Goal: Task Accomplishment & Management: Use online tool/utility

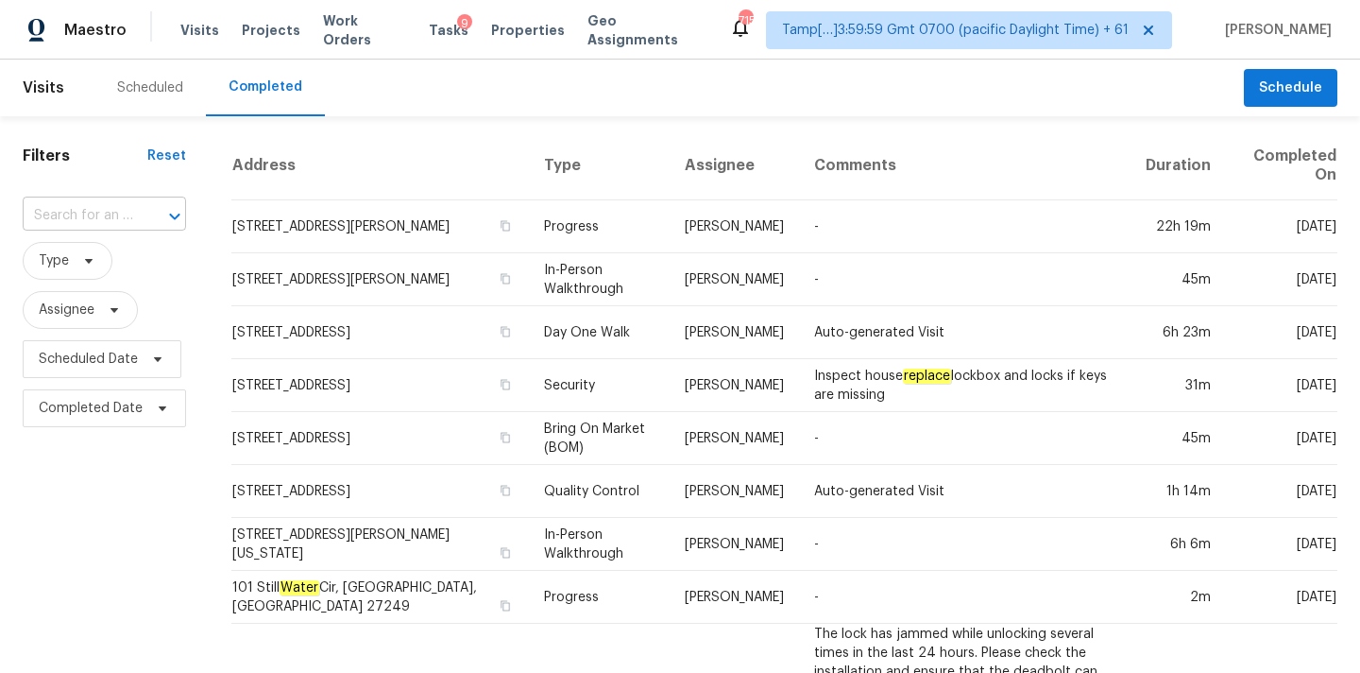
click at [99, 221] on input "text" at bounding box center [78, 215] width 111 height 29
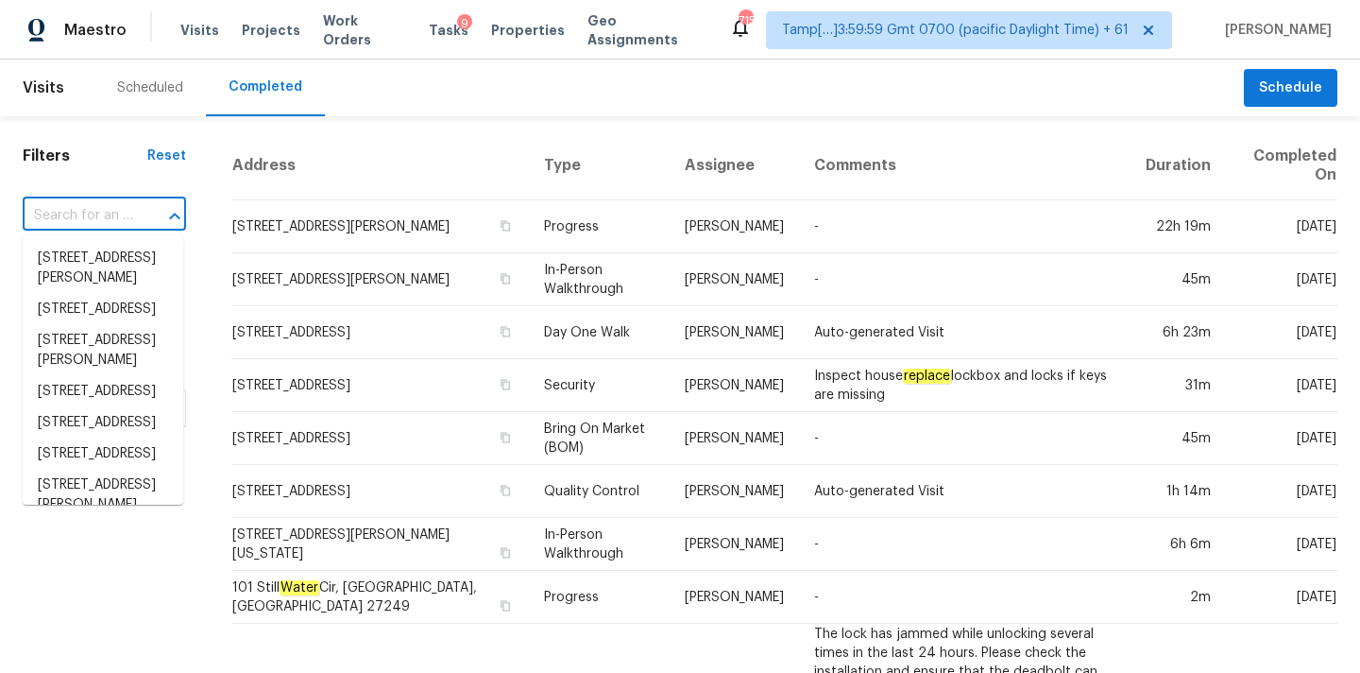
paste input "[STREET_ADDRESS]"
type input "[STREET_ADDRESS]"
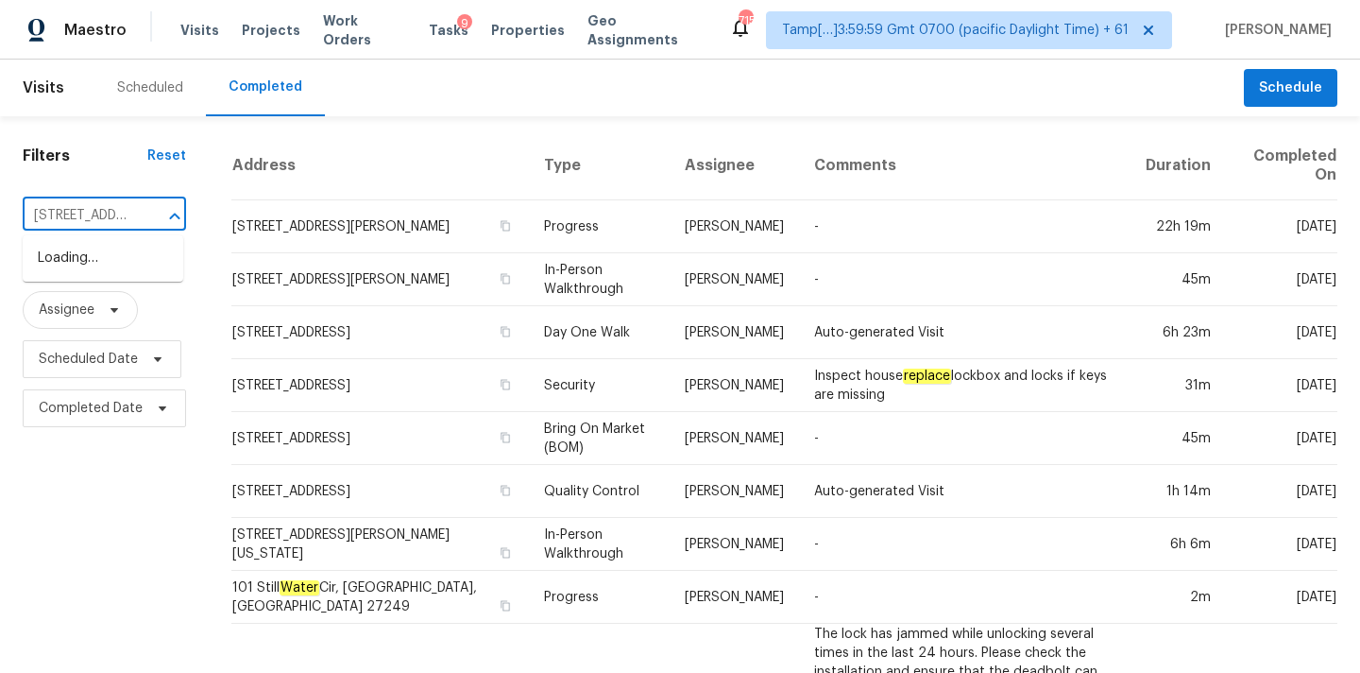
scroll to position [0, 153]
click at [106, 256] on li "[STREET_ADDRESS]" at bounding box center [103, 258] width 161 height 31
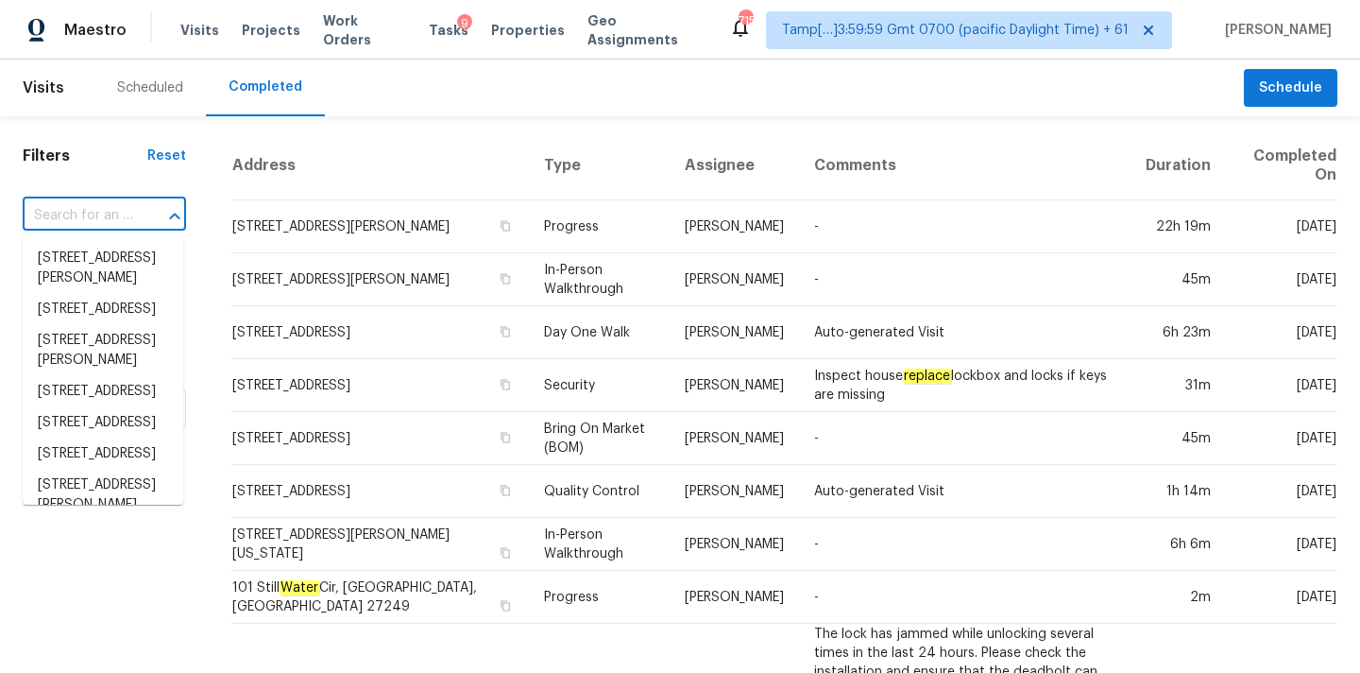
click at [53, 218] on input "text" at bounding box center [78, 215] width 111 height 29
paste input "426 Wind Gust, New Braunfels, TX 78130"
type input "426 Wind Gust, New Braunfels, TX 78130"
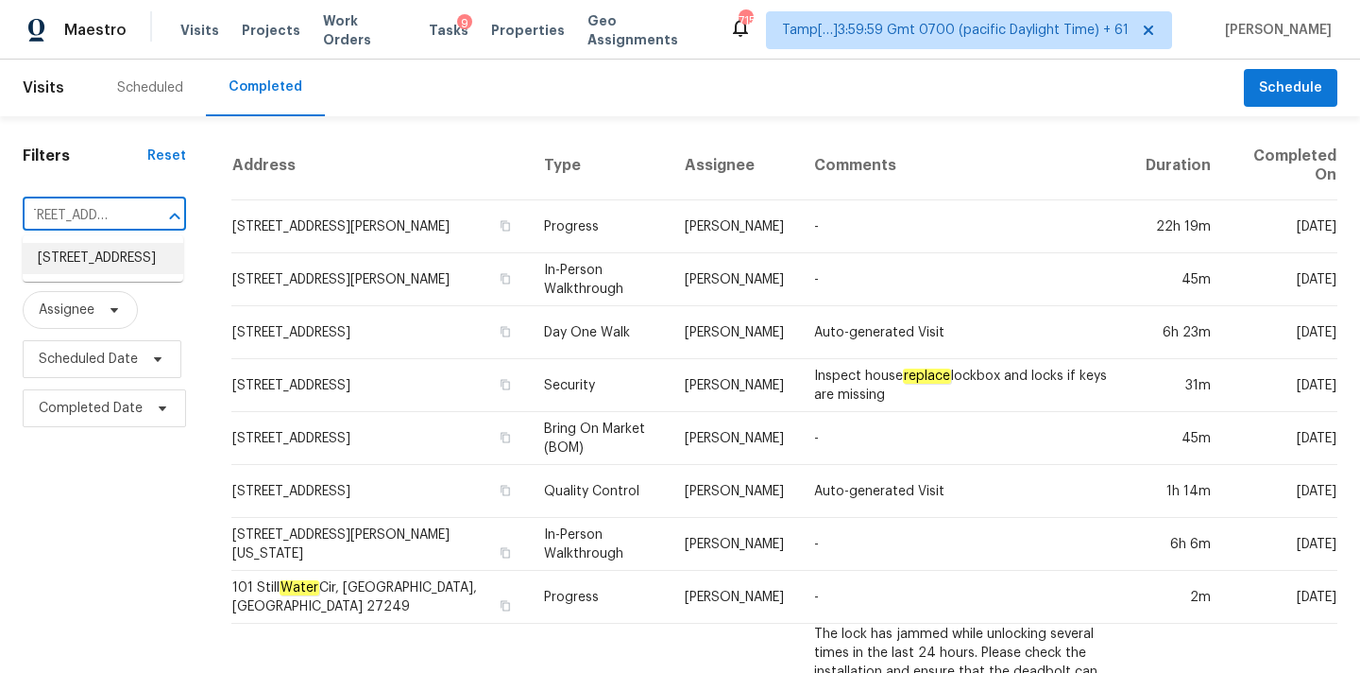
click at [77, 270] on li "426 Wind Gust, New Braunfels, TX 78130" at bounding box center [103, 258] width 161 height 31
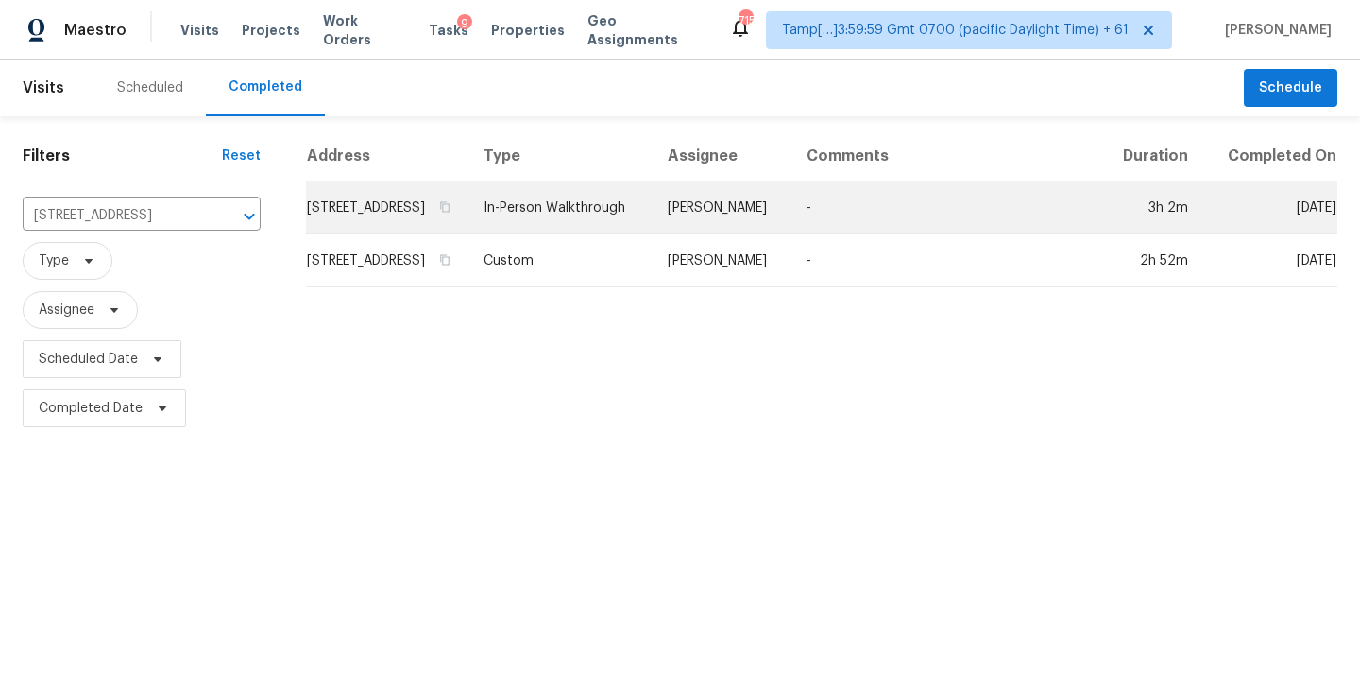
click at [653, 234] on td "In-Person Walkthrough" at bounding box center [561, 207] width 184 height 53
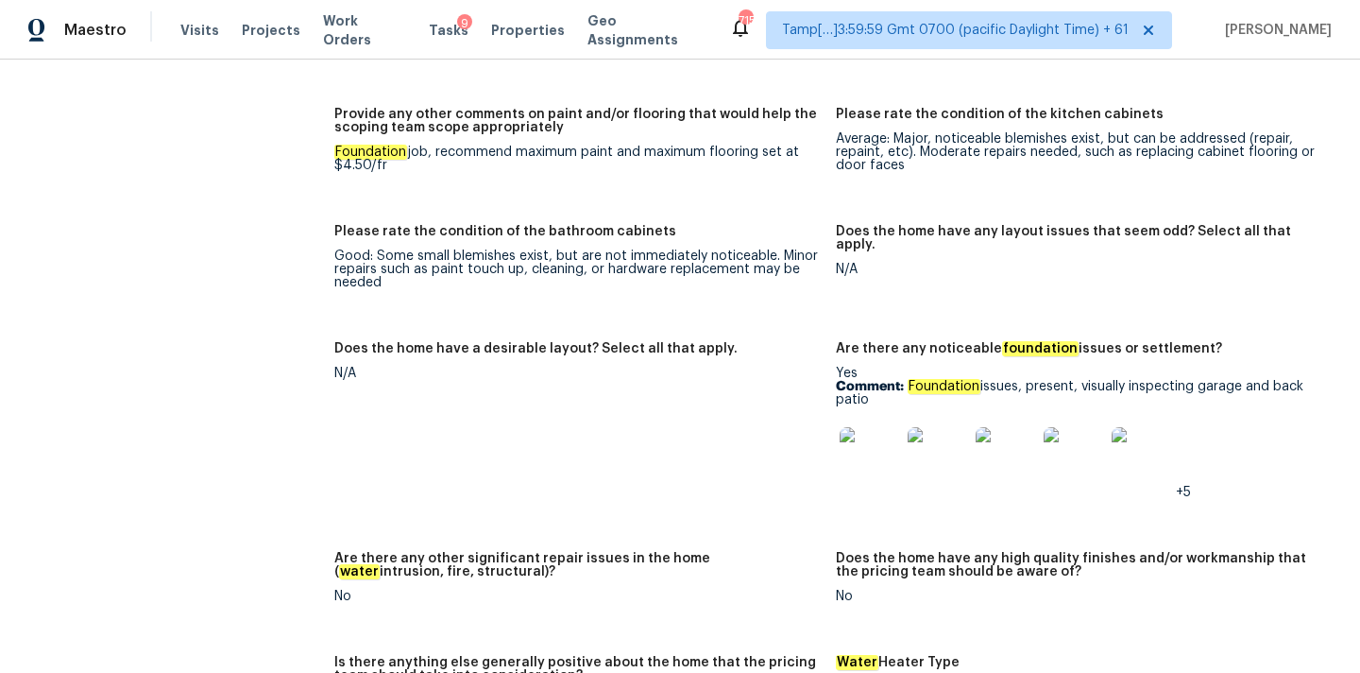
scroll to position [3370, 0]
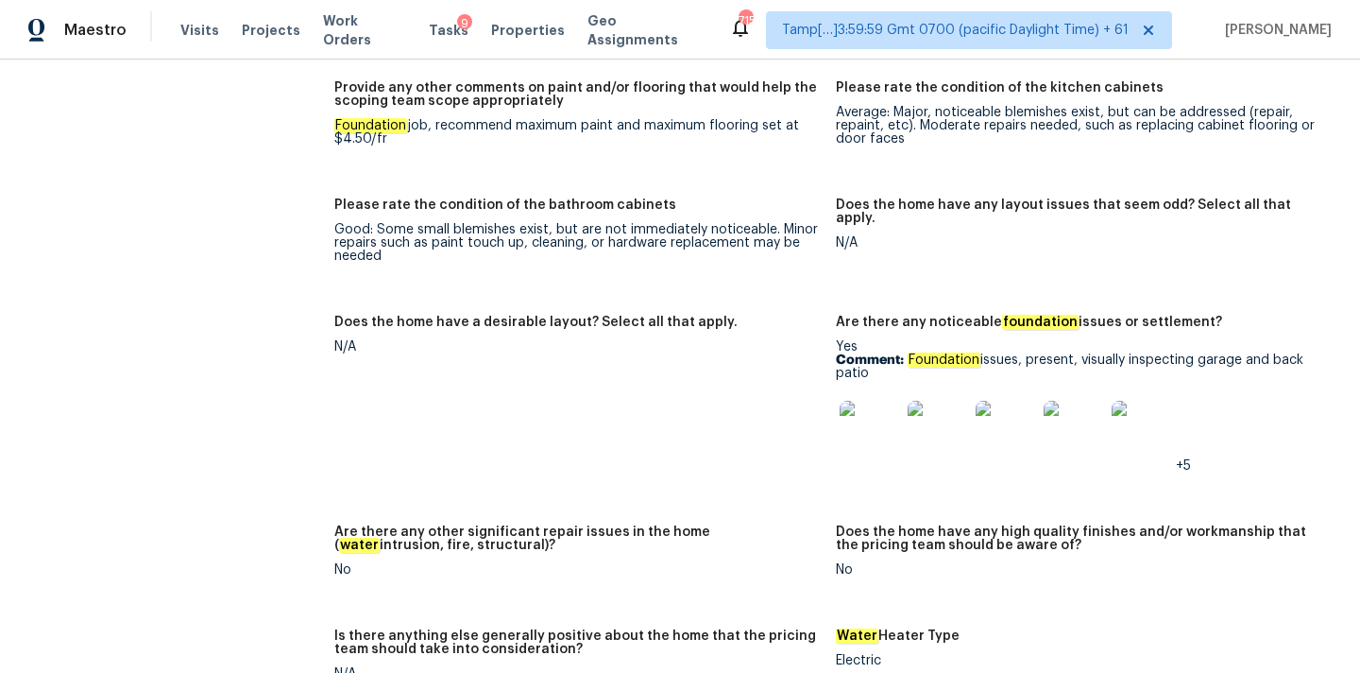
copy p "Foundation issues, present, visually inspecting garage and back patio"
drag, startPoint x: 911, startPoint y: 333, endPoint x: 916, endPoint y: 350, distance: 18.8
click at [916, 353] on p "Comment: Foundation issues, present, visually inspecting garage and back patio" at bounding box center [1079, 366] width 487 height 26
click at [852, 401] on img at bounding box center [870, 431] width 60 height 60
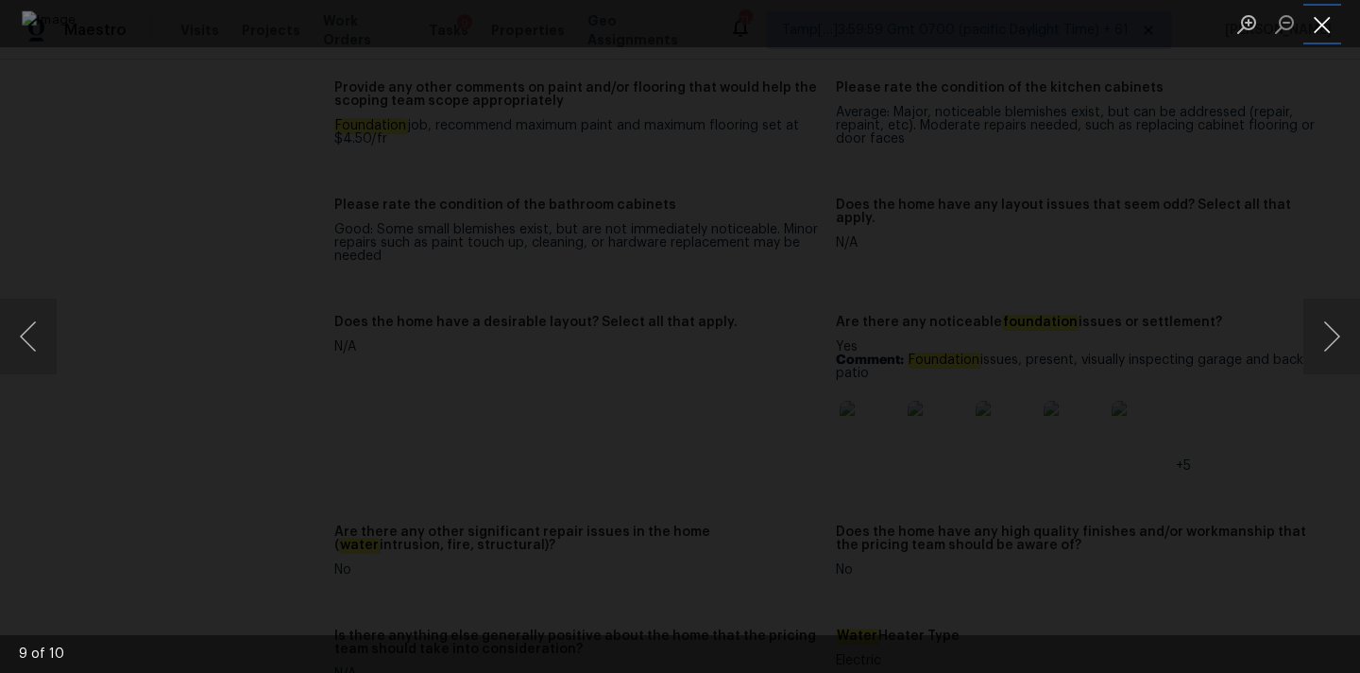
click at [1316, 21] on button "Close lightbox" at bounding box center [1323, 24] width 38 height 33
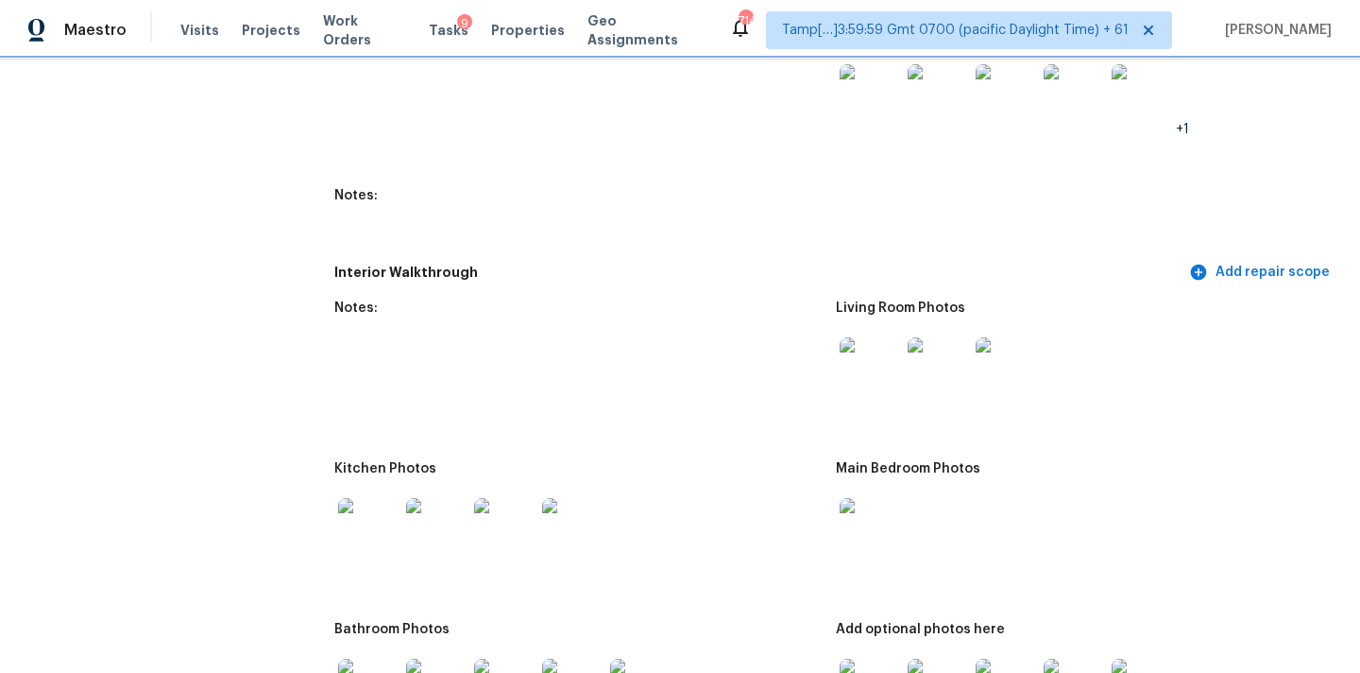
scroll to position [2431, 0]
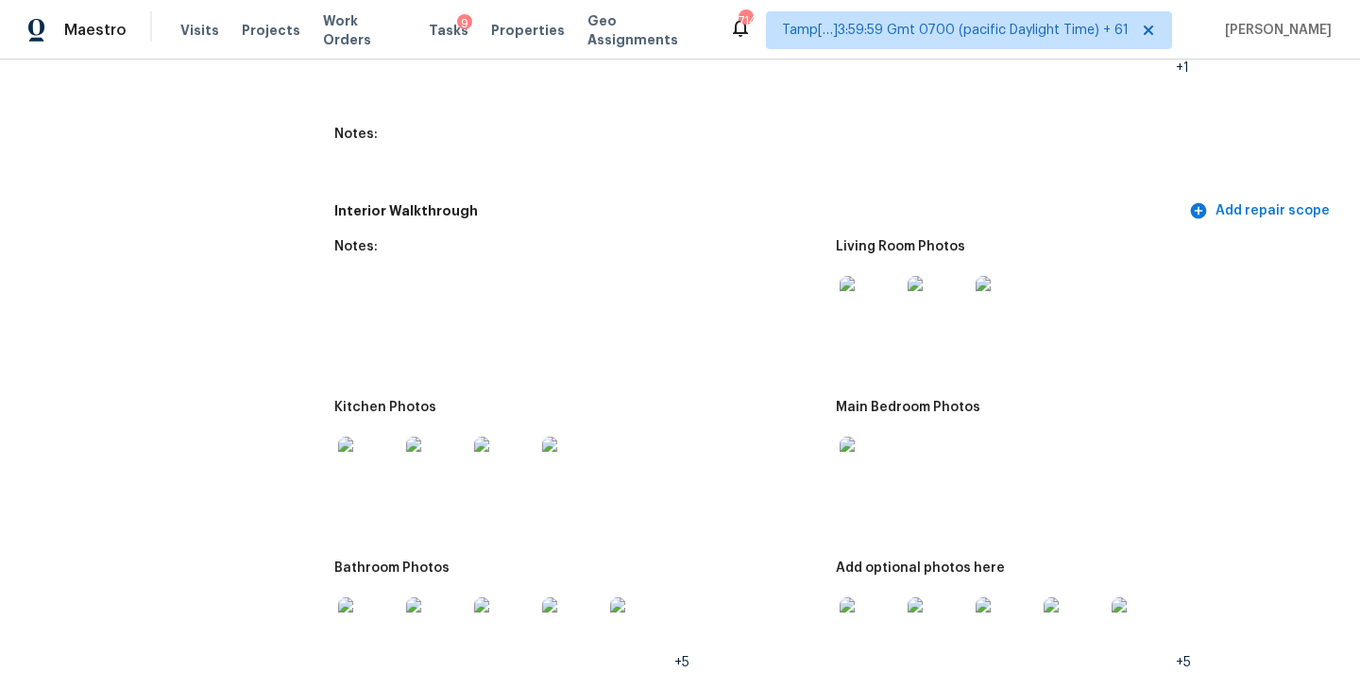
click at [863, 297] on img at bounding box center [870, 306] width 60 height 60
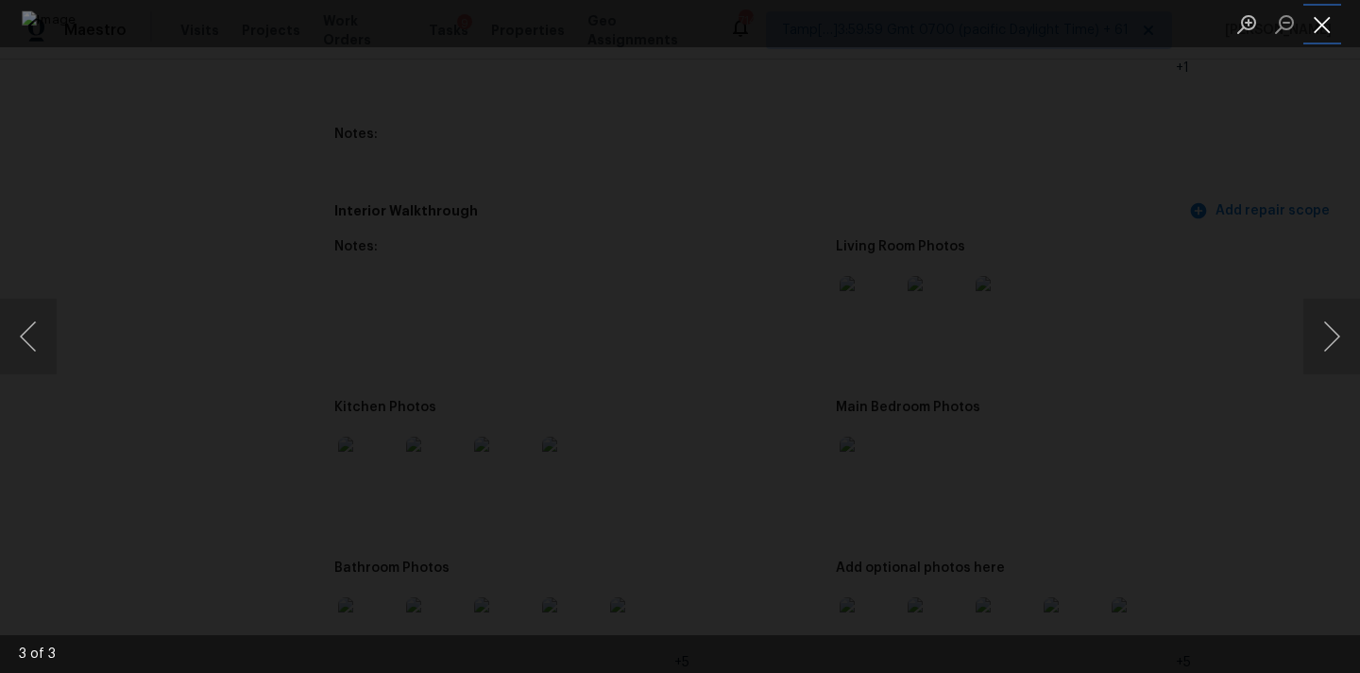
click at [1330, 12] on button "Close lightbox" at bounding box center [1323, 24] width 38 height 33
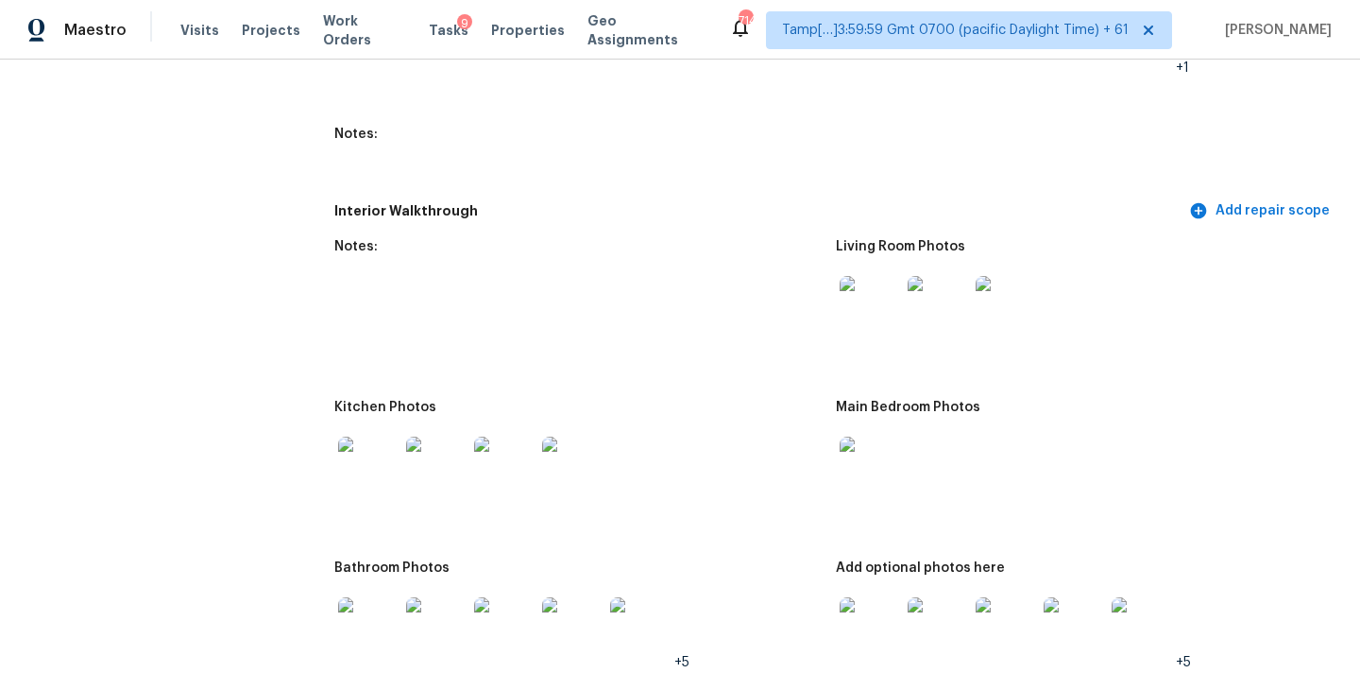
click at [865, 440] on img at bounding box center [870, 466] width 60 height 60
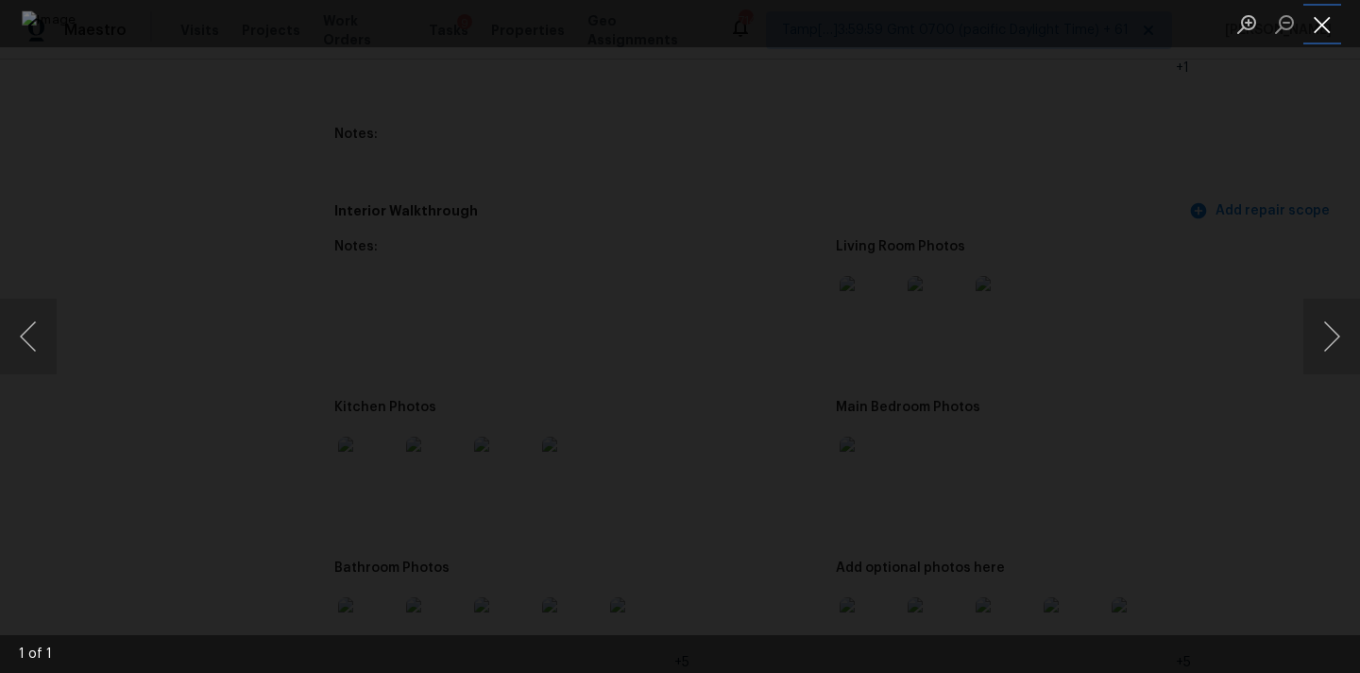
click at [1323, 18] on button "Close lightbox" at bounding box center [1323, 24] width 38 height 33
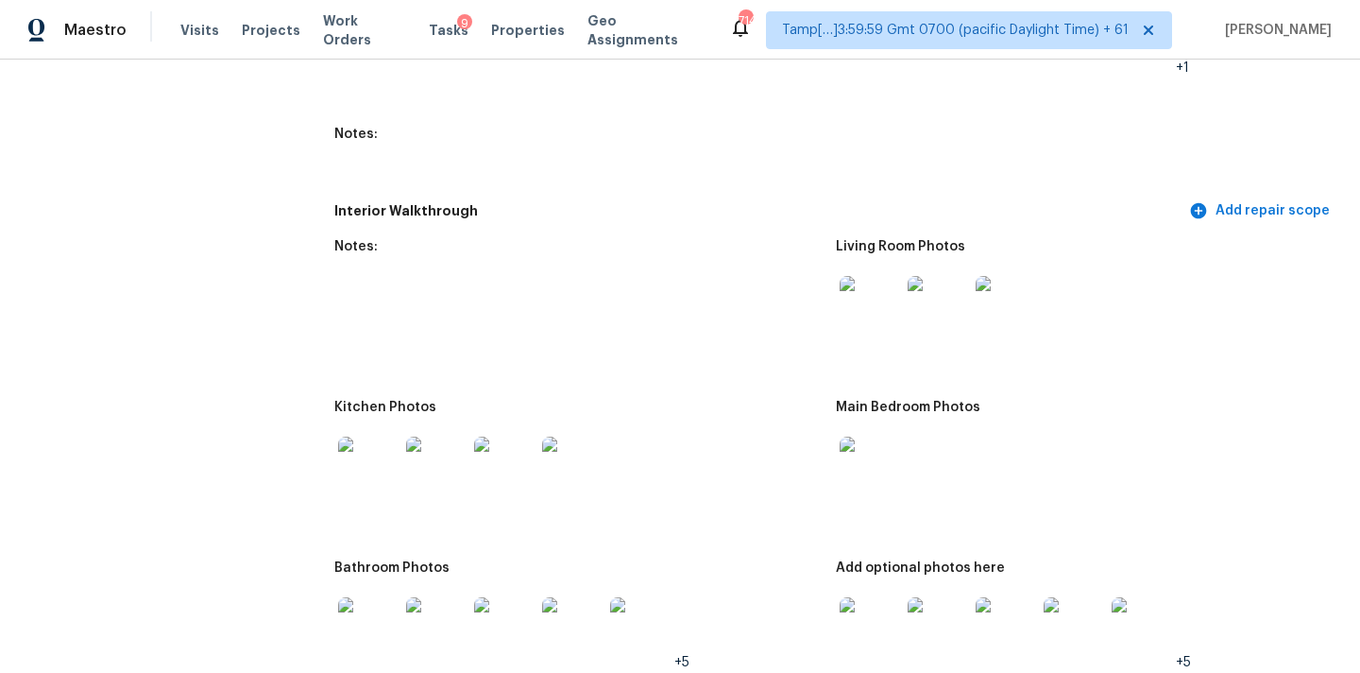
click at [345, 463] on img at bounding box center [368, 466] width 60 height 60
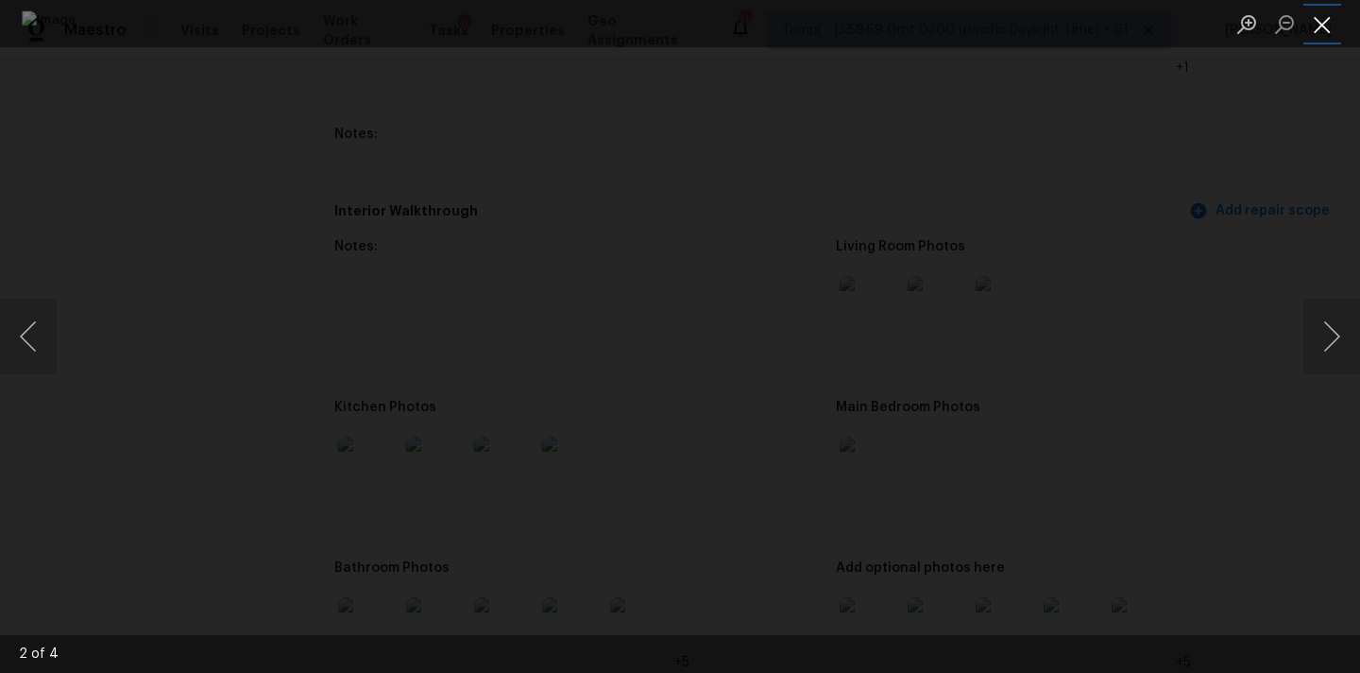
click at [1324, 17] on button "Close lightbox" at bounding box center [1323, 24] width 38 height 33
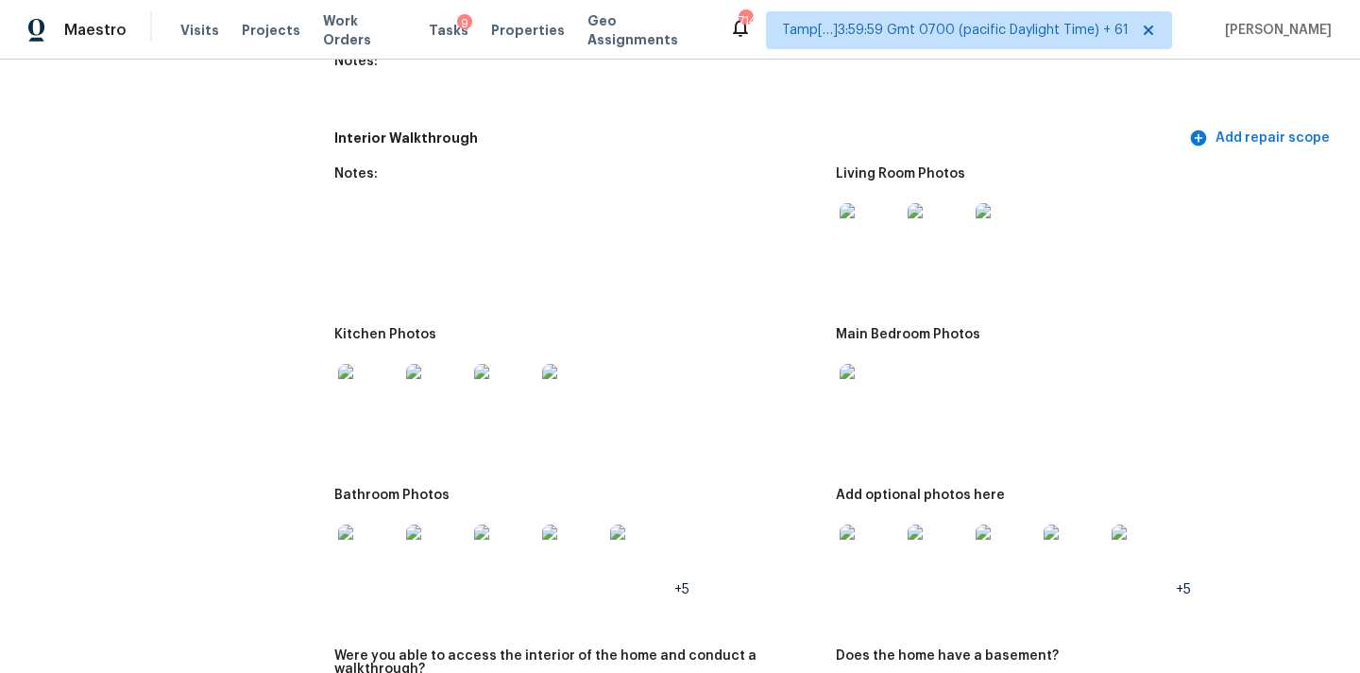
scroll to position [2594, 0]
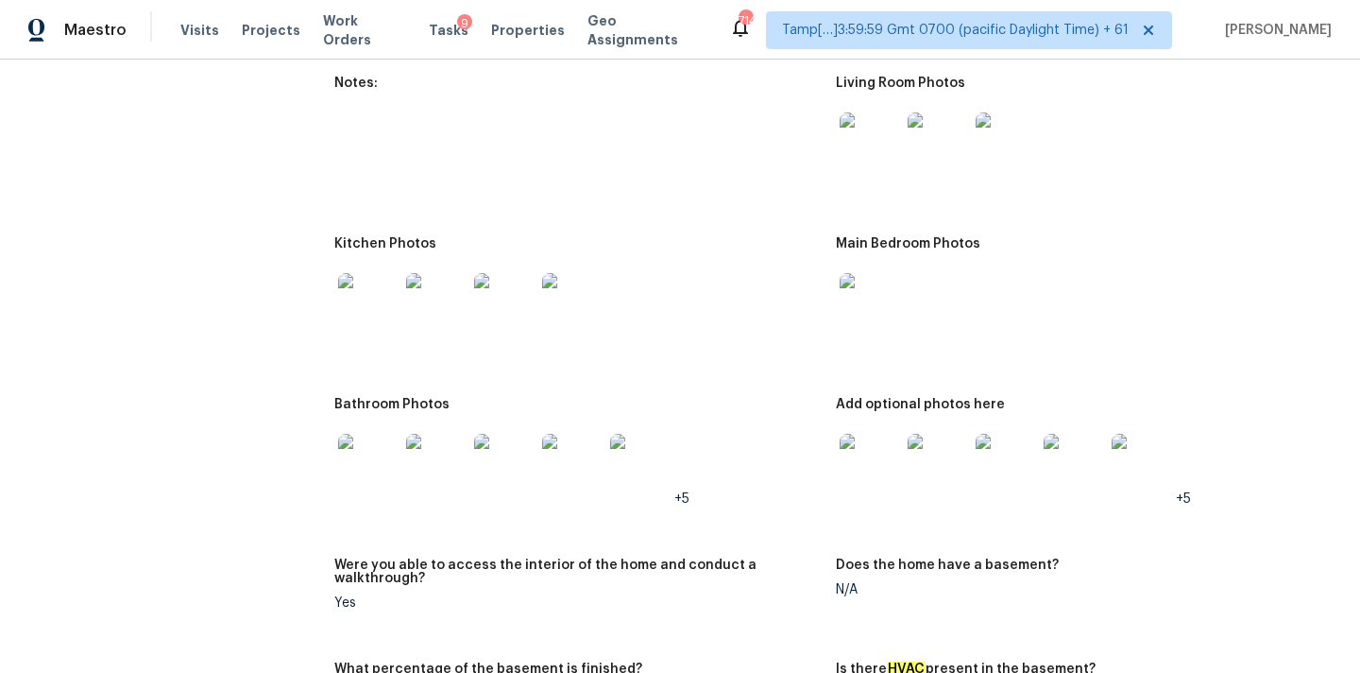
click at [866, 295] on img at bounding box center [870, 303] width 60 height 60
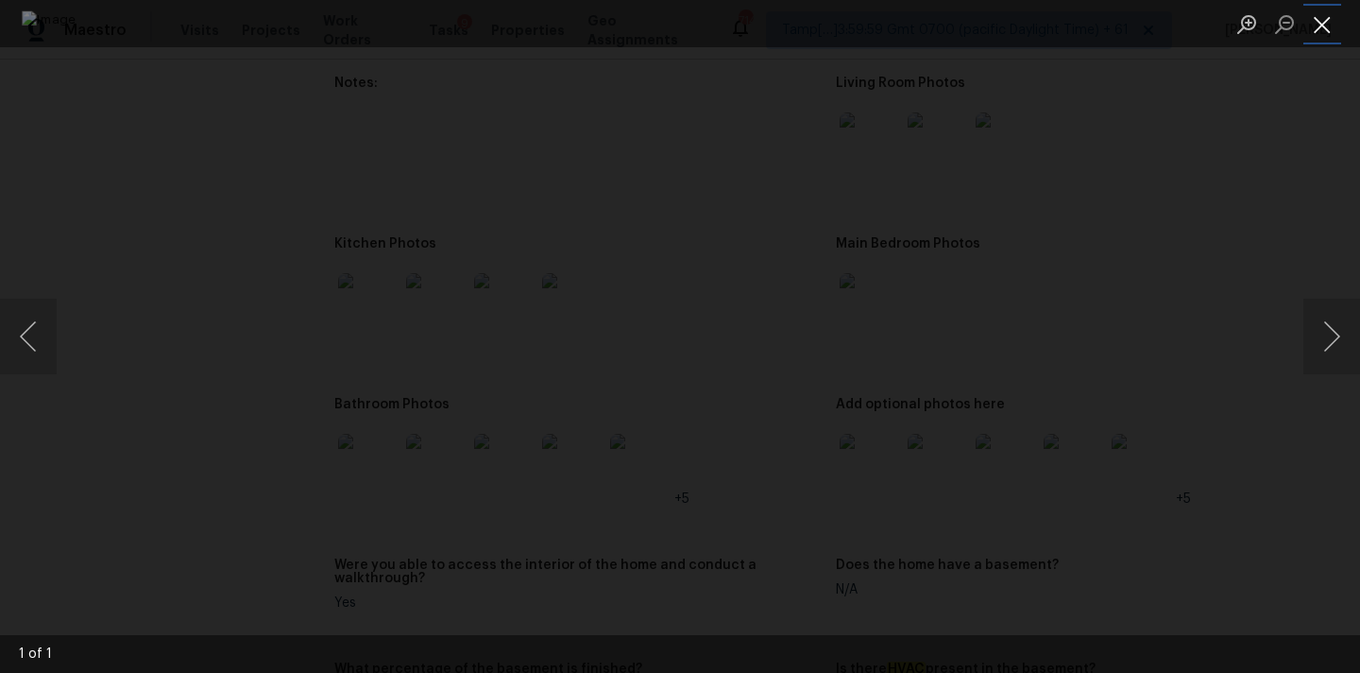
click at [1335, 23] on button "Close lightbox" at bounding box center [1323, 24] width 38 height 33
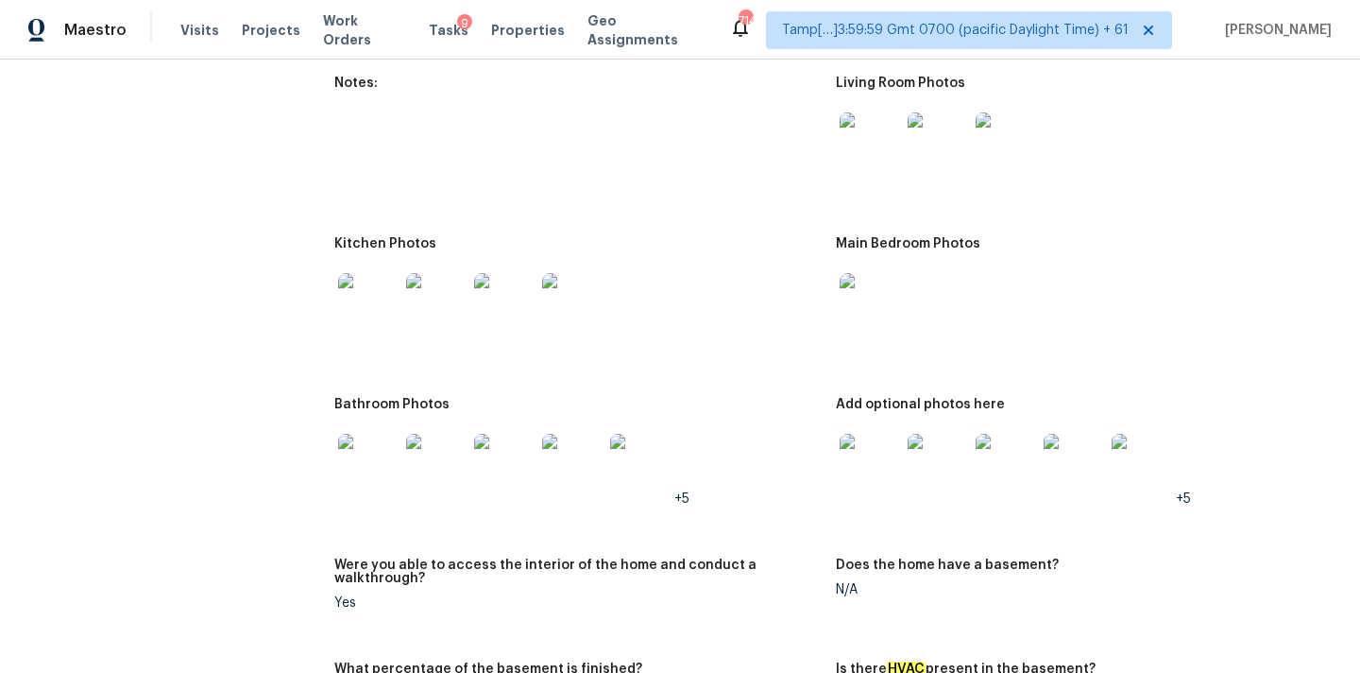
click at [367, 454] on img at bounding box center [368, 464] width 60 height 60
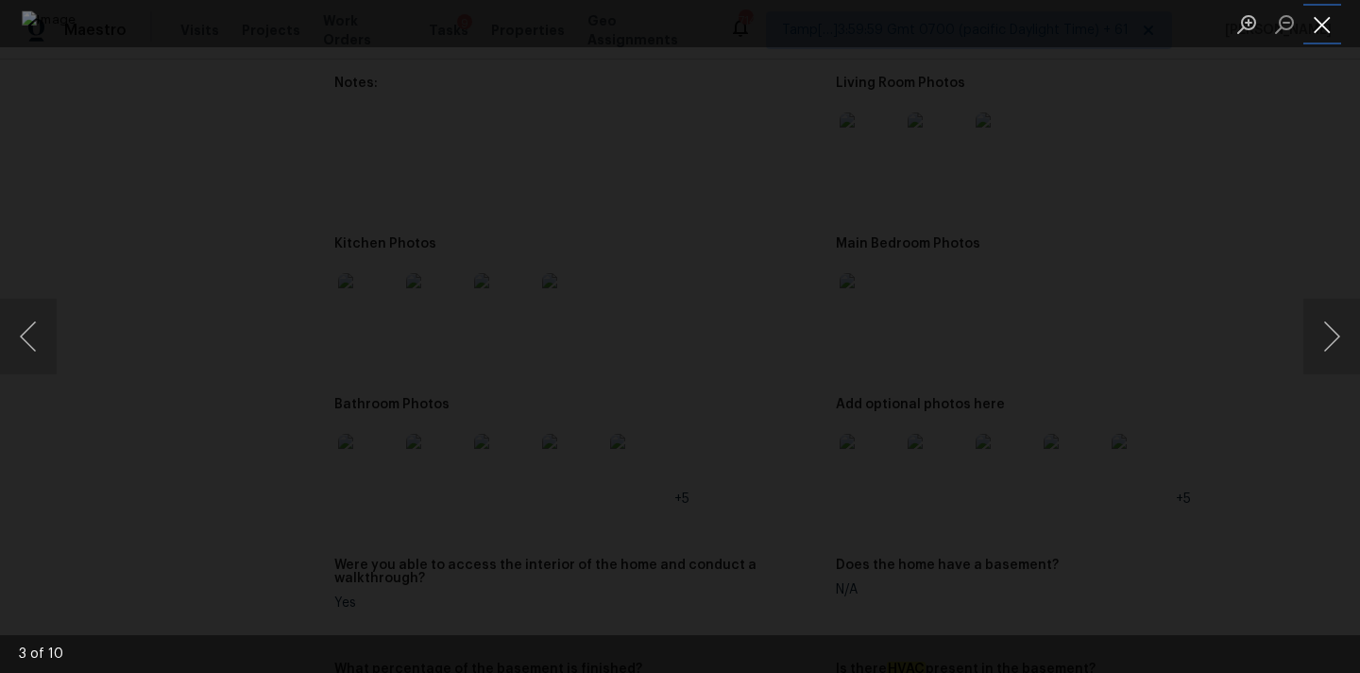
click at [1327, 13] on button "Close lightbox" at bounding box center [1323, 24] width 38 height 33
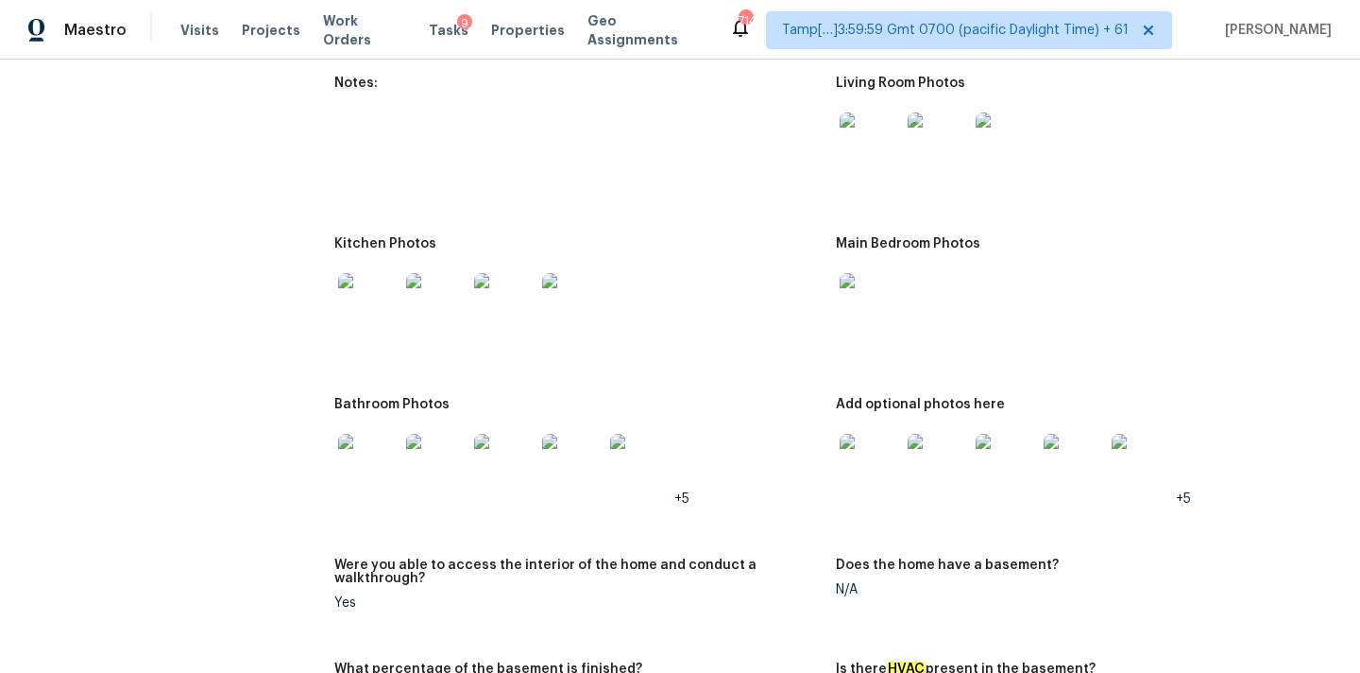
click at [878, 455] on img at bounding box center [870, 464] width 60 height 60
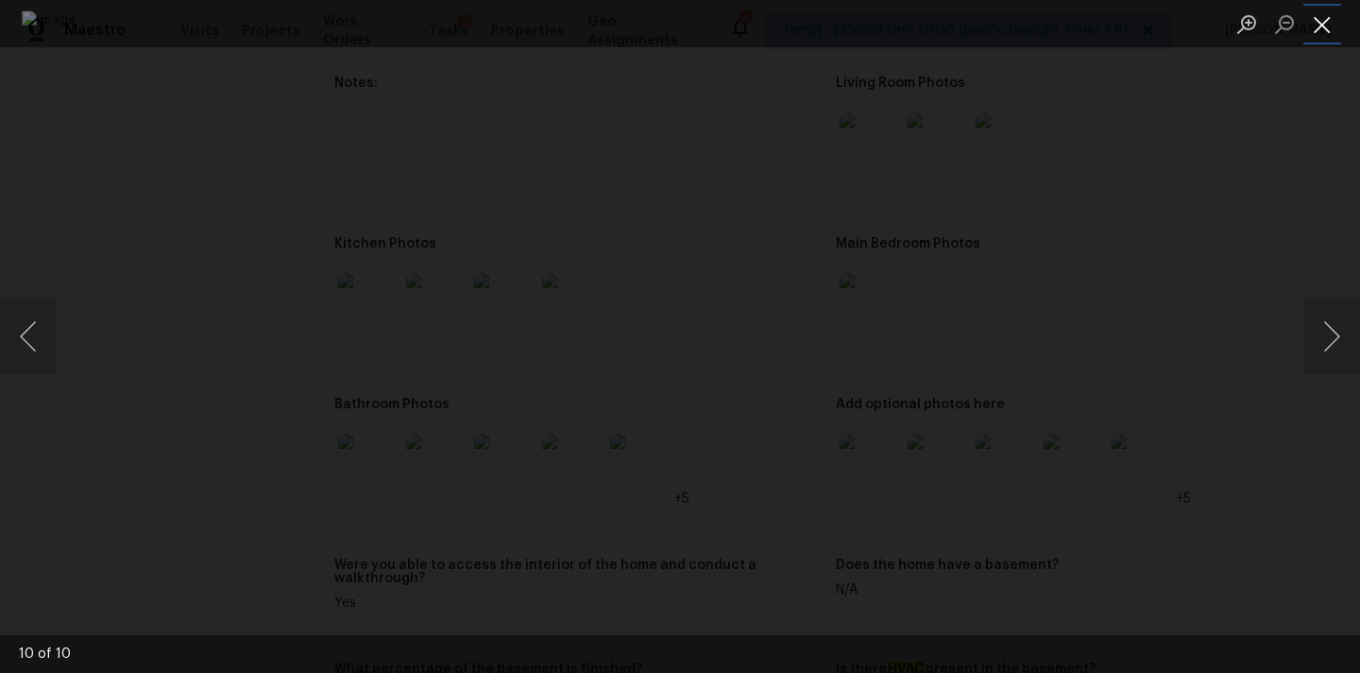
click at [1312, 36] on button "Close lightbox" at bounding box center [1323, 24] width 38 height 33
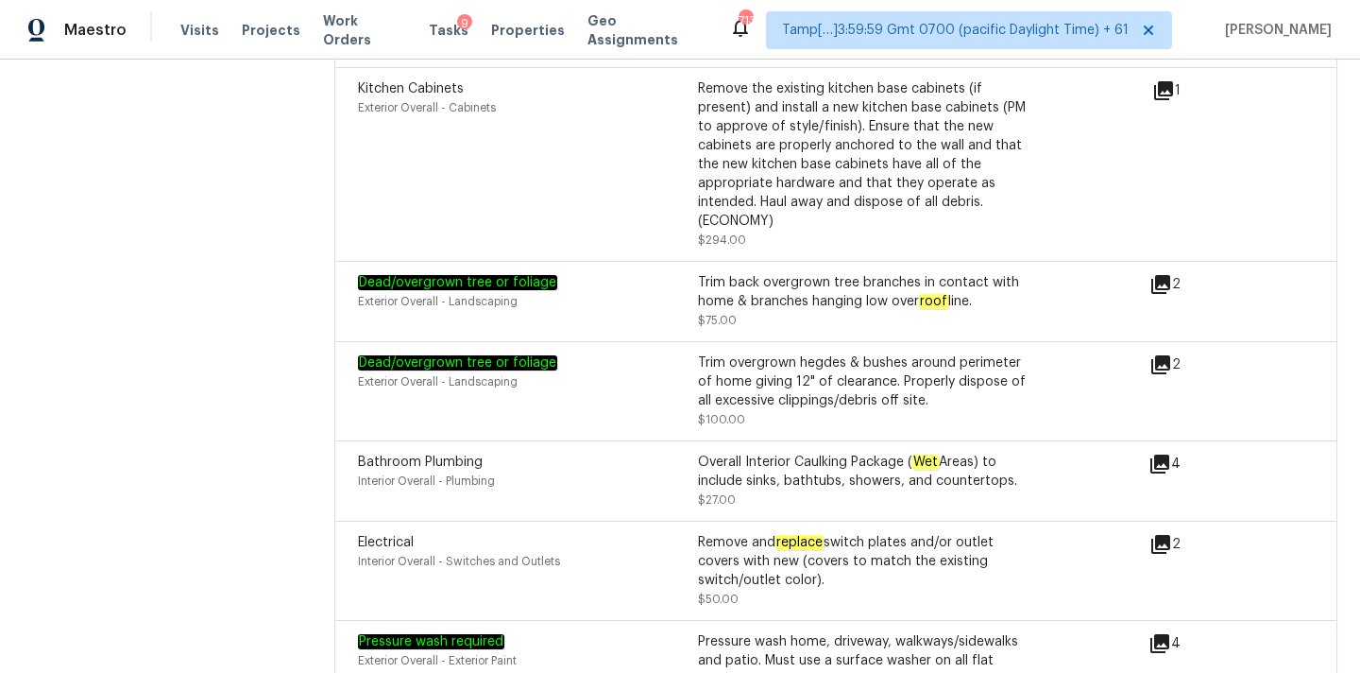
scroll to position [5836, 0]
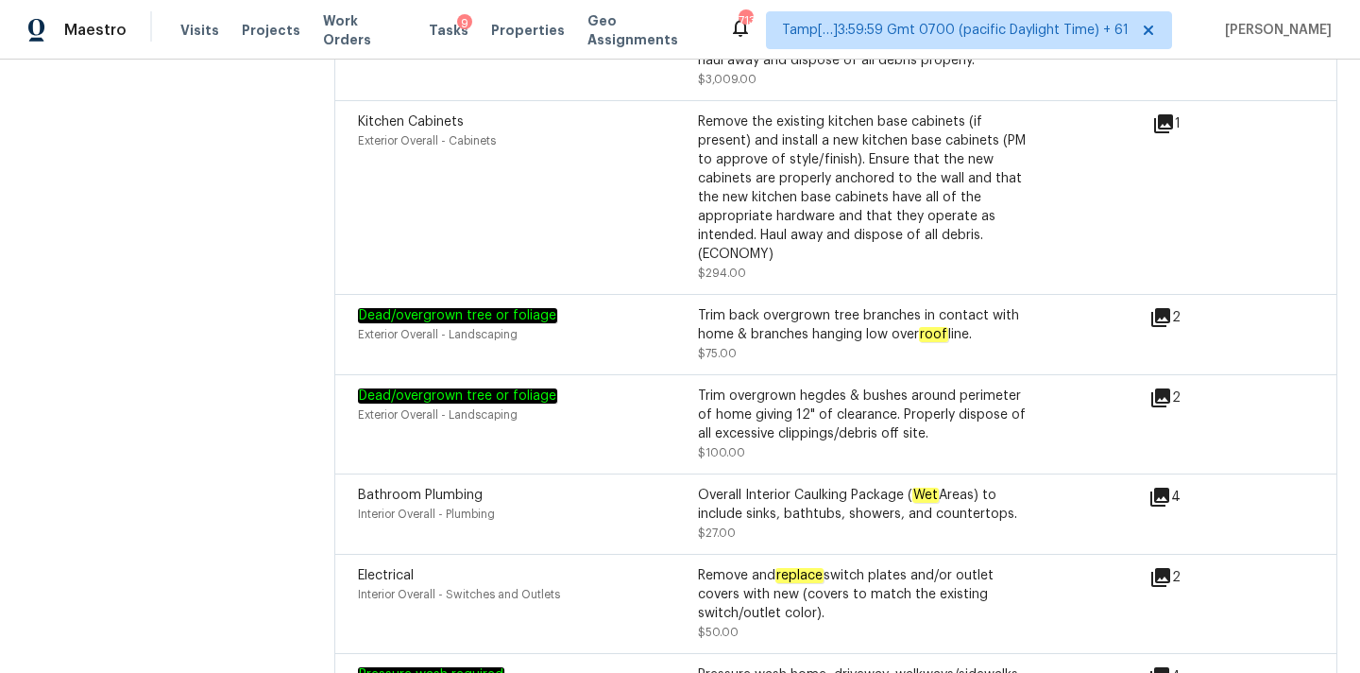
click at [1164, 487] on icon at bounding box center [1160, 496] width 19 height 19
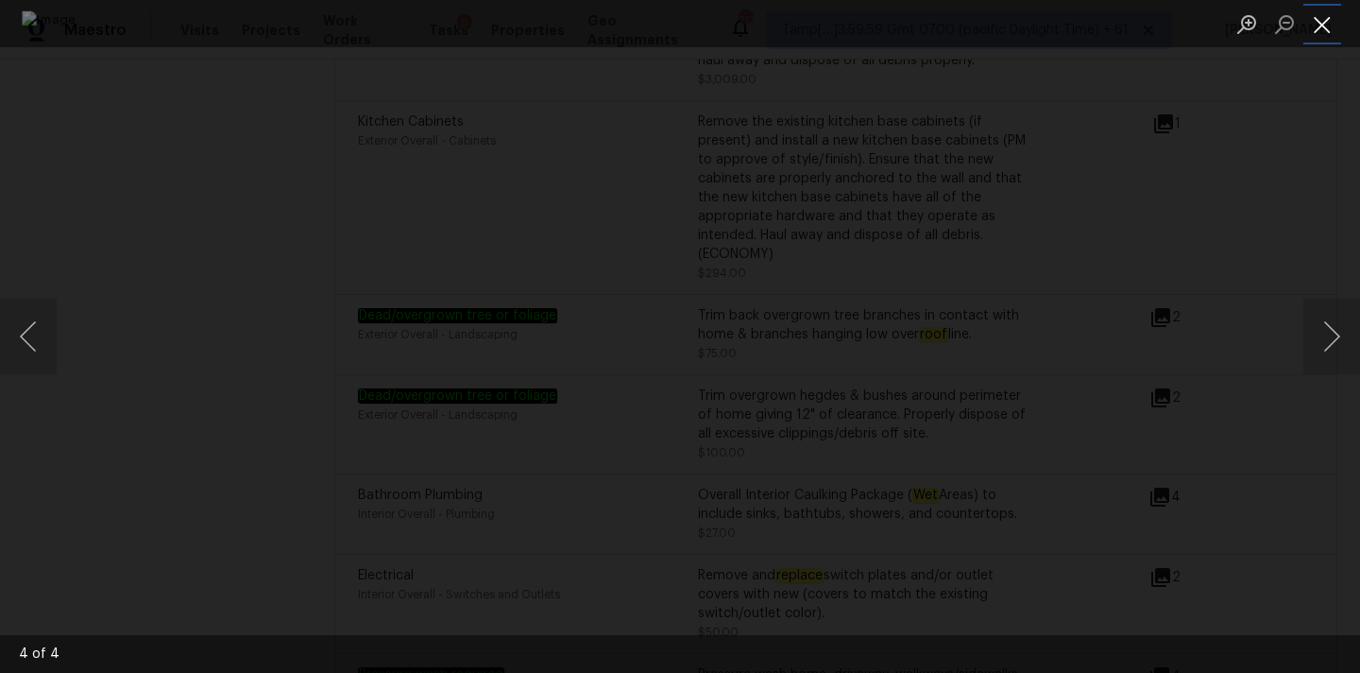
click at [1320, 26] on button "Close lightbox" at bounding box center [1323, 24] width 38 height 33
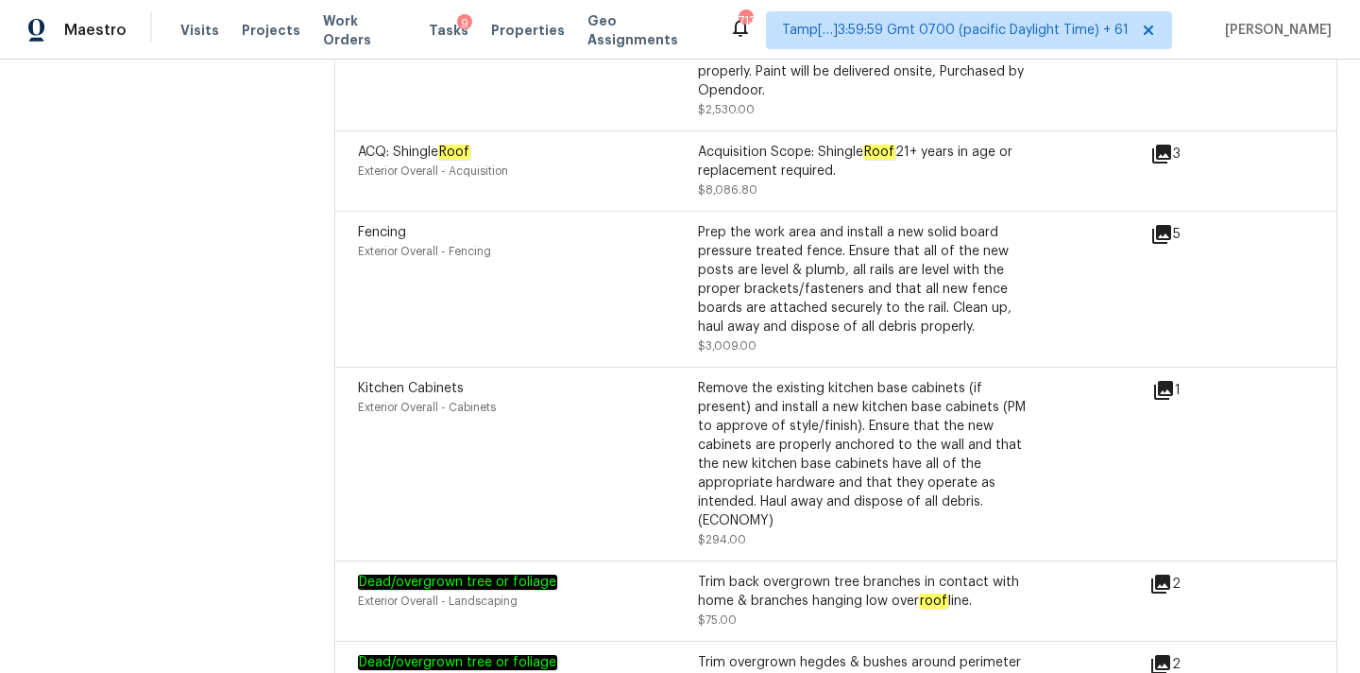
scroll to position [5526, 0]
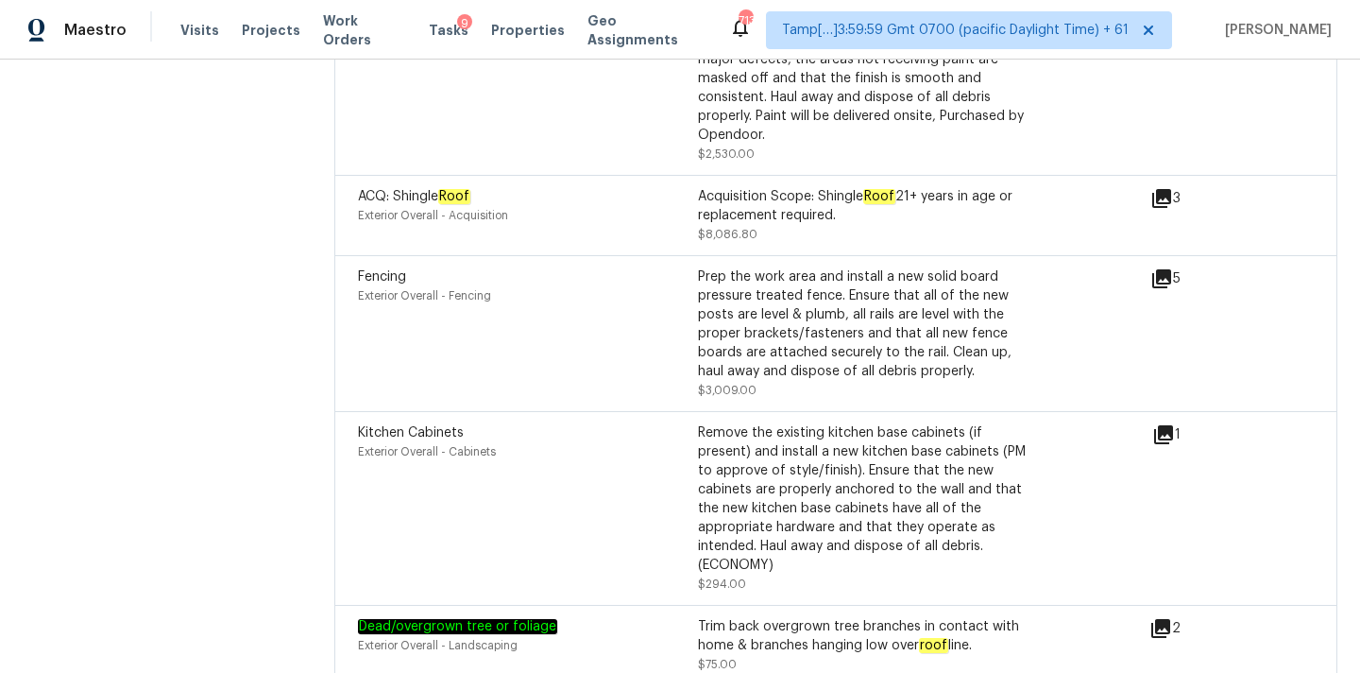
click at [1163, 423] on icon at bounding box center [1164, 434] width 23 height 23
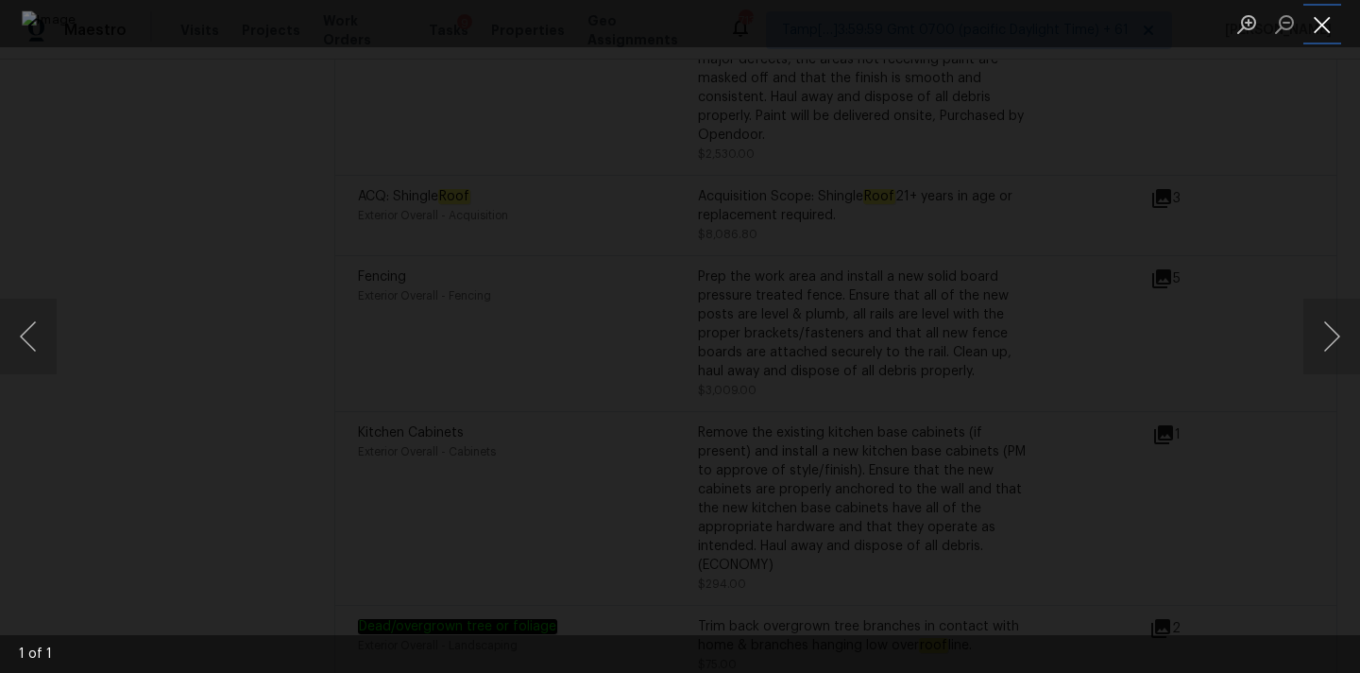
click at [1322, 19] on button "Close lightbox" at bounding box center [1323, 24] width 38 height 33
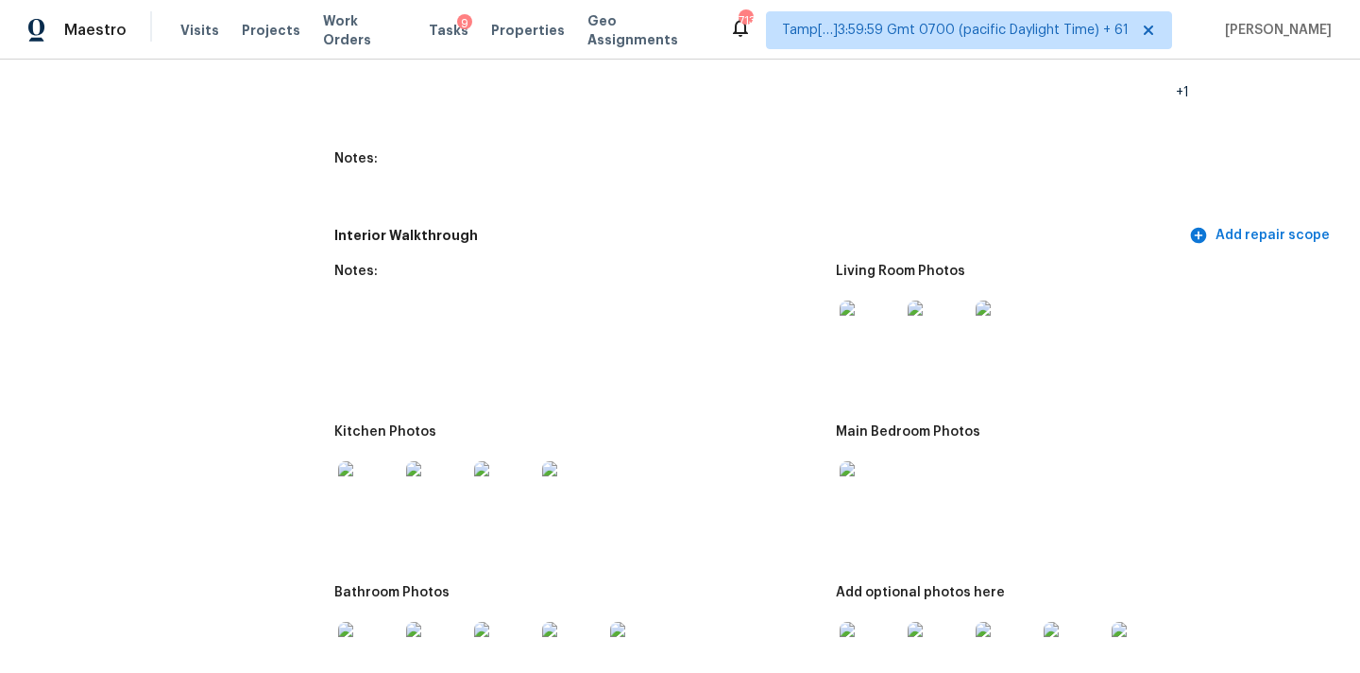
scroll to position [2469, 0]
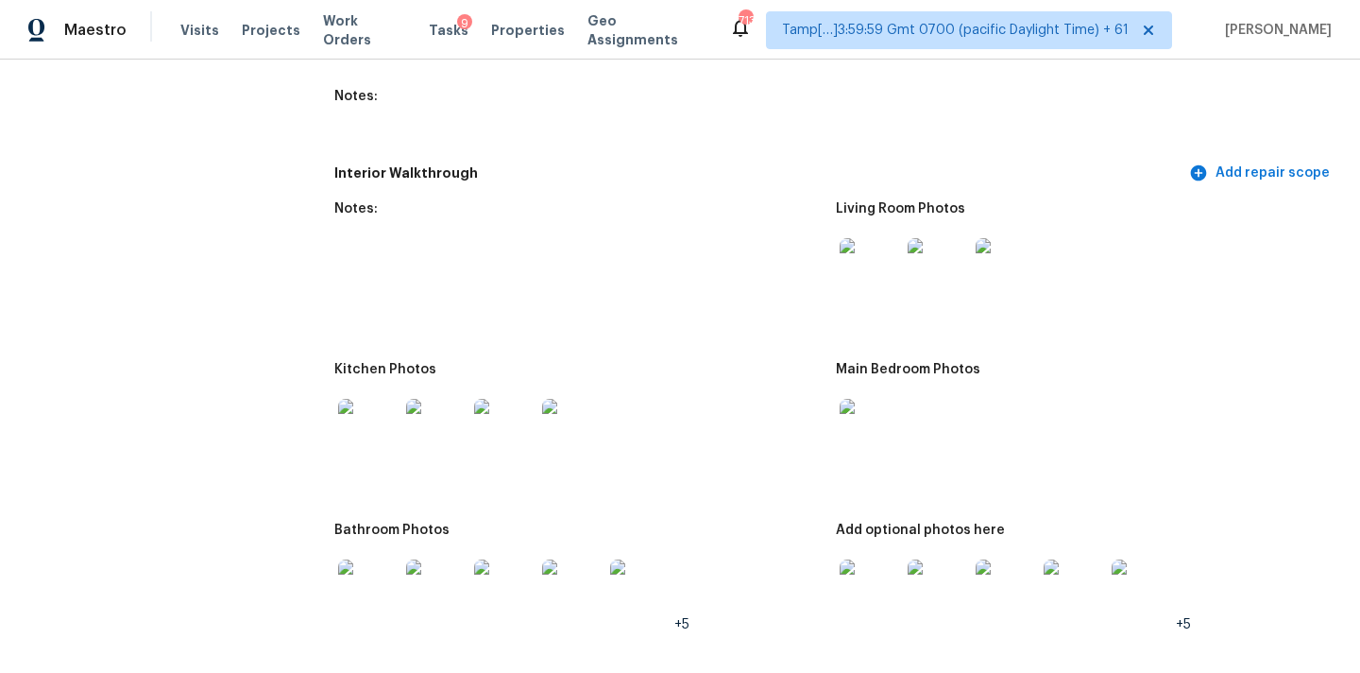
click at [890, 270] on img at bounding box center [870, 268] width 60 height 60
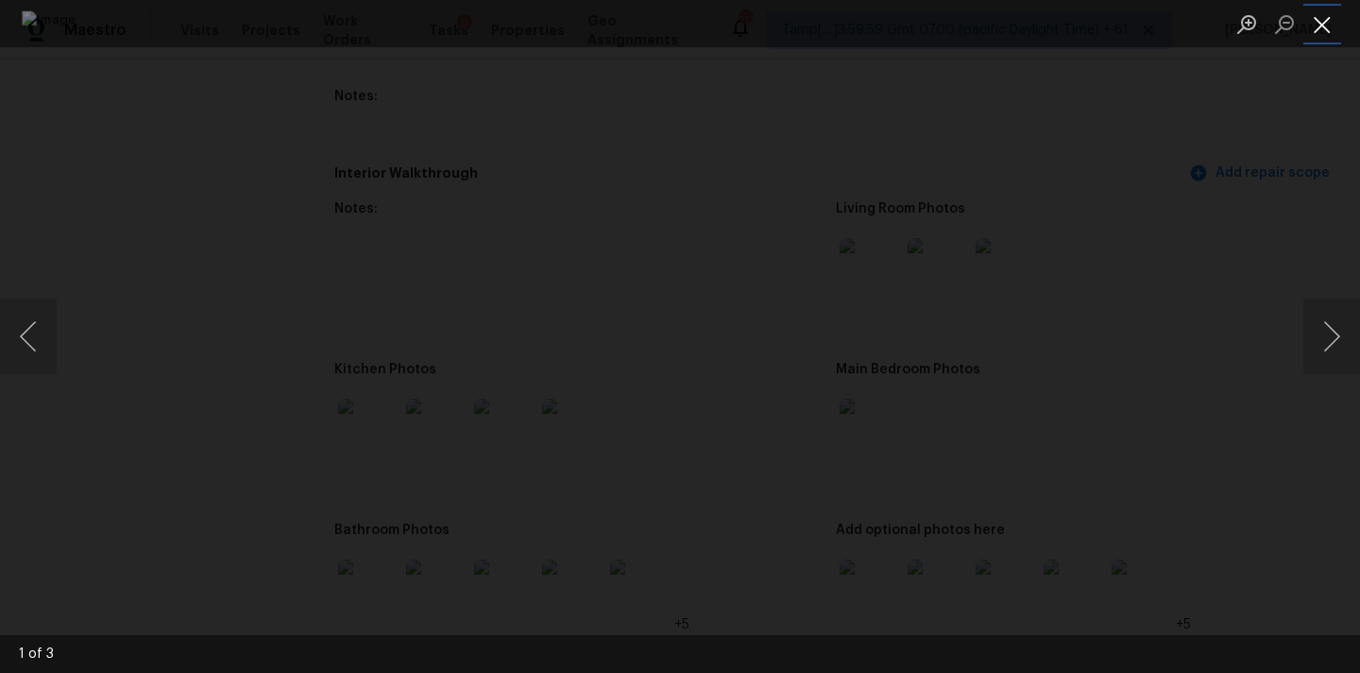
click at [1323, 27] on button "Close lightbox" at bounding box center [1323, 24] width 38 height 33
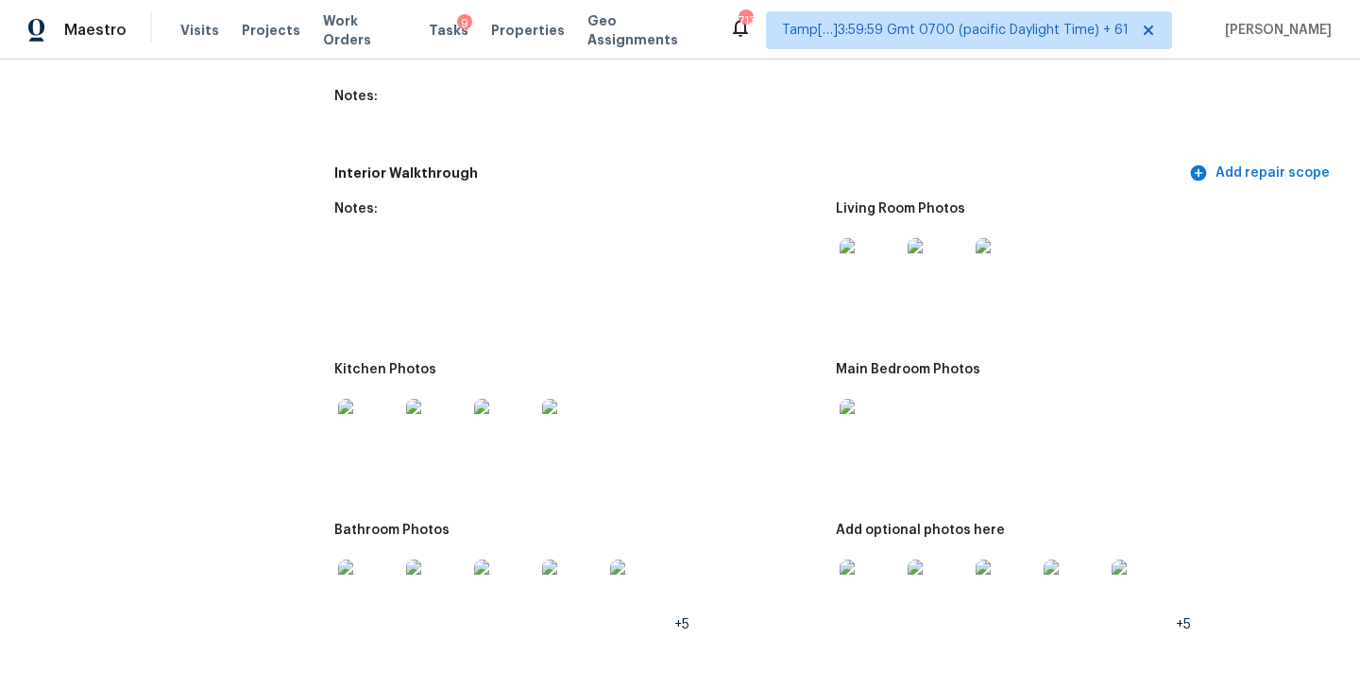
click at [873, 402] on img at bounding box center [870, 429] width 60 height 60
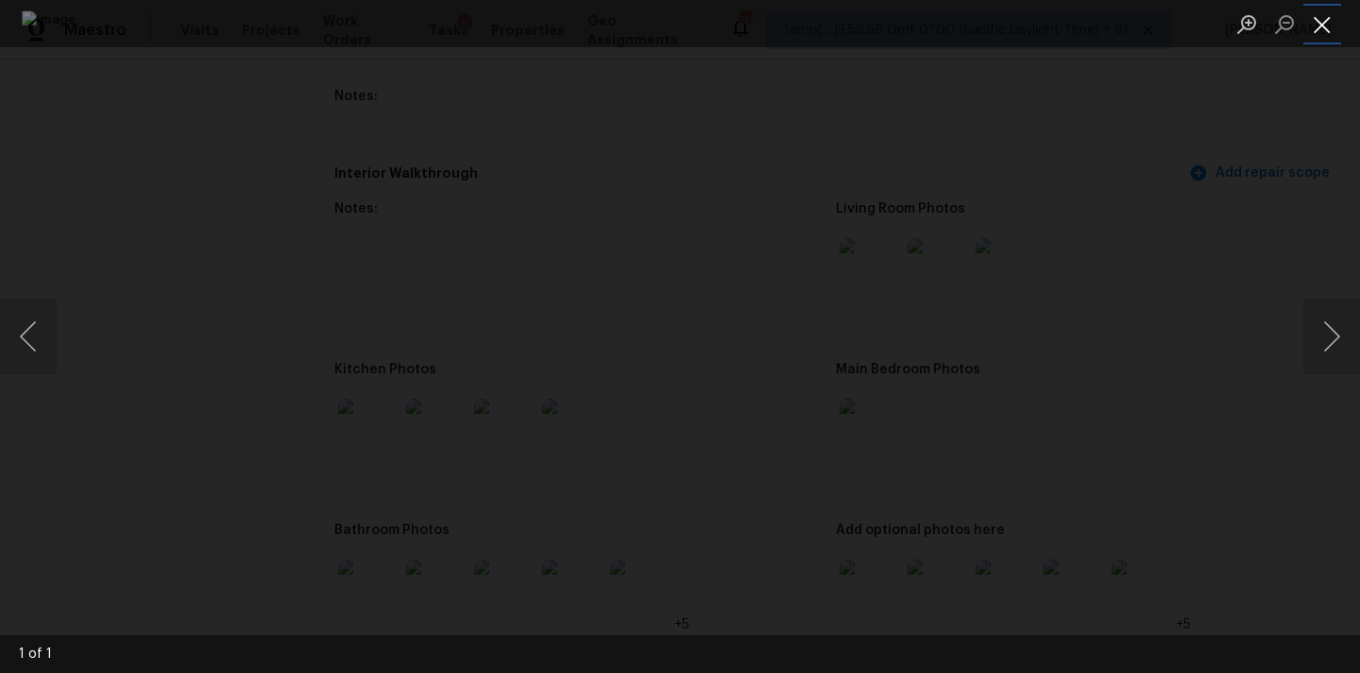
click at [1323, 16] on button "Close lightbox" at bounding box center [1323, 24] width 38 height 33
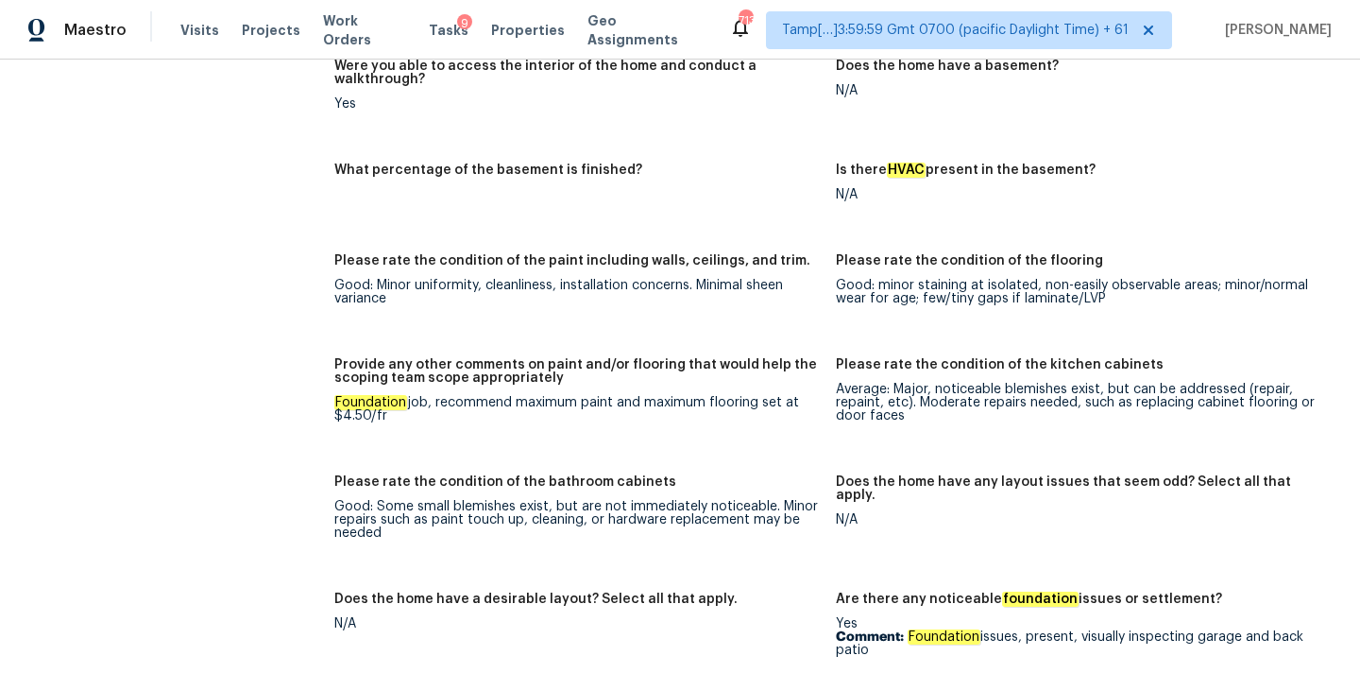
scroll to position [3095, 0]
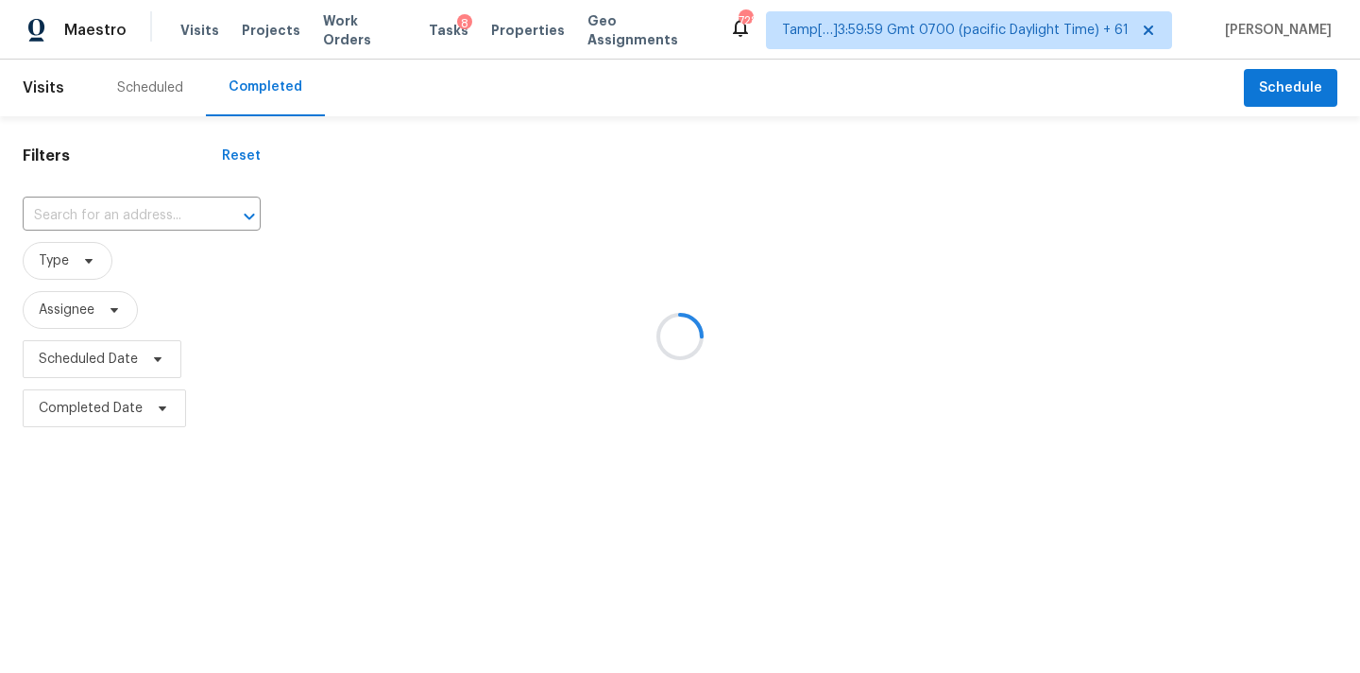
click at [98, 222] on div at bounding box center [680, 336] width 1360 height 673
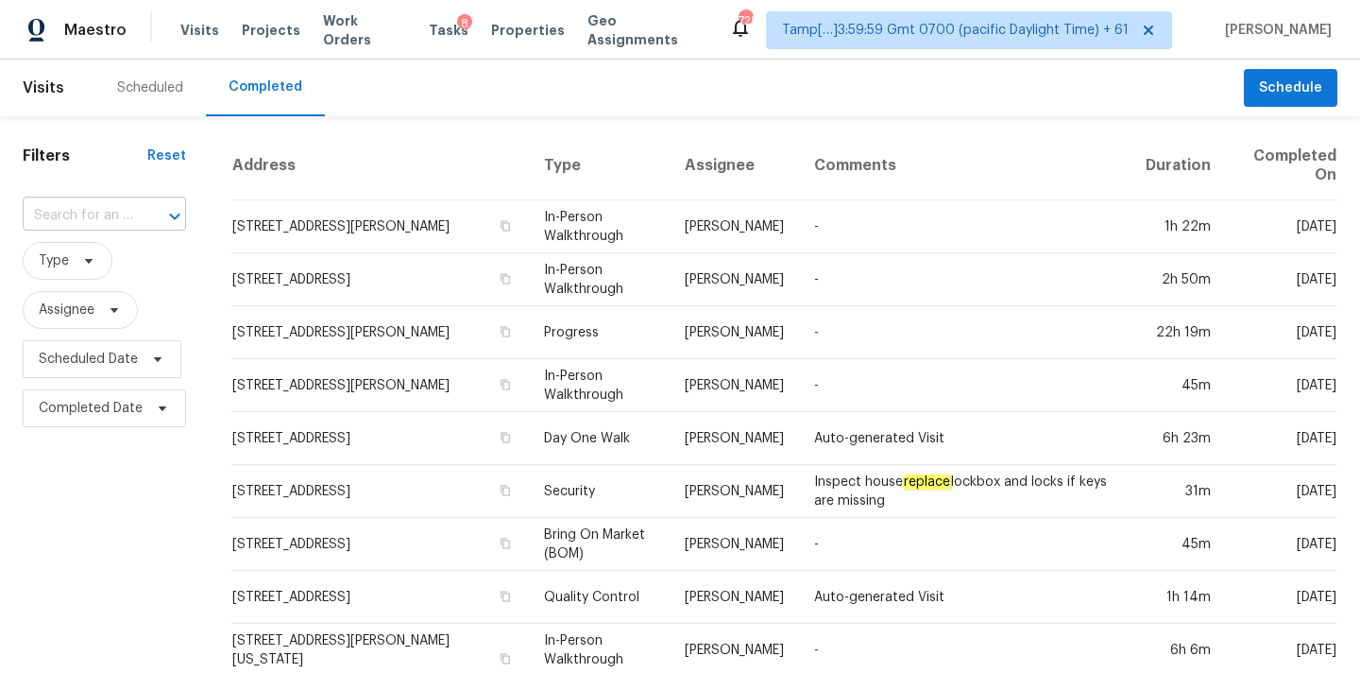
click at [52, 220] on input "text" at bounding box center [78, 215] width 111 height 29
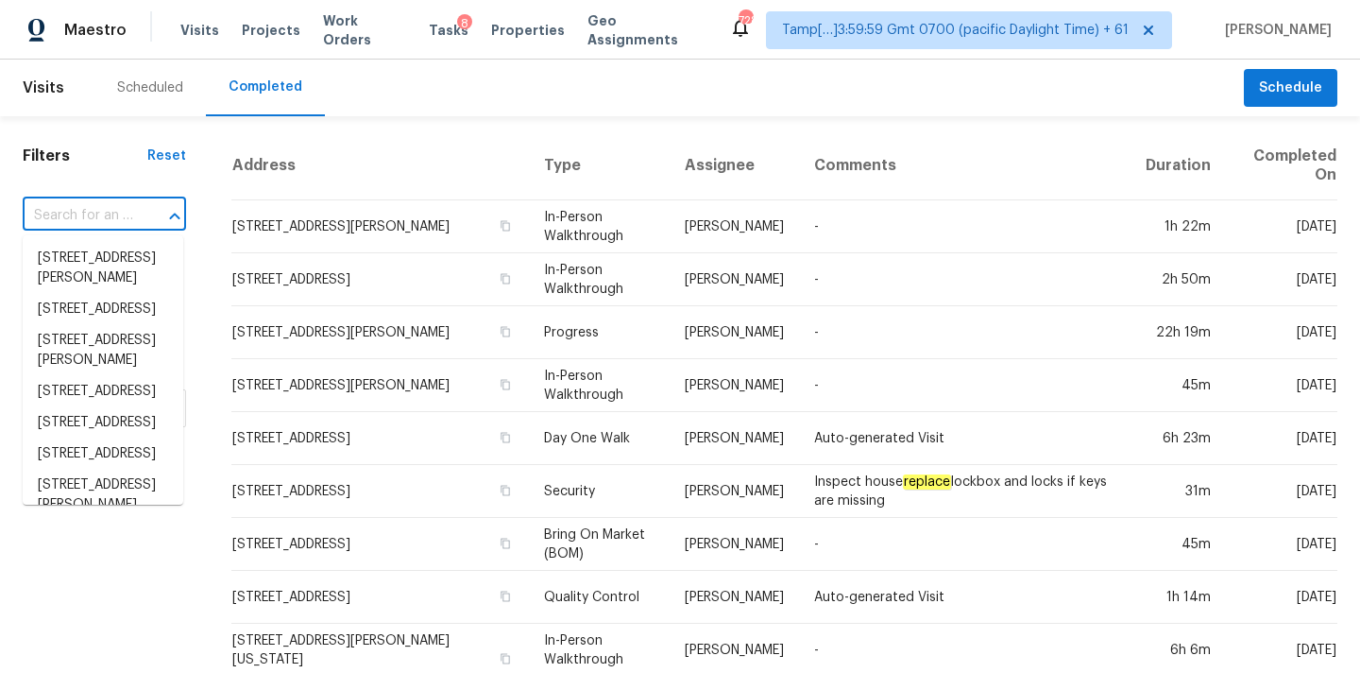
paste input "4134 Jodeco Rd, McDonough, GA 30253"
type input "4134 Jodeco Rd, McDonough, GA 30253"
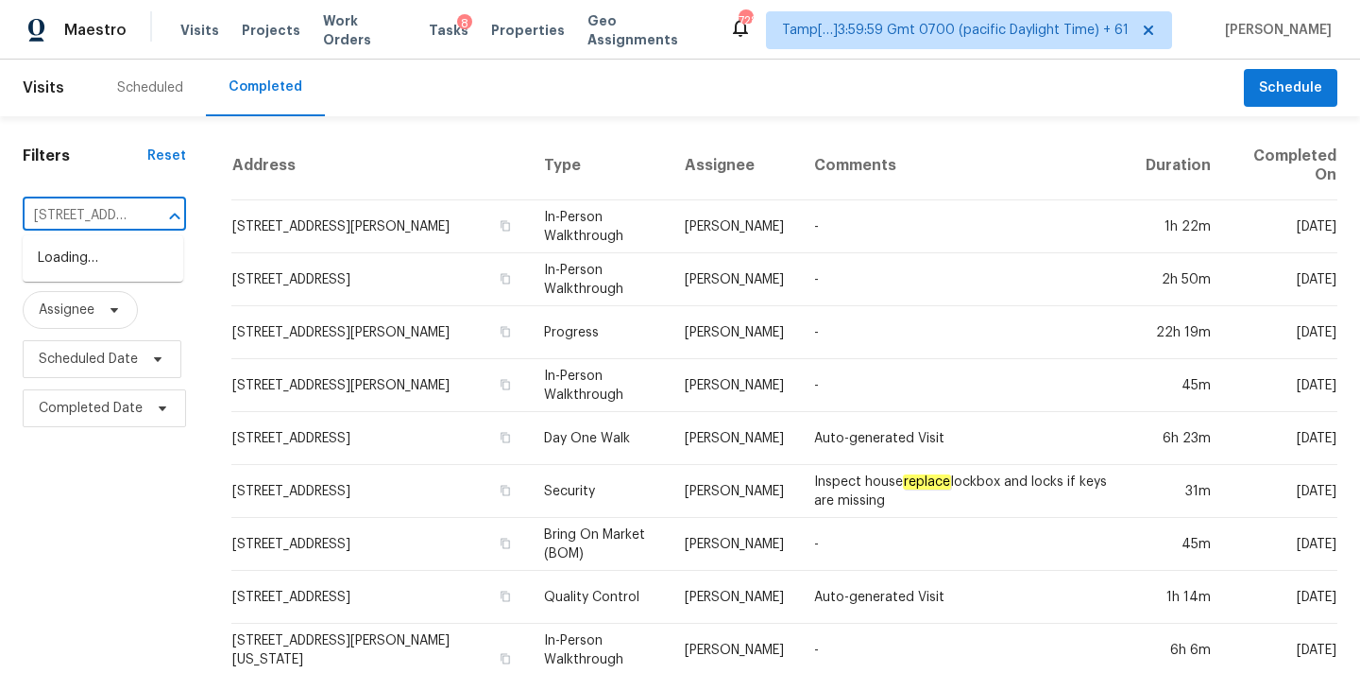
scroll to position [0, 153]
click at [74, 262] on li "4134 Jodeco Rd, McDonough, GA 30253" at bounding box center [103, 268] width 161 height 51
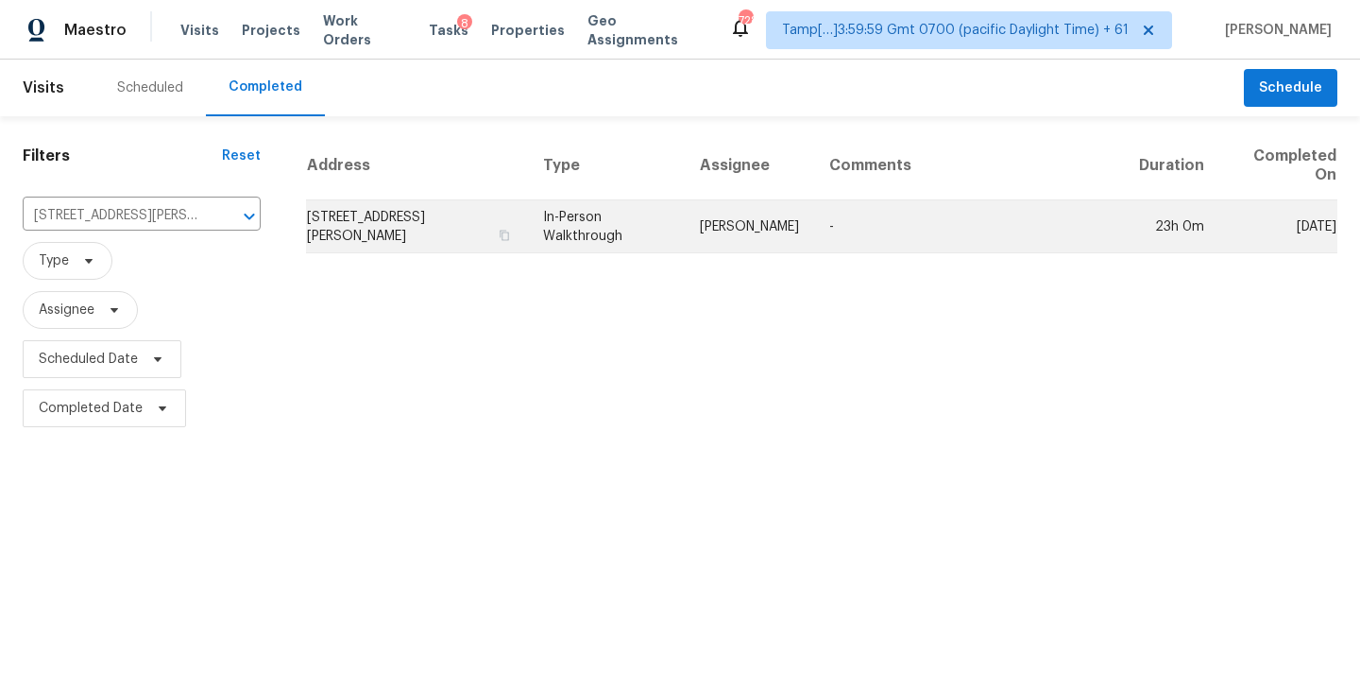
click at [679, 238] on td "In-Person Walkthrough" at bounding box center [606, 226] width 157 height 53
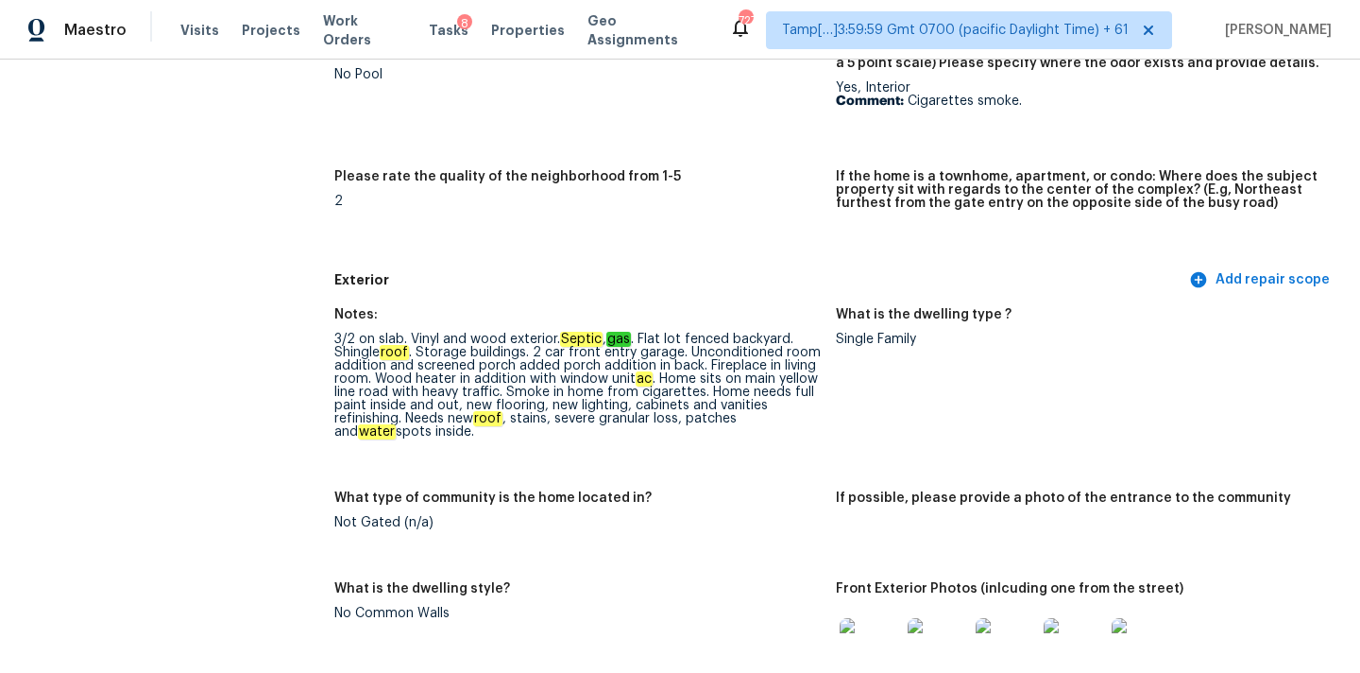
scroll to position [3764, 0]
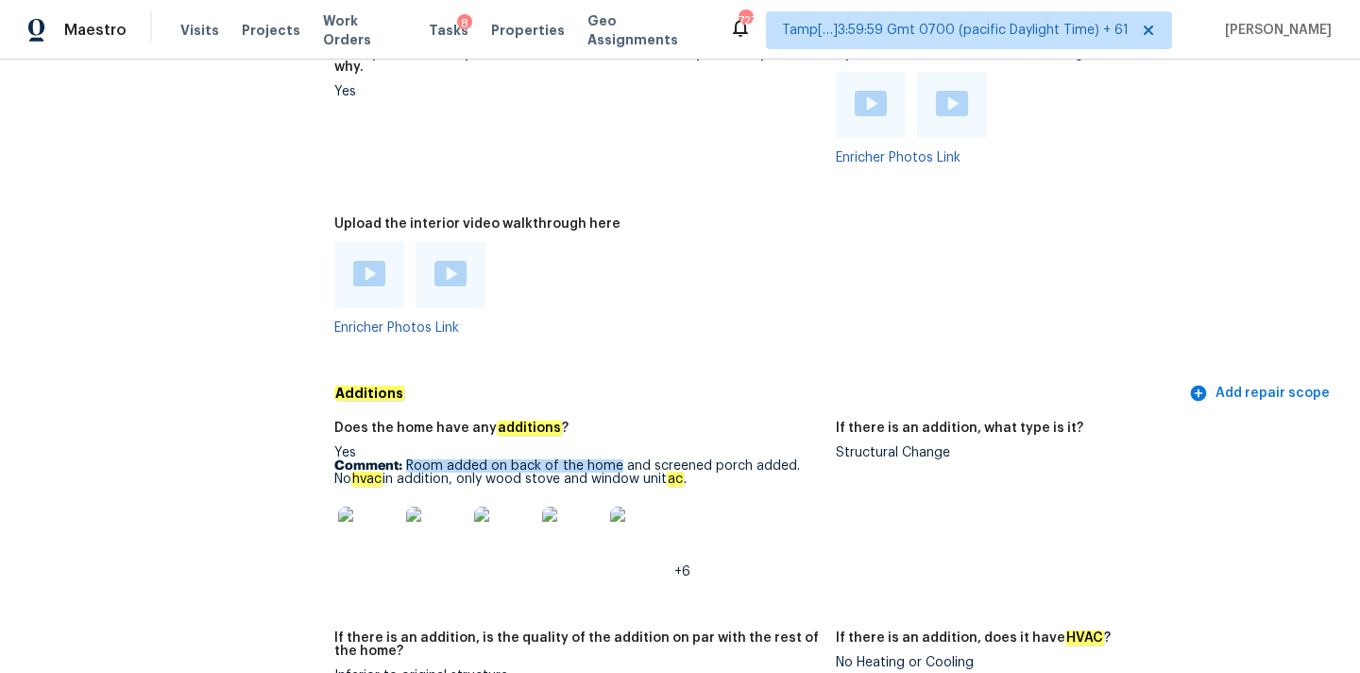
drag, startPoint x: 409, startPoint y: 439, endPoint x: 617, endPoint y: 441, distance: 207.8
click at [617, 459] on p "Comment: Room added on back of the home and screened porch added. No hvac in ad…" at bounding box center [577, 472] width 487 height 26
click at [499, 464] on div "Yes Comment: Room added on back of the home and screened porch added. No hvac i…" at bounding box center [577, 512] width 487 height 132
copy p "Room added on back of the home and screened porch added. No hvac in addition, o…"
drag, startPoint x: 408, startPoint y: 438, endPoint x: 722, endPoint y: 452, distance: 313.9
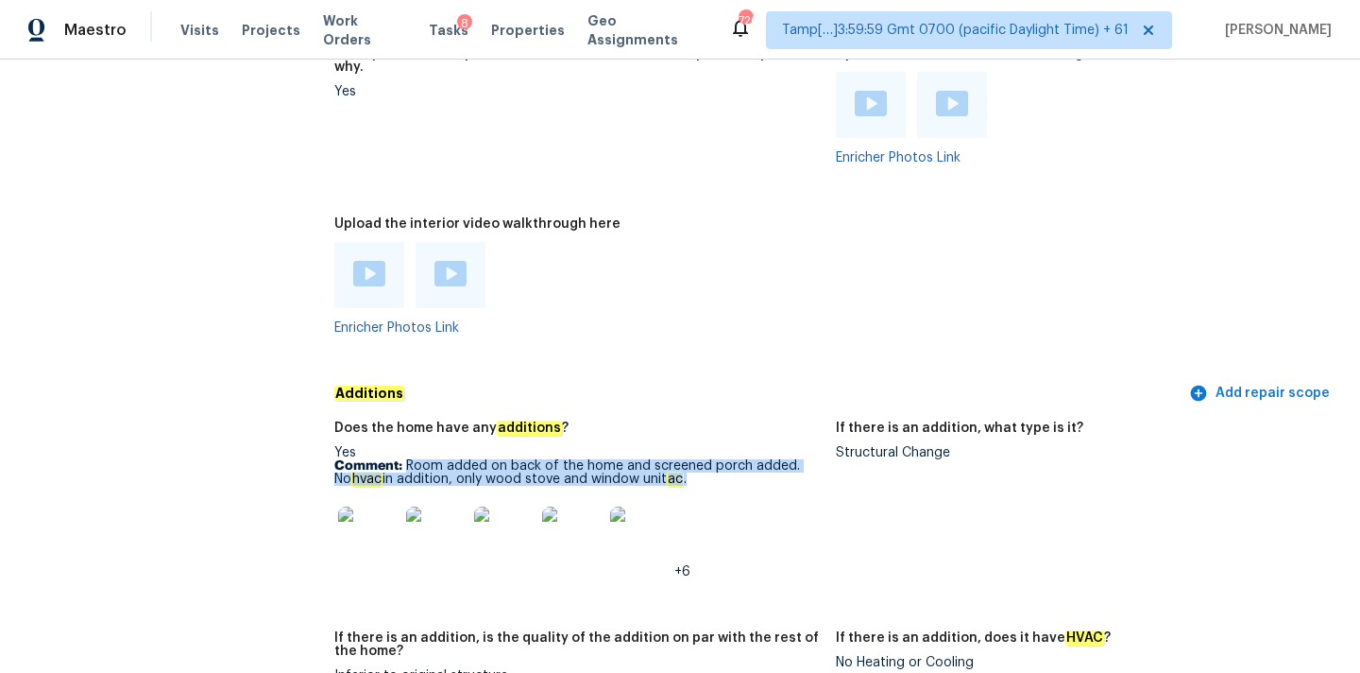
click at [722, 459] on p "Comment: Room added on back of the home and screened porch added. No hvac in ad…" at bounding box center [577, 472] width 487 height 26
click at [362, 521] on img at bounding box center [368, 536] width 60 height 60
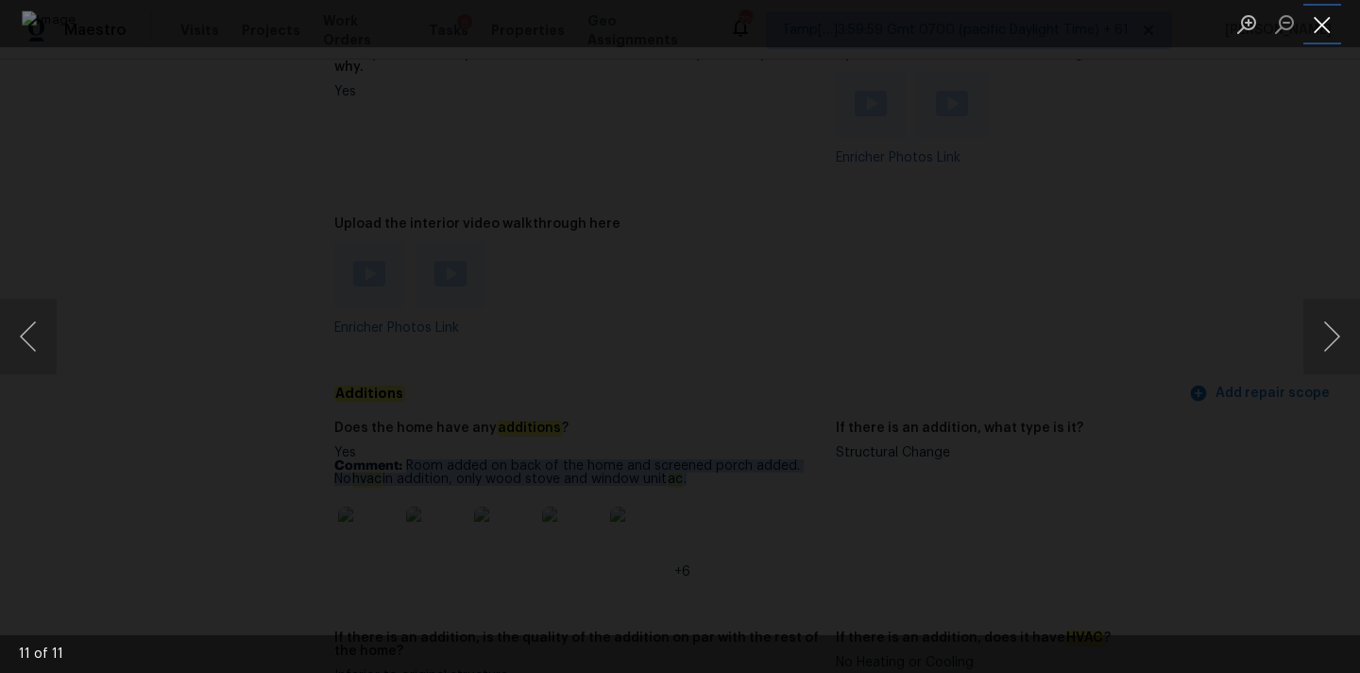
click at [1325, 21] on button "Close lightbox" at bounding box center [1323, 24] width 38 height 33
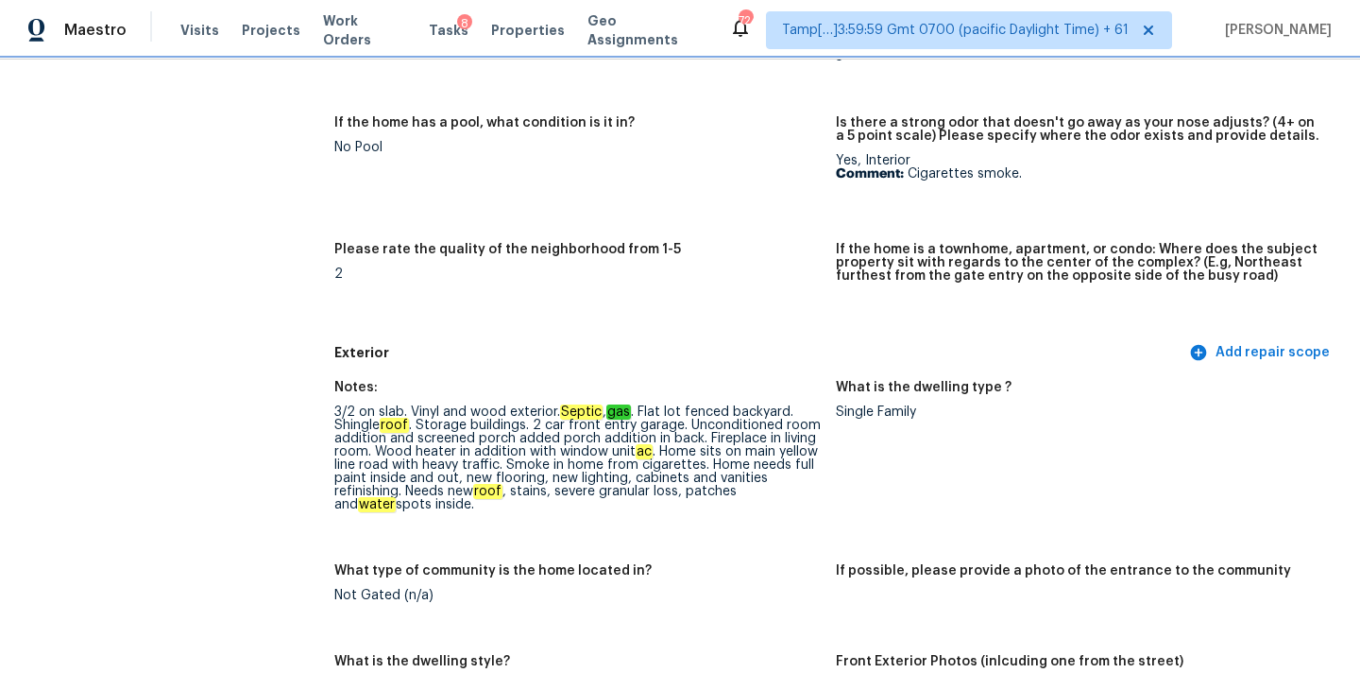
scroll to position [590, 0]
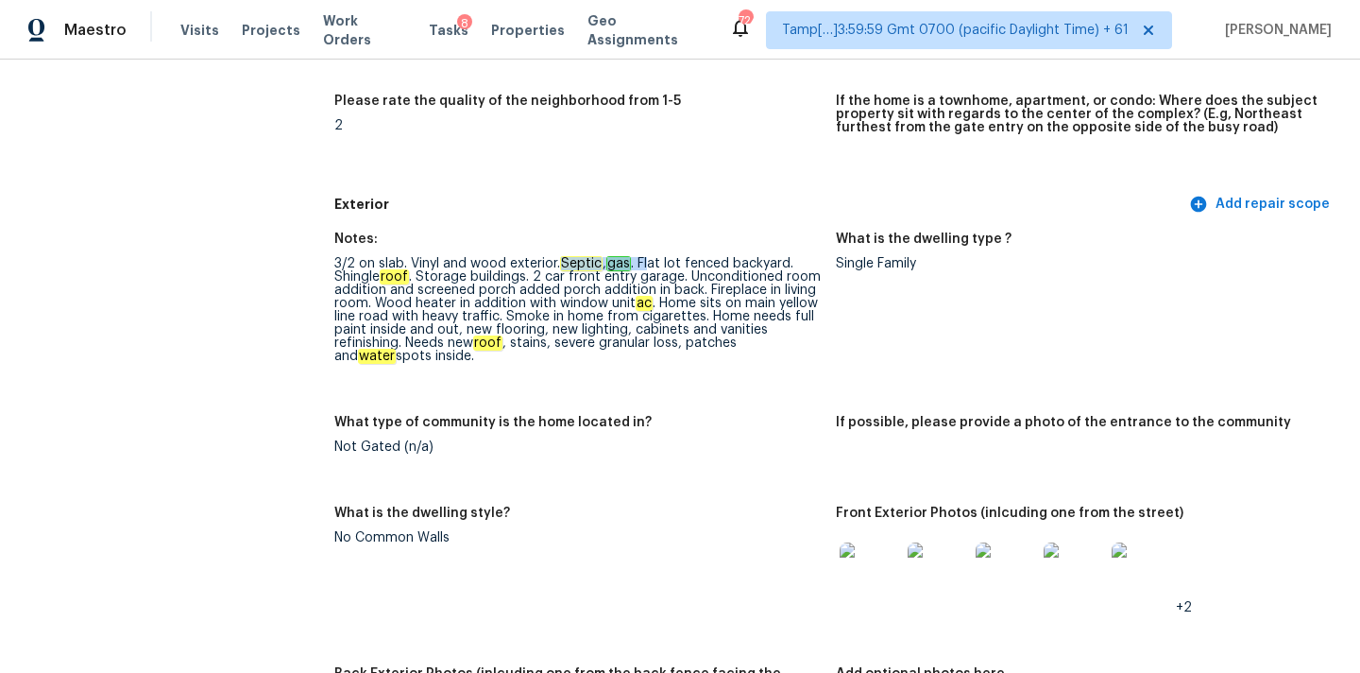
drag, startPoint x: 562, startPoint y: 265, endPoint x: 652, endPoint y: 262, distance: 89.8
click at [652, 262] on div "3/2 on slab. Vinyl and wood exterior. Septic , gas . Flat lot fenced backyard. …" at bounding box center [577, 310] width 487 height 106
drag, startPoint x: 422, startPoint y: 277, endPoint x: 679, endPoint y: 281, distance: 257.0
click at [679, 281] on div "3/2 on slab. Vinyl and wood exterior. Septic , gas . Flat lot fenced backyard. …" at bounding box center [577, 310] width 487 height 106
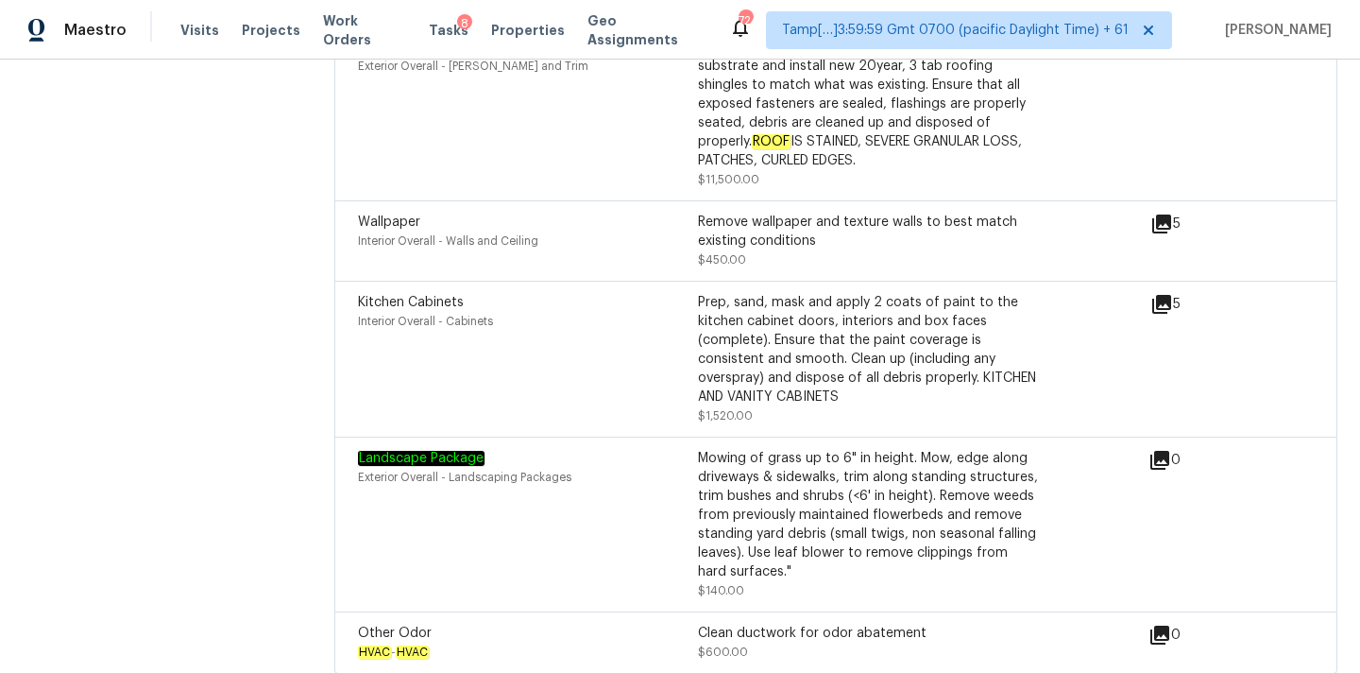
scroll to position [5588, 0]
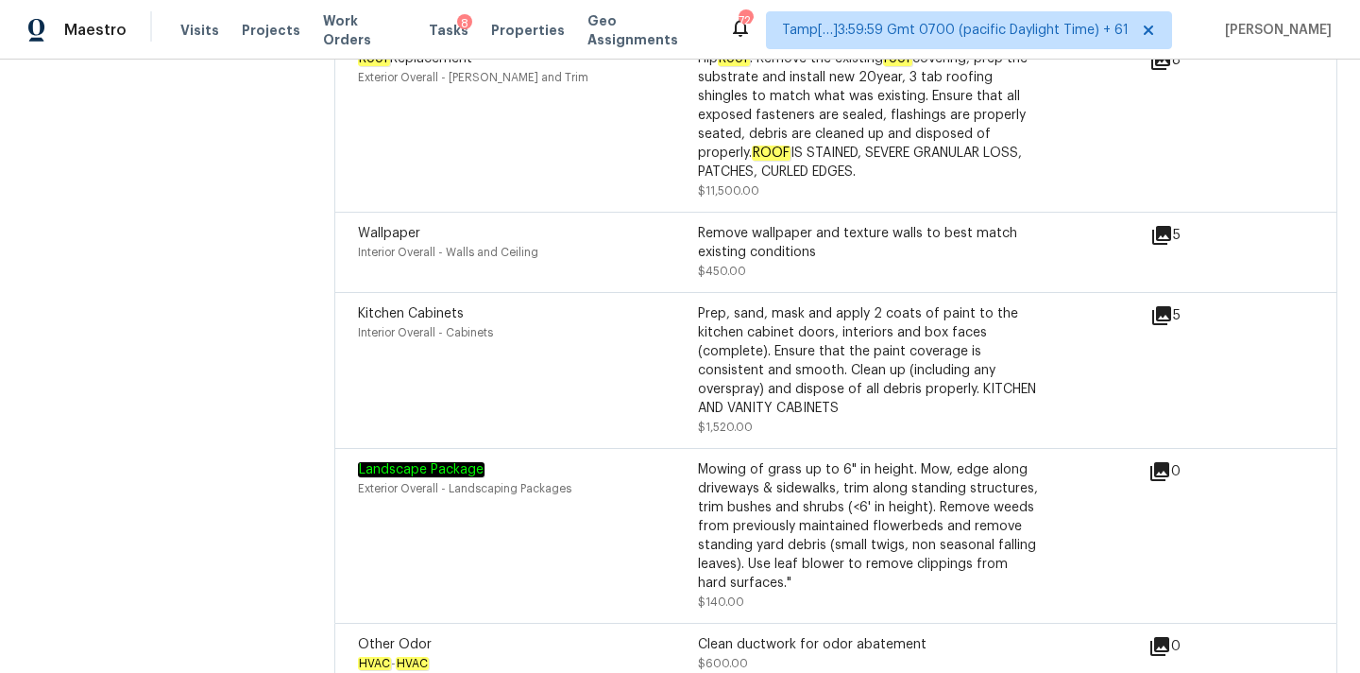
click at [1168, 304] on icon at bounding box center [1162, 315] width 23 height 23
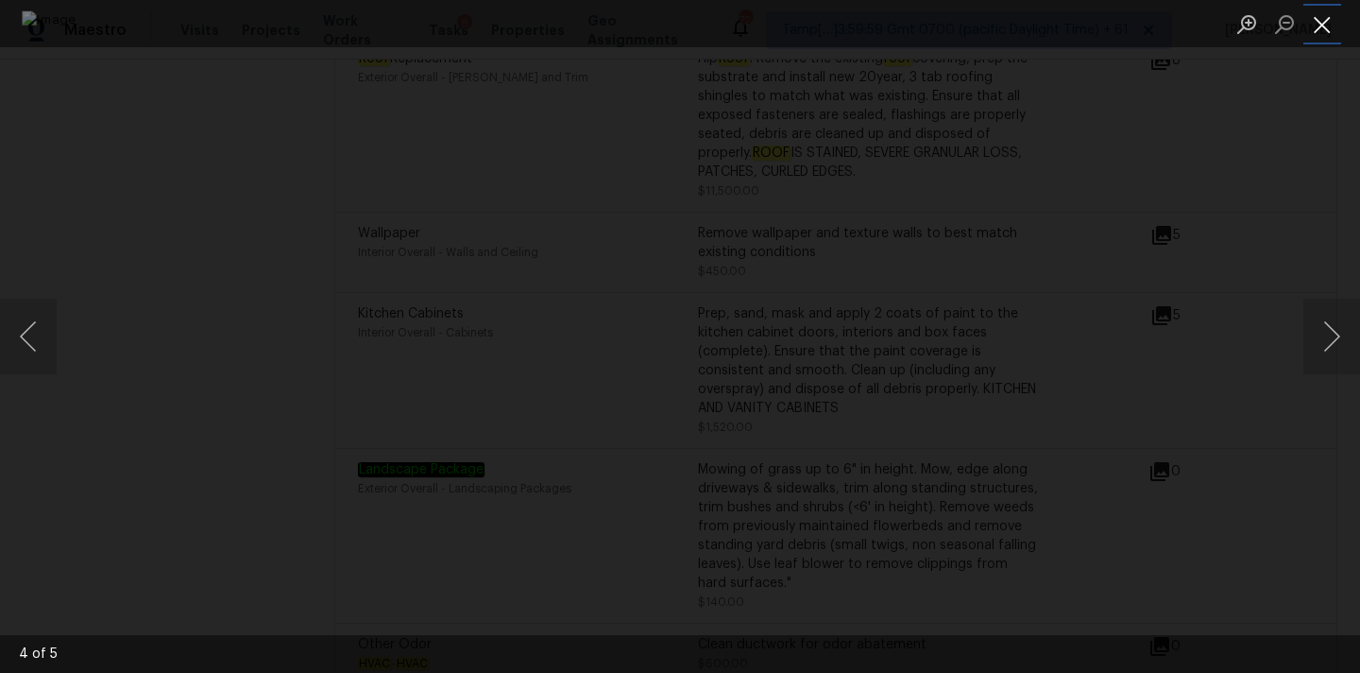
click at [1311, 29] on button "Close lightbox" at bounding box center [1323, 24] width 38 height 33
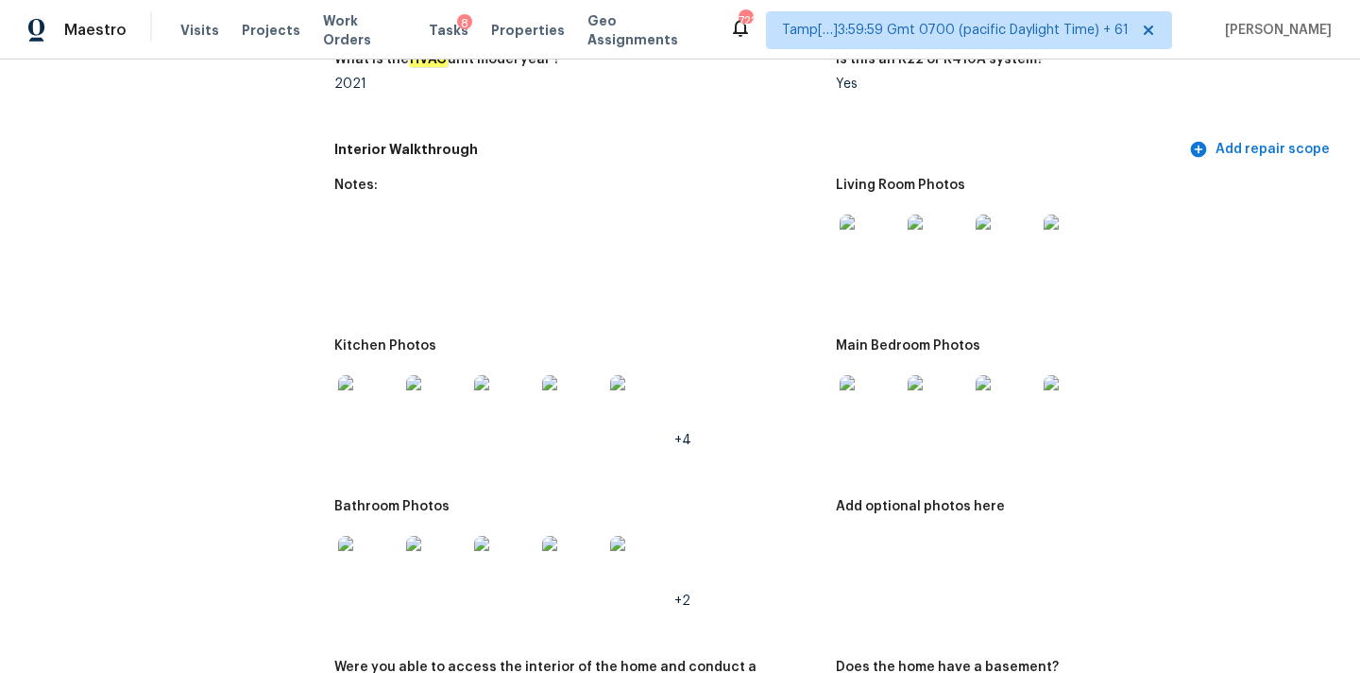
scroll to position [2070, 0]
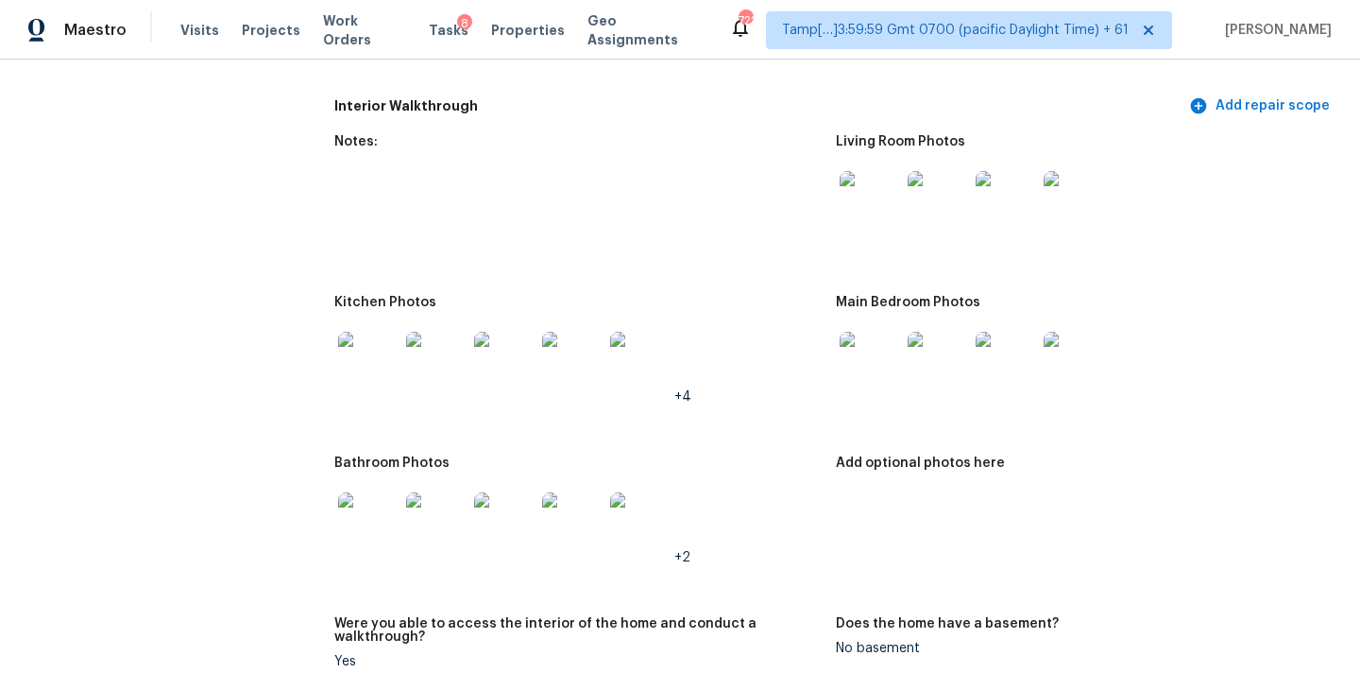
click at [851, 185] on img at bounding box center [870, 201] width 60 height 60
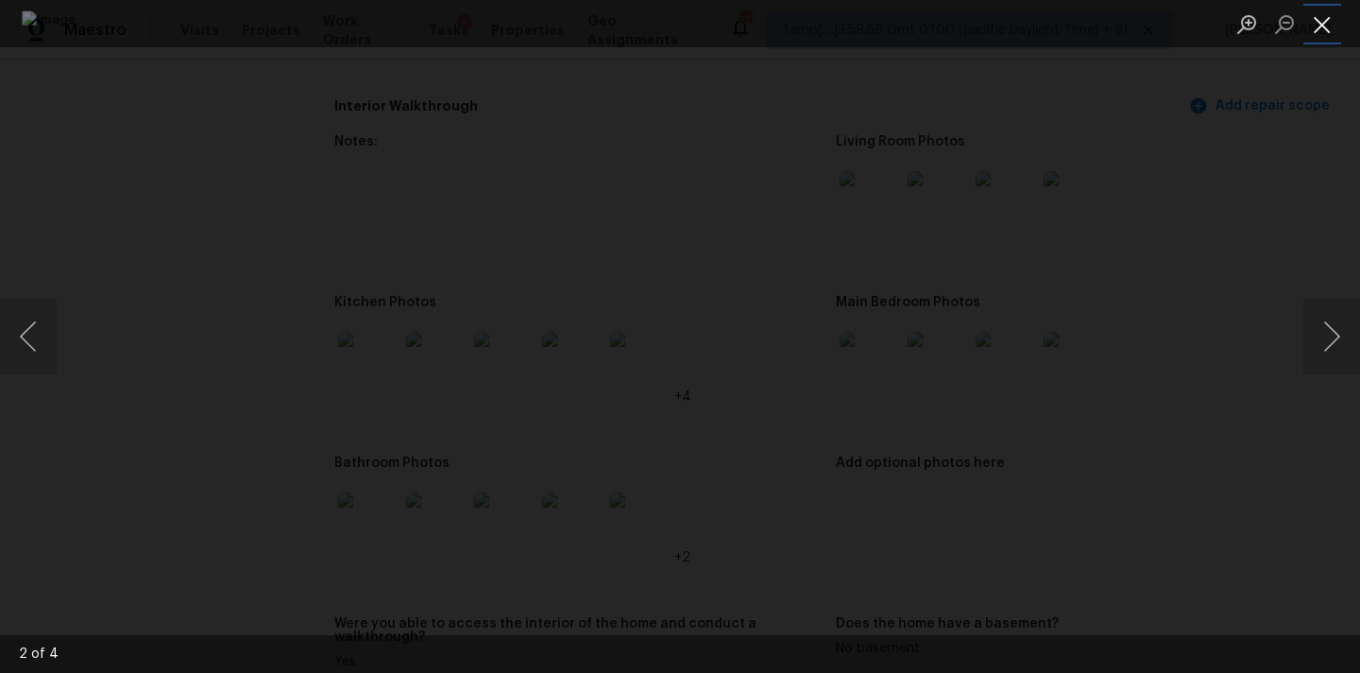
click at [1325, 22] on button "Close lightbox" at bounding box center [1323, 24] width 38 height 33
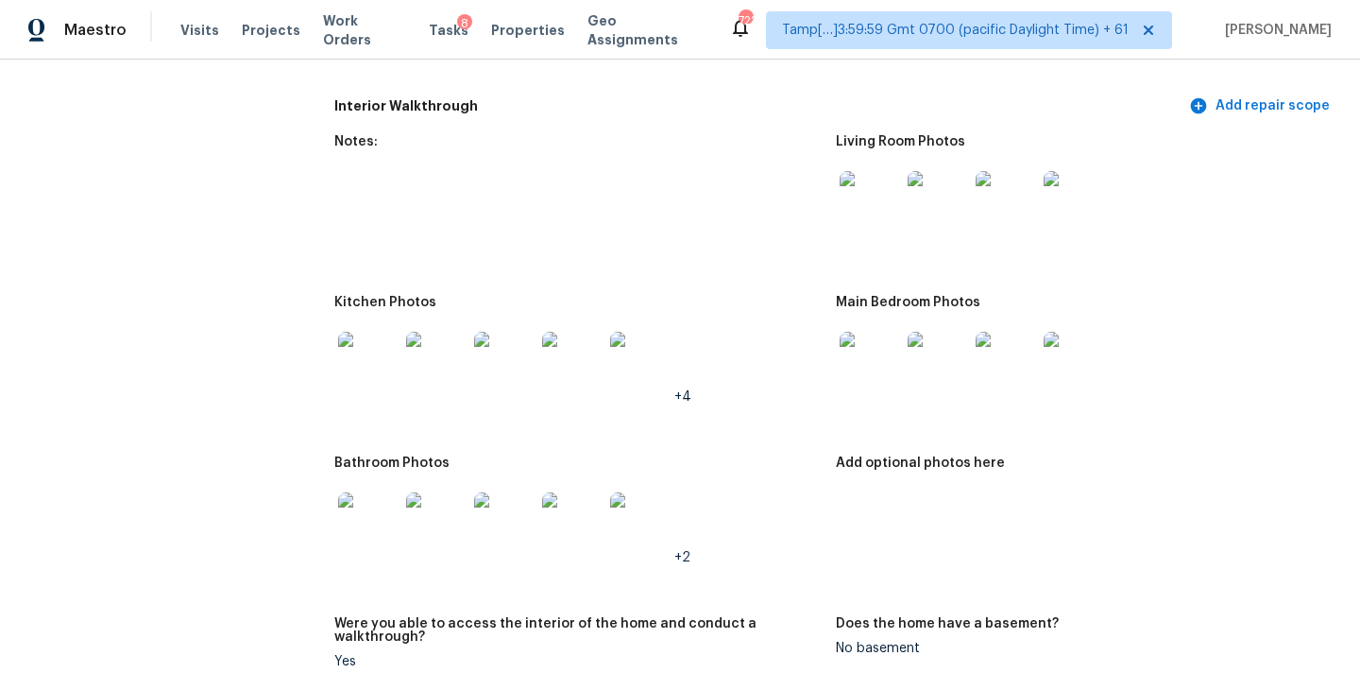
click at [883, 350] on img at bounding box center [870, 362] width 60 height 60
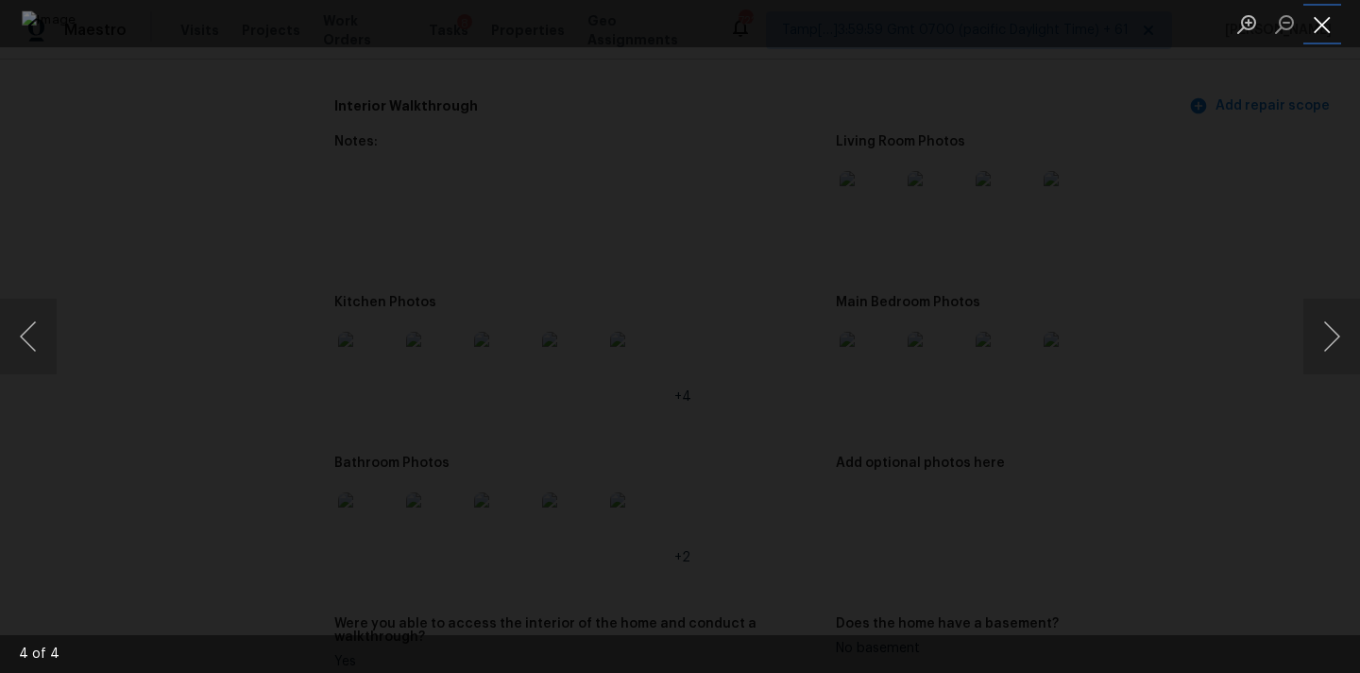
click at [1335, 9] on button "Close lightbox" at bounding box center [1323, 24] width 38 height 33
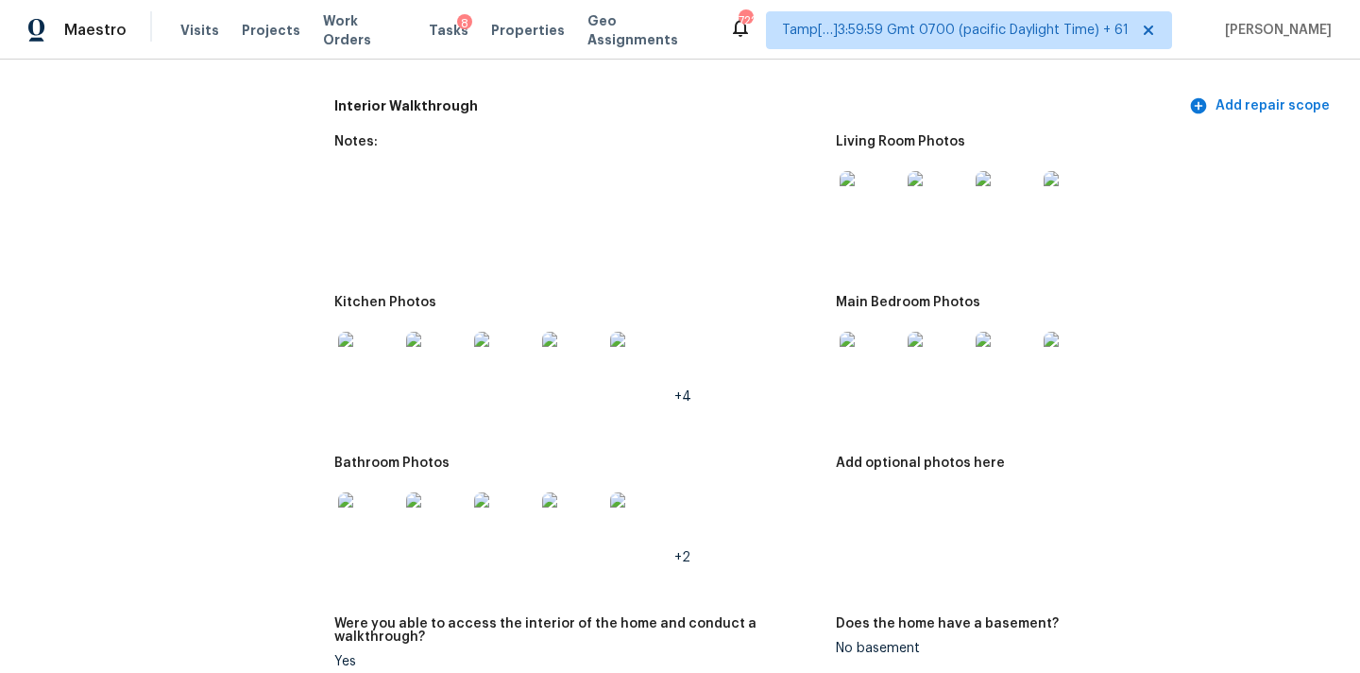
click at [356, 344] on img at bounding box center [368, 362] width 60 height 60
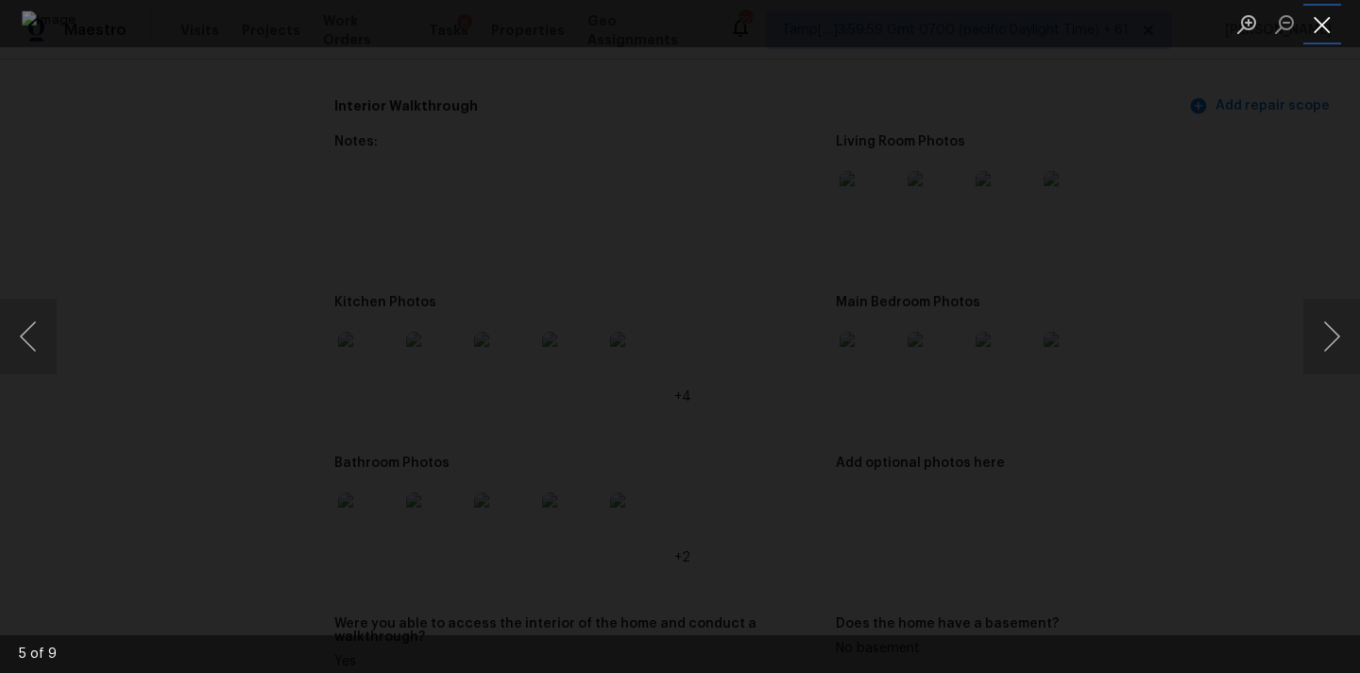
click at [1313, 18] on button "Close lightbox" at bounding box center [1323, 24] width 38 height 33
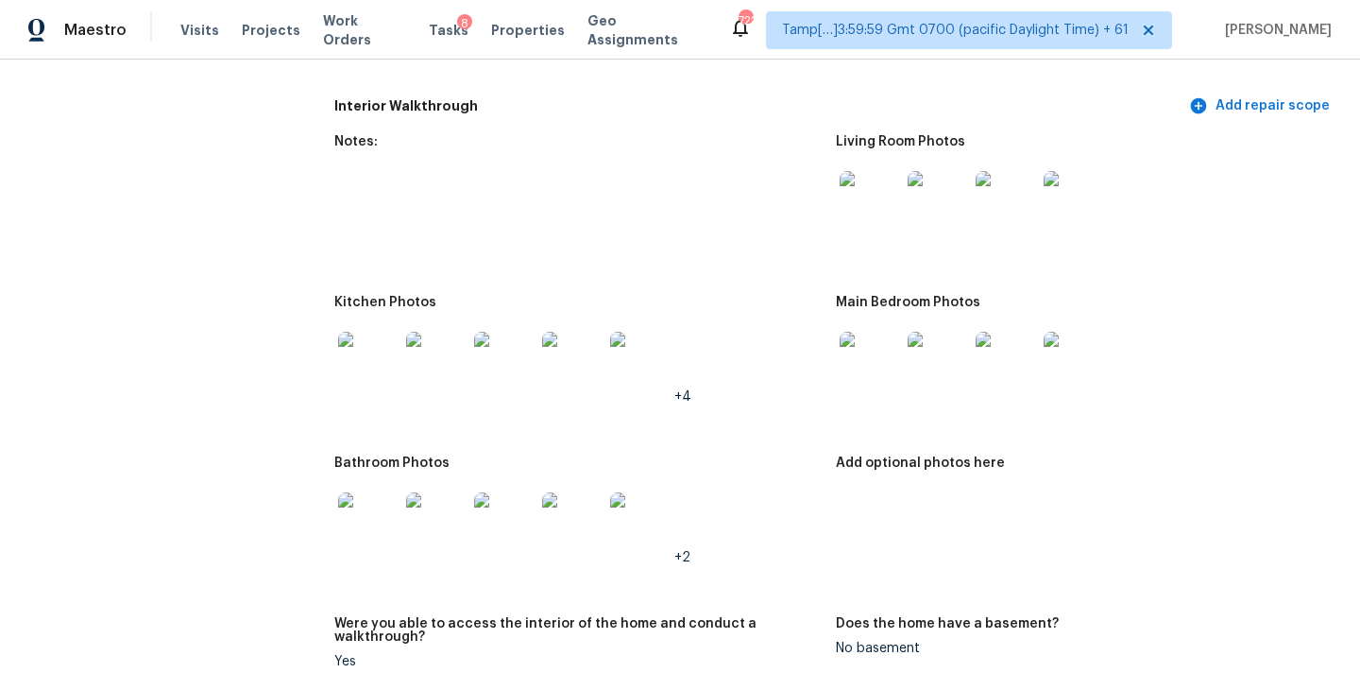
click at [367, 535] on img at bounding box center [368, 522] width 60 height 60
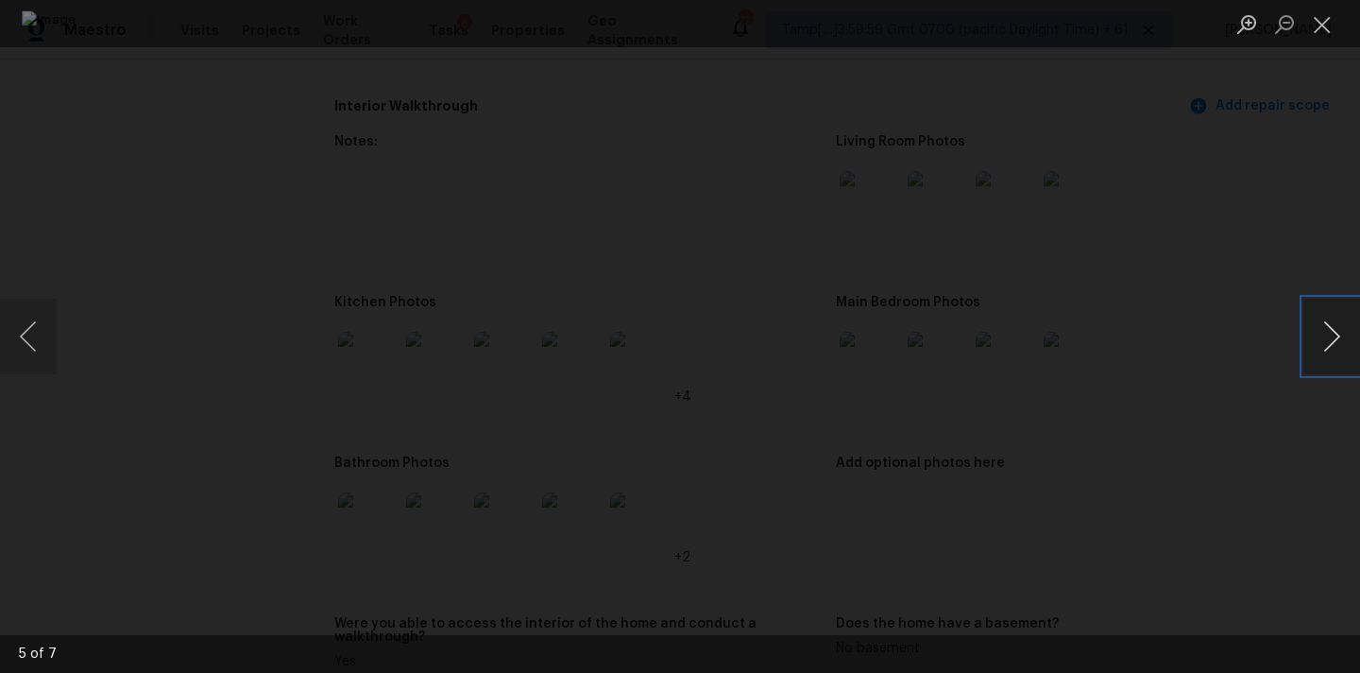
click at [1335, 341] on button "Next image" at bounding box center [1332, 337] width 57 height 76
click at [1333, 29] on button "Close lightbox" at bounding box center [1323, 24] width 38 height 33
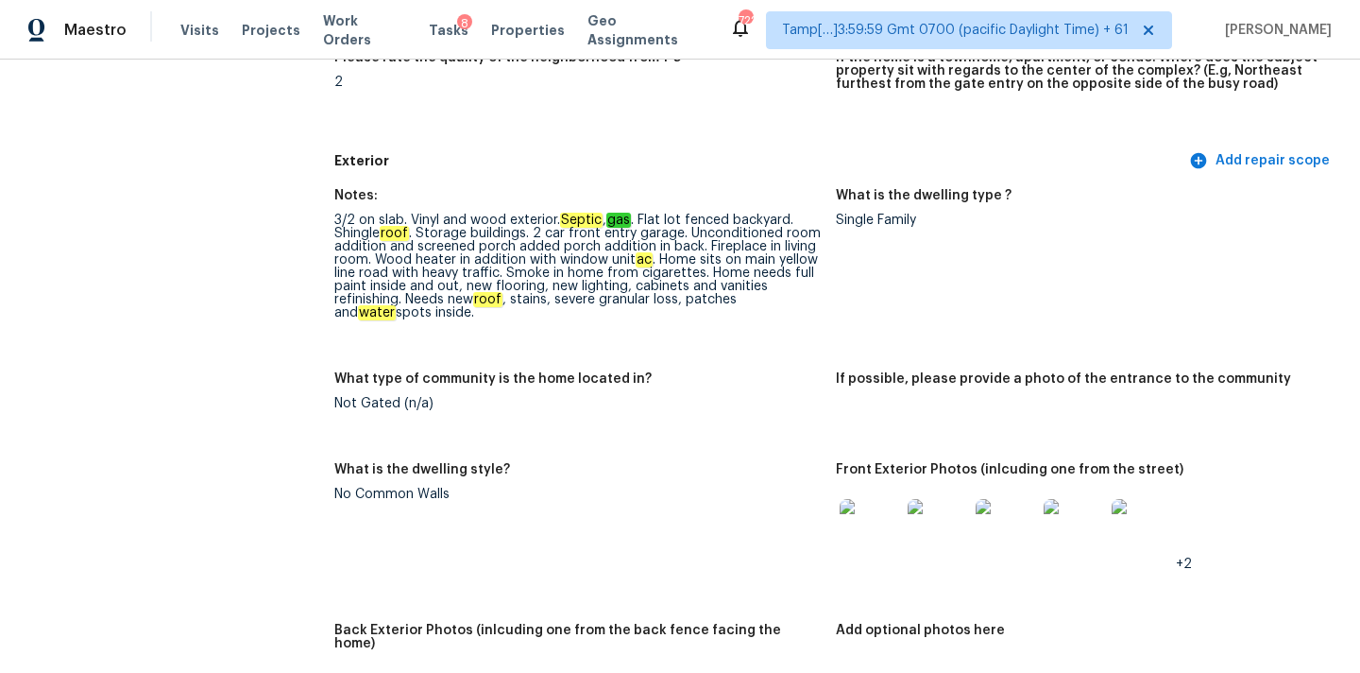
scroll to position [590, 0]
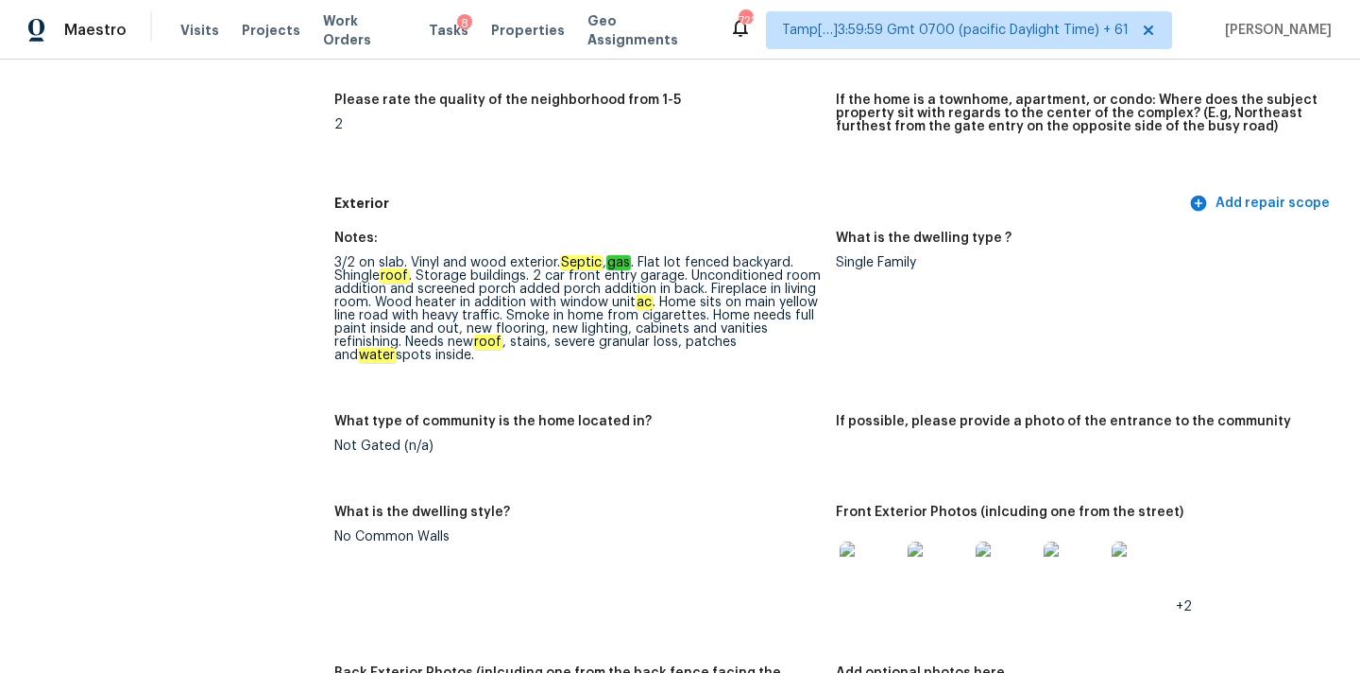
click at [659, 326] on div "3/2 on slab. Vinyl and wood exterior. Septic , gas . Flat lot fenced backyard. …" at bounding box center [577, 309] width 487 height 106
copy div "cabinets"
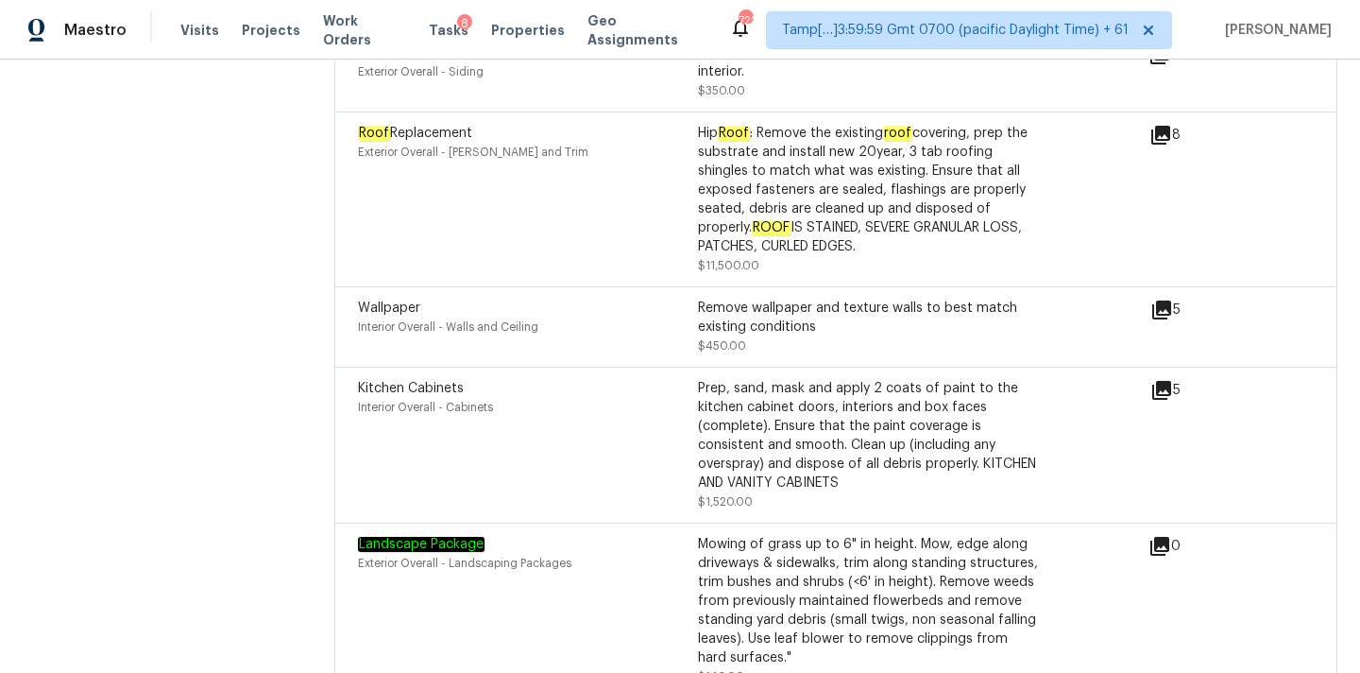
scroll to position [554, 0]
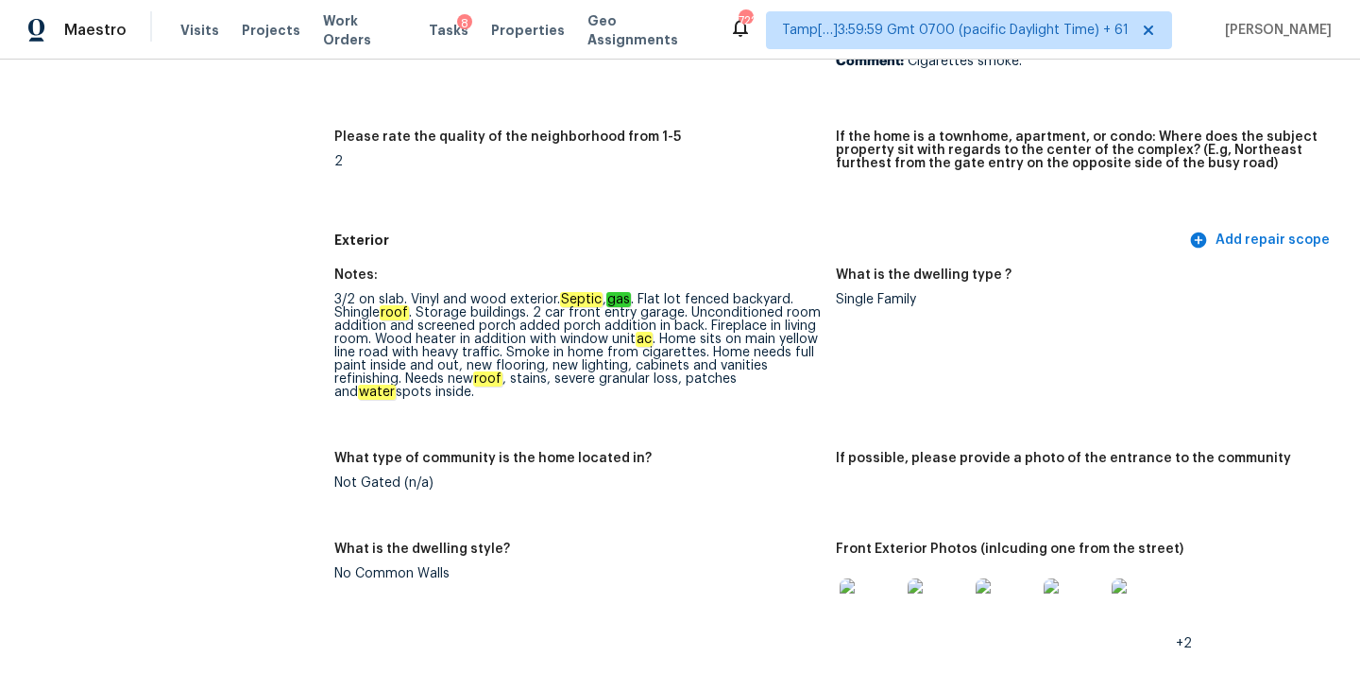
click at [746, 369] on div "3/2 on slab. Vinyl and wood exterior. Septic , gas . Flat lot fenced backyard. …" at bounding box center [577, 346] width 487 height 106
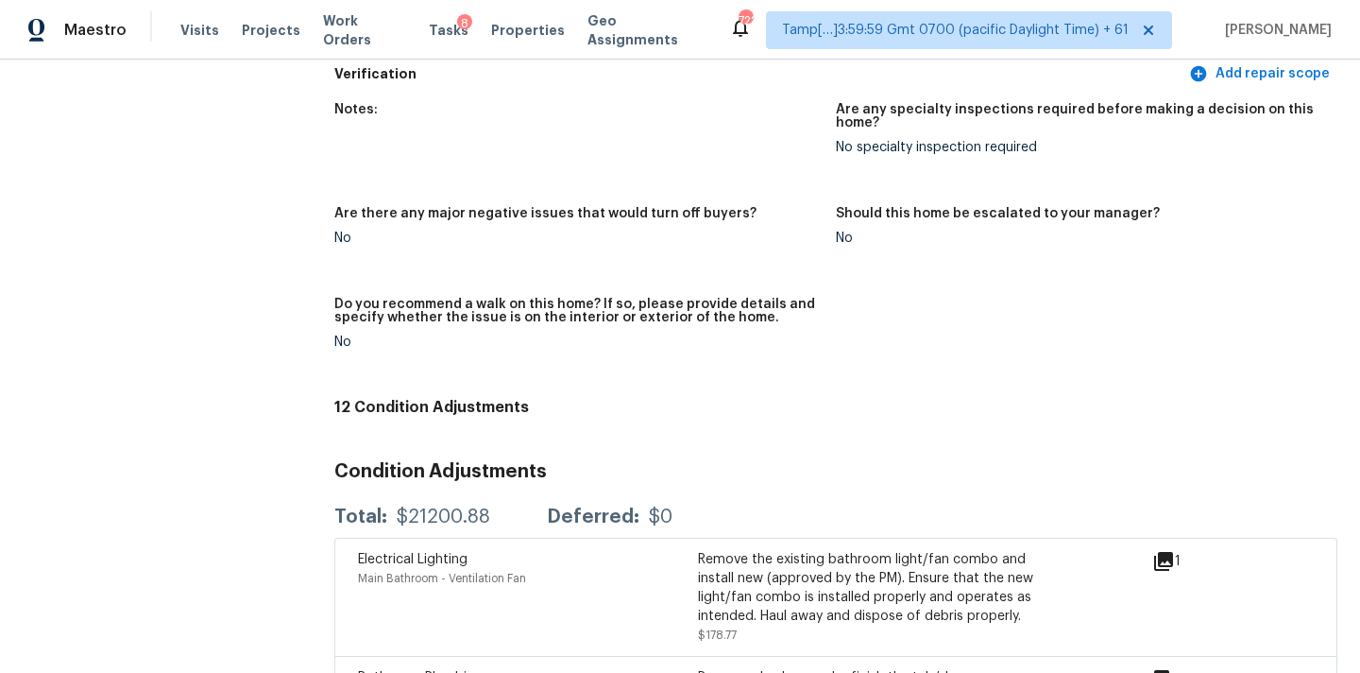
scroll to position [3579, 0]
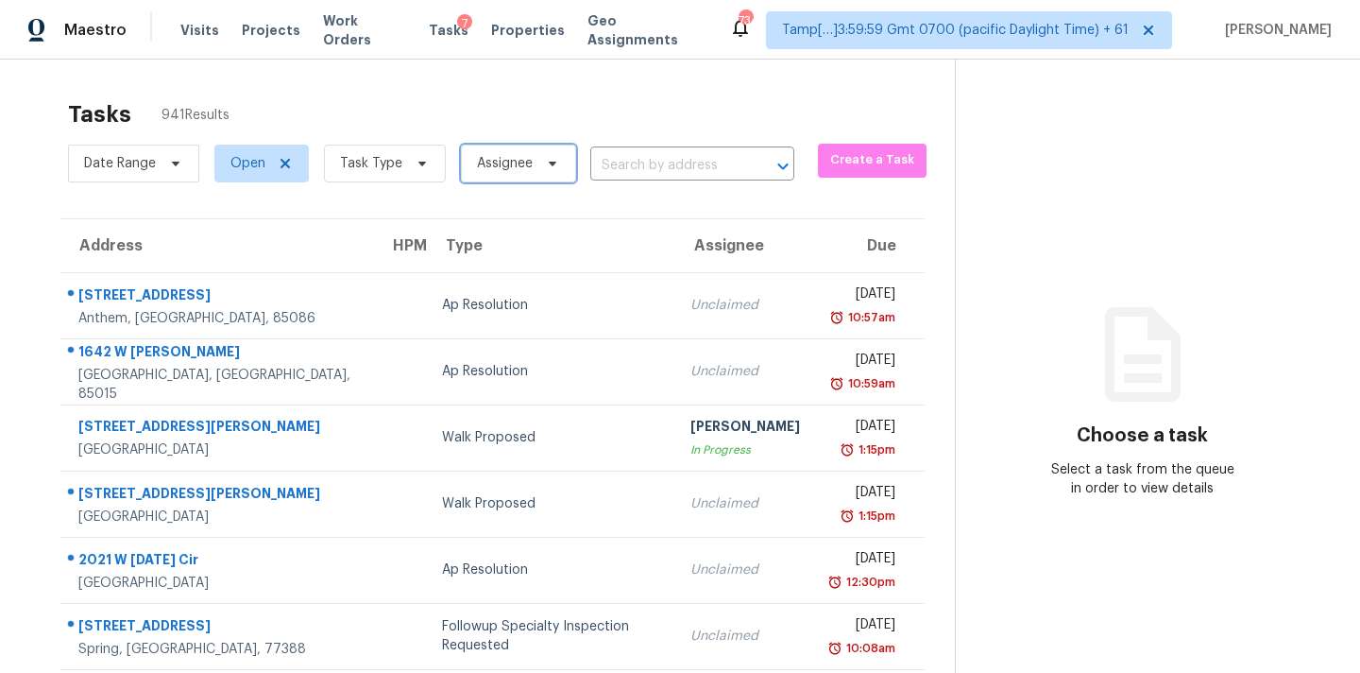
click at [478, 153] on span "Assignee" at bounding box center [518, 164] width 115 height 38
click at [503, 217] on input "search" at bounding box center [567, 223] width 201 height 38
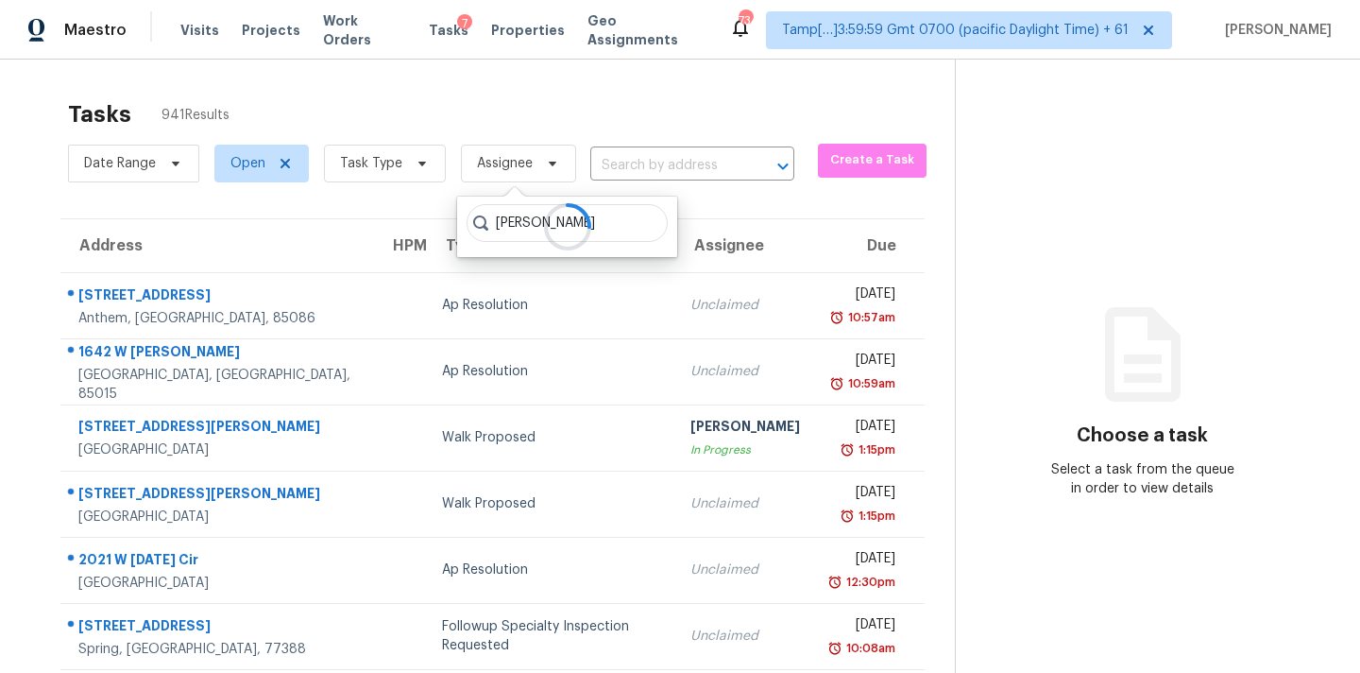
type input "pavithran"
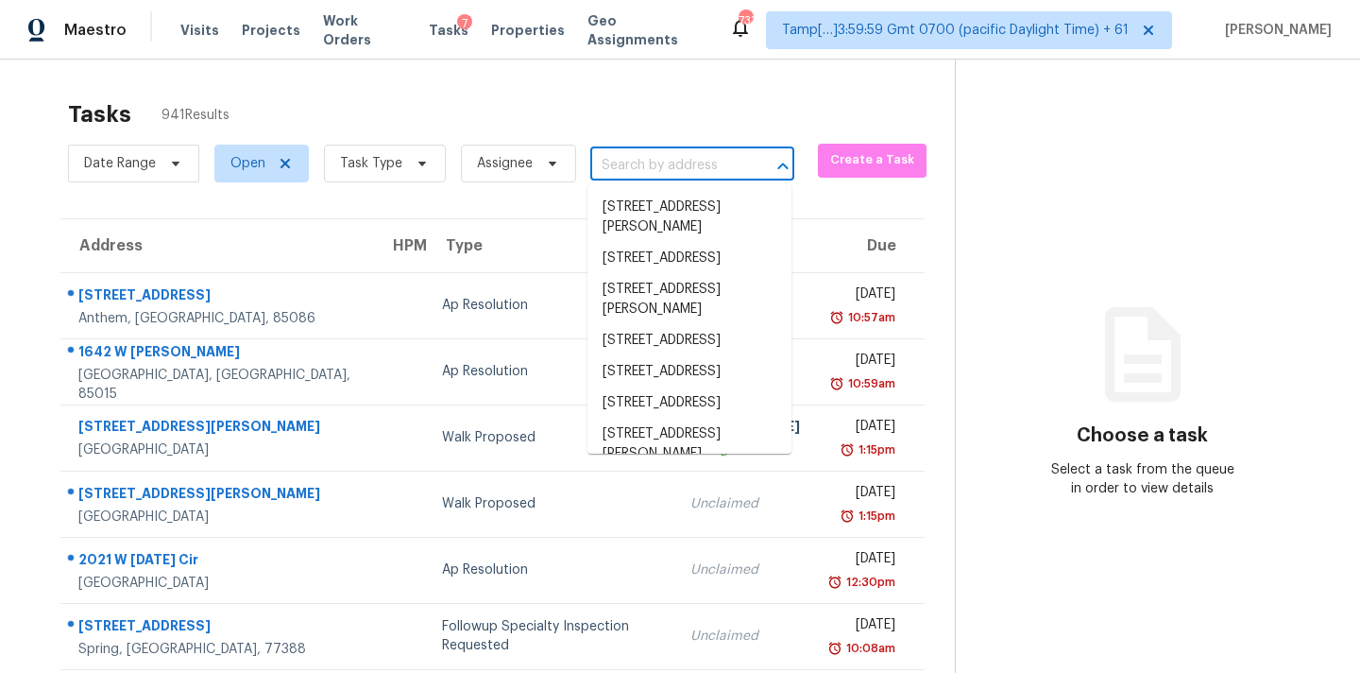
click at [640, 164] on input "text" at bounding box center [665, 165] width 151 height 29
paste input "111 Archers Brook Ln, Springville, AL 35146"
type input "111 Archers Brook Ln, Springville, AL 35146"
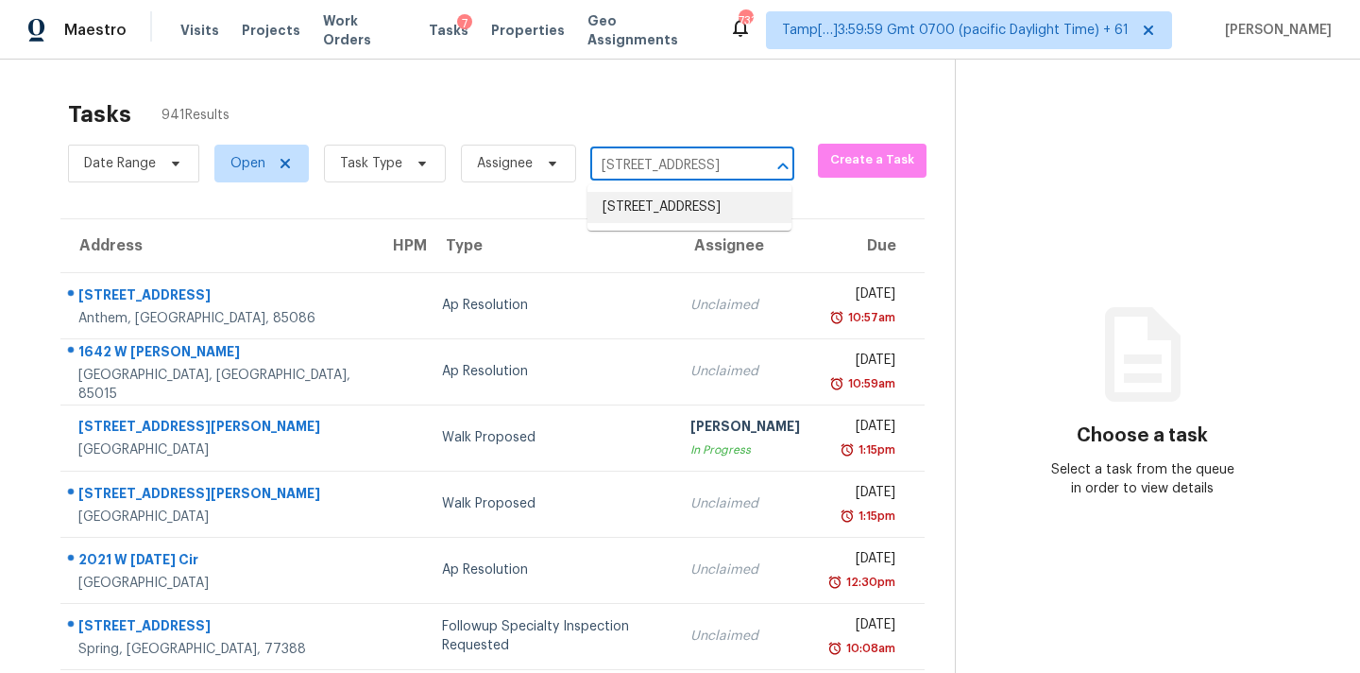
click at [653, 215] on li "111 Archers Brook Ln, Springville, AL 35146" at bounding box center [690, 207] width 204 height 31
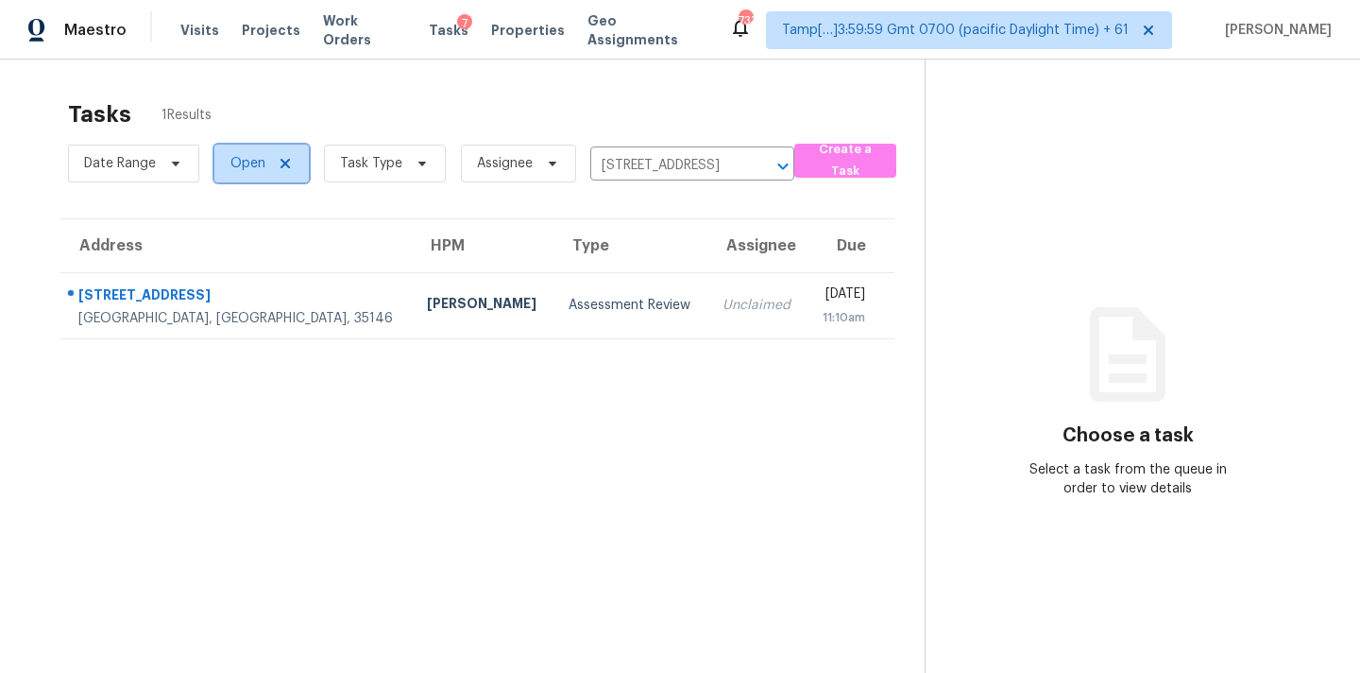
click at [257, 179] on span "Open" at bounding box center [261, 164] width 94 height 38
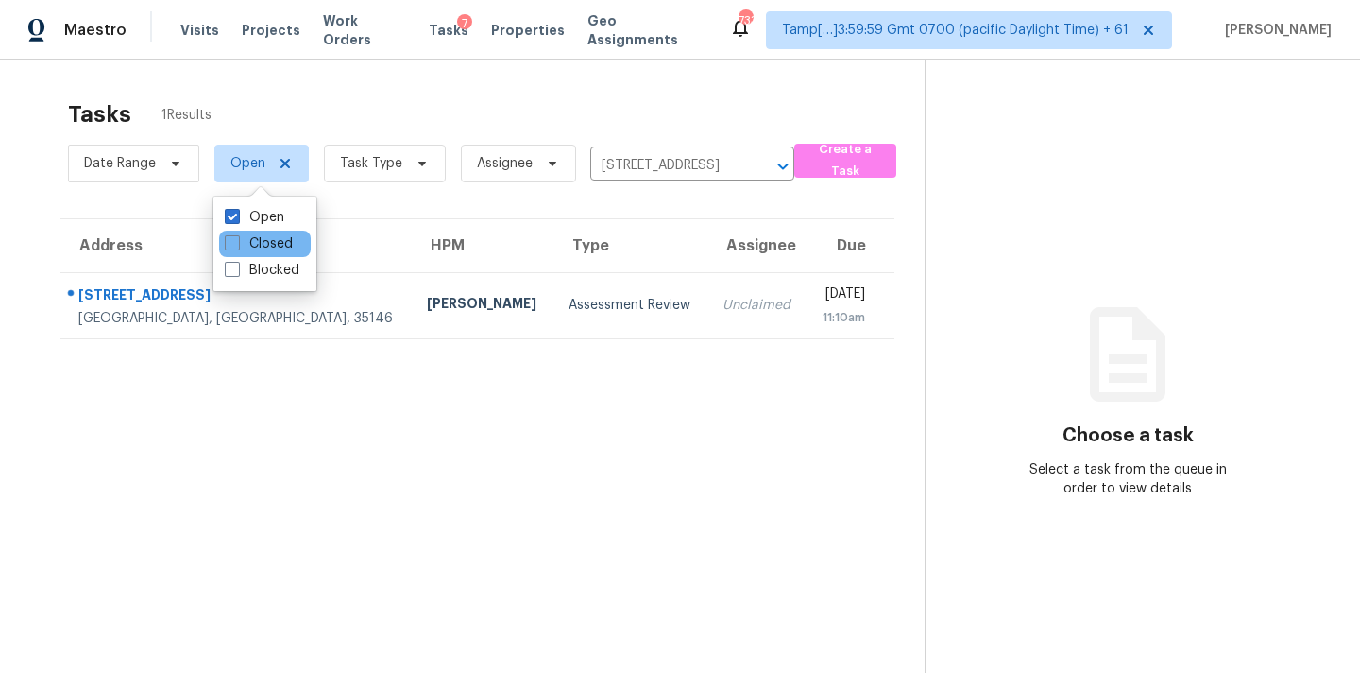
click at [279, 255] on div "Closed" at bounding box center [265, 244] width 92 height 26
click at [279, 248] on label "Closed" at bounding box center [259, 243] width 68 height 19
click at [237, 247] on input "Closed" at bounding box center [231, 240] width 12 height 12
checkbox input "true"
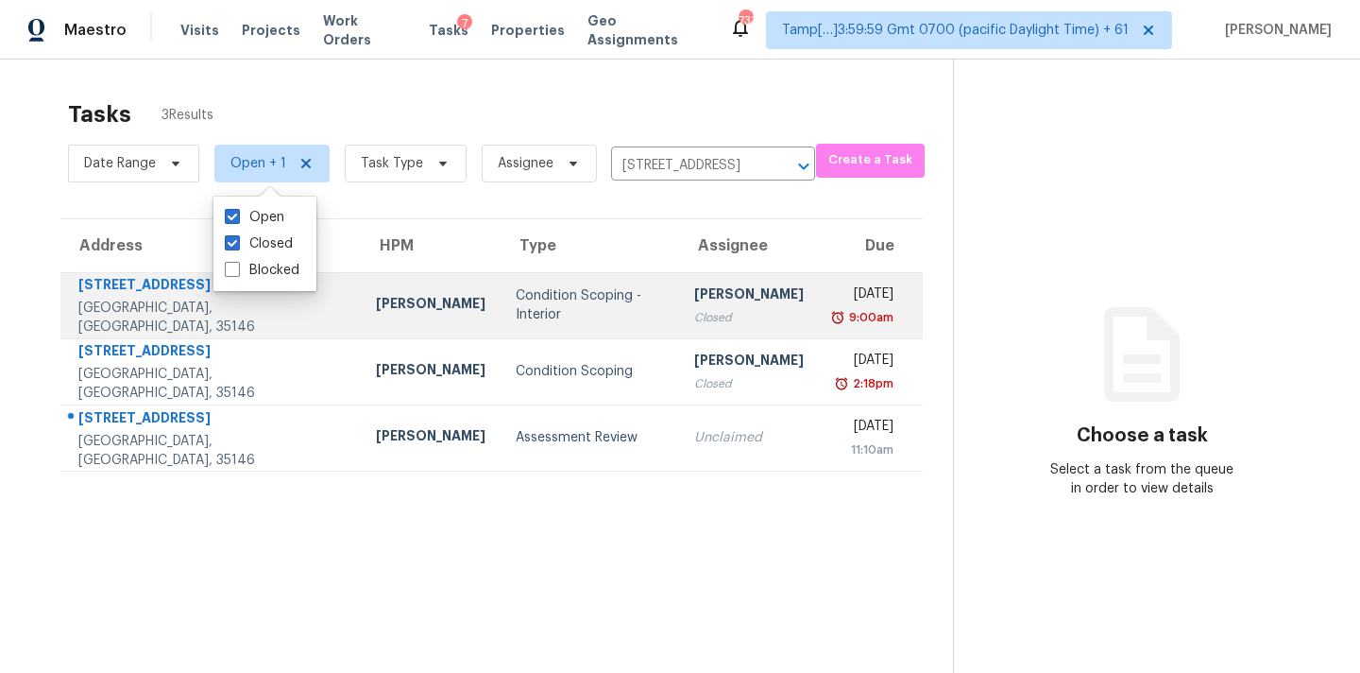
click at [527, 320] on td "Condition Scoping - Interior" at bounding box center [590, 305] width 179 height 66
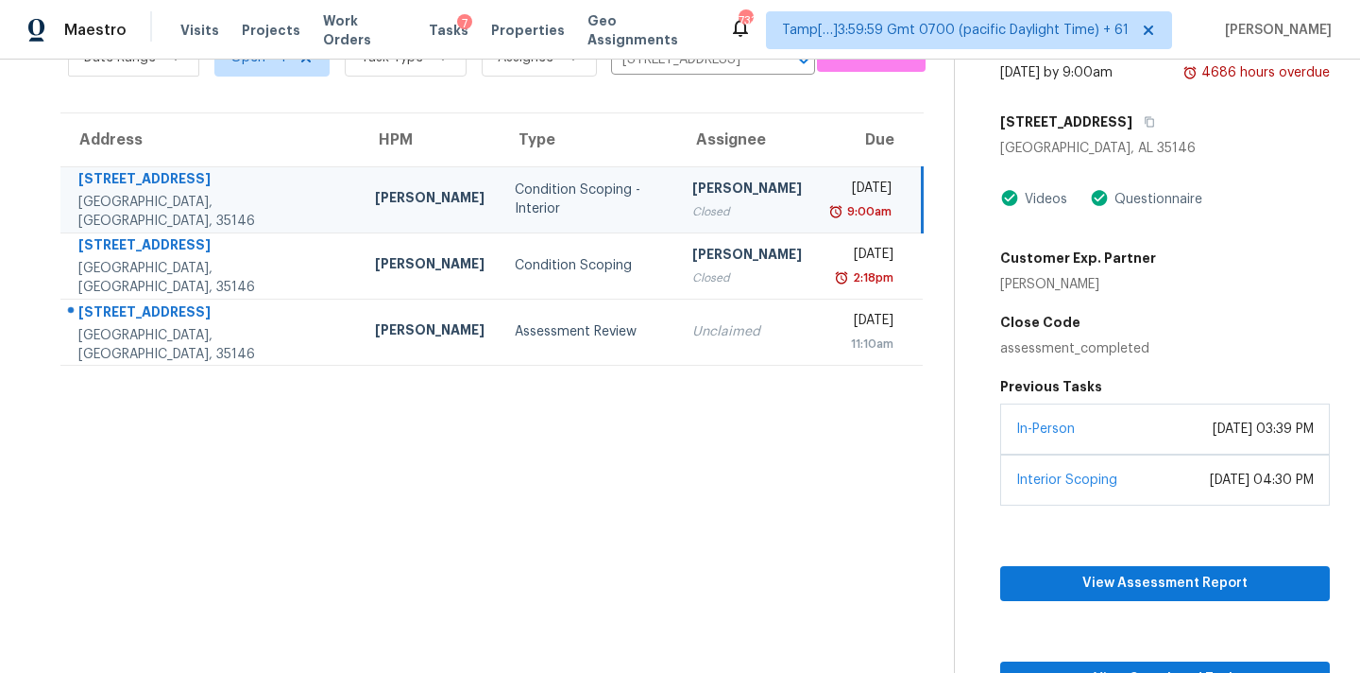
scroll to position [128, 0]
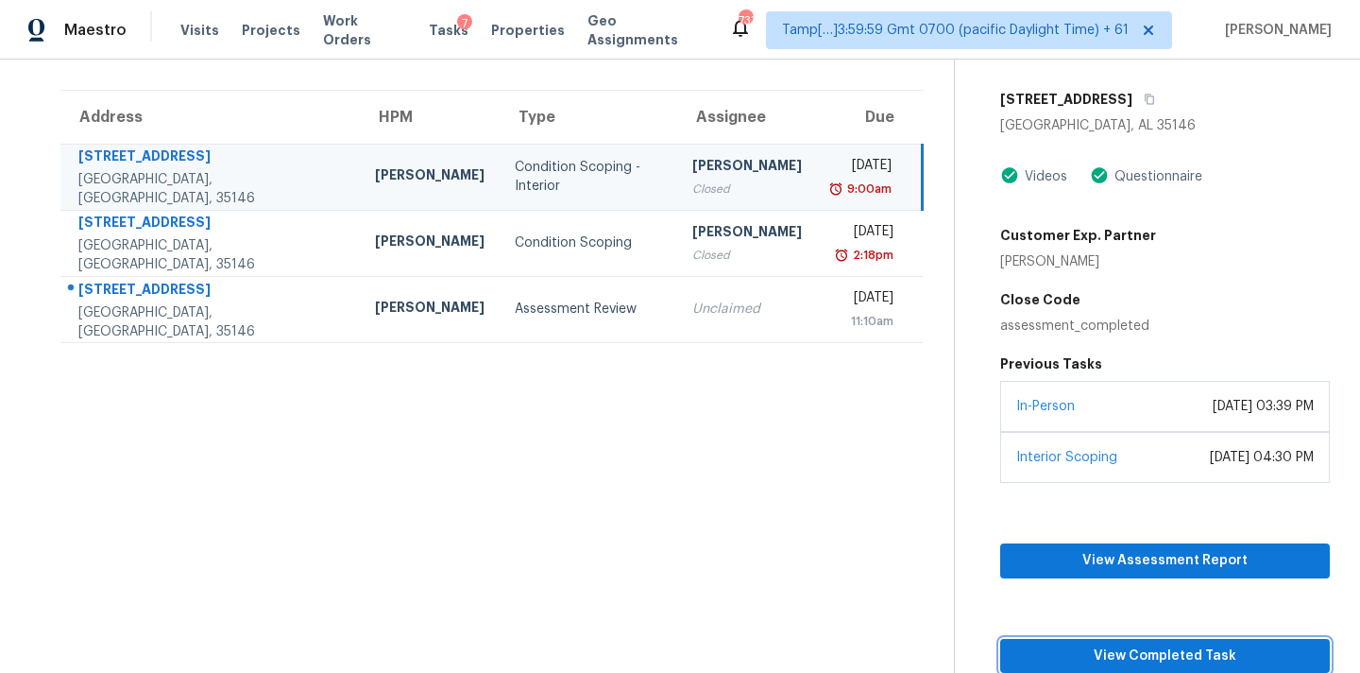
click at [1189, 651] on span "View Completed Task" at bounding box center [1165, 656] width 299 height 24
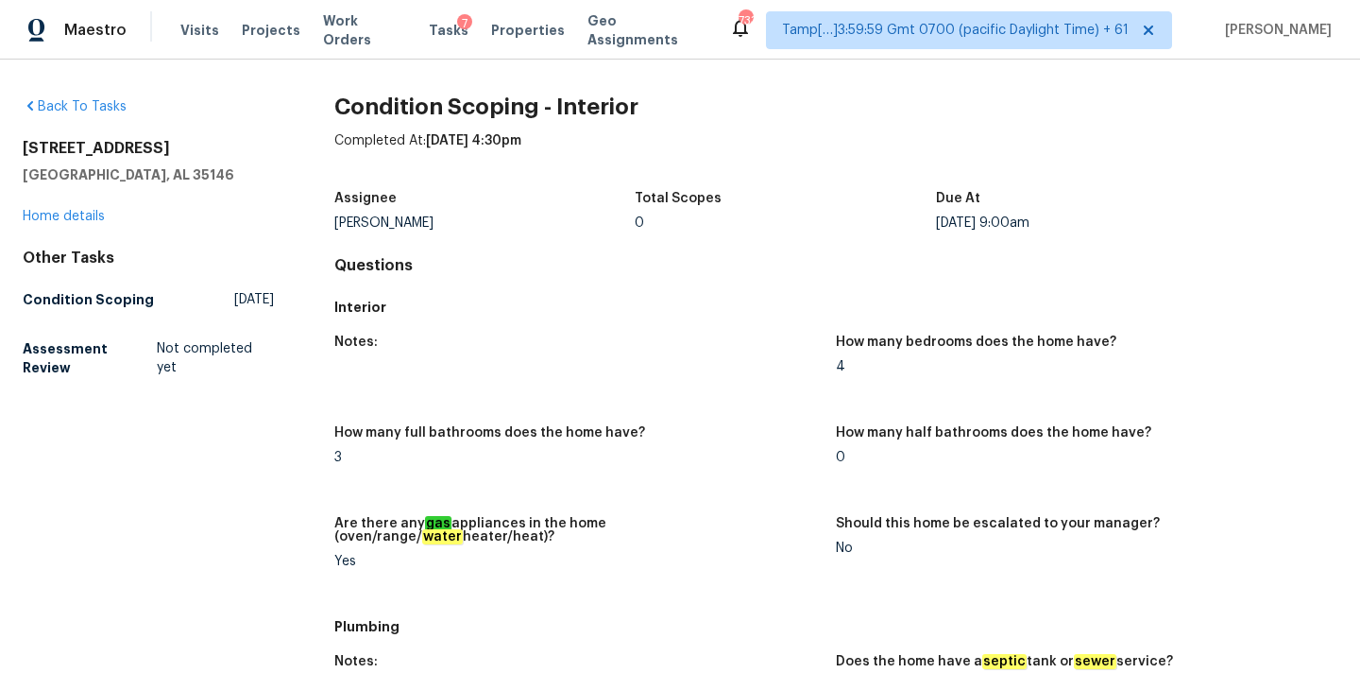
click at [808, 353] on div "Notes:" at bounding box center [577, 347] width 487 height 25
click at [451, 33] on div "Visits Projects Work Orders Tasks 7 Properties Geo Assignments" at bounding box center [454, 30] width 549 height 38
click at [429, 32] on span "Tasks" at bounding box center [449, 30] width 40 height 13
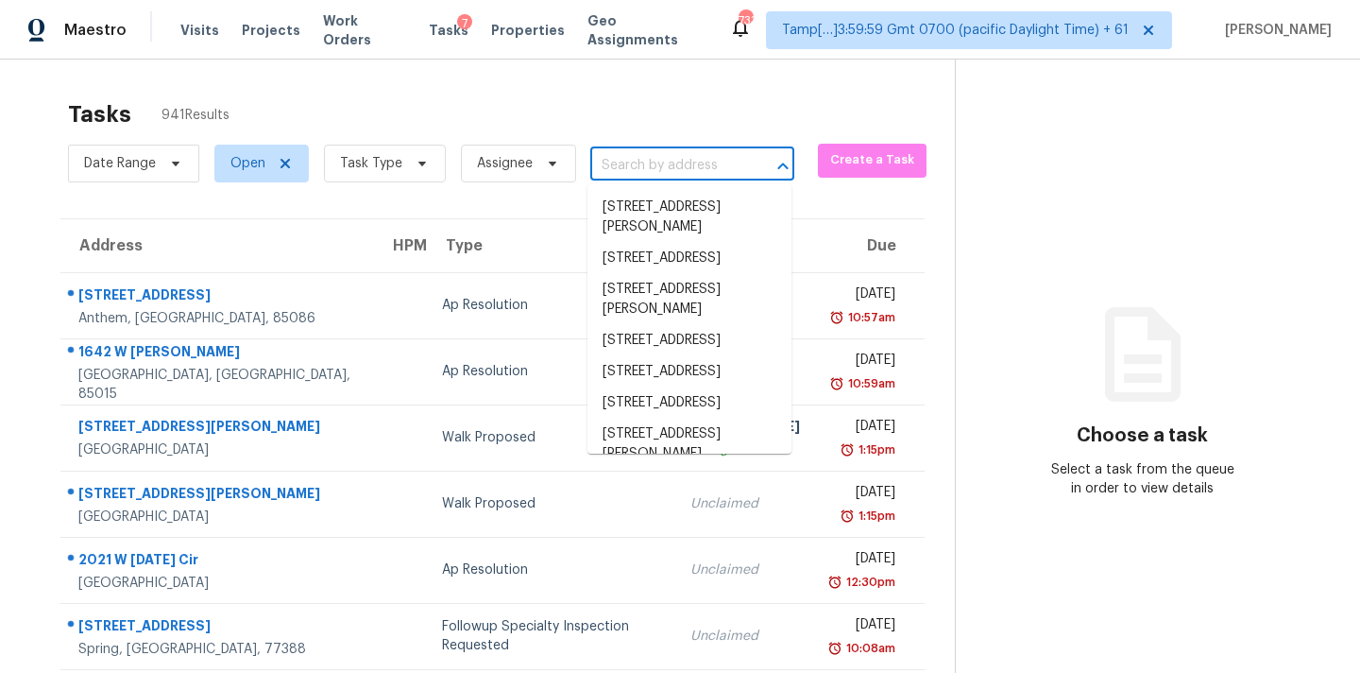
click at [620, 166] on input "text" at bounding box center [665, 165] width 151 height 29
paste input "https://maestro.ops.opendoor.com/tasks/0a6c5c3b-b535-49bb-9919-7d18533d2a3c?tab…"
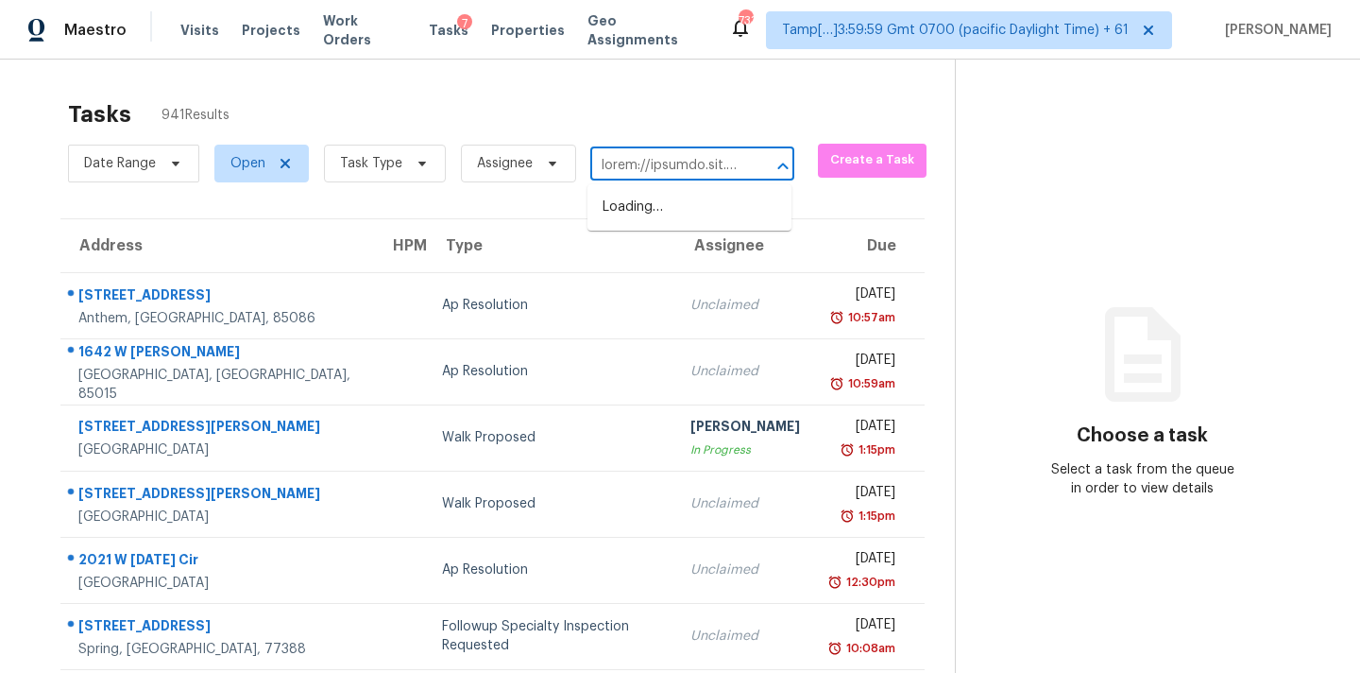
scroll to position [0, 9430]
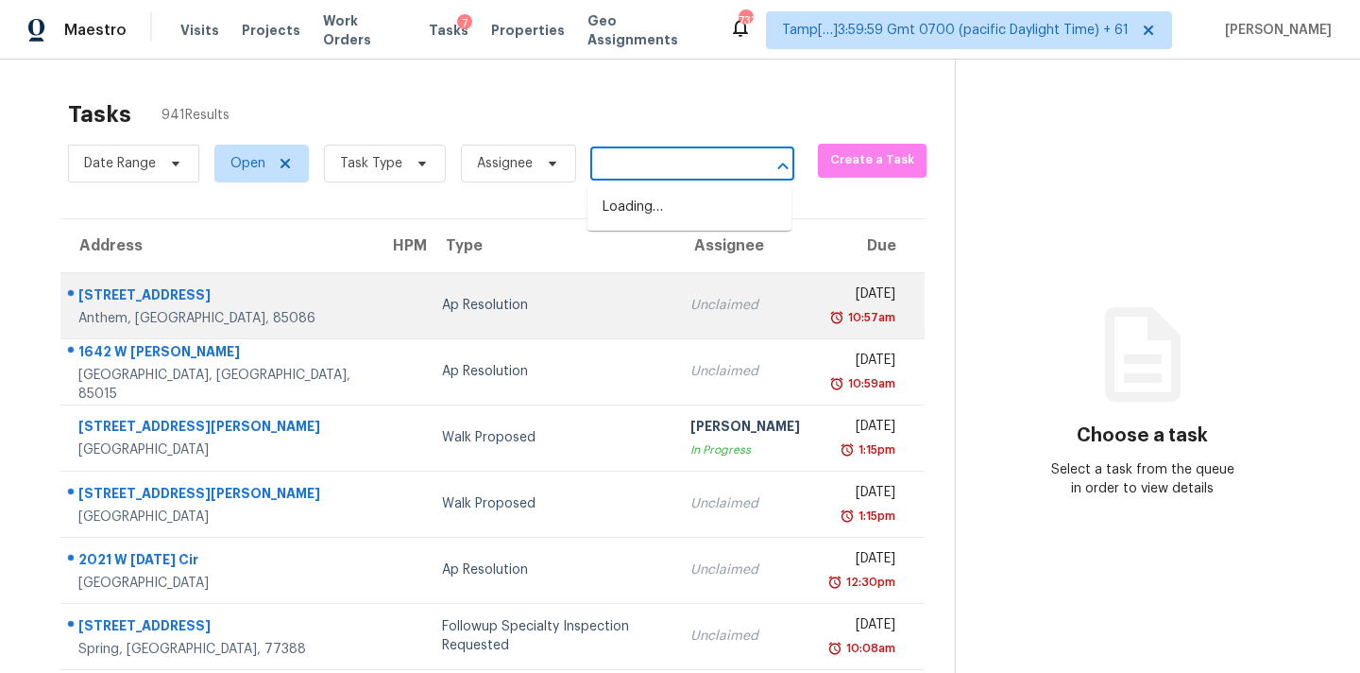
type input "https://maestro.ops.opendoor.com/tasks/0a6c5c3b-b535-49bb-9919-7d18533d2a3c?tab…"
click at [675, 316] on td "Unclaimed" at bounding box center [745, 305] width 140 height 66
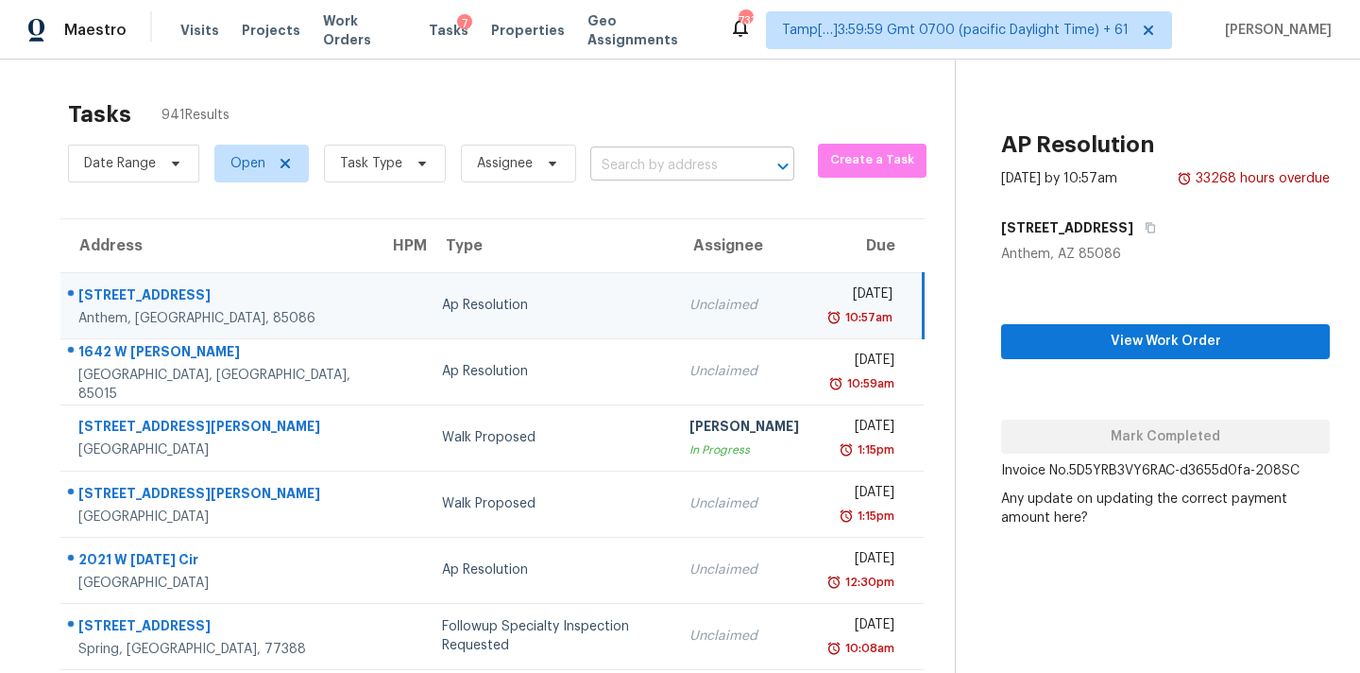
click at [668, 155] on input "text" at bounding box center [665, 165] width 151 height 29
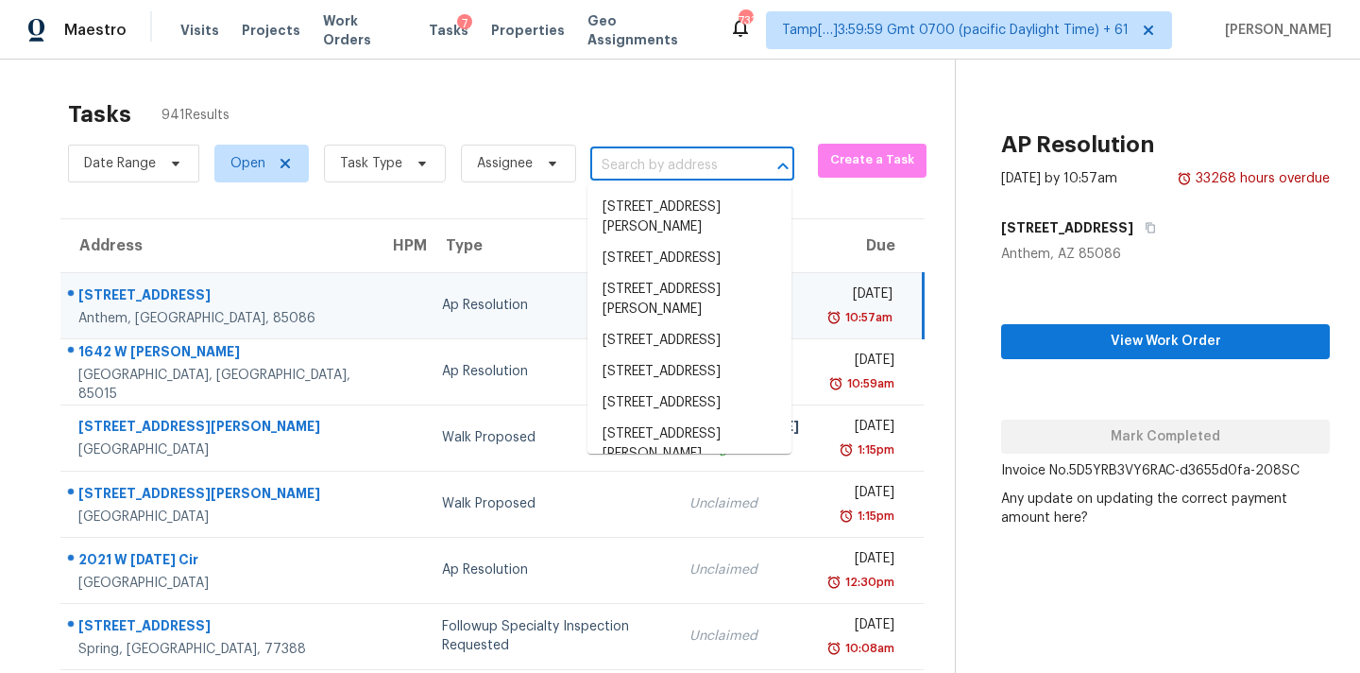
paste input "111 Archers Brook Ln, Springville, AL 35146"
type input "111 Archers Brook Ln, Springville, AL 35146"
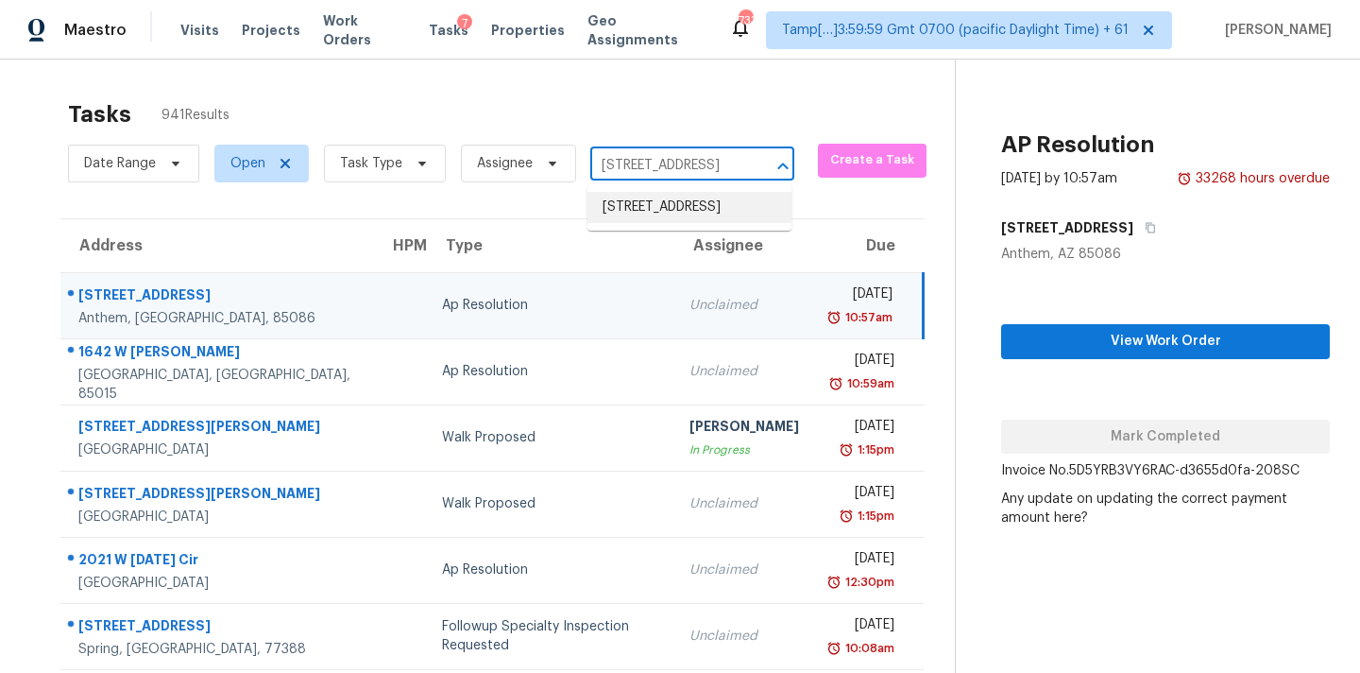
click at [671, 214] on li "111 Archers Brook Ln, Springville, AL 35146" at bounding box center [690, 207] width 204 height 31
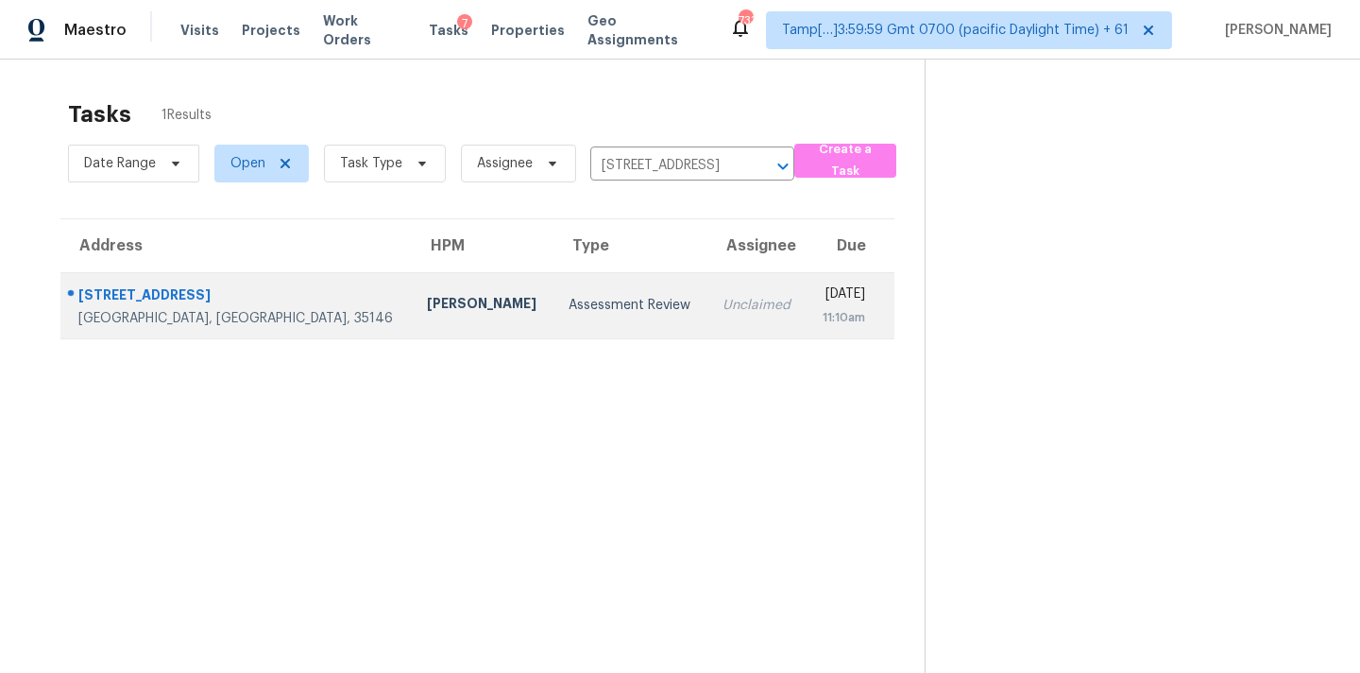
click at [554, 326] on td "Assessment Review" at bounding box center [631, 305] width 154 height 66
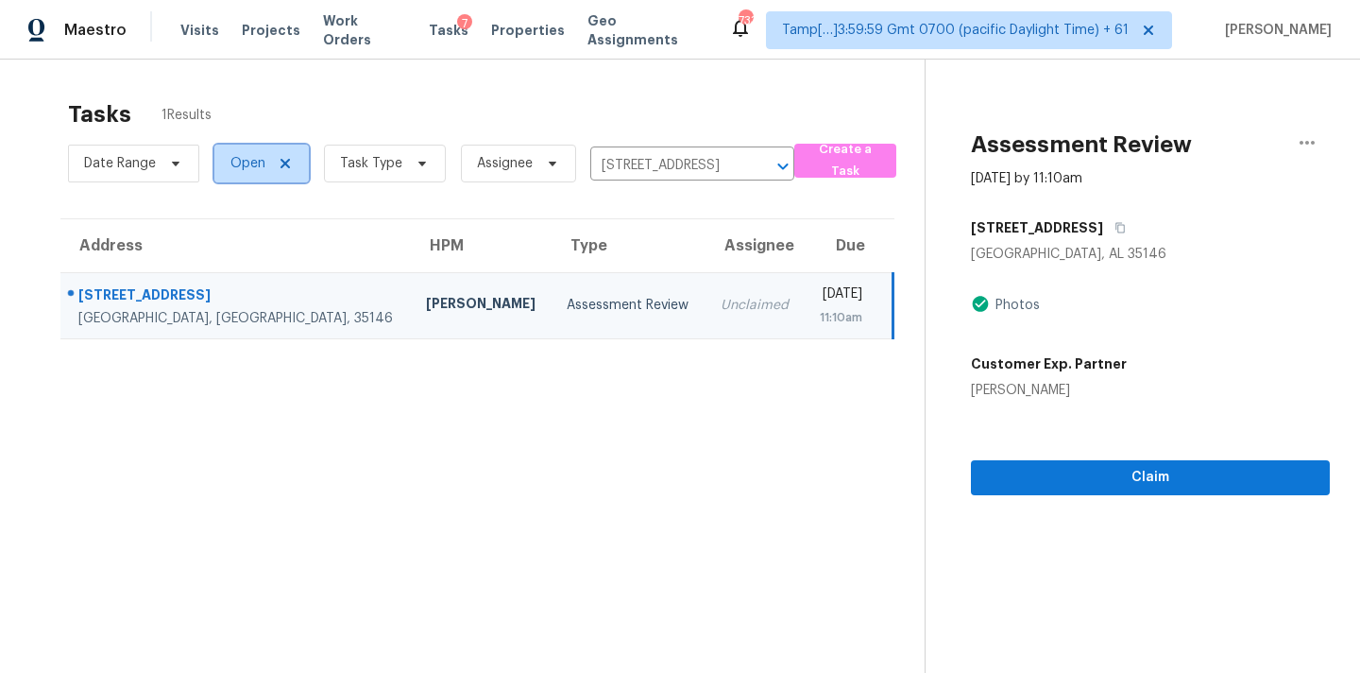
click at [257, 170] on span "Open" at bounding box center [248, 163] width 35 height 19
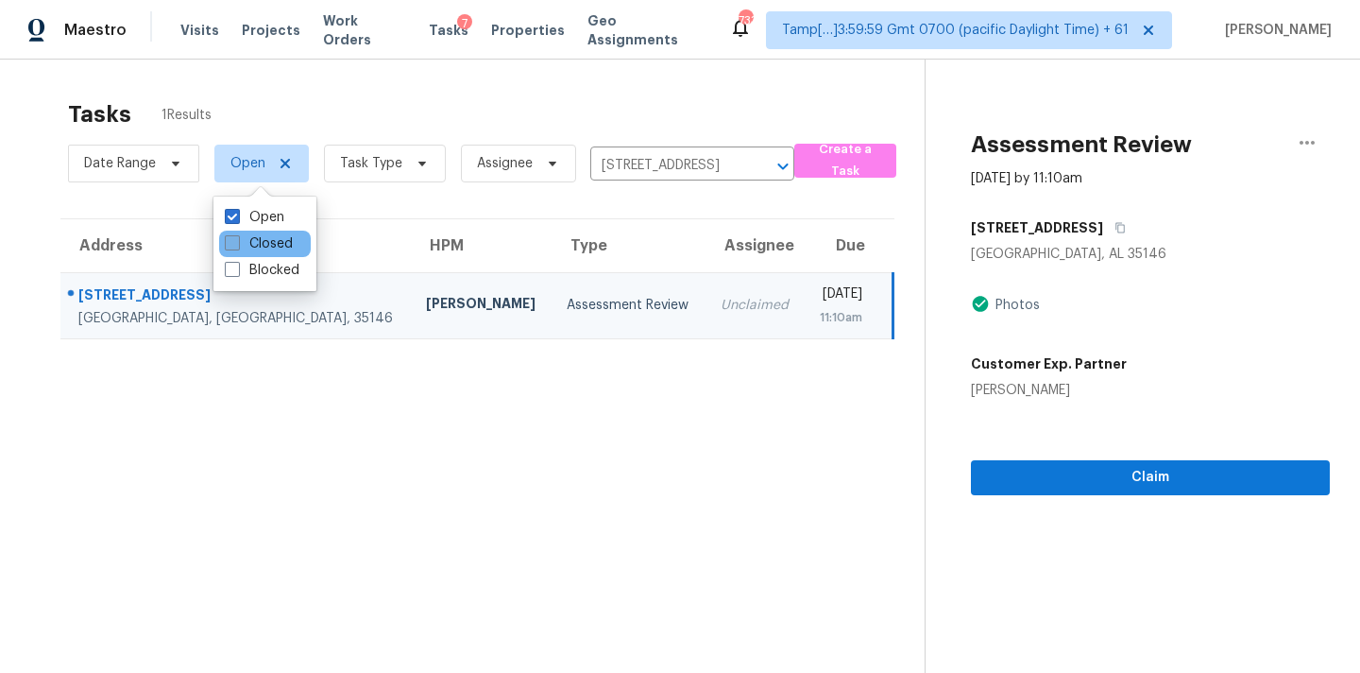
click at [264, 237] on label "Closed" at bounding box center [259, 243] width 68 height 19
click at [237, 237] on input "Closed" at bounding box center [231, 240] width 12 height 12
checkbox input "true"
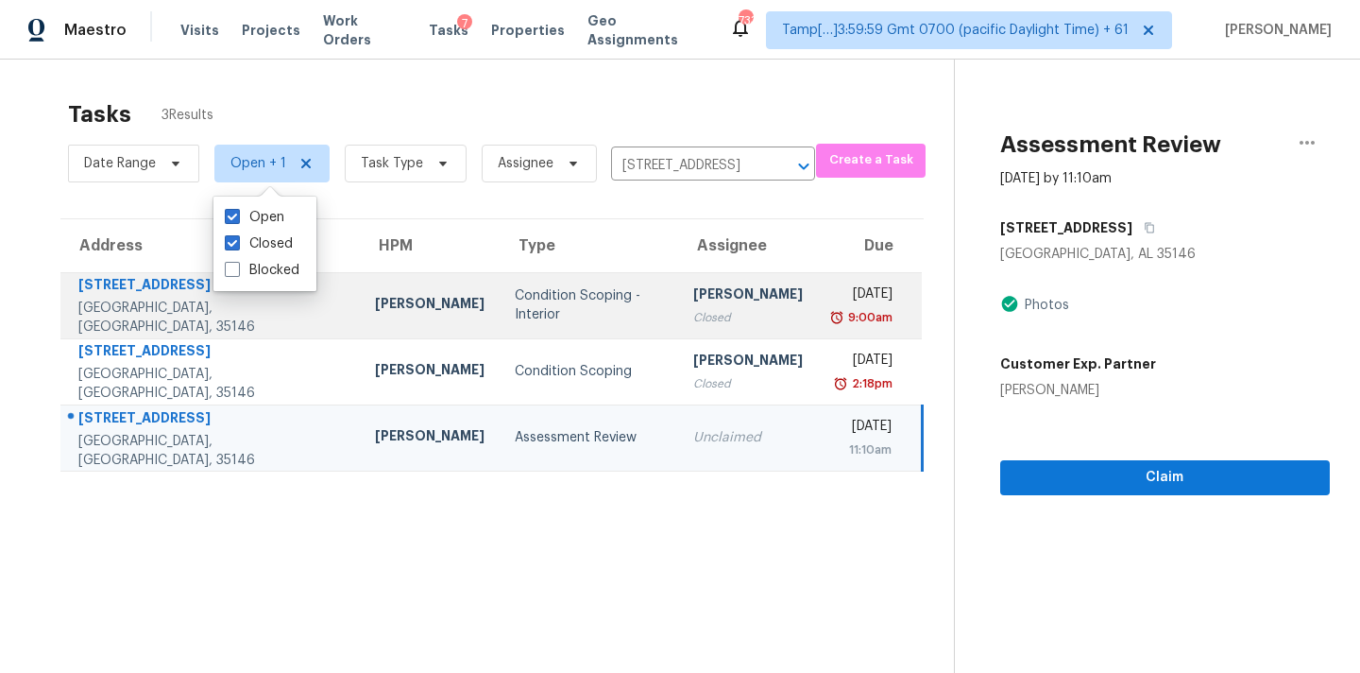
click at [678, 299] on td "Pavithran Omsekar Closed" at bounding box center [748, 305] width 140 height 66
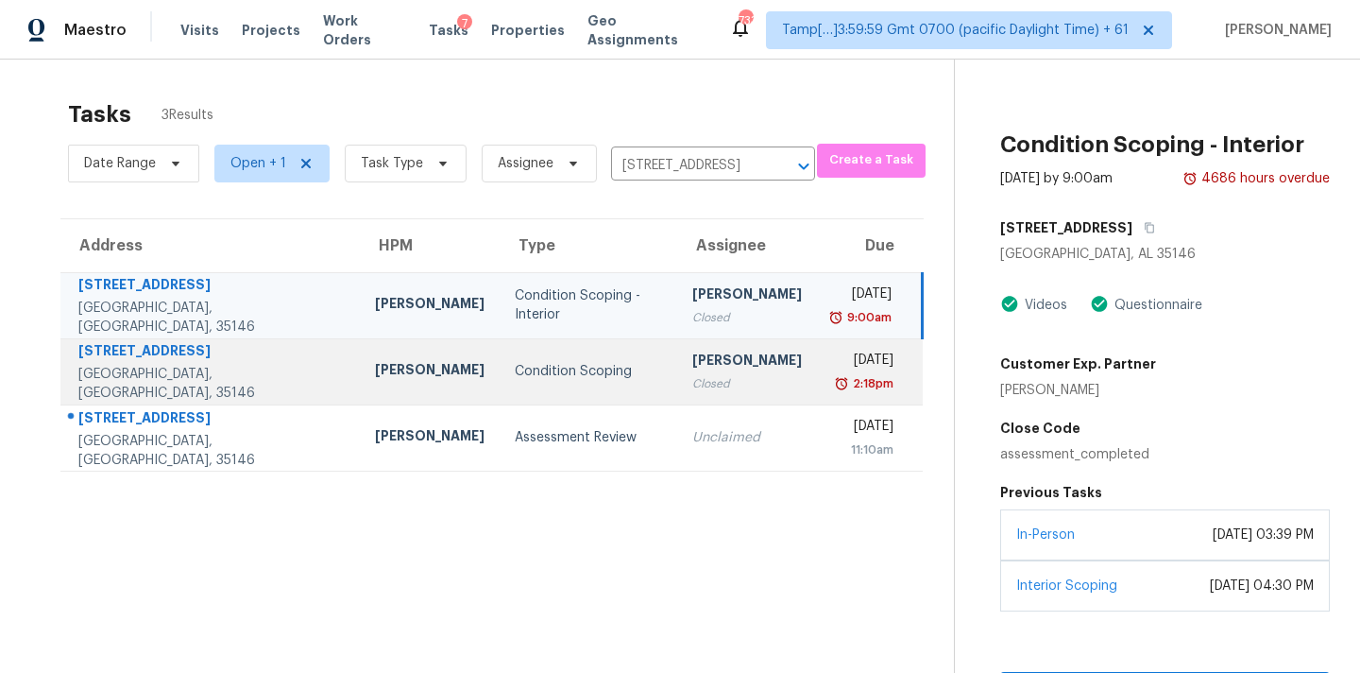
click at [677, 385] on td "Pavithran Omsekar Closed" at bounding box center [747, 371] width 140 height 66
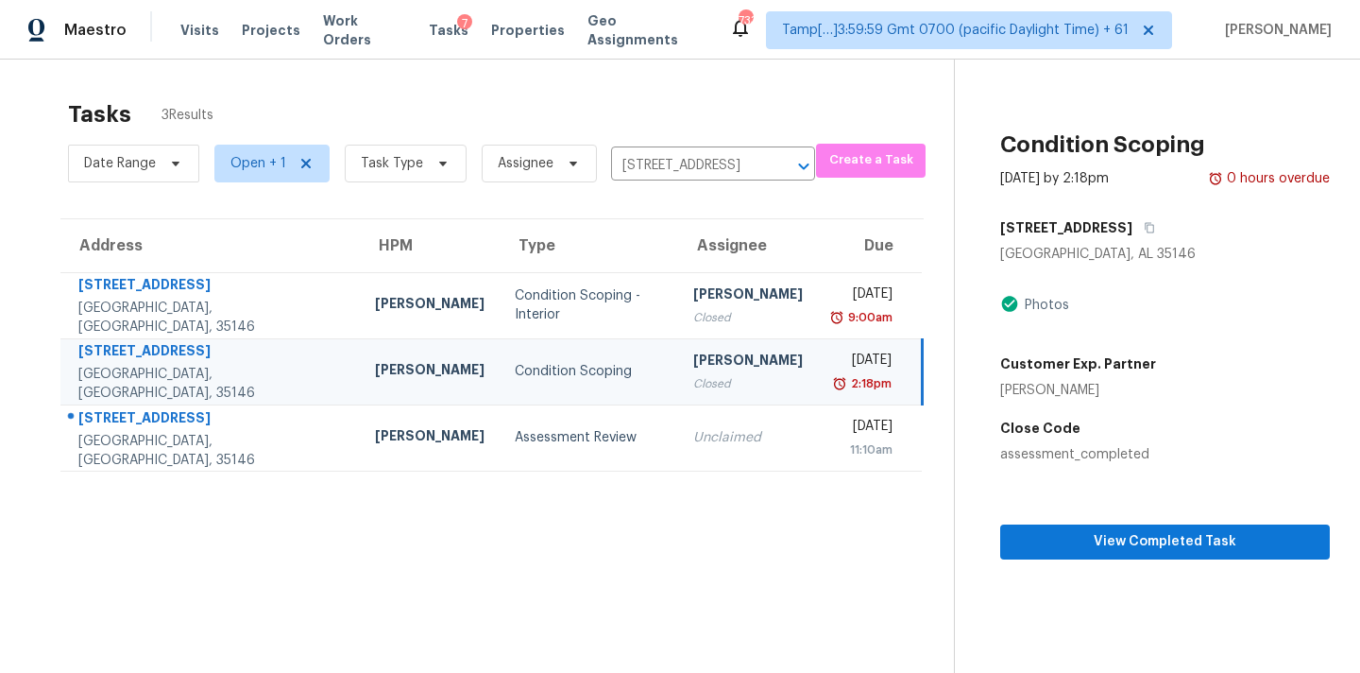
scroll to position [60, 0]
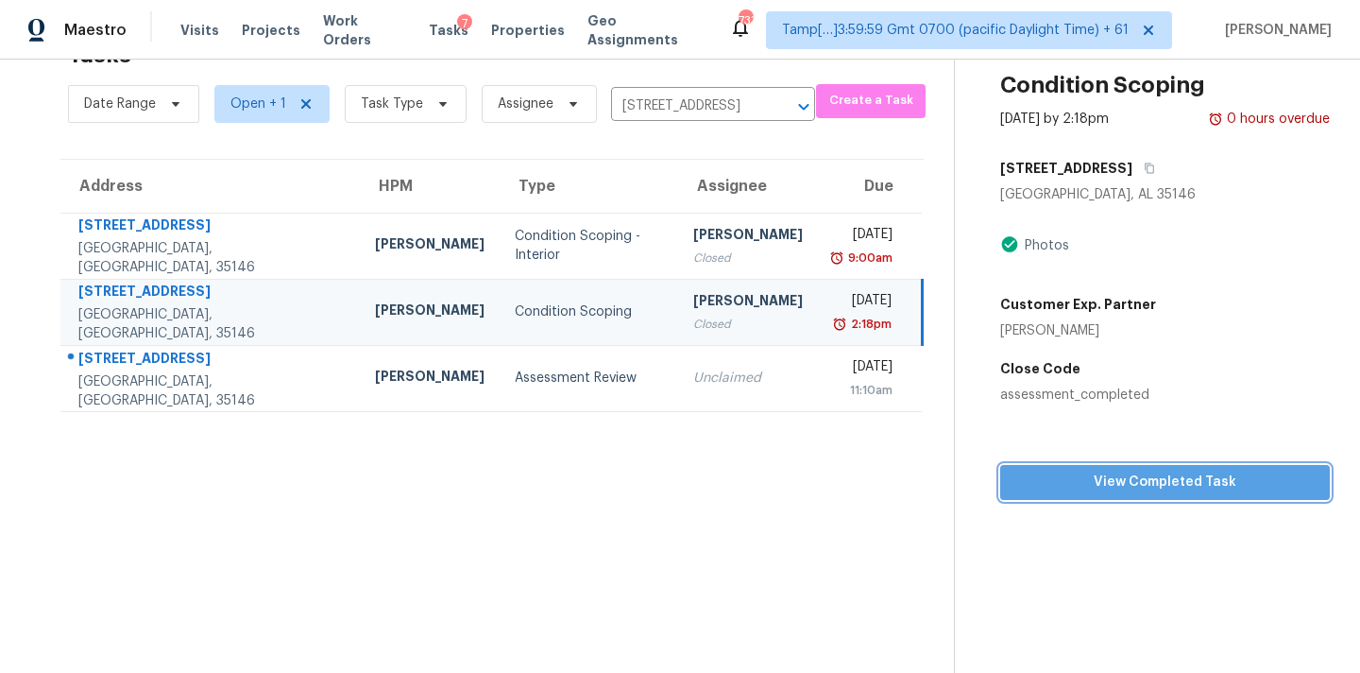
click at [1135, 487] on span "View Completed Task" at bounding box center [1165, 482] width 299 height 24
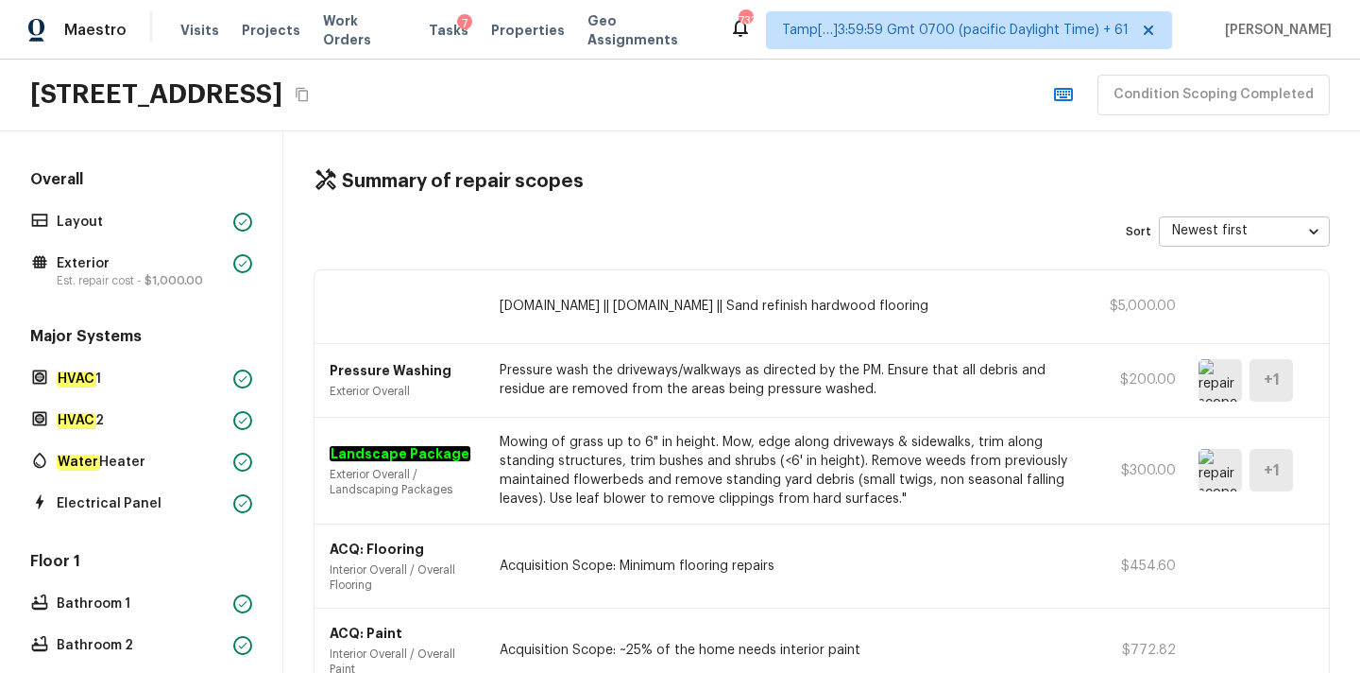
scroll to position [189, 0]
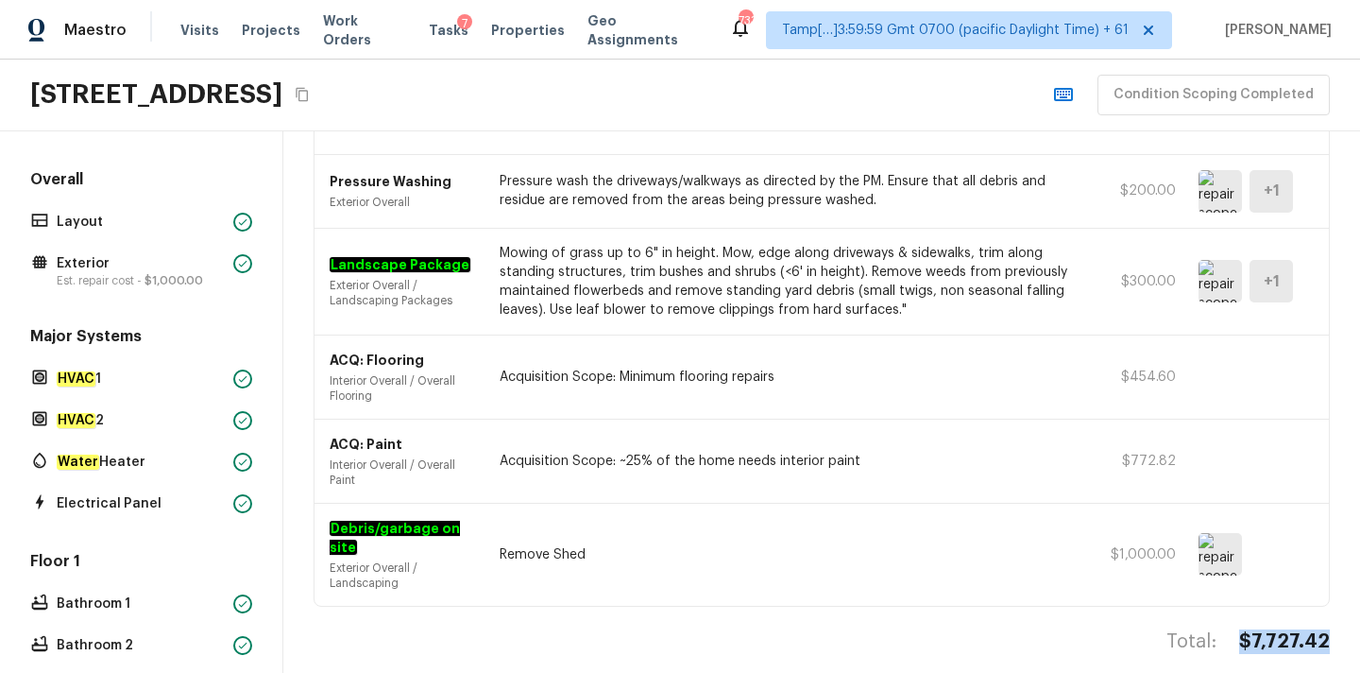
copy h4 "$7,727.42"
drag, startPoint x: 1246, startPoint y: 622, endPoint x: 1346, endPoint y: 622, distance: 100.1
click at [1347, 622] on div "Summary of repair scopes Sort Newest first newestFirst ​ repairs.flooring.repai…" at bounding box center [821, 401] width 1077 height 541
click at [429, 23] on div "Tasks 7" at bounding box center [449, 31] width 40 height 20
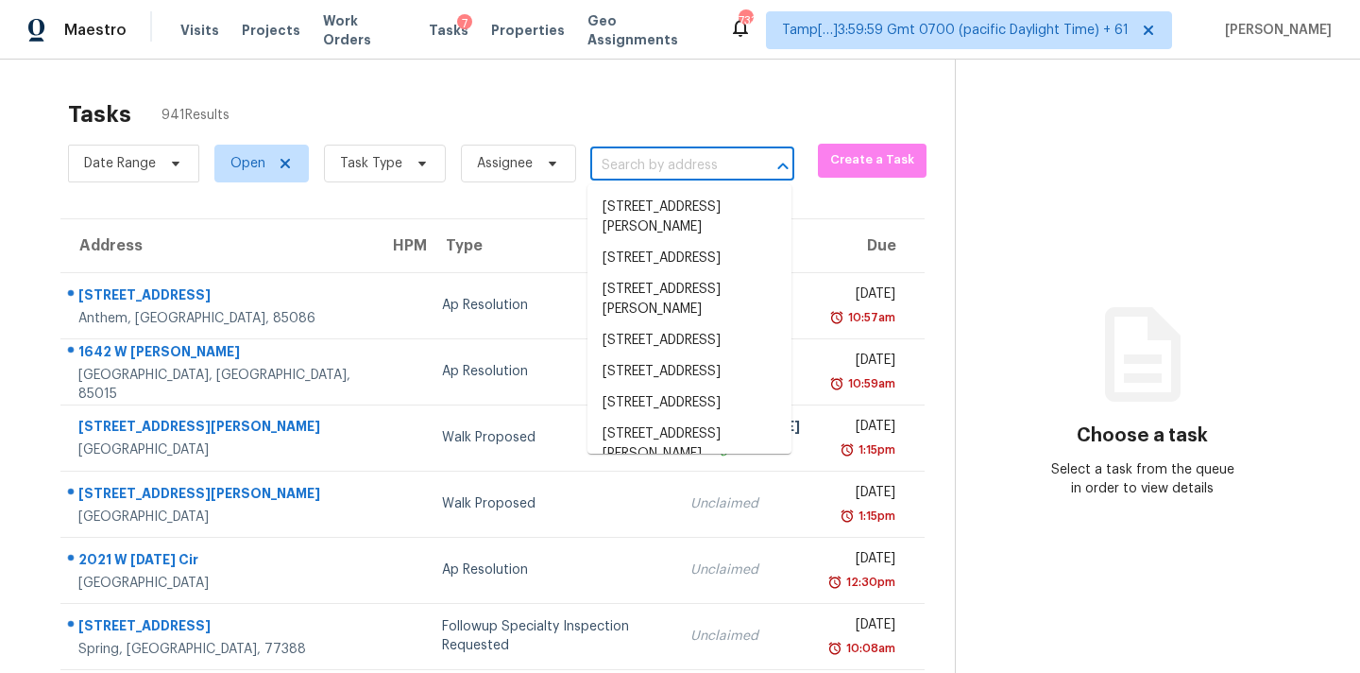
click at [646, 168] on input "text" at bounding box center [665, 165] width 151 height 29
paste input "109 Reatta Dr Justin, TX, 76247"
type input "109 Reatta Dr Justin, TX, 76247"
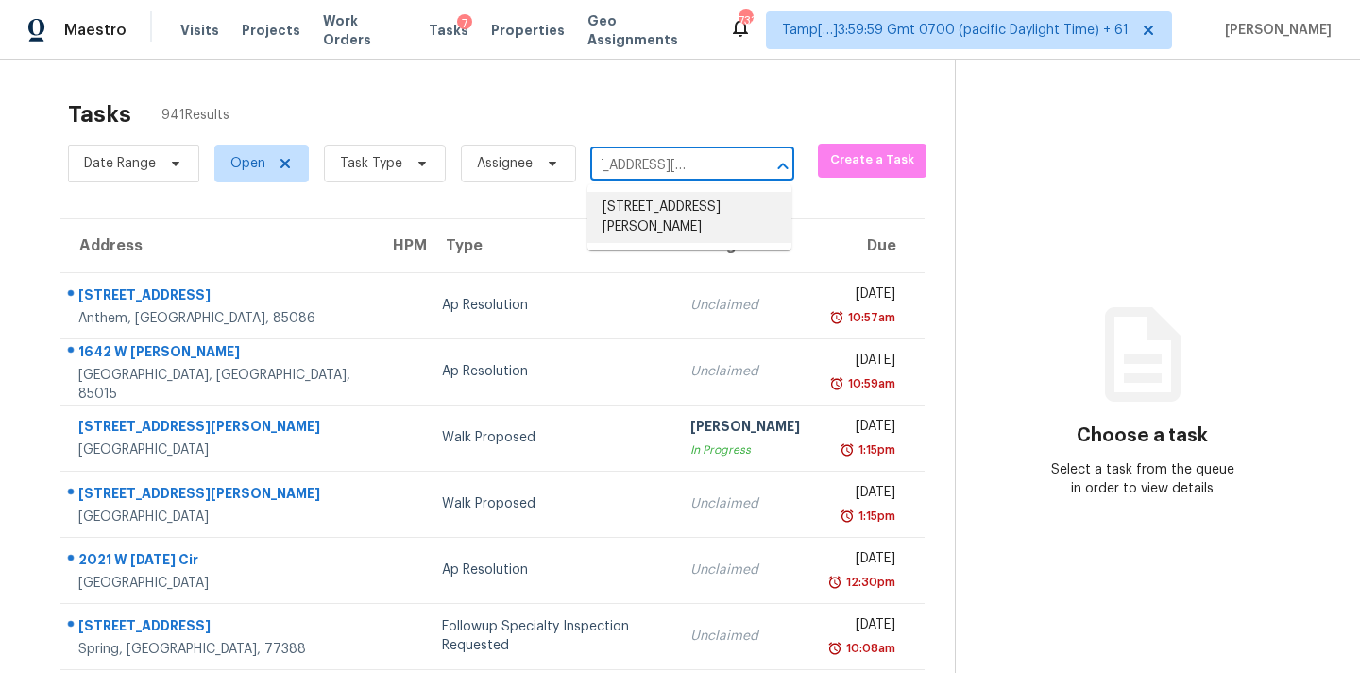
click at [676, 210] on li "109 Reatta Dr, Justin, TX 76247" at bounding box center [690, 217] width 204 height 51
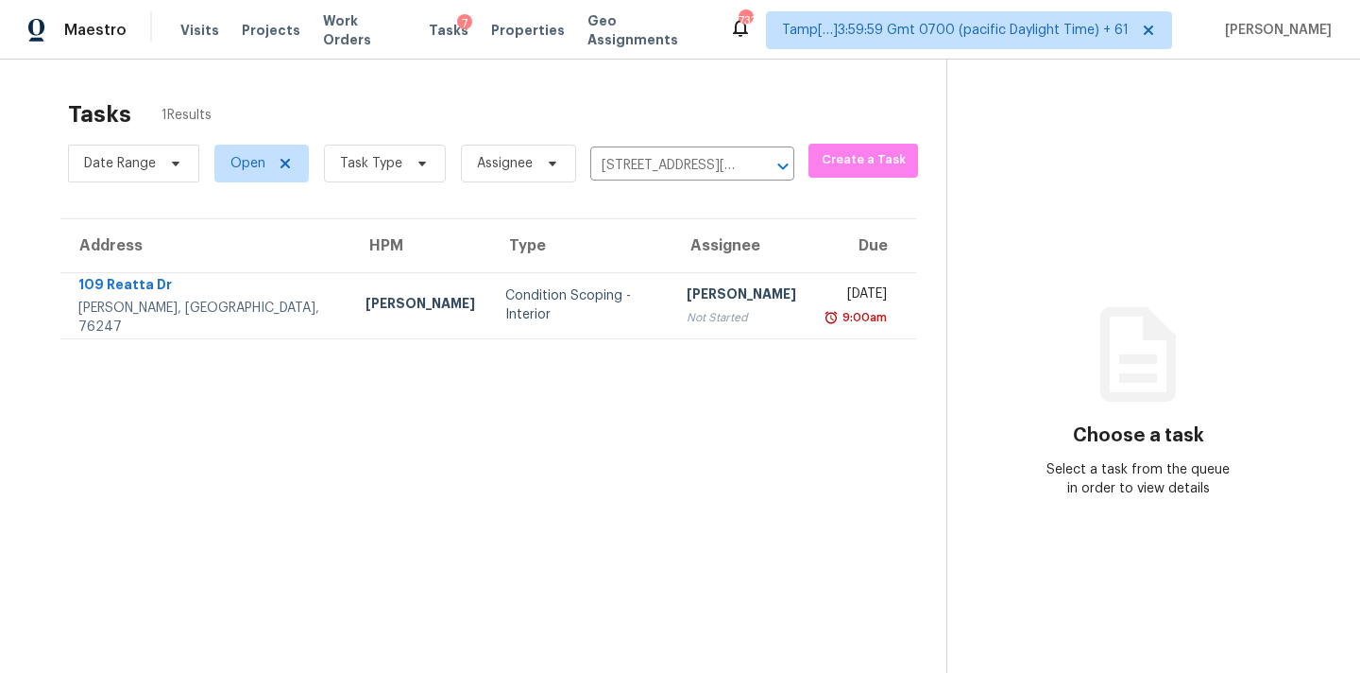
click at [687, 298] on div "[PERSON_NAME]" at bounding box center [742, 296] width 110 height 24
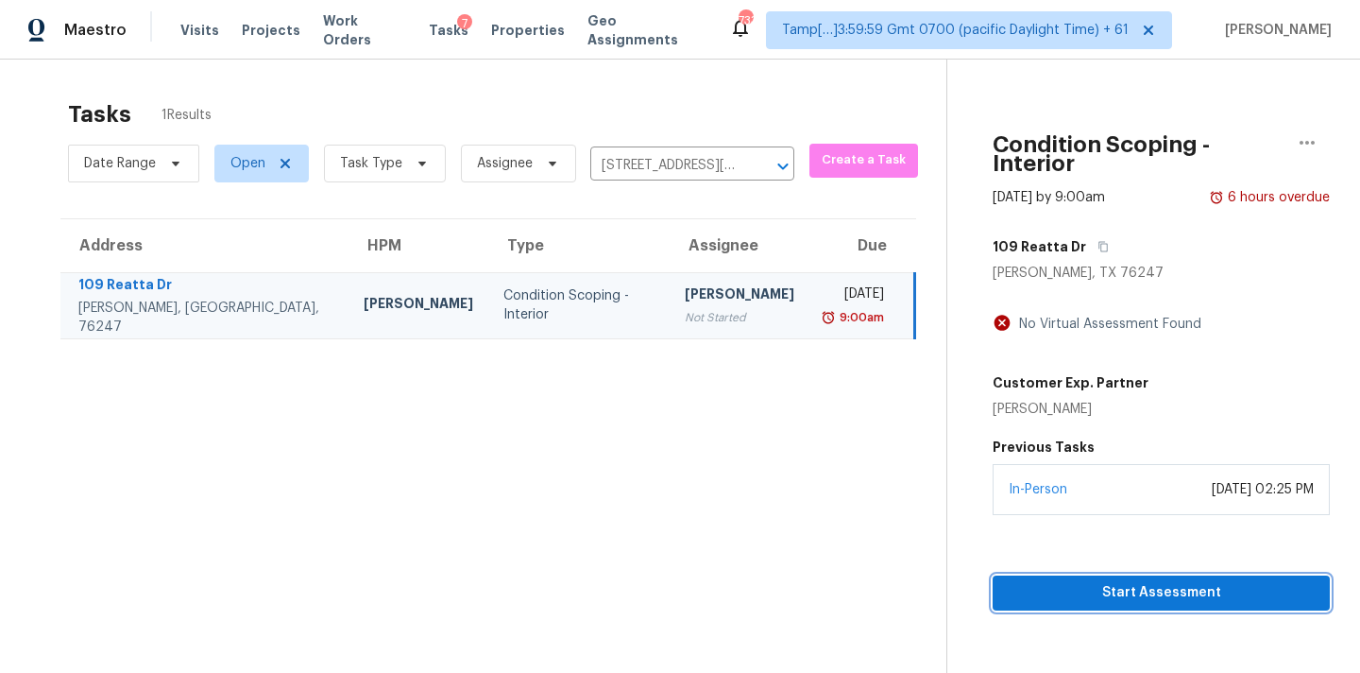
click at [1156, 581] on span "Start Assessment" at bounding box center [1161, 593] width 307 height 24
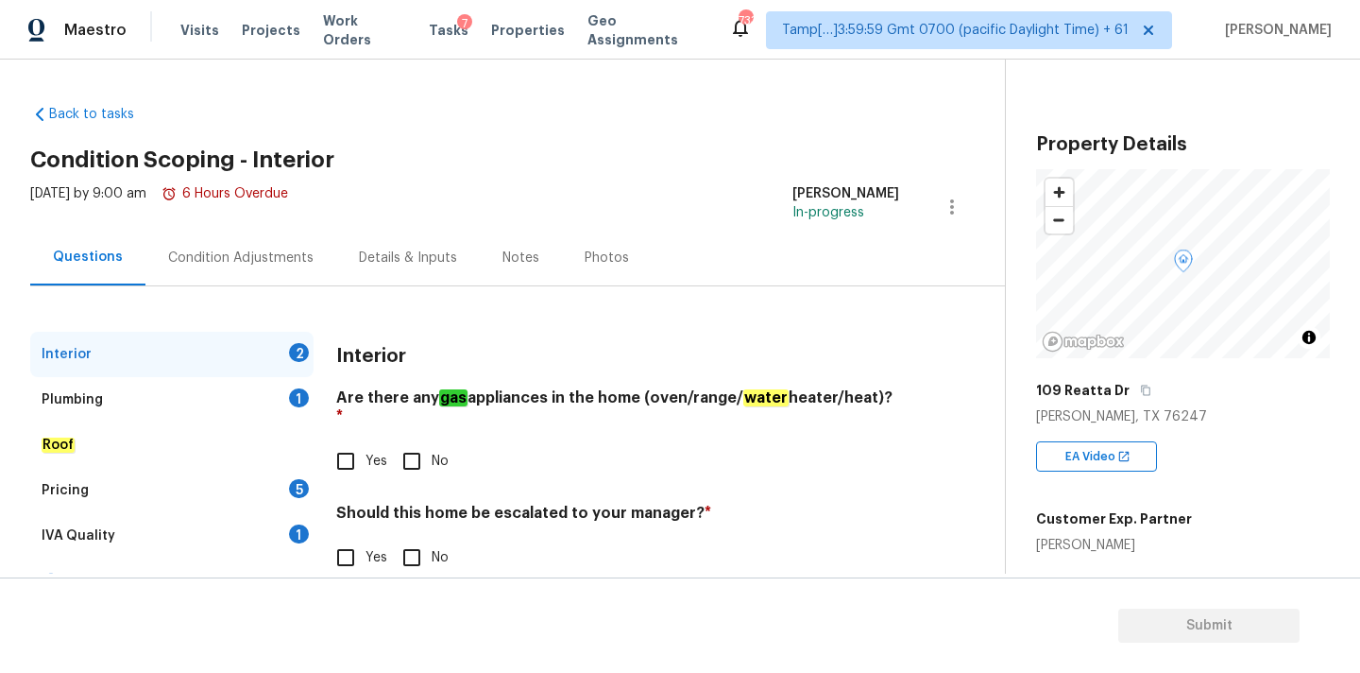
click at [419, 441] on input "No" at bounding box center [412, 461] width 40 height 40
checkbox input "true"
click at [408, 544] on input "No" at bounding box center [412, 558] width 40 height 40
checkbox input "true"
click at [266, 412] on div "Plumbing 1" at bounding box center [171, 399] width 283 height 45
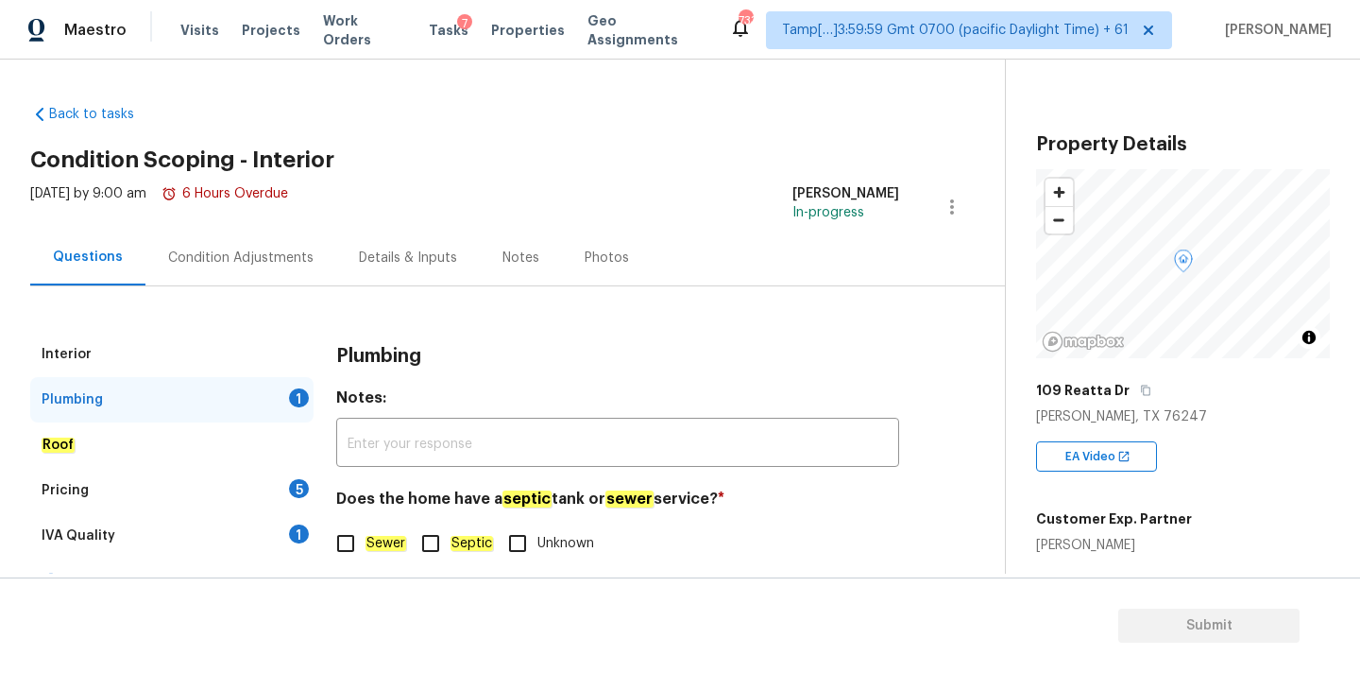
click at [351, 518] on div "Does the home have a septic tank or sewer service? * Sewer Septic Unknown" at bounding box center [617, 526] width 563 height 74
click at [342, 536] on input "Sewer" at bounding box center [346, 543] width 40 height 40
checkbox input "true"
click at [261, 528] on div "IVA Quality 1" at bounding box center [171, 535] width 283 height 45
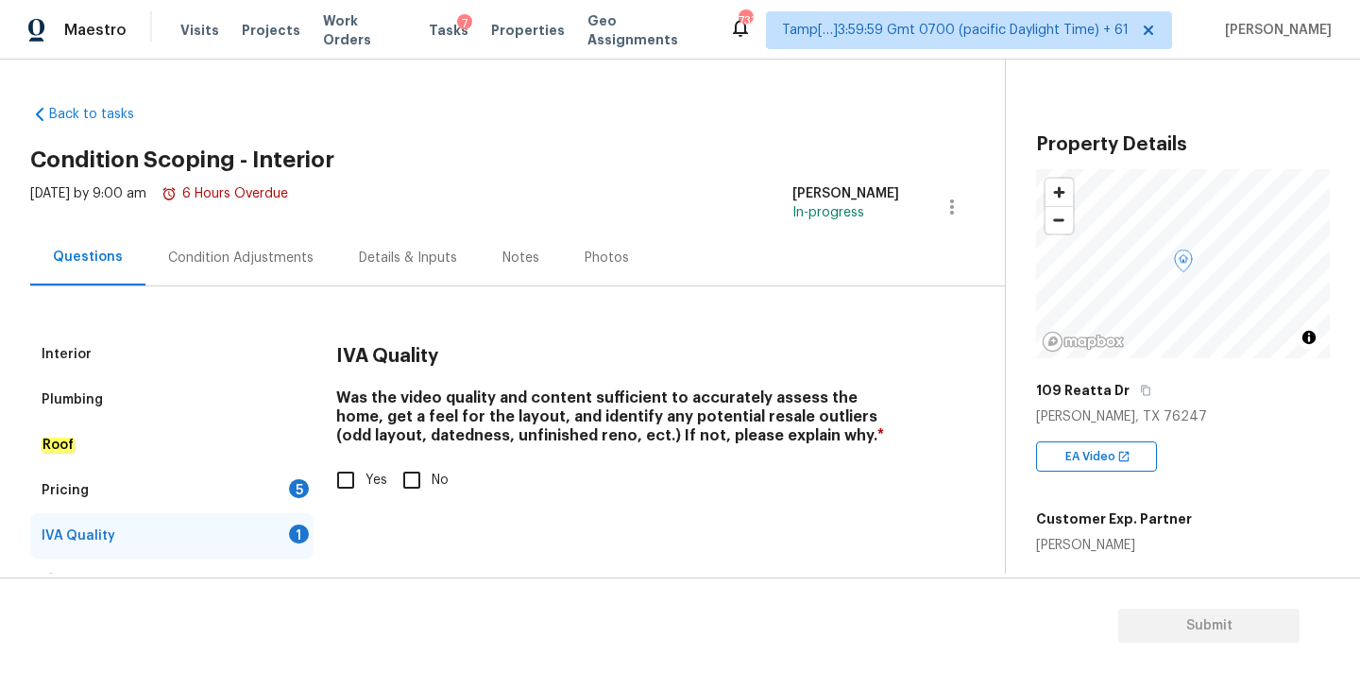
click at [337, 504] on div "IVA Quality Was the video quality and content sufficient to accurately assess t…" at bounding box center [617, 427] width 563 height 191
click at [343, 492] on input "Yes" at bounding box center [346, 480] width 40 height 40
checkbox input "true"
click at [256, 492] on div "Pricing 5" at bounding box center [171, 490] width 283 height 45
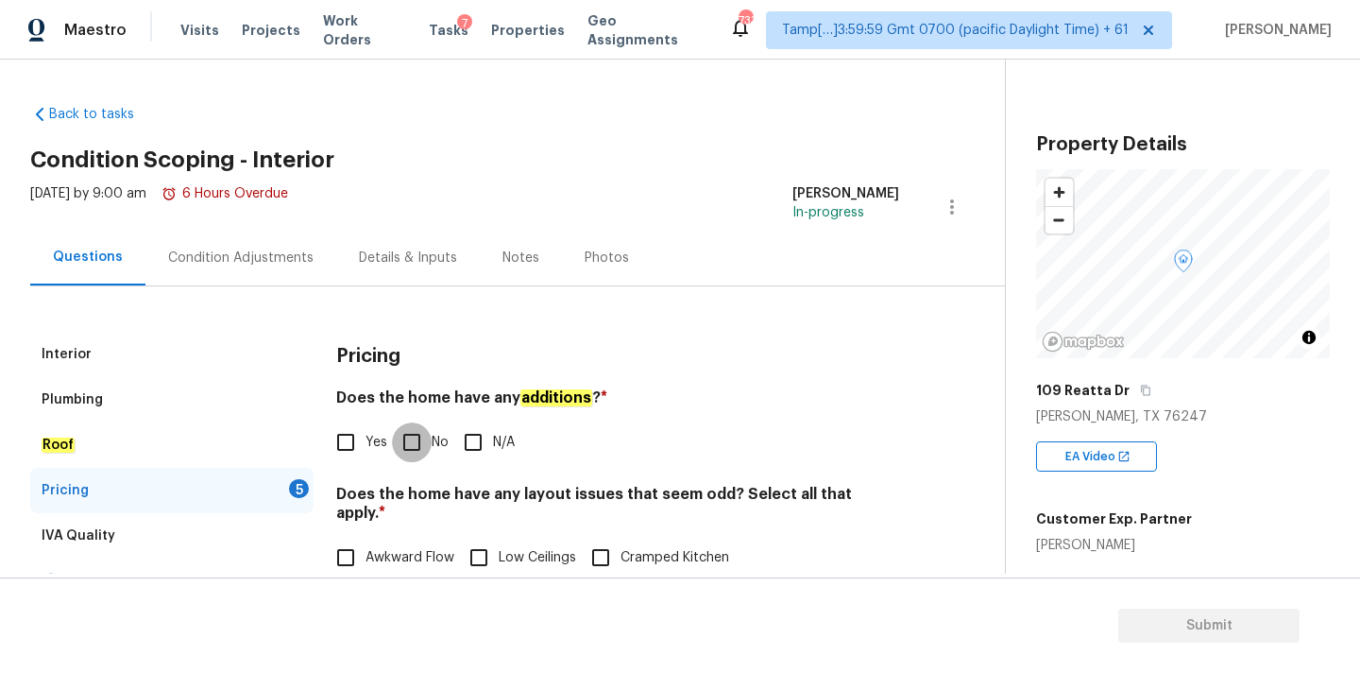
click at [412, 439] on input "No" at bounding box center [412, 442] width 40 height 40
checkbox input "true"
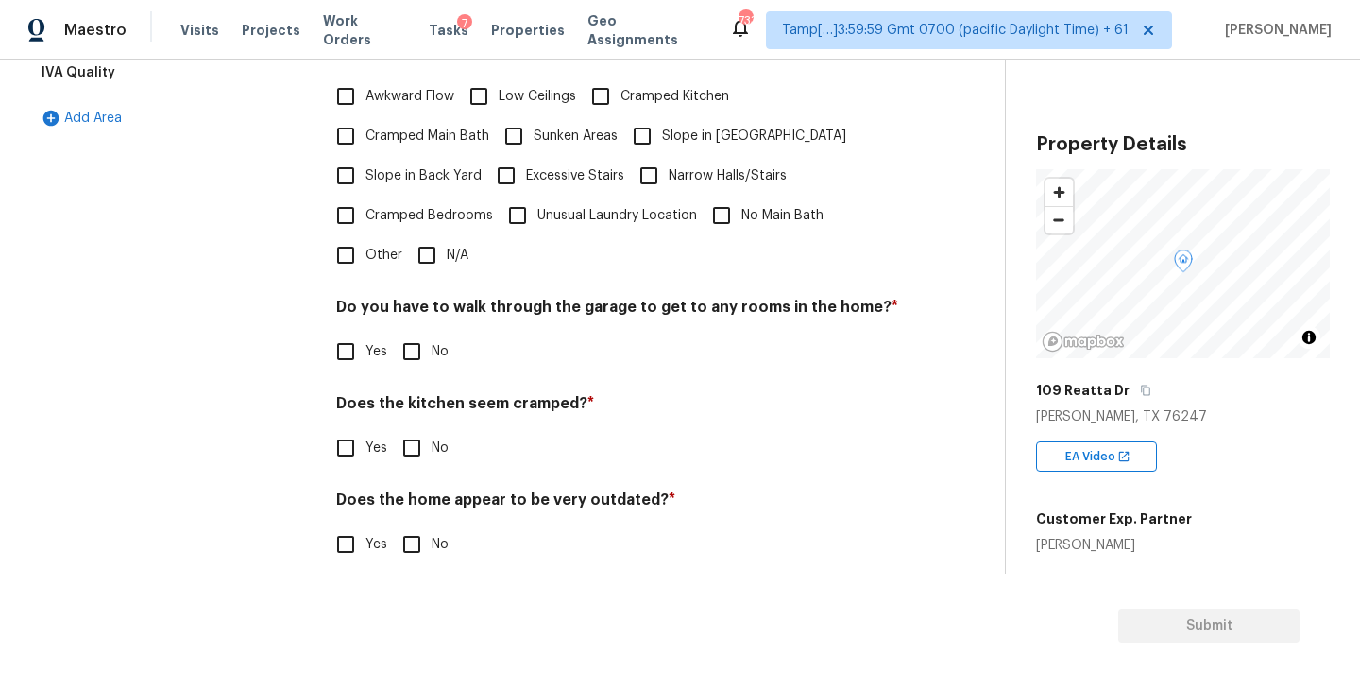
scroll to position [461, 0]
click at [449, 235] on label "N/A" at bounding box center [437, 255] width 61 height 40
click at [447, 235] on input "N/A" at bounding box center [427, 255] width 40 height 40
checkbox input "true"
click at [413, 367] on div "Pricing Does the home have any additions ? * Yes No N/A Does the home have any …" at bounding box center [617, 230] width 563 height 718
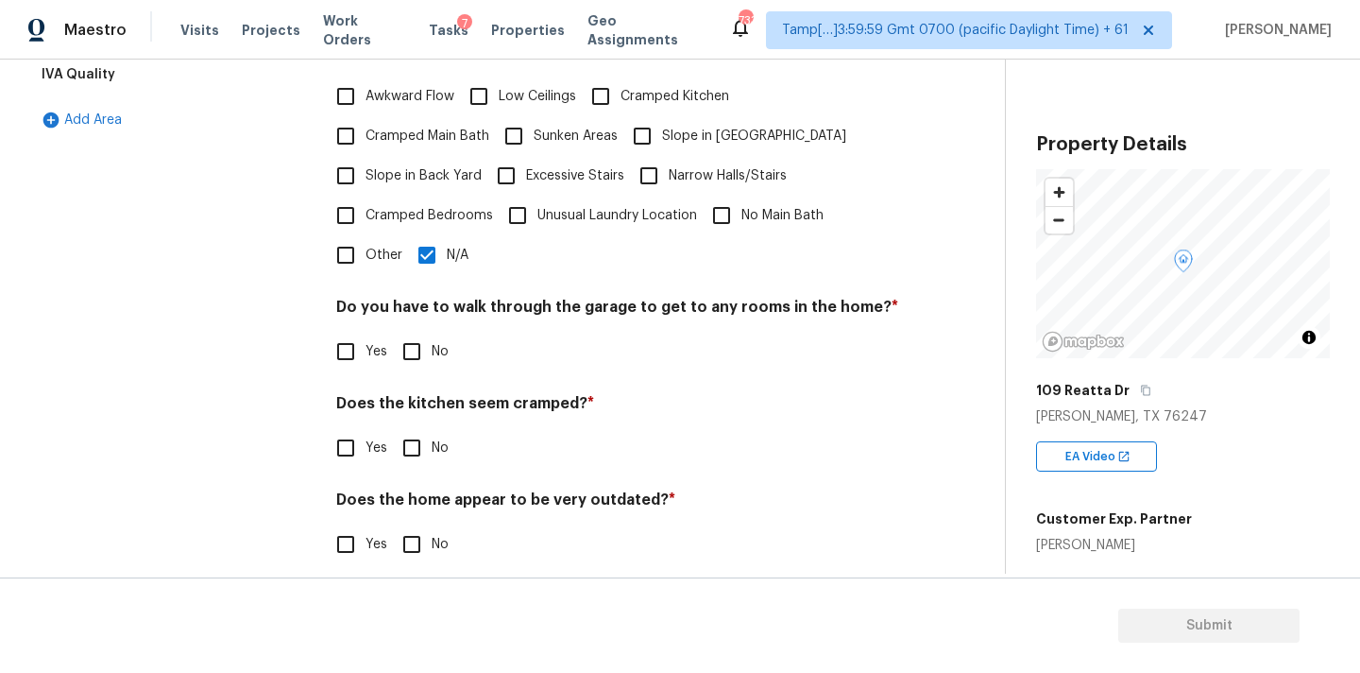
click at [413, 340] on input "No" at bounding box center [412, 352] width 40 height 40
checkbox input "true"
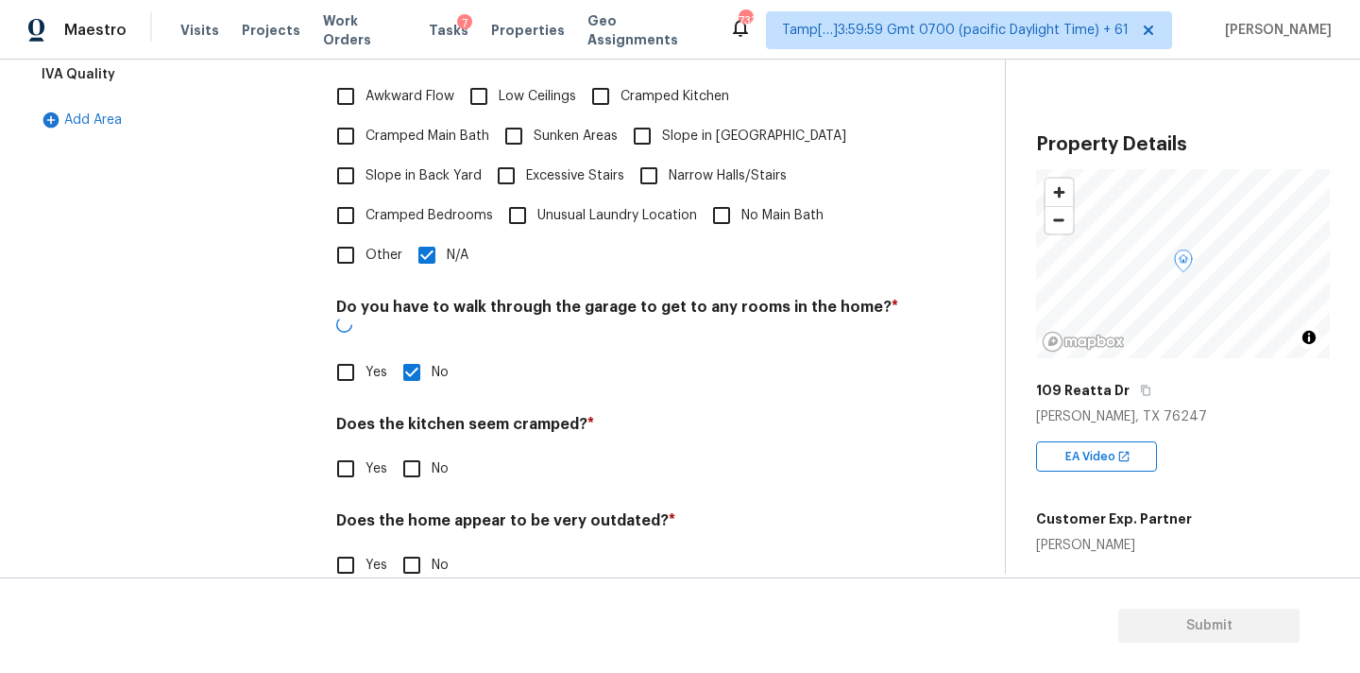
click at [413, 449] on input "No" at bounding box center [412, 469] width 40 height 40
checkbox input "true"
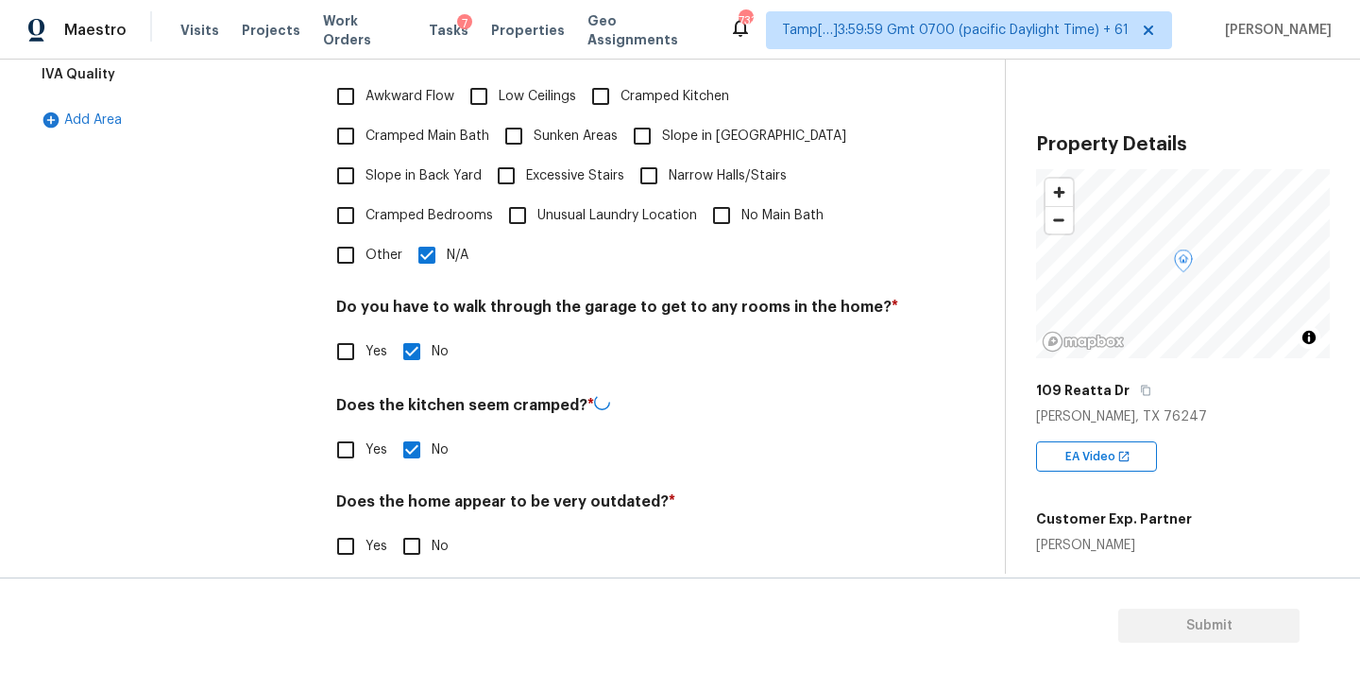
click at [406, 533] on input "No" at bounding box center [412, 546] width 40 height 40
checkbox input "true"
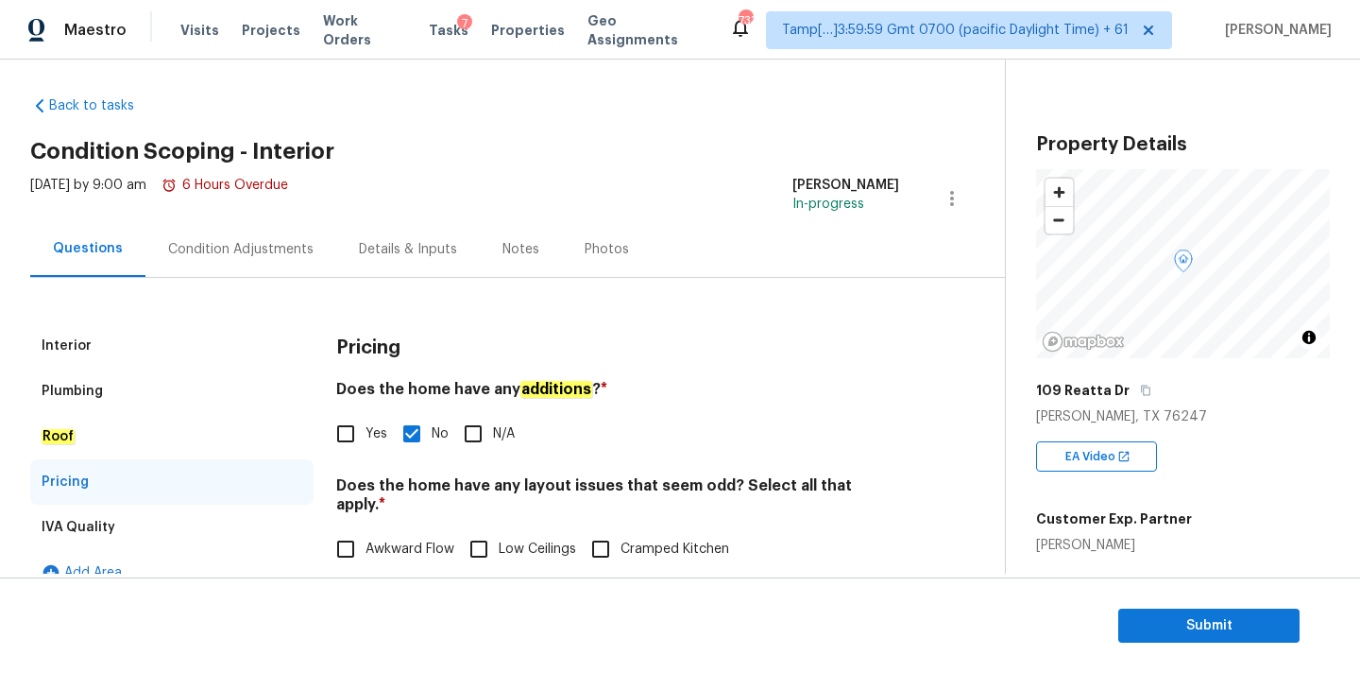
scroll to position [0, 0]
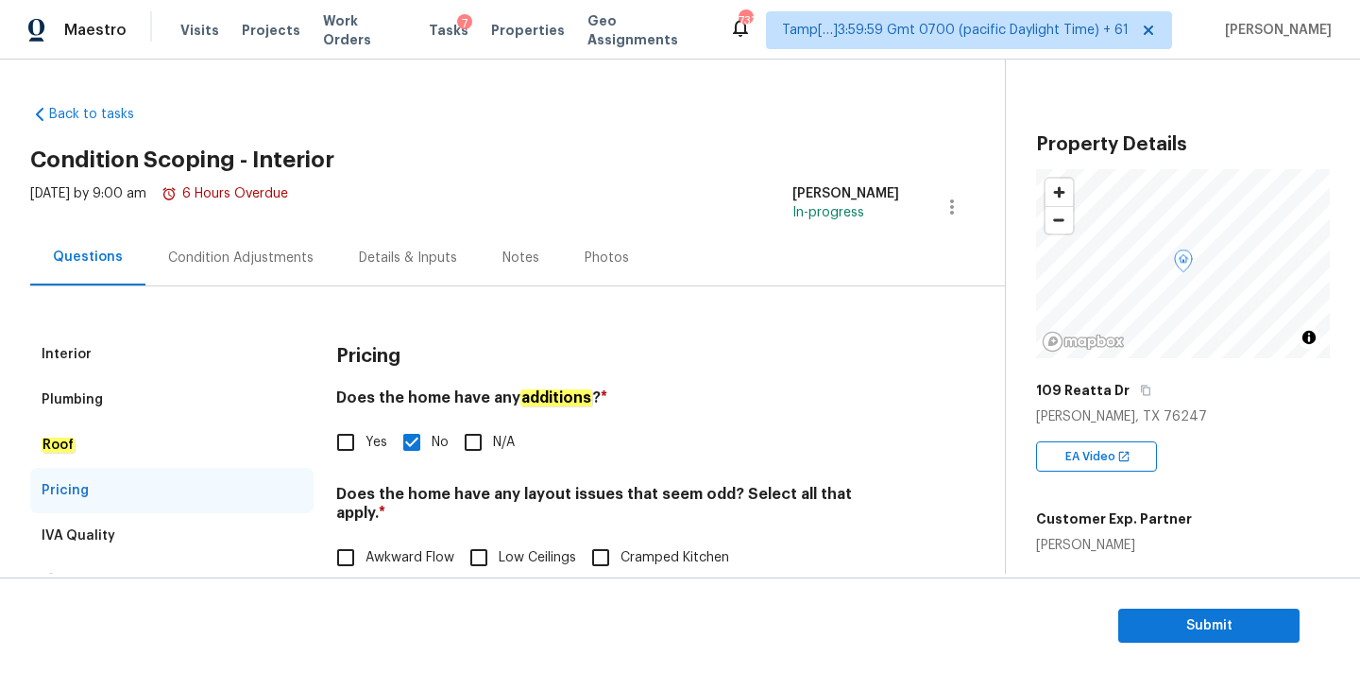
click at [277, 257] on div "Condition Adjustments" at bounding box center [240, 257] width 145 height 19
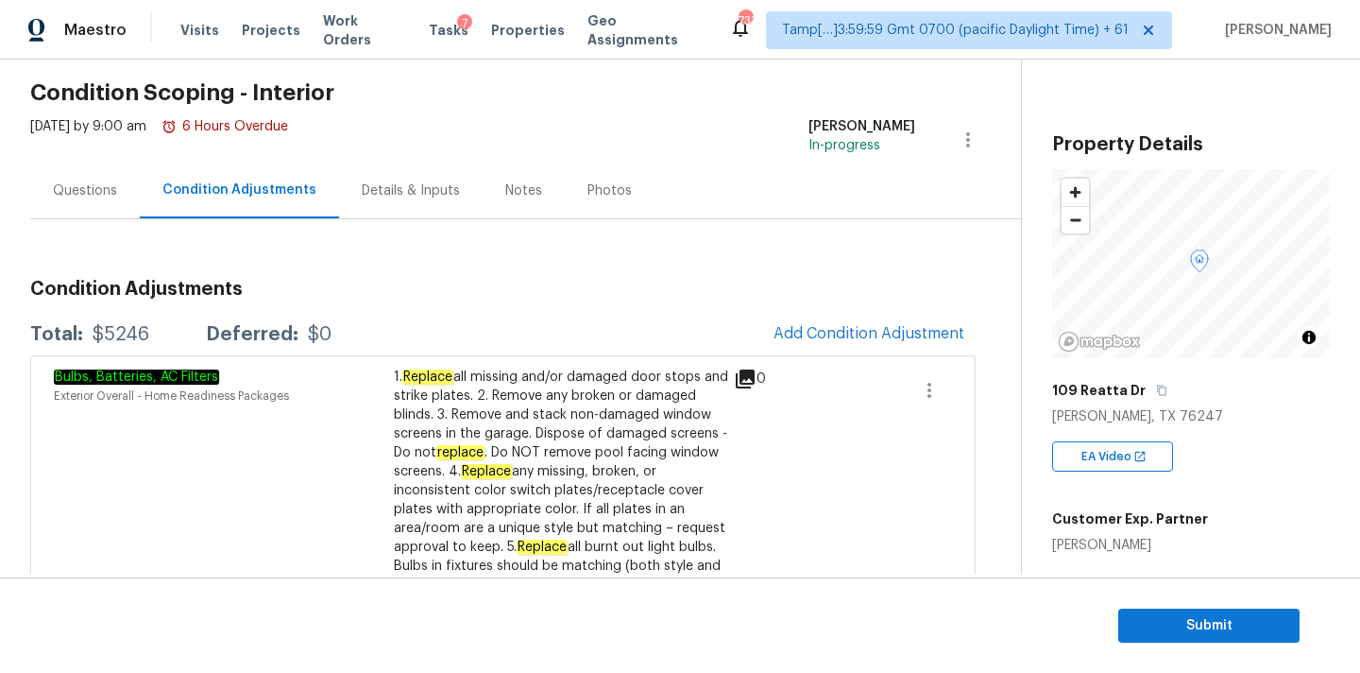
scroll to position [76, 0]
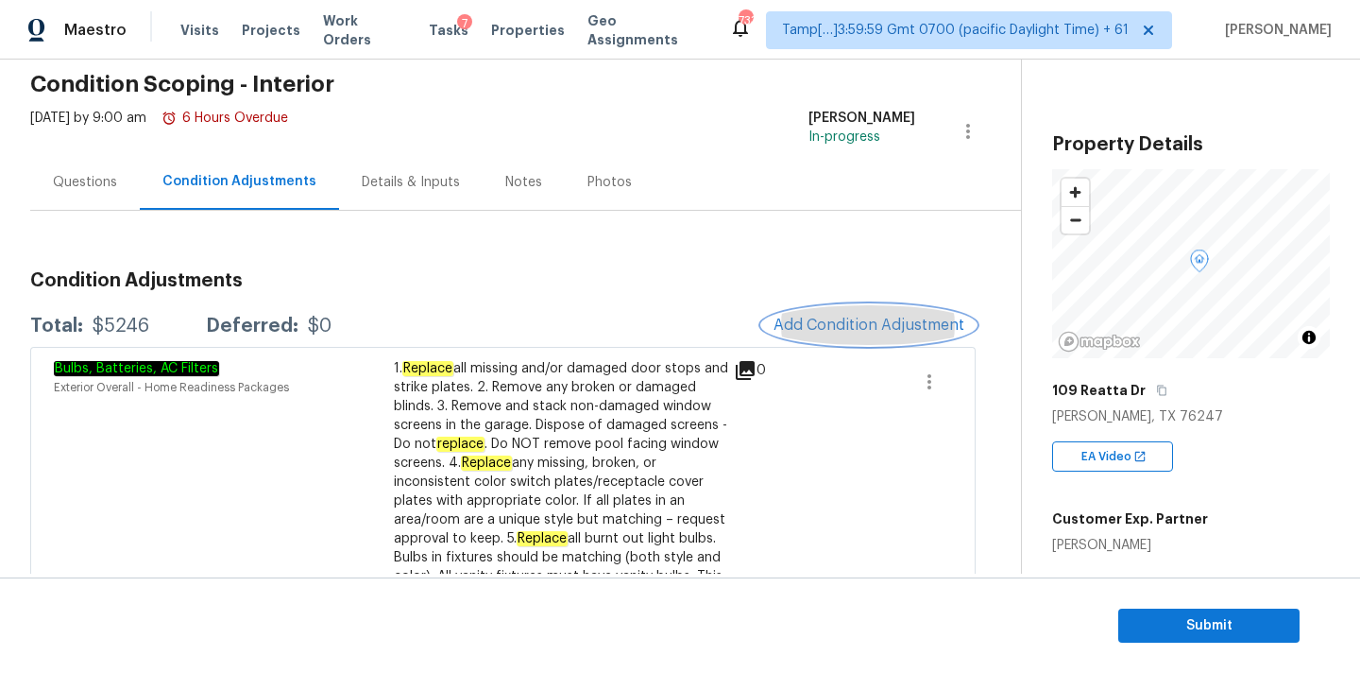
click at [840, 321] on span "Add Condition Adjustment" at bounding box center [869, 324] width 191 height 17
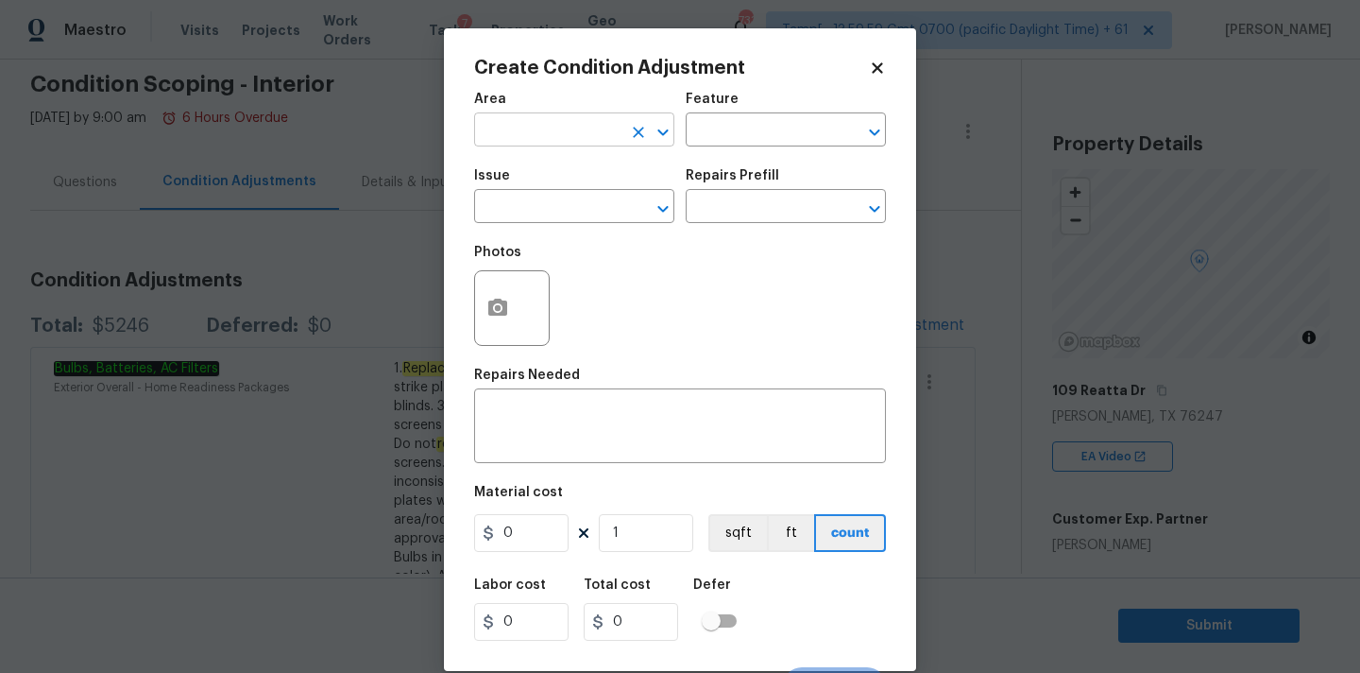
click at [545, 132] on input "text" at bounding box center [547, 131] width 147 height 29
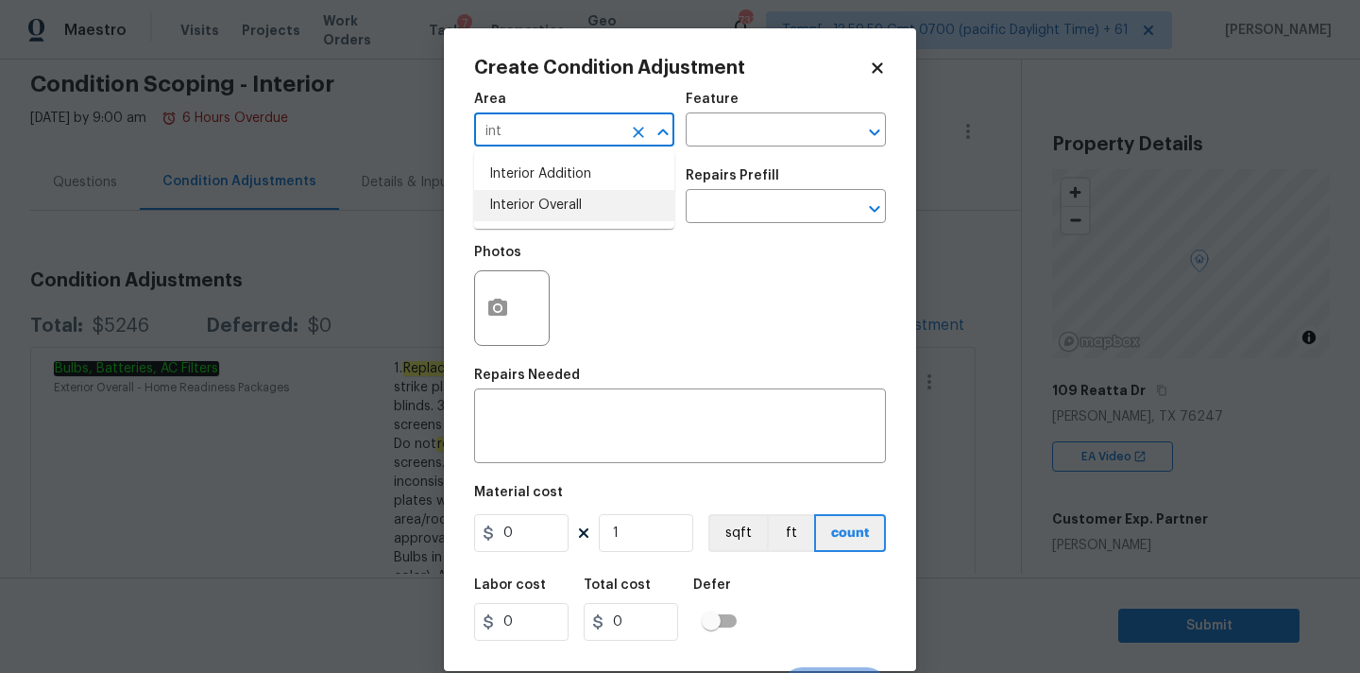
click at [548, 197] on li "Interior Overall" at bounding box center [574, 205] width 200 height 31
type input "Interior Overall"
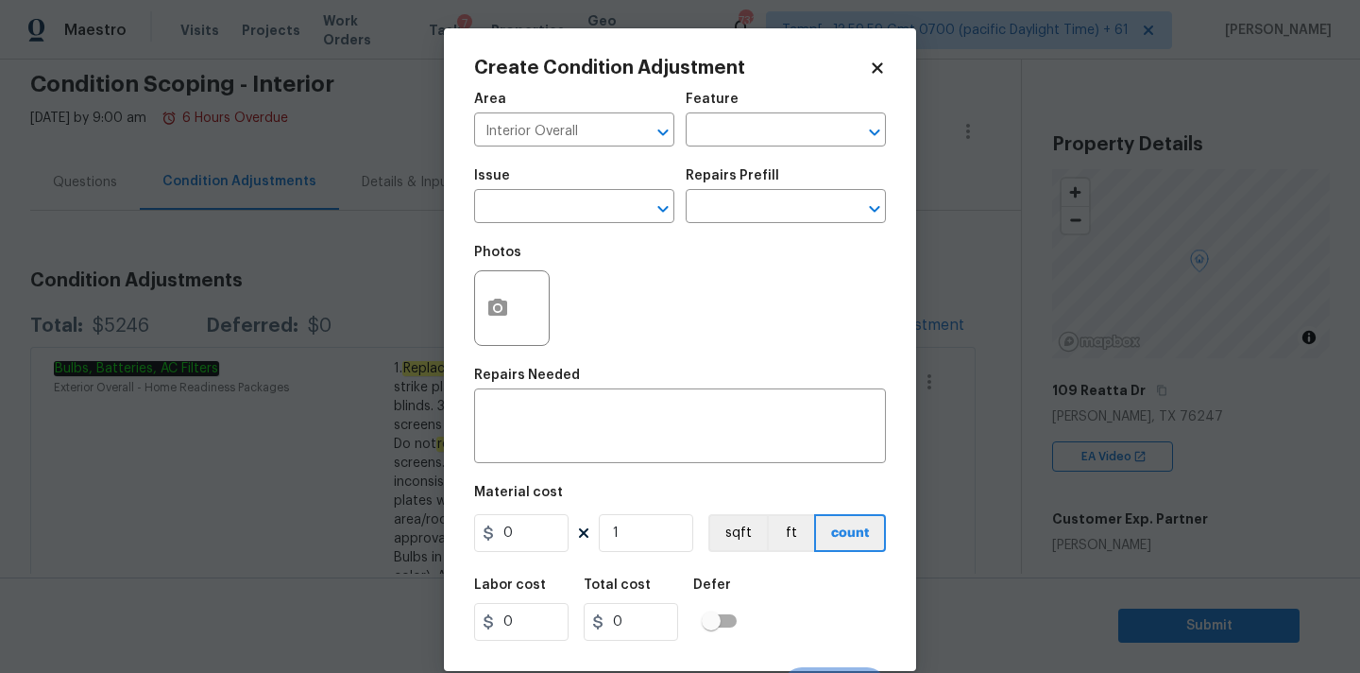
click at [548, 227] on span "Issue ​" at bounding box center [574, 196] width 200 height 77
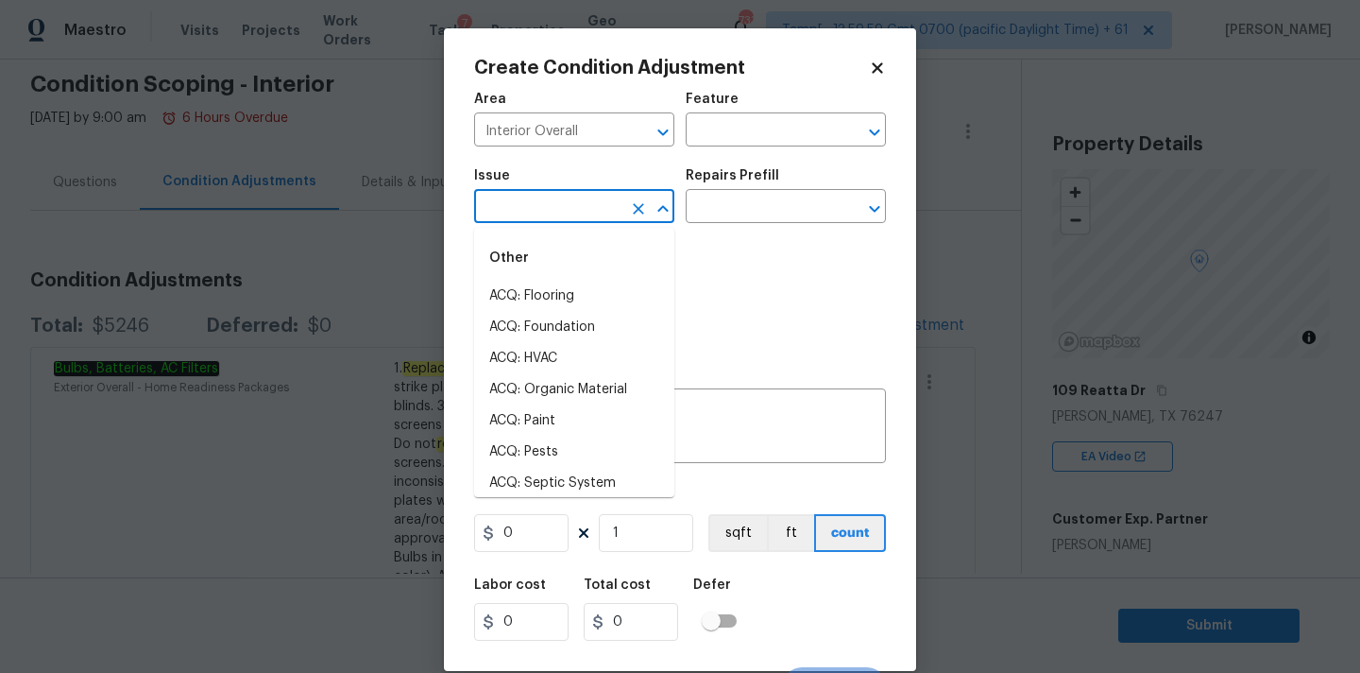
click at [564, 197] on input "text" at bounding box center [547, 208] width 147 height 29
type input "o"
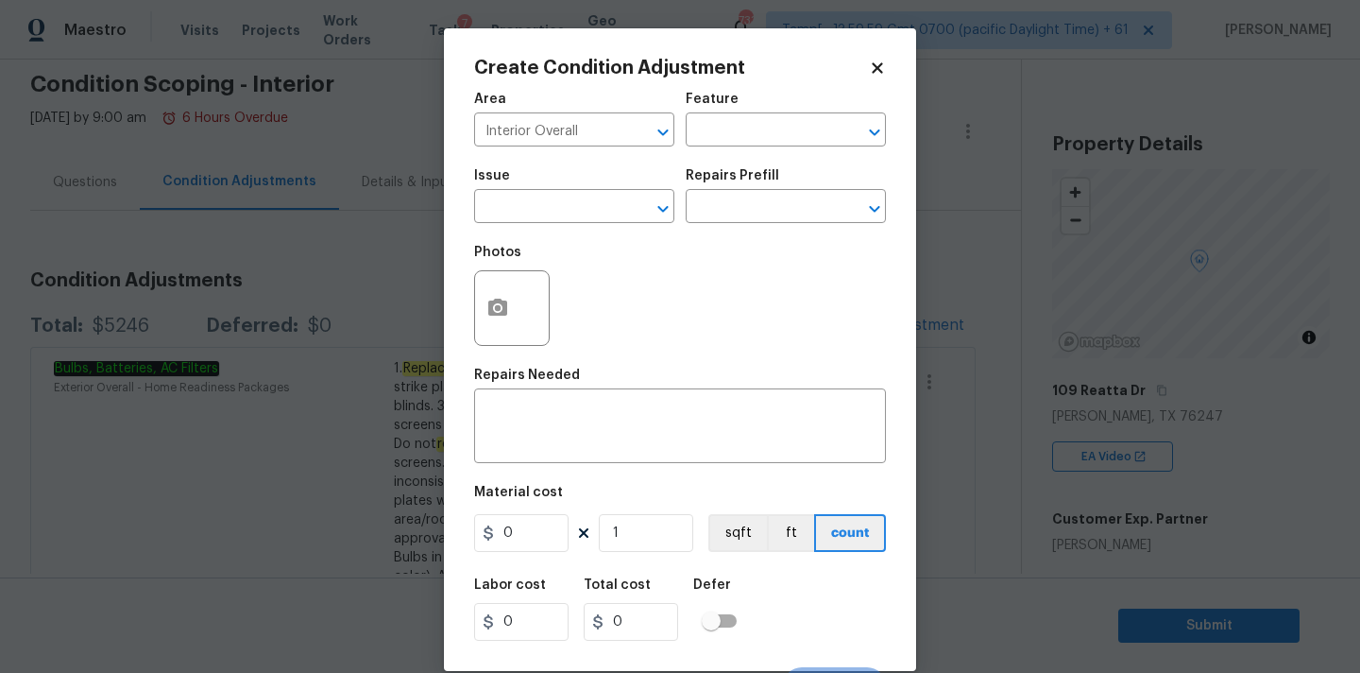
click at [880, 55] on div "Create Condition Adjustment Area Interior Overall ​ Feature ​ Issue ​ Repairs P…" at bounding box center [680, 349] width 472 height 642
click at [880, 68] on icon at bounding box center [877, 68] width 17 height 17
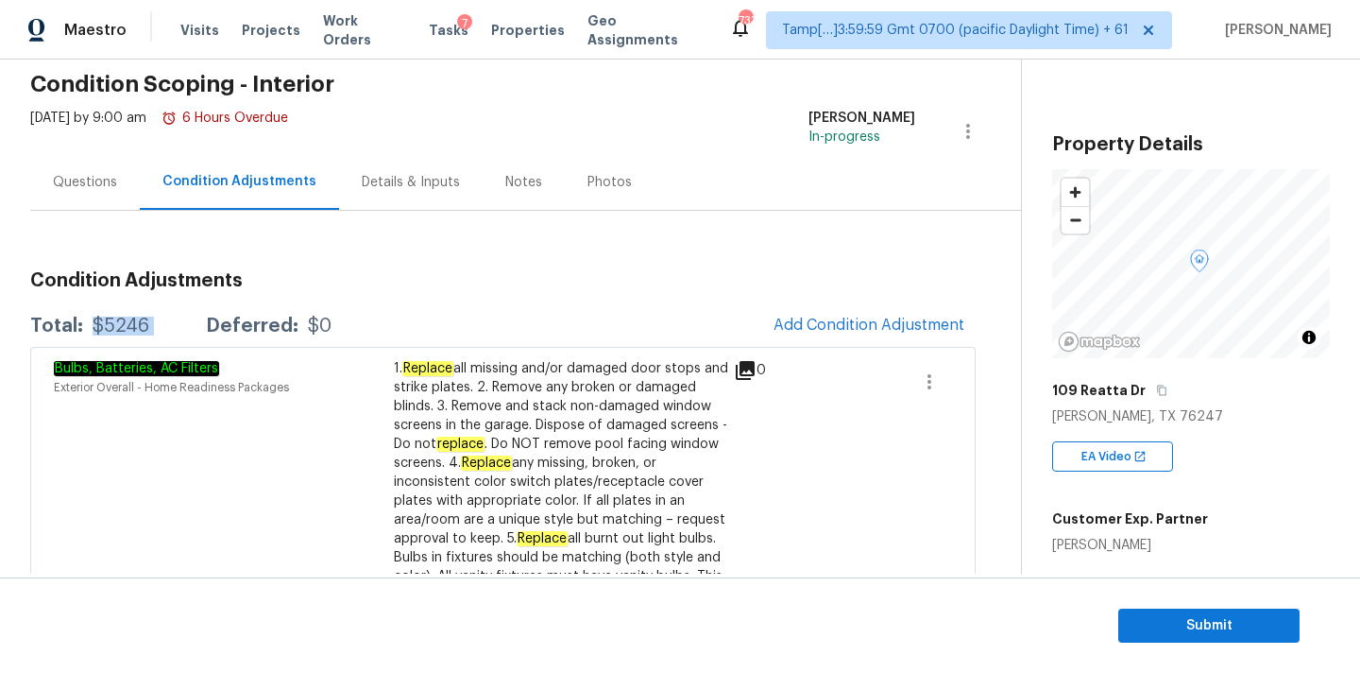
drag, startPoint x: 93, startPoint y: 323, endPoint x: 198, endPoint y: 320, distance: 105.8
click at [198, 320] on div "Total: $5246 Deferred: $0" at bounding box center [180, 325] width 301 height 19
copy div "$5246"
click at [1127, 612] on button "Submit" at bounding box center [1209, 625] width 181 height 35
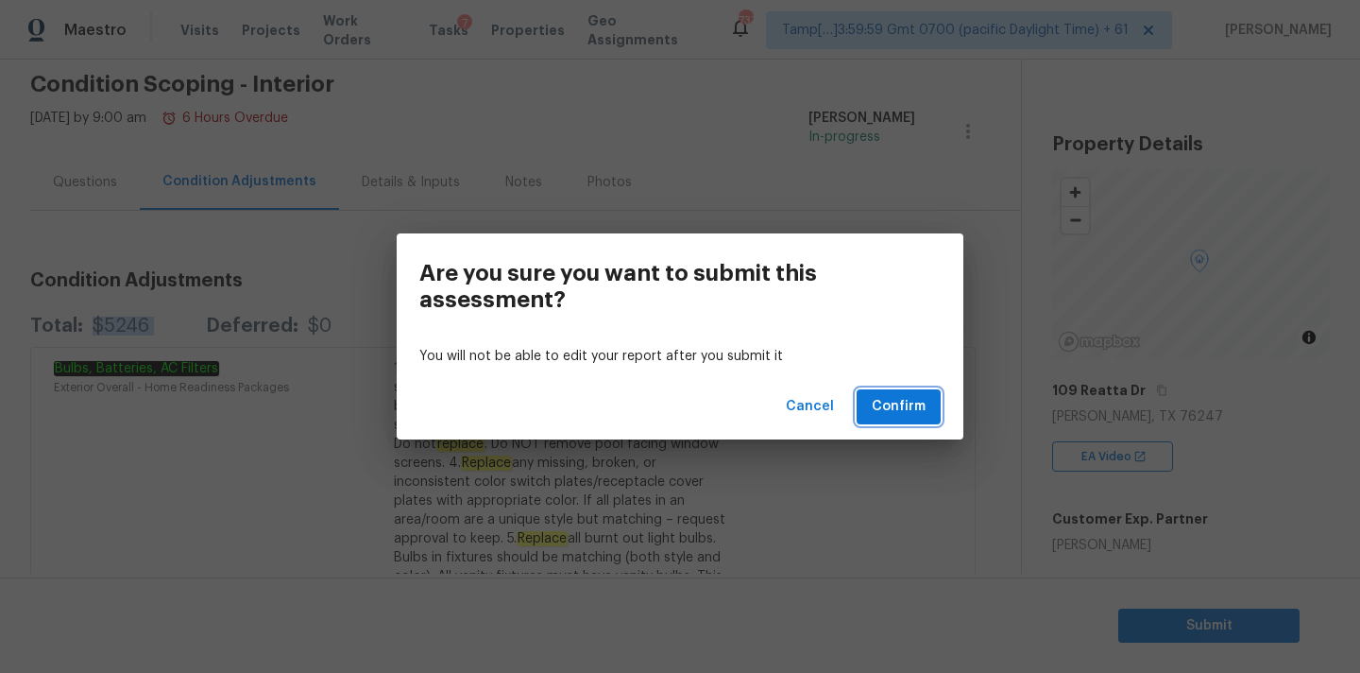
click at [907, 419] on button "Confirm" at bounding box center [899, 406] width 84 height 35
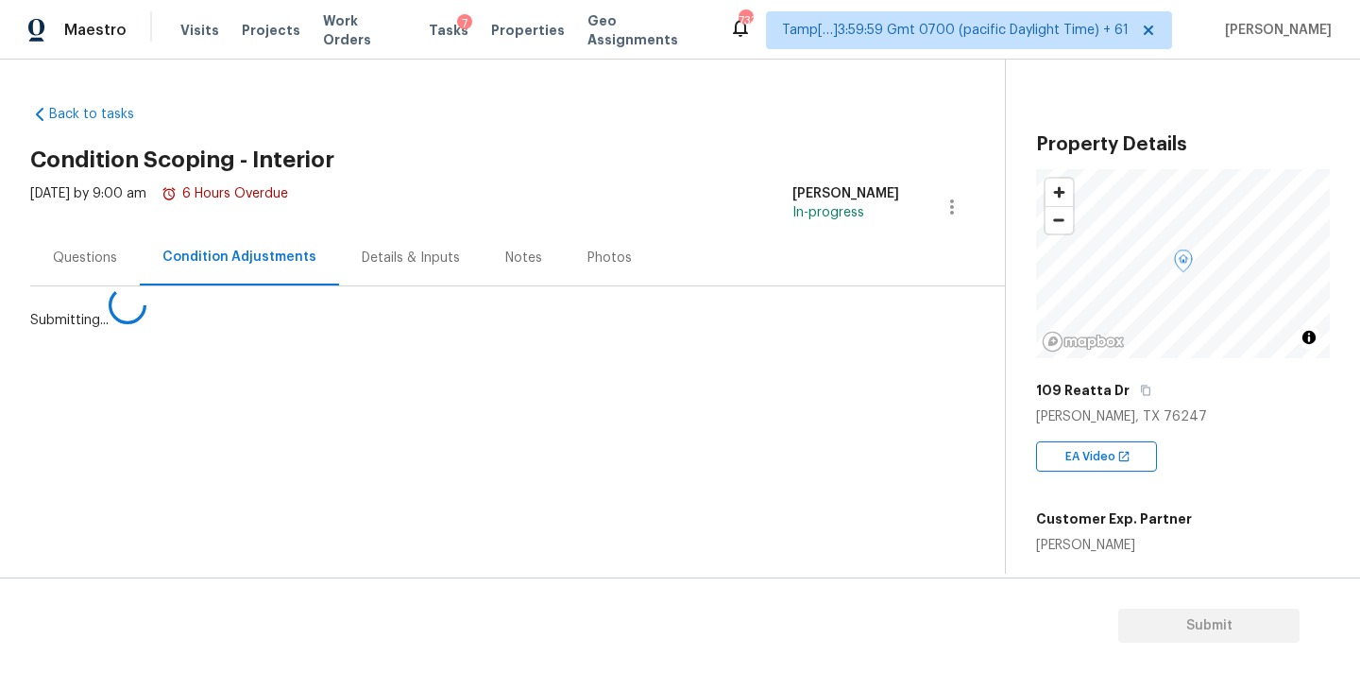
scroll to position [0, 0]
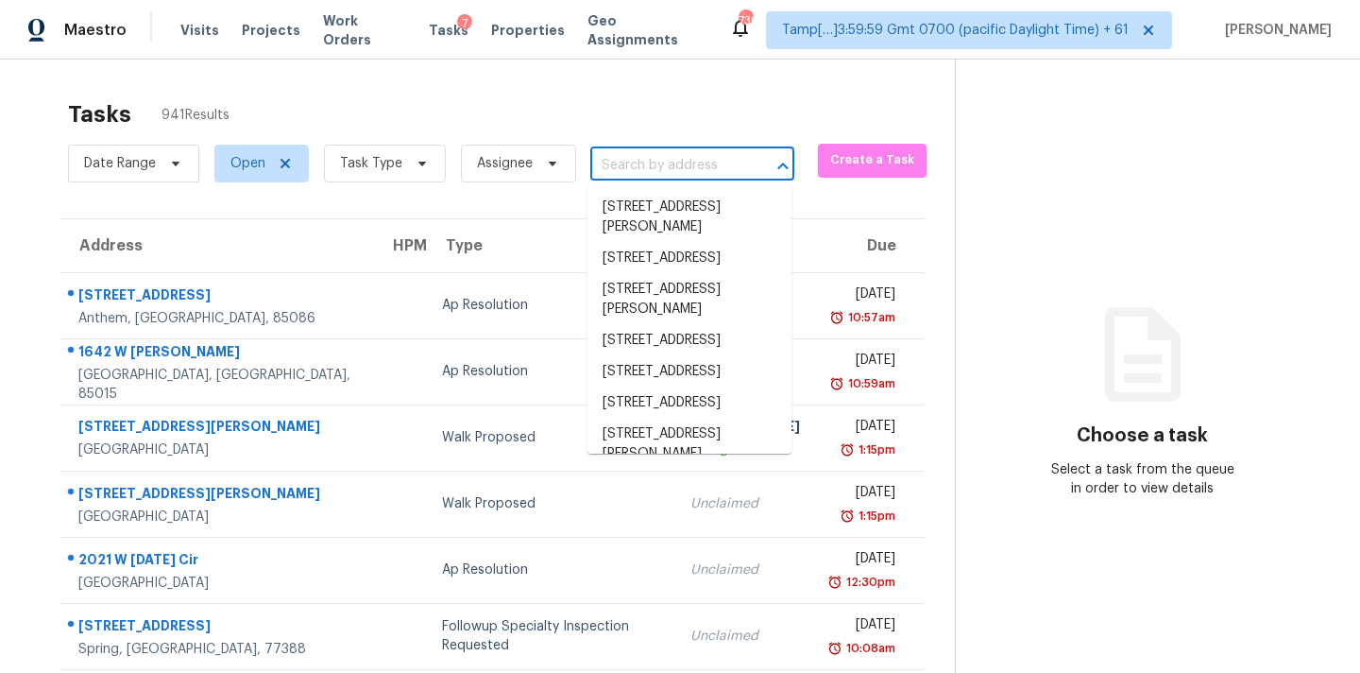
click at [648, 174] on input "text" at bounding box center [665, 165] width 151 height 29
paste input "1465 SW Dow Ln, Port Saint Lucie, FL 34953"
type input "1465 SW Dow Ln, Port Saint Lucie, FL 34953"
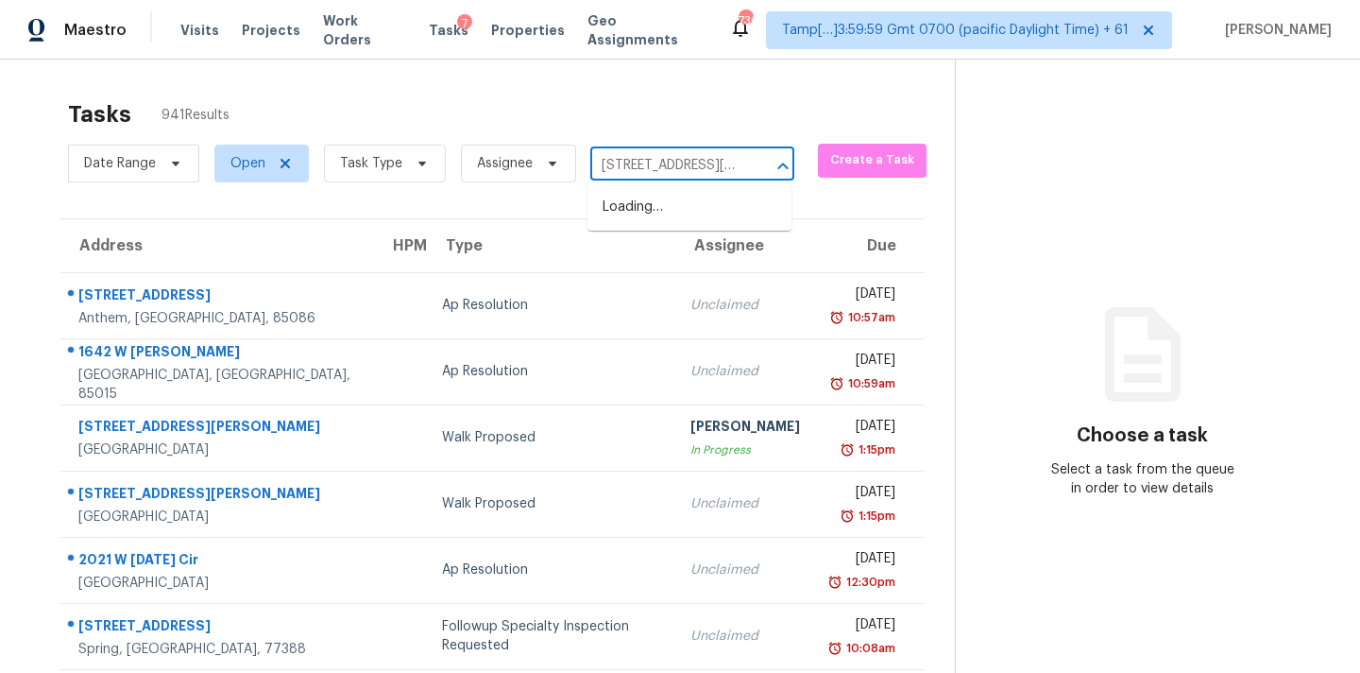
scroll to position [0, 131]
click at [648, 208] on li "1465 SW Dow Ln, Port Saint Lucie, FL 34953" at bounding box center [690, 217] width 204 height 51
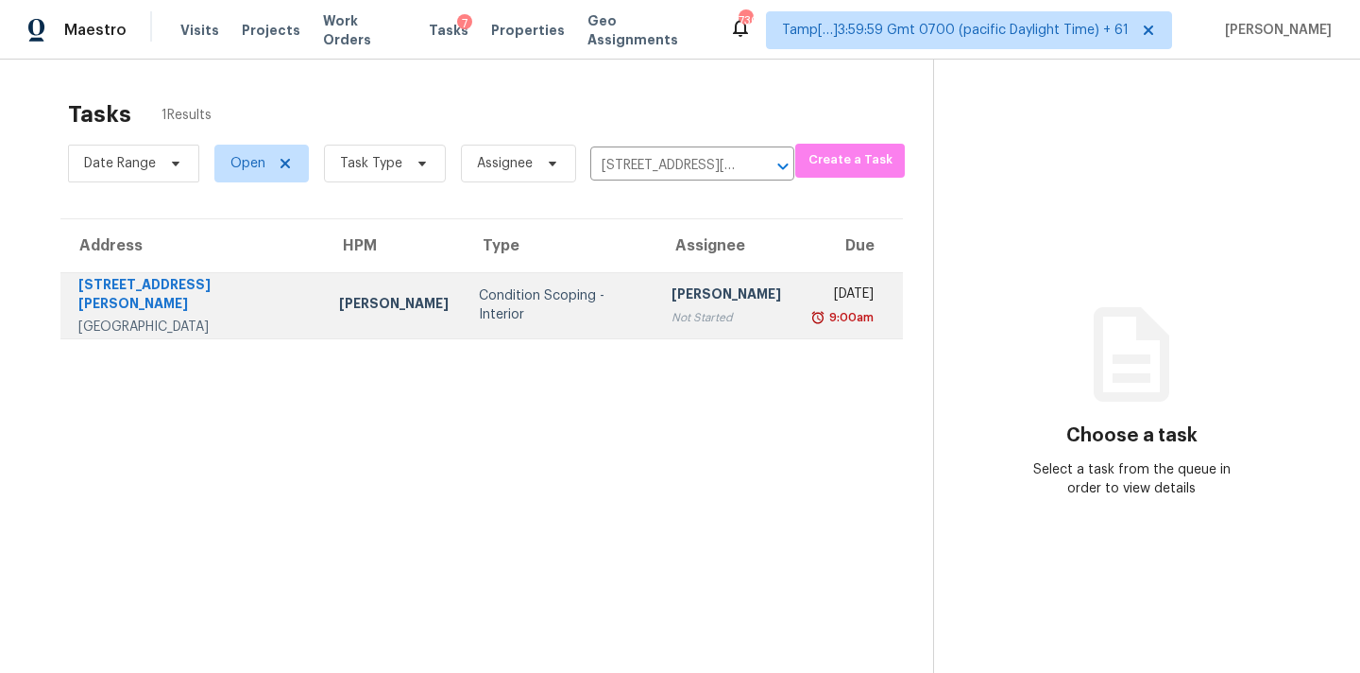
click at [672, 299] on div "[PERSON_NAME]" at bounding box center [727, 296] width 110 height 24
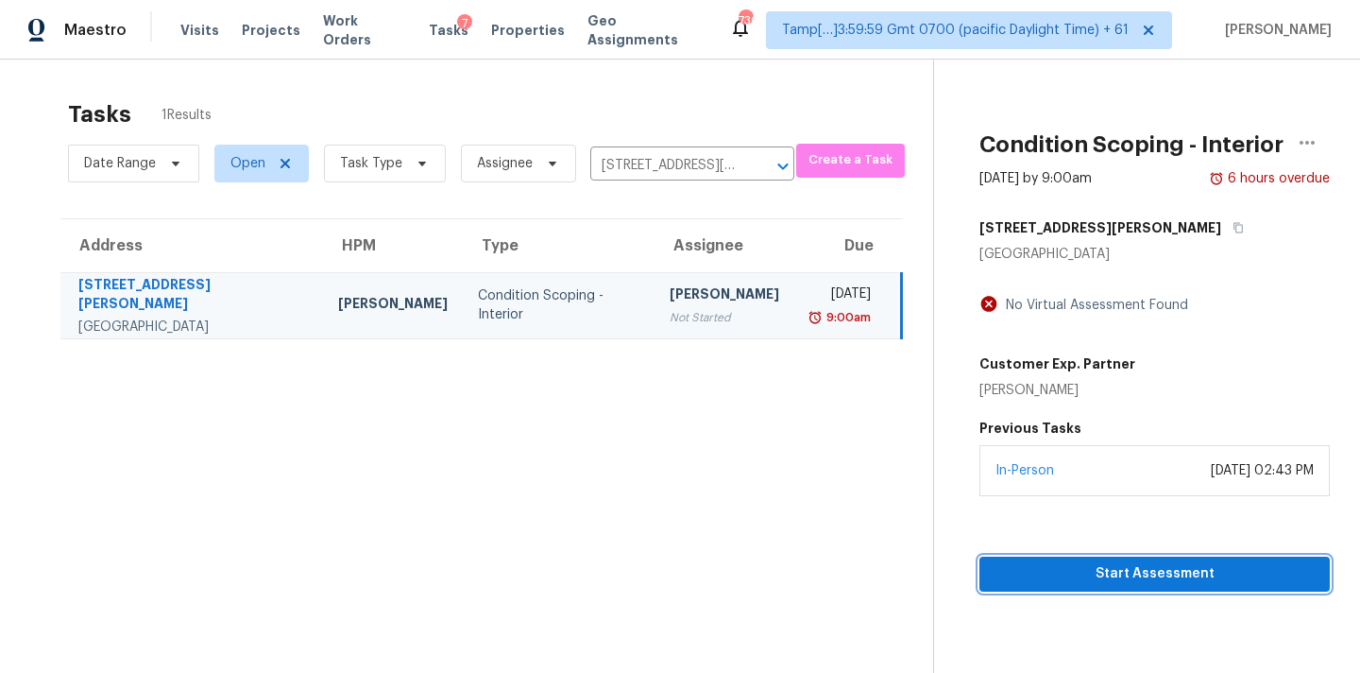
click at [1124, 557] on button "Start Assessment" at bounding box center [1155, 573] width 350 height 35
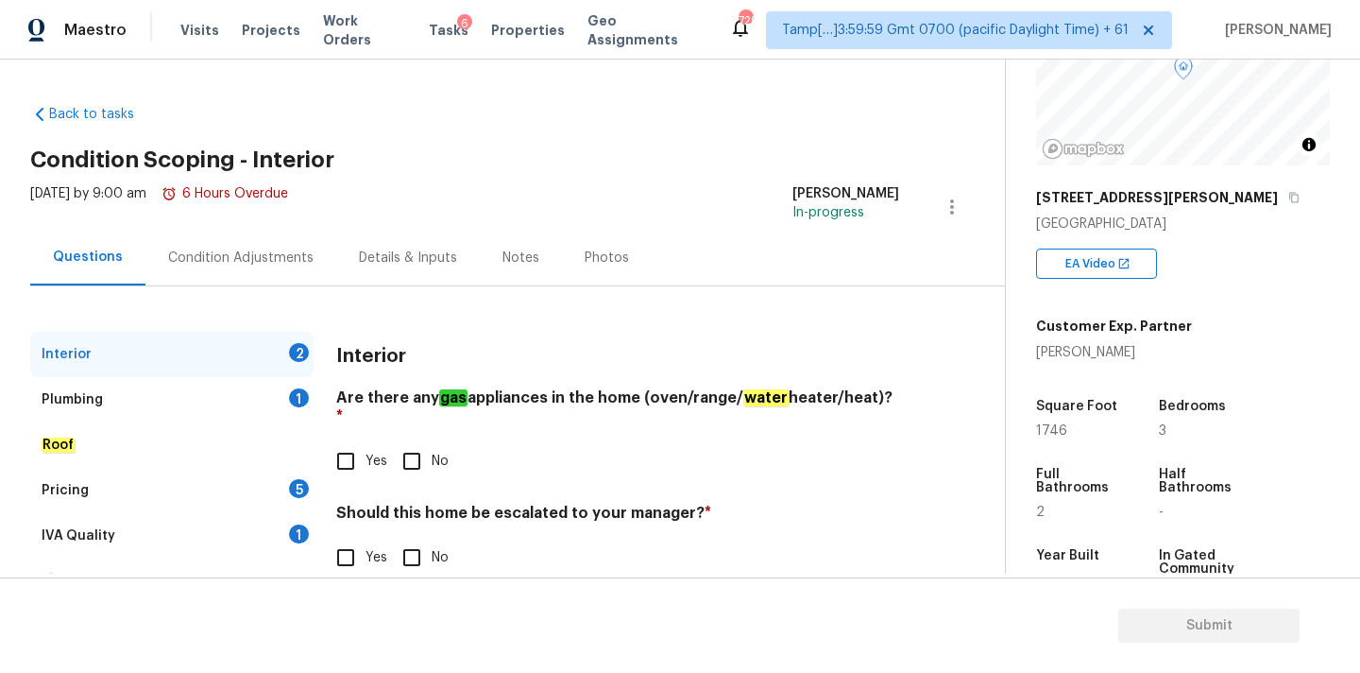
scroll to position [260, 0]
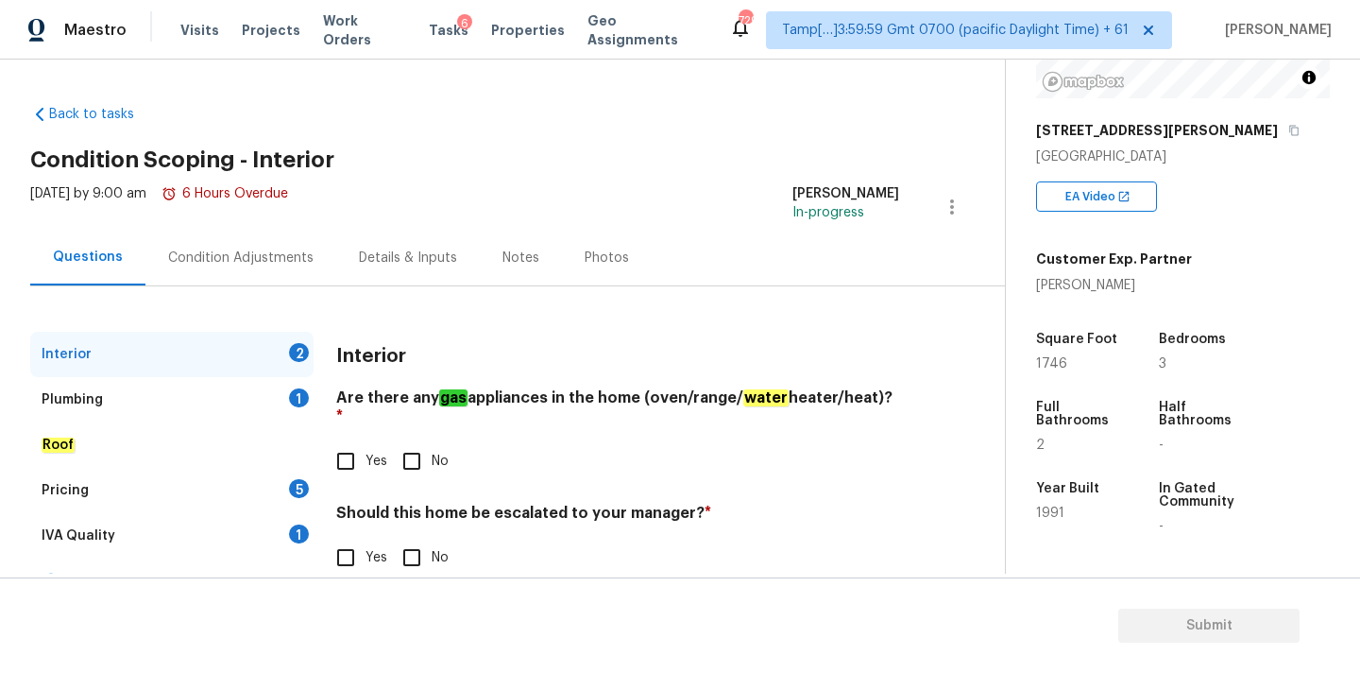
click at [667, 151] on h2 "Condition Scoping - Interior" at bounding box center [517, 159] width 975 height 19
click at [418, 446] on input "No" at bounding box center [412, 461] width 40 height 40
checkbox input "true"
click at [410, 538] on input "No" at bounding box center [412, 558] width 40 height 40
checkbox input "true"
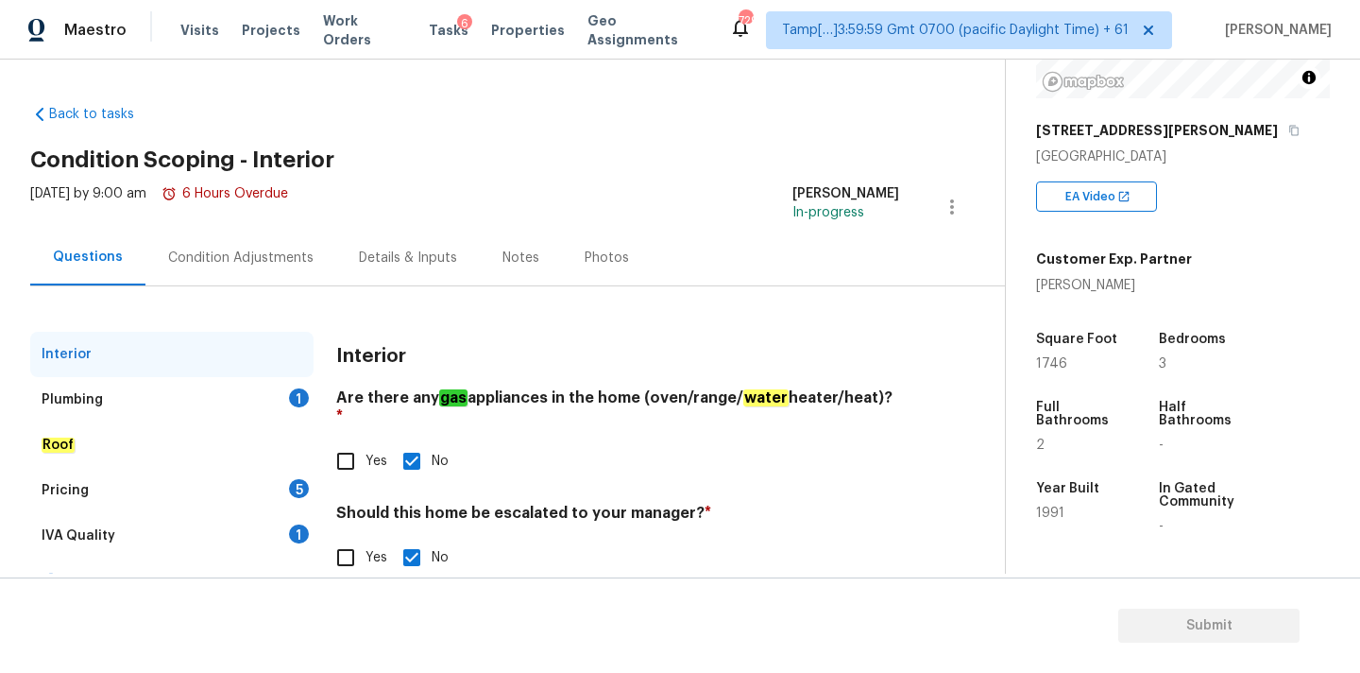
click at [233, 403] on div "Plumbing 1" at bounding box center [171, 399] width 283 height 45
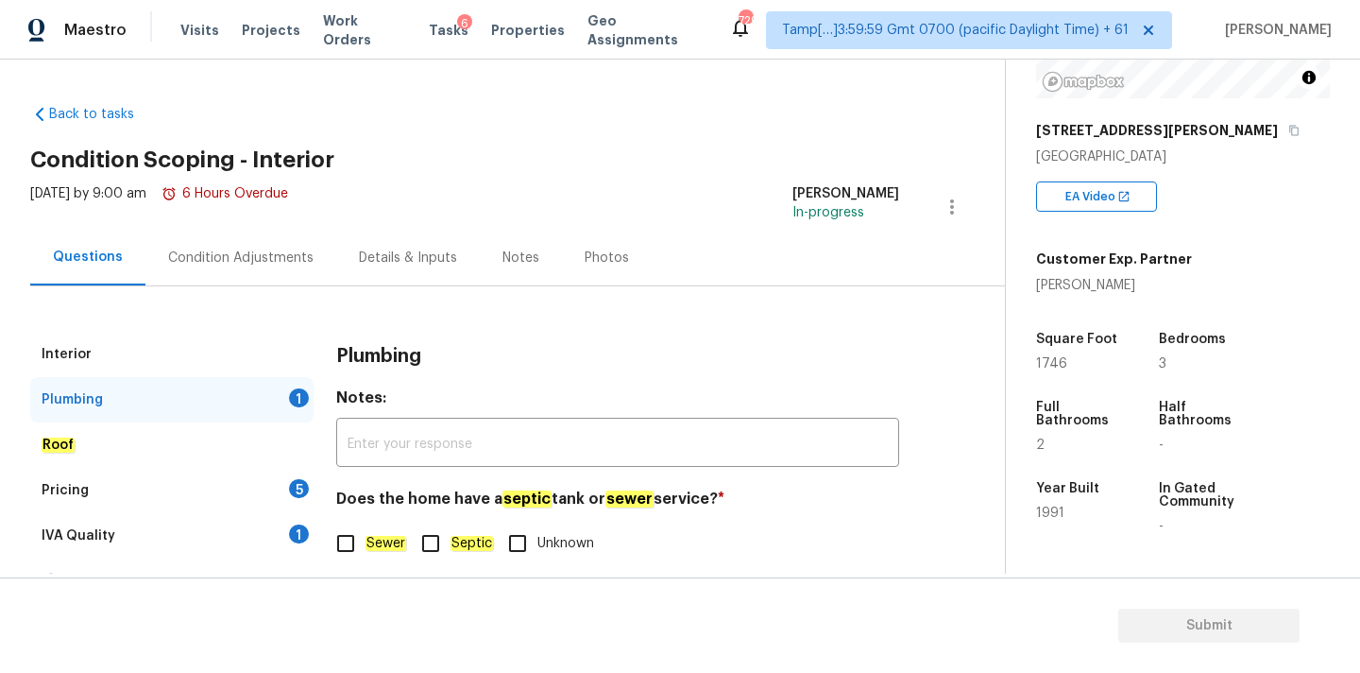
click at [411, 530] on input "Septic" at bounding box center [431, 543] width 40 height 40
checkbox input "true"
click at [295, 526] on div "1" at bounding box center [299, 533] width 20 height 19
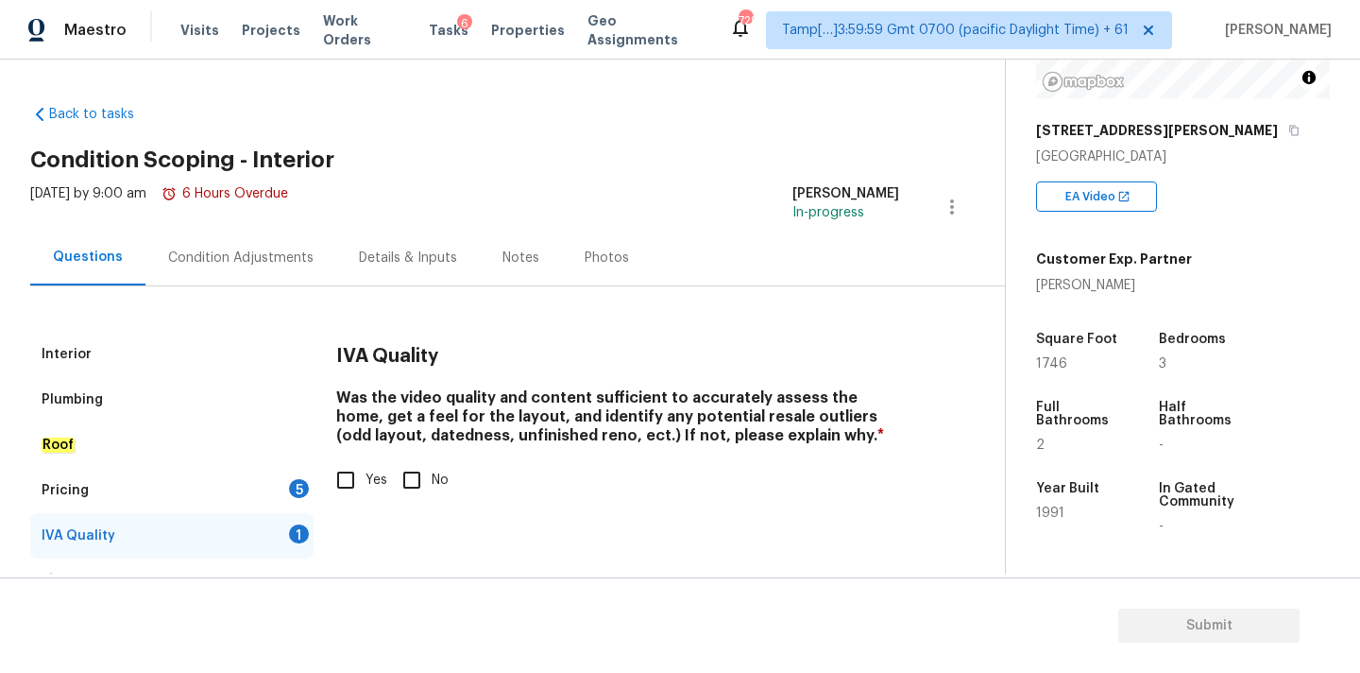
click at [356, 478] on input "Yes" at bounding box center [346, 480] width 40 height 40
checkbox input "true"
click at [270, 500] on div "Pricing 5" at bounding box center [171, 490] width 283 height 45
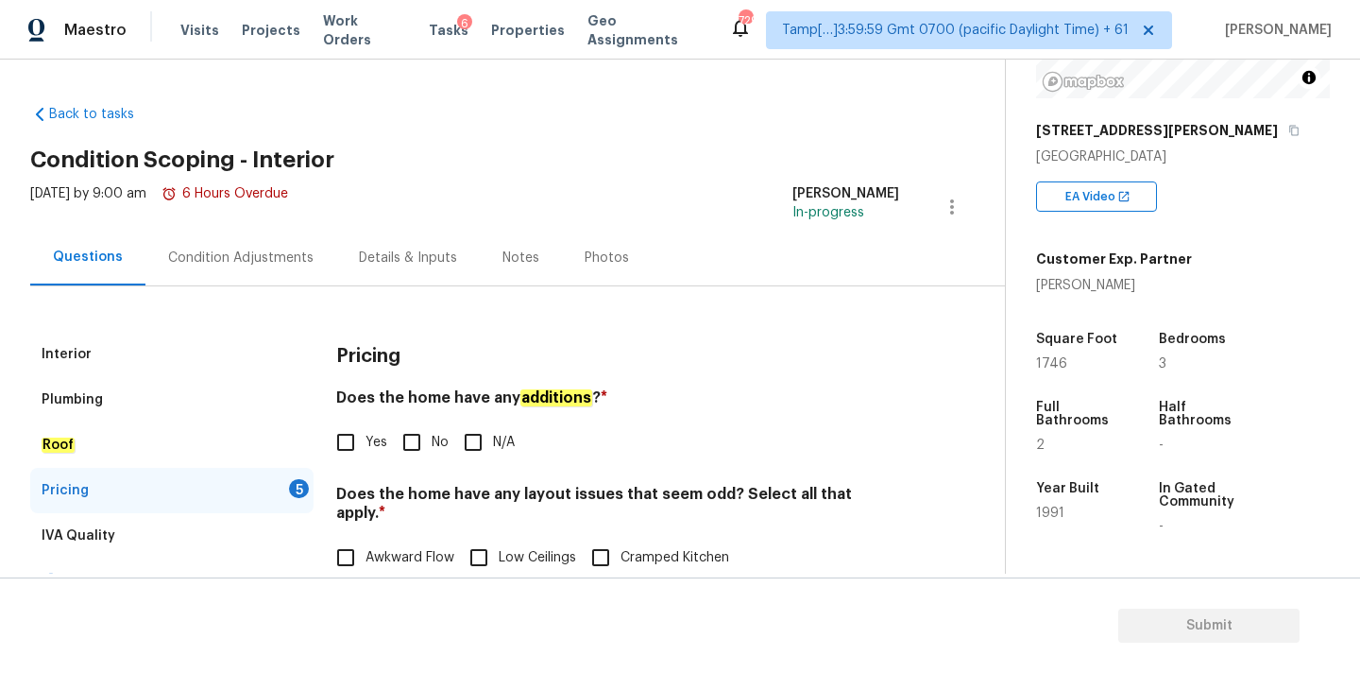
click at [407, 441] on input "No" at bounding box center [412, 442] width 40 height 40
checkbox input "true"
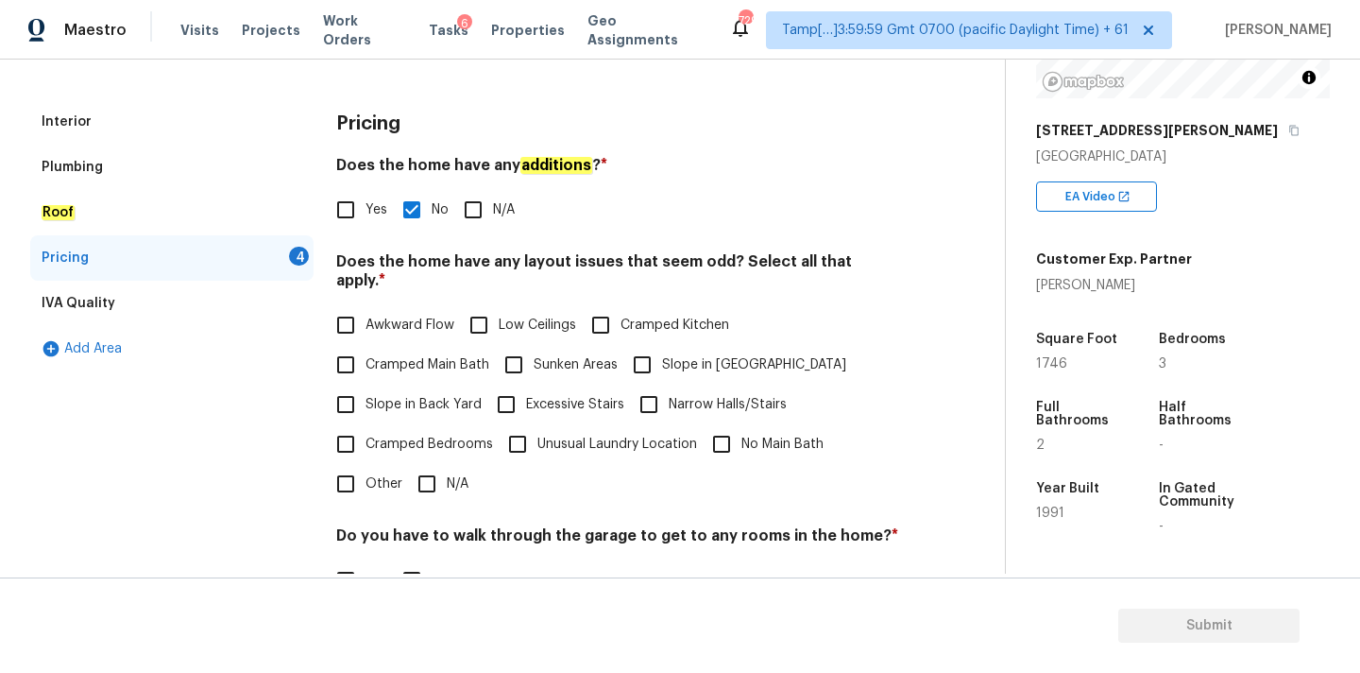
scroll to position [395, 0]
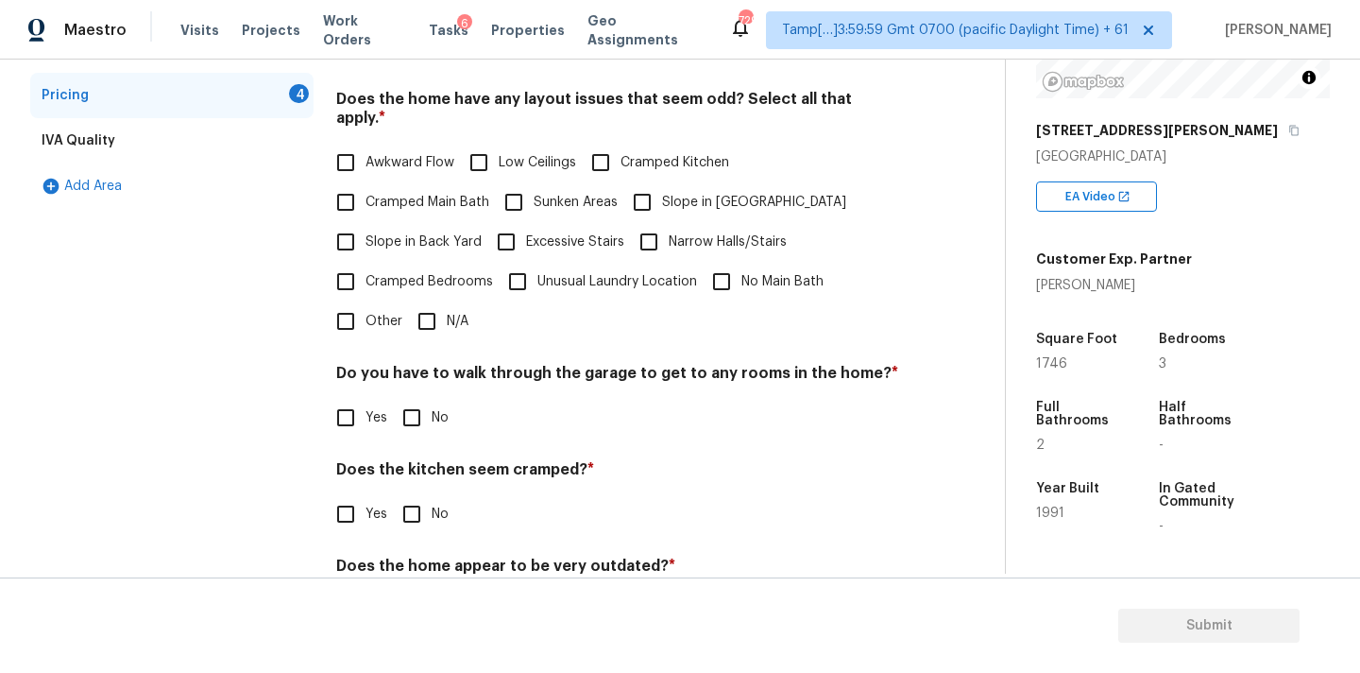
click at [437, 314] on input "N/A" at bounding box center [427, 321] width 40 height 40
checkbox input "true"
click at [419, 400] on input "No" at bounding box center [412, 420] width 40 height 40
checkbox input "true"
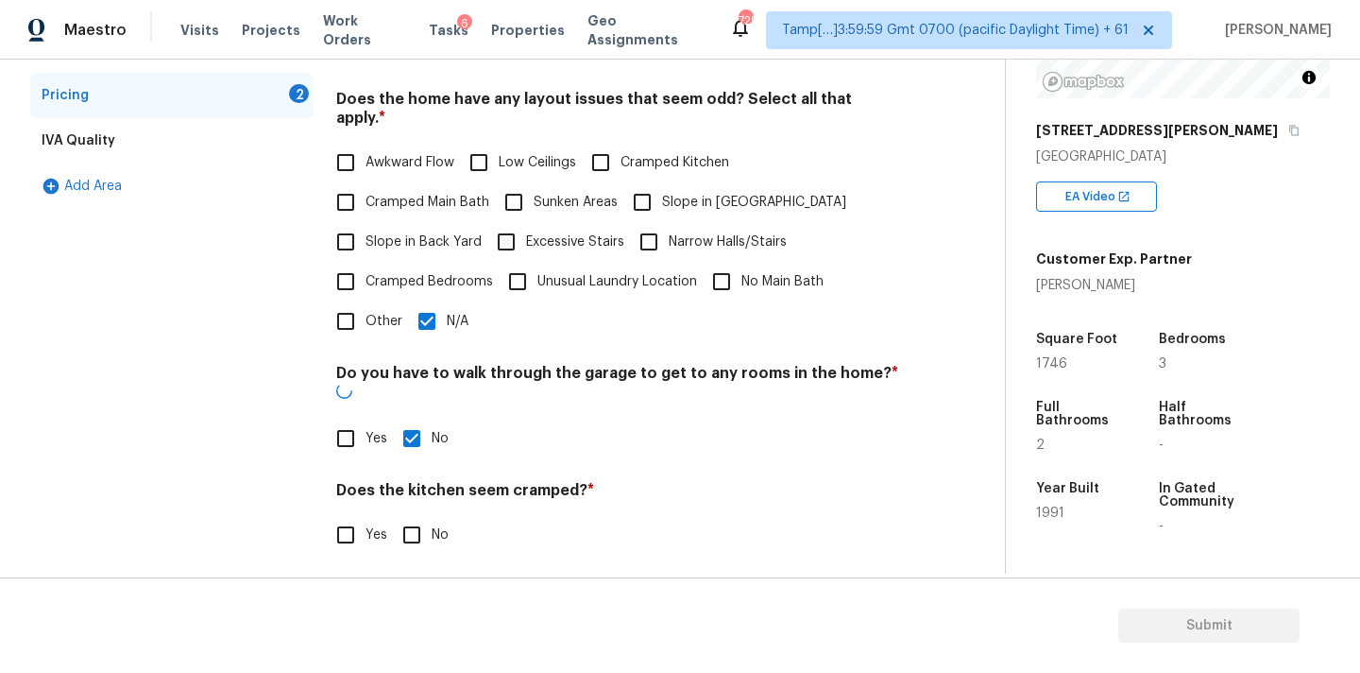
scroll to position [461, 0]
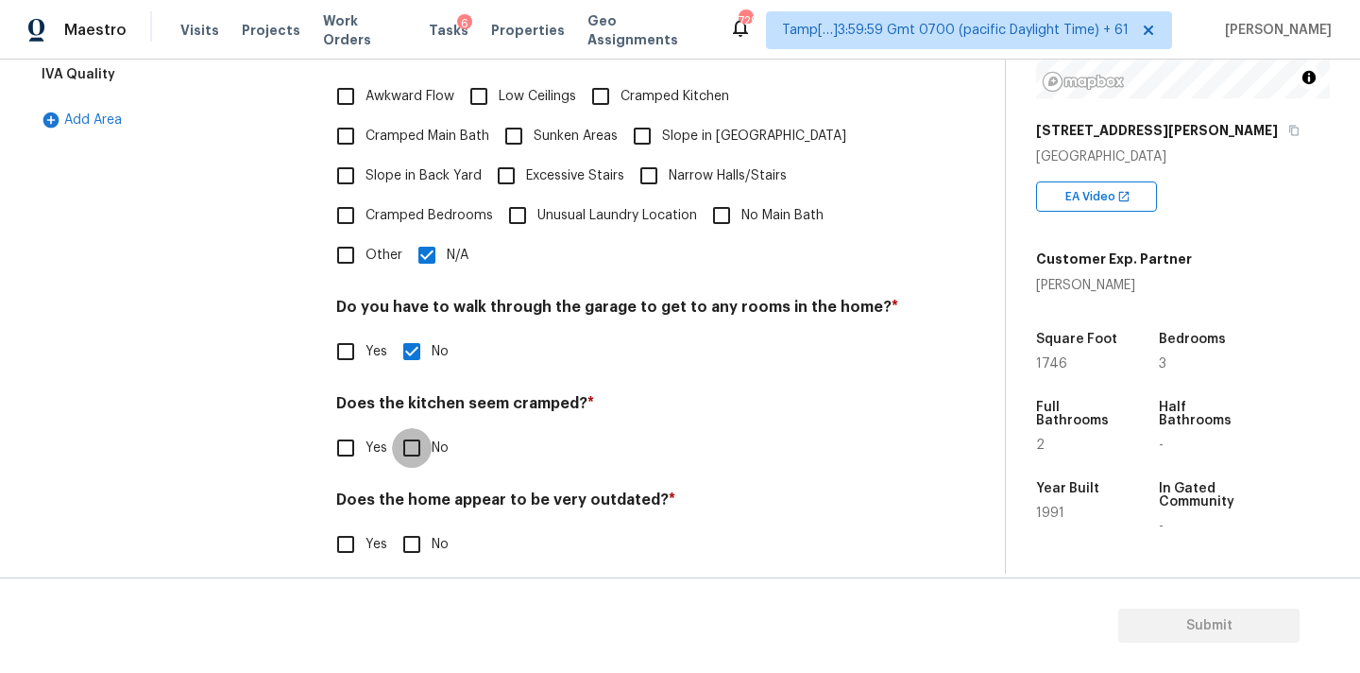
click at [414, 436] on input "No" at bounding box center [412, 448] width 40 height 40
checkbox input "true"
click at [417, 543] on input "No" at bounding box center [412, 544] width 40 height 40
checkbox input "true"
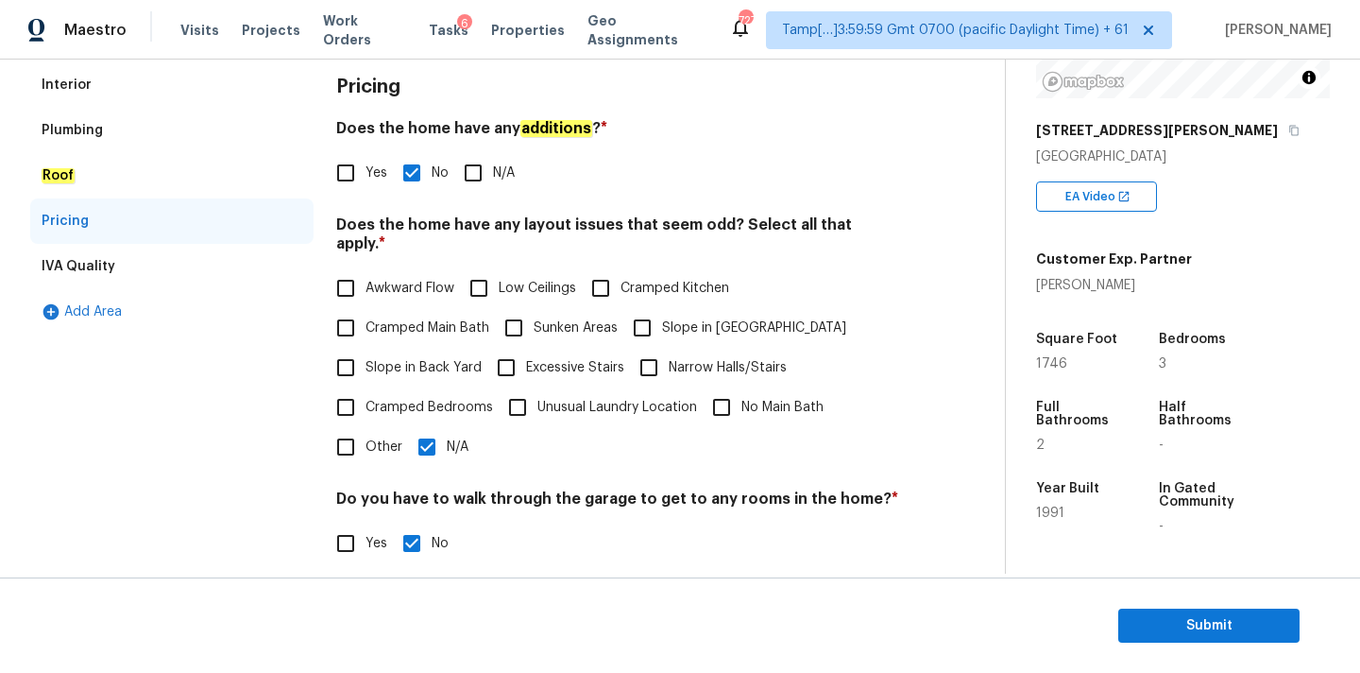
scroll to position [0, 0]
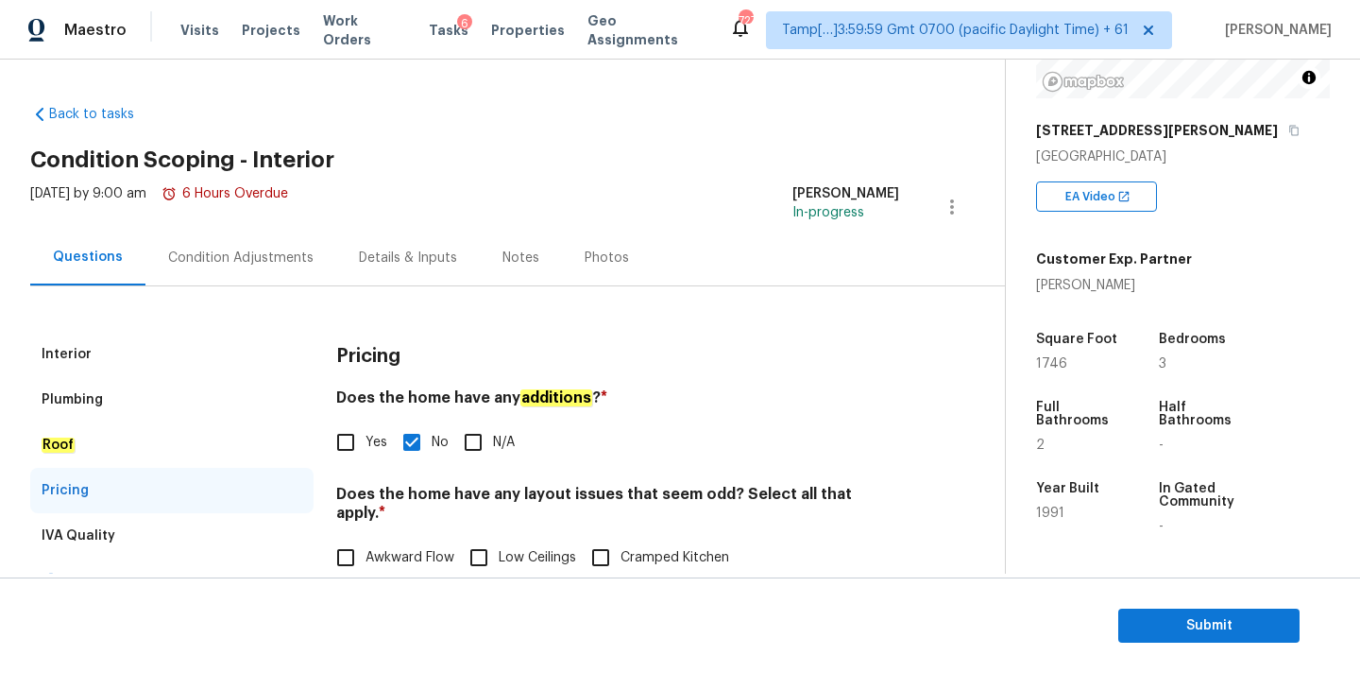
click at [268, 260] on div "Condition Adjustments" at bounding box center [240, 257] width 145 height 19
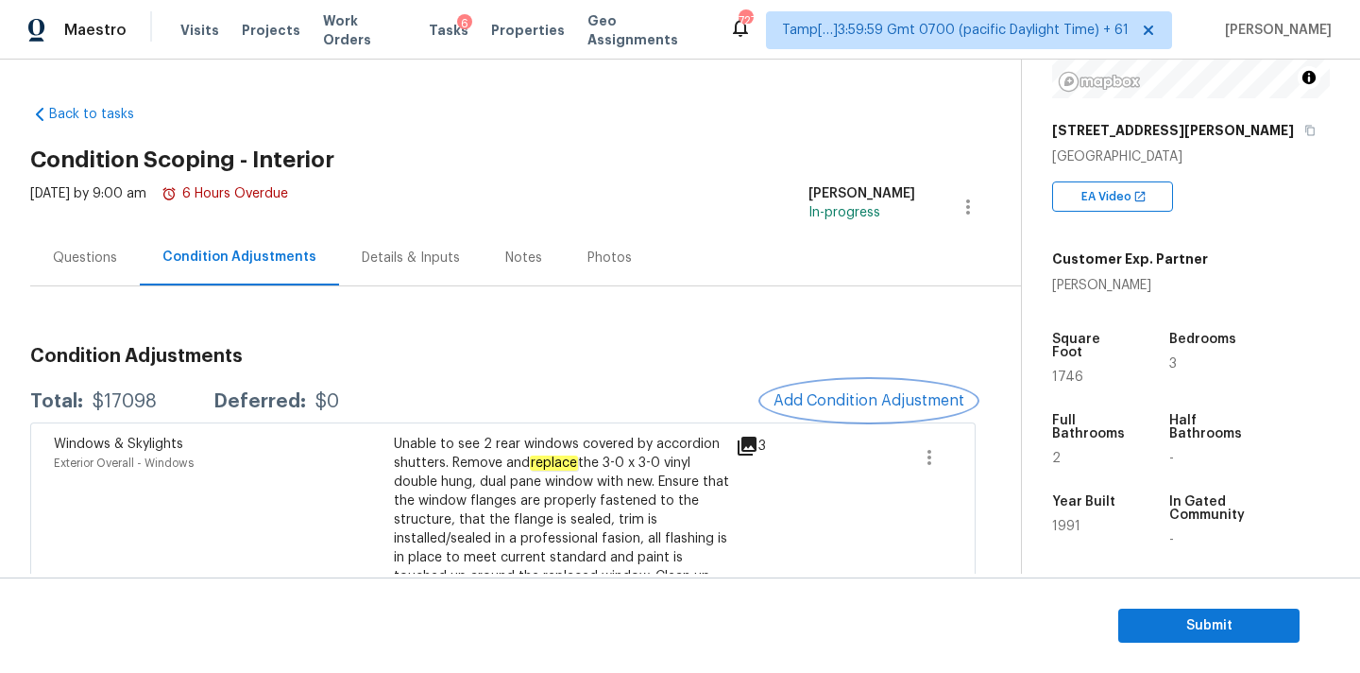
click at [829, 393] on span "Add Condition Adjustment" at bounding box center [869, 400] width 191 height 17
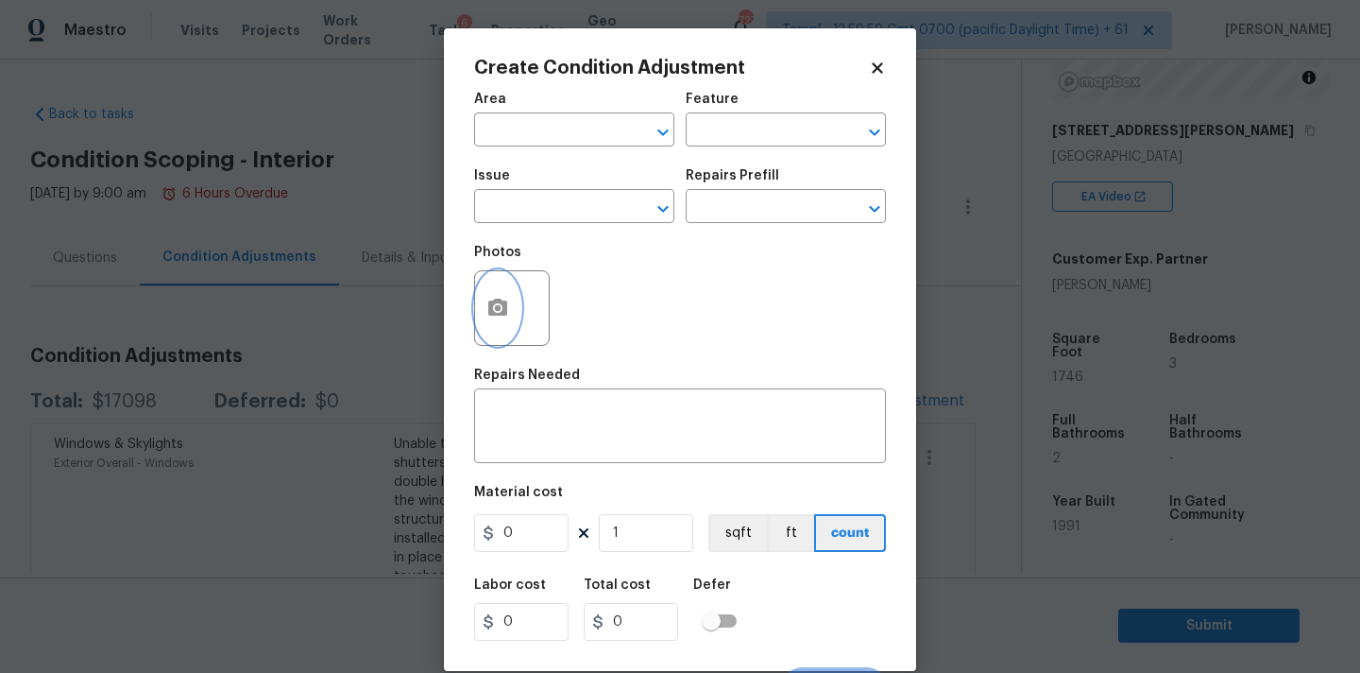
click at [476, 296] on button "button" at bounding box center [497, 308] width 45 height 74
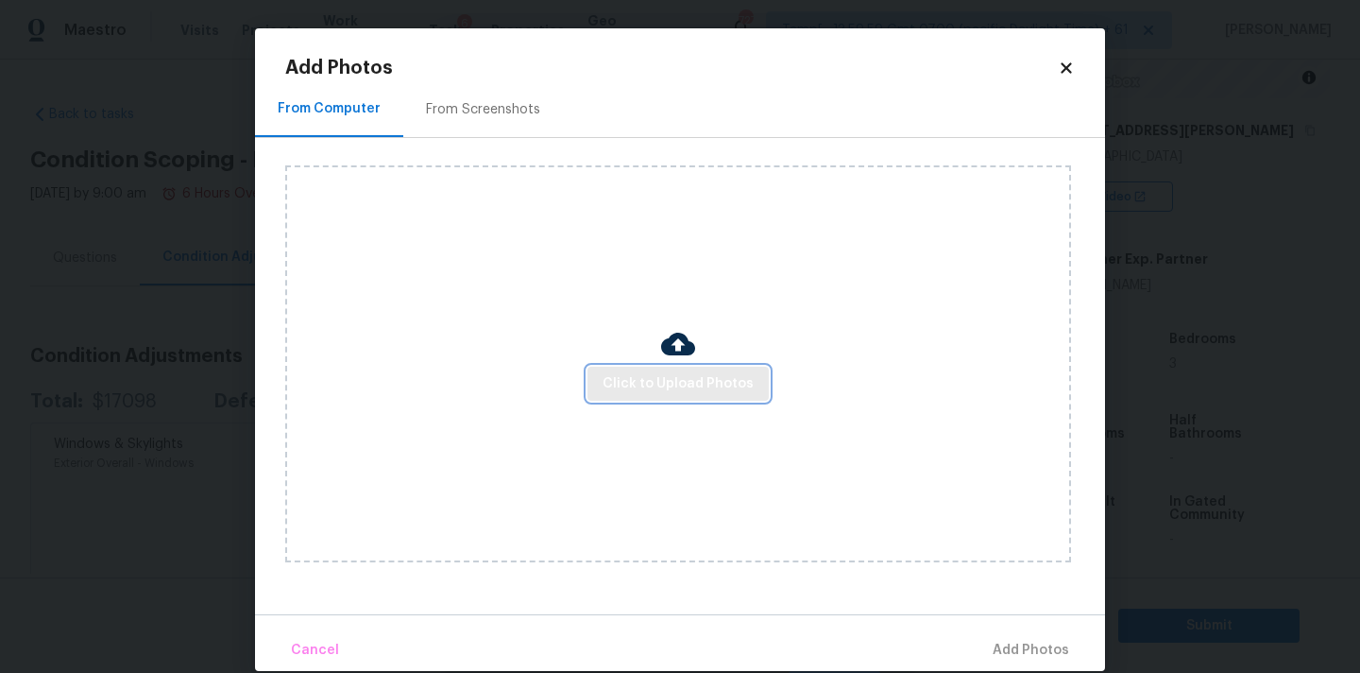
click at [640, 391] on span "Click to Upload Photos" at bounding box center [678, 384] width 151 height 24
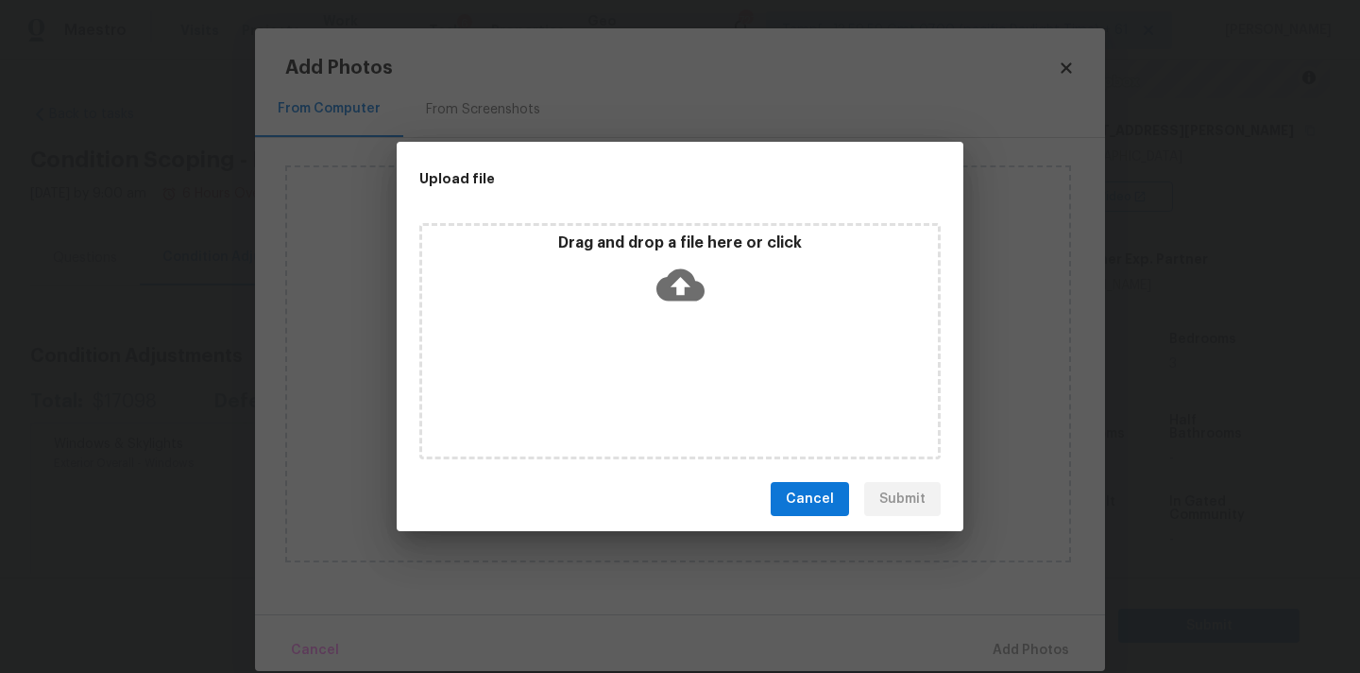
click at [681, 258] on div "Drag and drop a file here or click" at bounding box center [680, 273] width 516 height 81
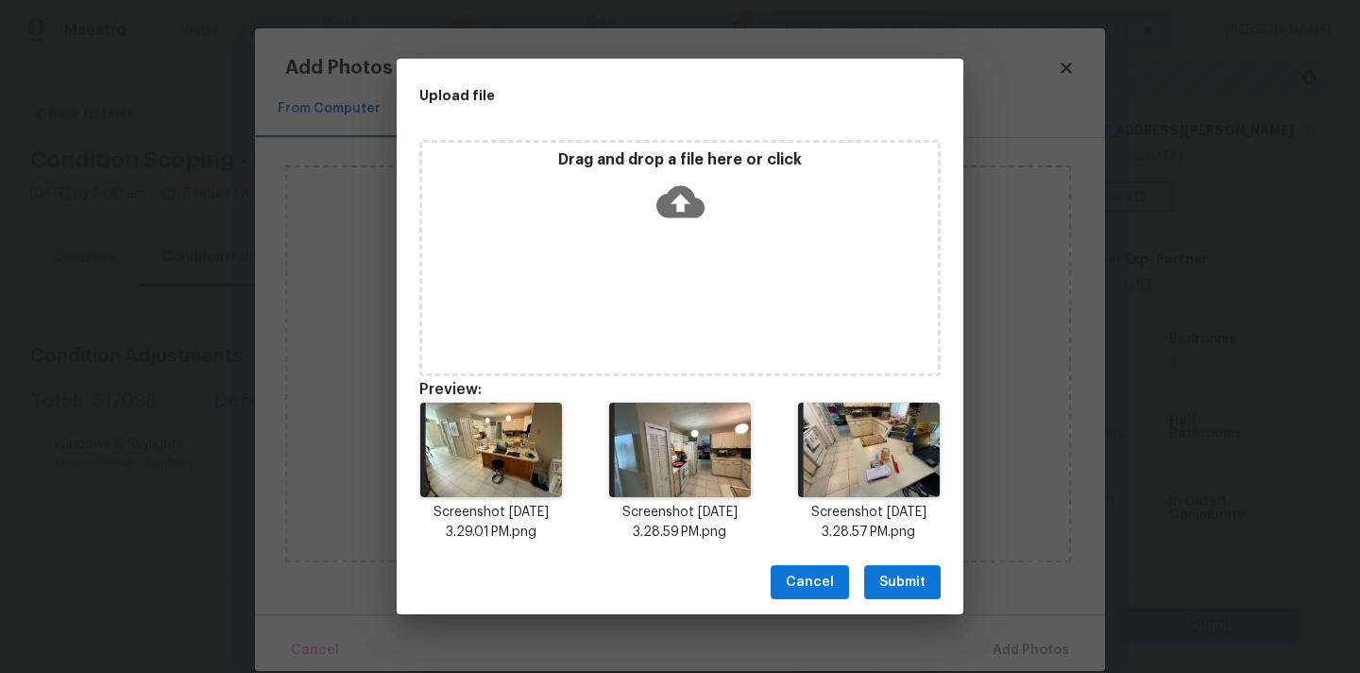
click at [905, 586] on span "Submit" at bounding box center [903, 583] width 46 height 24
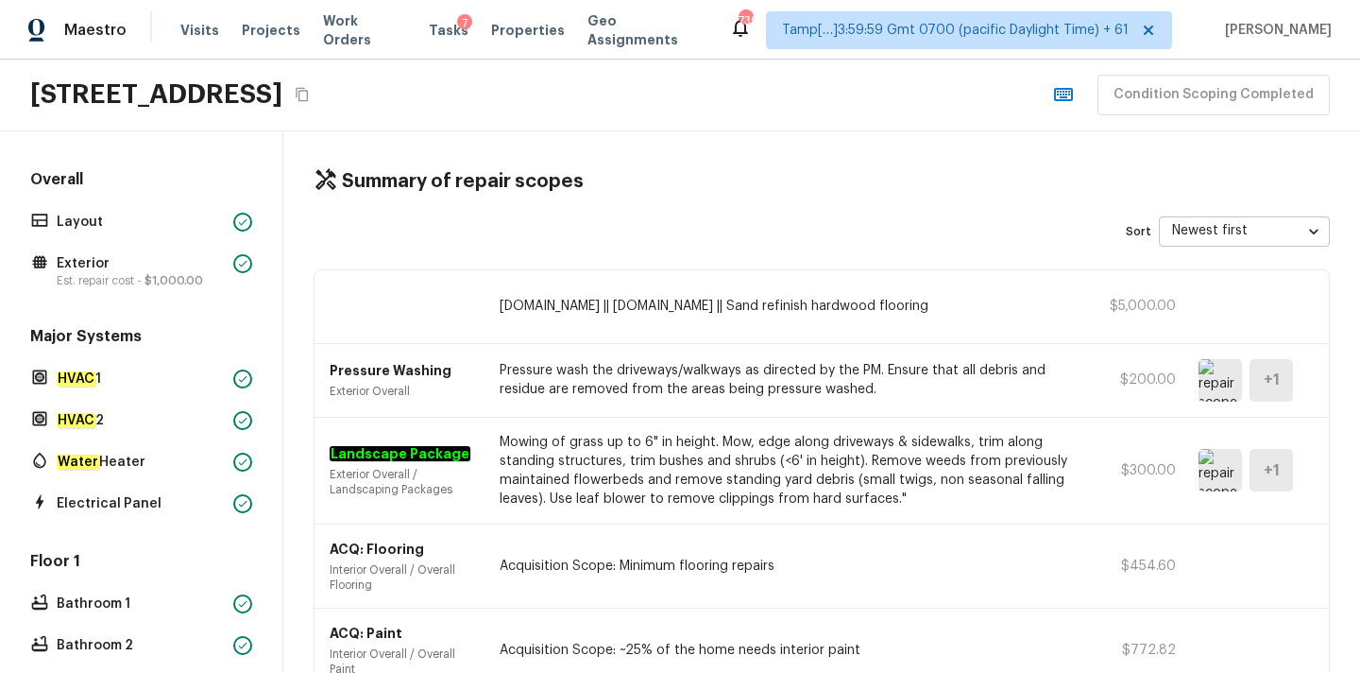
click at [1129, 309] on p "$5,000.00" at bounding box center [1133, 306] width 85 height 19
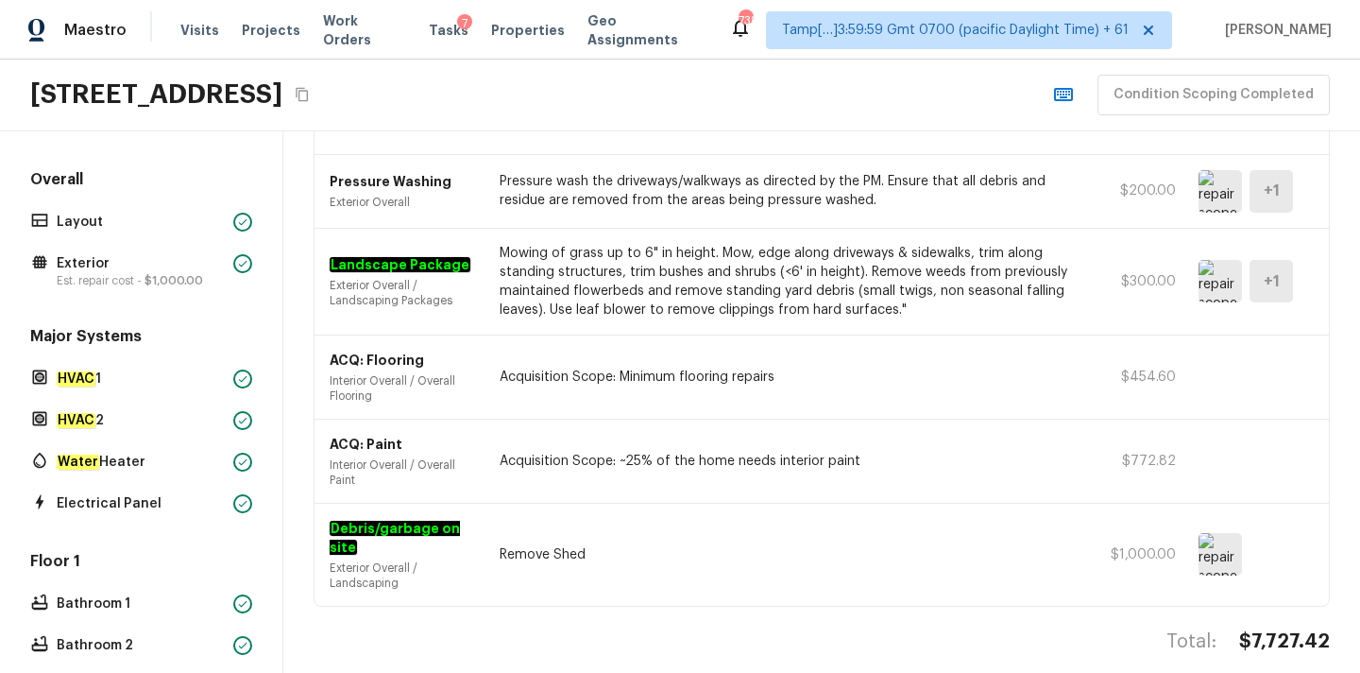
scroll to position [443, 0]
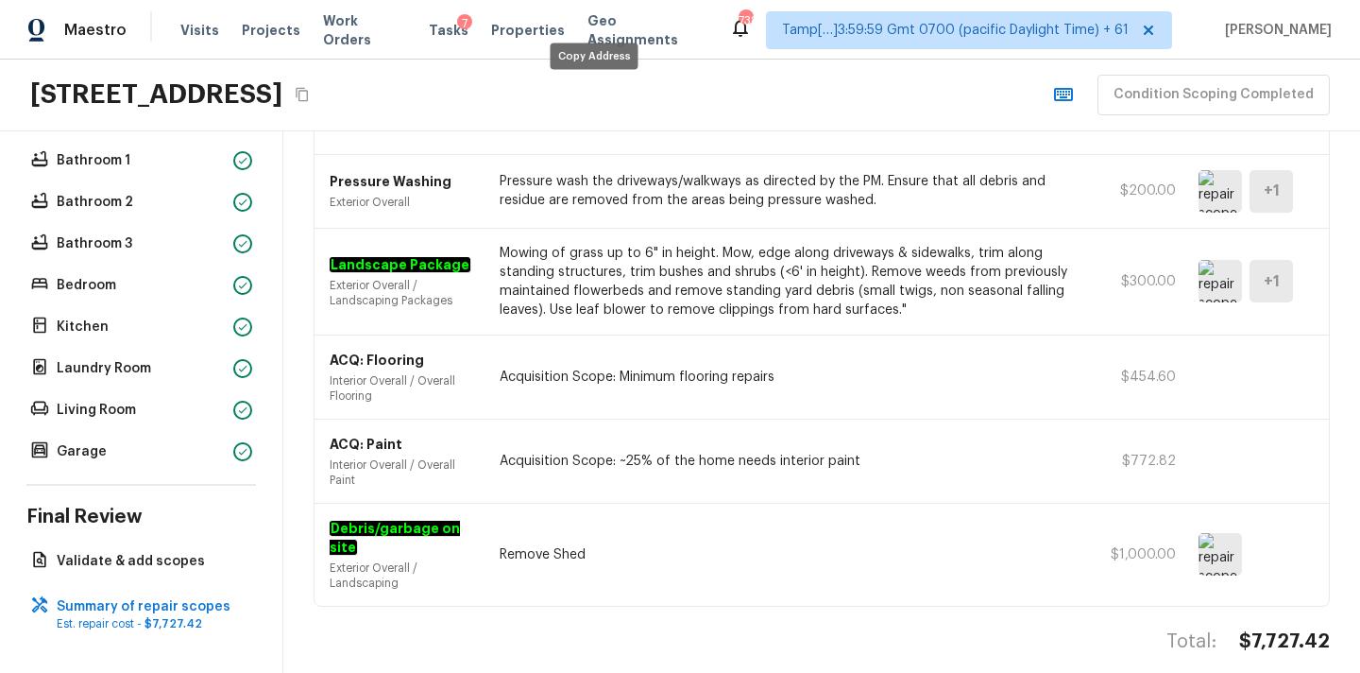
click at [310, 98] on icon "Copy Address" at bounding box center [302, 94] width 15 height 15
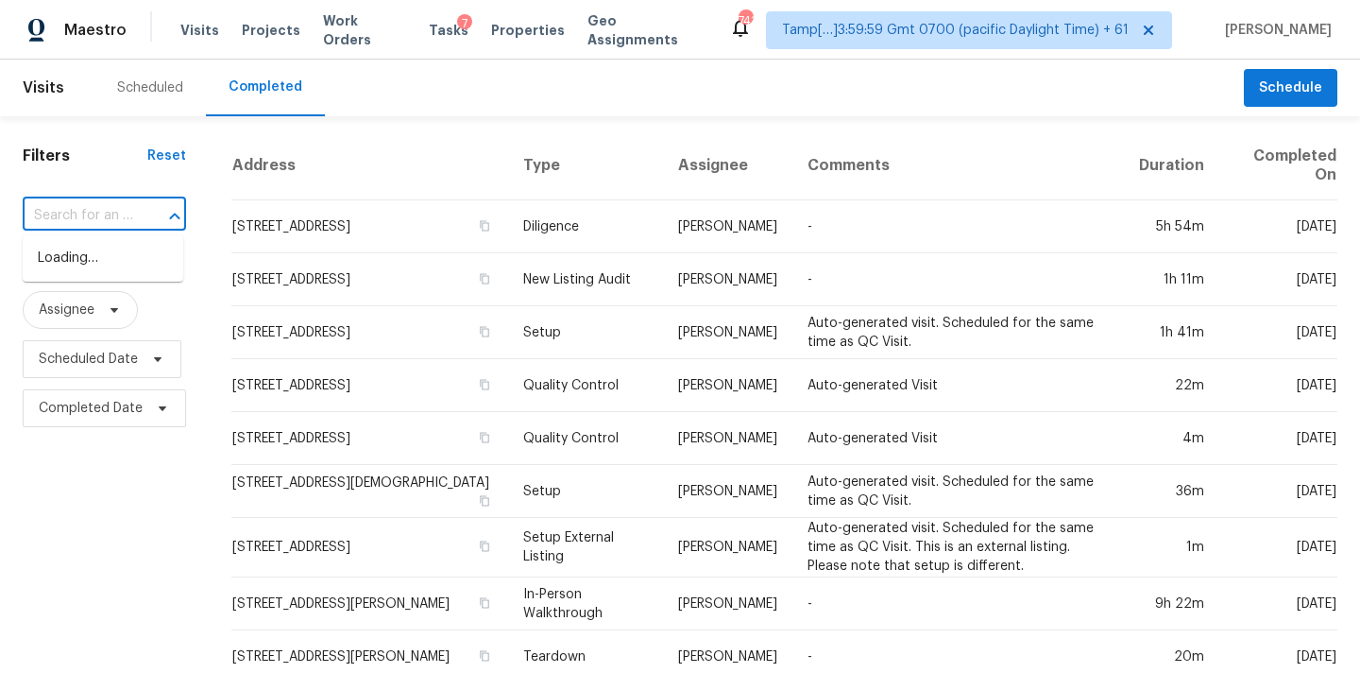
click at [70, 211] on input "text" at bounding box center [78, 215] width 111 height 29
paste input "[STREET_ADDRESS][PERSON_NAME]"
type input "[STREET_ADDRESS][PERSON_NAME]"
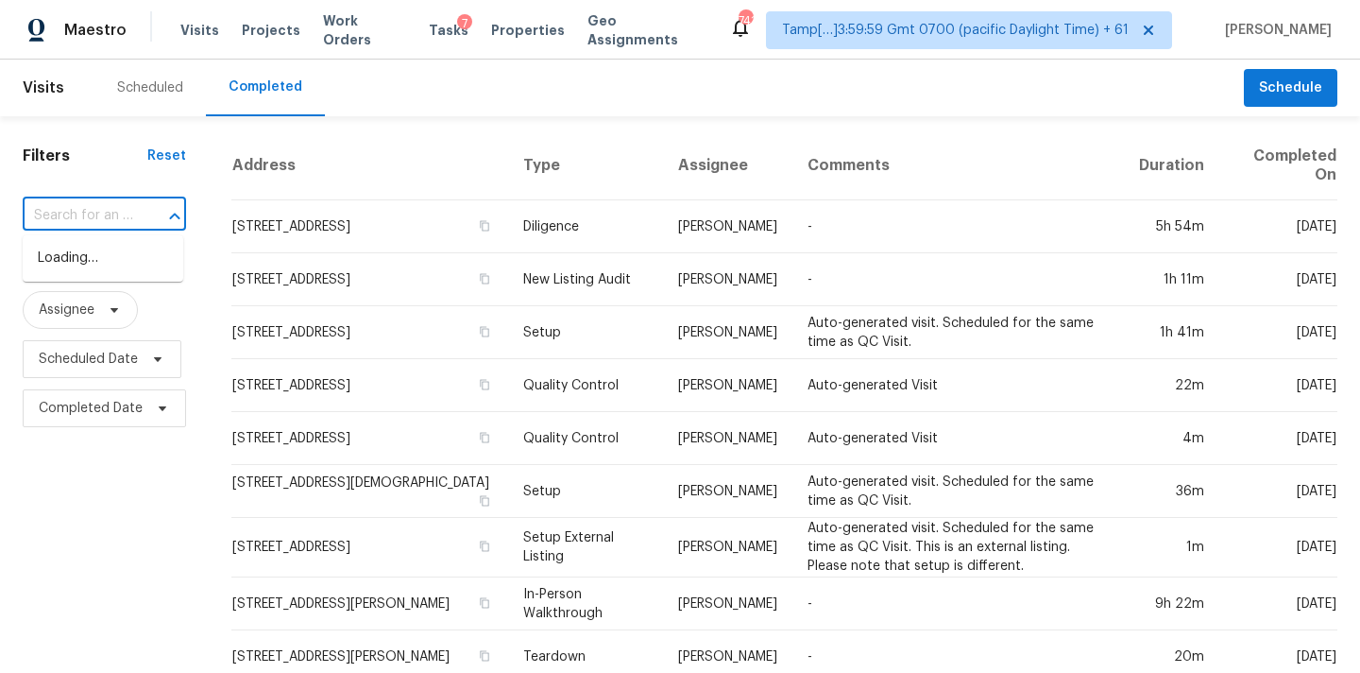
click at [78, 224] on input "text" at bounding box center [78, 215] width 111 height 29
paste input "[STREET_ADDRESS][PERSON_NAME]"
type input "[STREET_ADDRESS][PERSON_NAME]"
click at [85, 262] on li "[STREET_ADDRESS][PERSON_NAME]" at bounding box center [103, 268] width 161 height 51
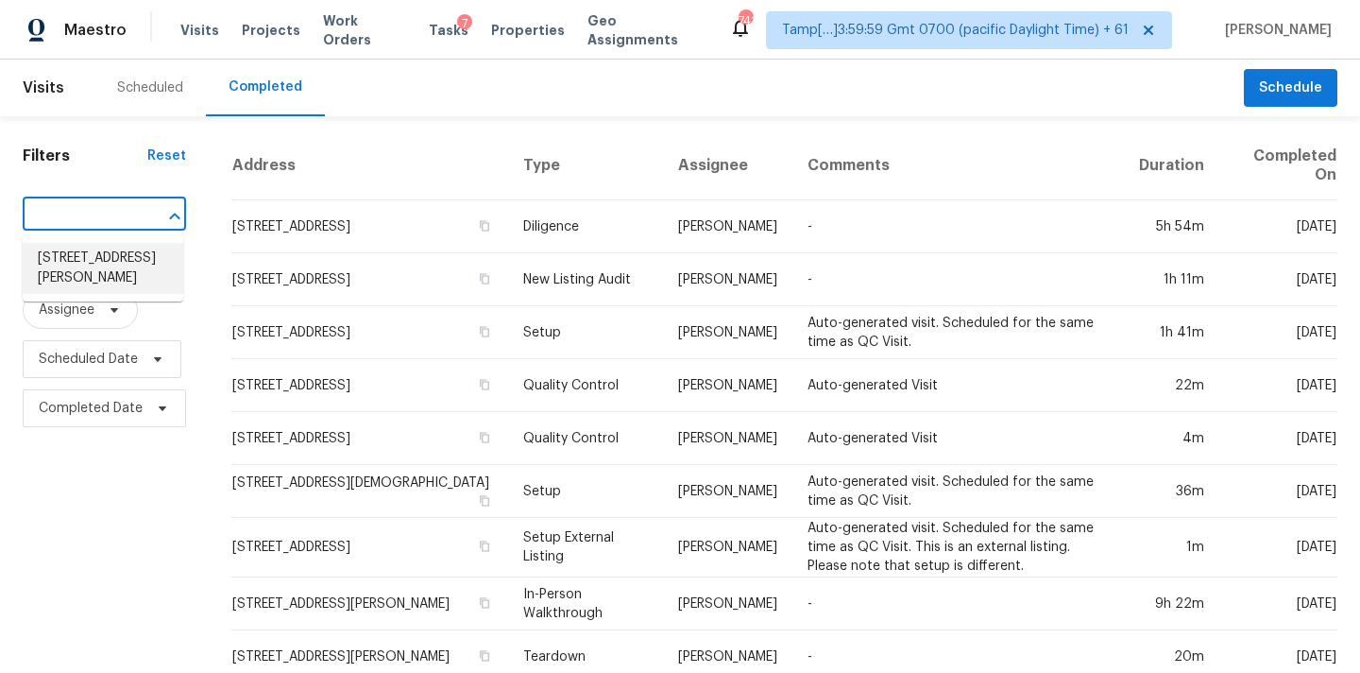
scroll to position [0, 0]
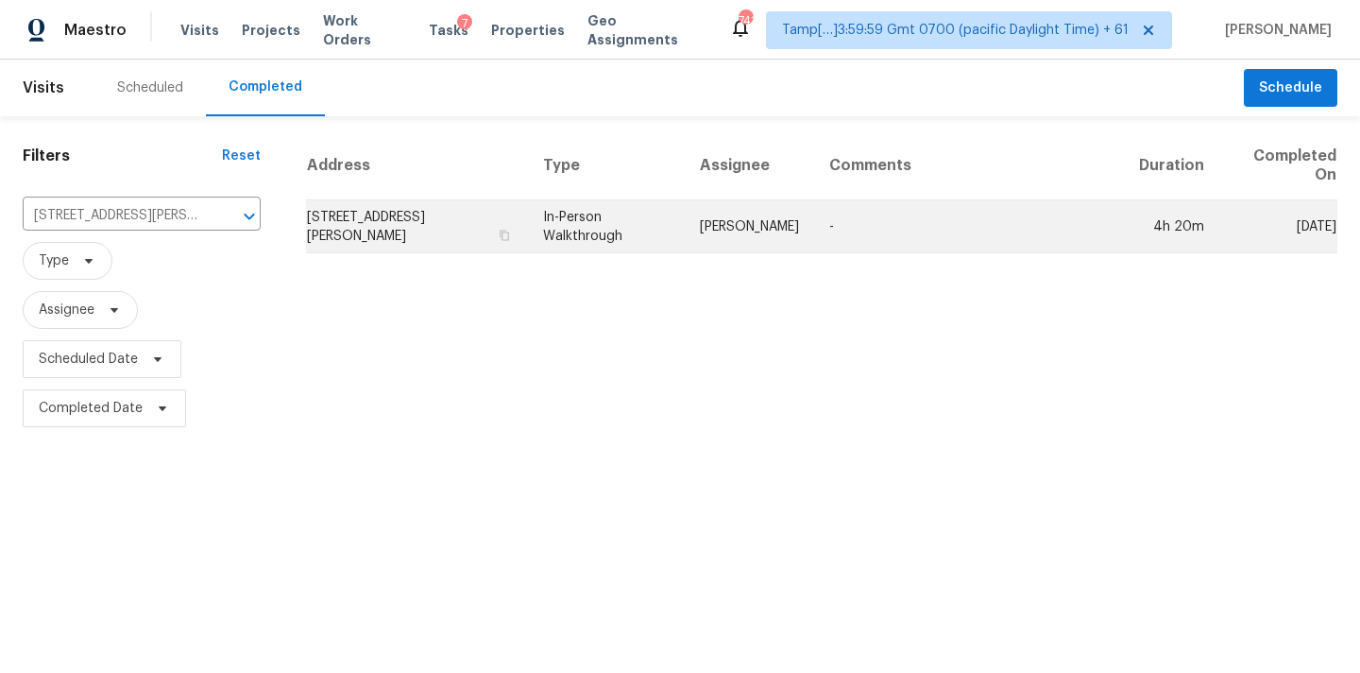
click at [697, 240] on td "[PERSON_NAME]" at bounding box center [749, 226] width 129 height 53
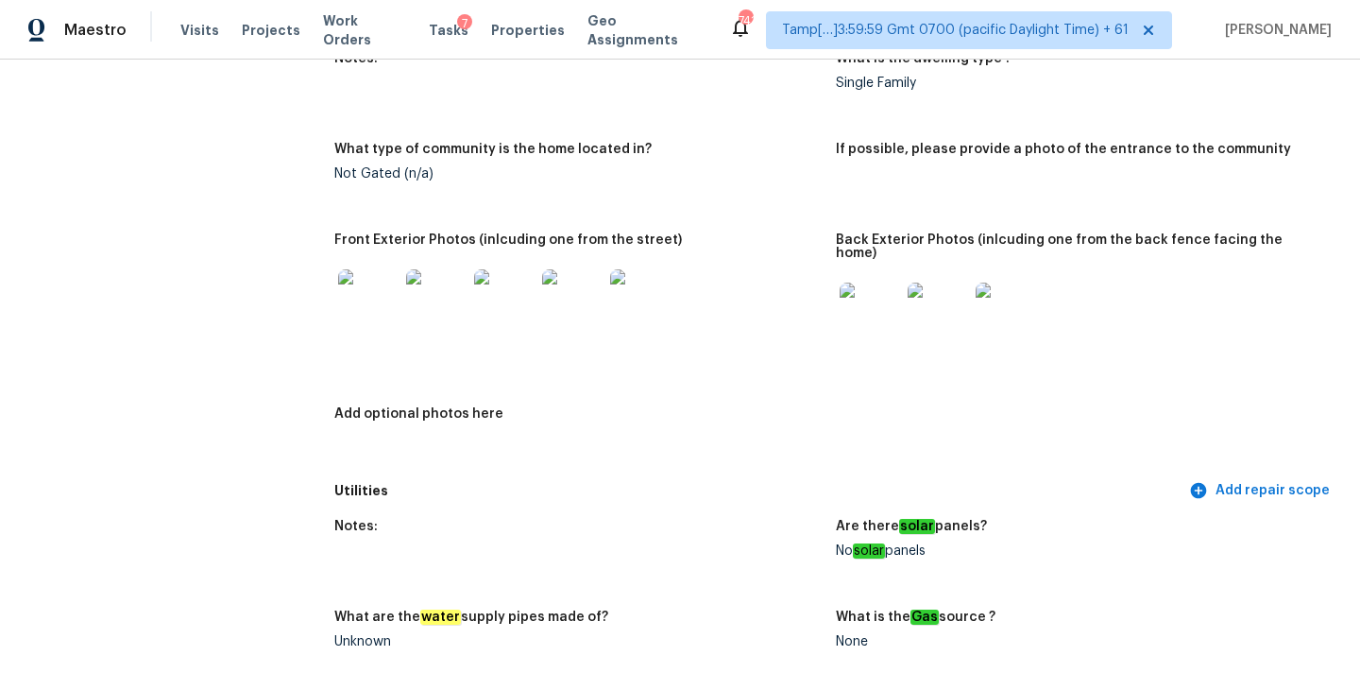
scroll to position [847, 0]
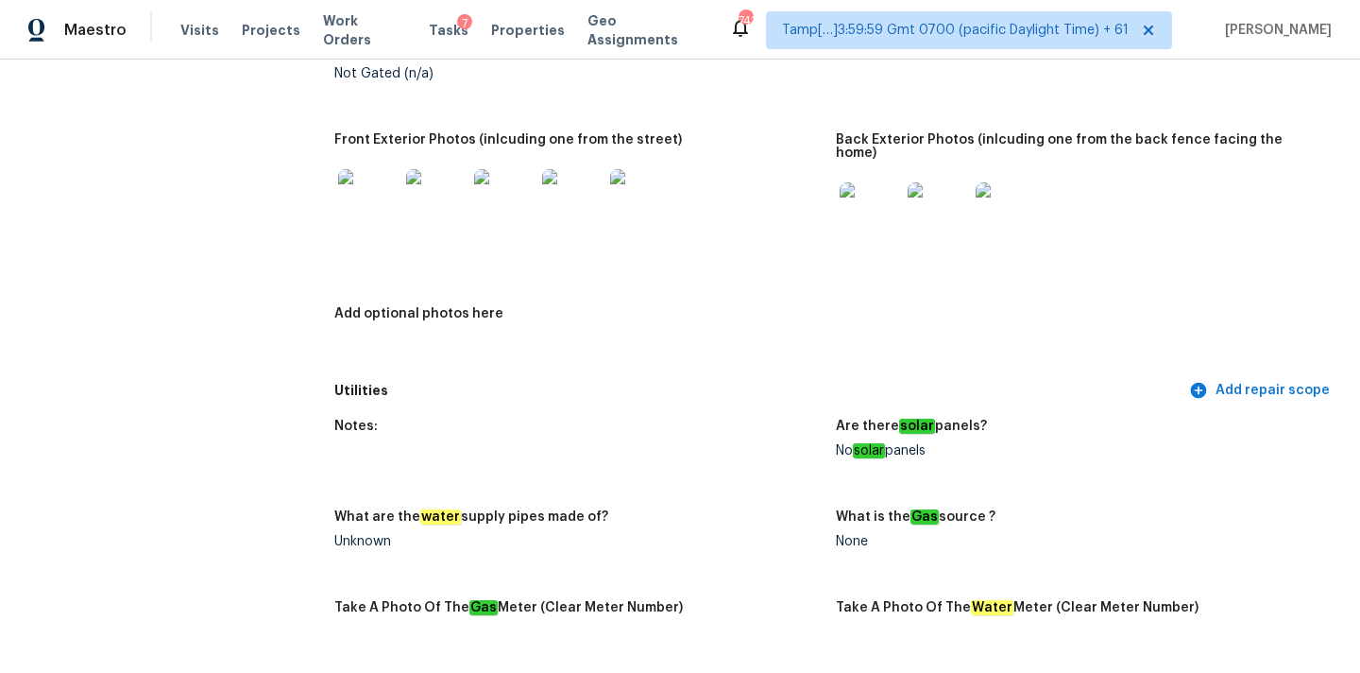
click at [844, 201] on img at bounding box center [870, 212] width 60 height 60
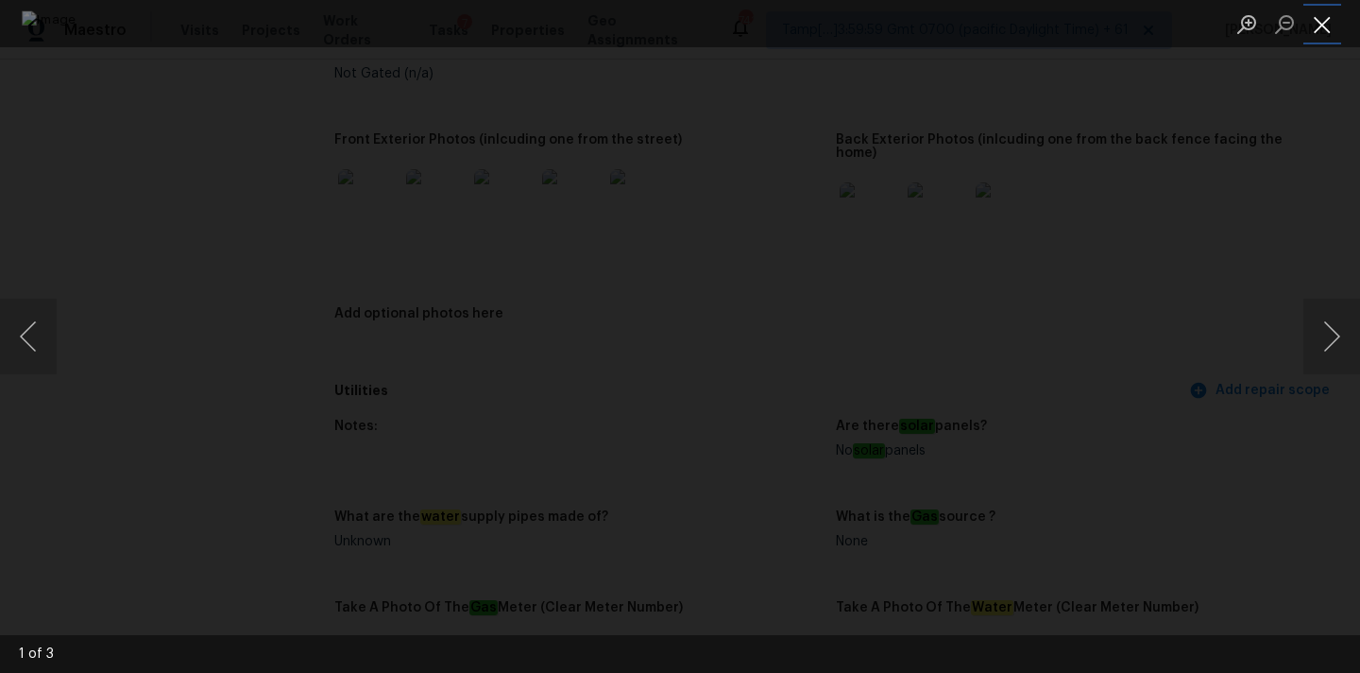
click at [1339, 26] on button "Close lightbox" at bounding box center [1323, 24] width 38 height 33
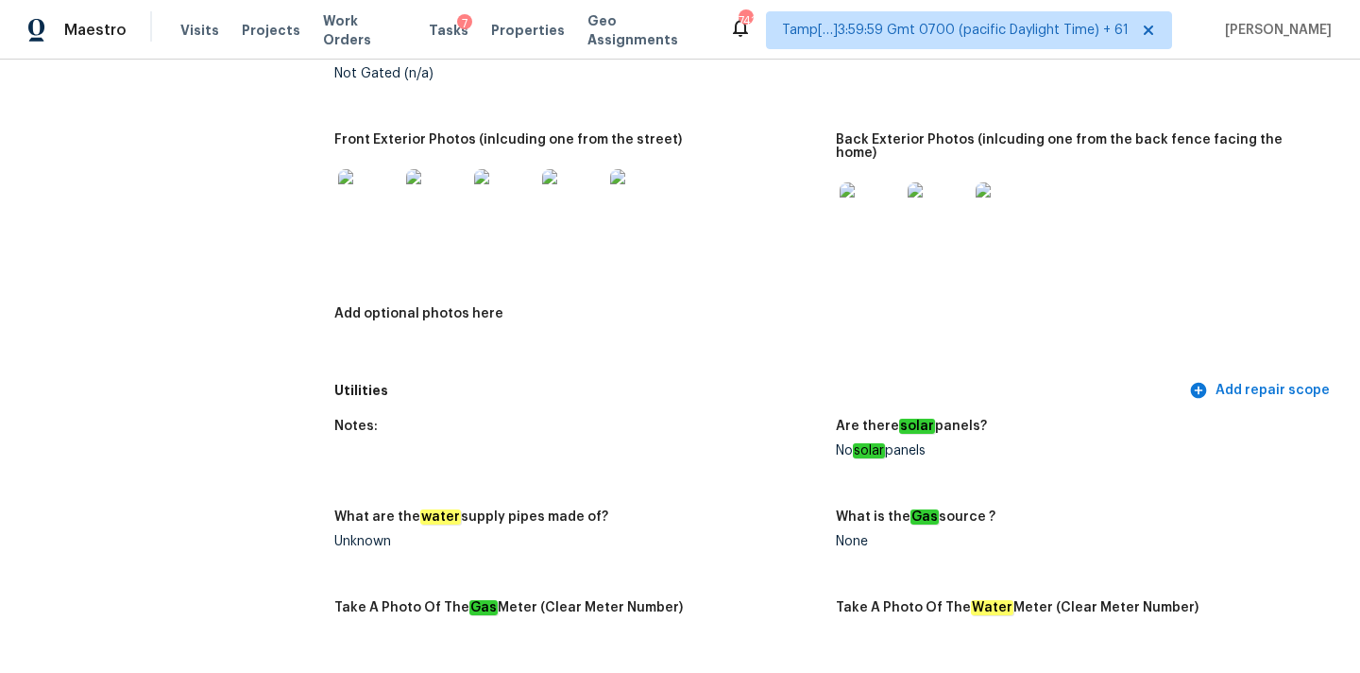
click at [555, 203] on img at bounding box center [572, 199] width 60 height 60
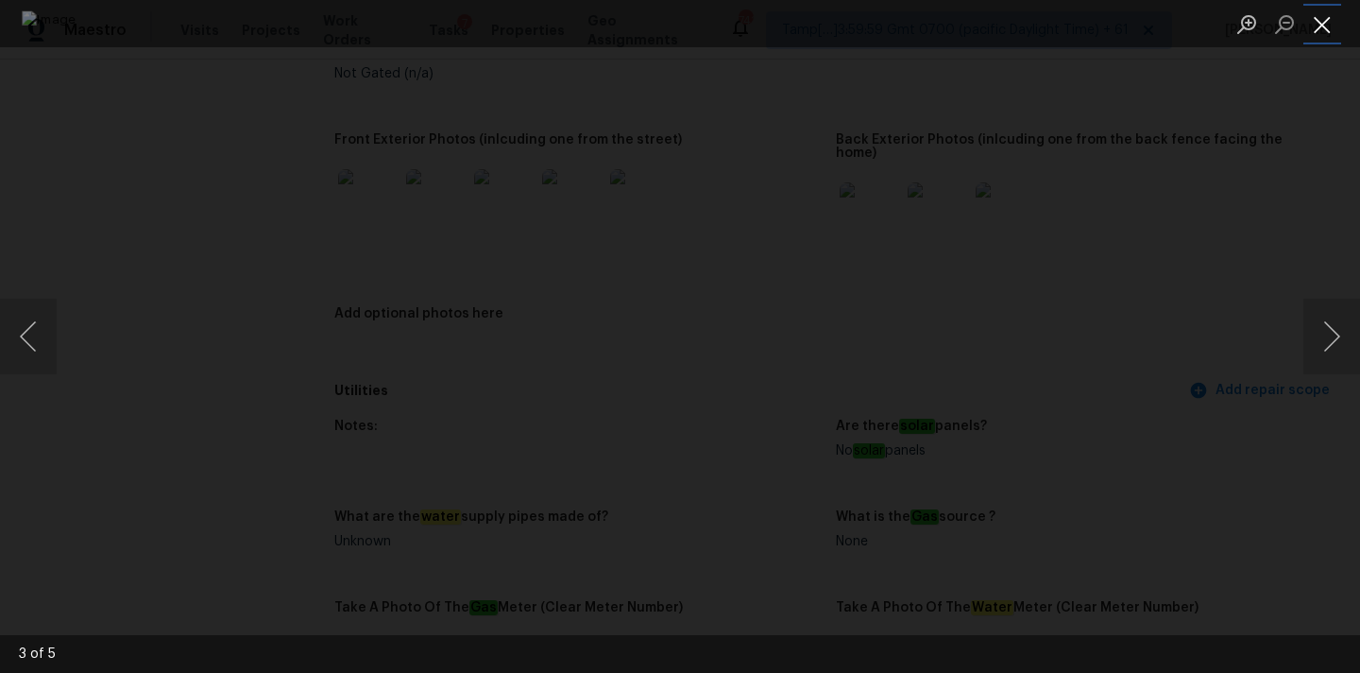
click at [1322, 26] on button "Close lightbox" at bounding box center [1323, 24] width 38 height 33
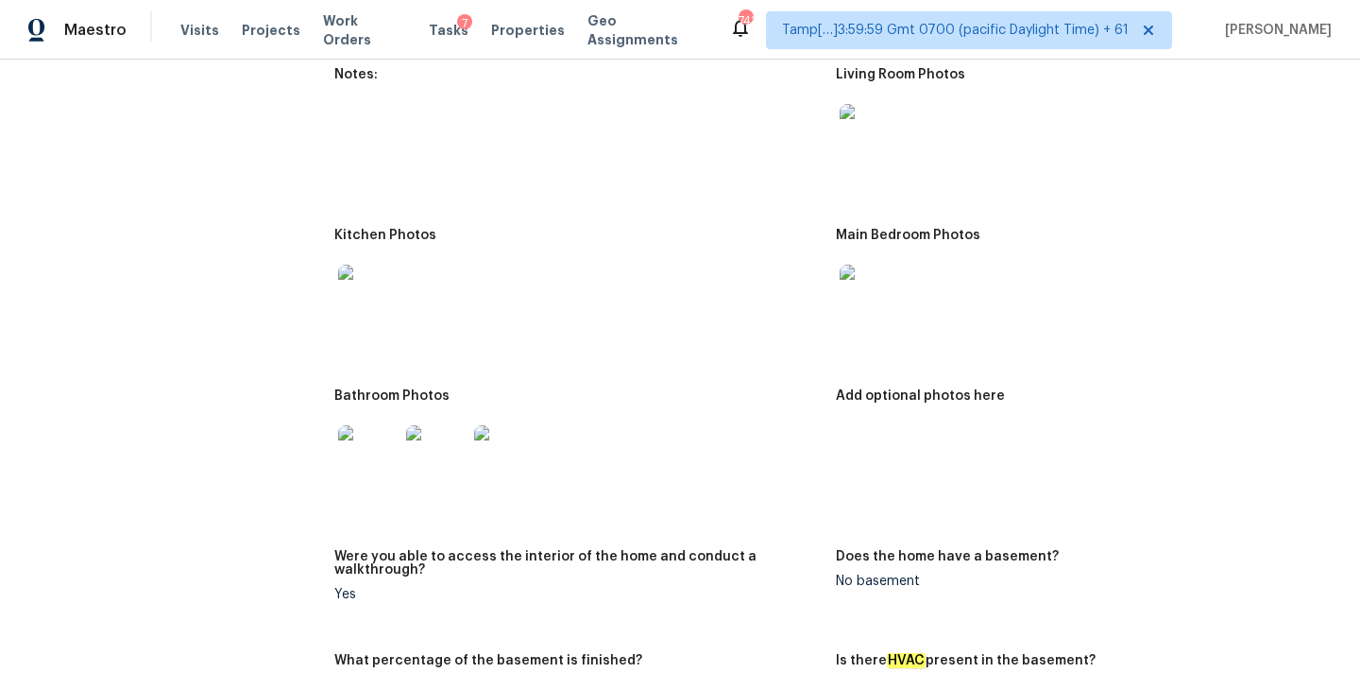
scroll to position [1918, 0]
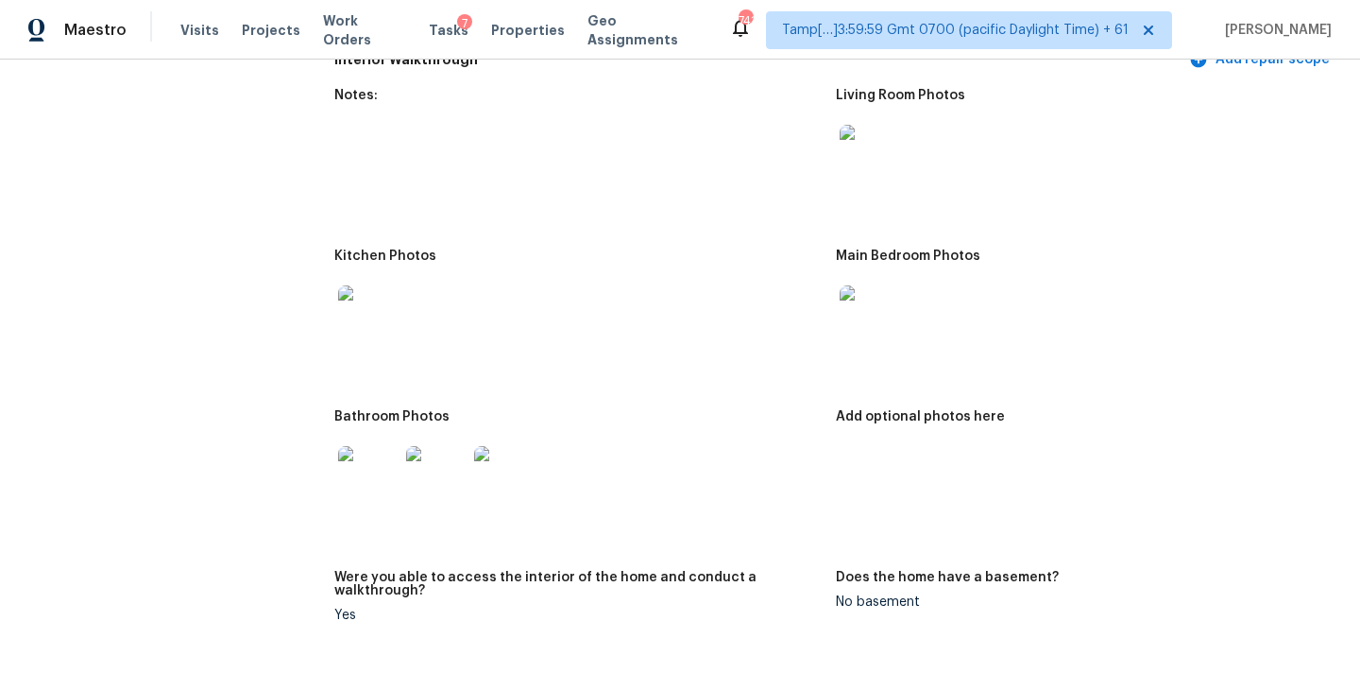
click at [865, 139] on img at bounding box center [870, 155] width 60 height 60
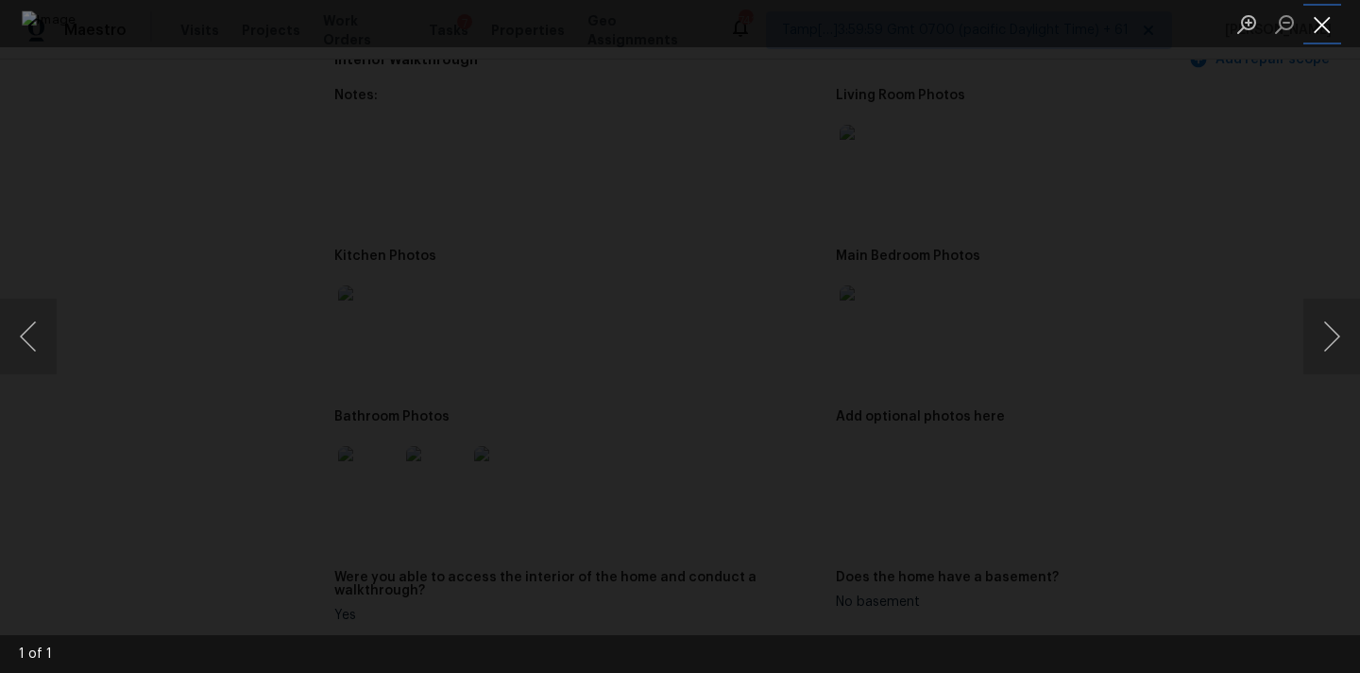
click at [1324, 19] on button "Close lightbox" at bounding box center [1323, 24] width 38 height 33
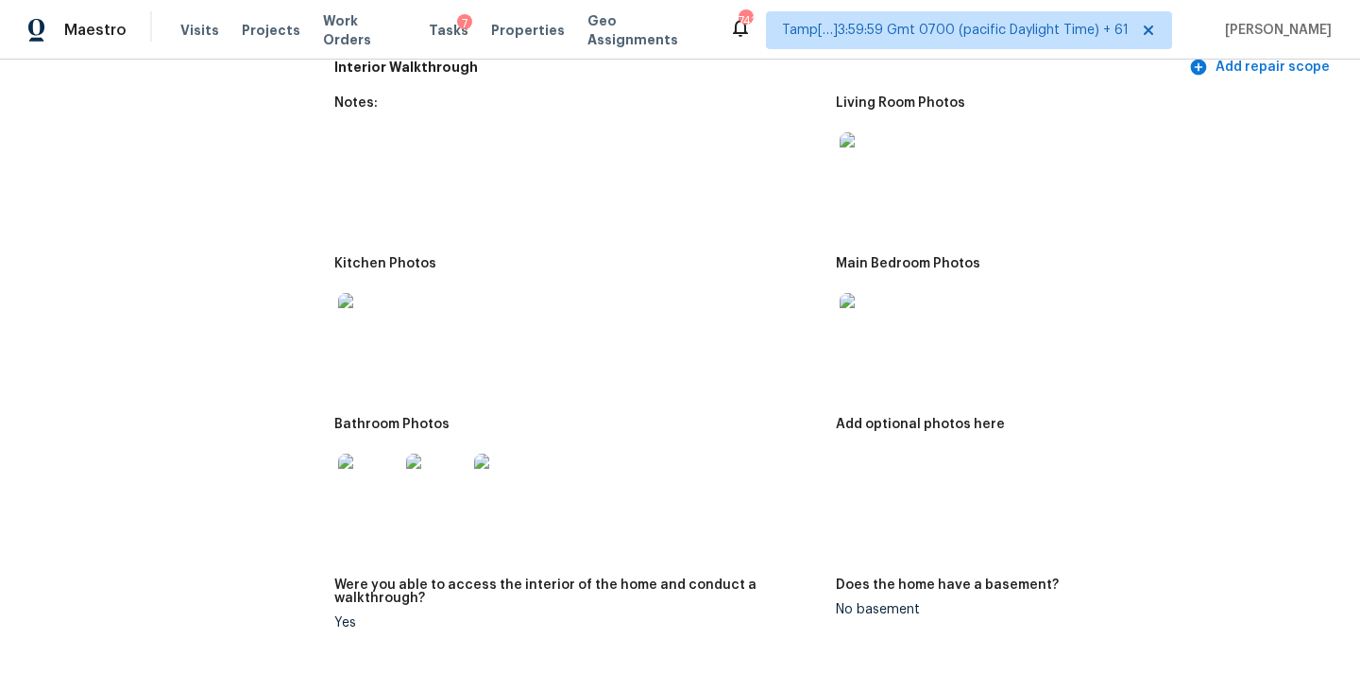
scroll to position [1873, 0]
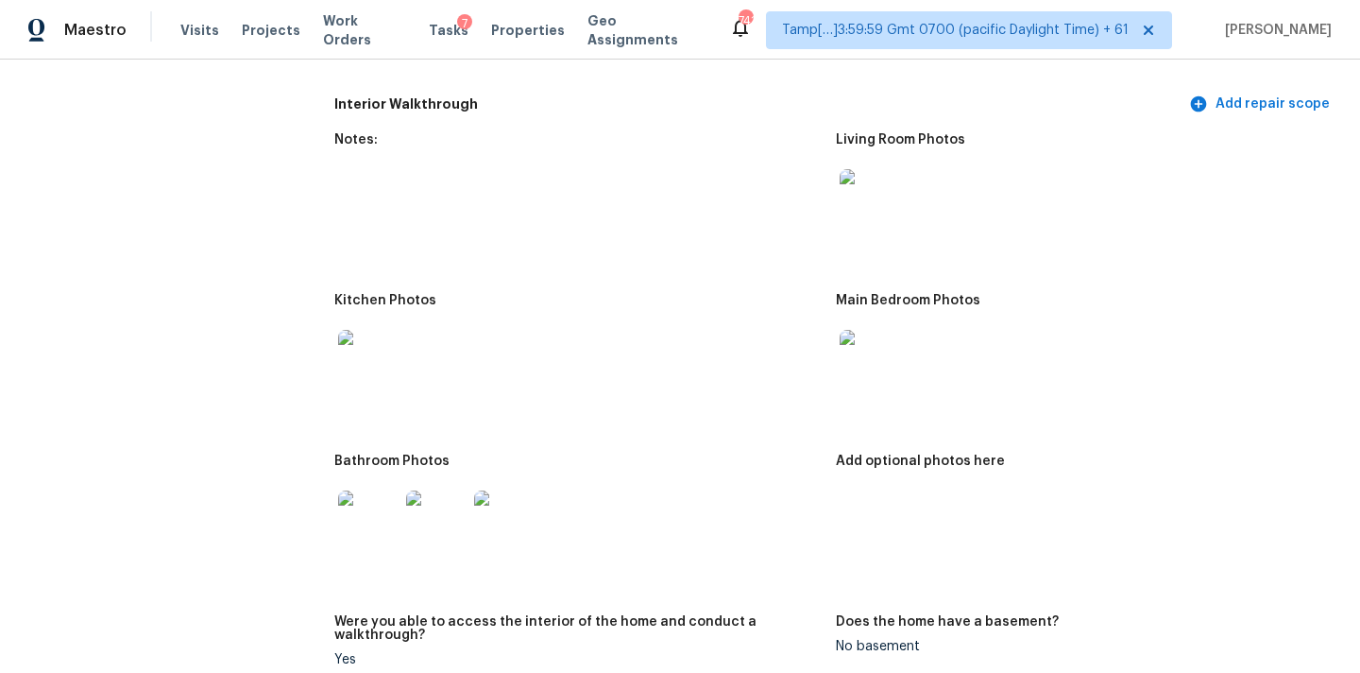
click at [855, 365] on img at bounding box center [870, 360] width 60 height 60
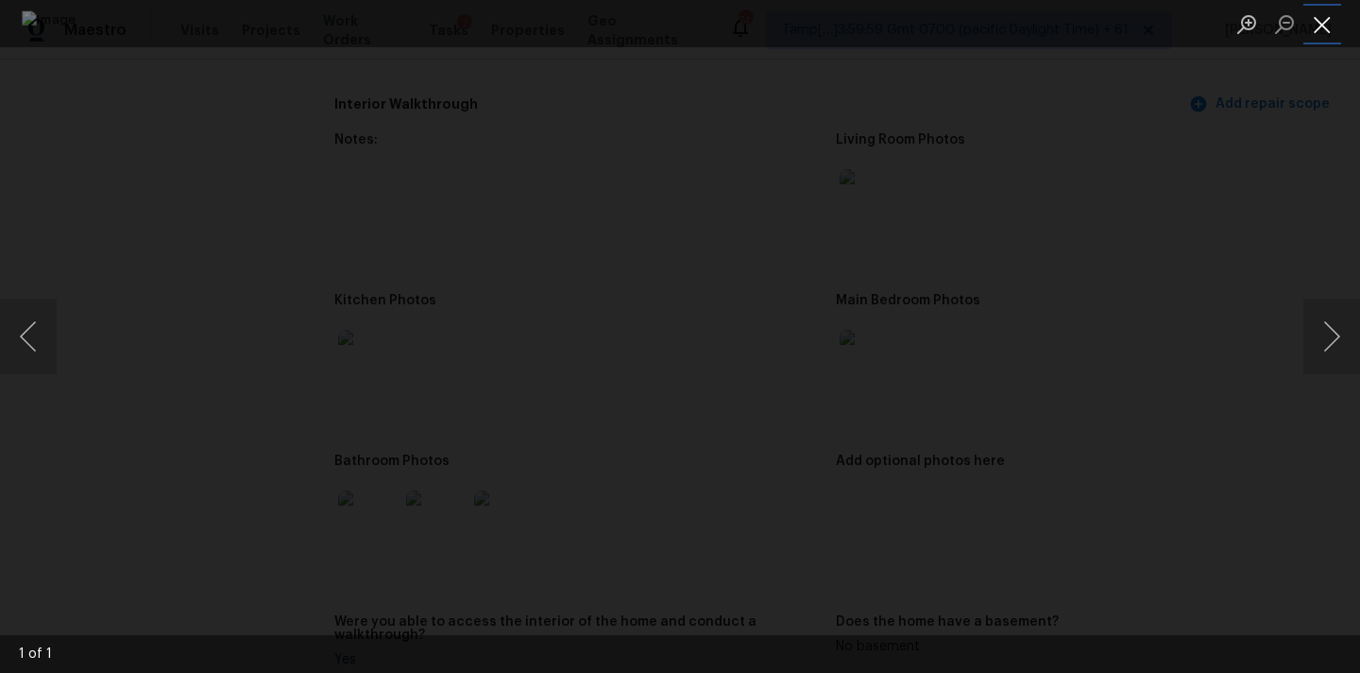
click at [1323, 24] on button "Close lightbox" at bounding box center [1323, 24] width 38 height 33
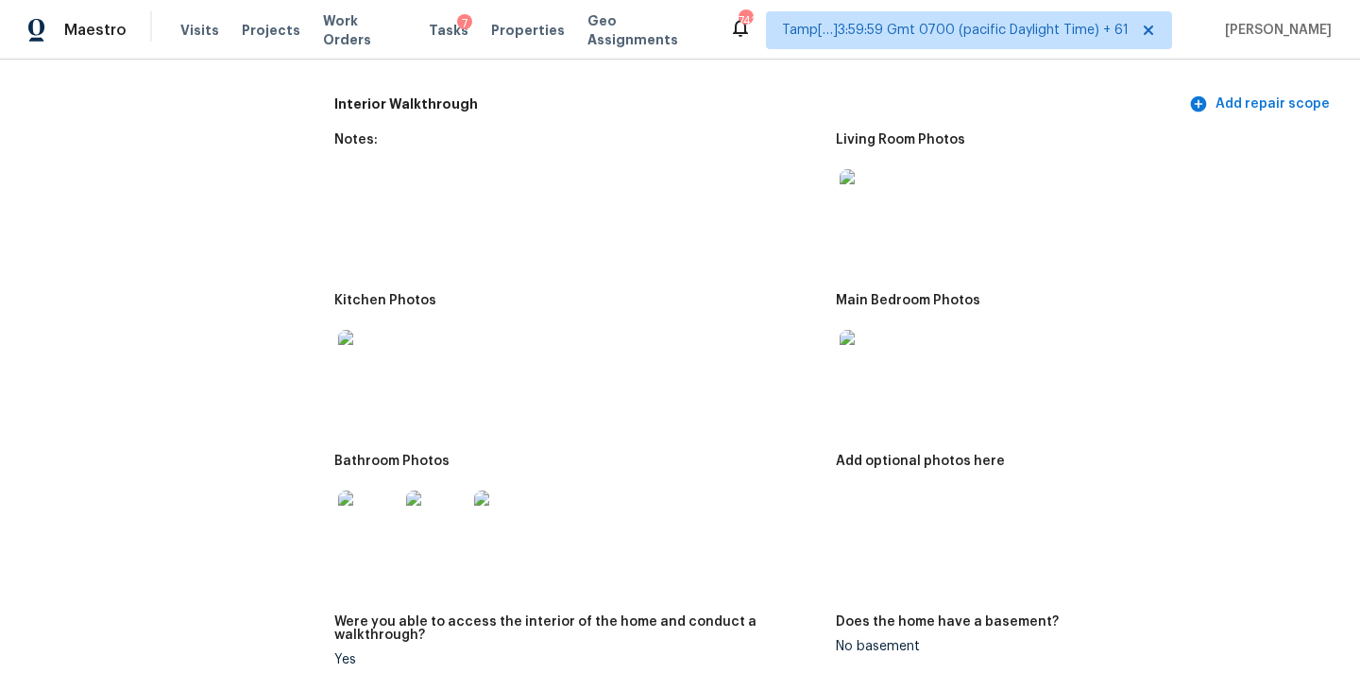
click at [349, 356] on img at bounding box center [368, 360] width 60 height 60
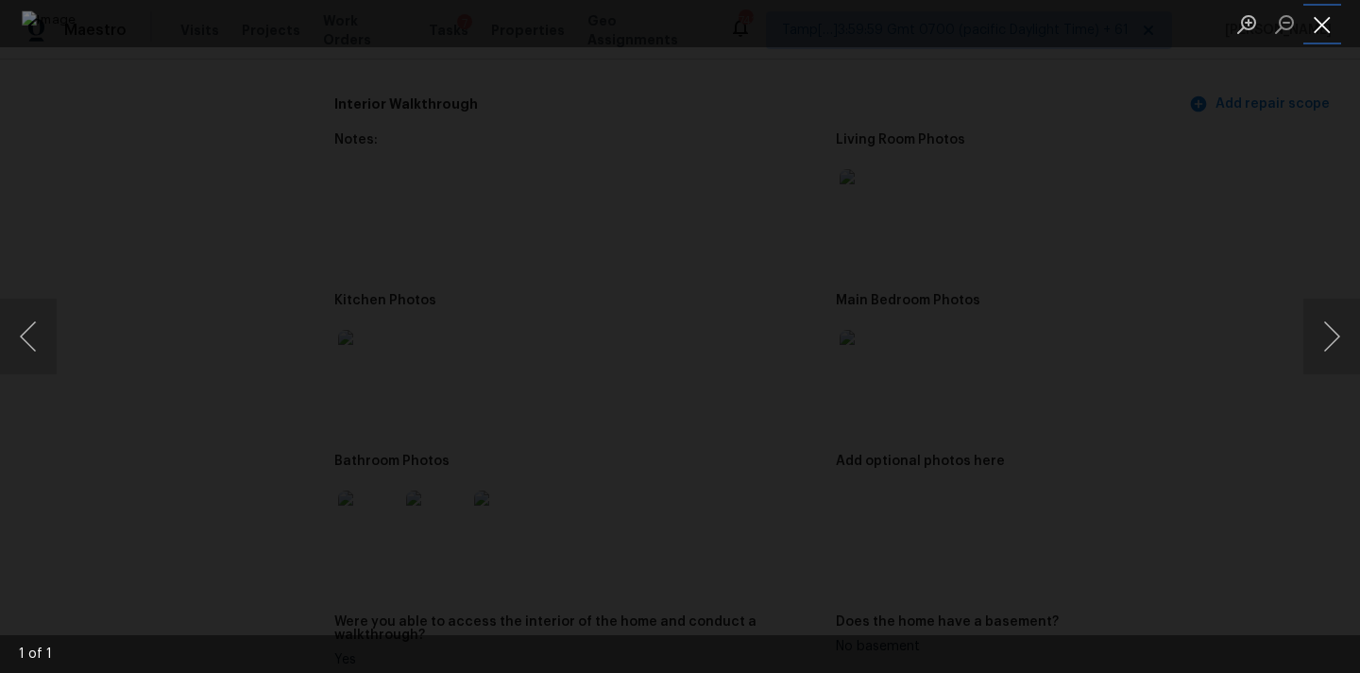
click at [1324, 25] on button "Close lightbox" at bounding box center [1323, 24] width 38 height 33
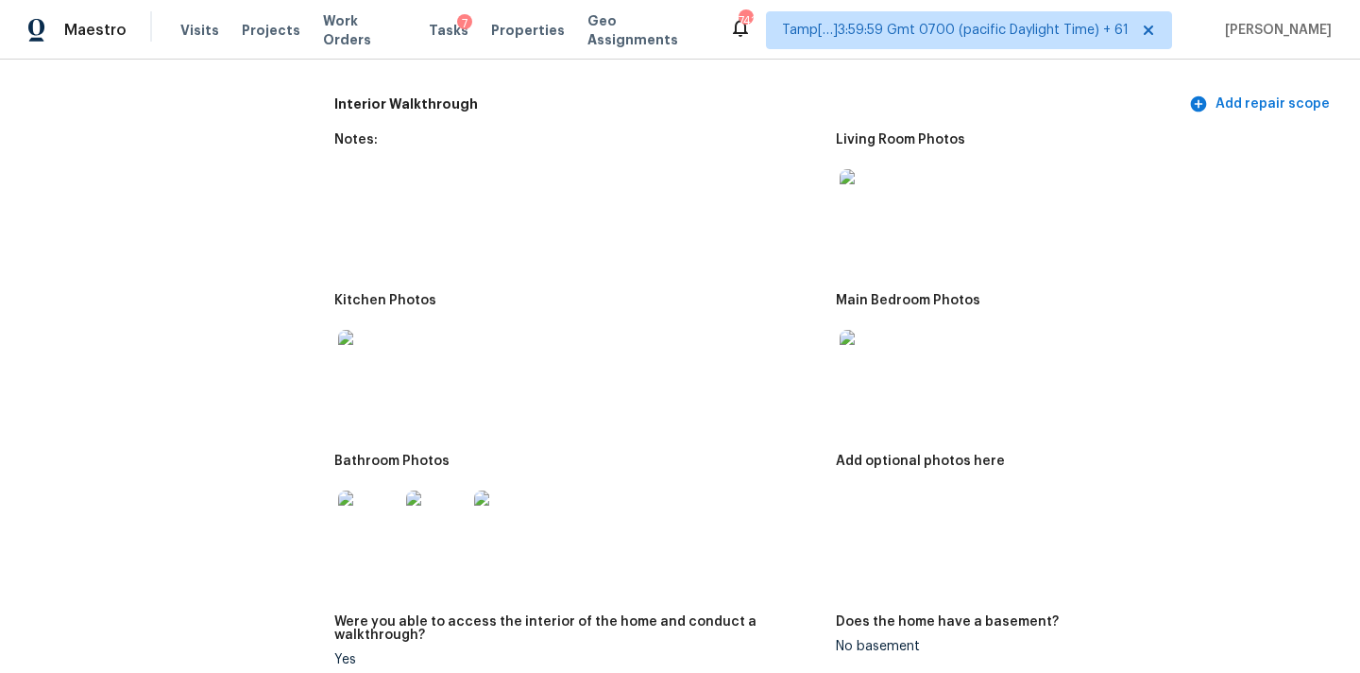
click at [363, 516] on img at bounding box center [368, 520] width 60 height 60
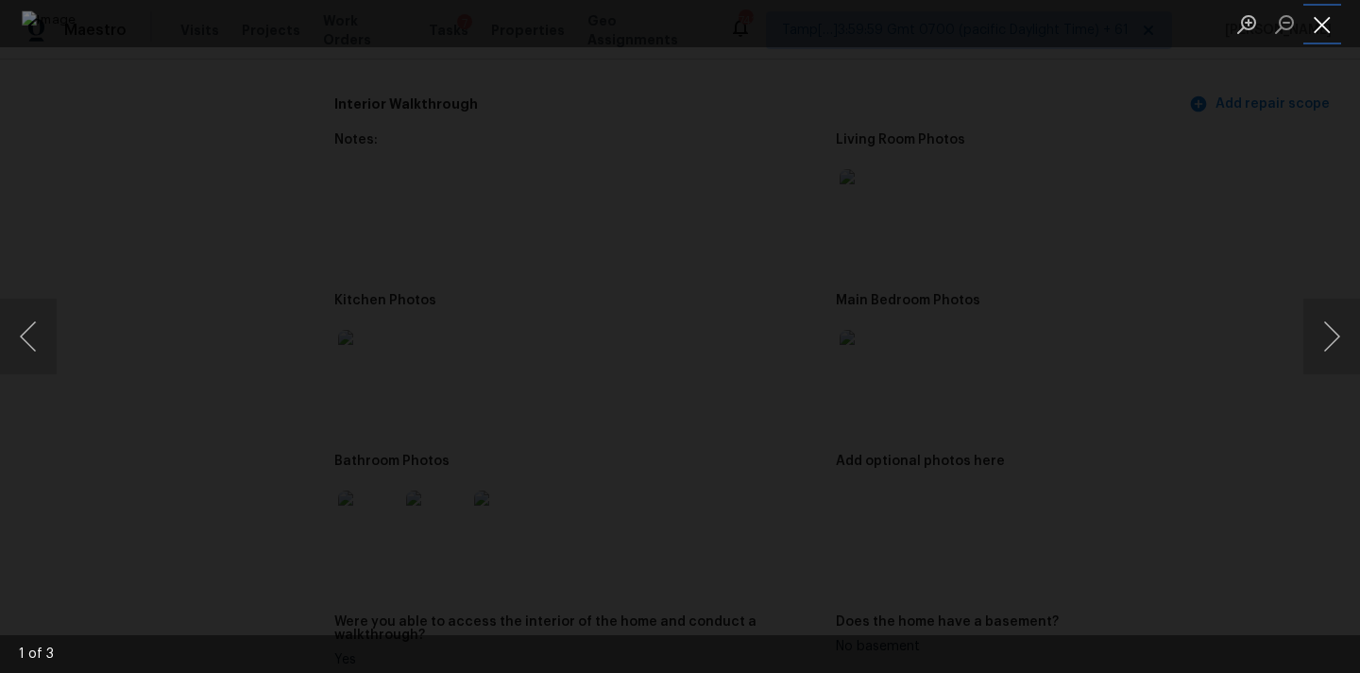
click at [1331, 27] on button "Close lightbox" at bounding box center [1323, 24] width 38 height 33
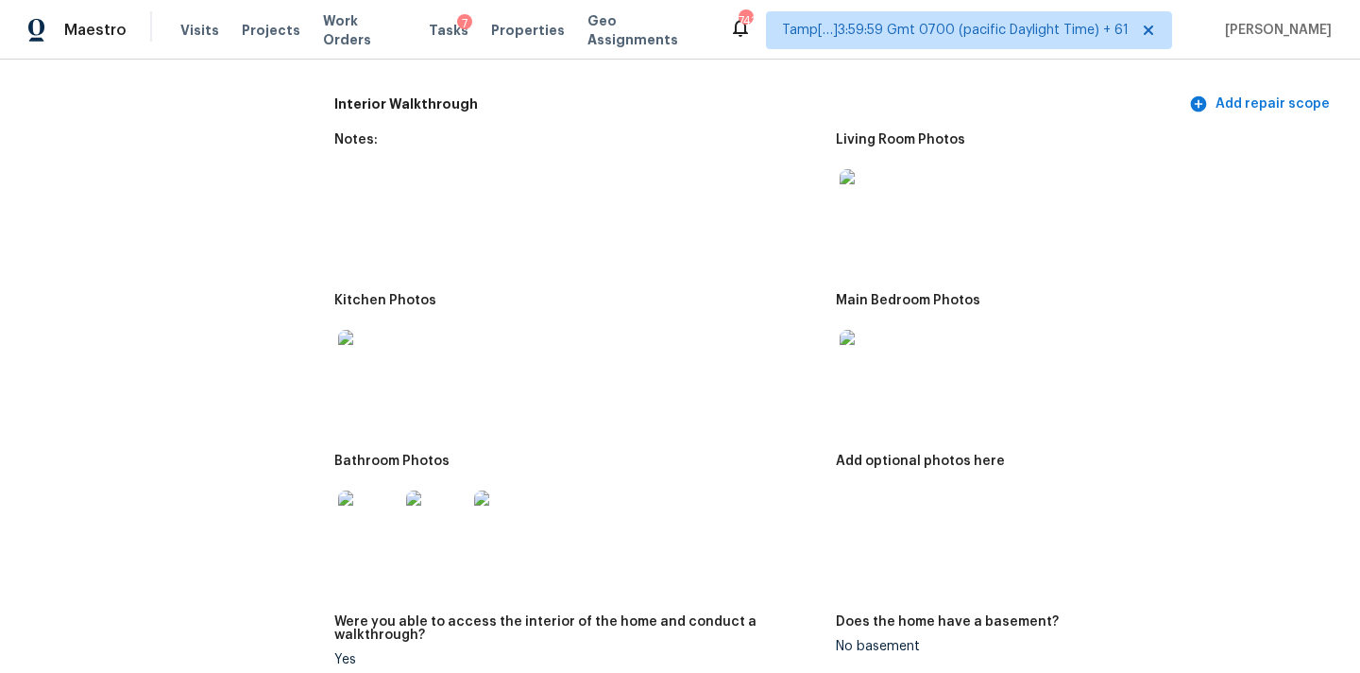
click at [426, 524] on img at bounding box center [436, 520] width 60 height 60
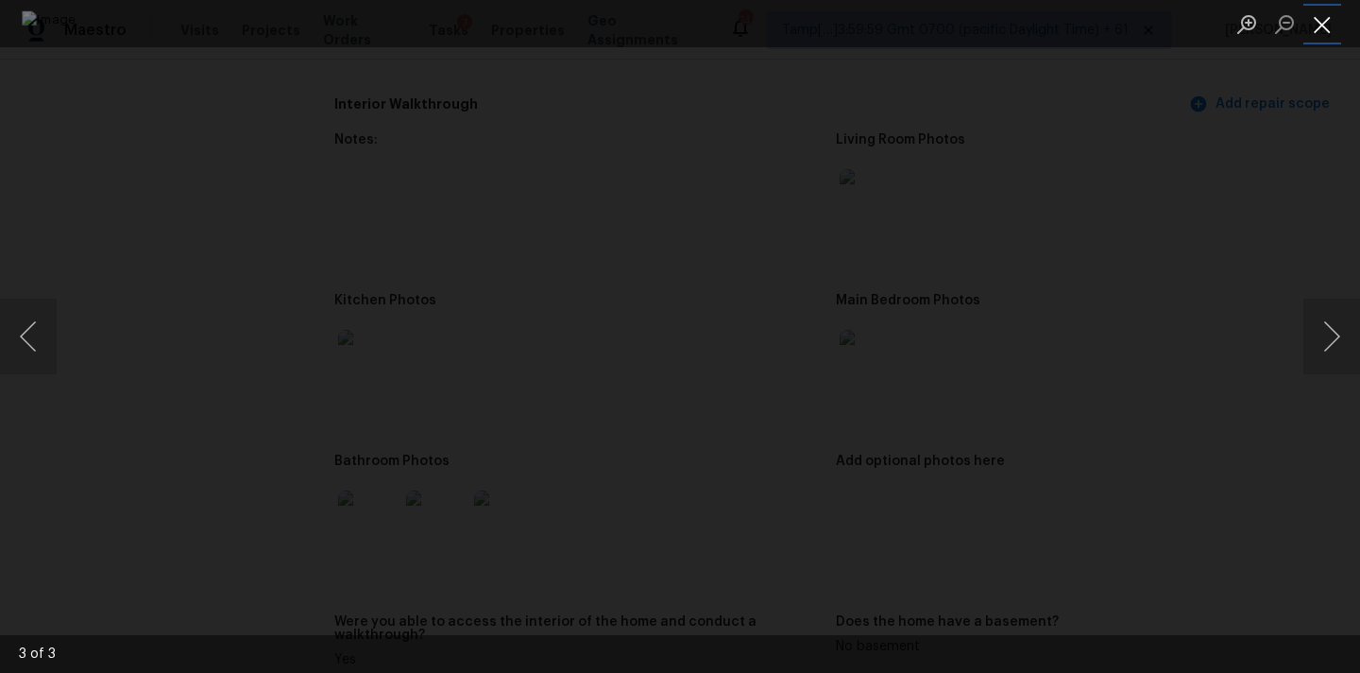
click at [1338, 23] on button "Close lightbox" at bounding box center [1323, 24] width 38 height 33
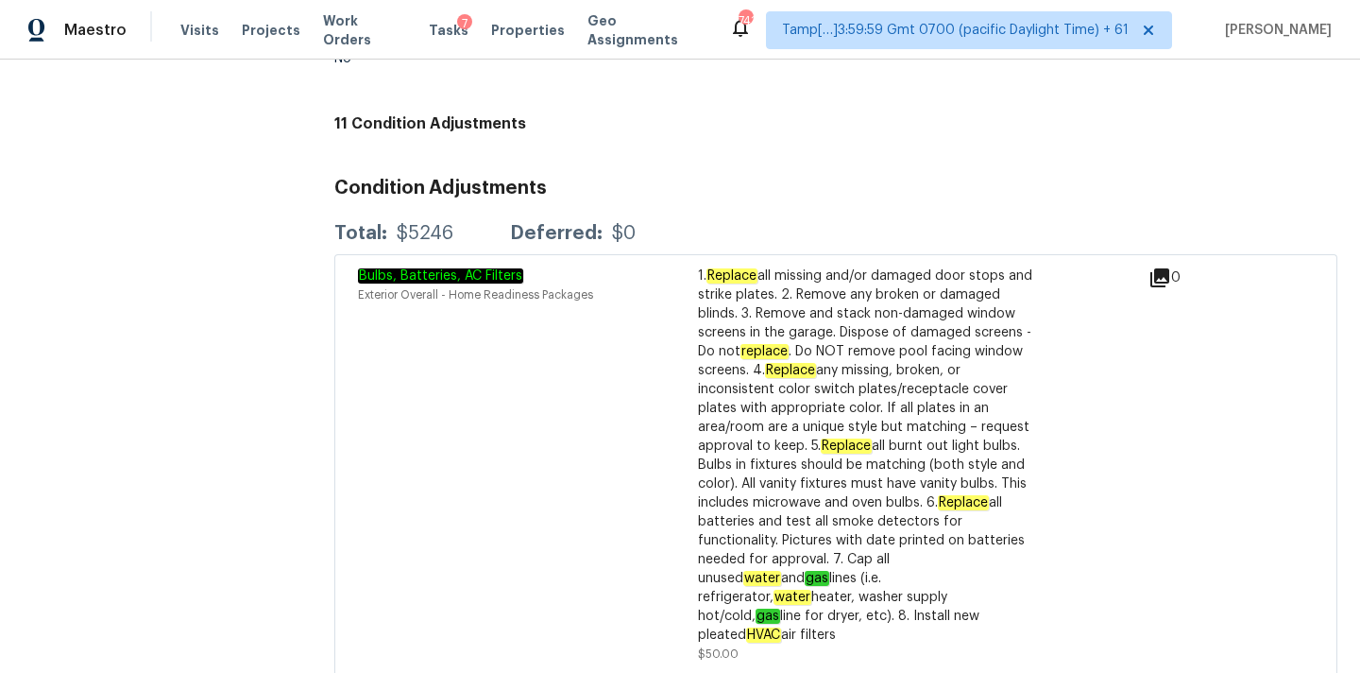
scroll to position [4200, 0]
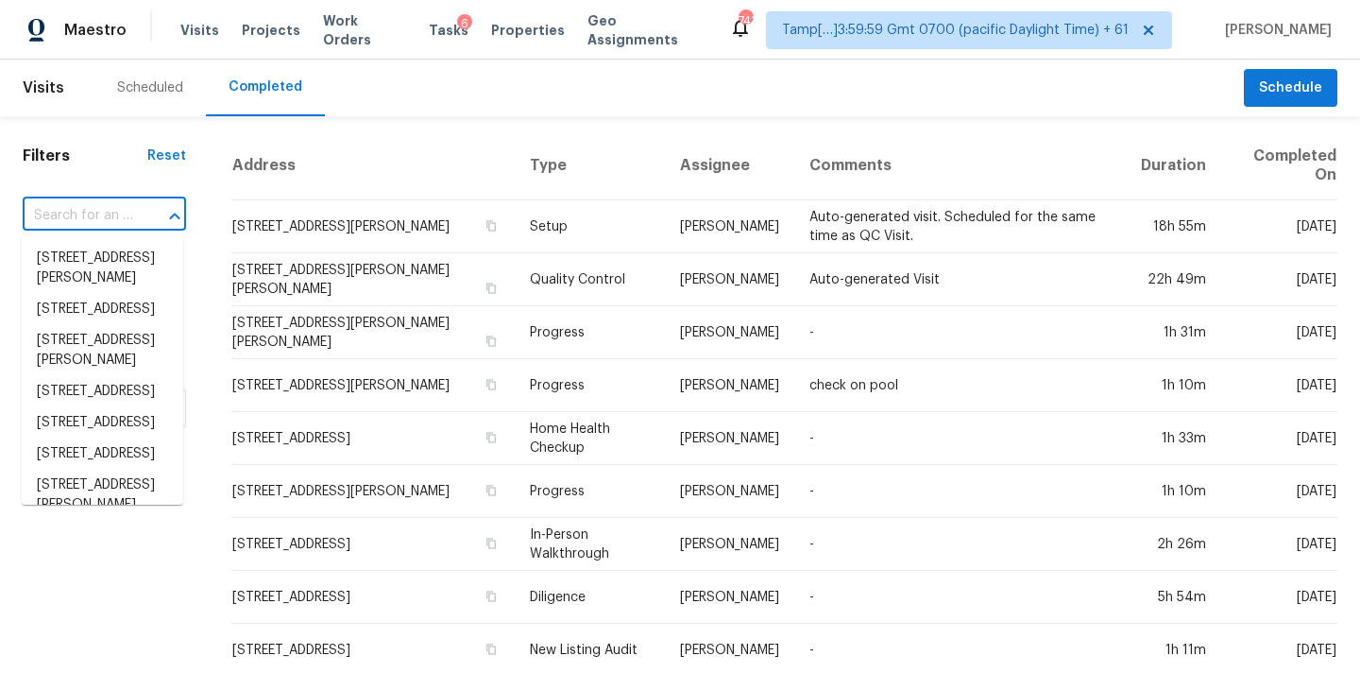
click at [69, 226] on input "text" at bounding box center [78, 215] width 111 height 29
paste input "1465 SW Dow Ln Port Saint Lucie, FL, 34953"
type input "1465 SW Dow Ln Port Saint Lucie, FL, 34953"
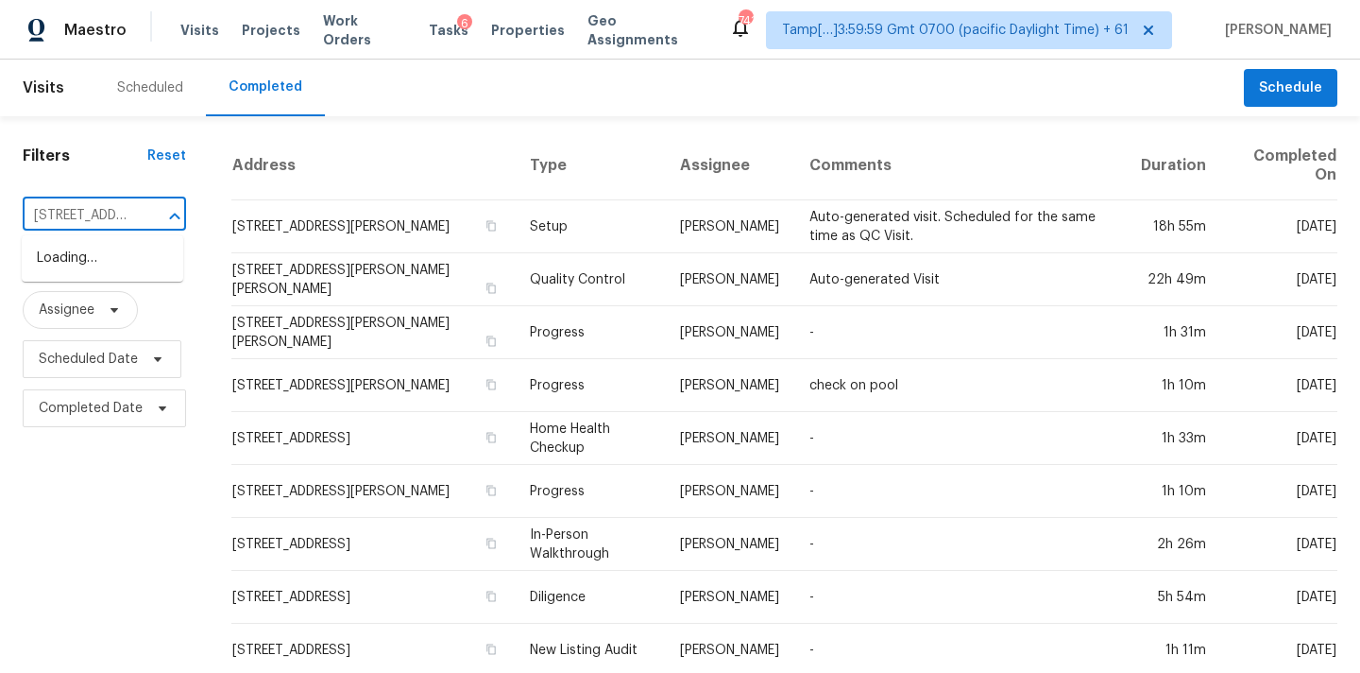
scroll to position [0, 174]
click at [77, 253] on li "1465 SW Dow Ln, Port Saint Lucie, FL 34953" at bounding box center [103, 268] width 162 height 51
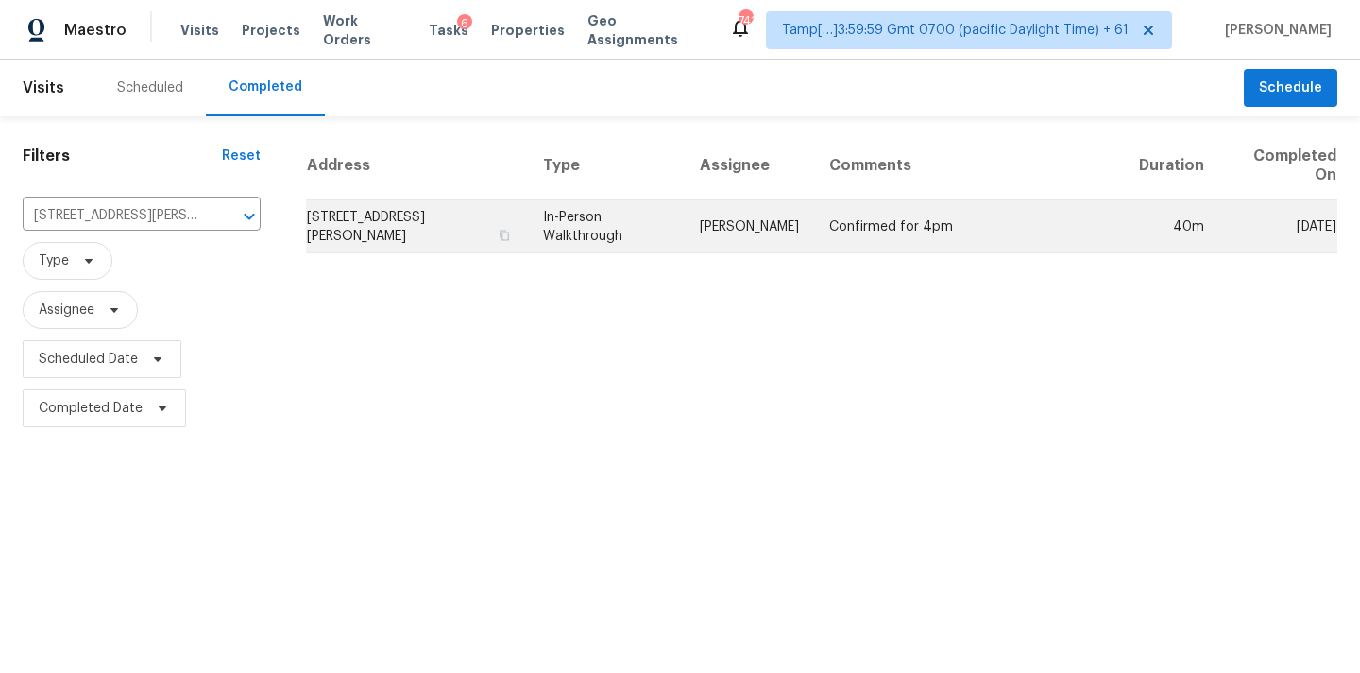
click at [621, 232] on td "In-Person Walkthrough" at bounding box center [606, 226] width 157 height 53
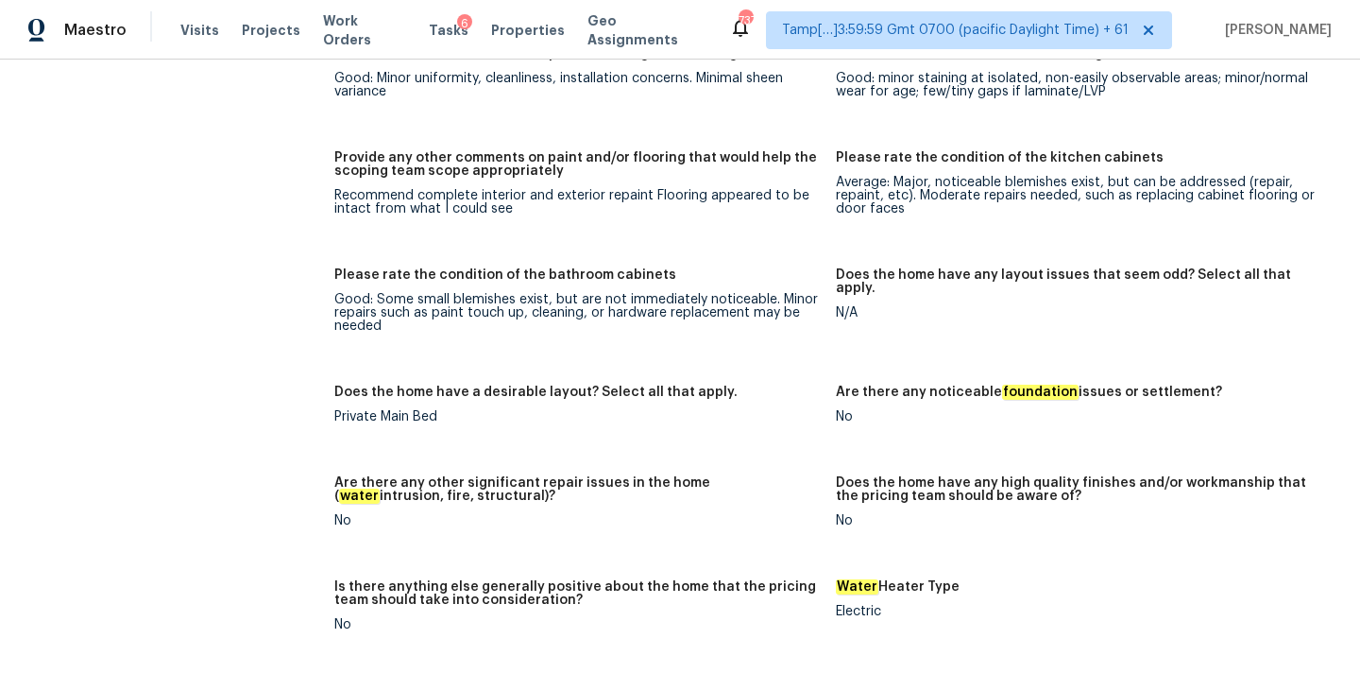
scroll to position [4389, 0]
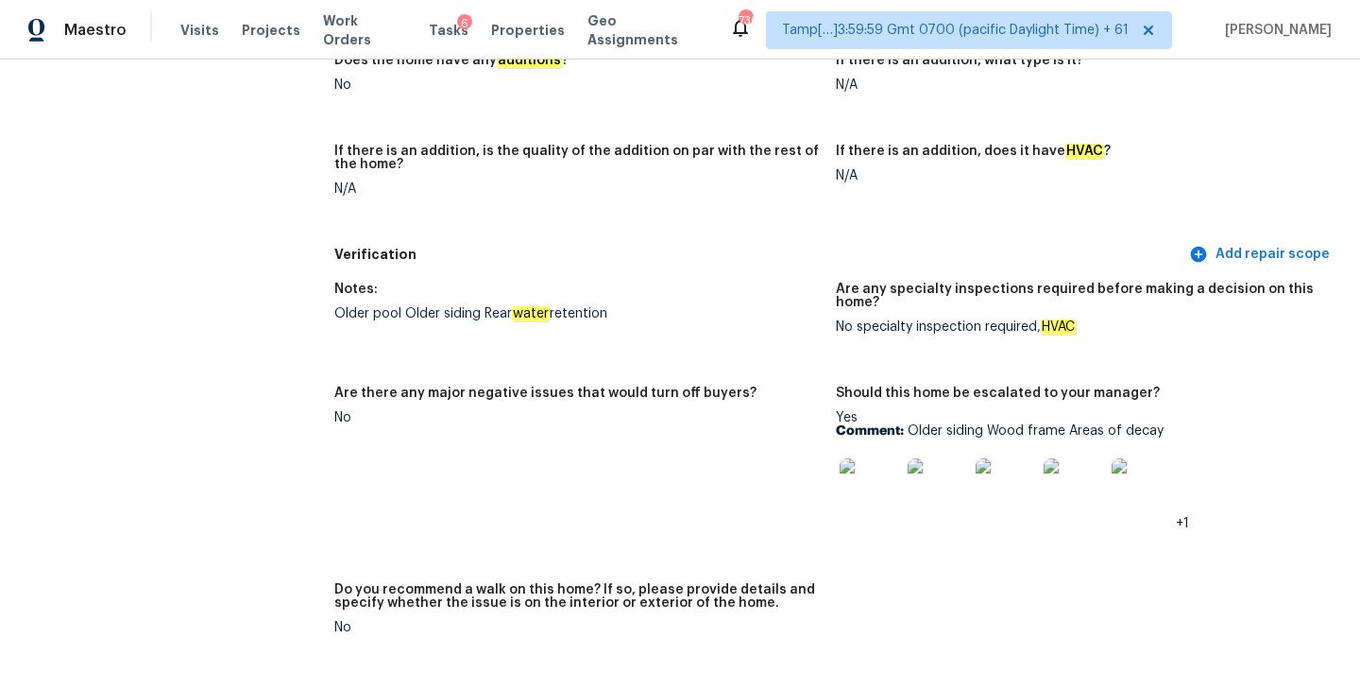
click at [883, 458] on img at bounding box center [870, 488] width 60 height 60
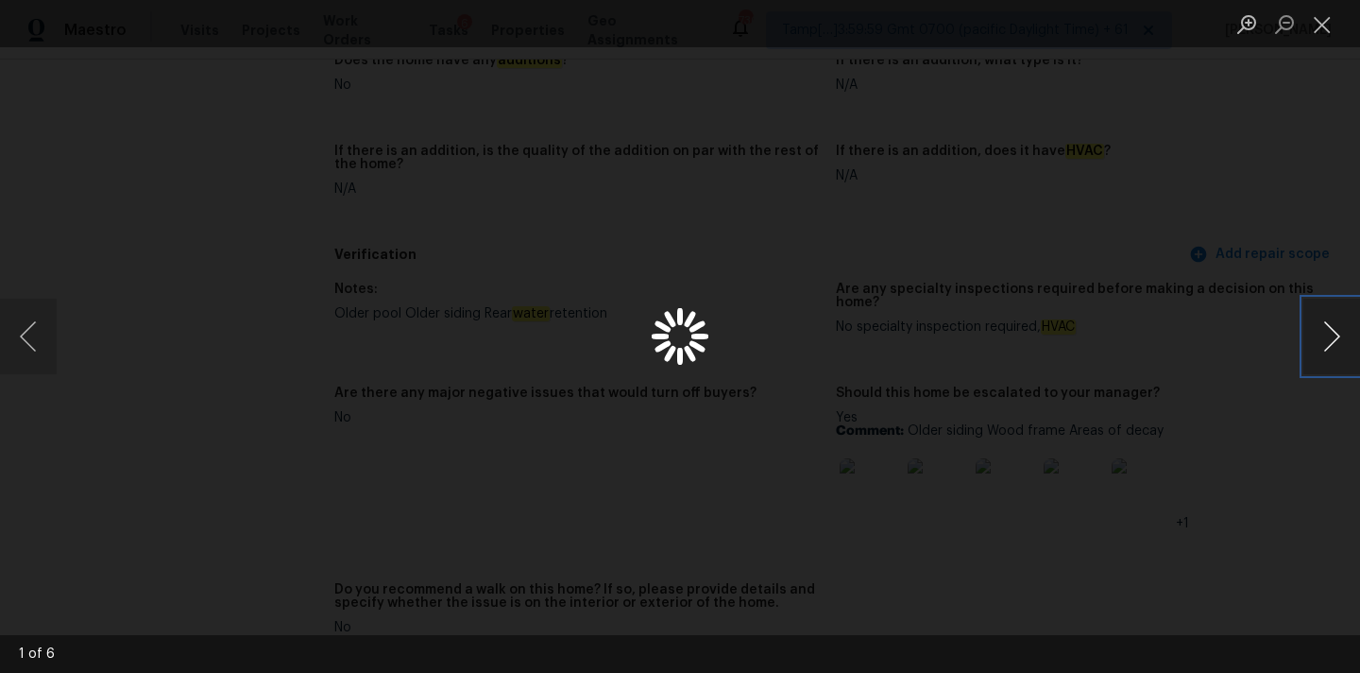
click at [1335, 340] on button "Next image" at bounding box center [1332, 337] width 57 height 76
click at [1317, 19] on button "Close lightbox" at bounding box center [1323, 24] width 38 height 33
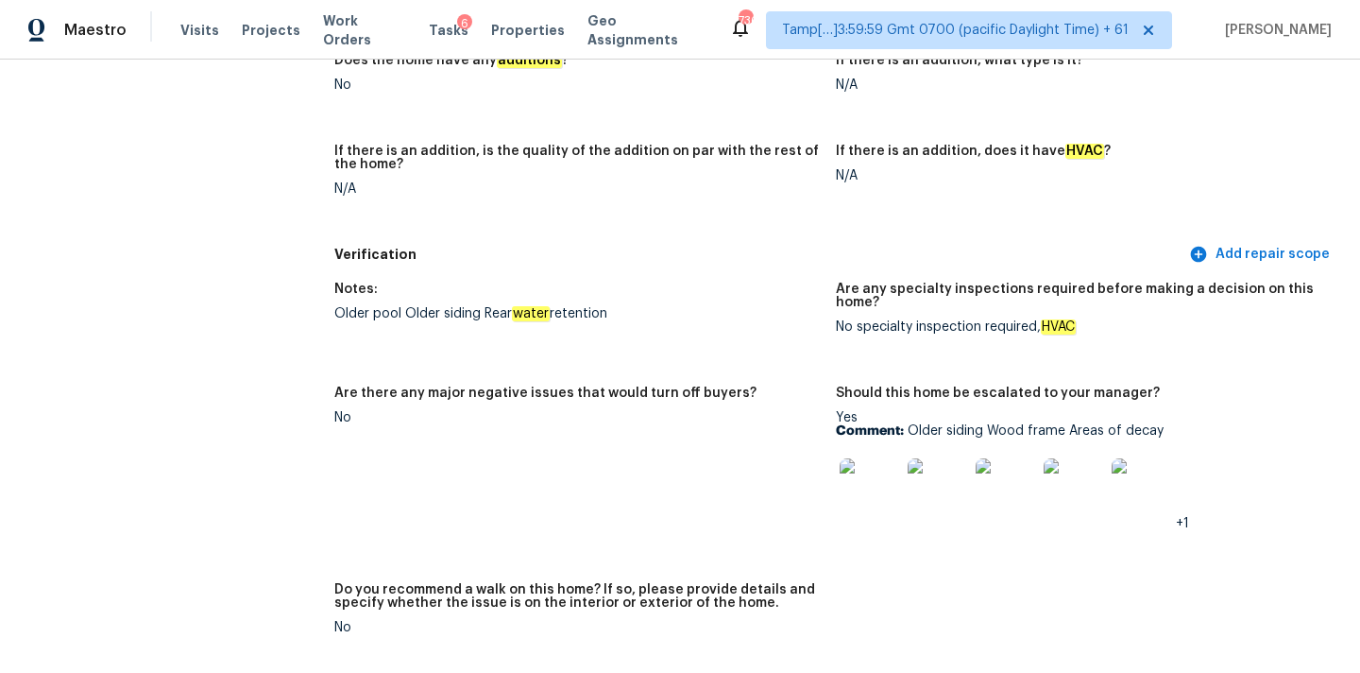
click at [931, 458] on img at bounding box center [938, 488] width 60 height 60
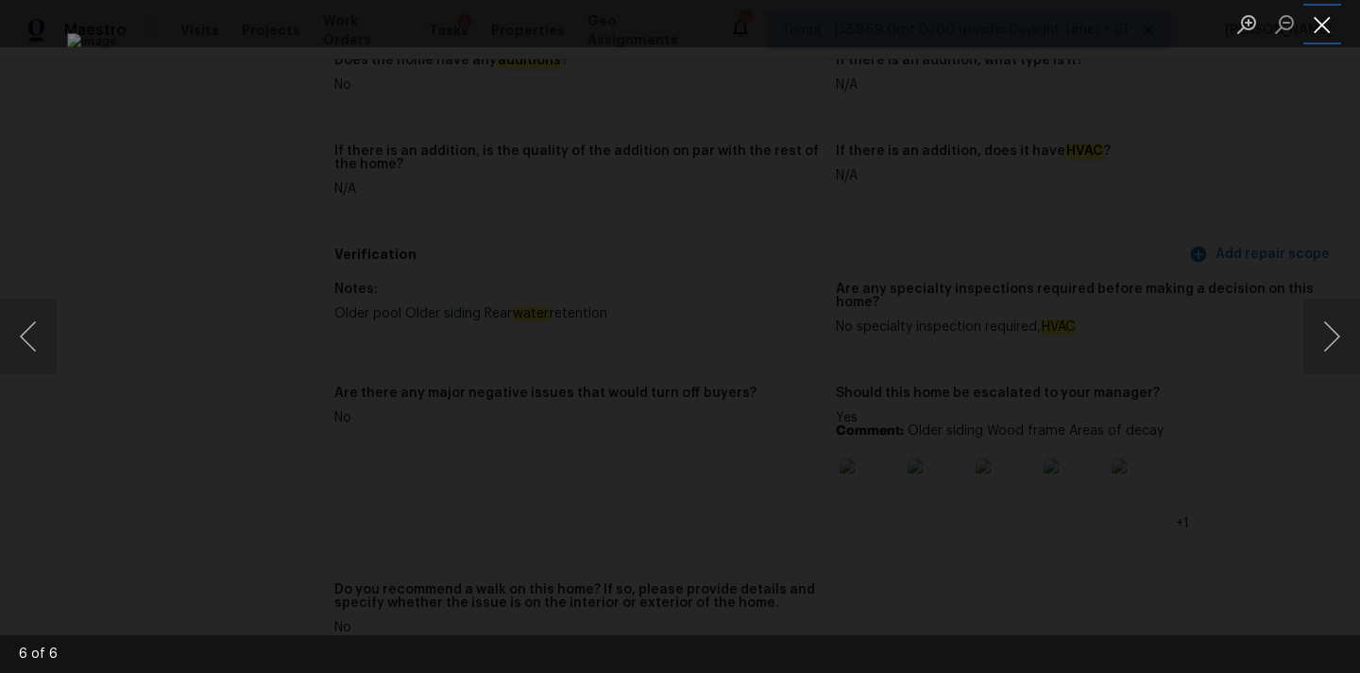
click at [1321, 18] on button "Close lightbox" at bounding box center [1323, 24] width 38 height 33
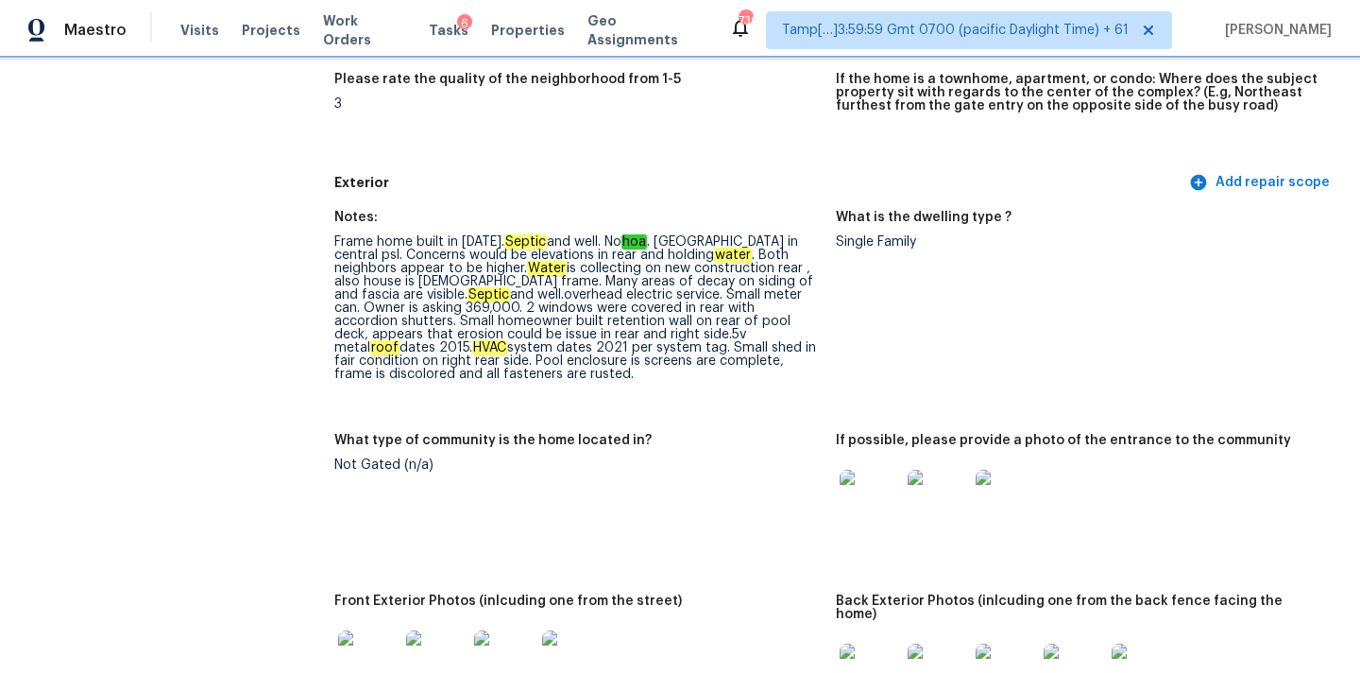
scroll to position [601, 0]
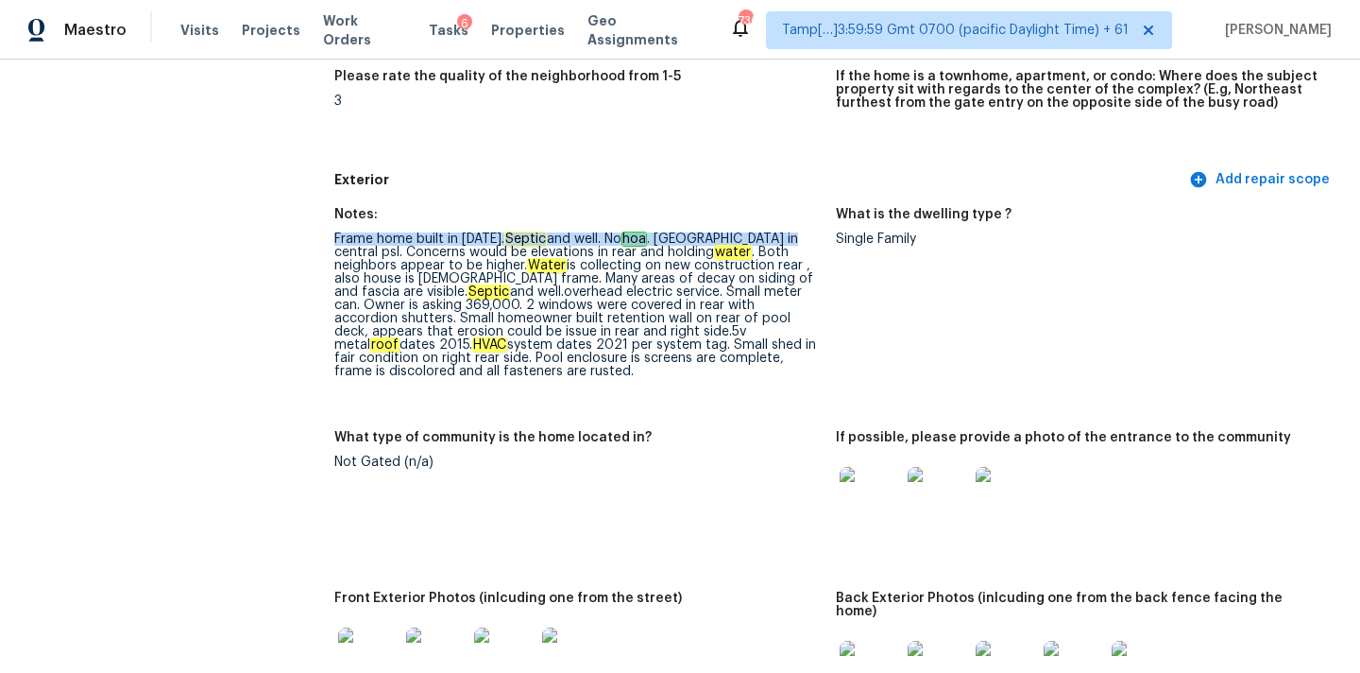
drag, startPoint x: 335, startPoint y: 239, endPoint x: 773, endPoint y: 234, distance: 437.4
click at [773, 234] on div "Frame home built in 1991. Septic and well. No hoa . Quiet street in central psl…" at bounding box center [577, 304] width 487 height 145
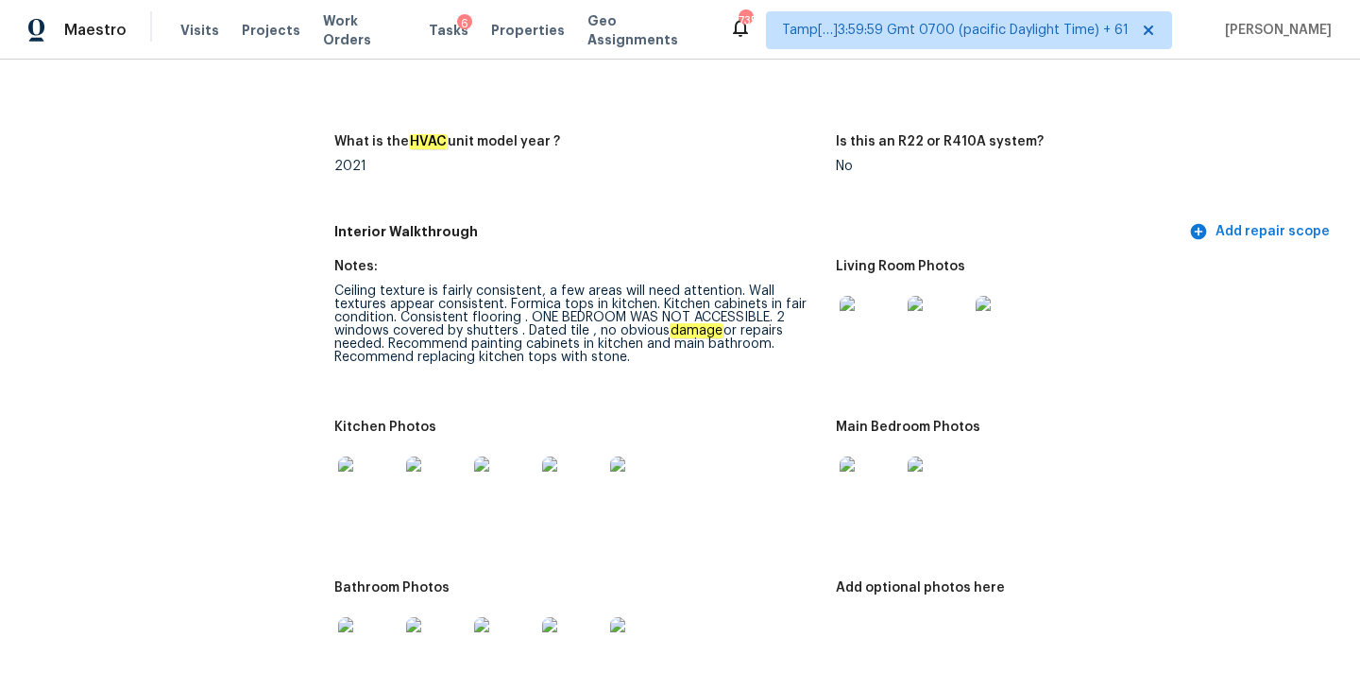
scroll to position [2420, 0]
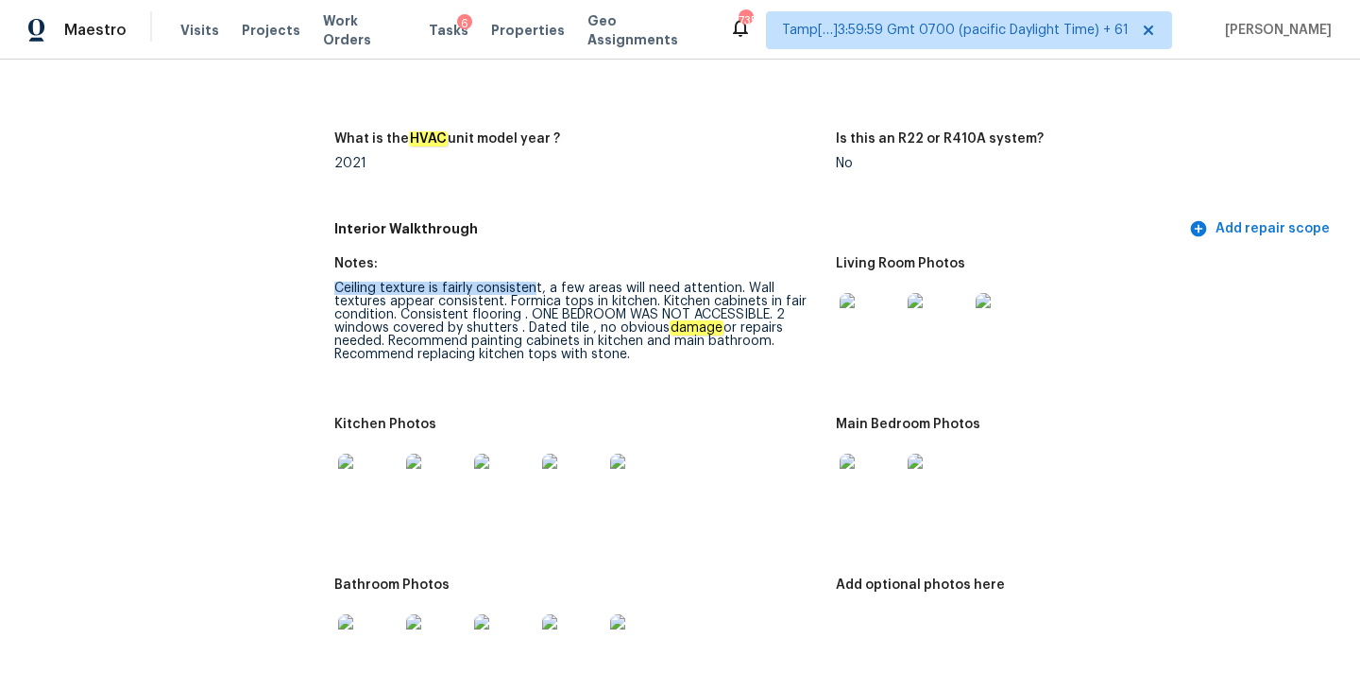
drag, startPoint x: 337, startPoint y: 273, endPoint x: 536, endPoint y: 270, distance: 198.4
click at [536, 282] on div "Ceiling texture is fairly consistent, a few areas will need attention. Wall tex…" at bounding box center [577, 321] width 487 height 79
click at [676, 288] on div "Ceiling texture is fairly consistent, a few areas will need attention. Wall tex…" at bounding box center [577, 321] width 487 height 79
copy div "Kitchen"
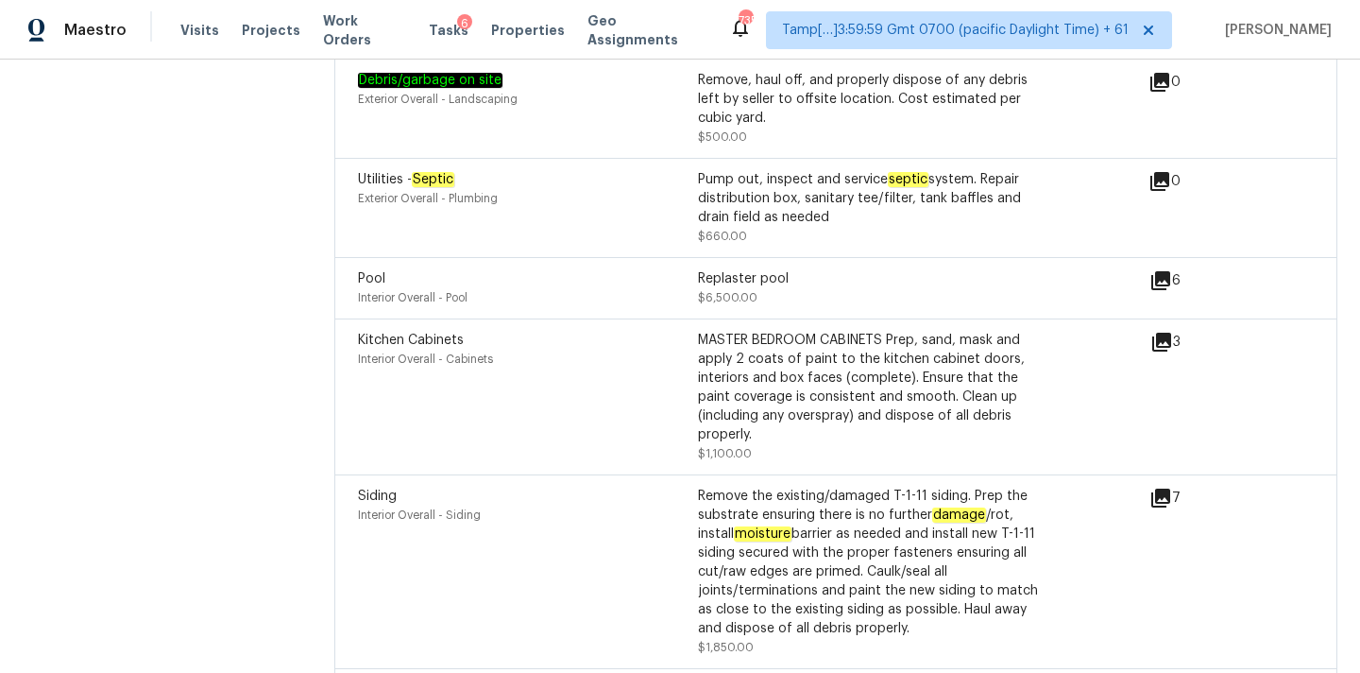
scroll to position [5351, 0]
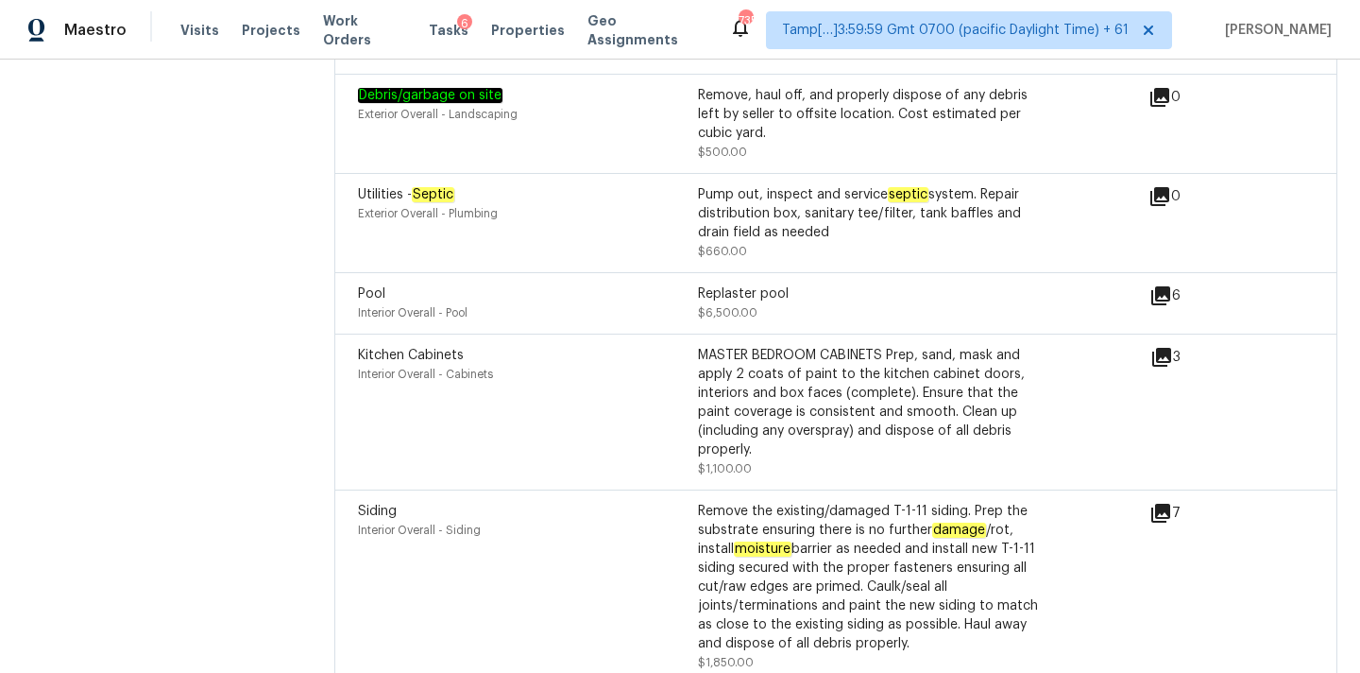
click at [1163, 346] on icon at bounding box center [1162, 357] width 23 height 23
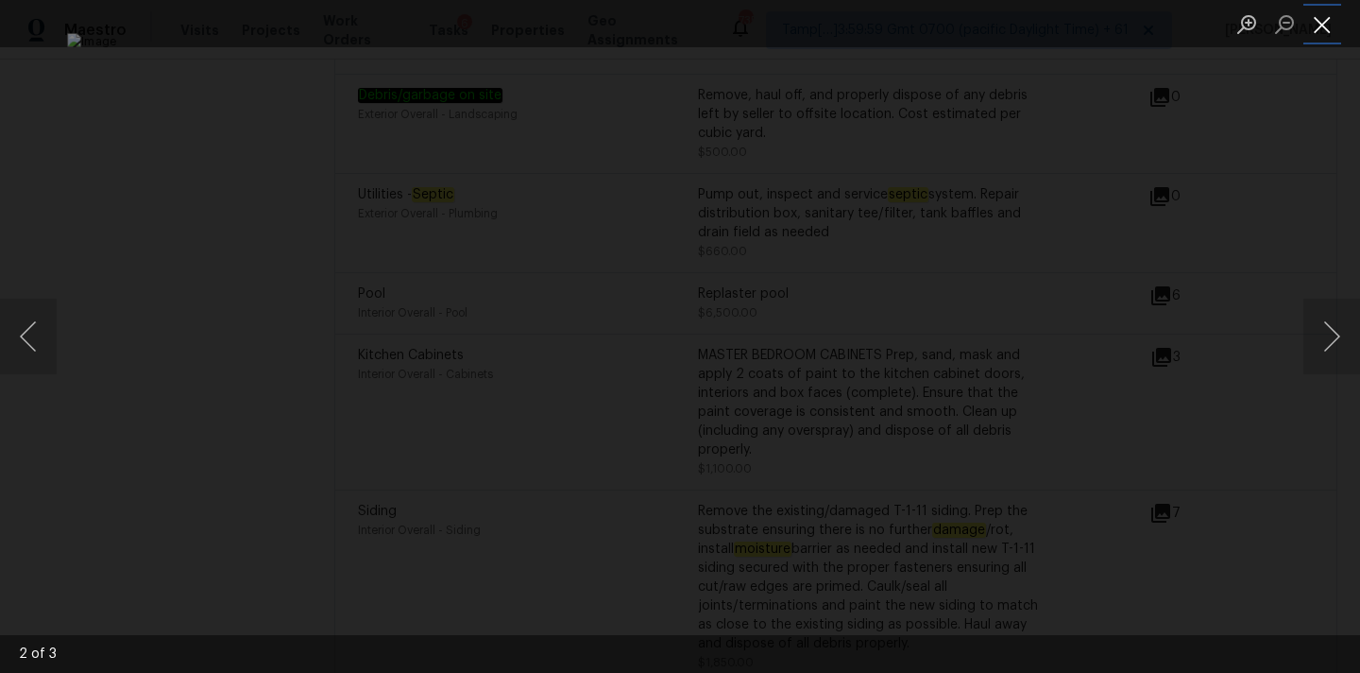
click at [1330, 16] on button "Close lightbox" at bounding box center [1323, 24] width 38 height 33
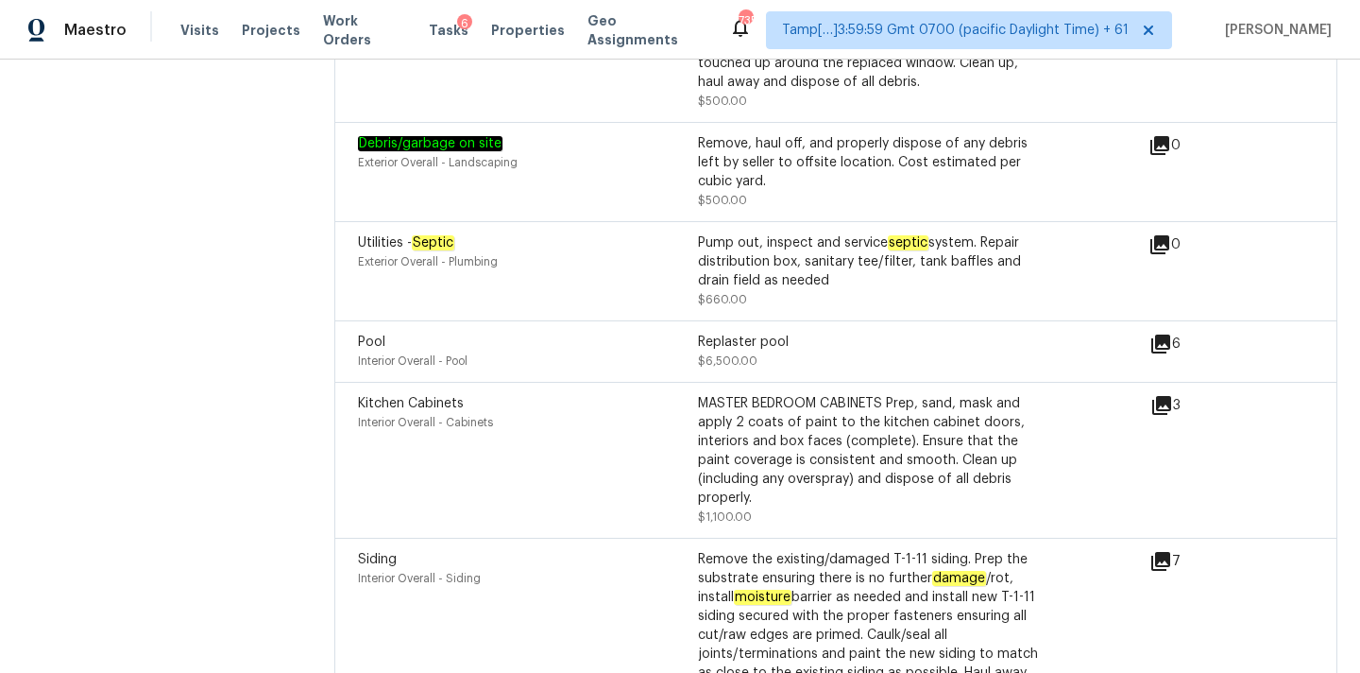
scroll to position [5306, 0]
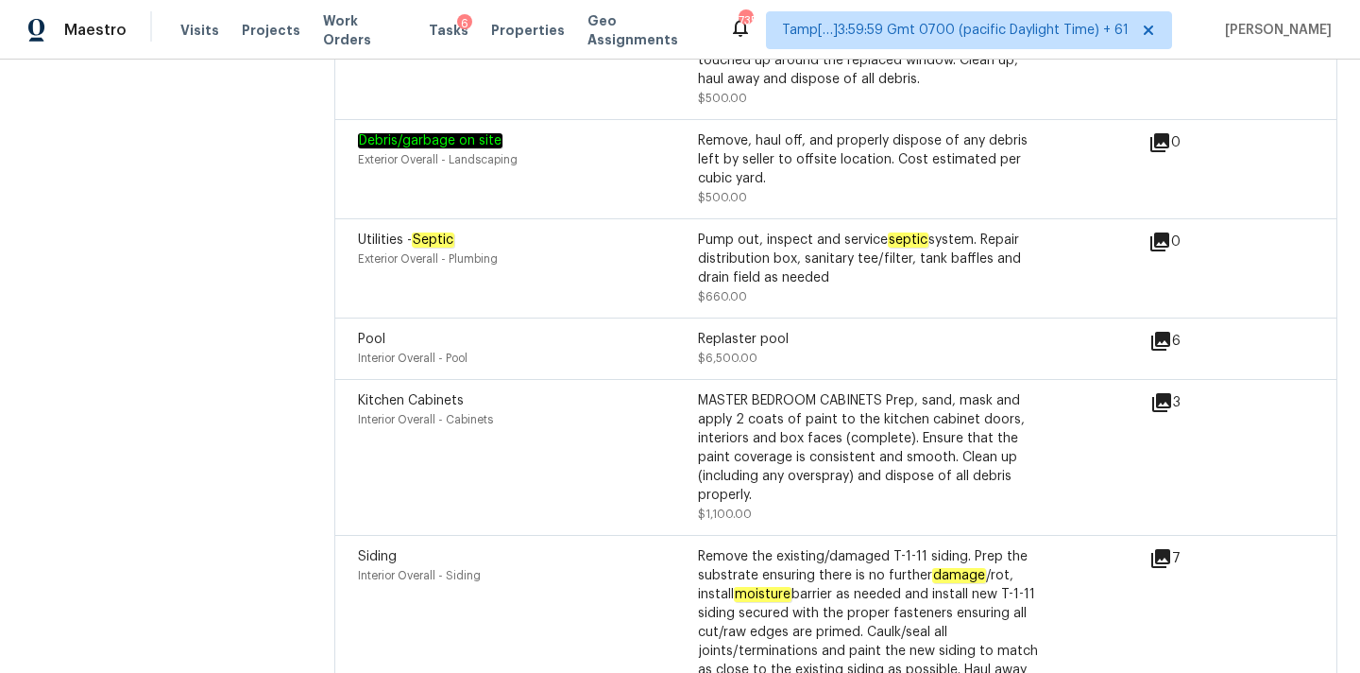
click at [1161, 391] on icon at bounding box center [1162, 402] width 23 height 23
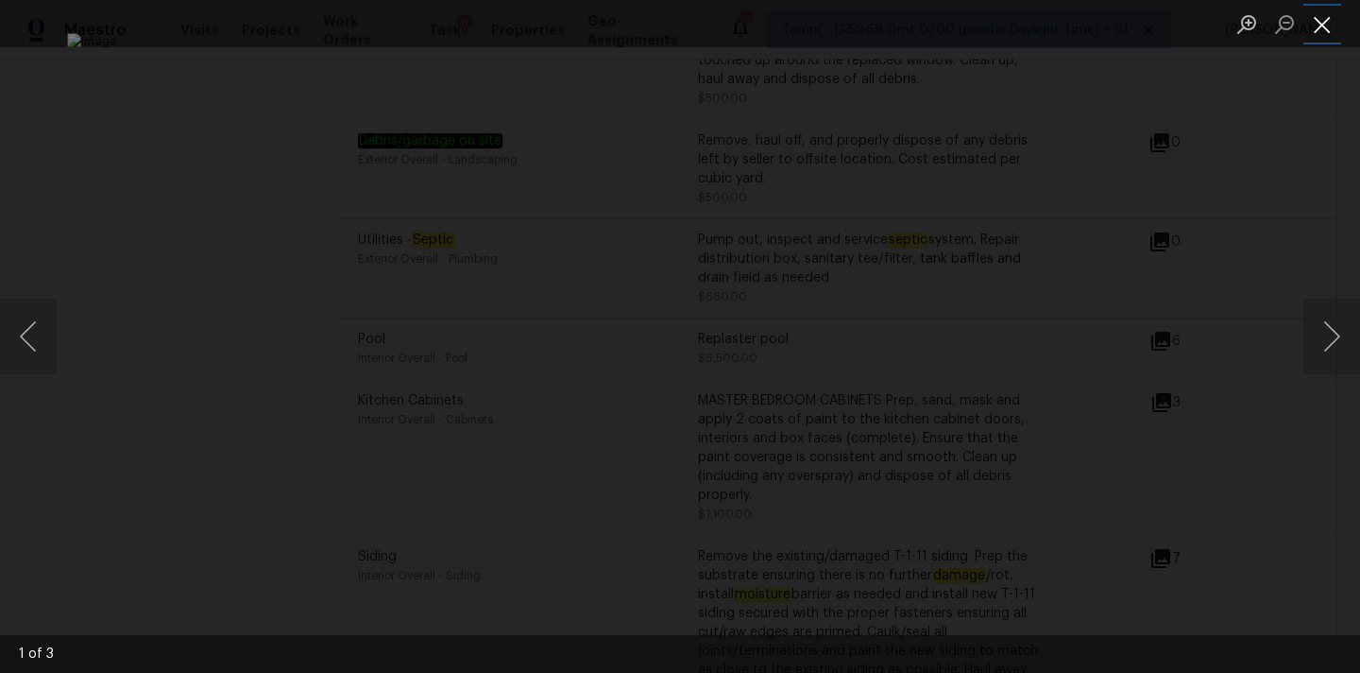
click at [1318, 23] on button "Close lightbox" at bounding box center [1323, 24] width 38 height 33
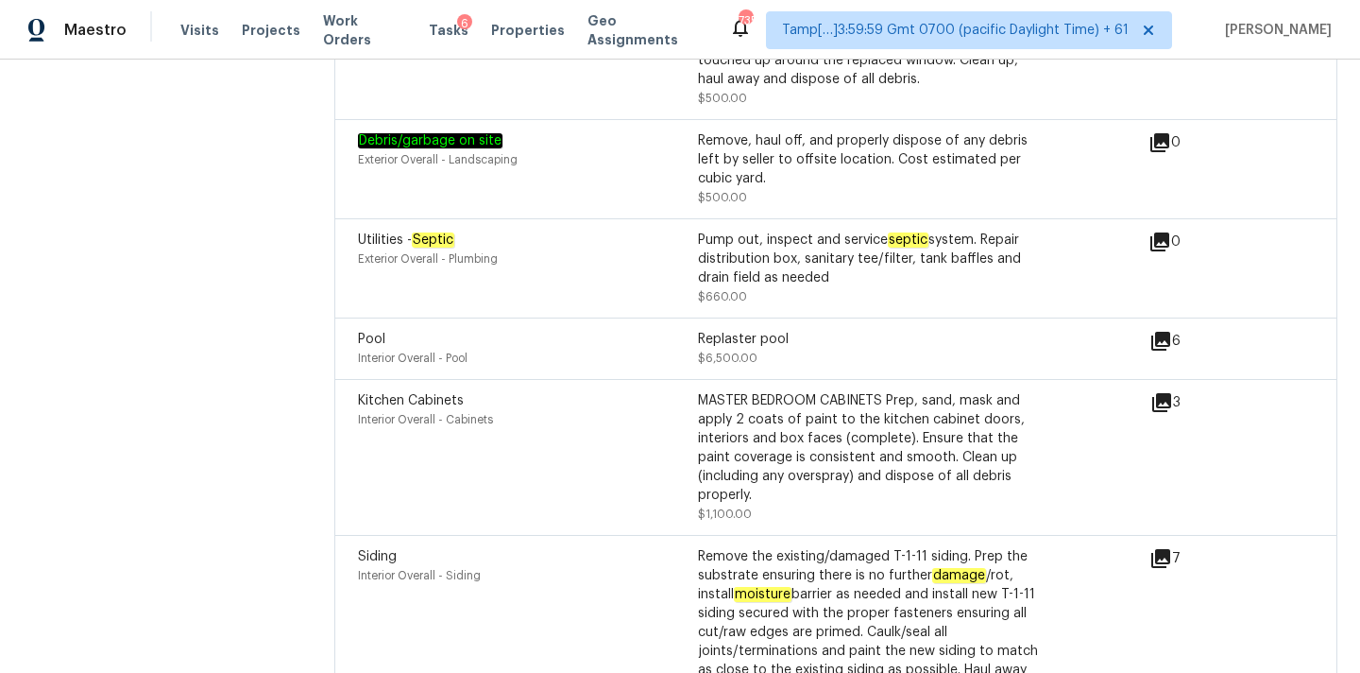
click at [1170, 393] on icon at bounding box center [1162, 402] width 19 height 19
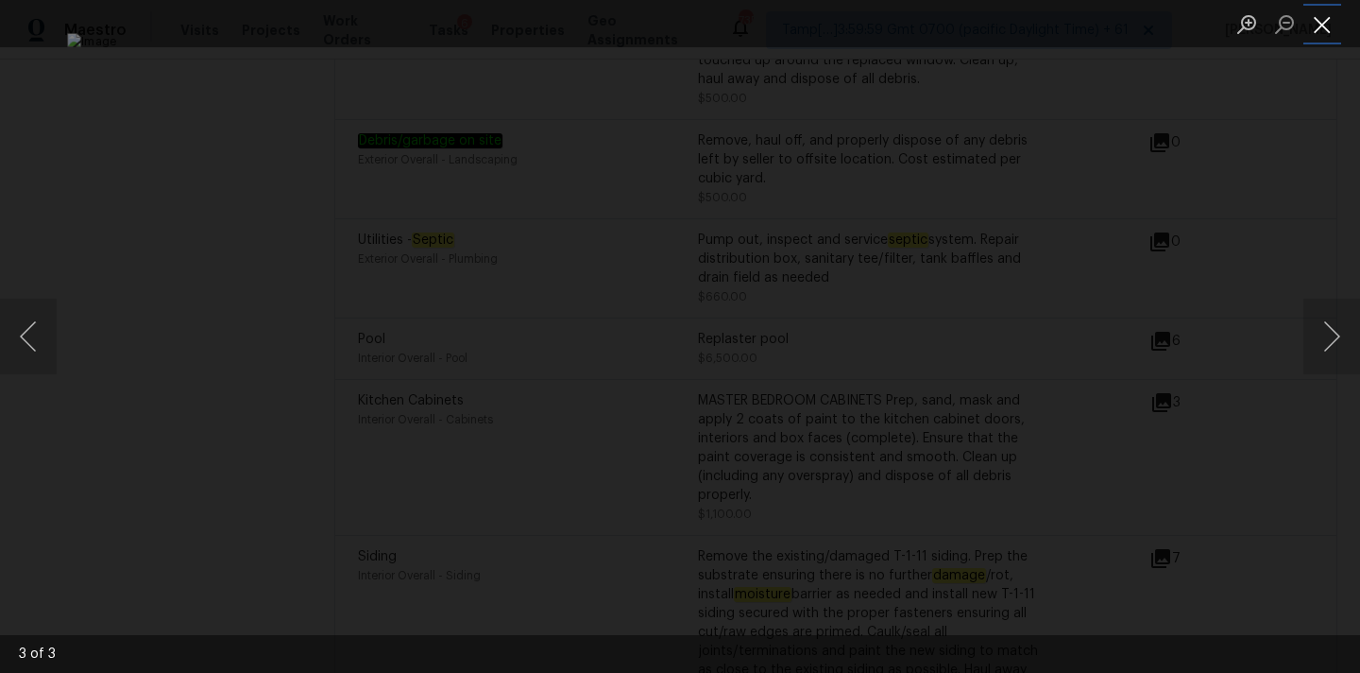
click at [1330, 17] on button "Close lightbox" at bounding box center [1323, 24] width 38 height 33
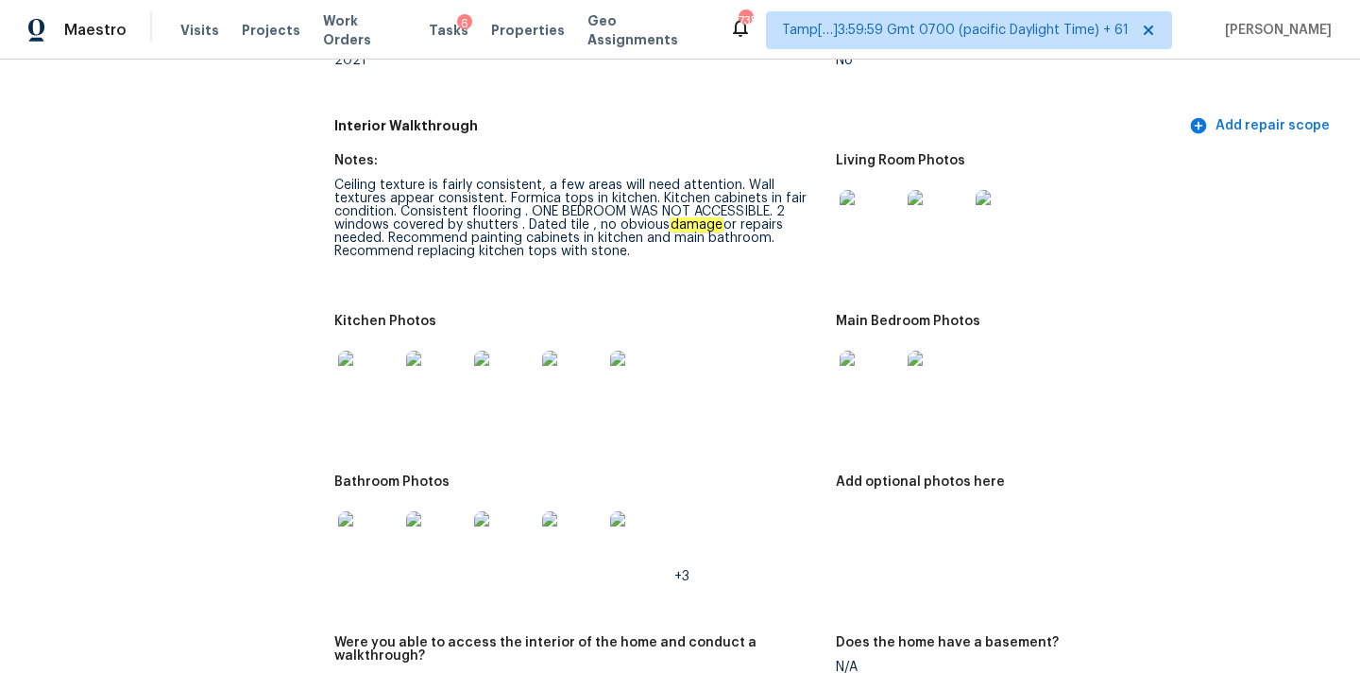
scroll to position [2490, 0]
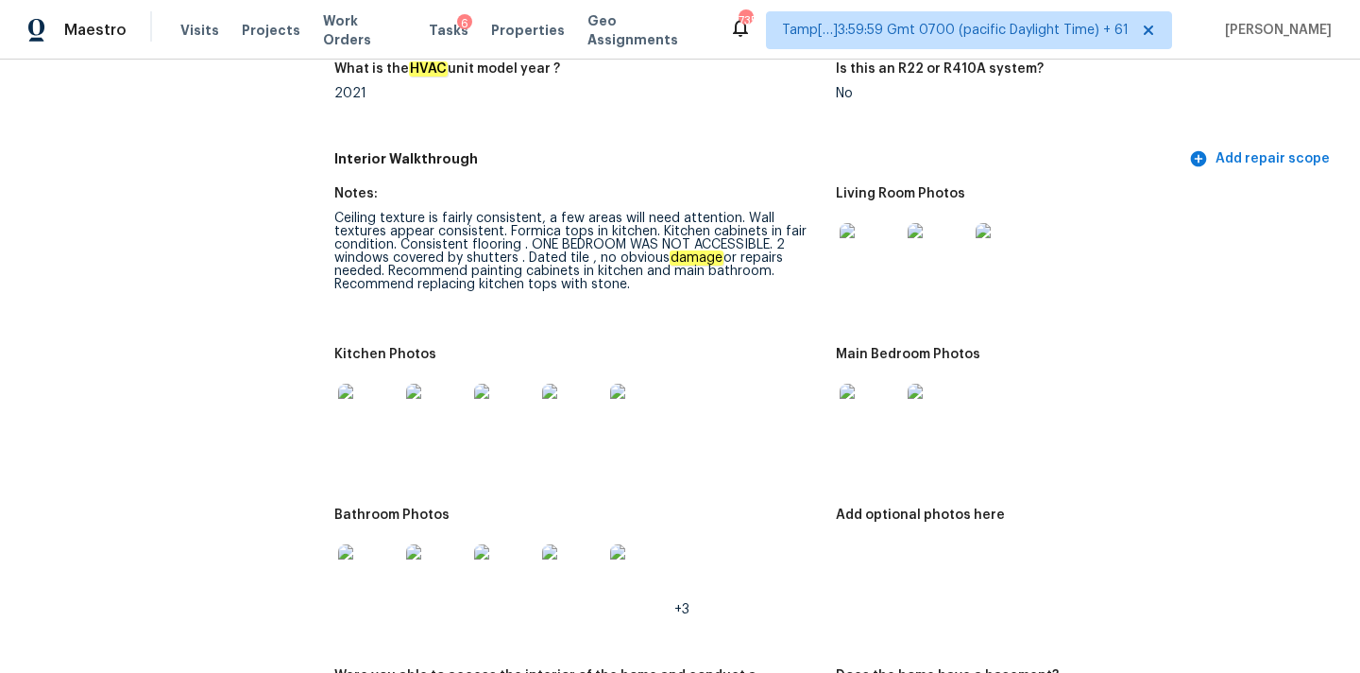
click at [863, 245] on img at bounding box center [870, 253] width 60 height 60
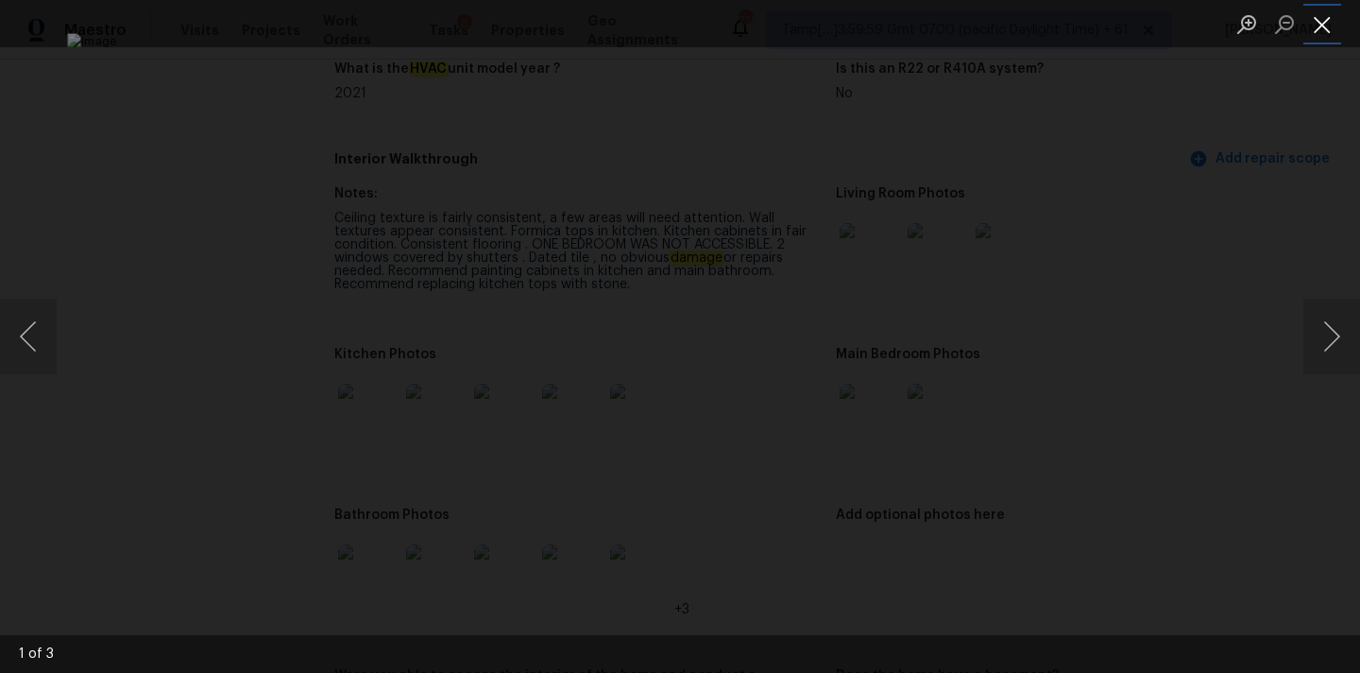
click at [1329, 23] on button "Close lightbox" at bounding box center [1323, 24] width 38 height 33
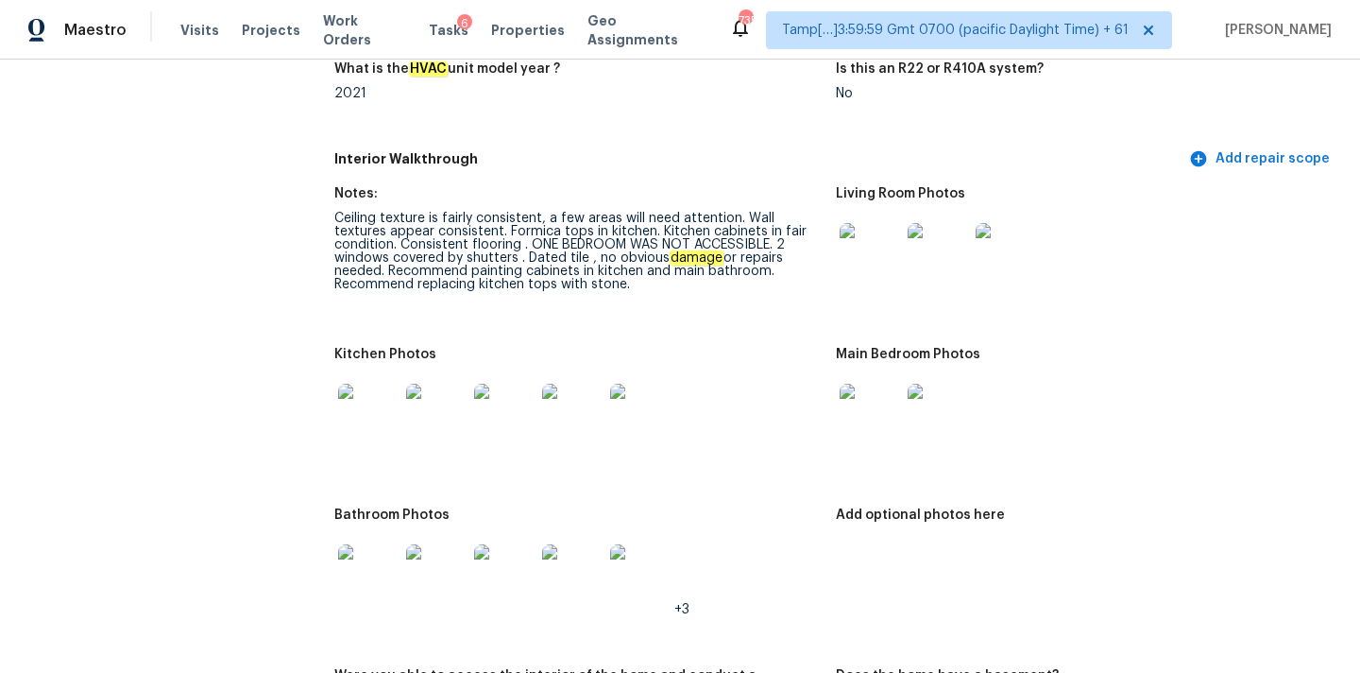
click at [858, 391] on img at bounding box center [870, 414] width 60 height 60
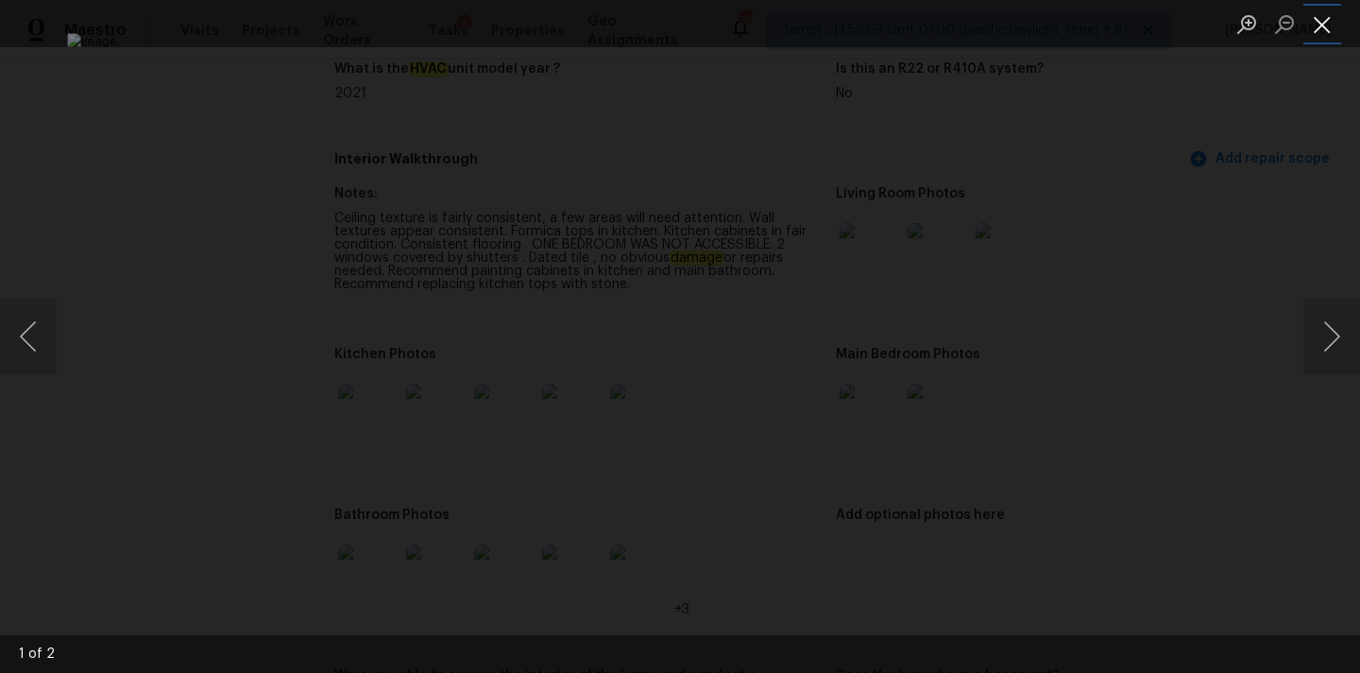
click at [1324, 24] on button "Close lightbox" at bounding box center [1323, 24] width 38 height 33
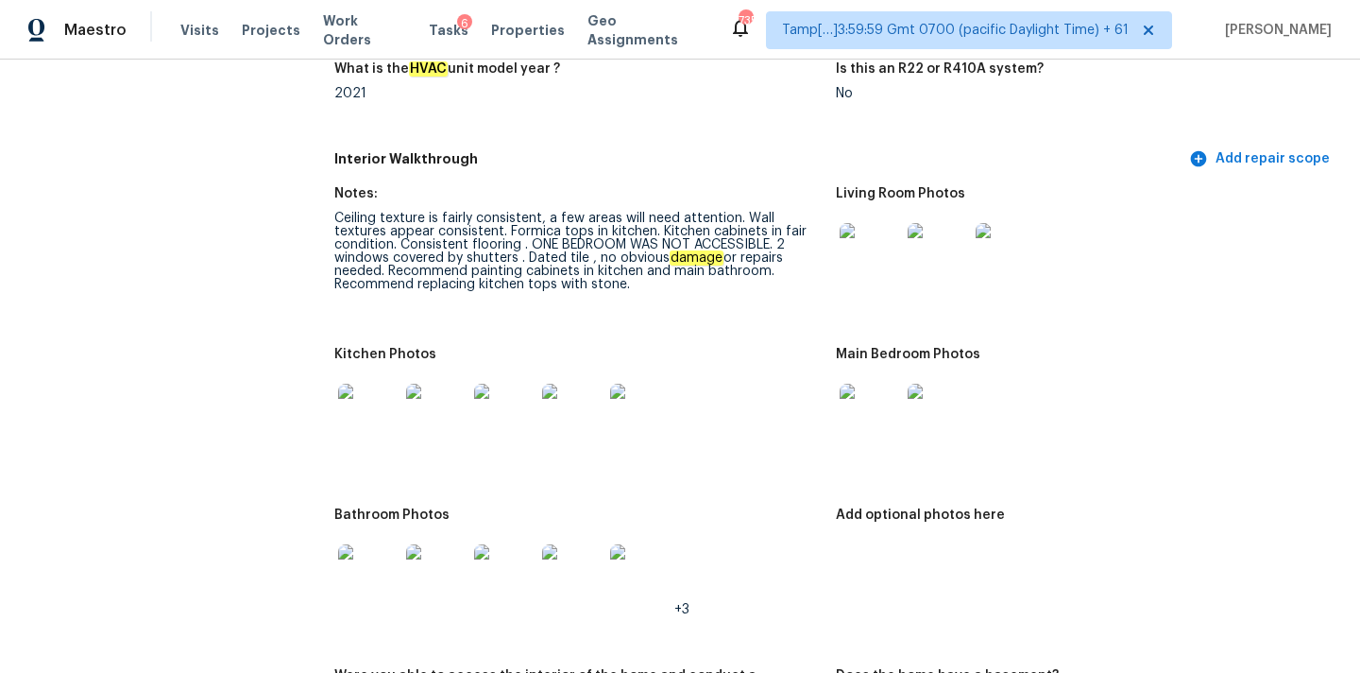
click at [367, 394] on img at bounding box center [368, 414] width 60 height 60
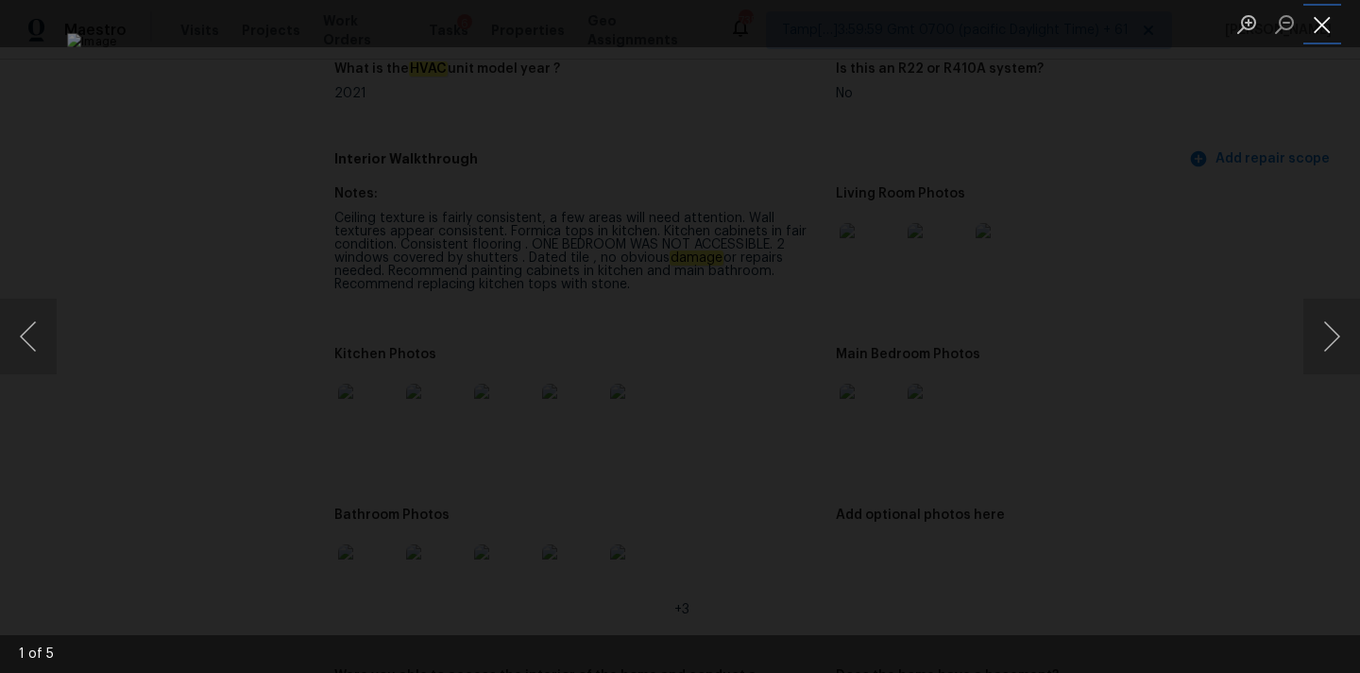
click at [1324, 26] on button "Close lightbox" at bounding box center [1323, 24] width 38 height 33
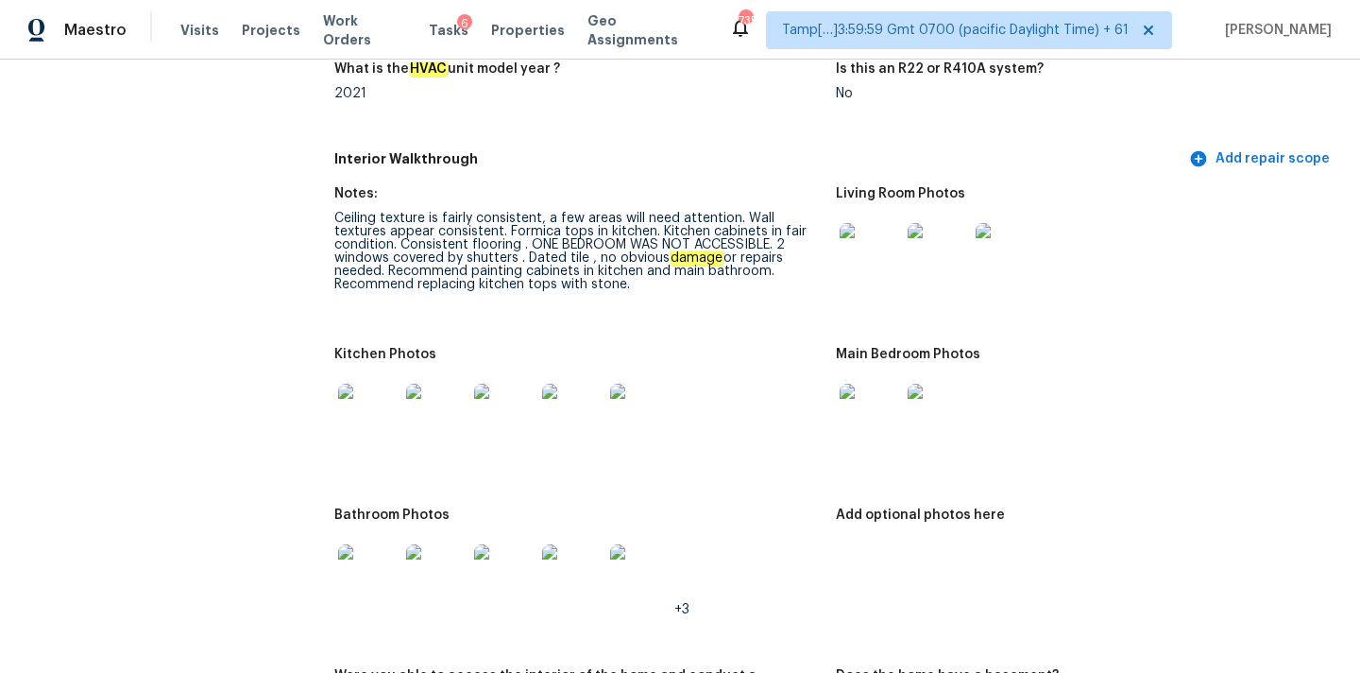
scroll to position [2606, 0]
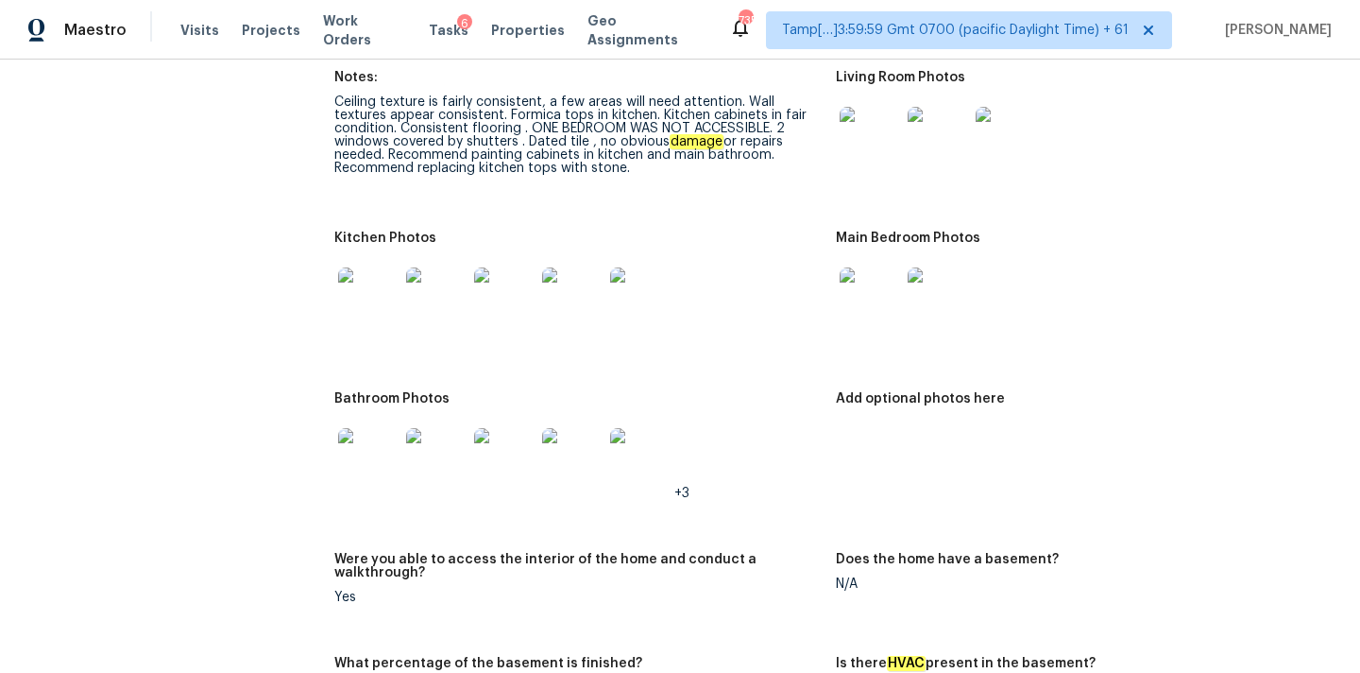
click at [378, 435] on img at bounding box center [368, 458] width 60 height 60
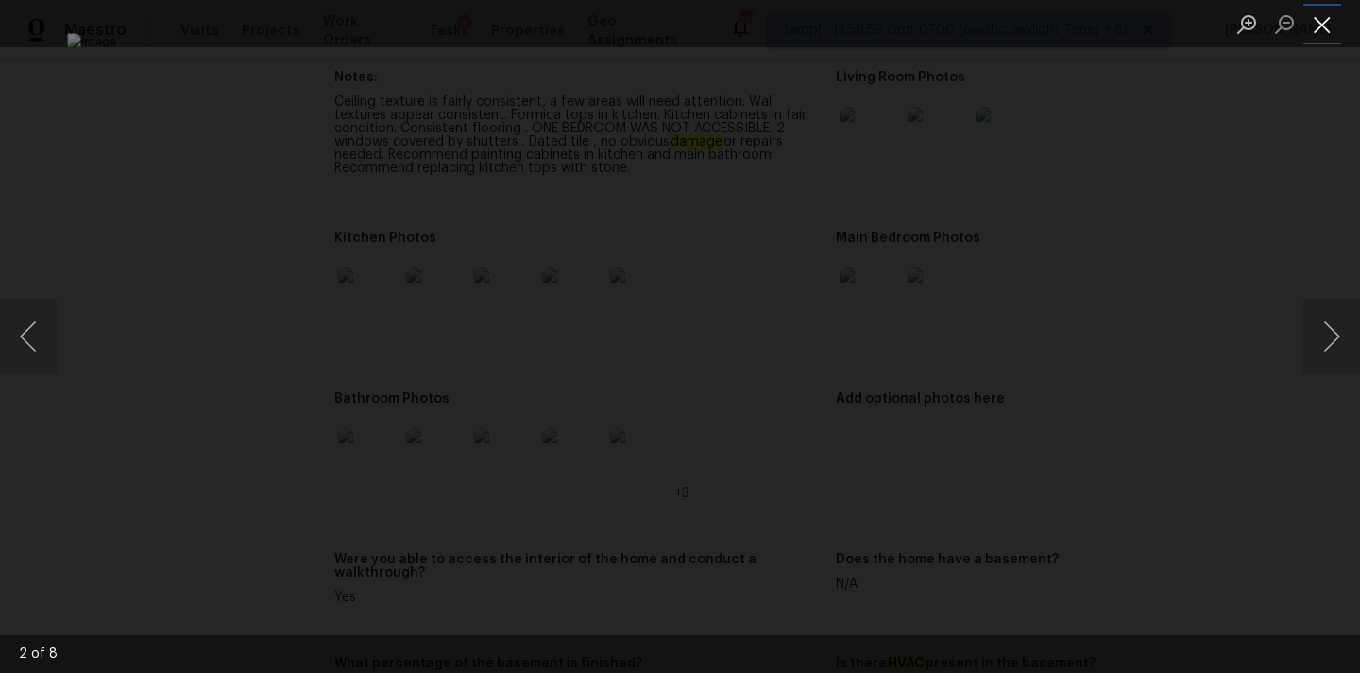
click at [1324, 26] on button "Close lightbox" at bounding box center [1323, 24] width 38 height 33
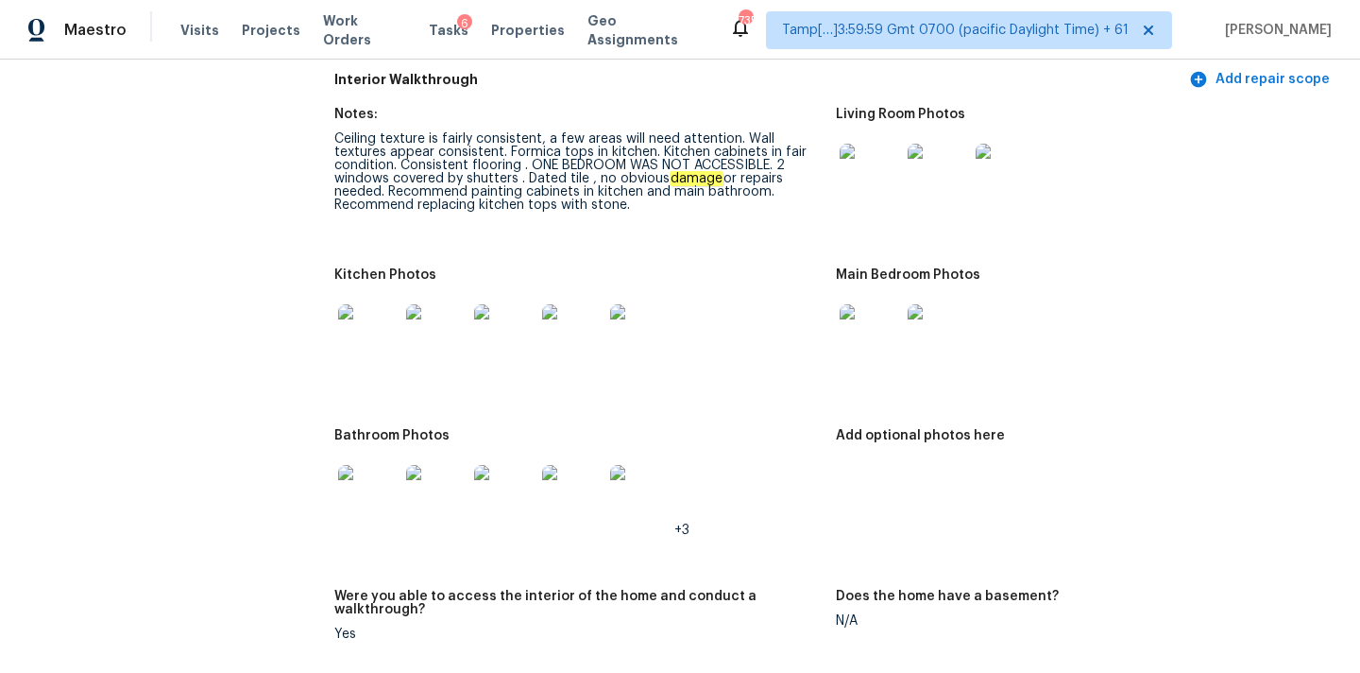
scroll to position [2539, 0]
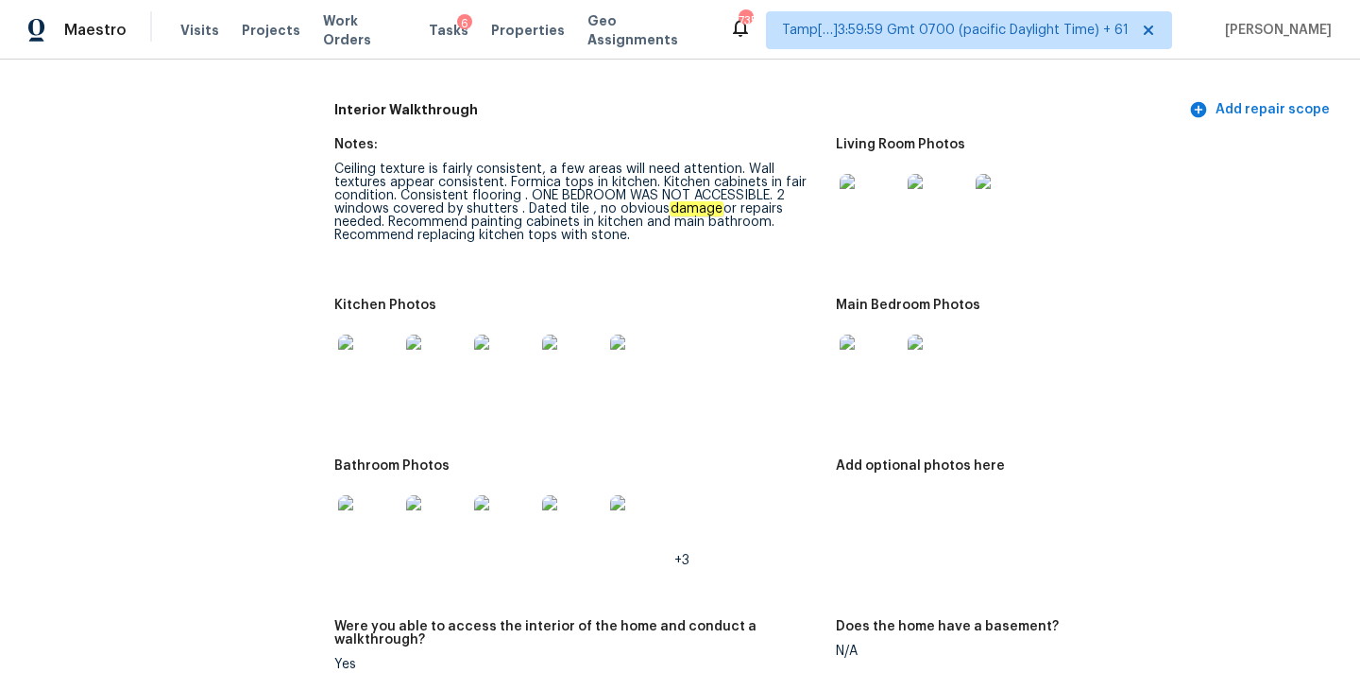
click at [863, 367] on img at bounding box center [870, 364] width 60 height 60
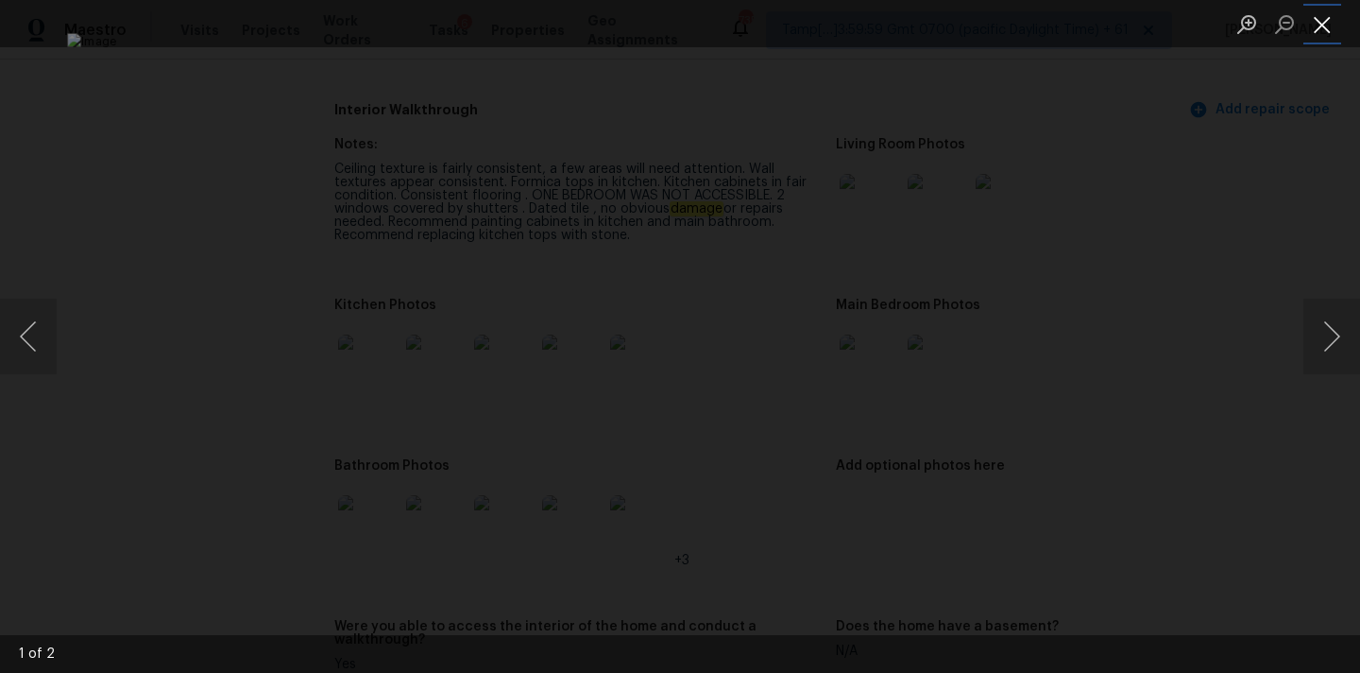
click at [1324, 21] on button "Close lightbox" at bounding box center [1323, 24] width 38 height 33
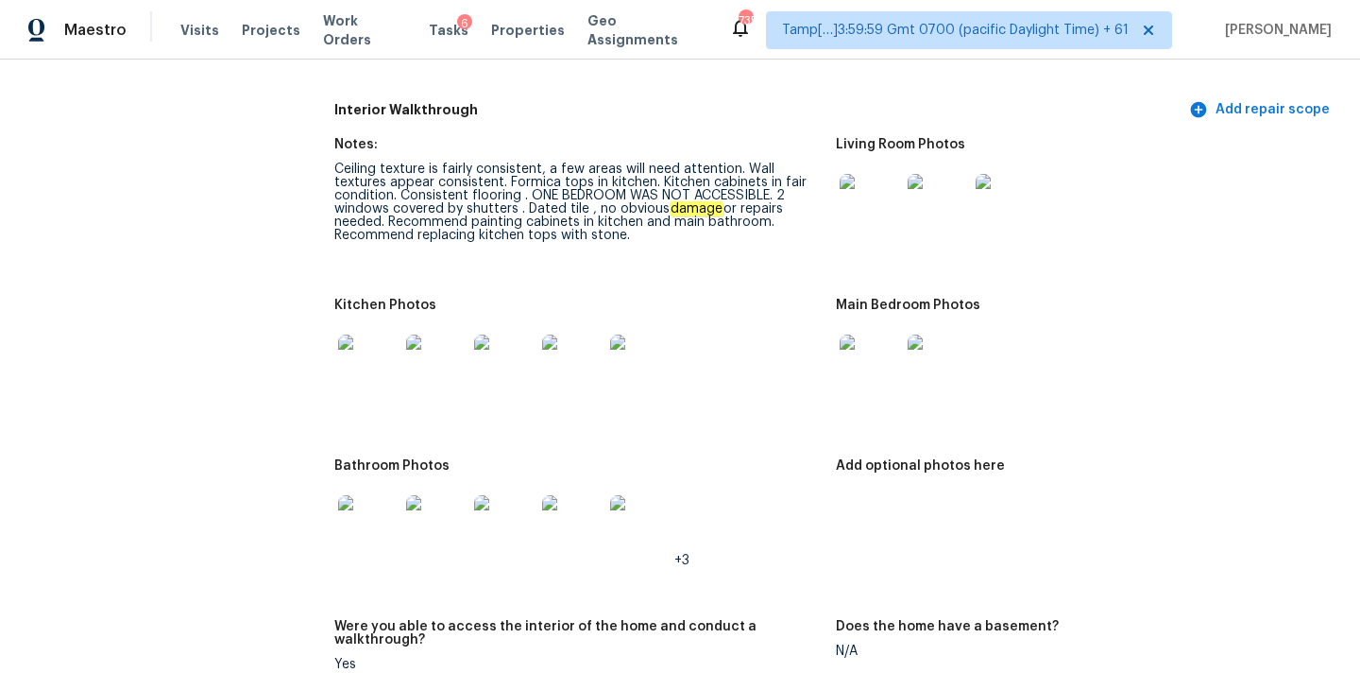
click at [883, 174] on img at bounding box center [870, 204] width 60 height 60
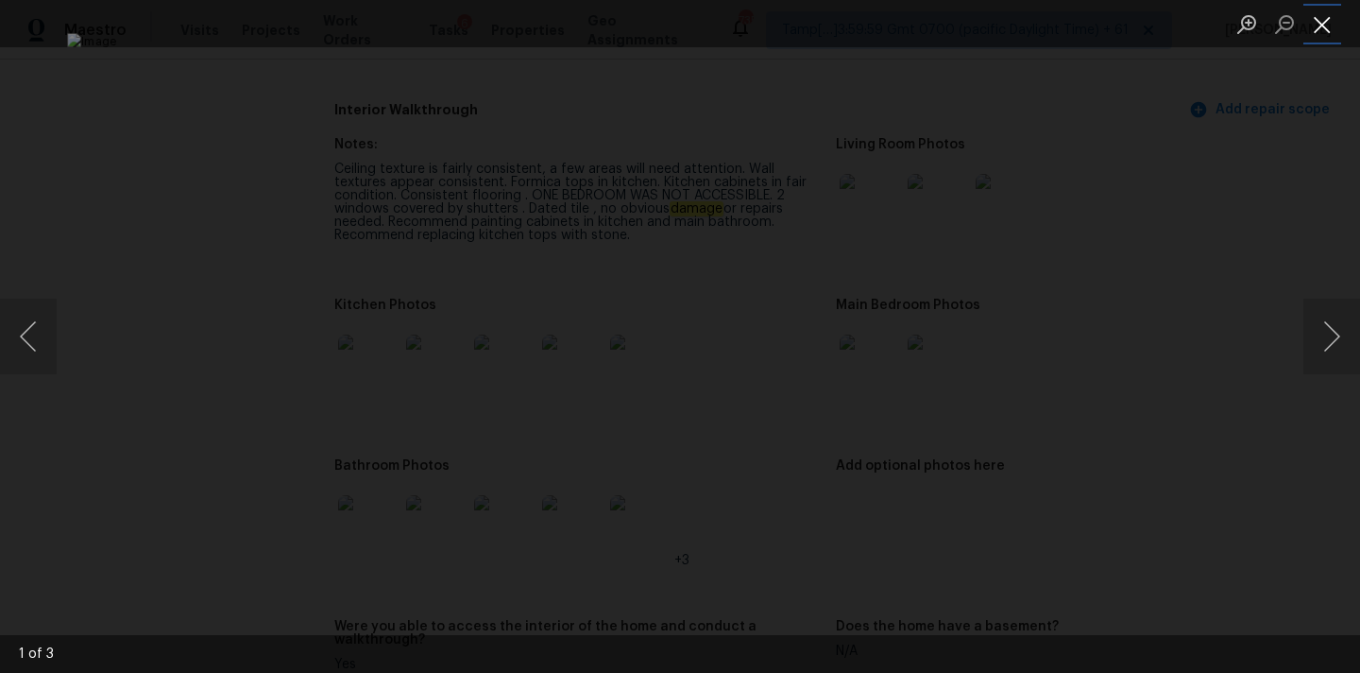
click at [1326, 29] on button "Close lightbox" at bounding box center [1323, 24] width 38 height 33
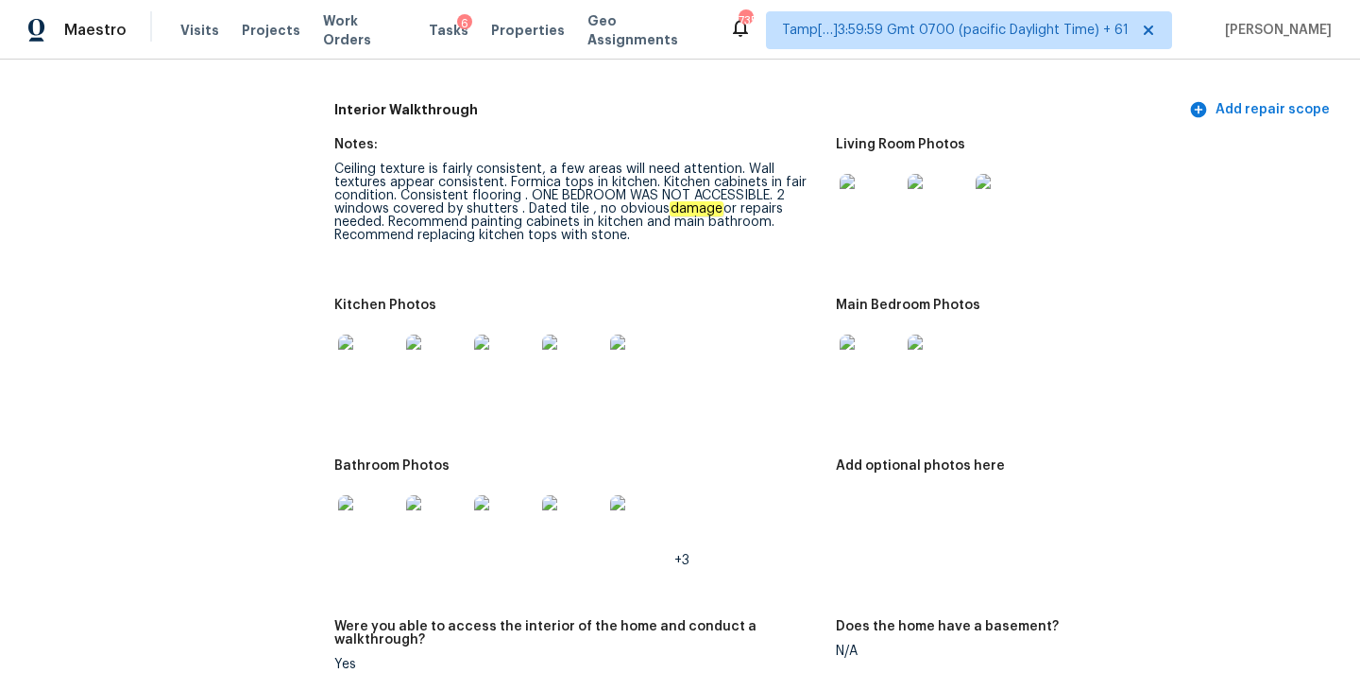
click at [369, 361] on img at bounding box center [368, 364] width 60 height 60
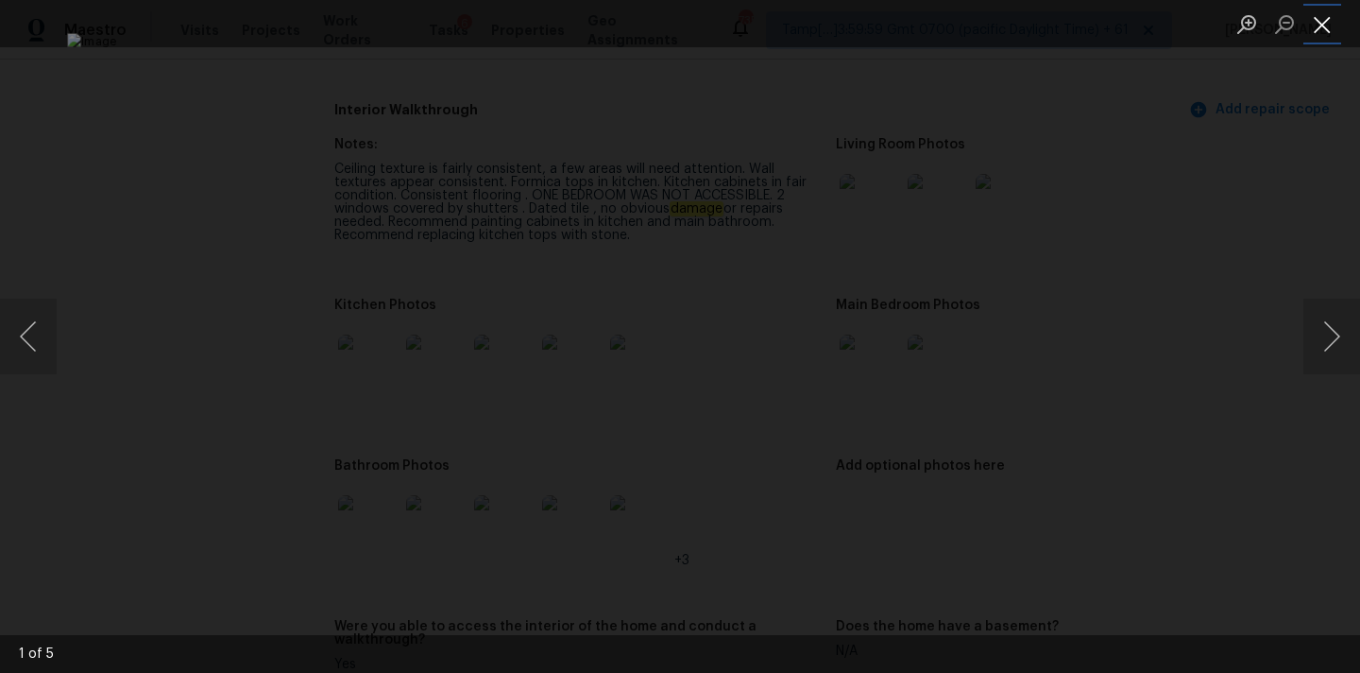
click at [1318, 26] on button "Close lightbox" at bounding box center [1323, 24] width 38 height 33
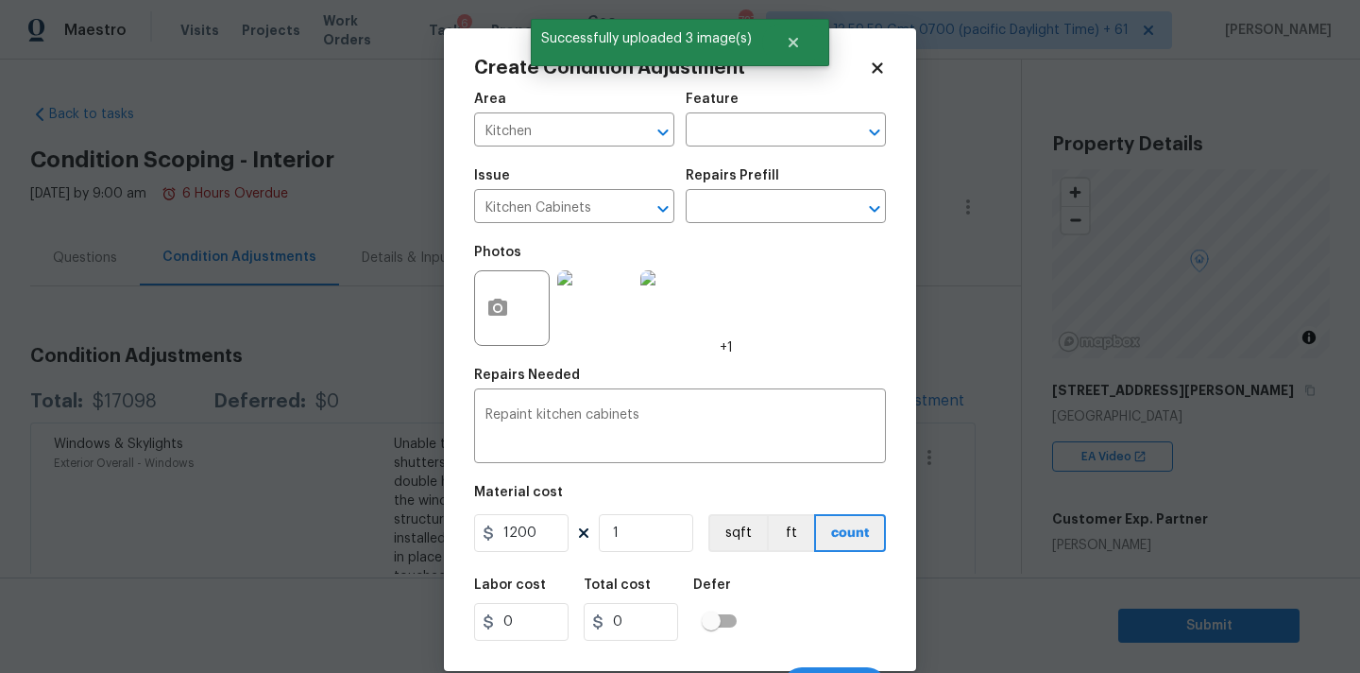
scroll to position [260, 0]
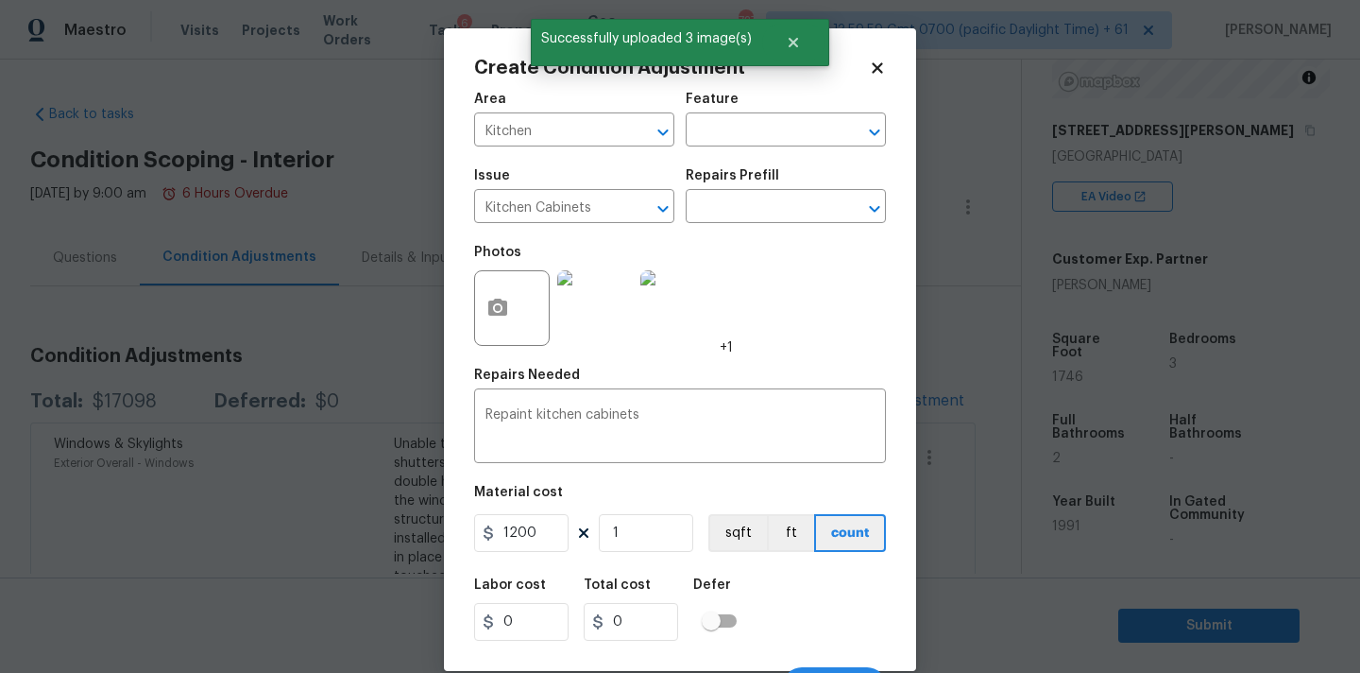
type input "1200"
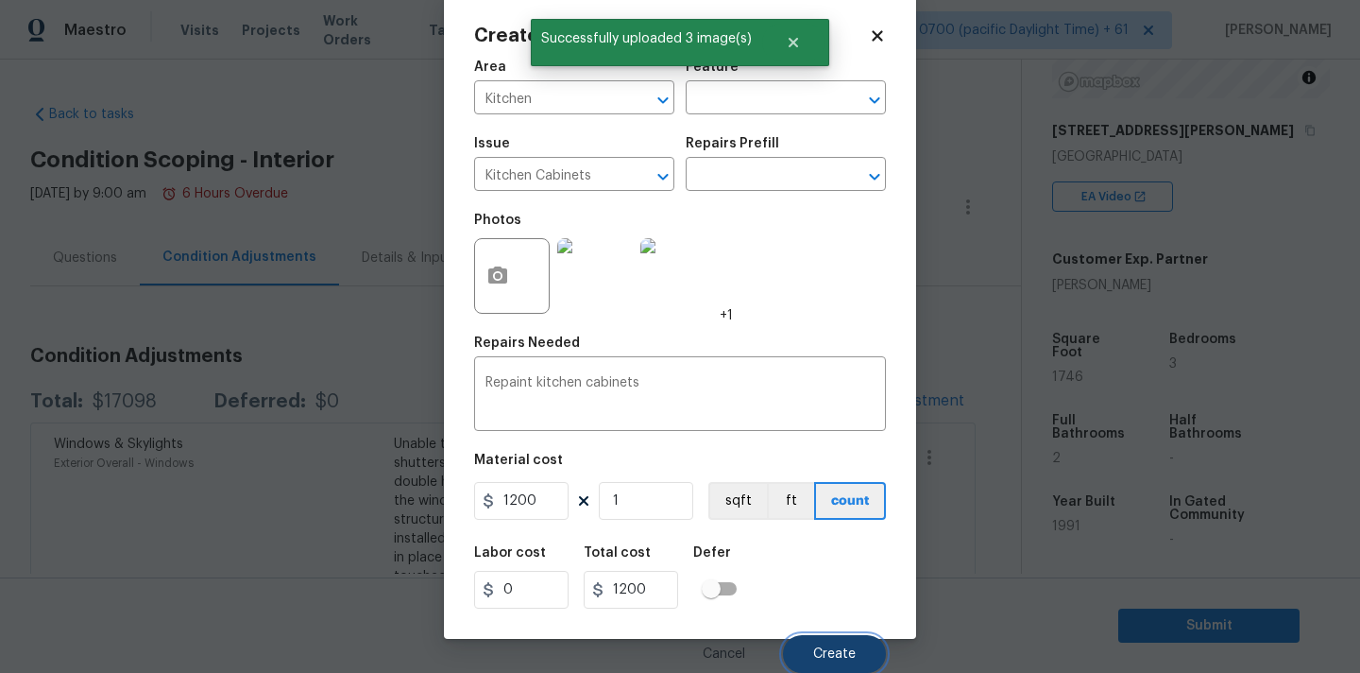
click at [803, 638] on button "Create" at bounding box center [834, 654] width 103 height 38
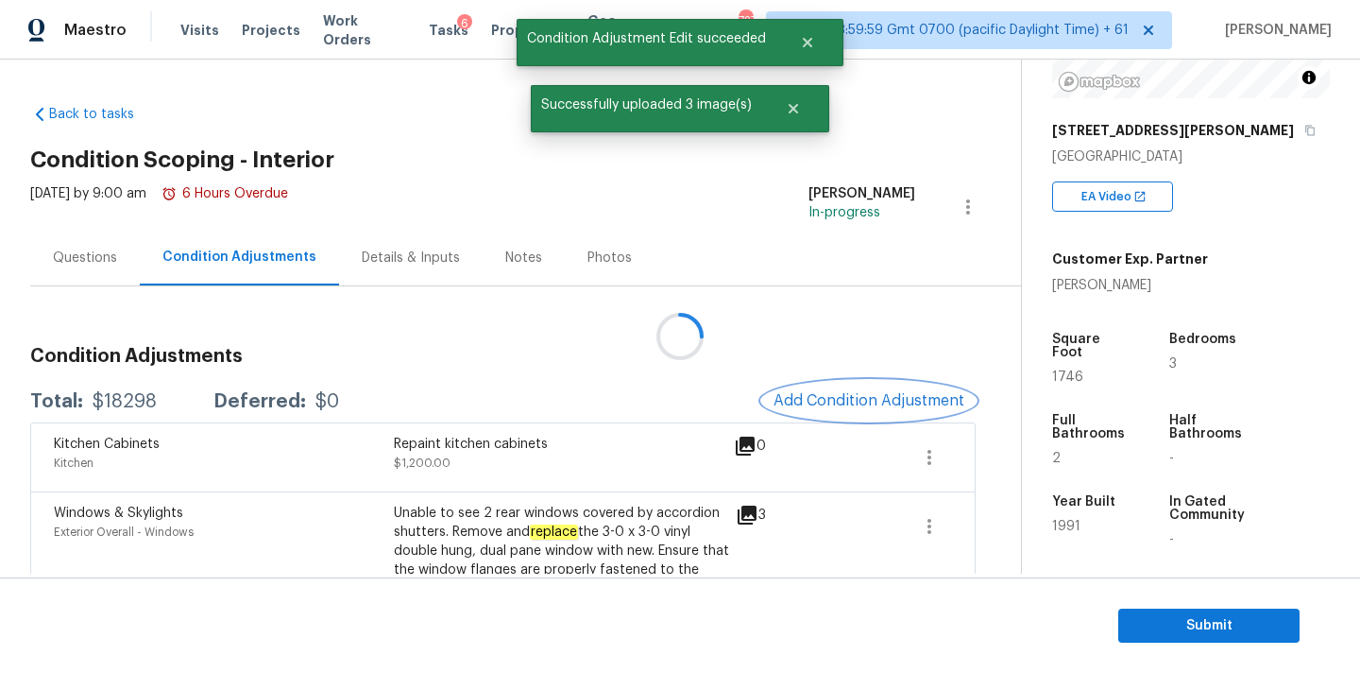
scroll to position [0, 0]
click at [839, 386] on button "Add Condition Adjustment" at bounding box center [869, 401] width 214 height 40
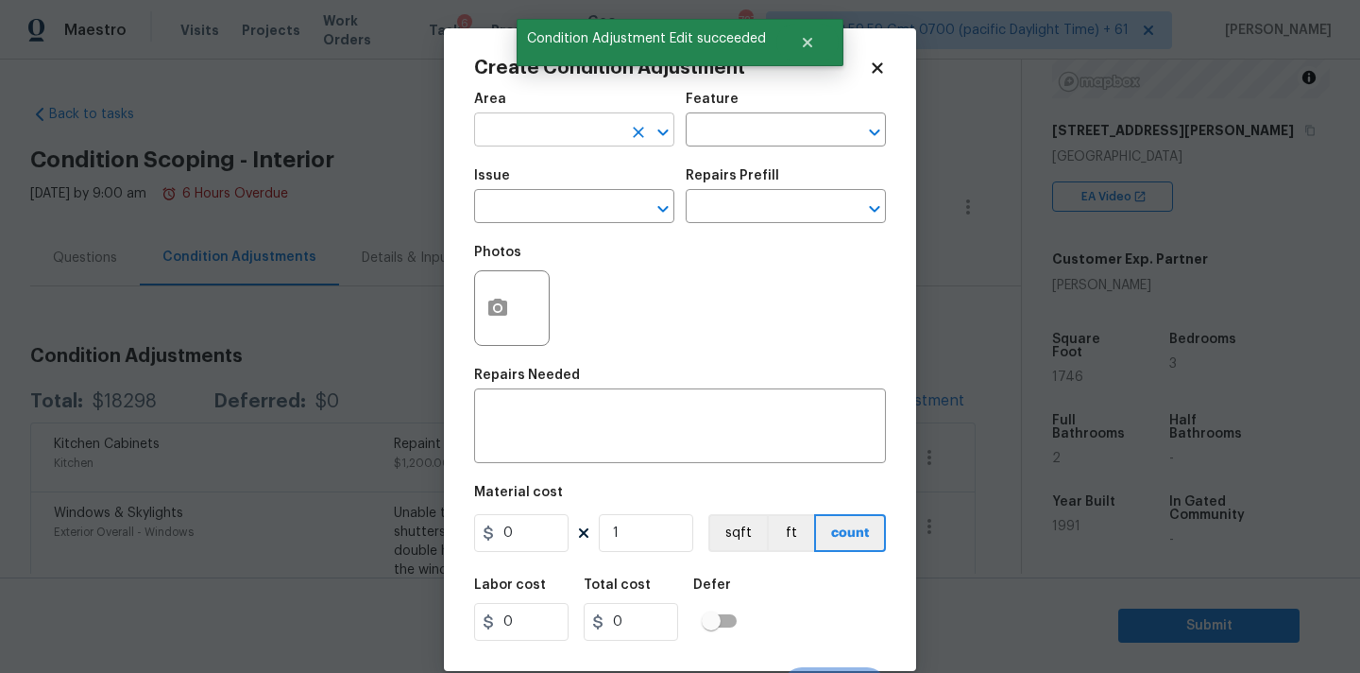
click at [493, 134] on input "text" at bounding box center [547, 131] width 147 height 29
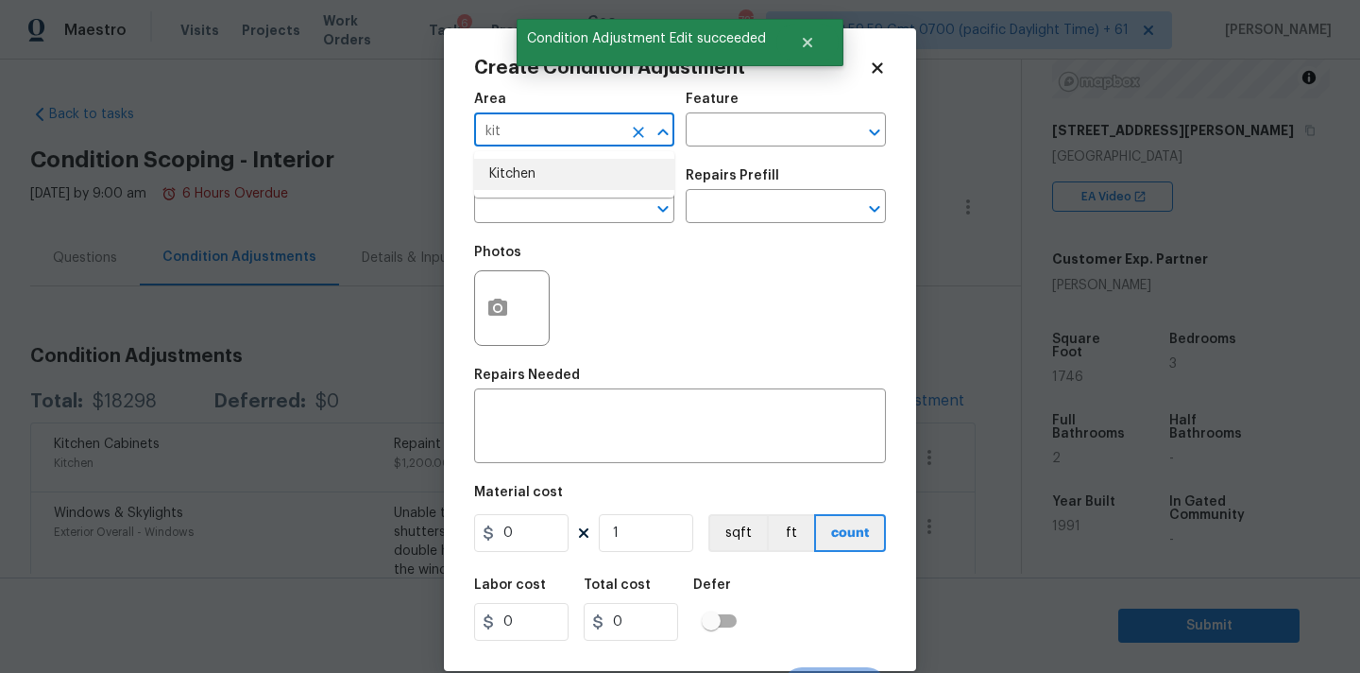
click at [515, 169] on li "Kitchen" at bounding box center [574, 174] width 200 height 31
type input "Kitchen"
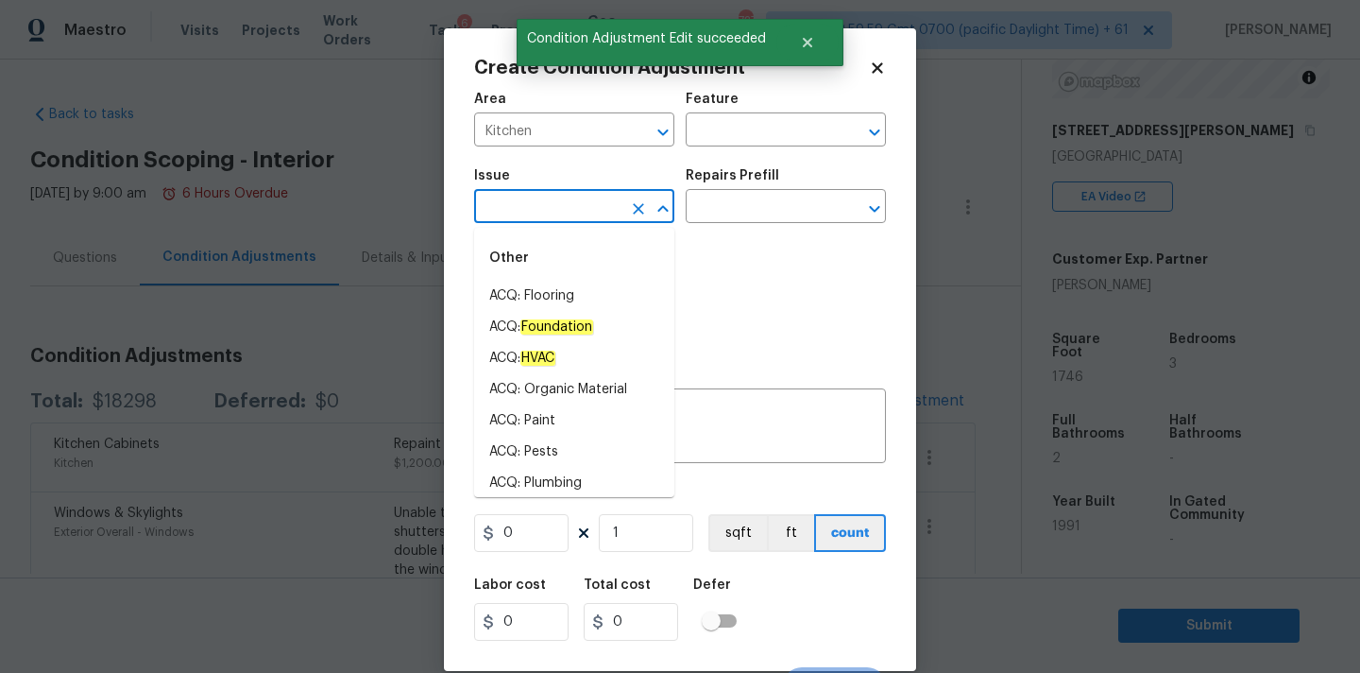
click at [521, 211] on input "text" at bounding box center [547, 208] width 147 height 29
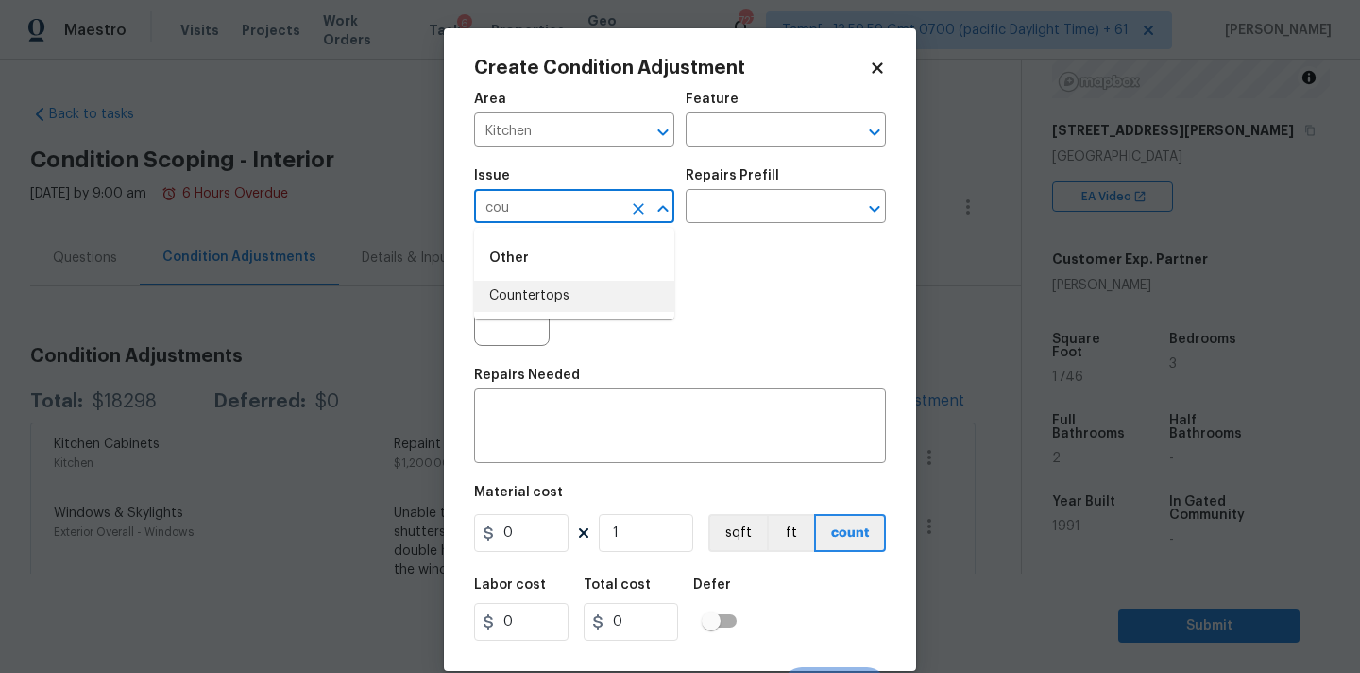
click at [546, 293] on li "Countertops" at bounding box center [574, 296] width 200 height 31
type input "Countertops"
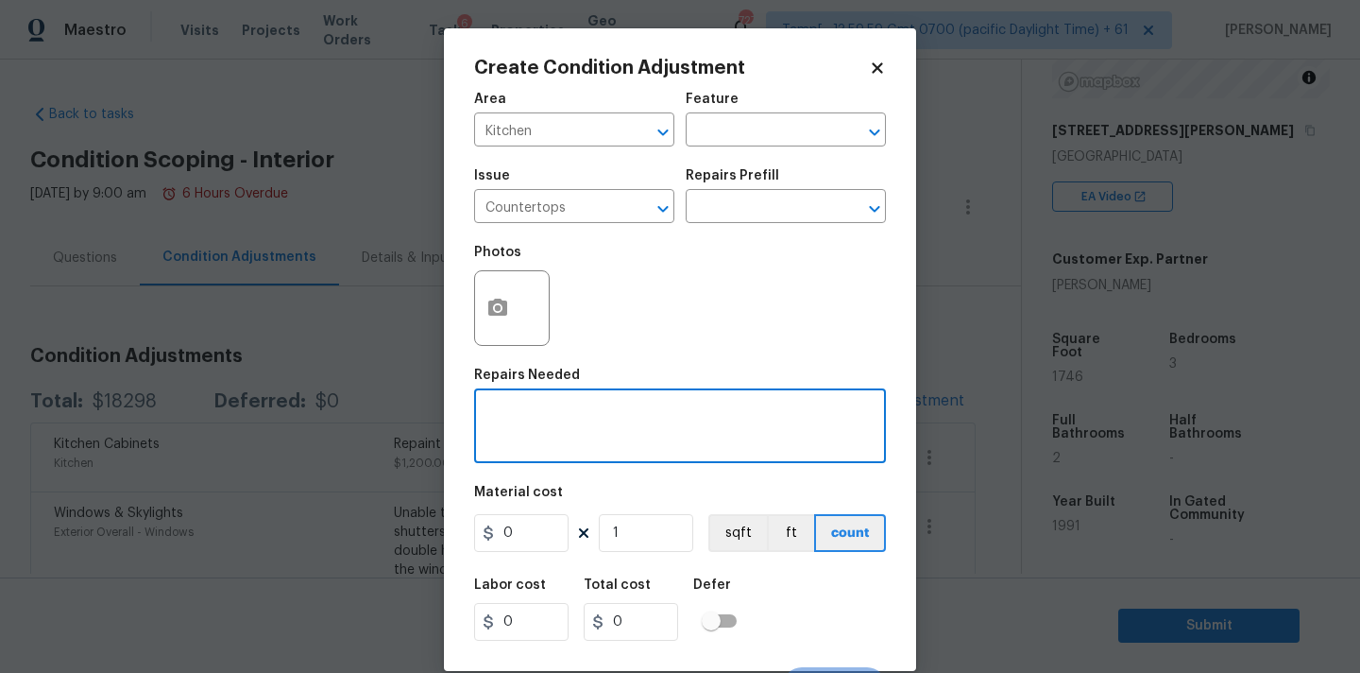
click at [539, 434] on textarea at bounding box center [680, 428] width 389 height 40
paste textarea "Countertops"
type textarea "Replace Countertops"
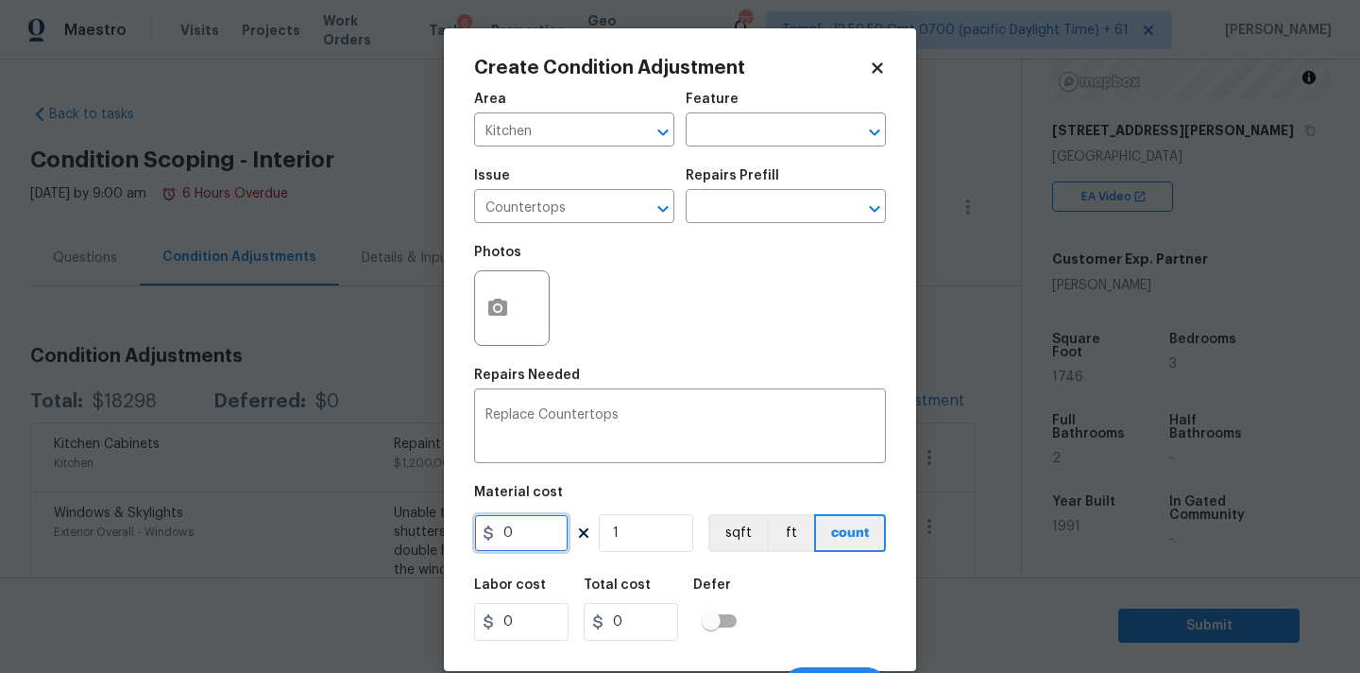
click at [520, 536] on input "0" at bounding box center [521, 533] width 94 height 38
type input "1500"
click at [507, 312] on icon "button" at bounding box center [498, 308] width 23 height 23
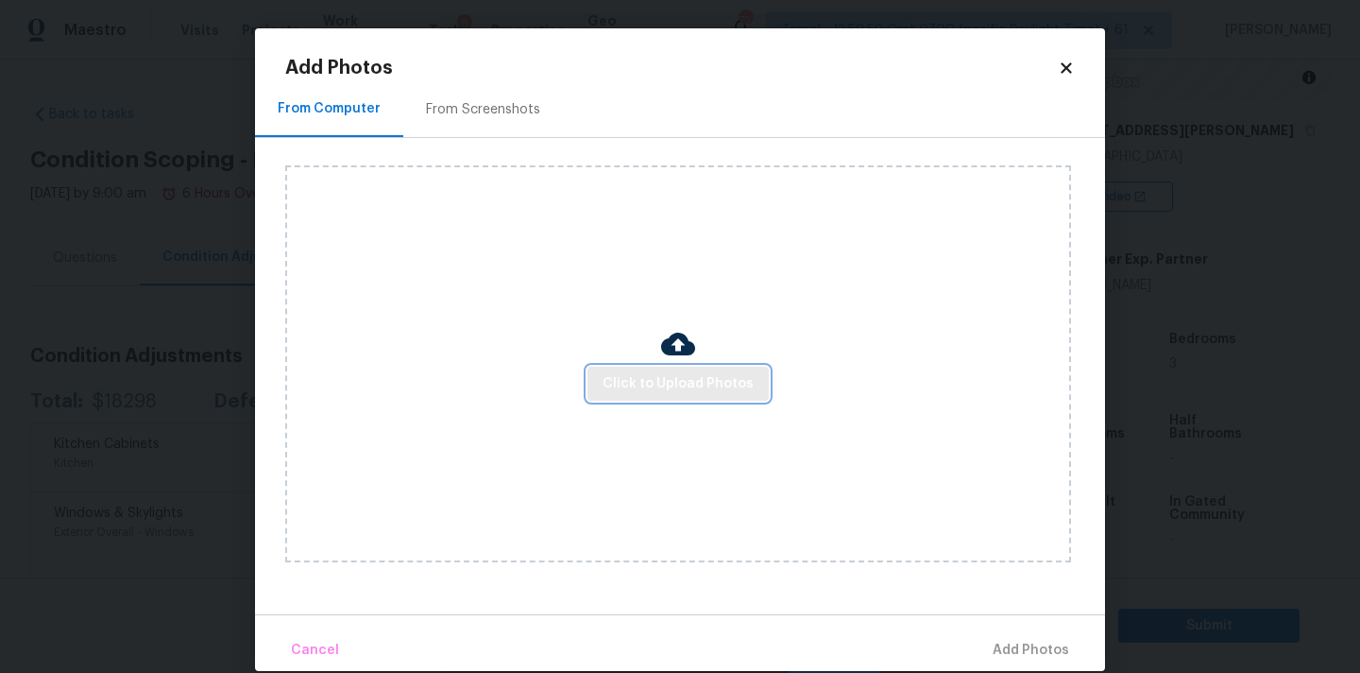
click at [641, 370] on button "Click to Upload Photos" at bounding box center [678, 384] width 181 height 35
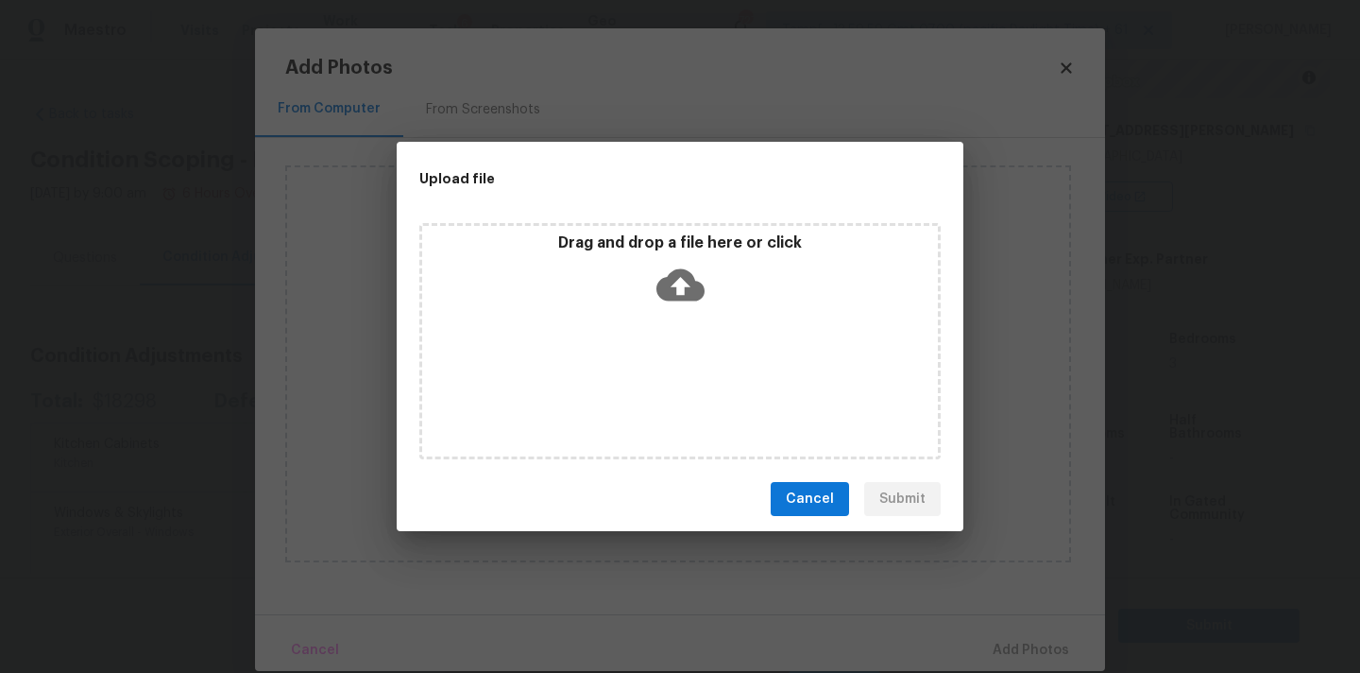
click at [682, 269] on icon at bounding box center [681, 285] width 48 height 32
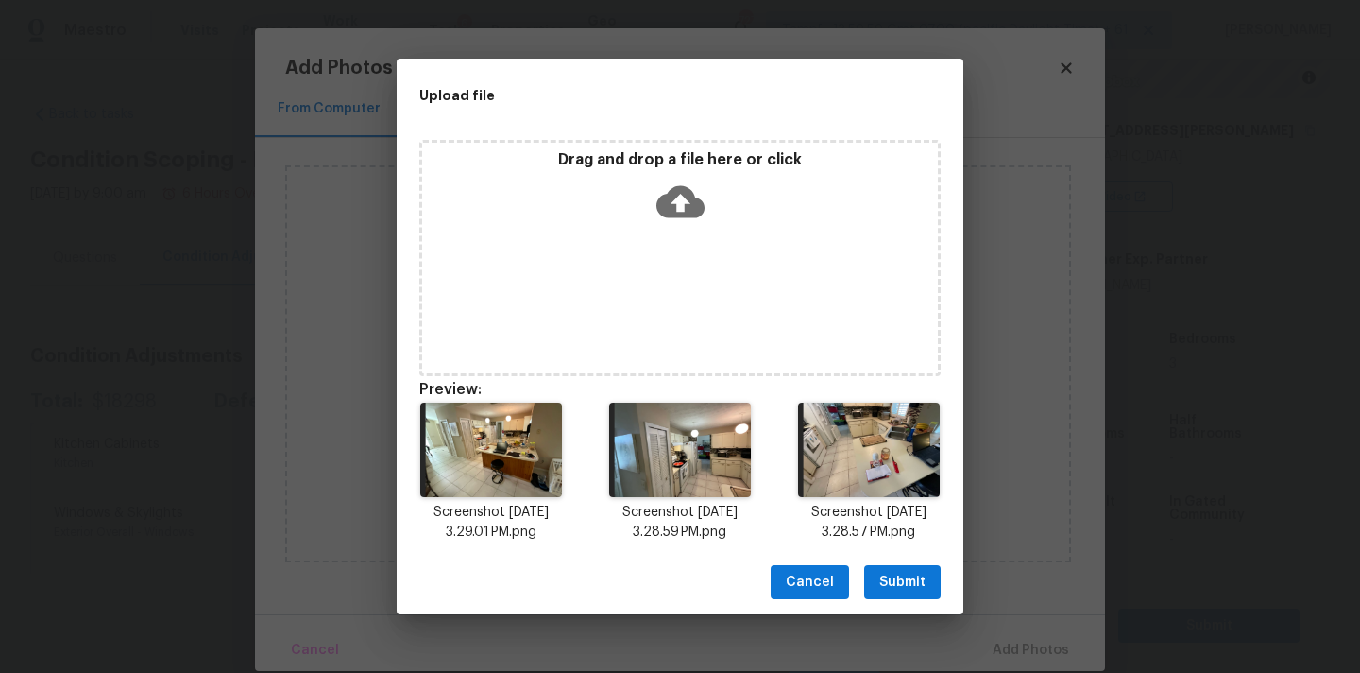
click at [906, 572] on span "Submit" at bounding box center [903, 583] width 46 height 24
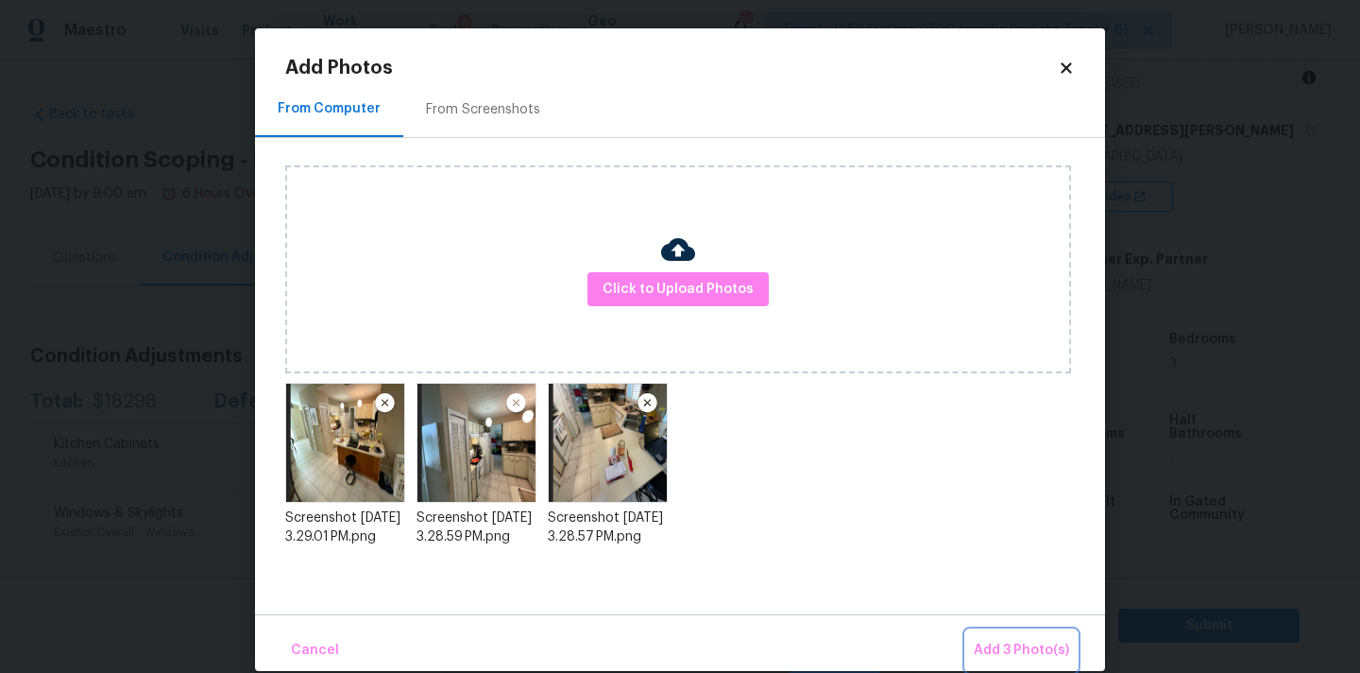
click at [1027, 647] on span "Add 3 Photo(s)" at bounding box center [1021, 651] width 95 height 24
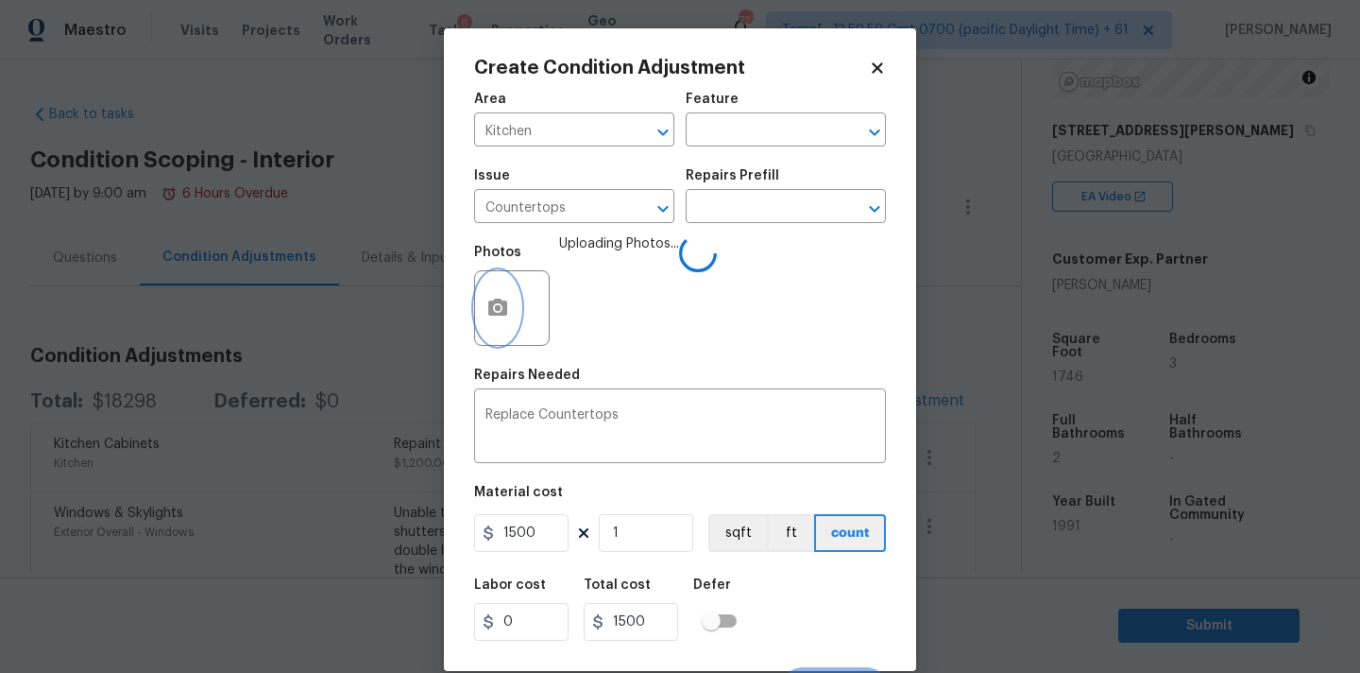
scroll to position [33, 0]
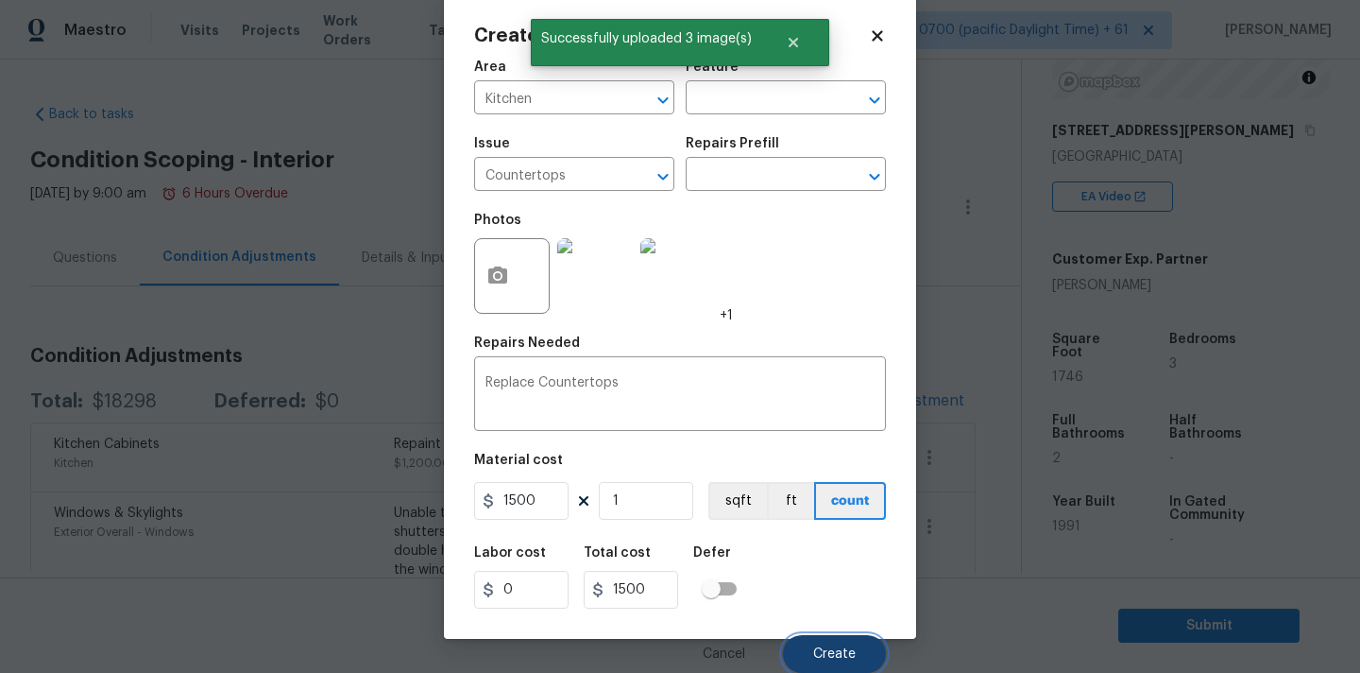
click at [846, 658] on span "Create" at bounding box center [834, 654] width 43 height 14
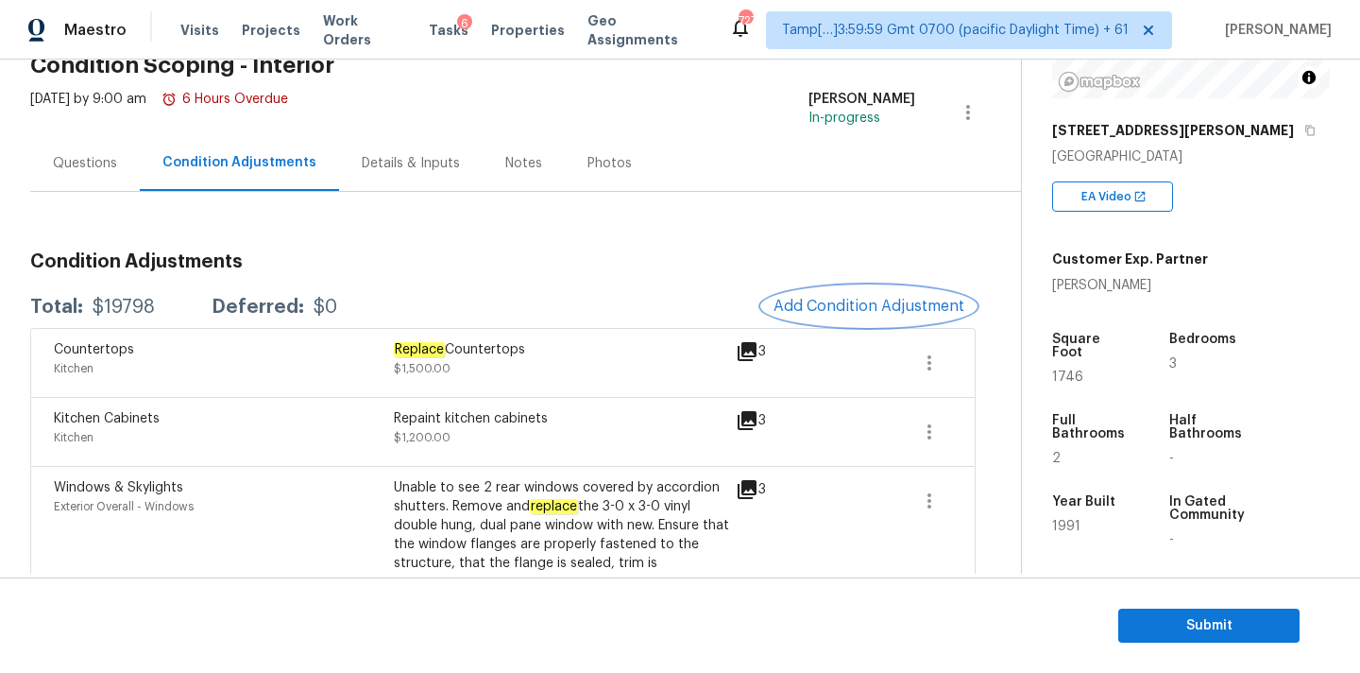
scroll to position [0, 0]
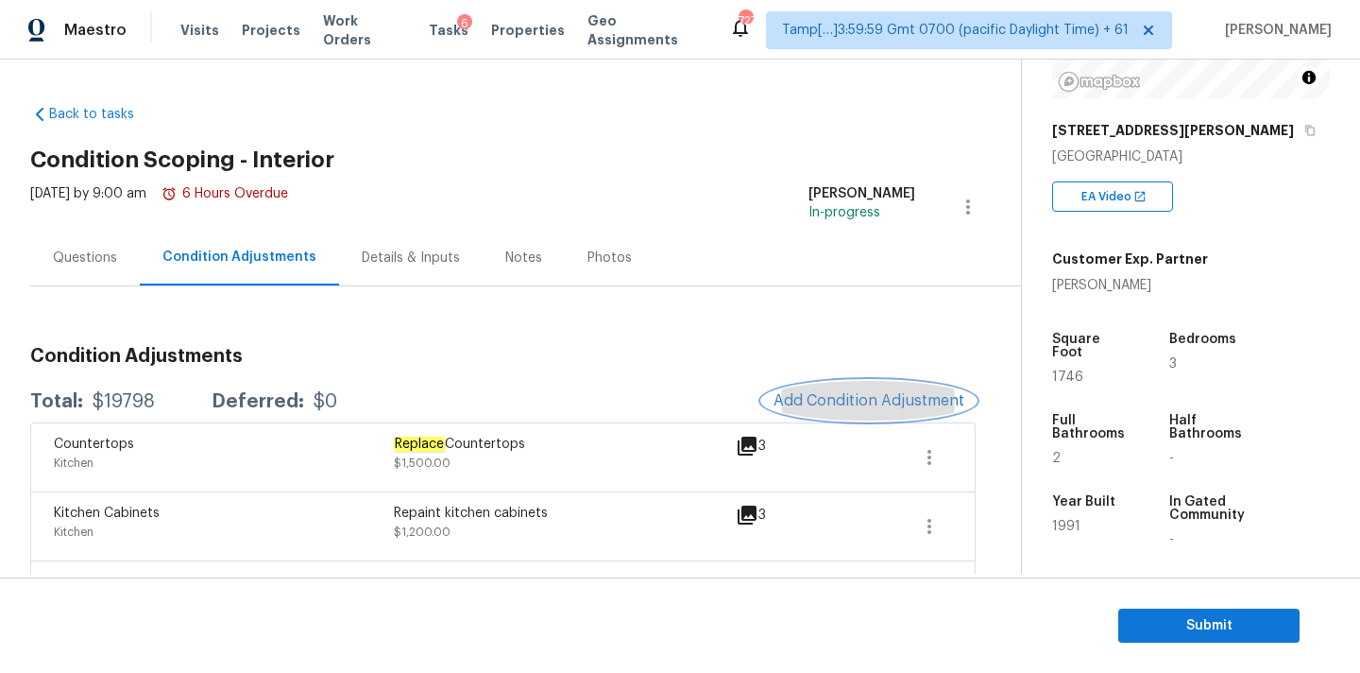
click at [845, 384] on button "Add Condition Adjustment" at bounding box center [869, 401] width 214 height 40
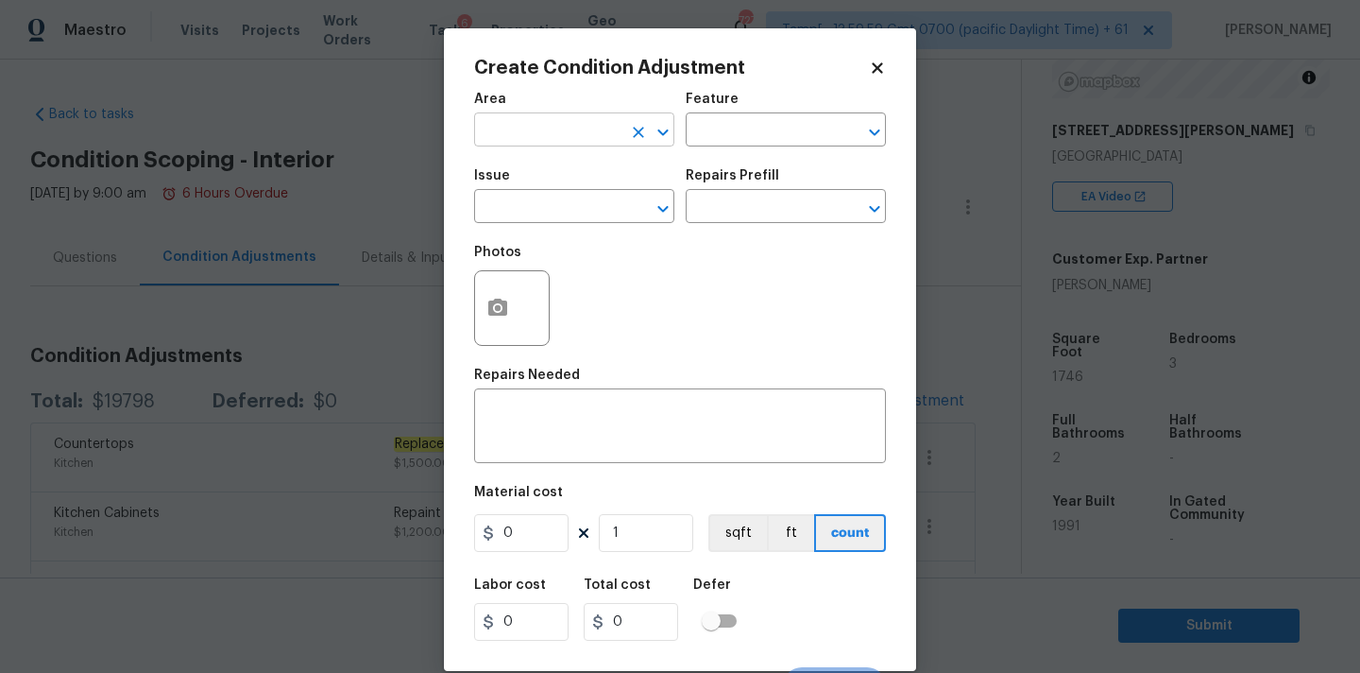
click at [498, 133] on input "text" at bounding box center [547, 131] width 147 height 29
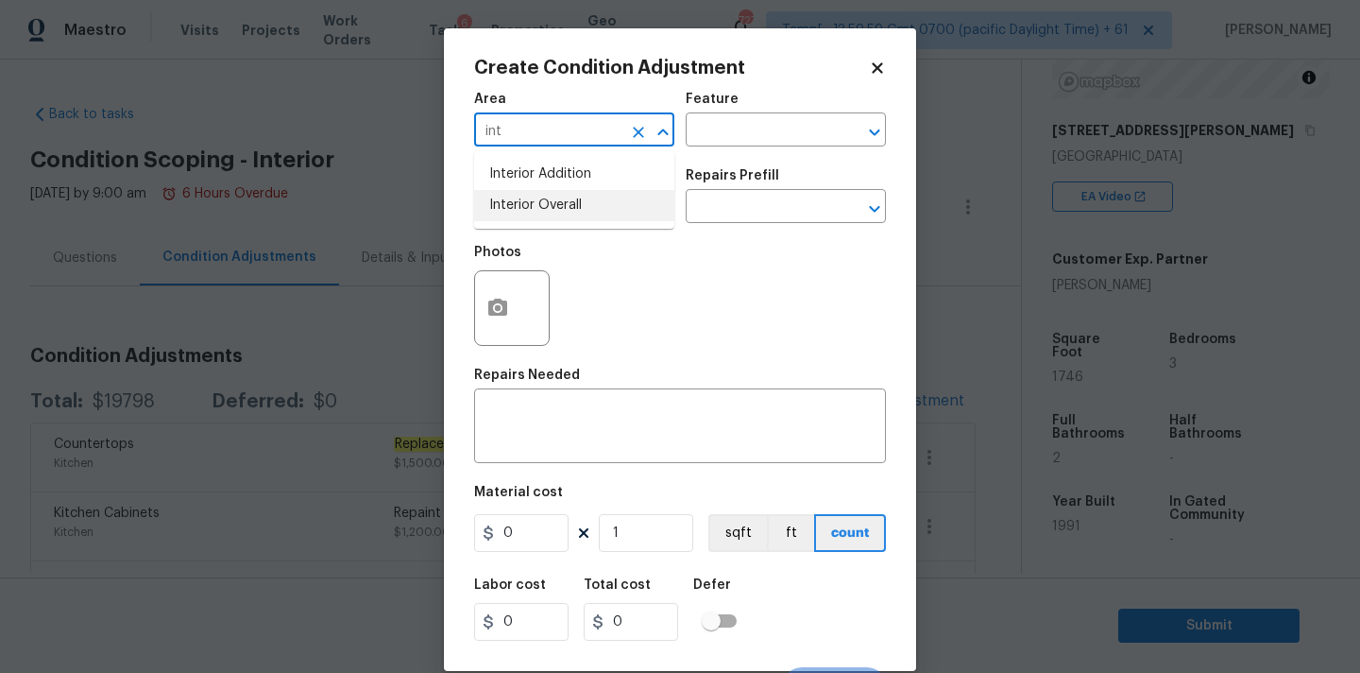
click at [497, 211] on li "Interior Overall" at bounding box center [574, 205] width 200 height 31
type input "Interior Overall"
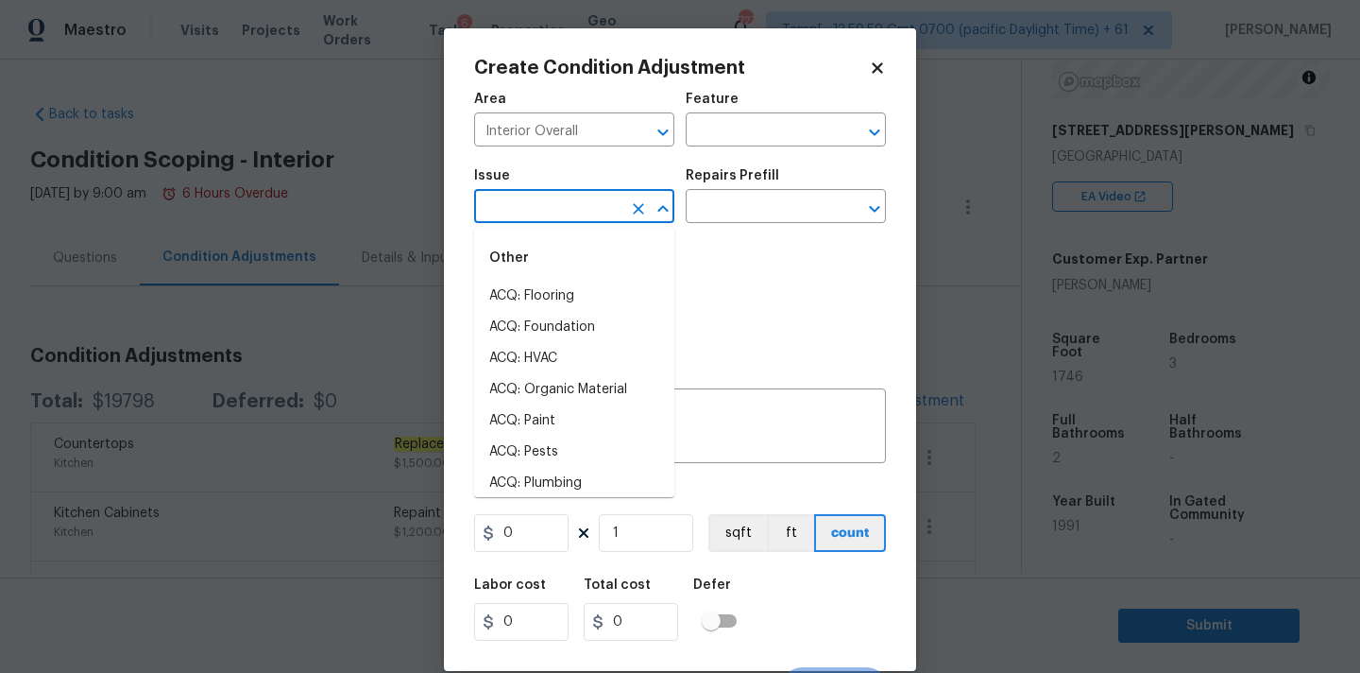
click at [525, 213] on input "text" at bounding box center [547, 208] width 147 height 29
click at [596, 293] on li "ACQ: Flooring" at bounding box center [574, 296] width 200 height 31
type input "ACQ: Flooring"
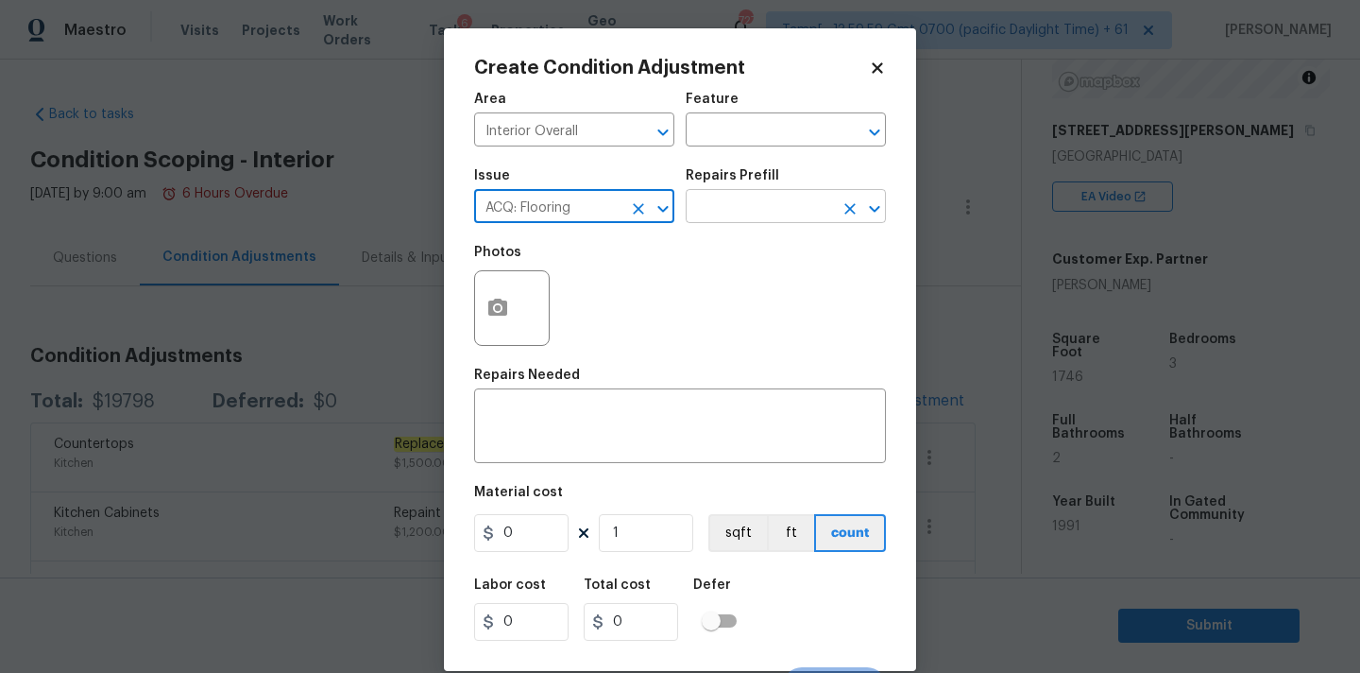
click at [737, 210] on input "text" at bounding box center [759, 208] width 147 height 29
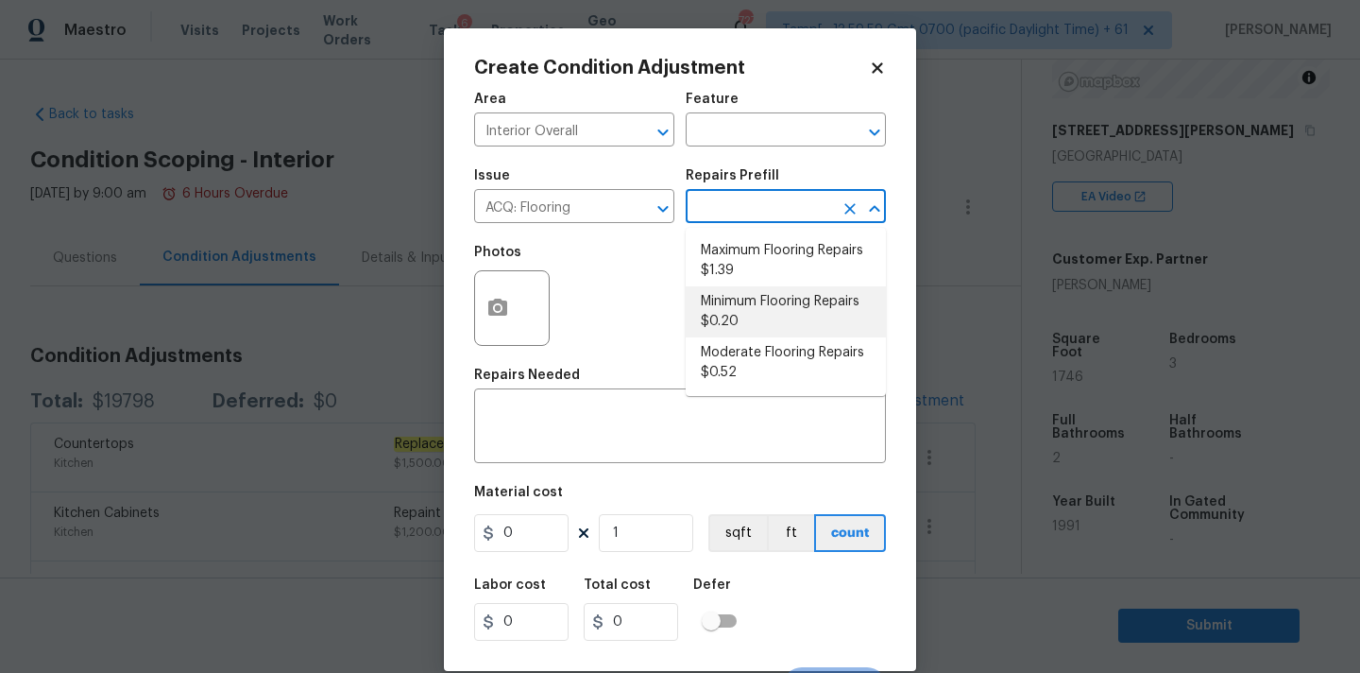
click at [733, 310] on li "Minimum Flooring Repairs $0.20" at bounding box center [786, 311] width 200 height 51
type input "Acquisition"
type textarea "Acquisition Scope: Minimum flooring repairs"
type input "0.2"
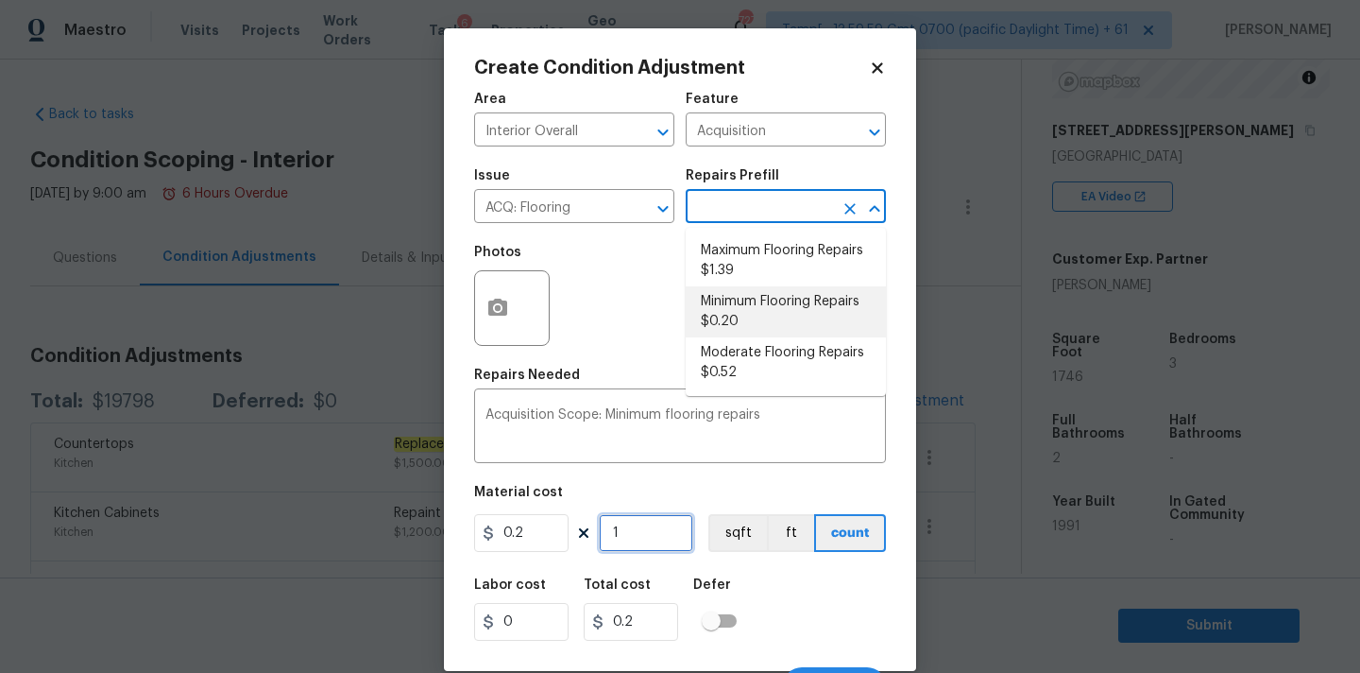
click at [631, 539] on input "1" at bounding box center [646, 533] width 94 height 38
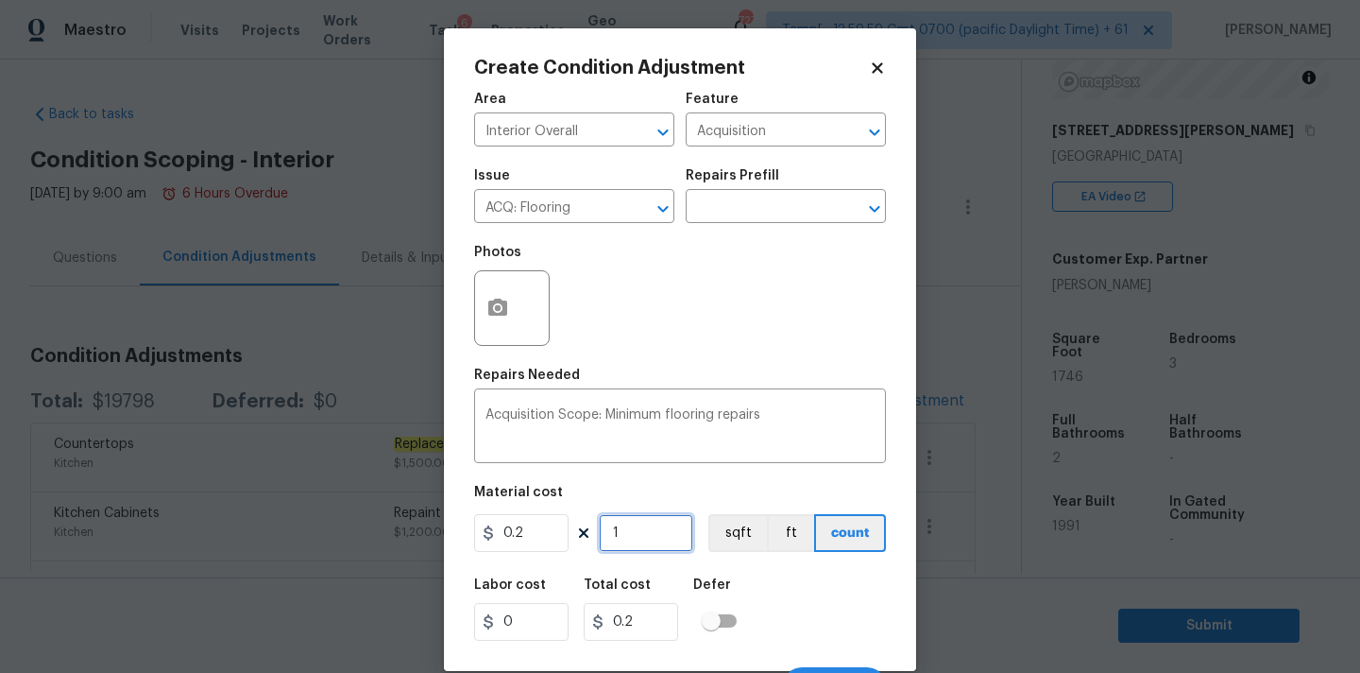
click at [631, 539] on input "1" at bounding box center [646, 533] width 94 height 38
type input "2"
type input "0.4"
type input "24"
type input "4.8"
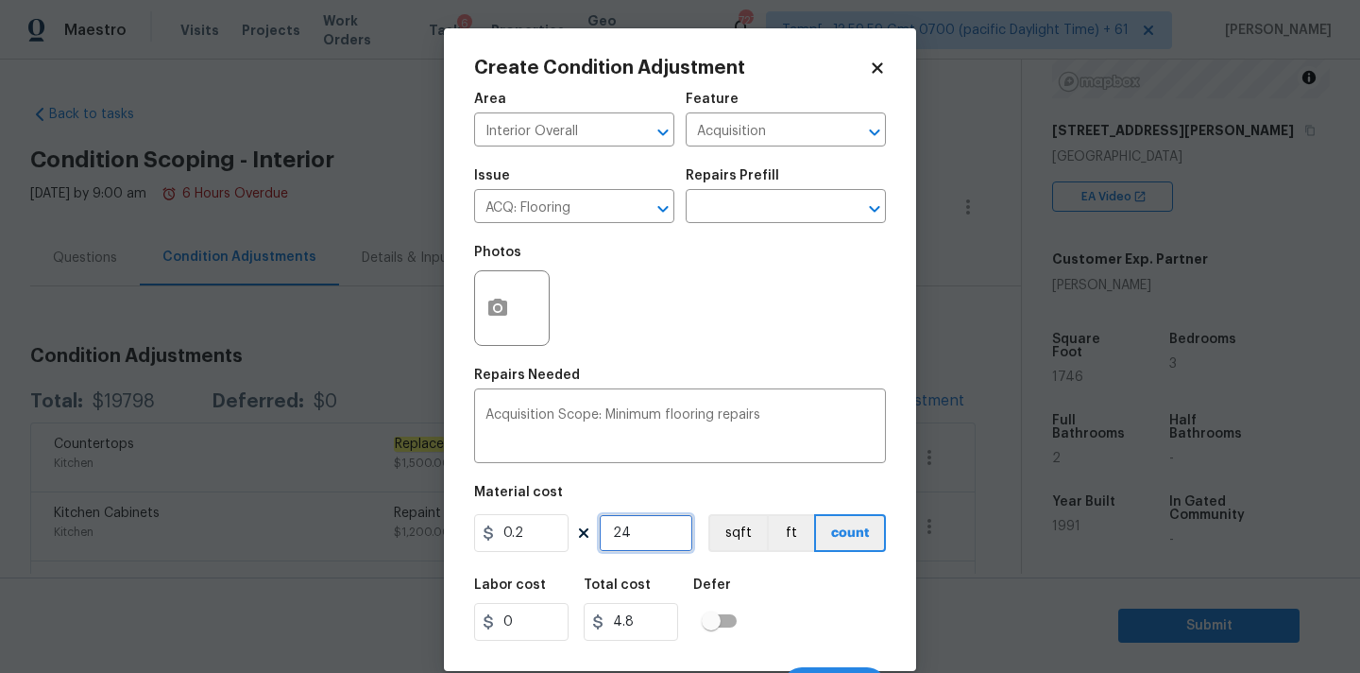
type input "246"
type input "49.2"
type input "2466"
type input "493.2"
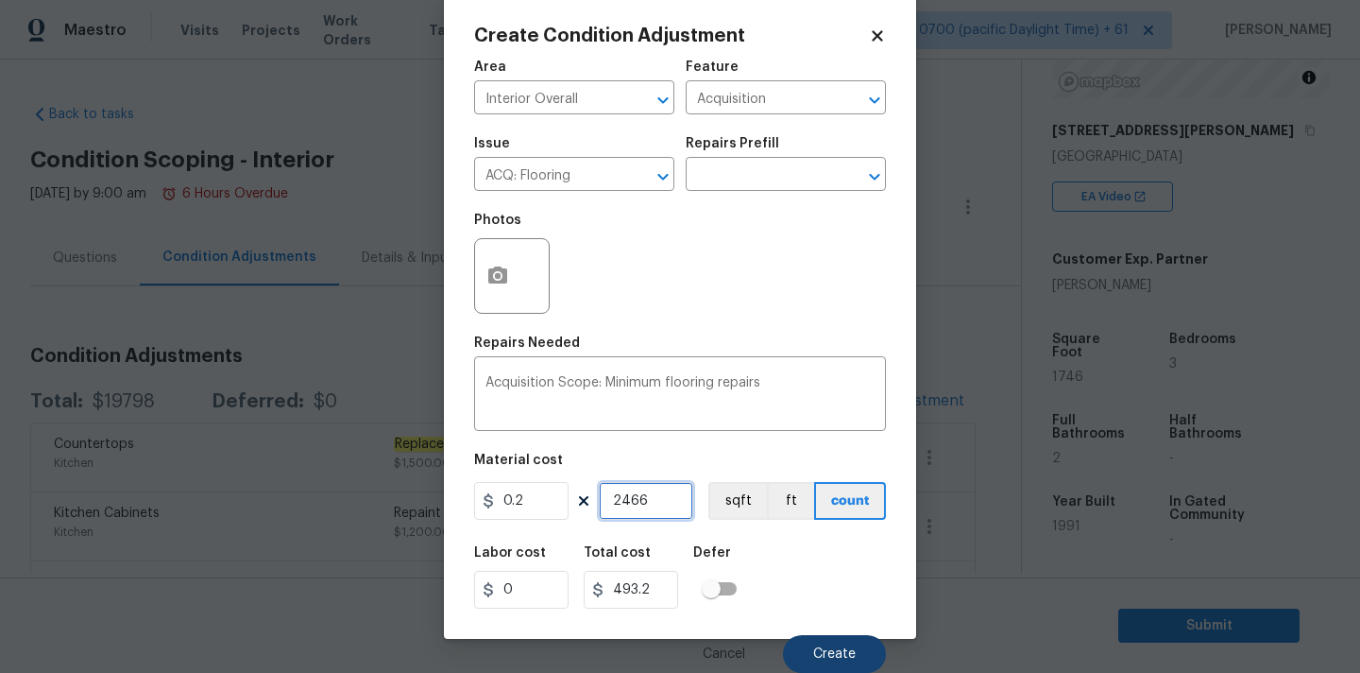
type input "2466"
click at [829, 637] on button "Create" at bounding box center [834, 654] width 103 height 38
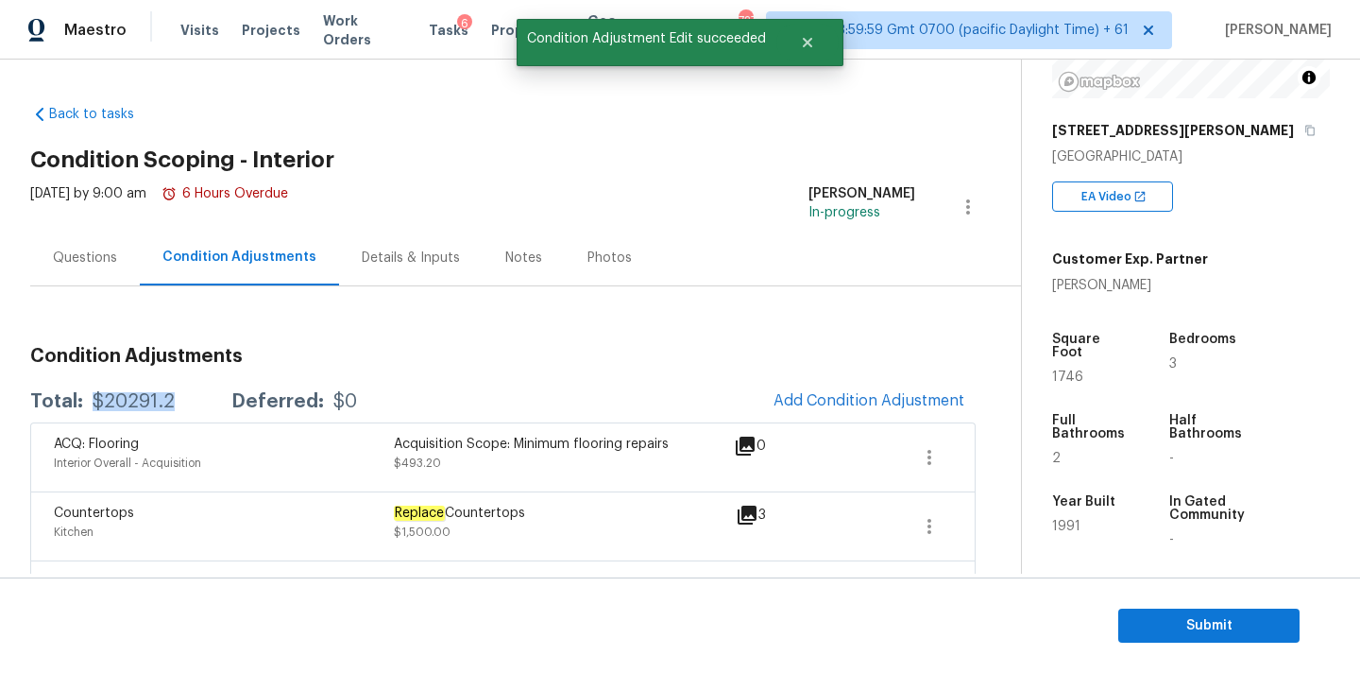
drag, startPoint x: 90, startPoint y: 398, endPoint x: 187, endPoint y: 397, distance: 97.3
click at [187, 397] on div "Total: $20291.2 Deferred: $0" at bounding box center [193, 401] width 327 height 19
copy div "$20291.2"
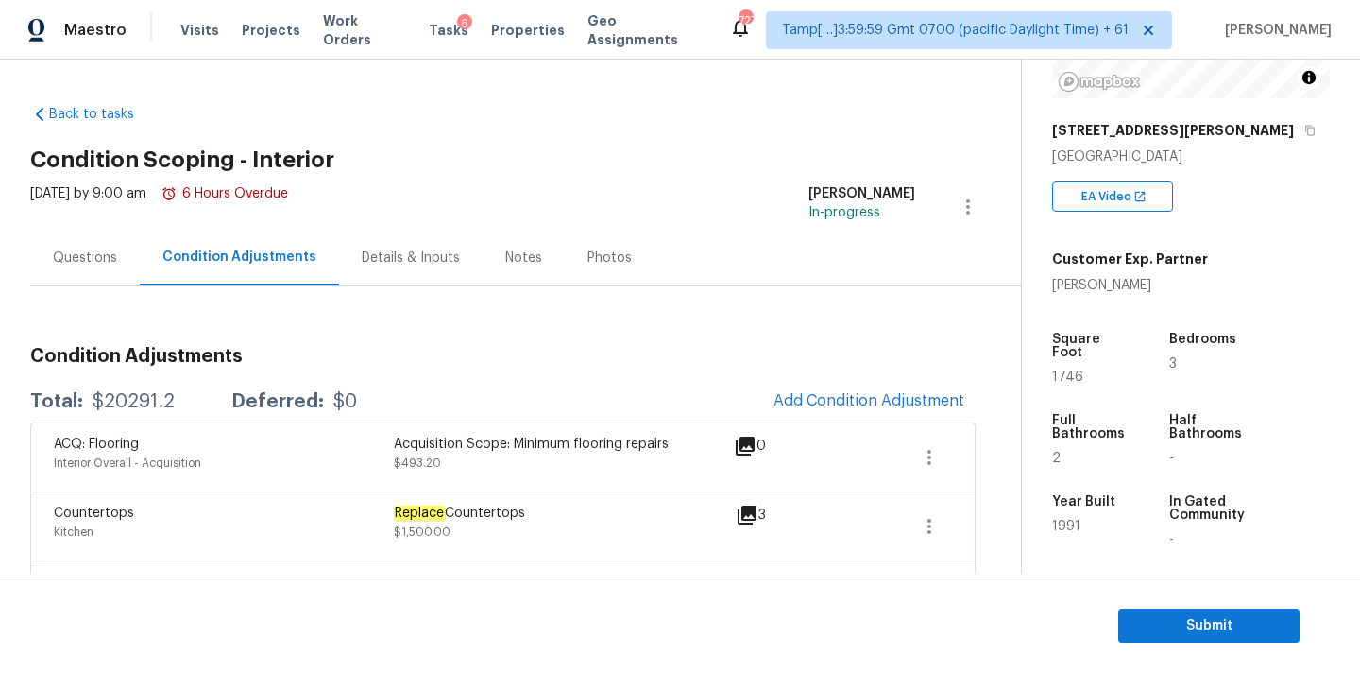
click at [77, 252] on div "Questions" at bounding box center [85, 257] width 64 height 19
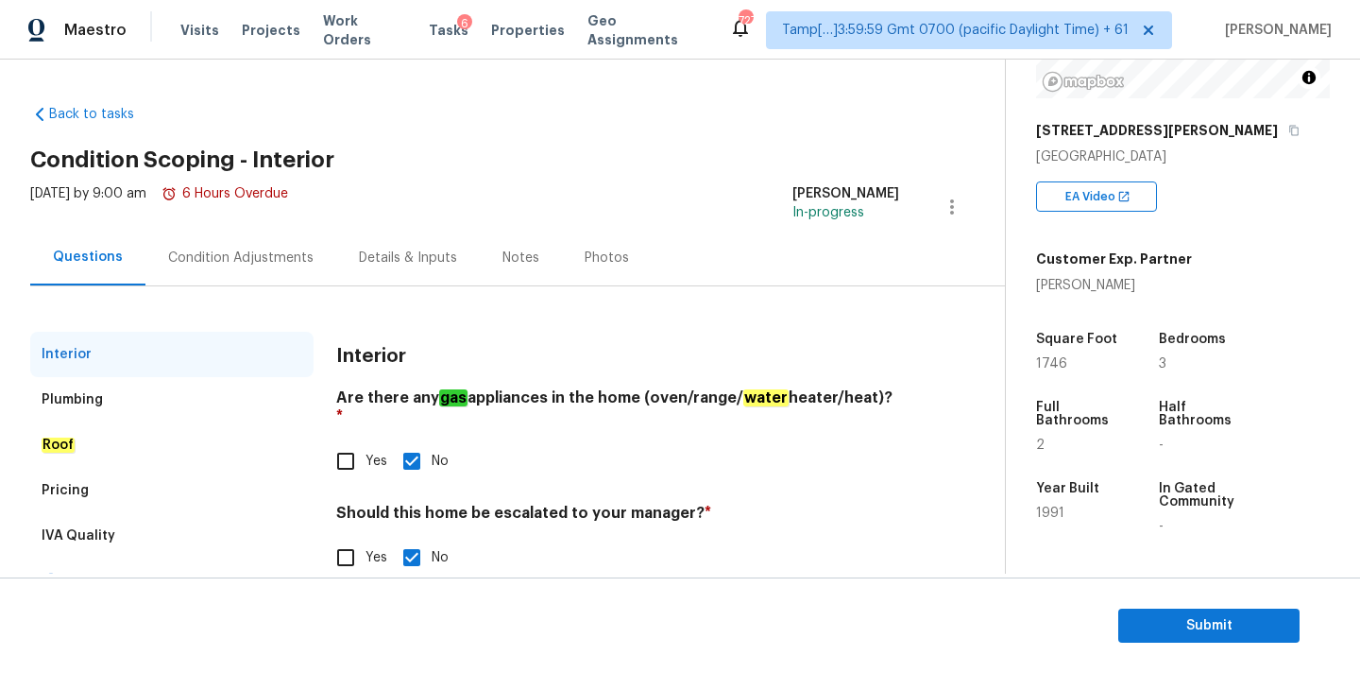
scroll to position [36, 0]
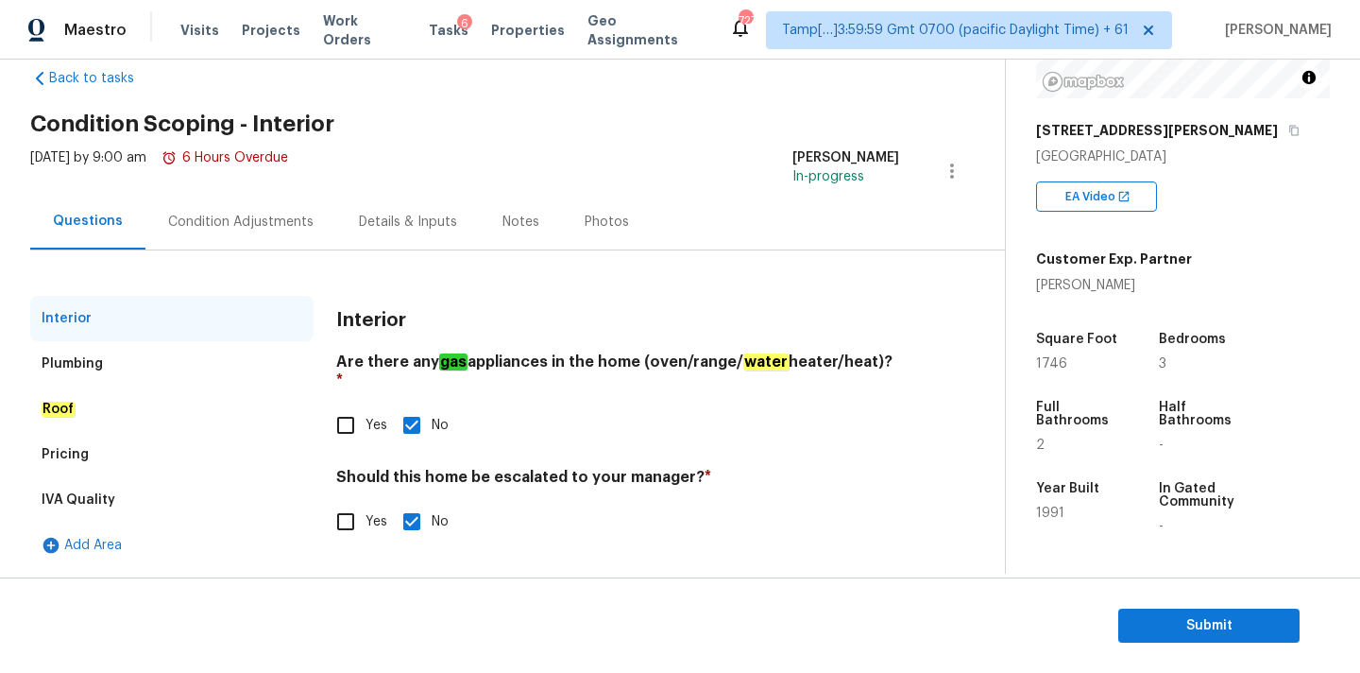
click at [188, 216] on div "Condition Adjustments" at bounding box center [240, 222] width 145 height 19
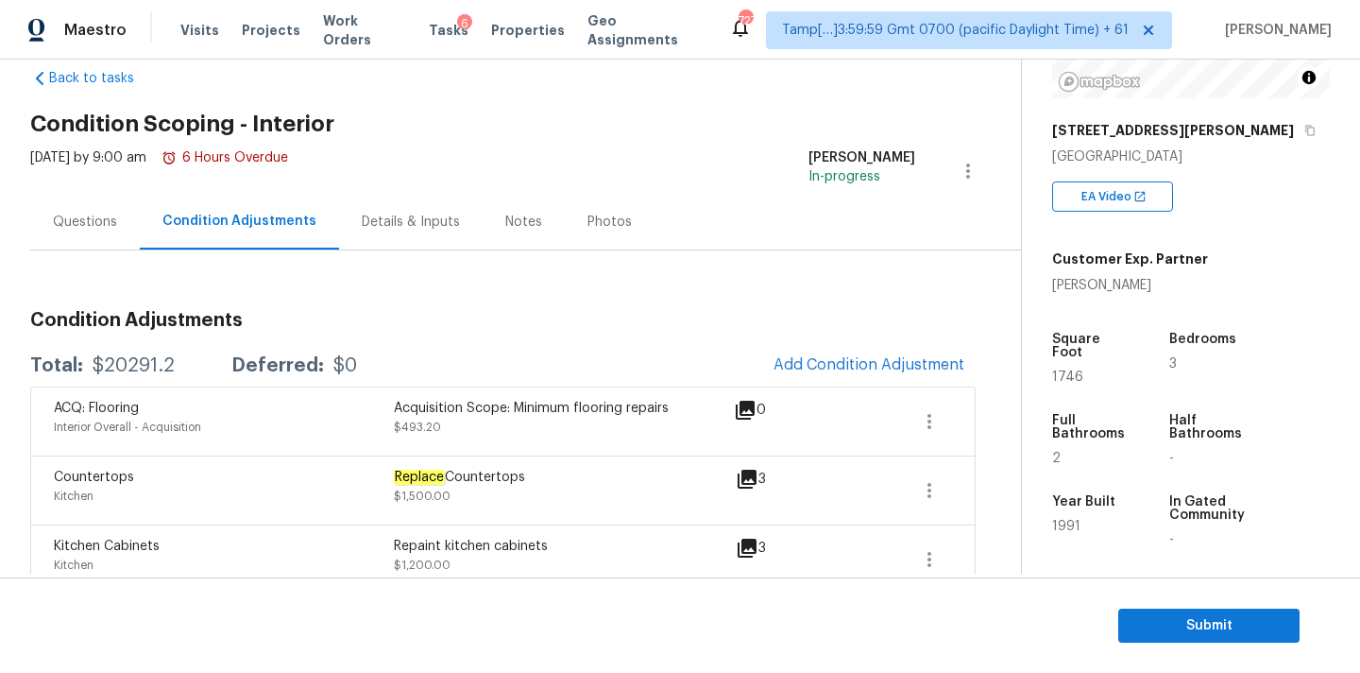
click at [85, 360] on div "Total: $20291.2 Deferred: $0" at bounding box center [193, 365] width 327 height 19
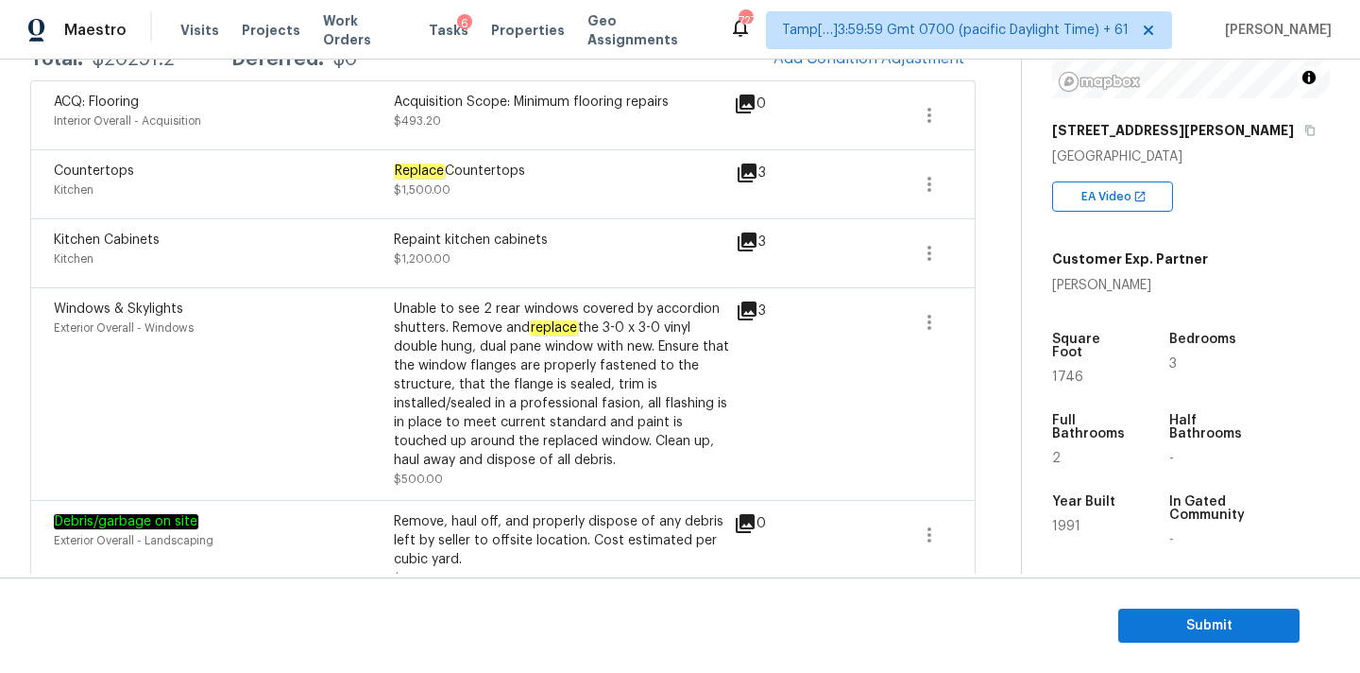
scroll to position [379, 0]
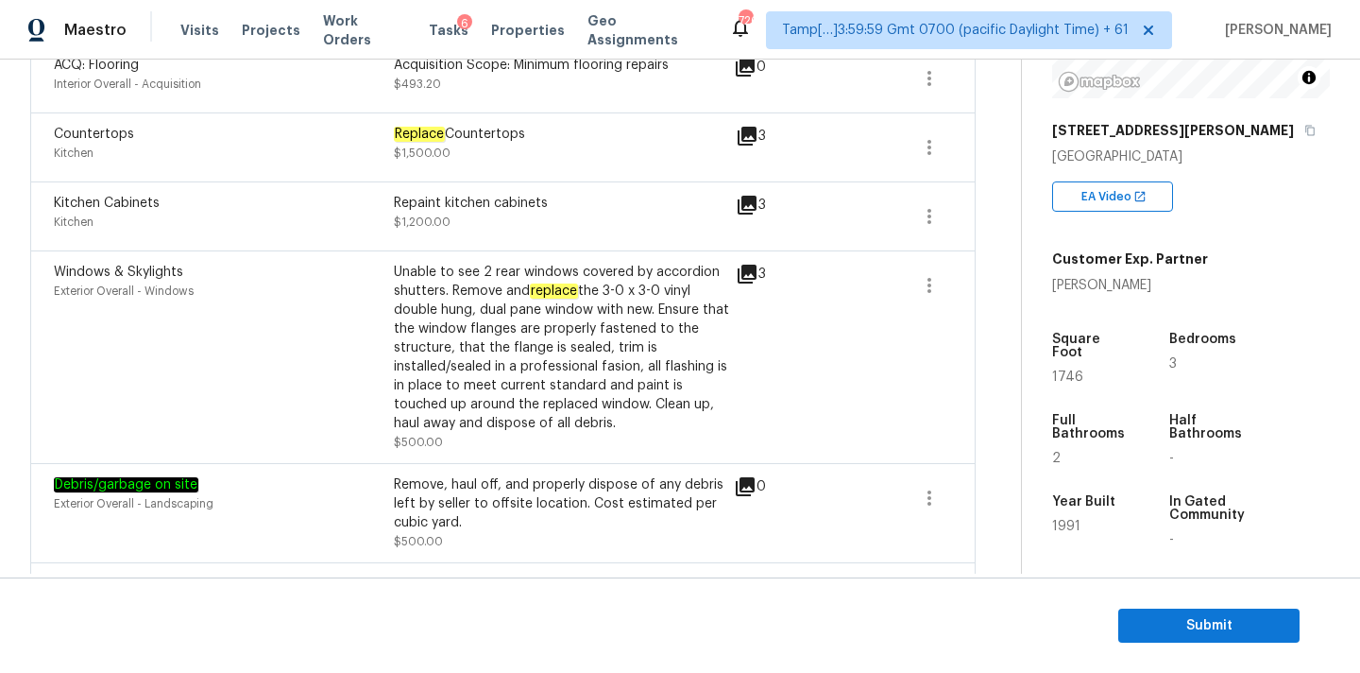
click at [1209, 601] on section "Submit" at bounding box center [680, 625] width 1360 height 96
click at [1207, 616] on span "Submit" at bounding box center [1209, 626] width 151 height 24
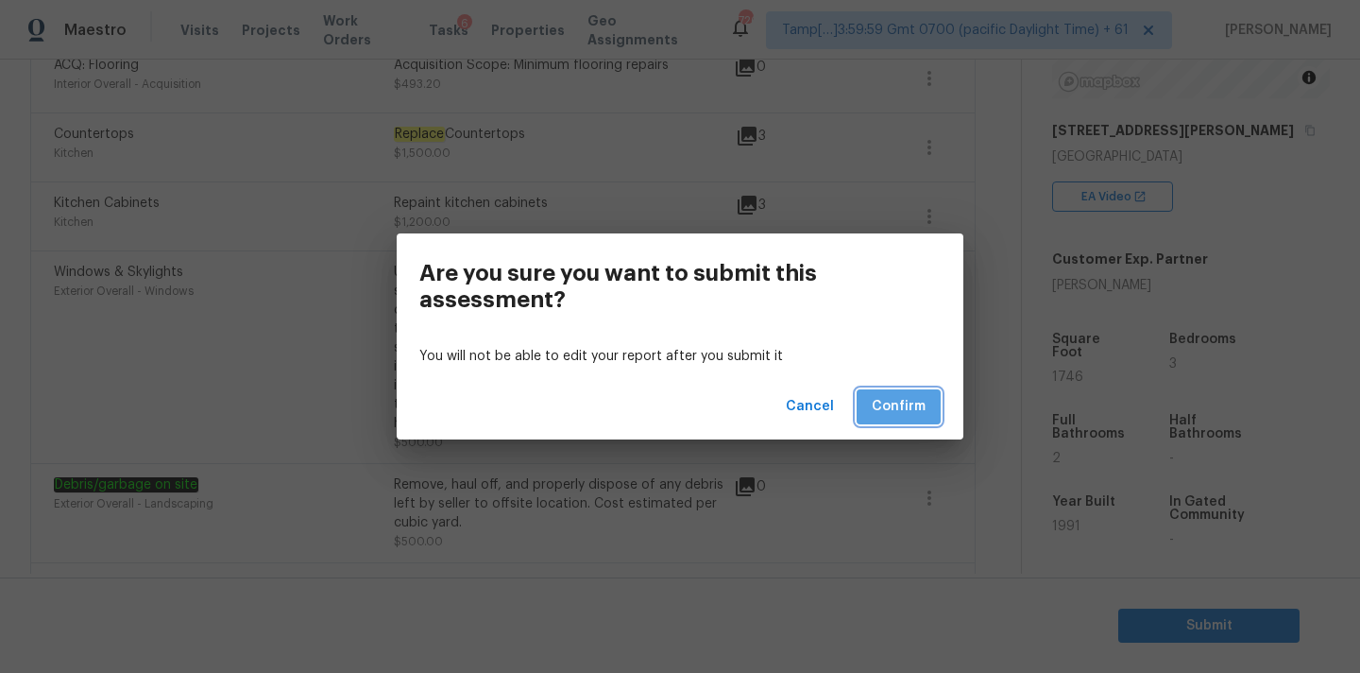
click at [901, 411] on span "Confirm" at bounding box center [899, 407] width 54 height 24
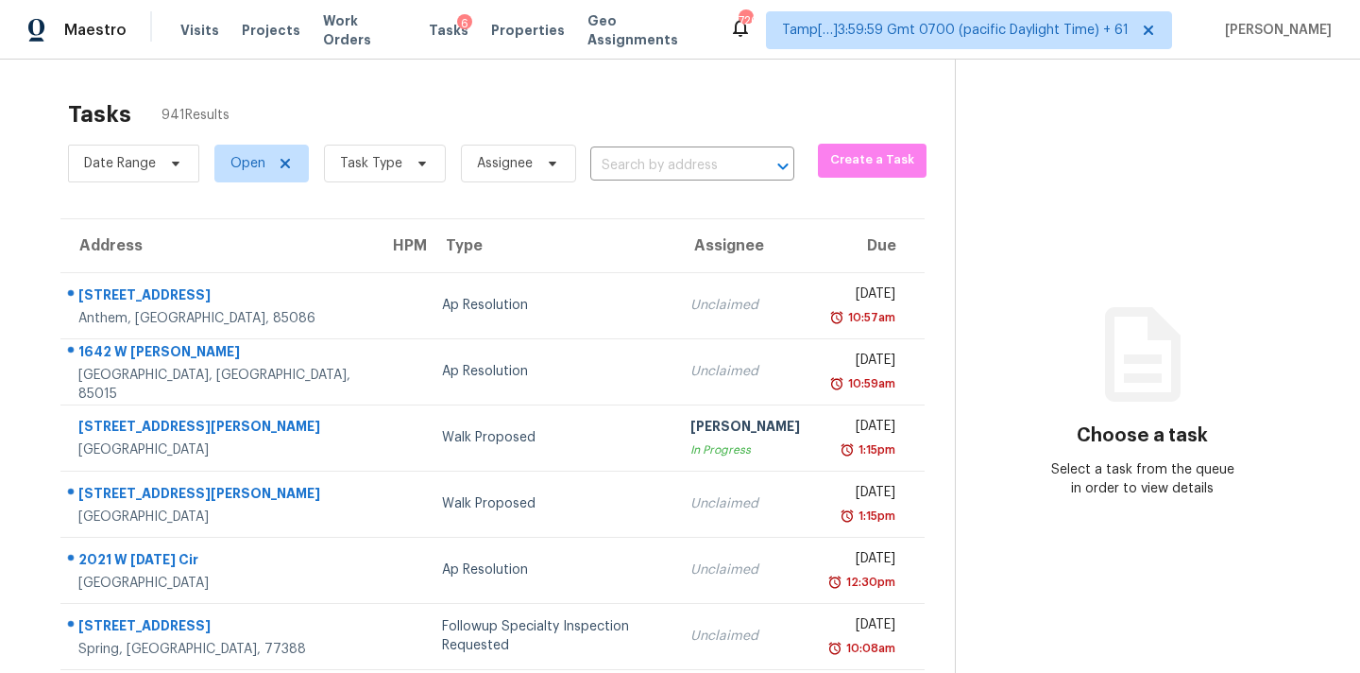
click at [607, 181] on div "Date Range Open Task Type Assignee ​" at bounding box center [431, 163] width 726 height 49
click at [625, 155] on input "text" at bounding box center [665, 165] width 151 height 29
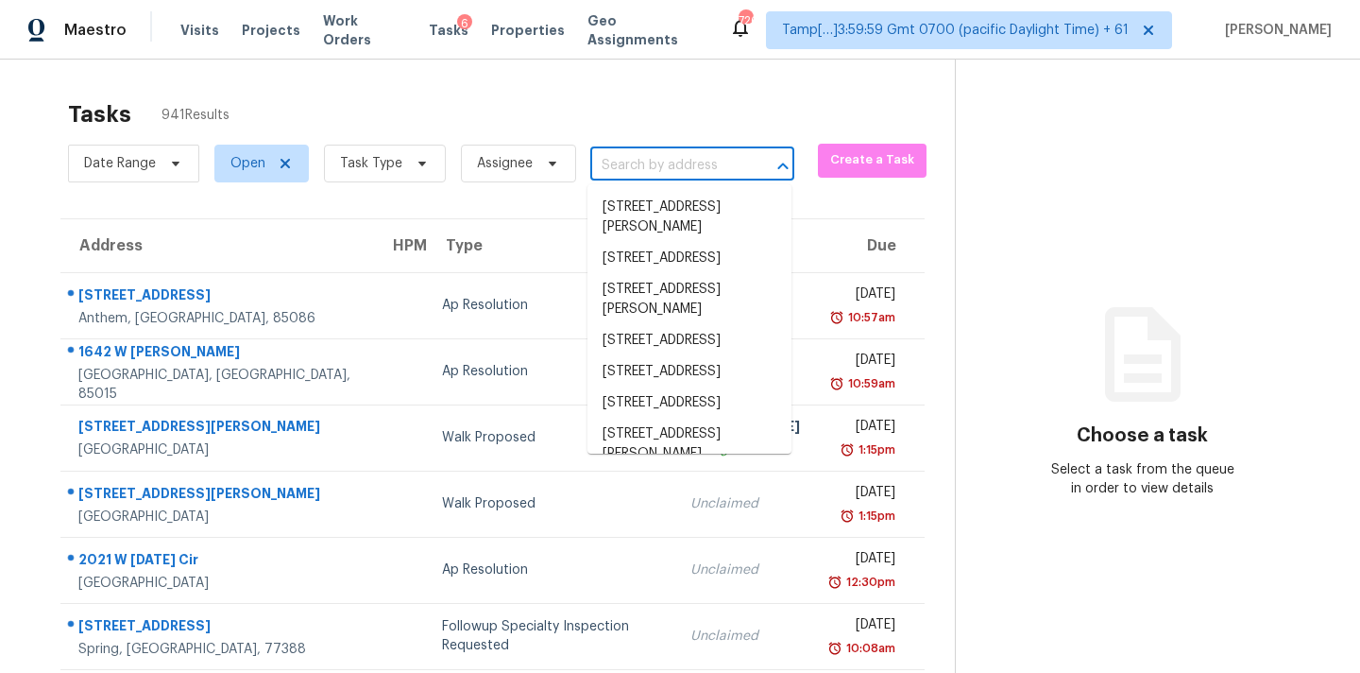
paste input "2512 Gettysburg Dr League City, TX, 77573"
type input "2512 Gettysburg Dr League City, TX, 77573"
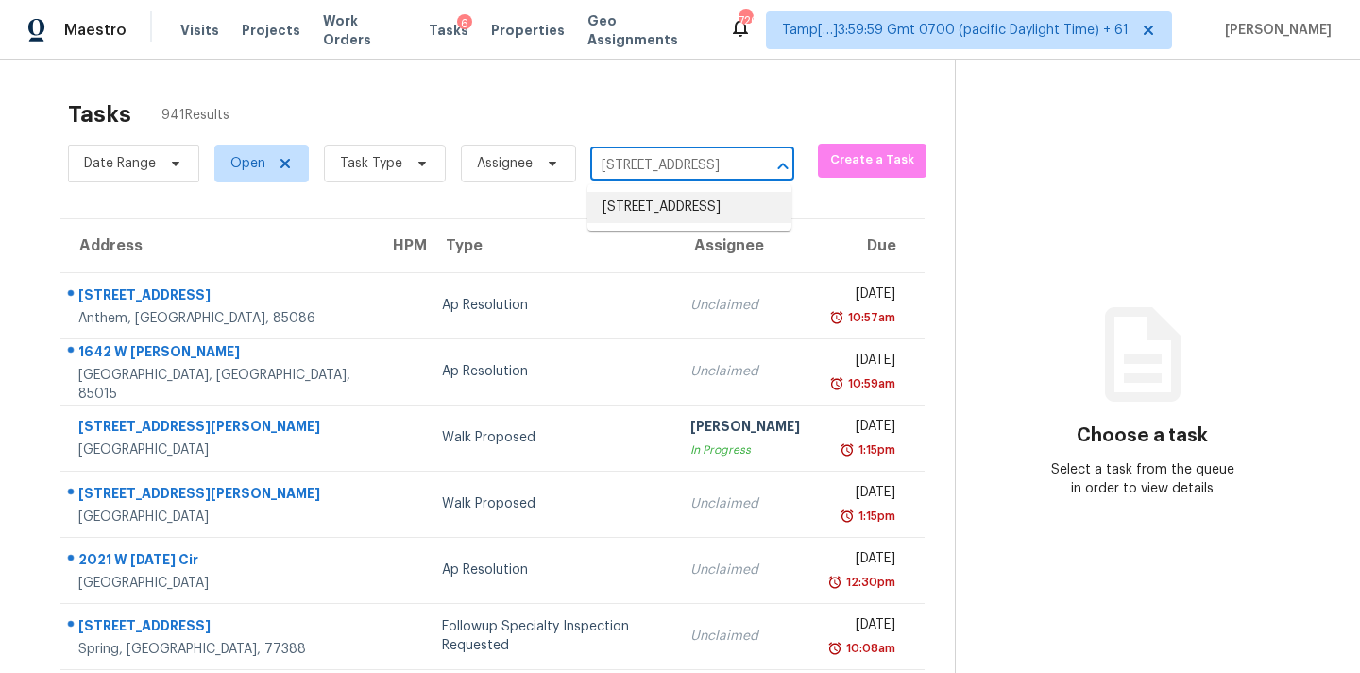
click at [630, 222] on li "2512 Gettysburg Dr, League City, TX 77573" at bounding box center [690, 207] width 204 height 31
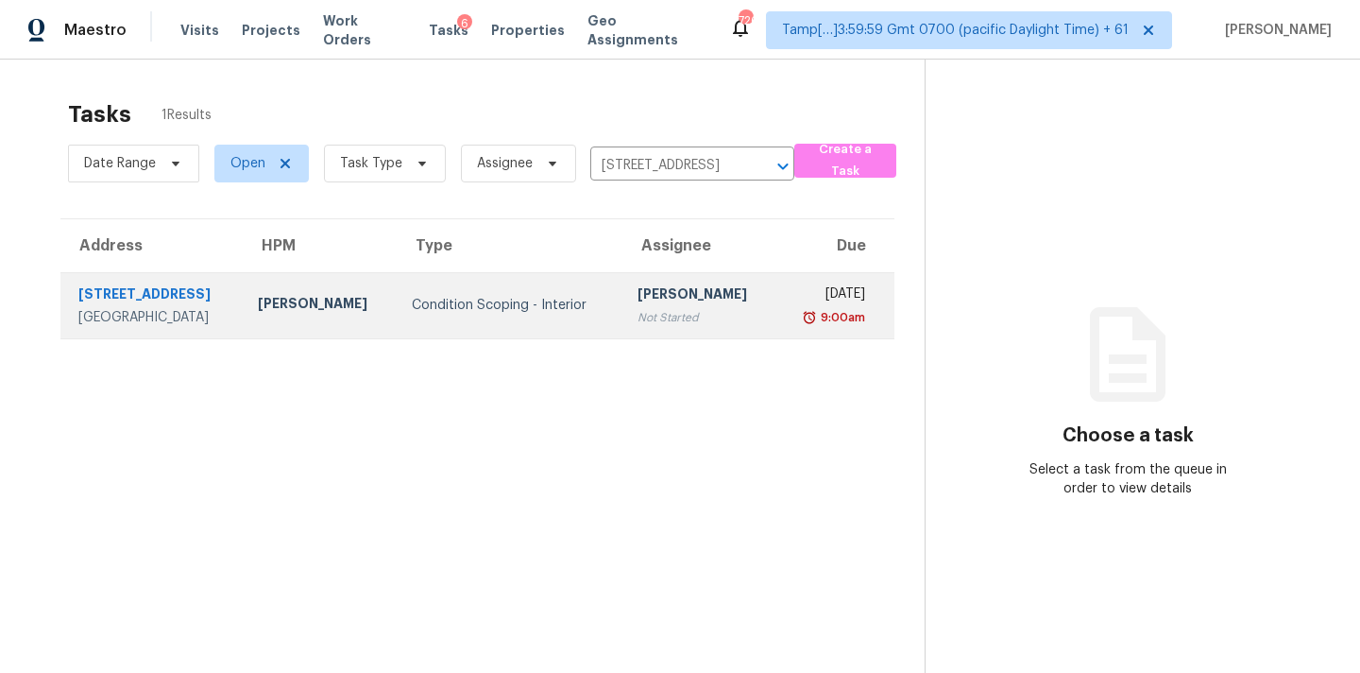
click at [638, 298] on div "[PERSON_NAME]" at bounding box center [700, 296] width 124 height 24
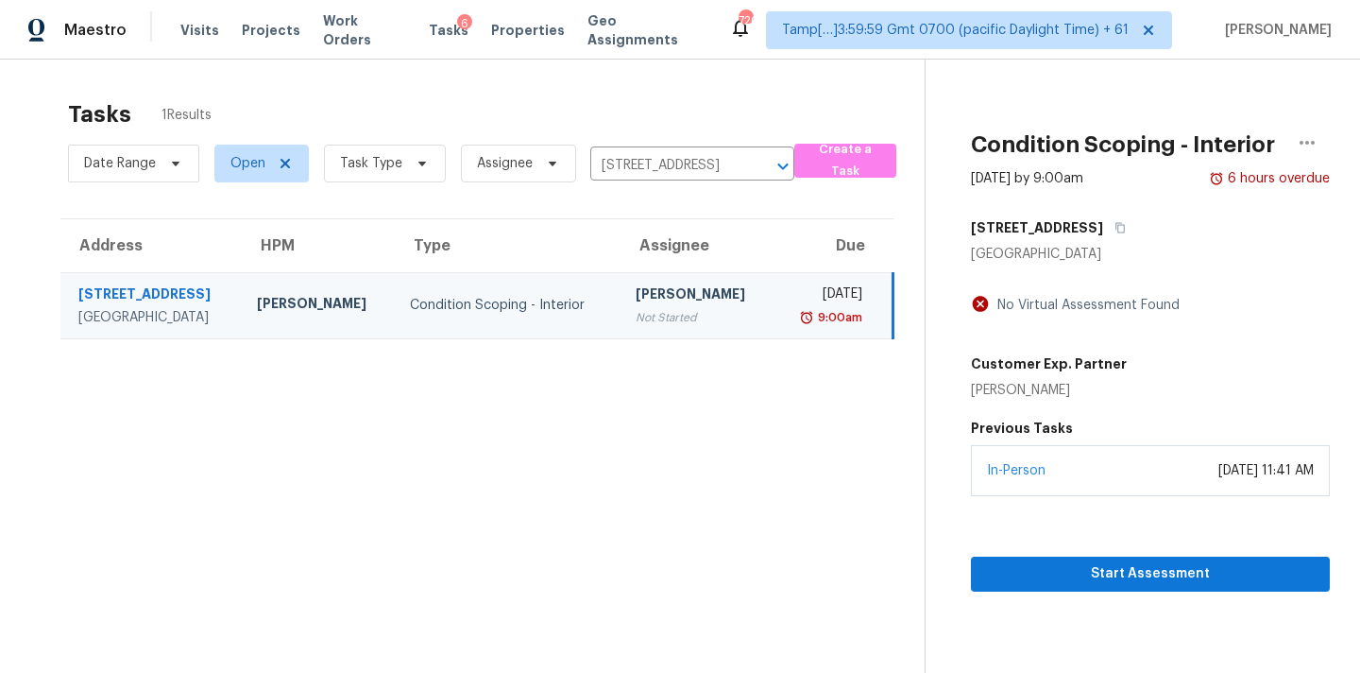
click at [1034, 490] on div "In-Person September 29, 2025 at 11:41 AM" at bounding box center [1150, 470] width 359 height 51
click at [1057, 561] on button "Start Assessment" at bounding box center [1150, 573] width 359 height 35
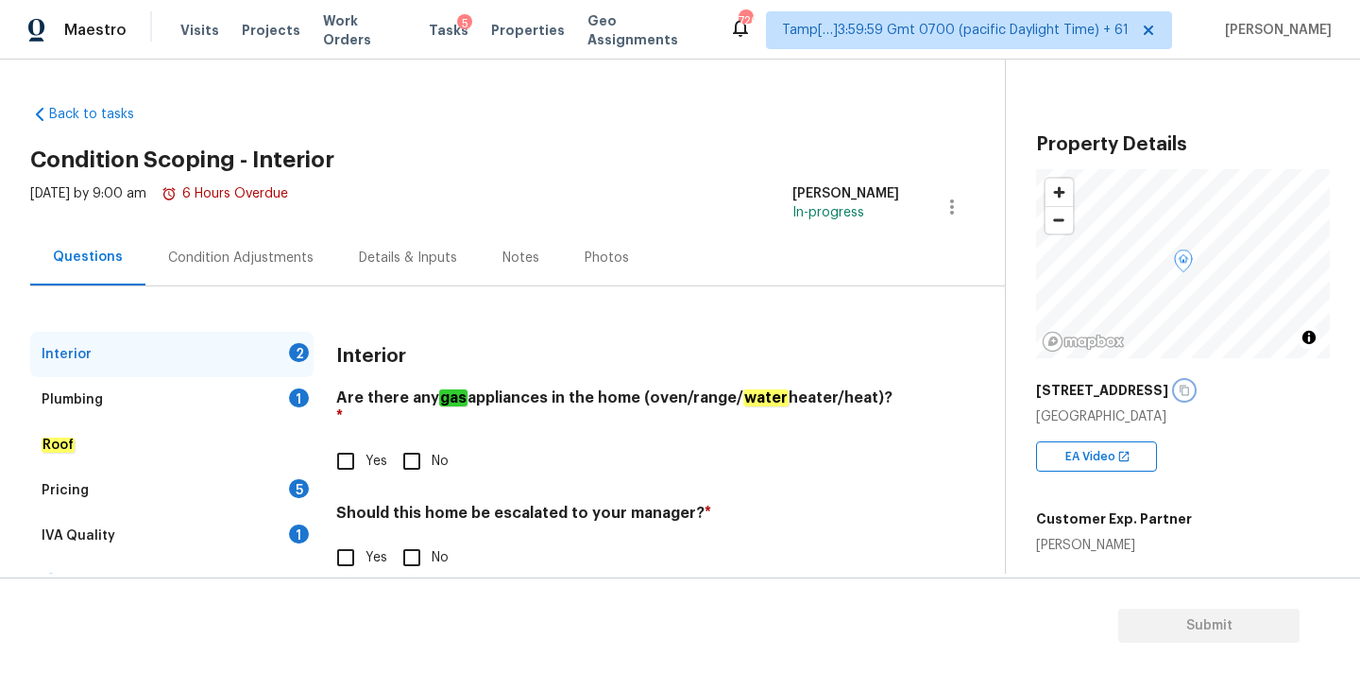
click at [1180, 391] on icon "button" at bounding box center [1184, 390] width 9 height 10
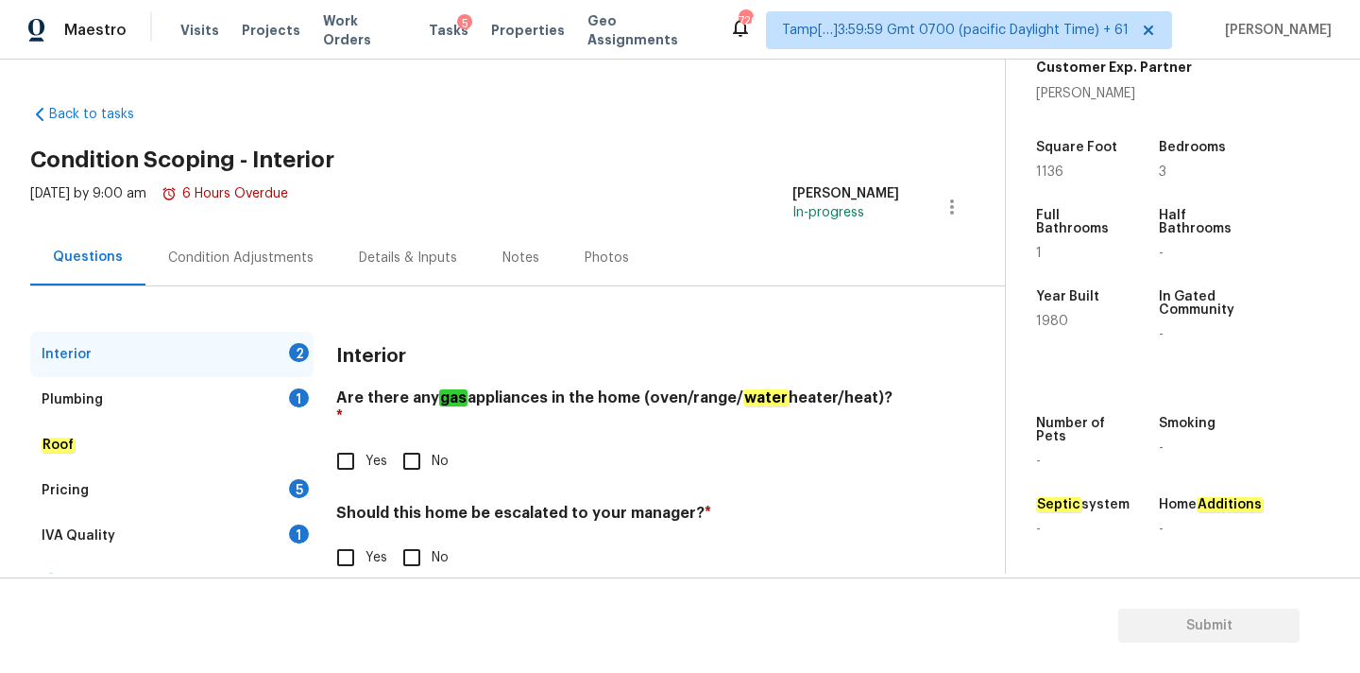
scroll to position [36, 0]
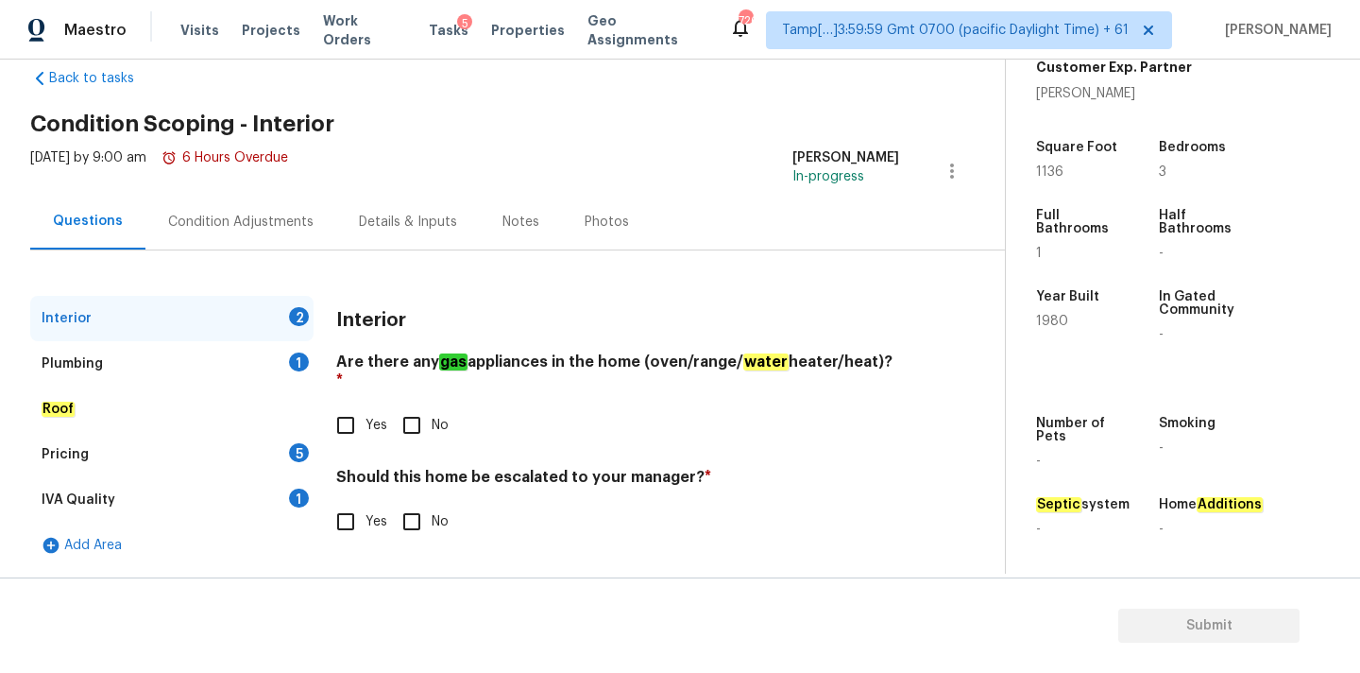
click at [660, 192] on div "Tue, Sep 30 2025 by 9:00 am 6 Hours Overdue Pavithran Omsekar In-progress" at bounding box center [517, 170] width 975 height 45
click at [353, 502] on input "Yes" at bounding box center [346, 522] width 40 height 40
checkbox input "true"
click at [446, 554] on input "text" at bounding box center [617, 571] width 563 height 44
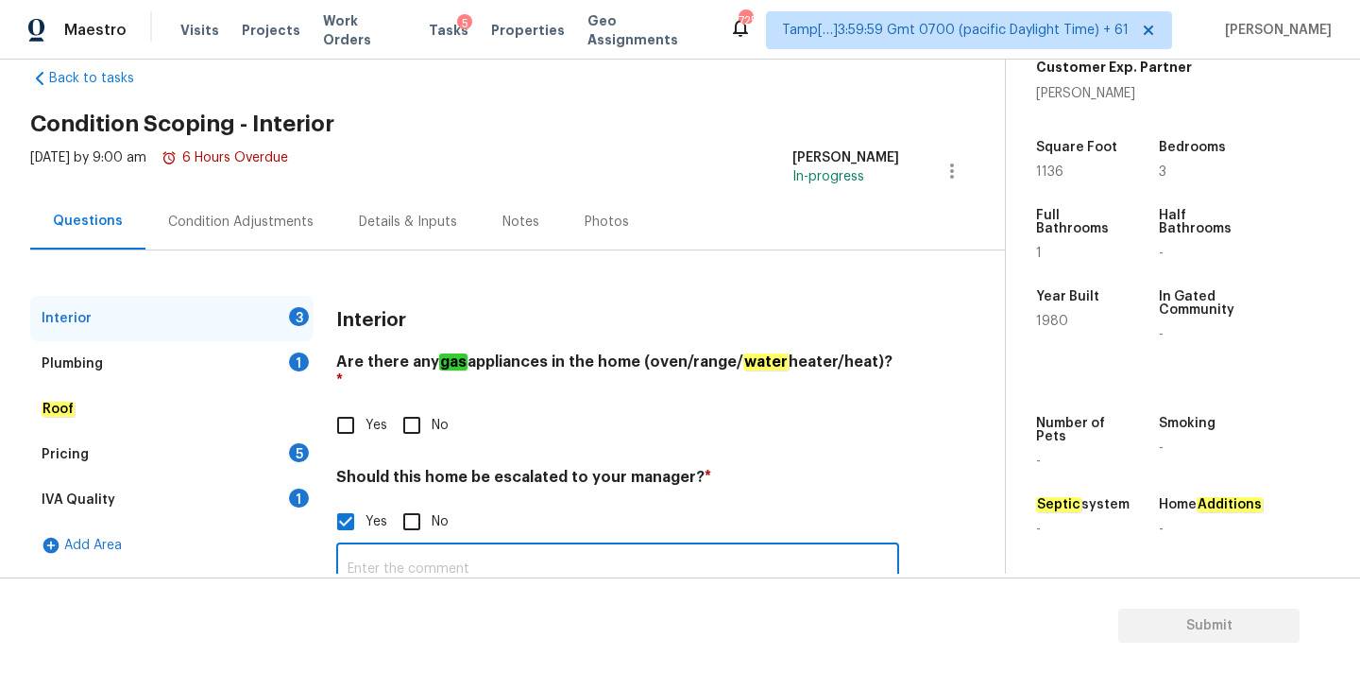
paste input "corner of master bedroom"
click at [354, 554] on input "corner of master bedroom" at bounding box center [617, 569] width 563 height 44
type input "Corner of master bedroom"
click at [407, 407] on input "No" at bounding box center [412, 425] width 40 height 40
checkbox input "true"
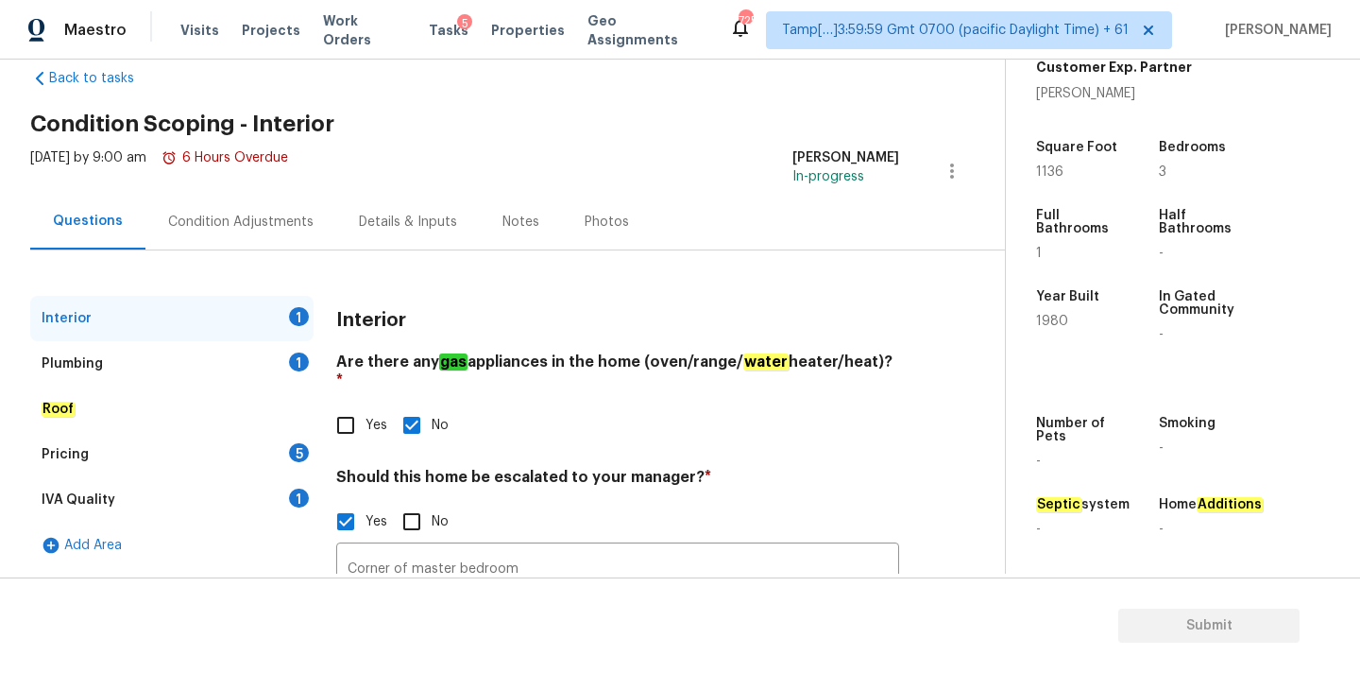
click at [259, 375] on div "Plumbing 1" at bounding box center [171, 363] width 283 height 45
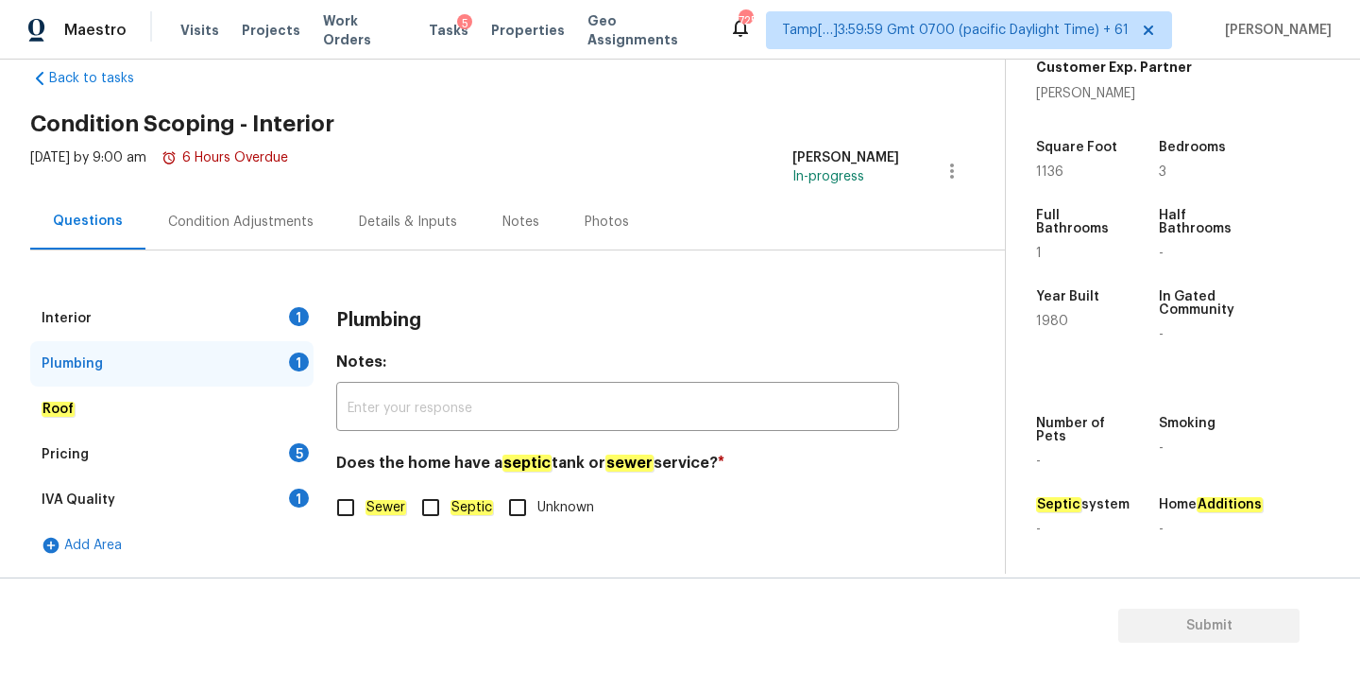
click at [361, 532] on div "Plumbing Notes: ​ Does the home have a septic tank or sewer service? * Sewer Se…" at bounding box center [617, 423] width 563 height 254
click at [364, 512] on input "Sewer" at bounding box center [346, 507] width 40 height 40
checkbox input "true"
click at [276, 506] on div "IVA Quality 1" at bounding box center [171, 499] width 283 height 45
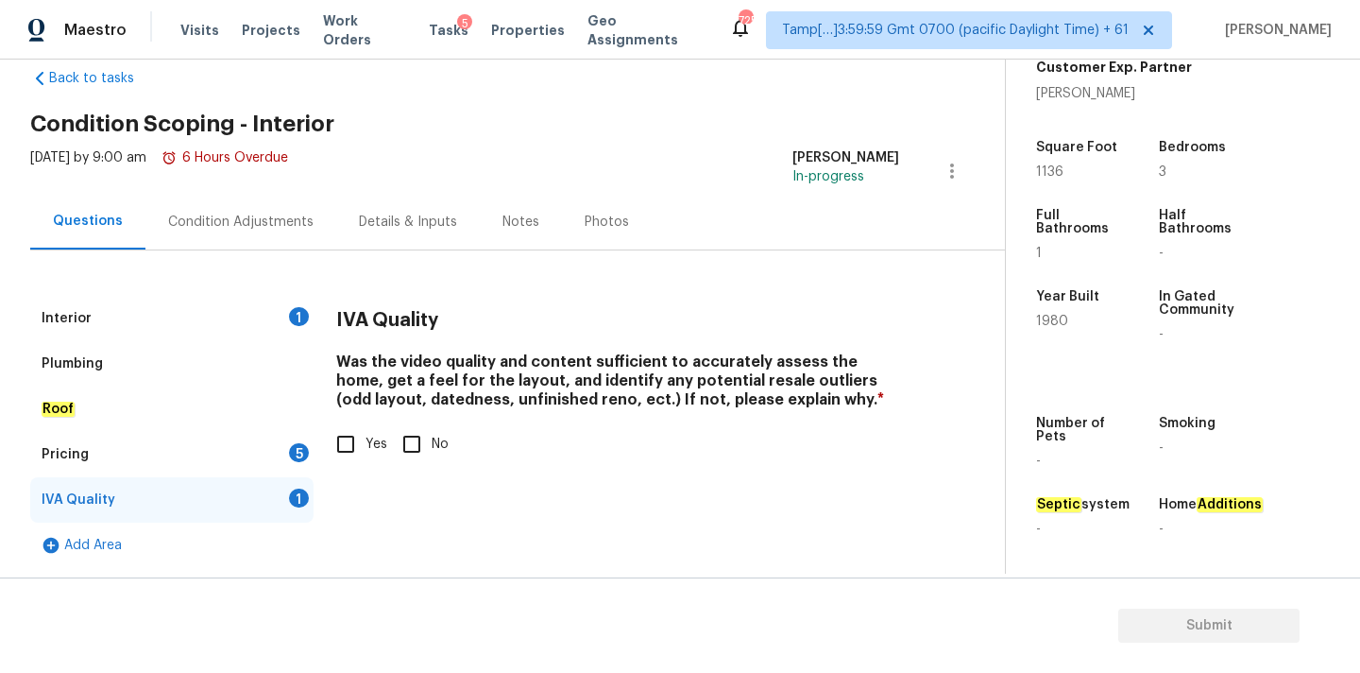
click at [351, 448] on input "Yes" at bounding box center [346, 444] width 40 height 40
checkbox input "true"
click at [251, 312] on div "Interior 1" at bounding box center [171, 318] width 283 height 45
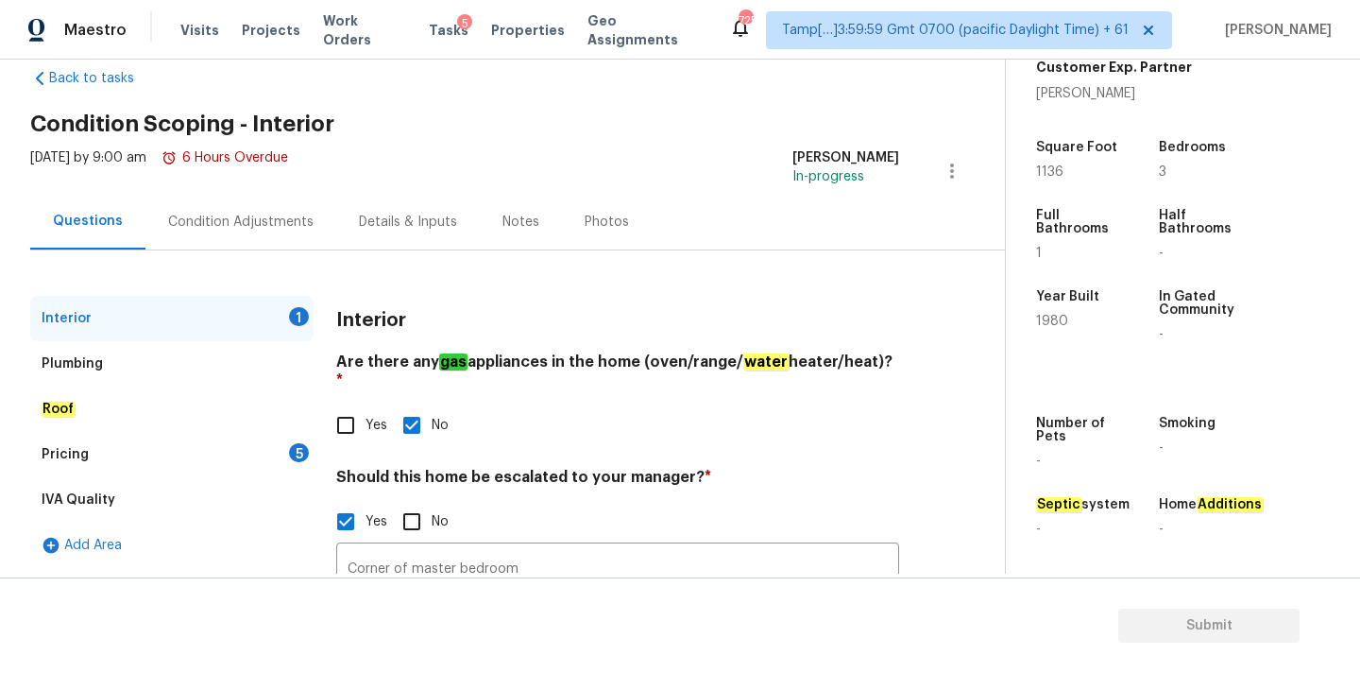
scroll to position [192, 0]
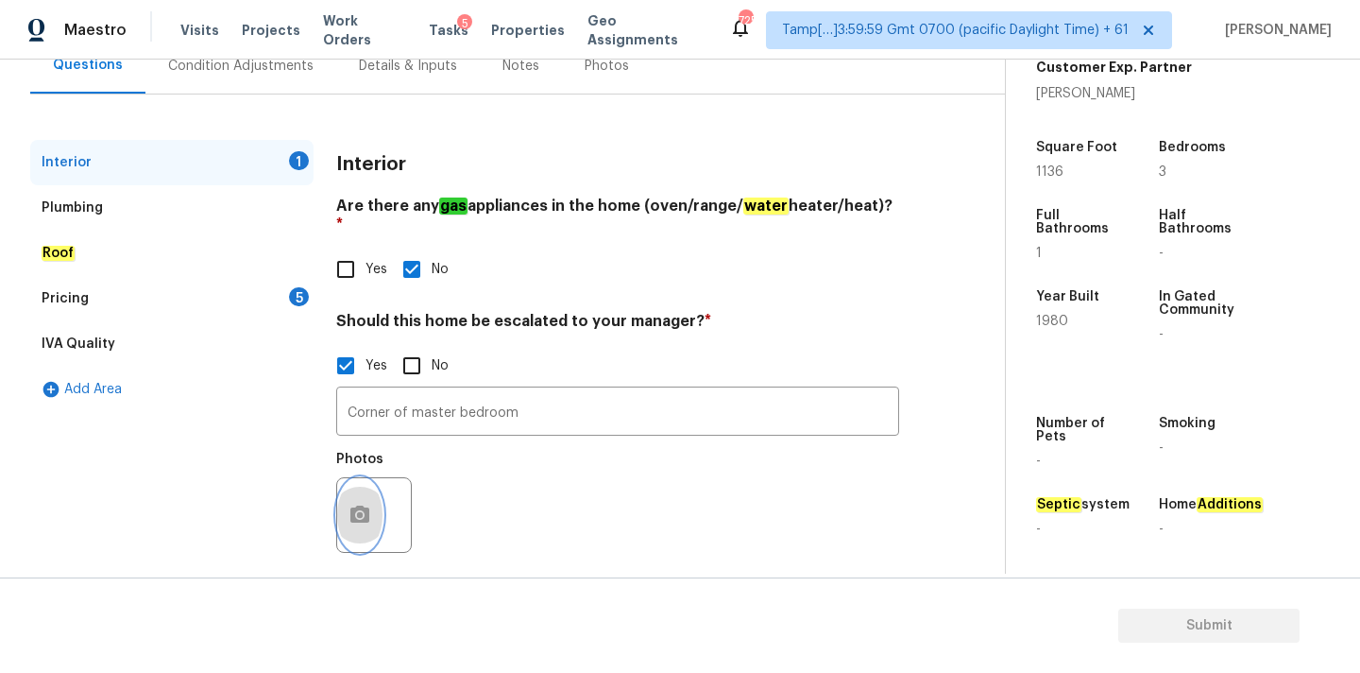
click at [356, 512] on button "button" at bounding box center [359, 515] width 45 height 74
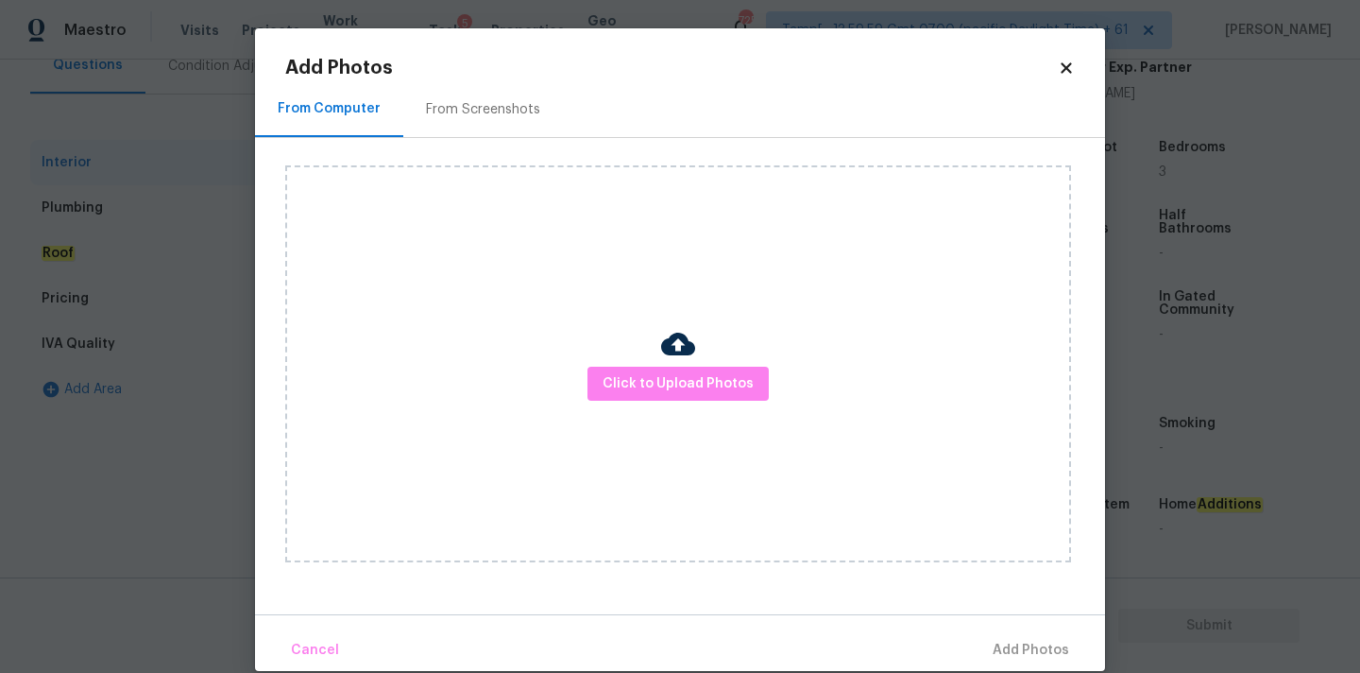
click at [663, 405] on div "Click to Upload Photos" at bounding box center [678, 363] width 786 height 397
click at [664, 388] on span "Click to Upload Photos" at bounding box center [678, 384] width 151 height 24
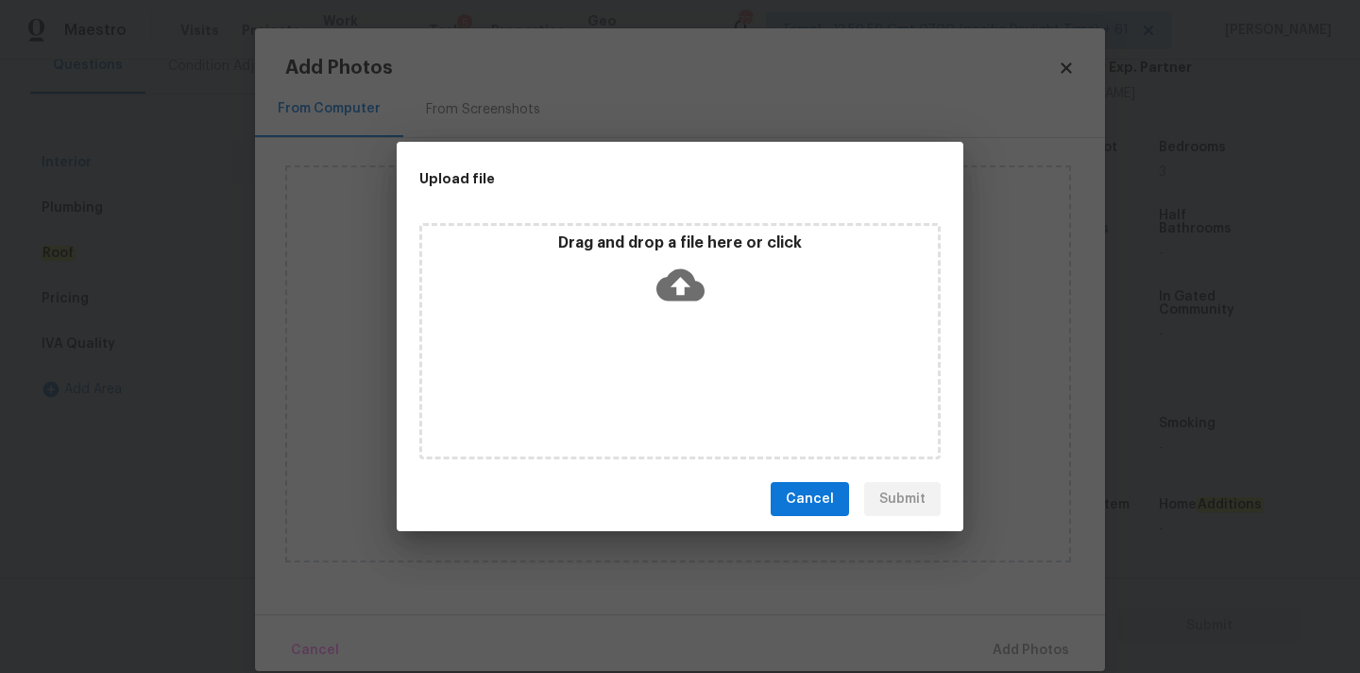
click at [680, 265] on icon at bounding box center [681, 285] width 48 height 48
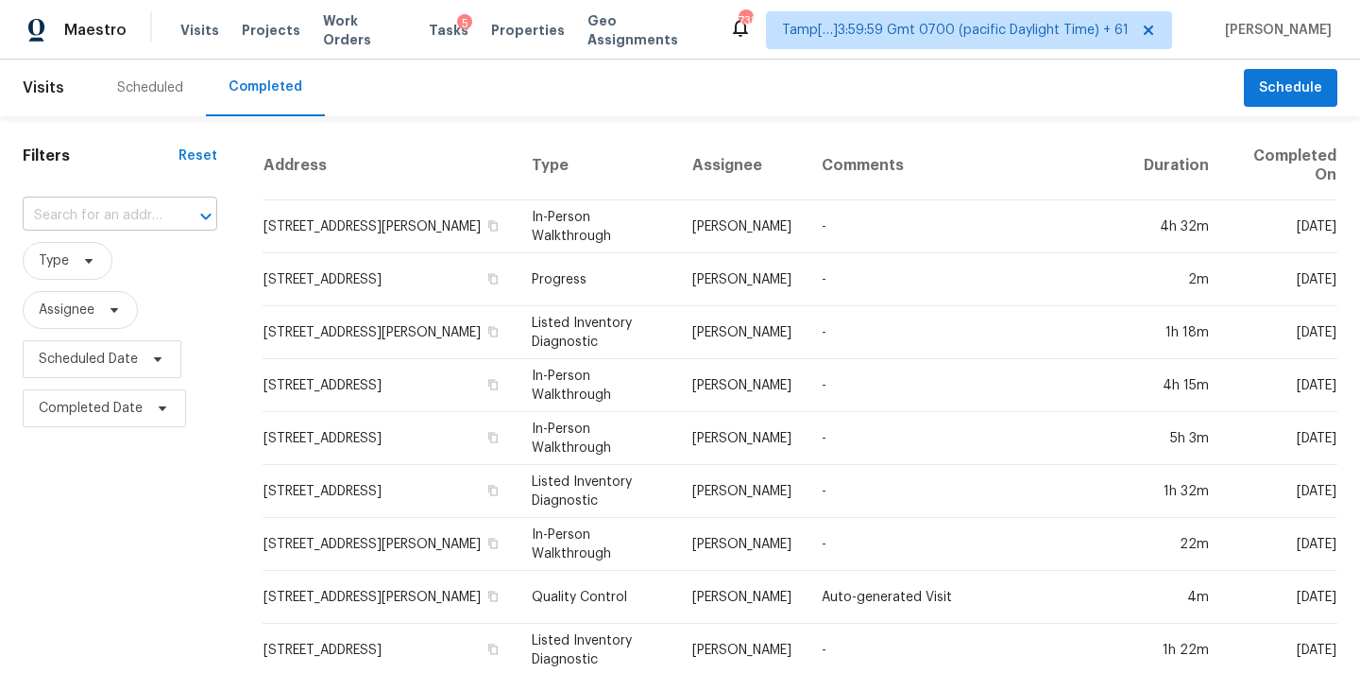
click at [80, 218] on input "text" at bounding box center [94, 215] width 142 height 29
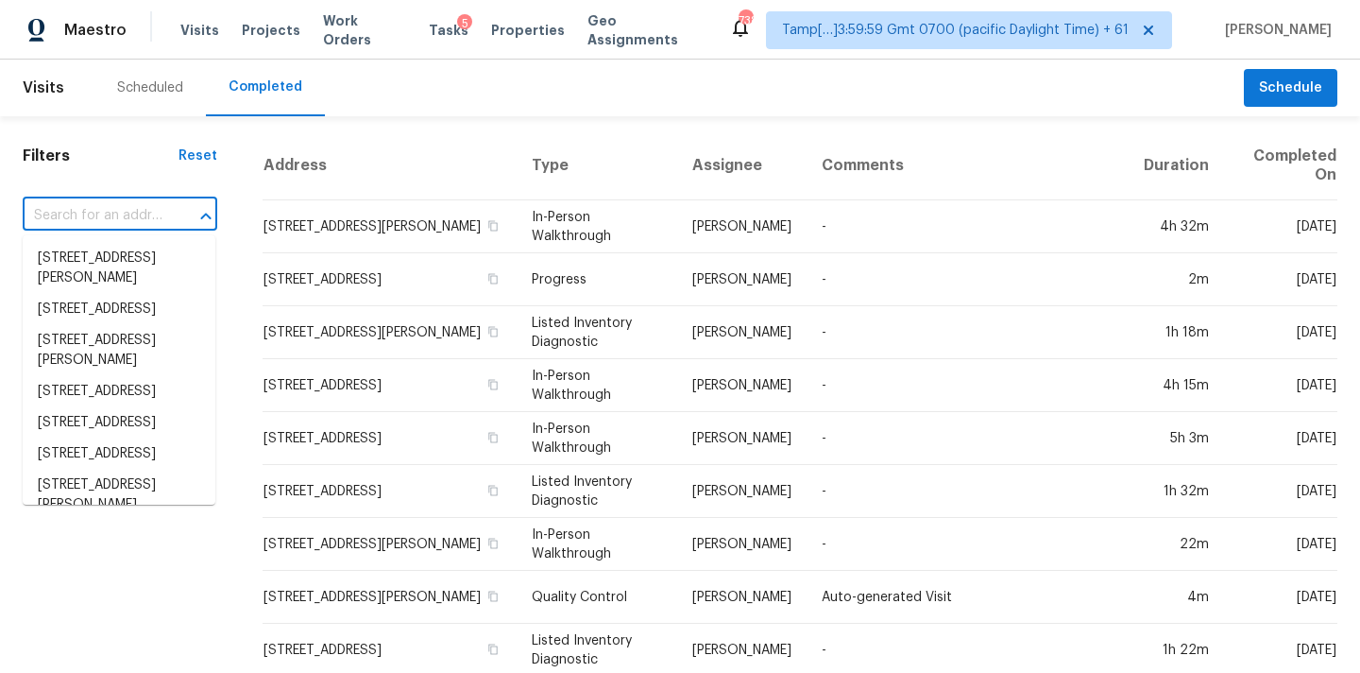
paste input "[STREET_ADDRESS]"
type input "[STREET_ADDRESS]"
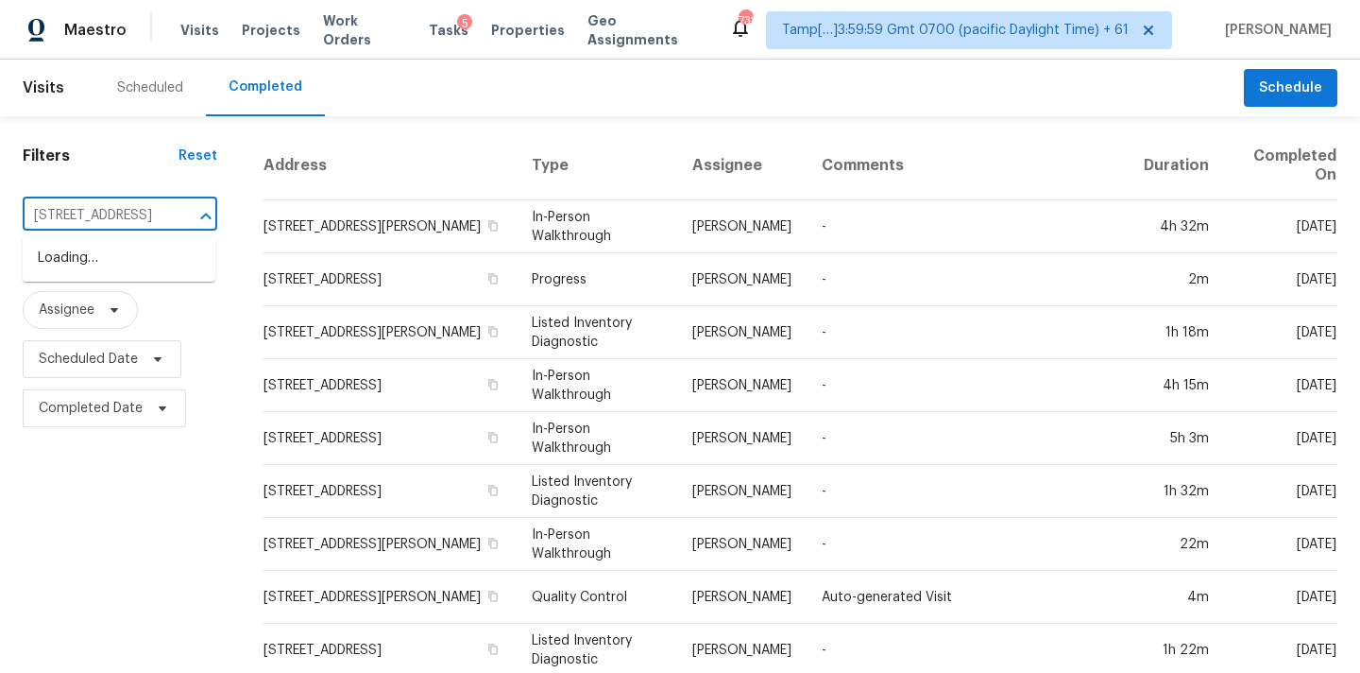
scroll to position [0, 131]
click at [101, 261] on li "[STREET_ADDRESS]" at bounding box center [119, 258] width 193 height 31
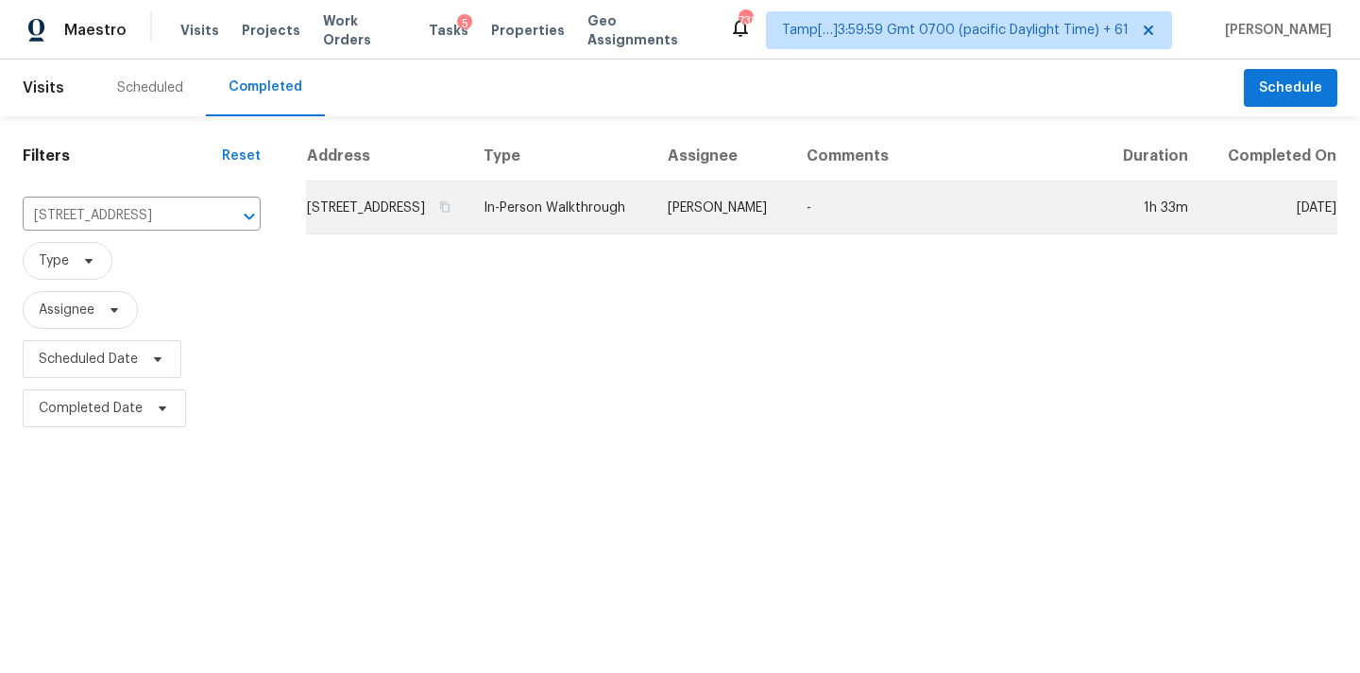
click at [653, 234] on td "In-Person Walkthrough" at bounding box center [561, 207] width 184 height 53
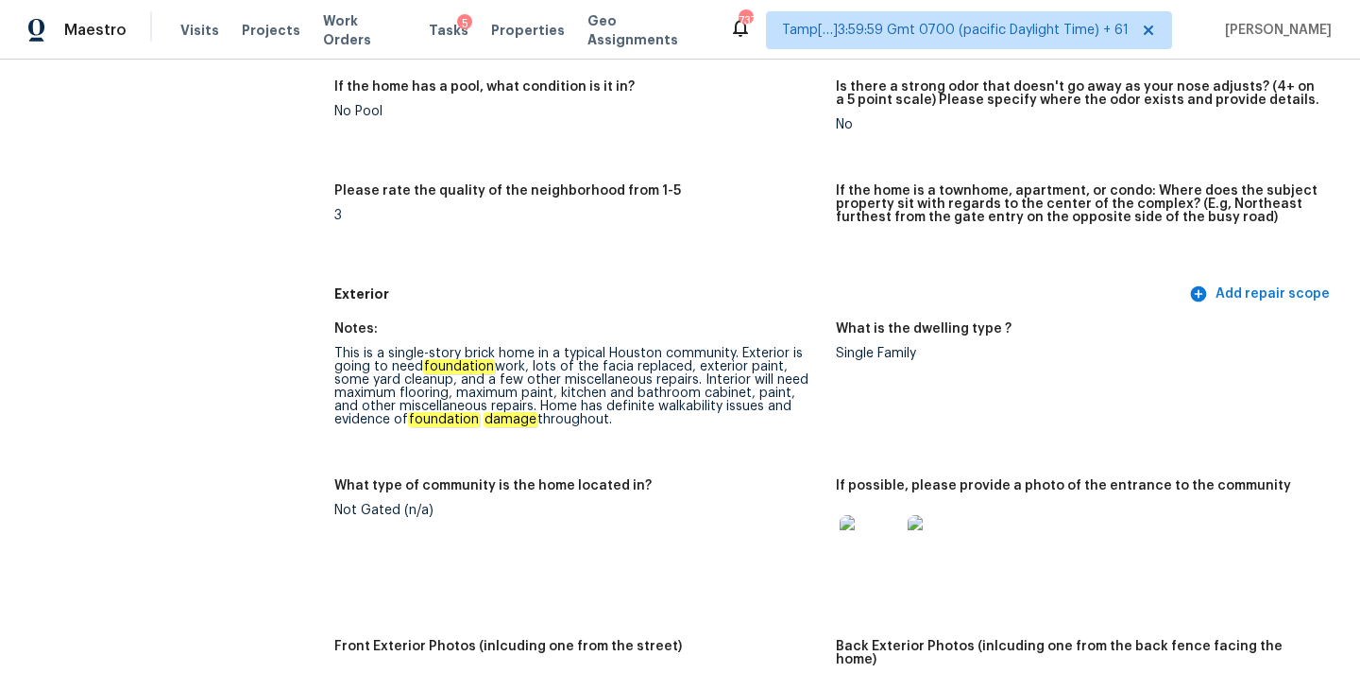
scroll to position [2771, 0]
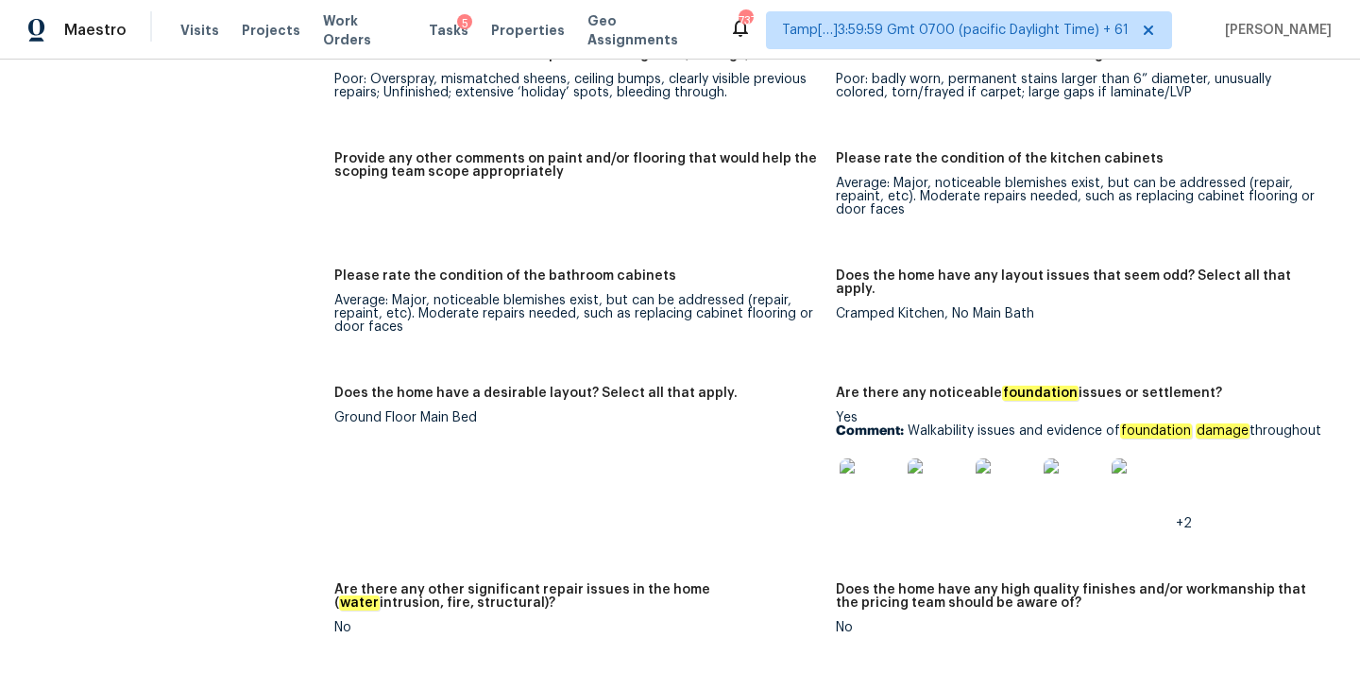
drag, startPoint x: 909, startPoint y: 402, endPoint x: 1333, endPoint y: 402, distance: 424.2
click at [1333, 402] on figure "Are there any noticeable foundation issues or settlement? Yes Comment: Walkabil…" at bounding box center [1087, 473] width 502 height 174
copy p "Walkability issues and evidence of foundation damage throughout"
click at [865, 465] on img at bounding box center [870, 488] width 60 height 60
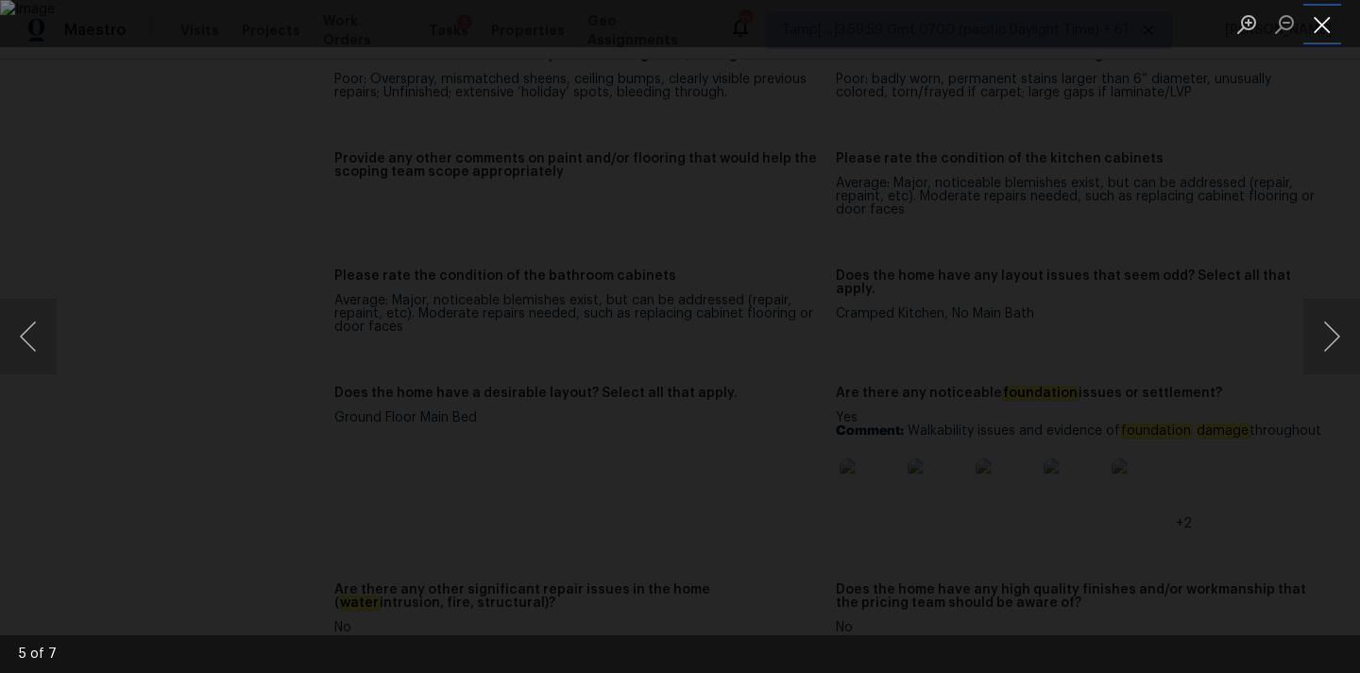
click at [1314, 16] on button "Close lightbox" at bounding box center [1323, 24] width 38 height 33
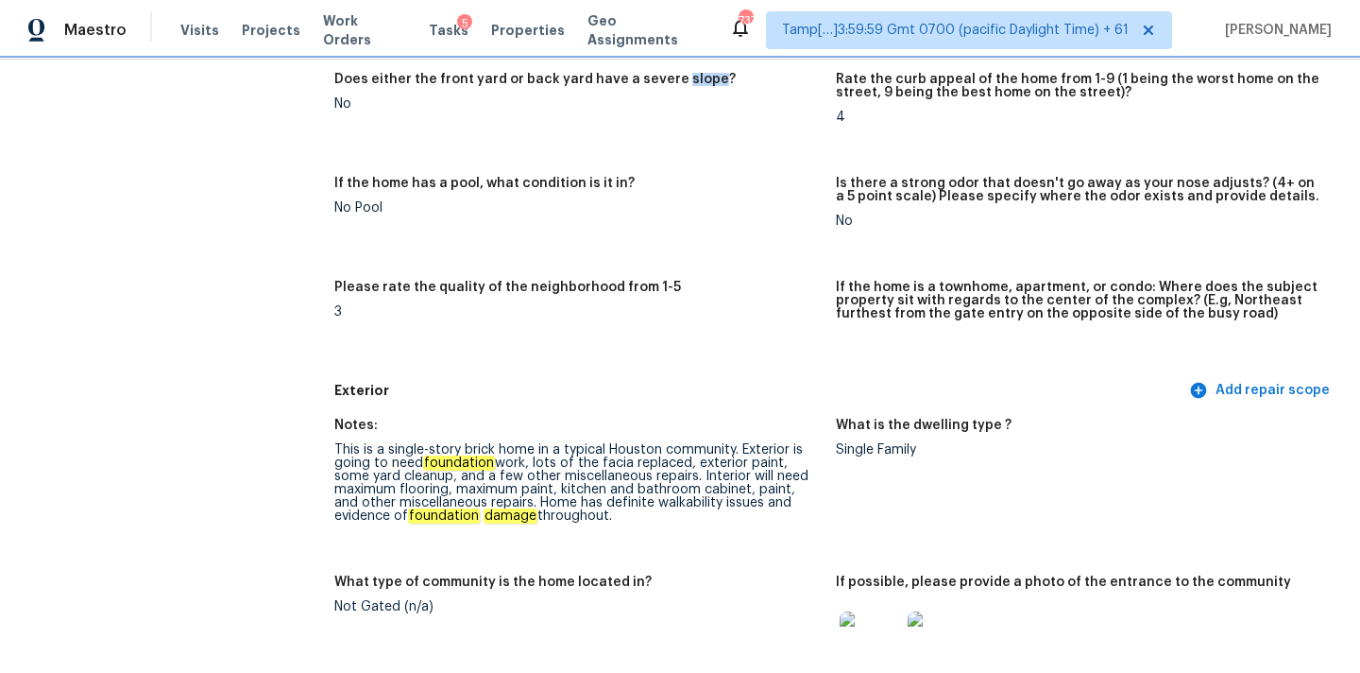
scroll to position [558, 0]
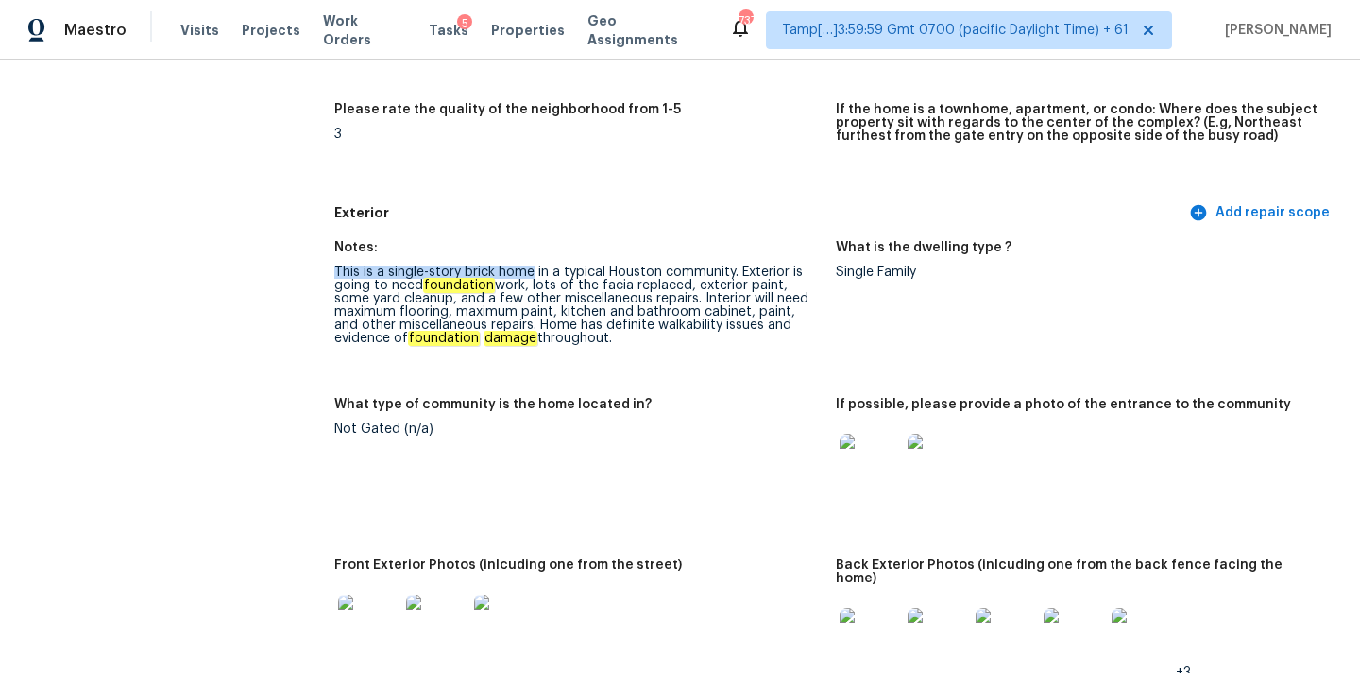
drag, startPoint x: 333, startPoint y: 272, endPoint x: 528, endPoint y: 268, distance: 194.6
click at [528, 268] on div "This is a single-story brick home in a typical Houston community. Exterior is g…" at bounding box center [577, 304] width 487 height 79
click at [457, 282] on em "foundation" at bounding box center [459, 285] width 72 height 15
copy em "foundation"
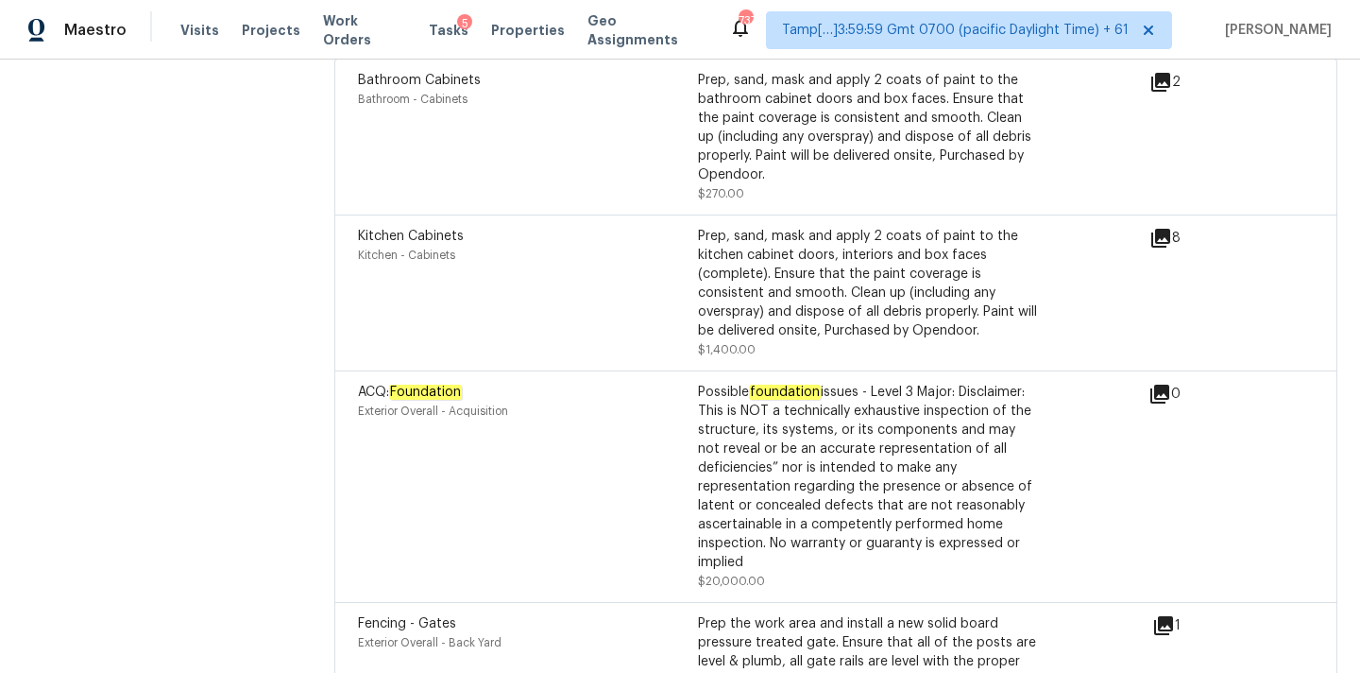
scroll to position [477, 0]
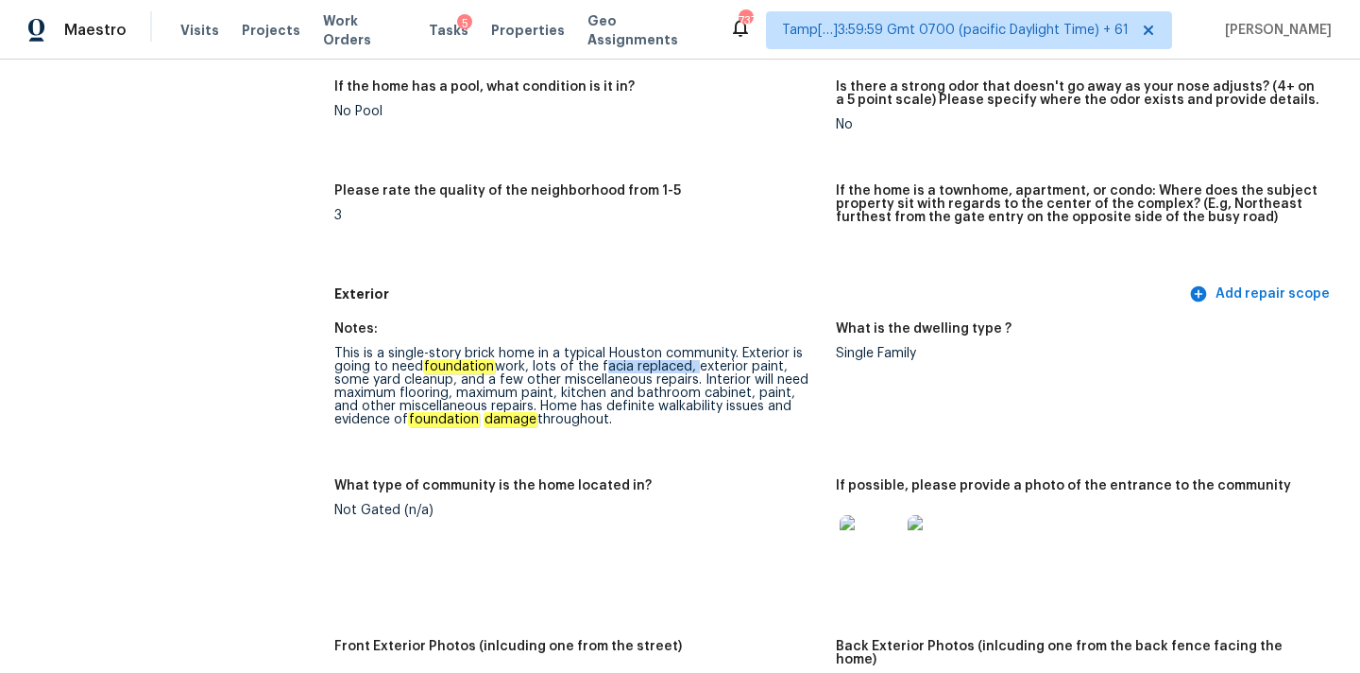
drag, startPoint x: 599, startPoint y: 365, endPoint x: 690, endPoint y: 362, distance: 90.7
click at [690, 362] on div "This is a single-story brick home in a typical Houston community. Exterior is g…" at bounding box center [577, 386] width 487 height 79
click at [624, 368] on div "This is a single-story brick home in a typical Houston community. Exterior is g…" at bounding box center [577, 386] width 487 height 79
click at [599, 375] on div "This is a single-story brick home in a typical Houston community. Exterior is g…" at bounding box center [577, 386] width 487 height 79
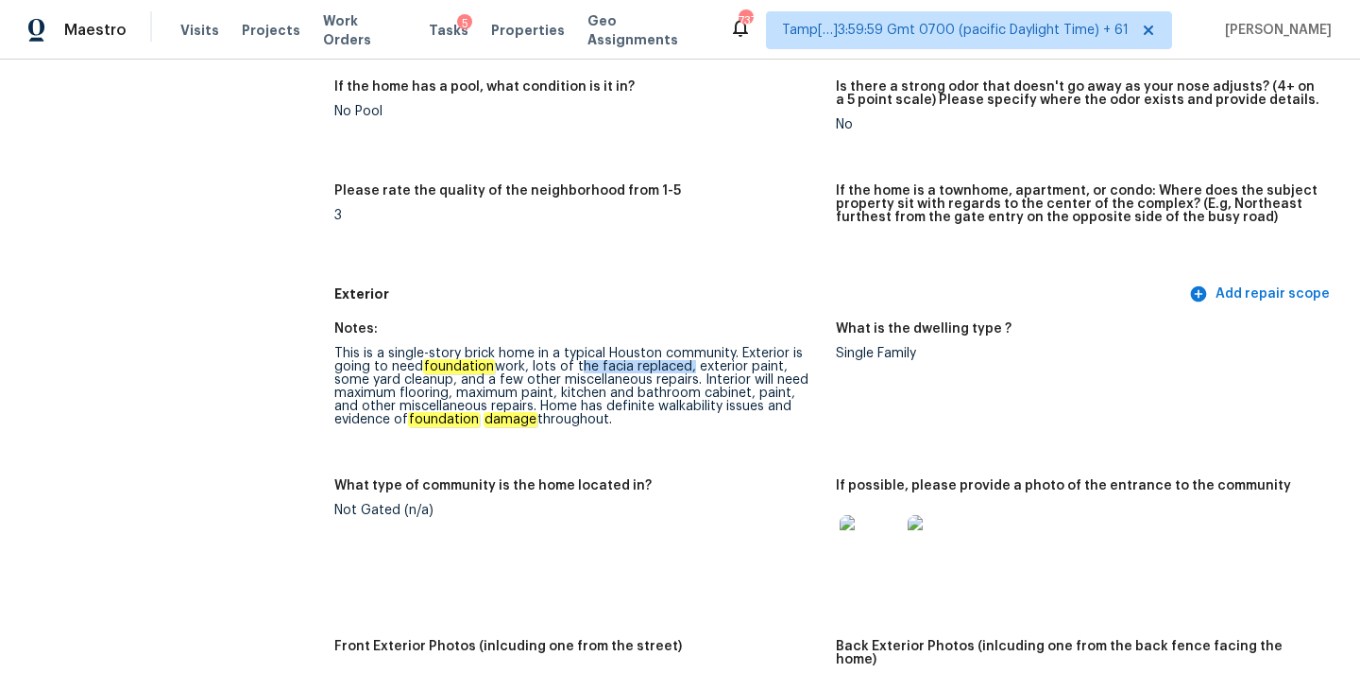
drag, startPoint x: 577, startPoint y: 366, endPoint x: 686, endPoint y: 365, distance: 108.6
click at [686, 365] on div "This is a single-story brick home in a typical Houston community. Exterior is g…" at bounding box center [577, 386] width 487 height 79
click at [626, 388] on div "This is a single-story brick home in a typical Houston community. Exterior is g…" at bounding box center [577, 386] width 487 height 79
click at [677, 366] on div "This is a single-story brick home in a typical Houston community. Exterior is g…" at bounding box center [577, 386] width 487 height 79
click at [658, 365] on div "This is a single-story brick home in a typical Houston community. Exterior is g…" at bounding box center [577, 386] width 487 height 79
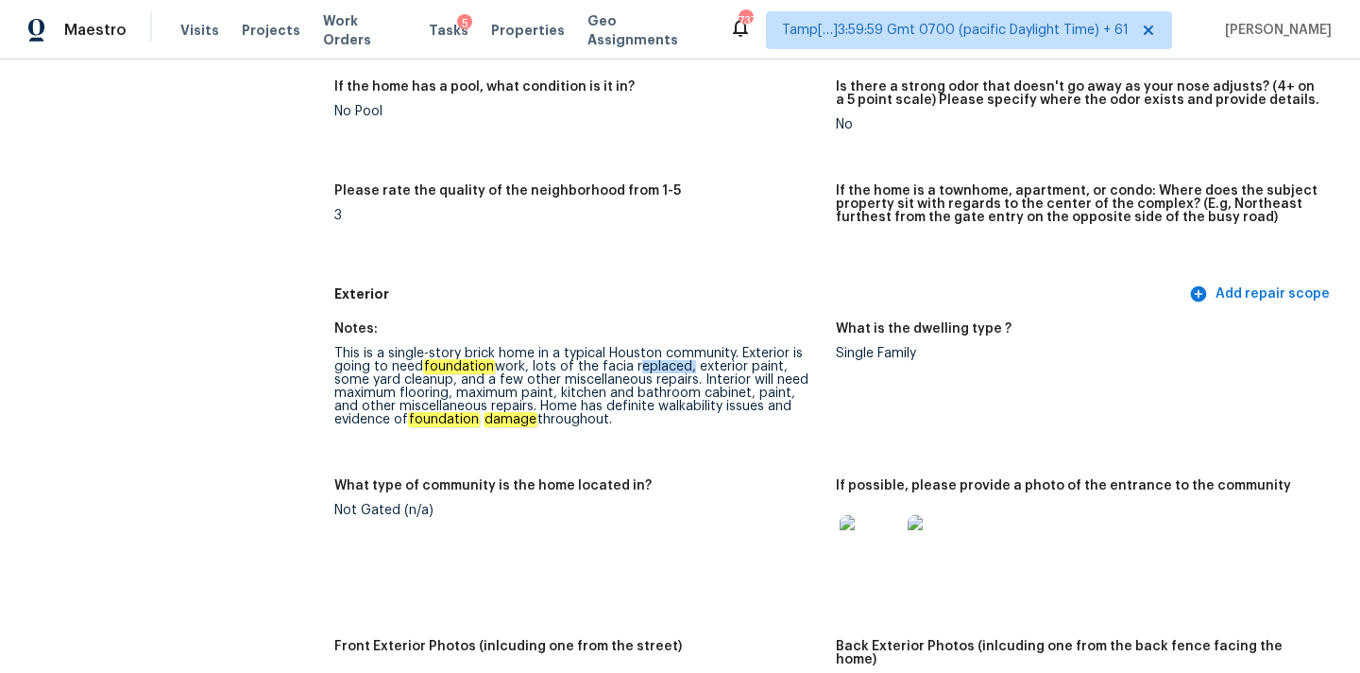
click at [658, 365] on div "This is a single-story brick home in a typical Houston community. Exterior is g…" at bounding box center [577, 386] width 487 height 79
click at [680, 377] on div "This is a single-story brick home in a typical Houston community. Exterior is g…" at bounding box center [577, 386] width 487 height 79
copy div "exterior paint"
drag, startPoint x: 696, startPoint y: 366, endPoint x: 776, endPoint y: 366, distance: 79.4
click at [776, 366] on div "This is a single-story brick home in a typical Houston community. Exterior is g…" at bounding box center [577, 386] width 487 height 79
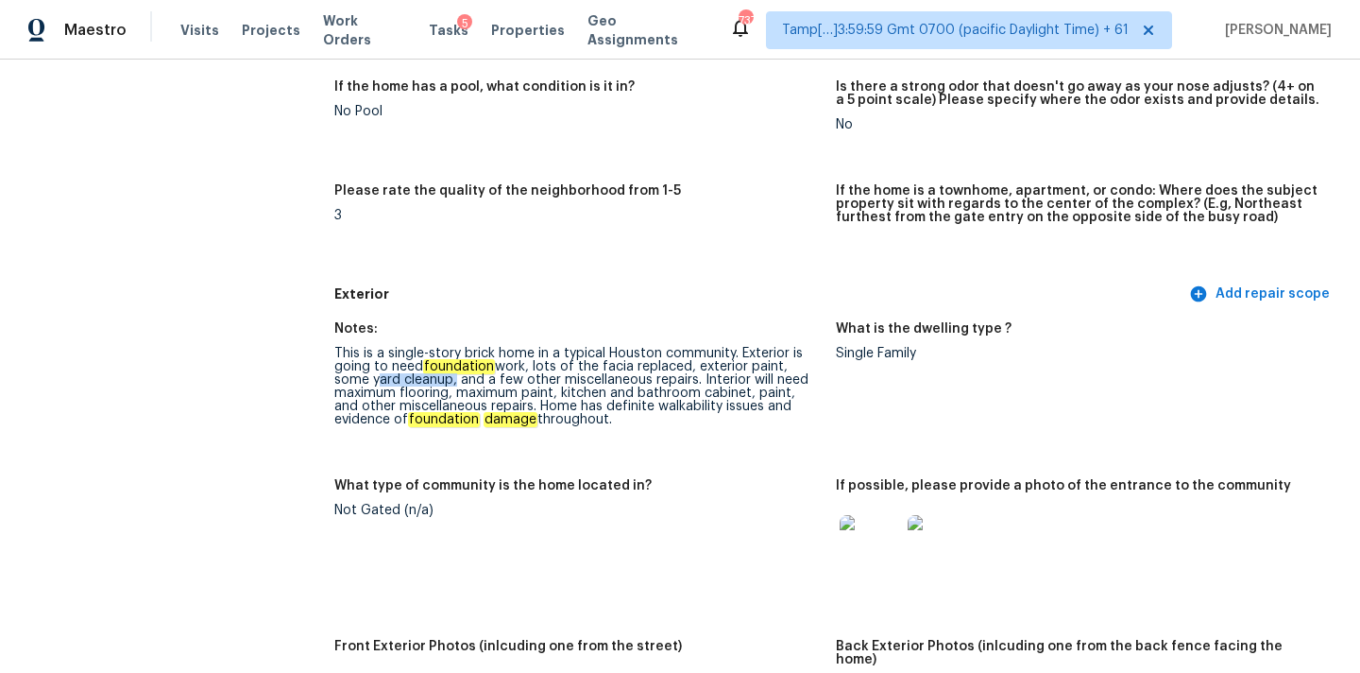
copy div "yard cleanup"
drag, startPoint x: 330, startPoint y: 382, endPoint x: 413, endPoint y: 382, distance: 83.1
click at [565, 378] on div "This is a single-story brick home in a typical Houston community. Exterior is g…" at bounding box center [577, 386] width 487 height 79
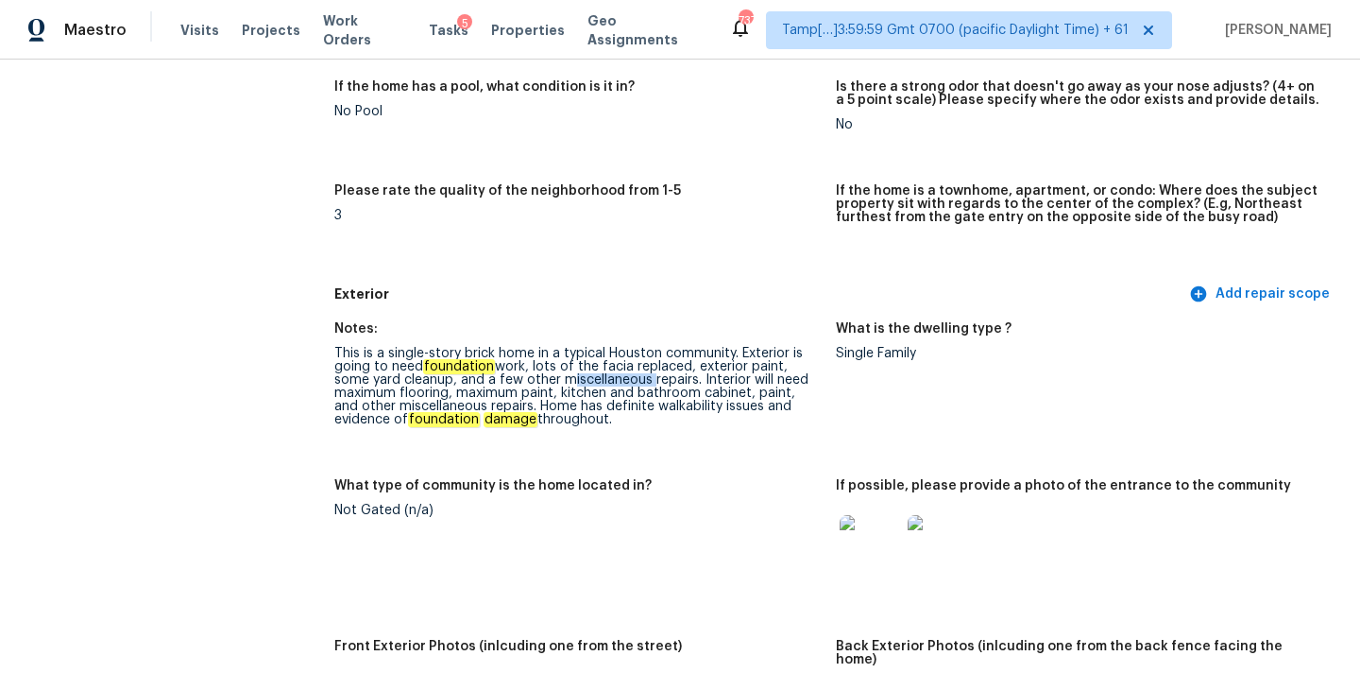
copy div "miscellaneous"
click at [452, 389] on div "This is a single-story brick home in a typical Houston community. Exterior is g…" at bounding box center [577, 386] width 487 height 79
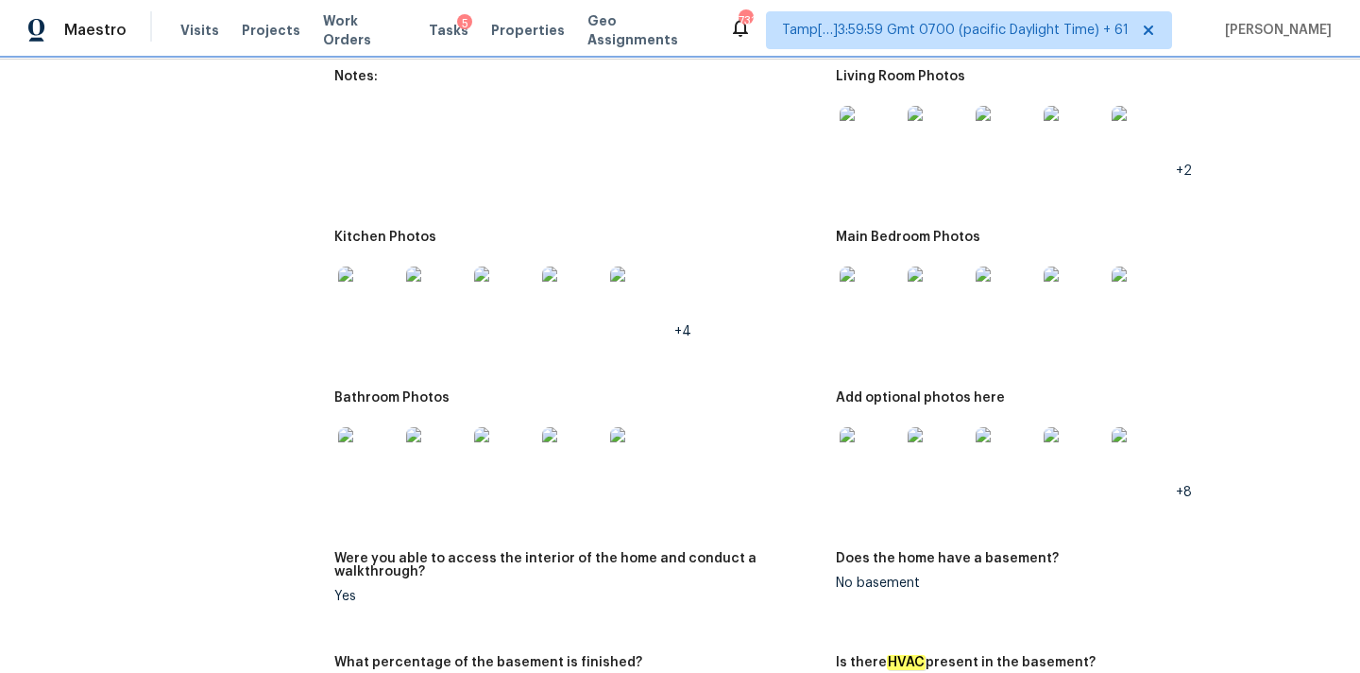
scroll to position [2036, 0]
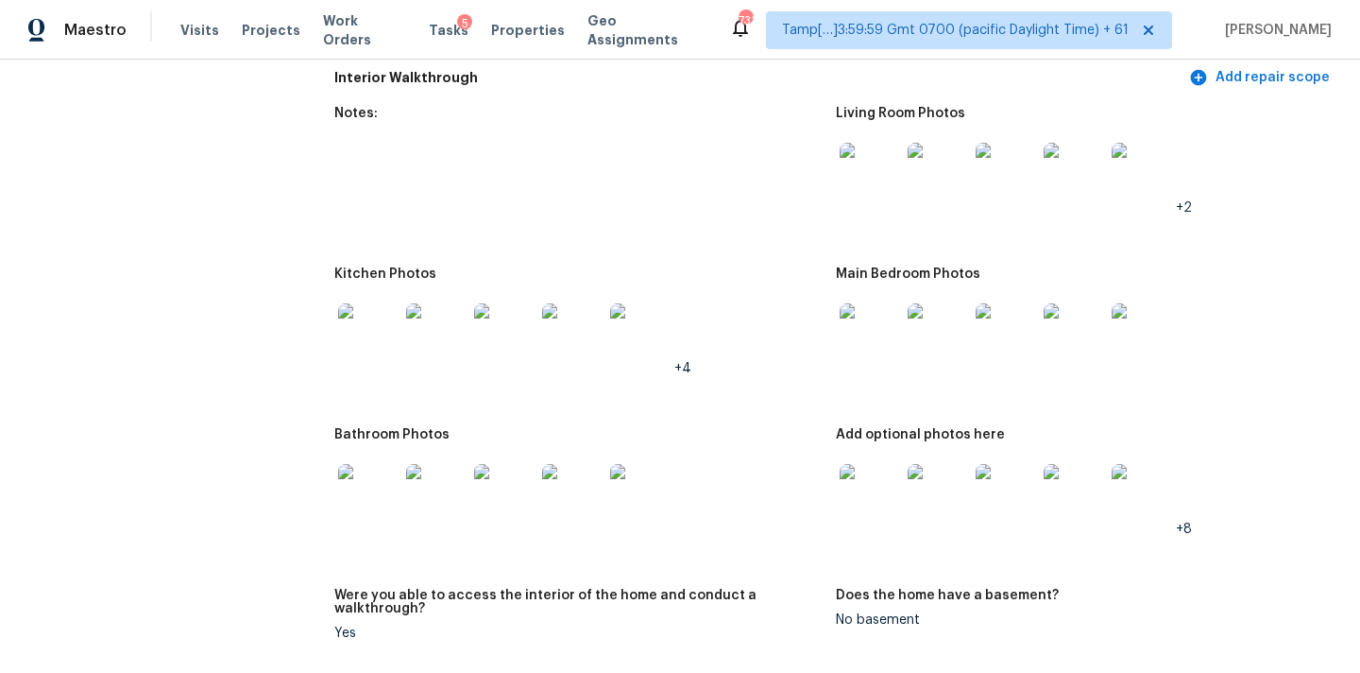
click at [860, 157] on img at bounding box center [870, 173] width 60 height 60
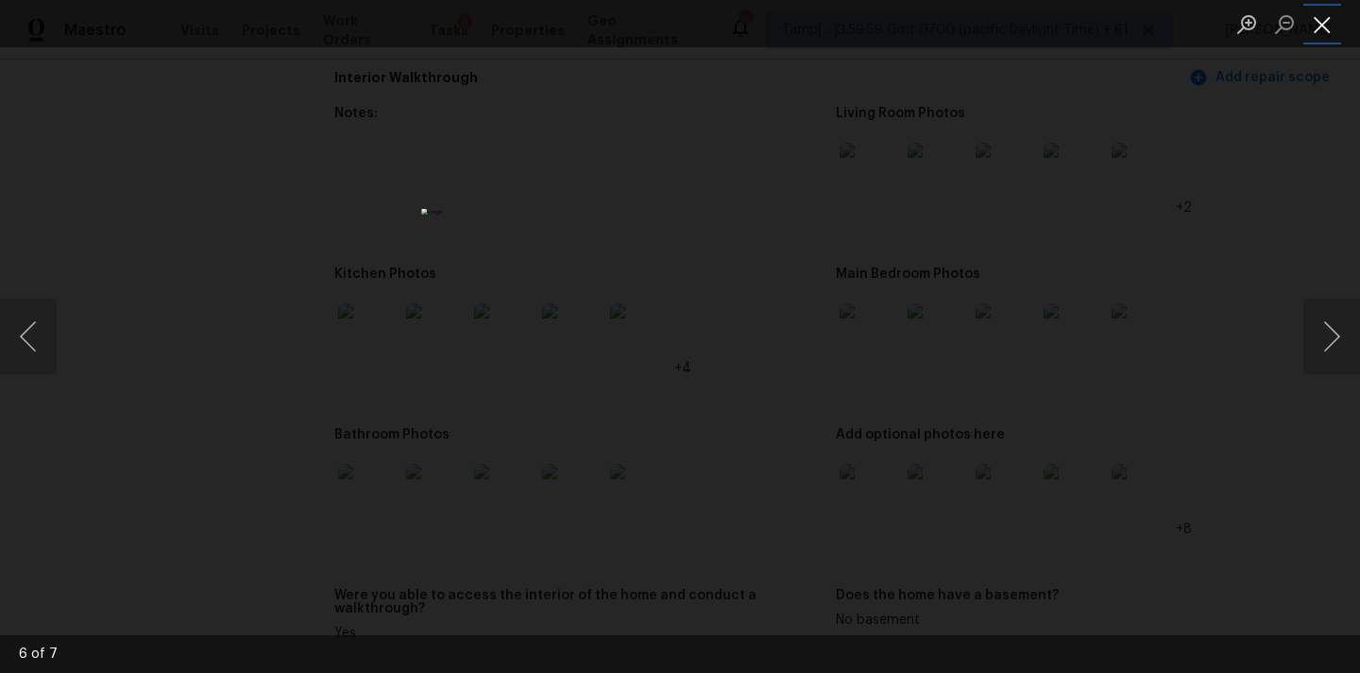
click at [1316, 37] on button "Close lightbox" at bounding box center [1323, 24] width 38 height 33
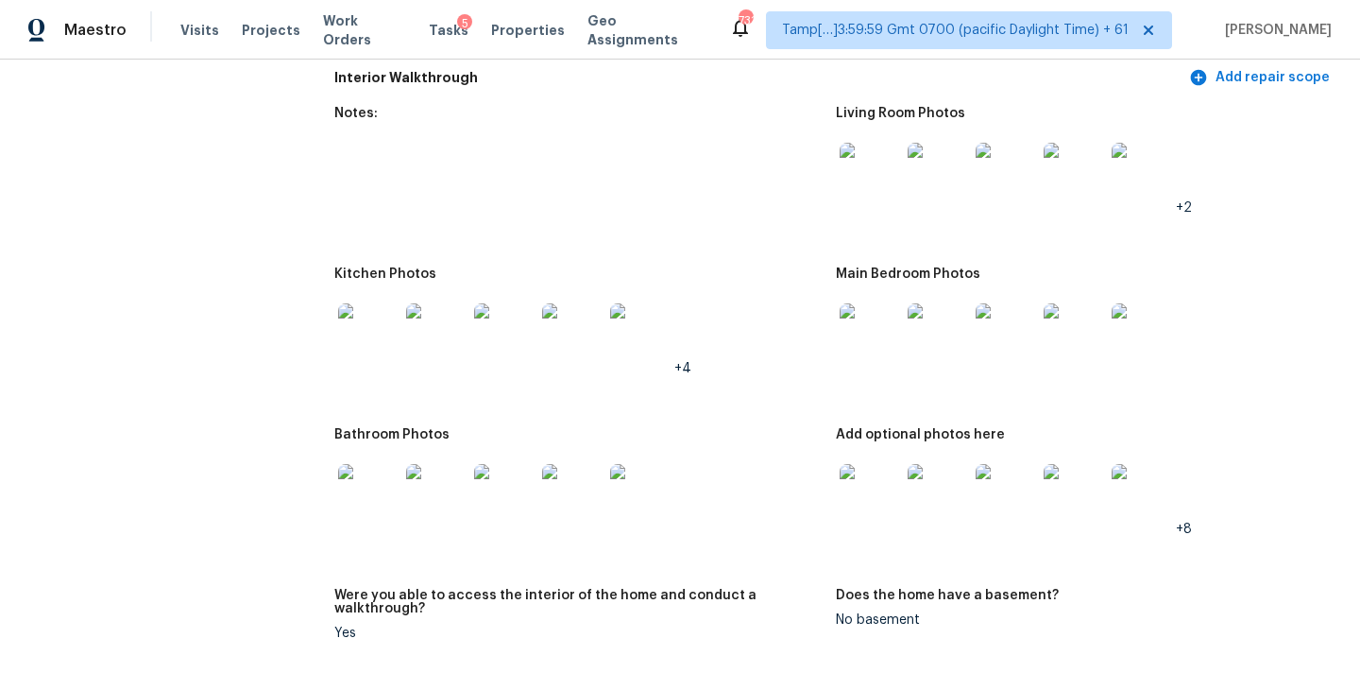
click at [867, 332] on img at bounding box center [870, 333] width 60 height 60
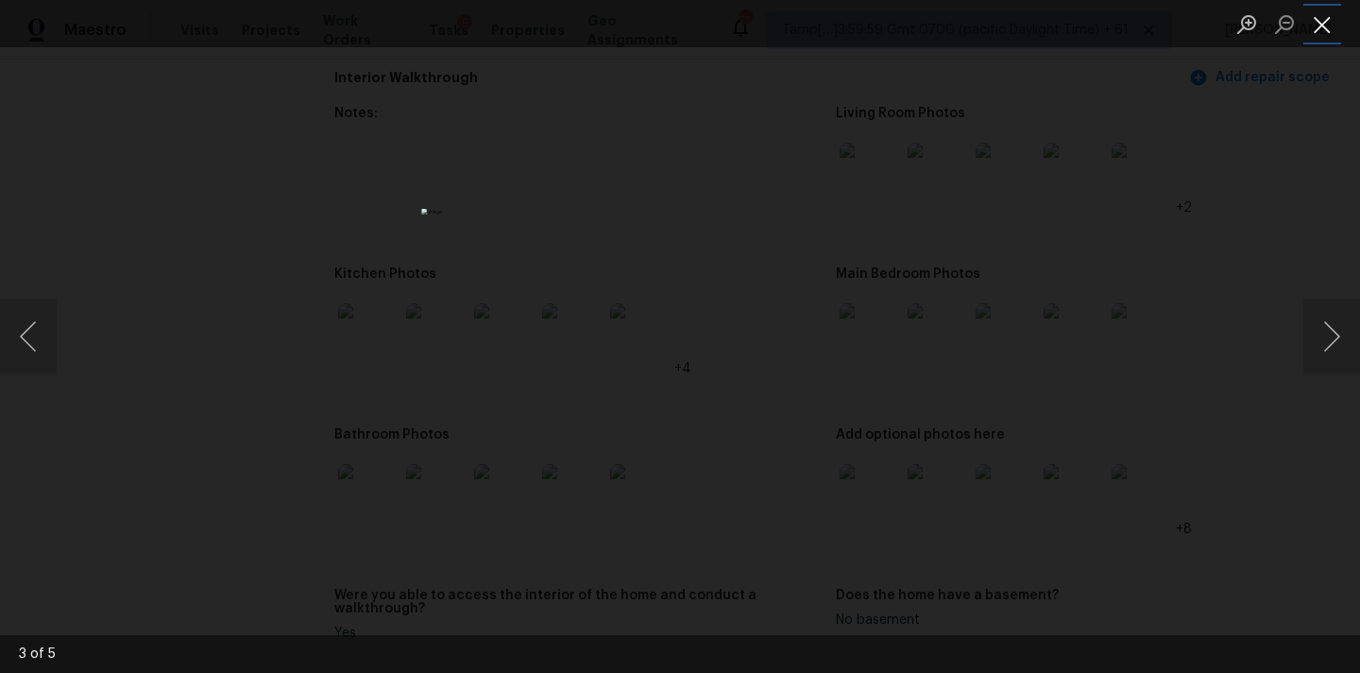
click at [1321, 19] on button "Close lightbox" at bounding box center [1323, 24] width 38 height 33
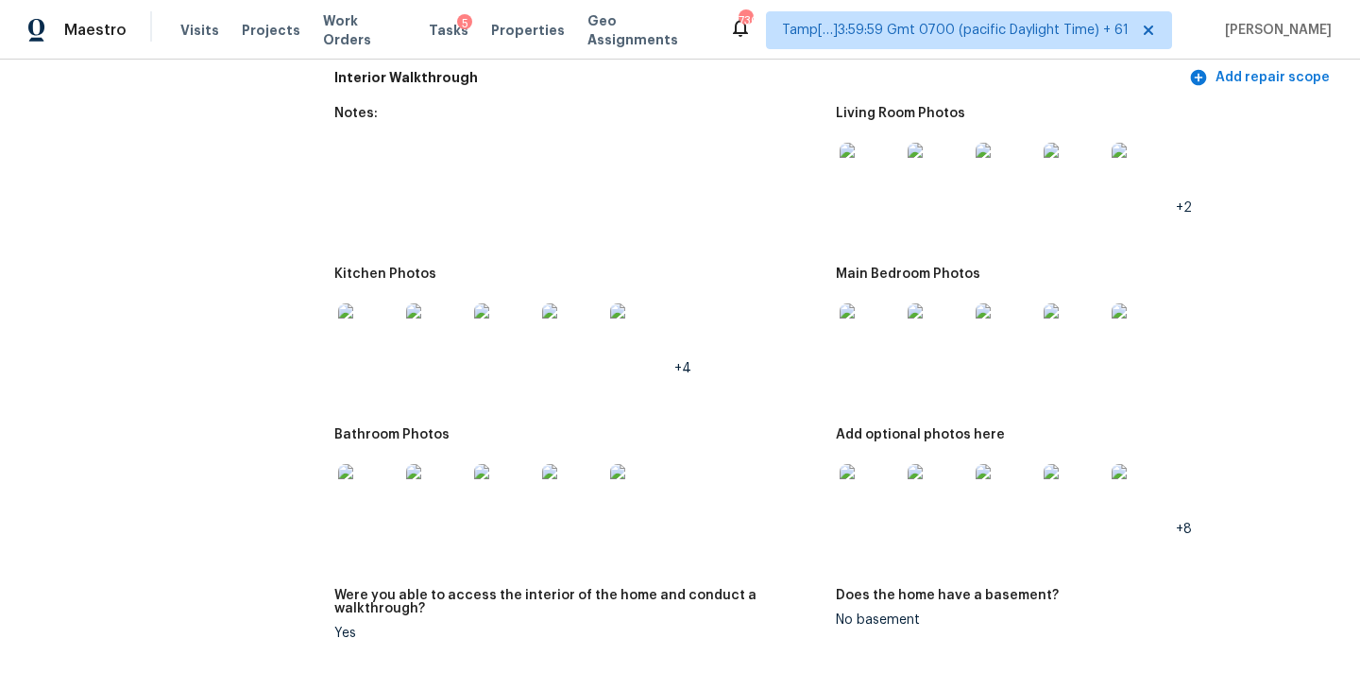
click at [384, 323] on img at bounding box center [368, 333] width 60 height 60
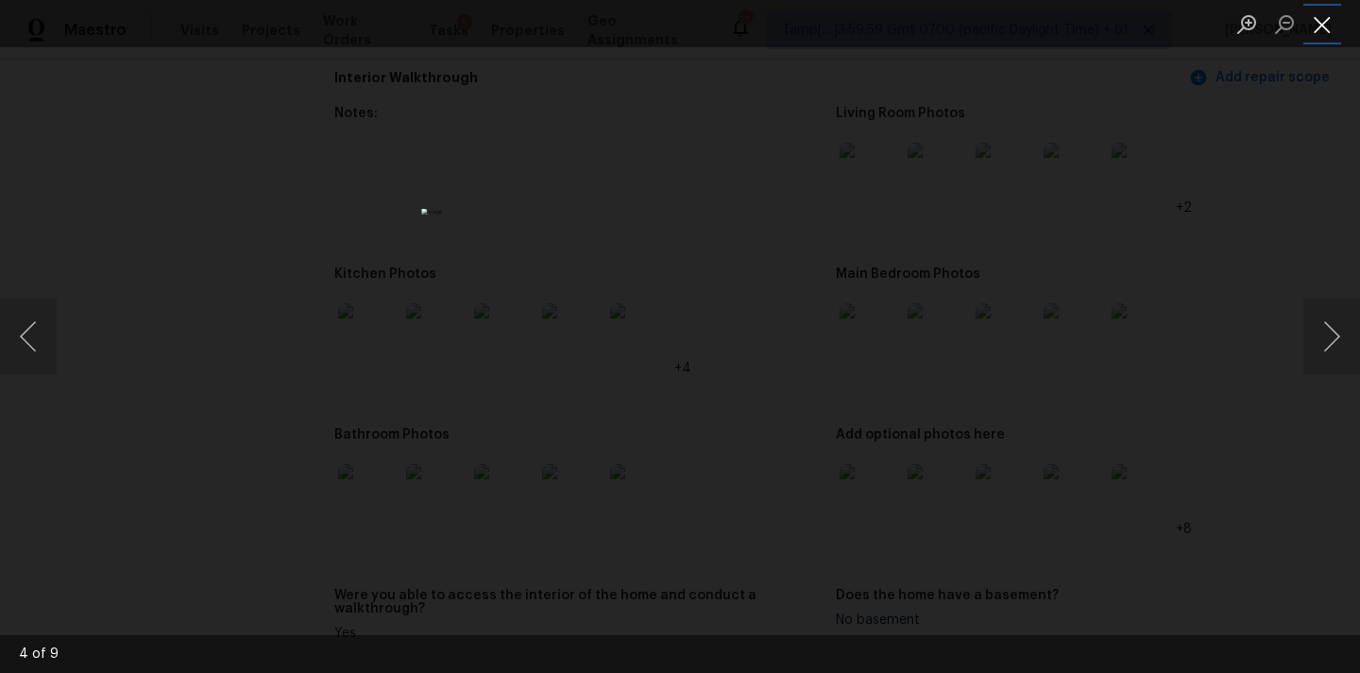
click at [1312, 23] on button "Close lightbox" at bounding box center [1323, 24] width 38 height 33
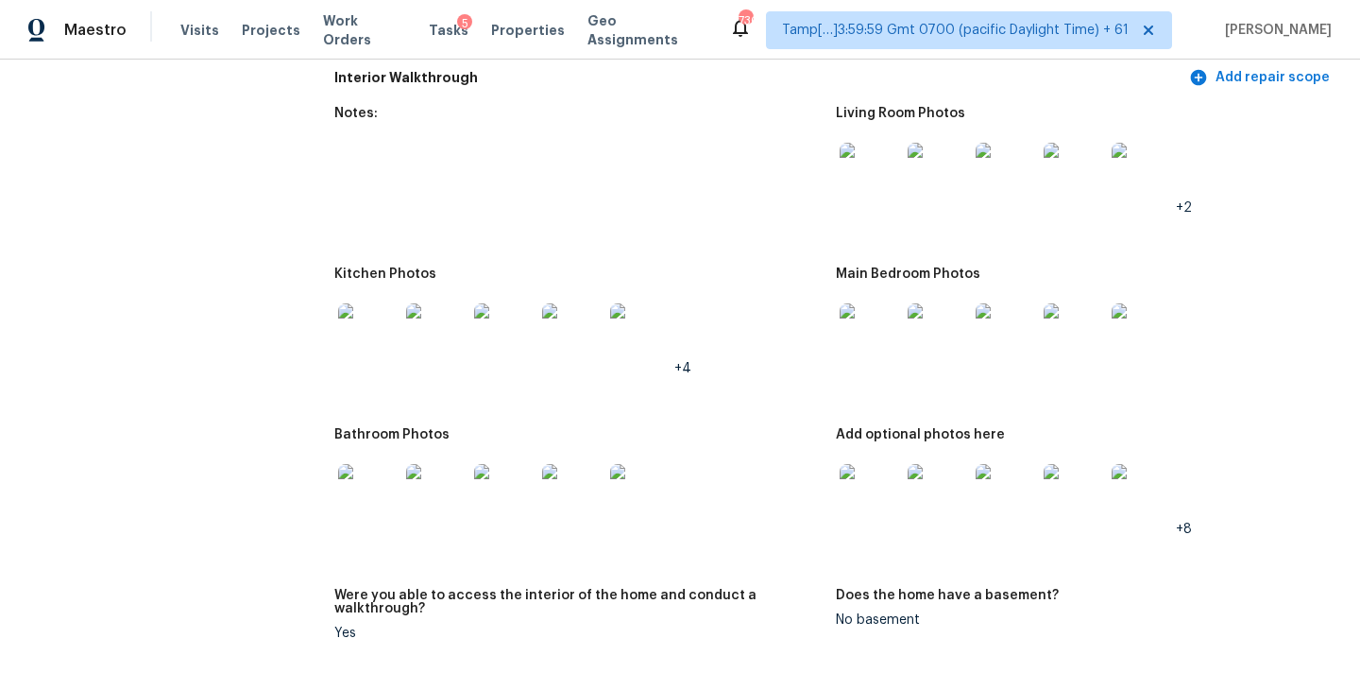
scroll to position [2069, 0]
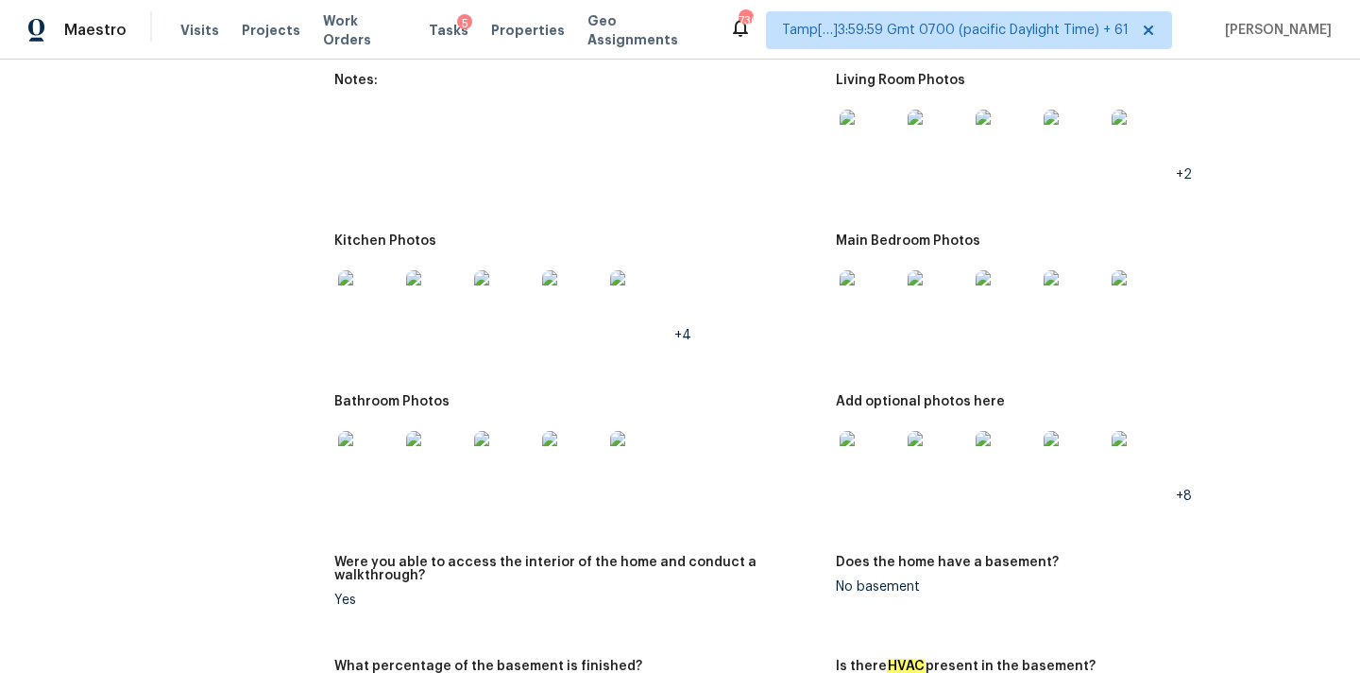
click at [387, 445] on img at bounding box center [368, 461] width 60 height 60
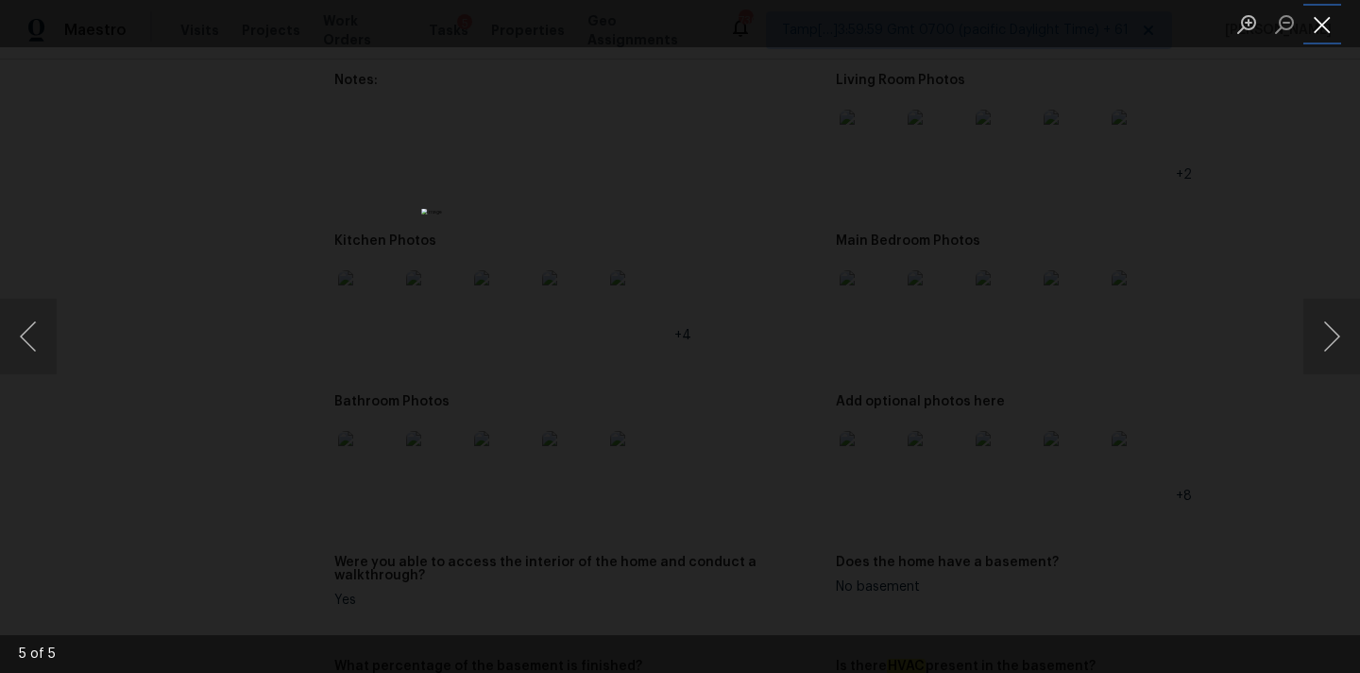
click at [1311, 27] on button "Close lightbox" at bounding box center [1323, 24] width 38 height 33
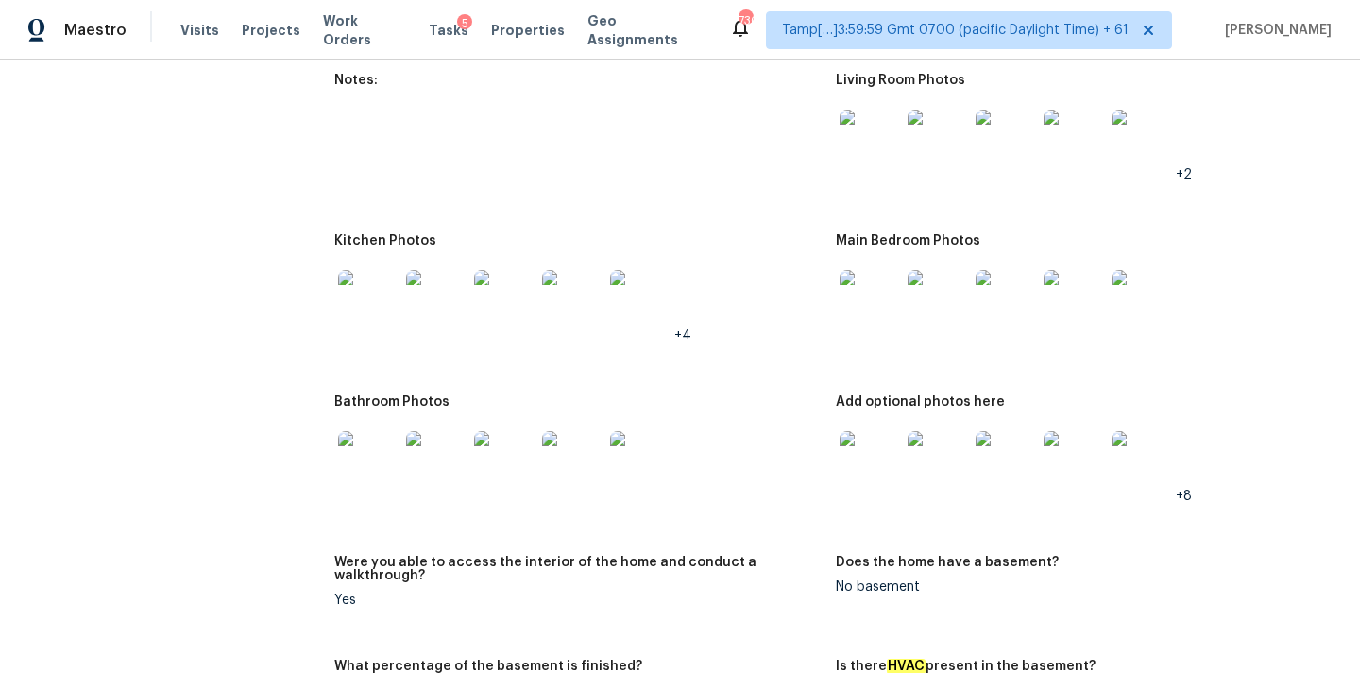
click at [852, 453] on img at bounding box center [870, 461] width 60 height 60
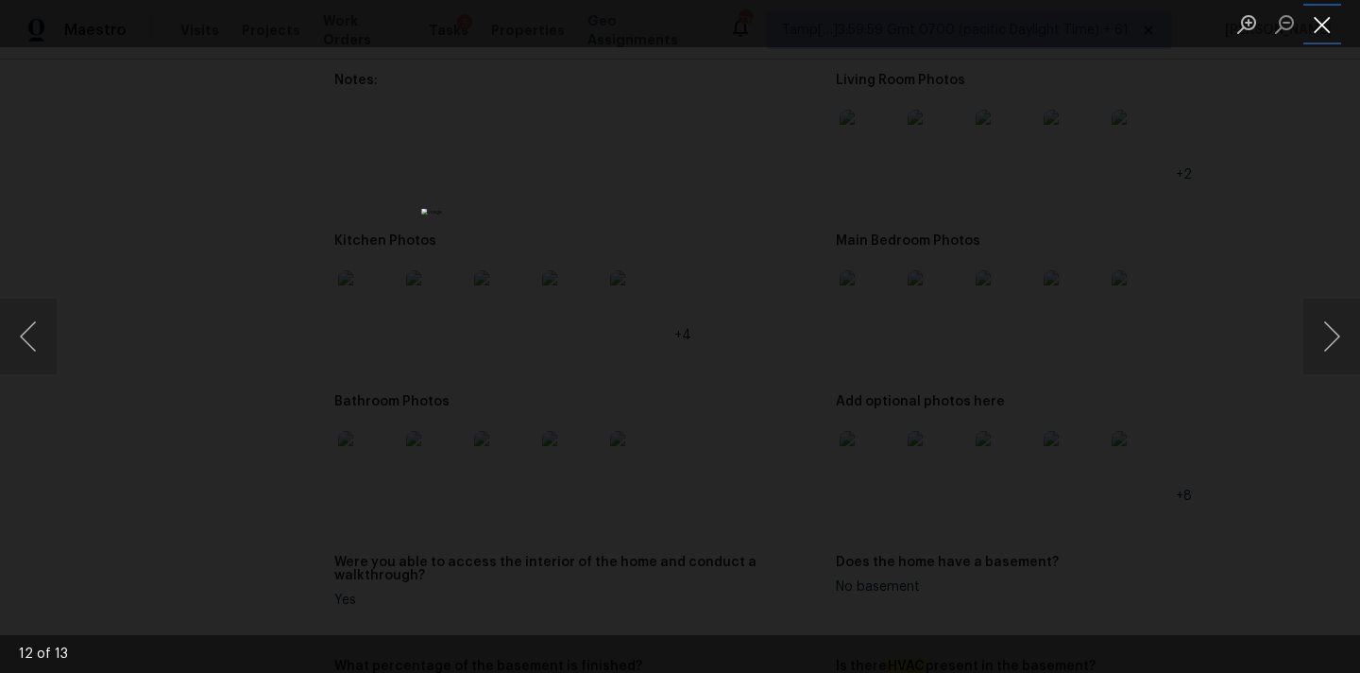
click at [1321, 22] on button "Close lightbox" at bounding box center [1323, 24] width 38 height 33
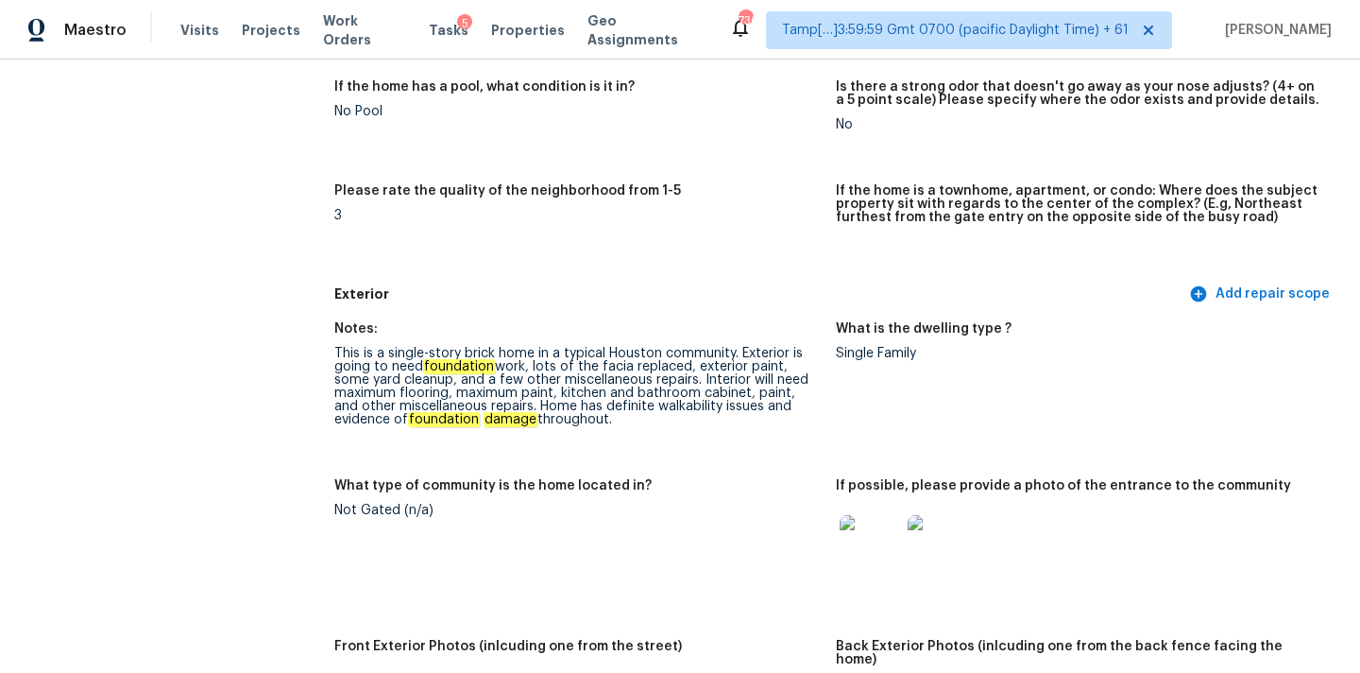
scroll to position [2771, 0]
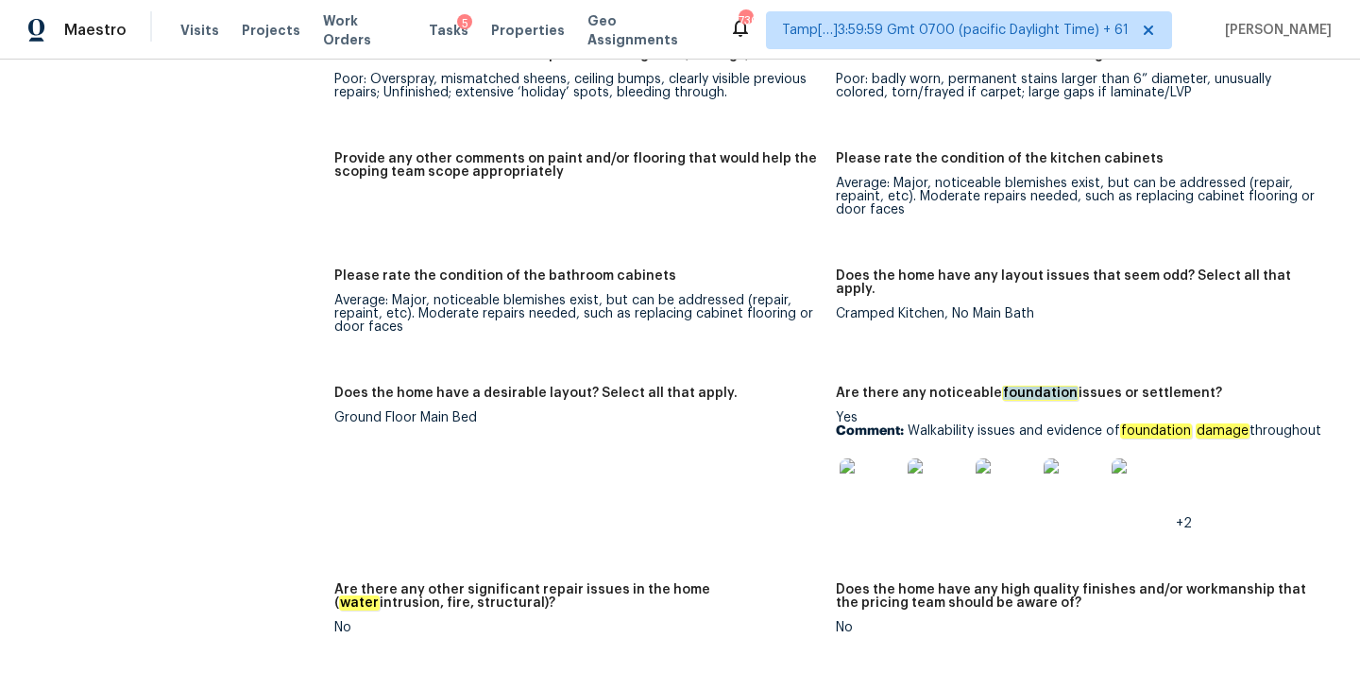
click at [846, 463] on img at bounding box center [870, 488] width 60 height 60
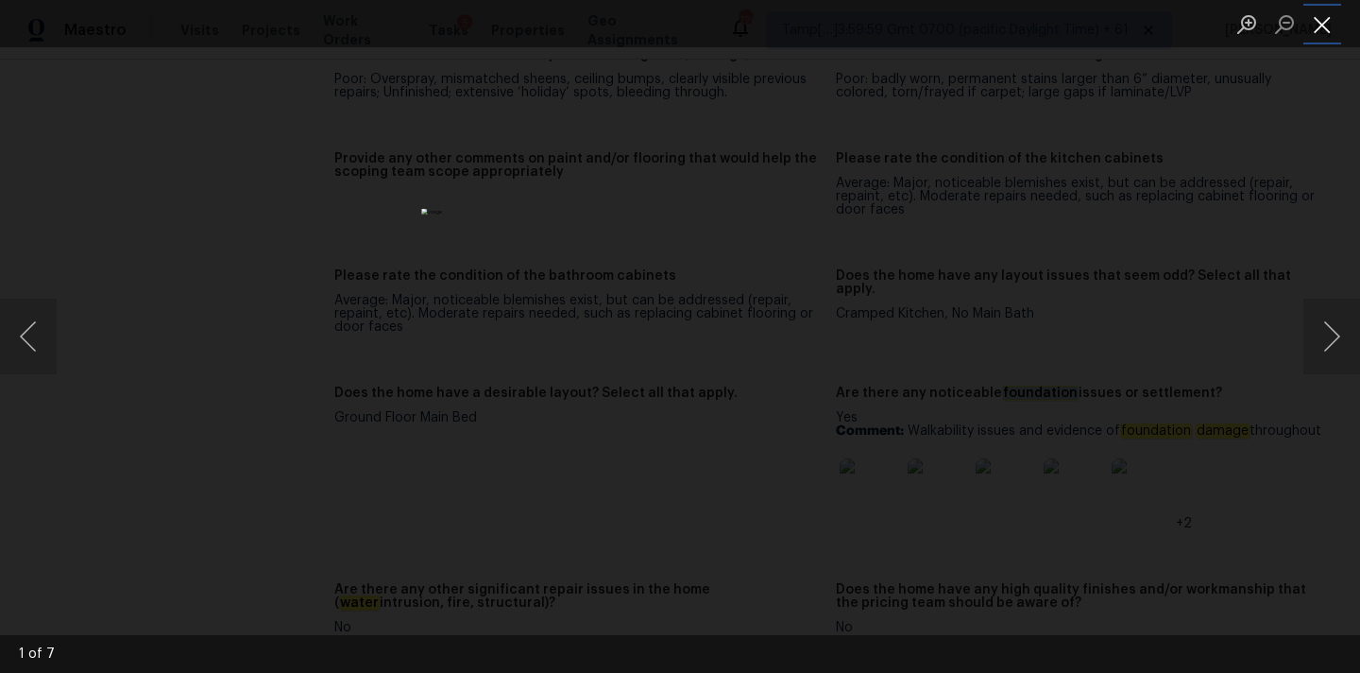
click at [1324, 13] on button "Close lightbox" at bounding box center [1323, 24] width 38 height 33
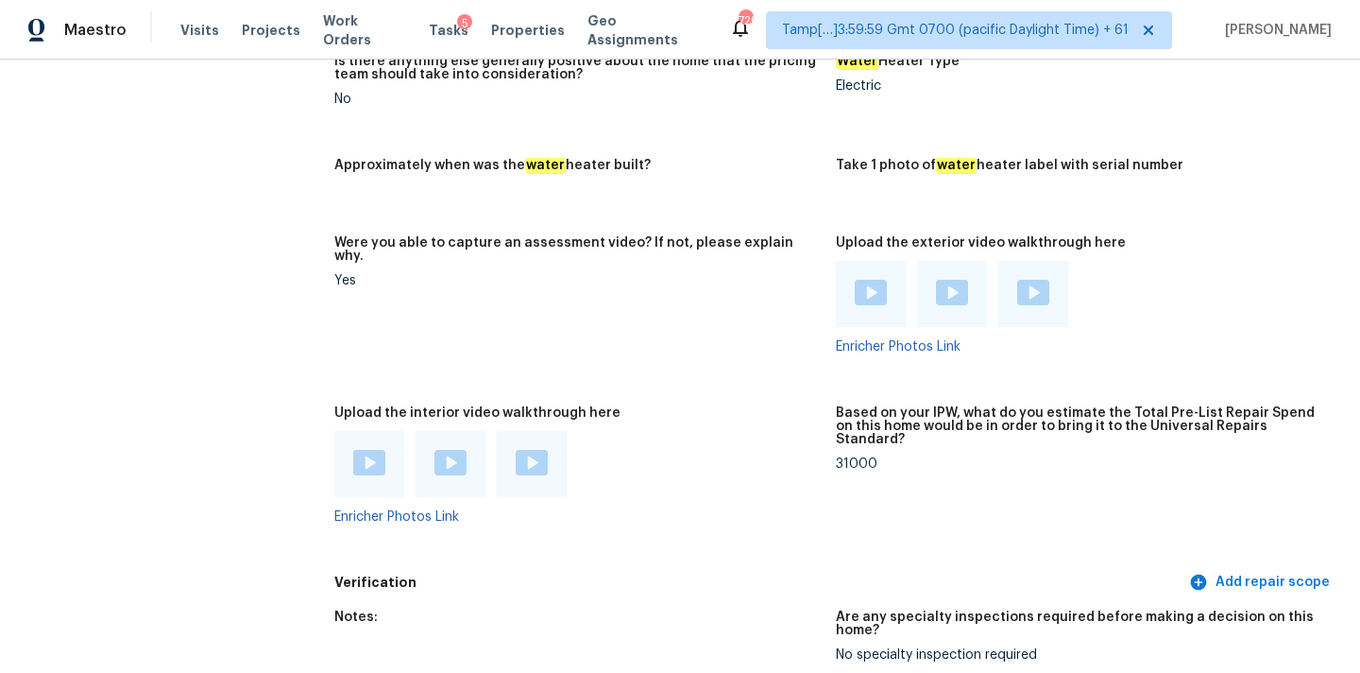
scroll to position [3538, 0]
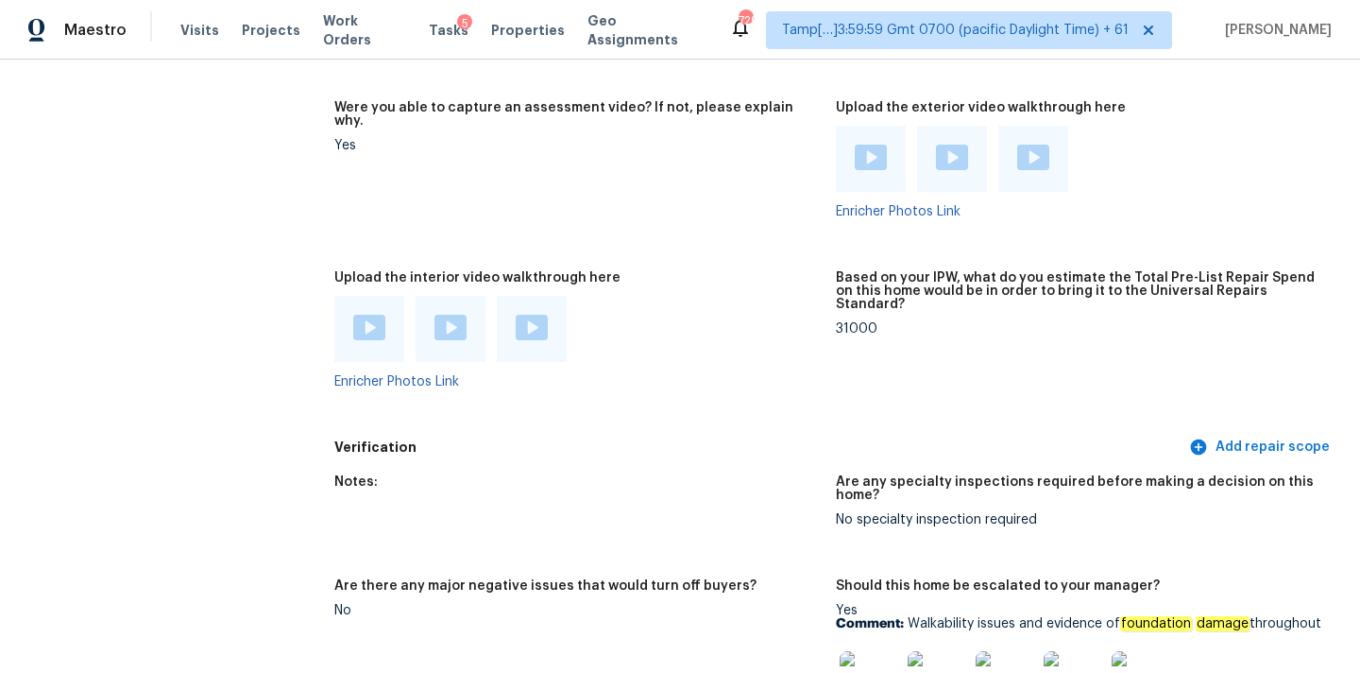
click at [357, 315] on img at bounding box center [369, 328] width 32 height 26
click at [453, 315] on img at bounding box center [451, 328] width 32 height 26
click at [540, 315] on img at bounding box center [532, 328] width 32 height 26
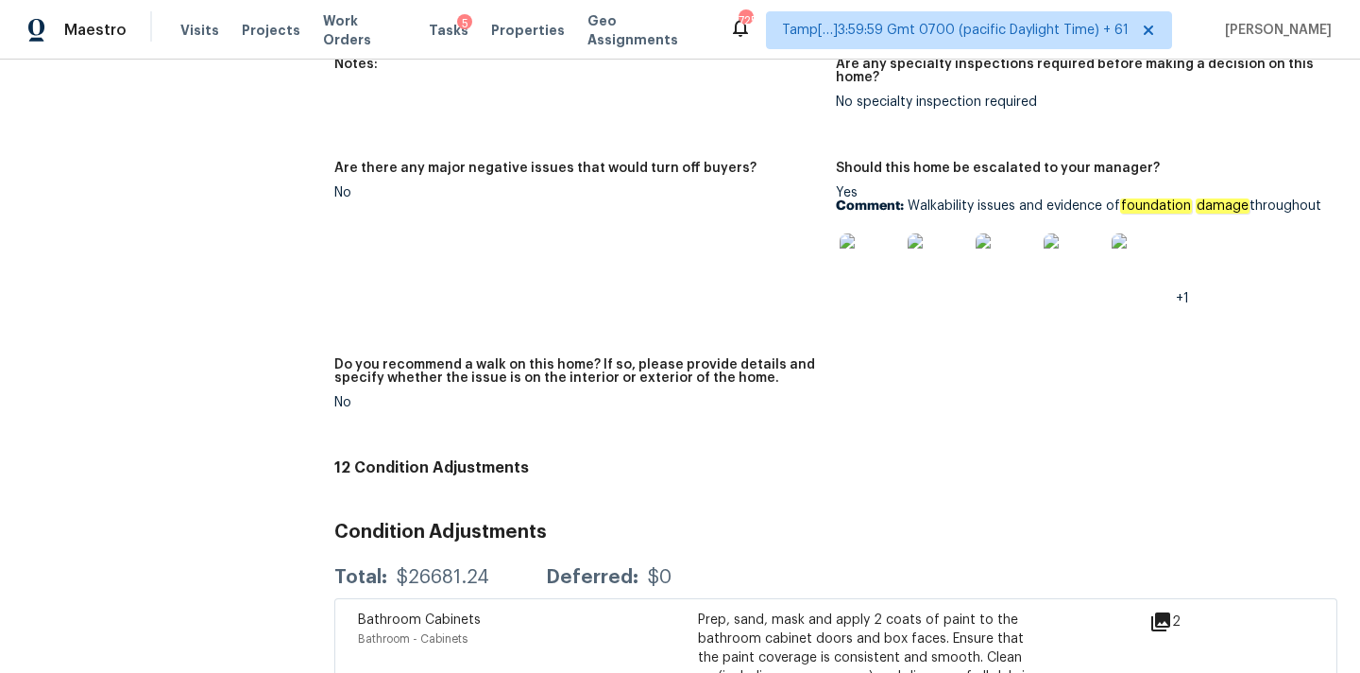
scroll to position [4392, 0]
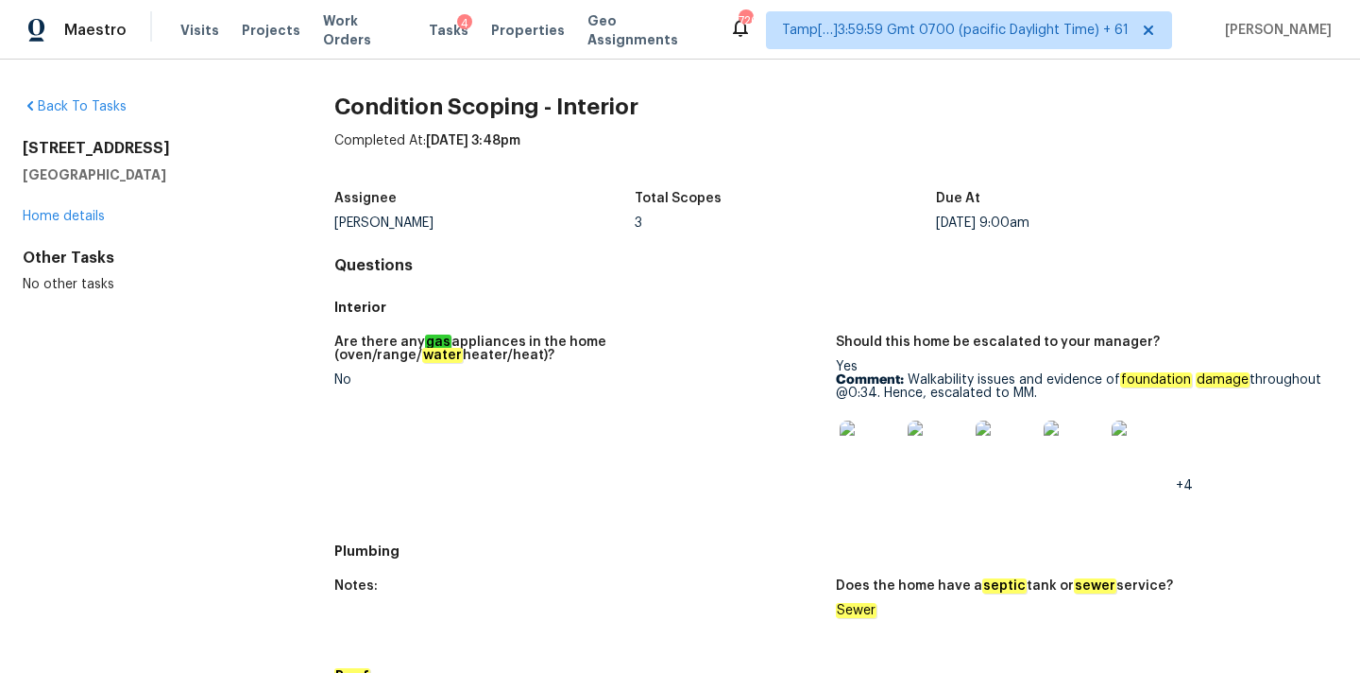
copy p "Walkability issues and evidence of foundation damage throughout @0:34. Hence, e…"
drag, startPoint x: 910, startPoint y: 380, endPoint x: 1059, endPoint y: 397, distance: 150.2
click at [1059, 397] on p "Comment: Walkability issues and evidence of foundation damage throughout @0:34.…" at bounding box center [1079, 386] width 487 height 26
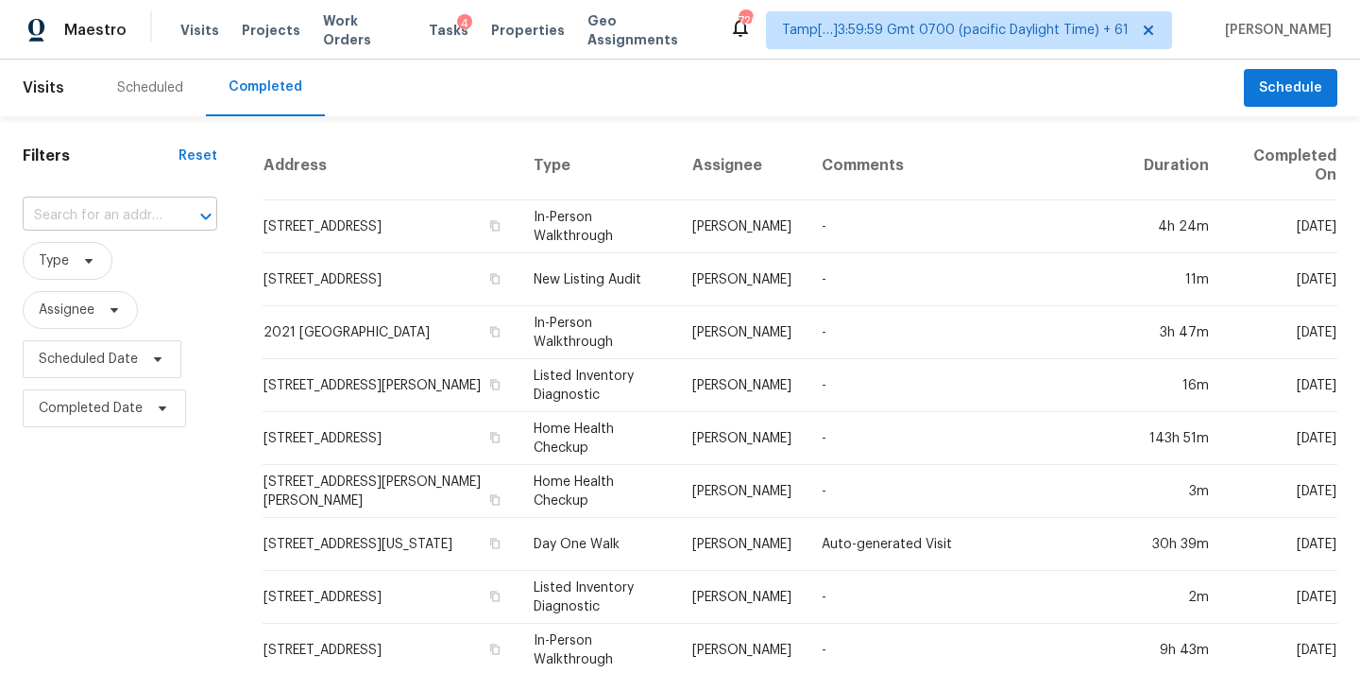
click at [59, 217] on input "text" at bounding box center [94, 215] width 142 height 29
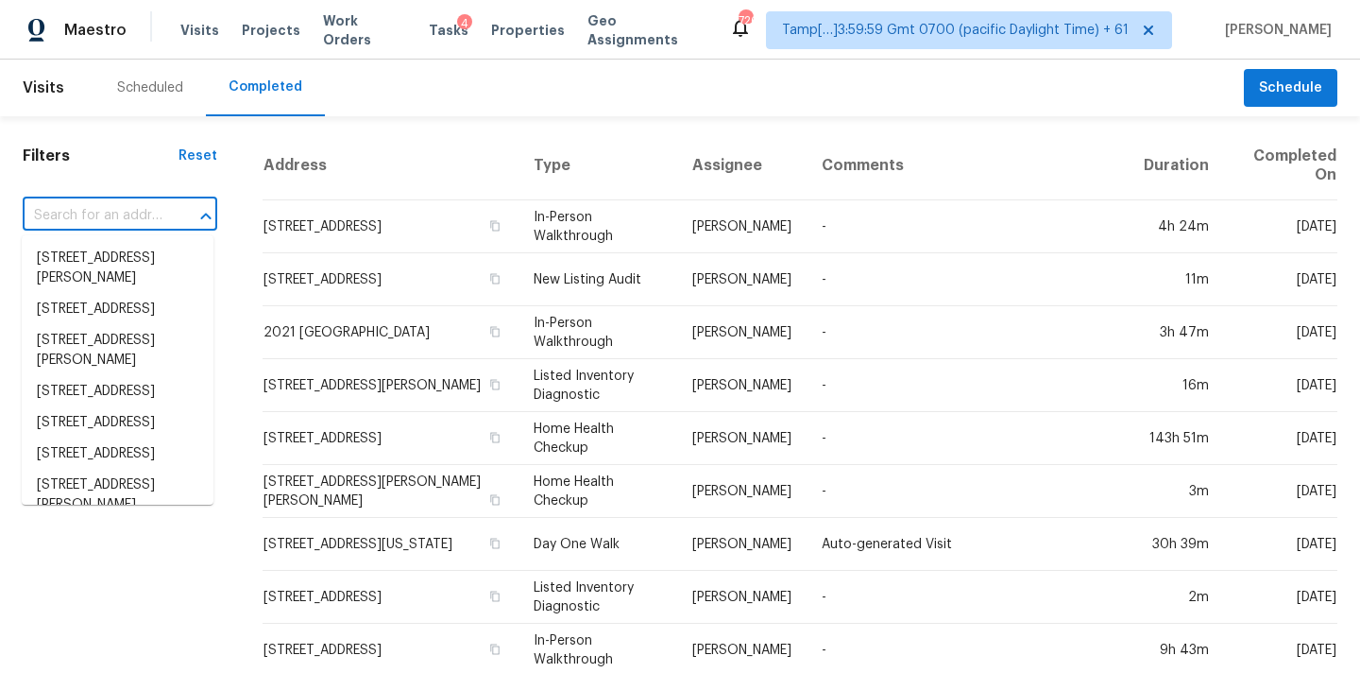
paste input "[STREET_ADDRESS][PERSON_NAME]"
type input "[STREET_ADDRESS][PERSON_NAME]"
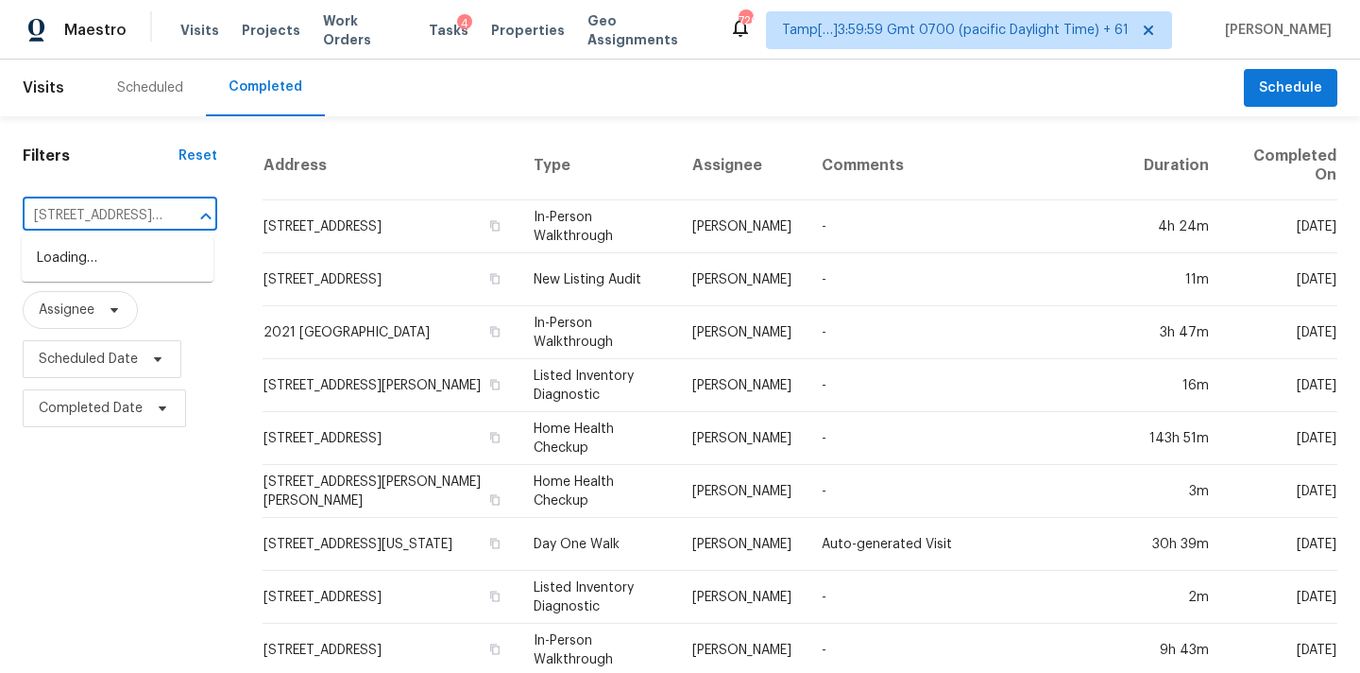
scroll to position [0, 131]
click at [78, 265] on li "[STREET_ADDRESS][PERSON_NAME]" at bounding box center [118, 268] width 192 height 51
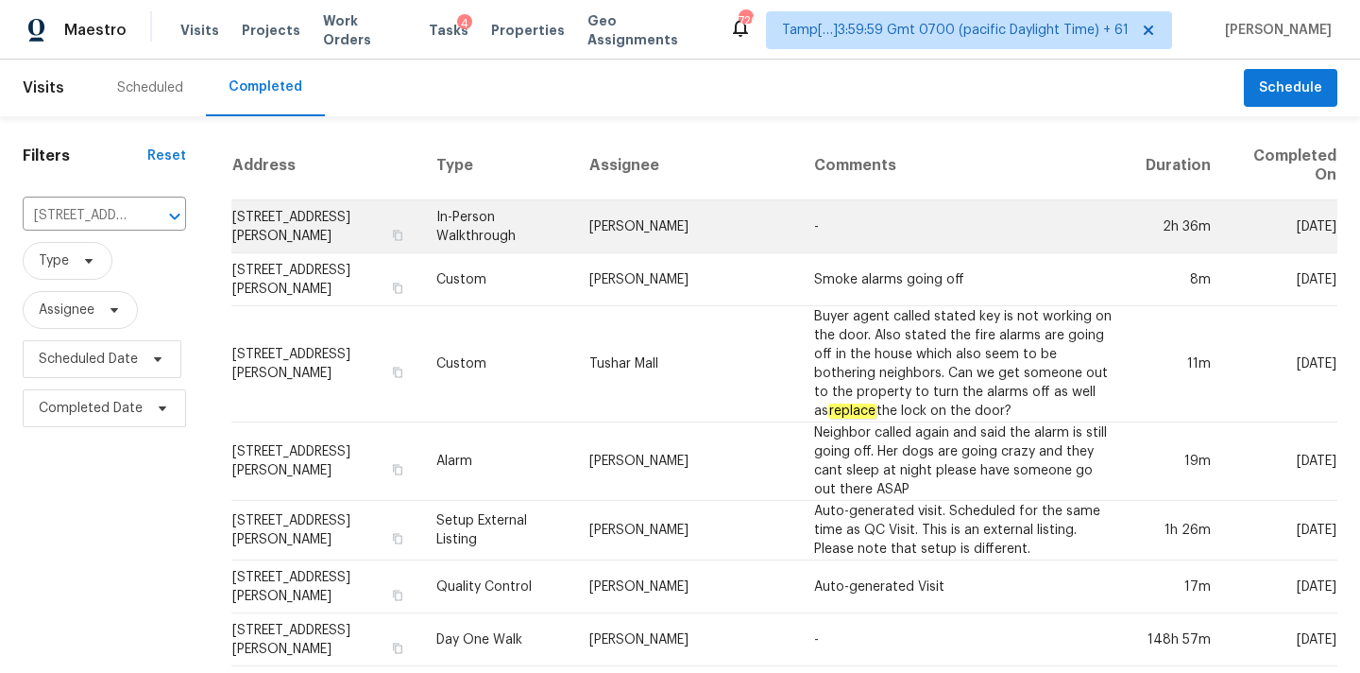
click at [574, 229] on td "In-Person Walkthrough" at bounding box center [497, 226] width 153 height 53
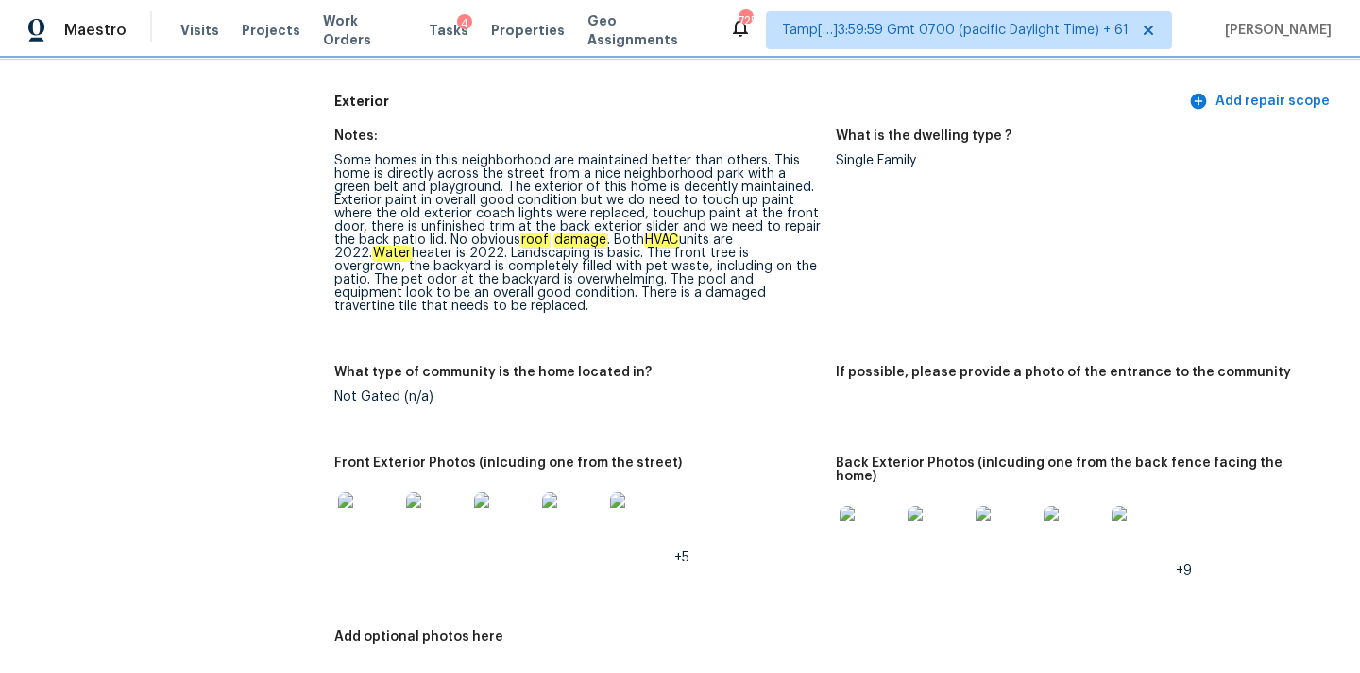
scroll to position [758, 0]
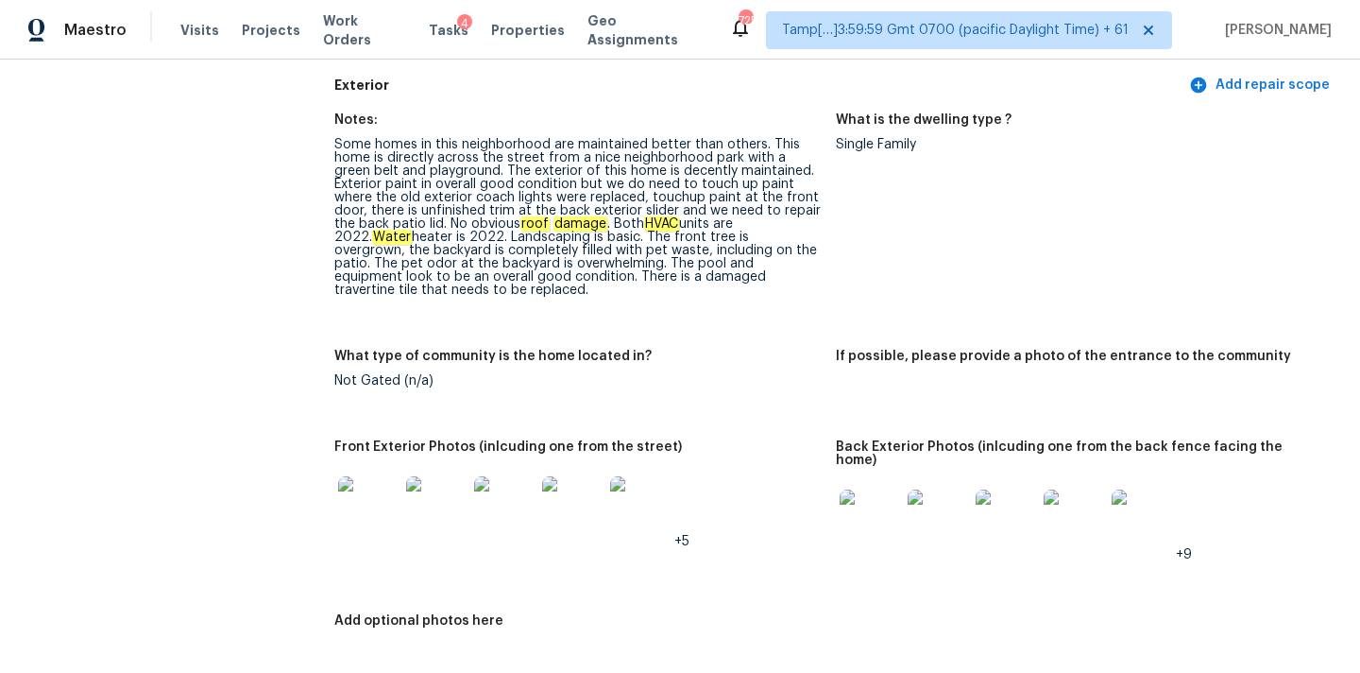
click at [549, 277] on div "Some homes in this neighborhood are maintained better than others. This home is…" at bounding box center [577, 217] width 487 height 159
copy div "travertine"
copy div "touchup paint at the front door"
drag, startPoint x: 583, startPoint y: 198, endPoint x: 774, endPoint y: 198, distance: 190.8
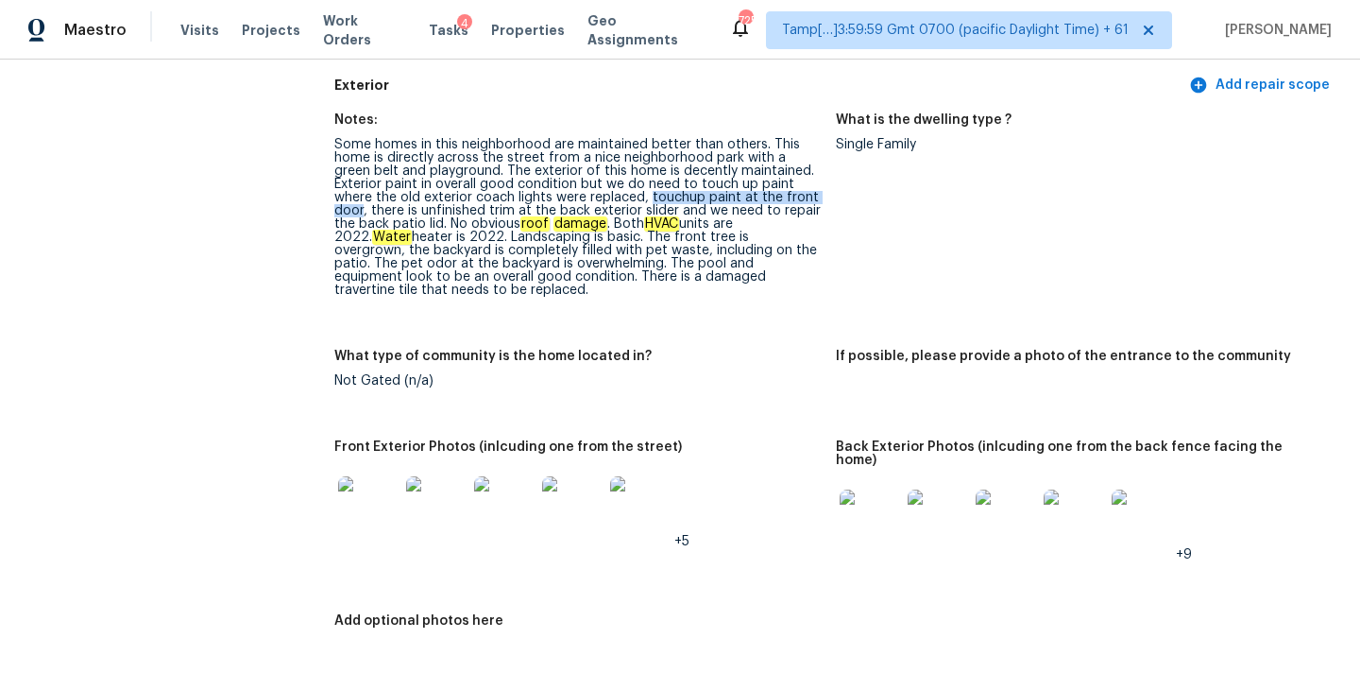
click at [774, 198] on div "Some homes in this neighborhood are maintained better than others. This home is…" at bounding box center [577, 217] width 487 height 159
drag, startPoint x: 348, startPoint y: 210, endPoint x: 509, endPoint y: 208, distance: 161.6
click at [509, 208] on div "Some homes in this neighborhood are maintained better than others. This home is…" at bounding box center [577, 217] width 487 height 159
copy div "unfinished trim at the back"
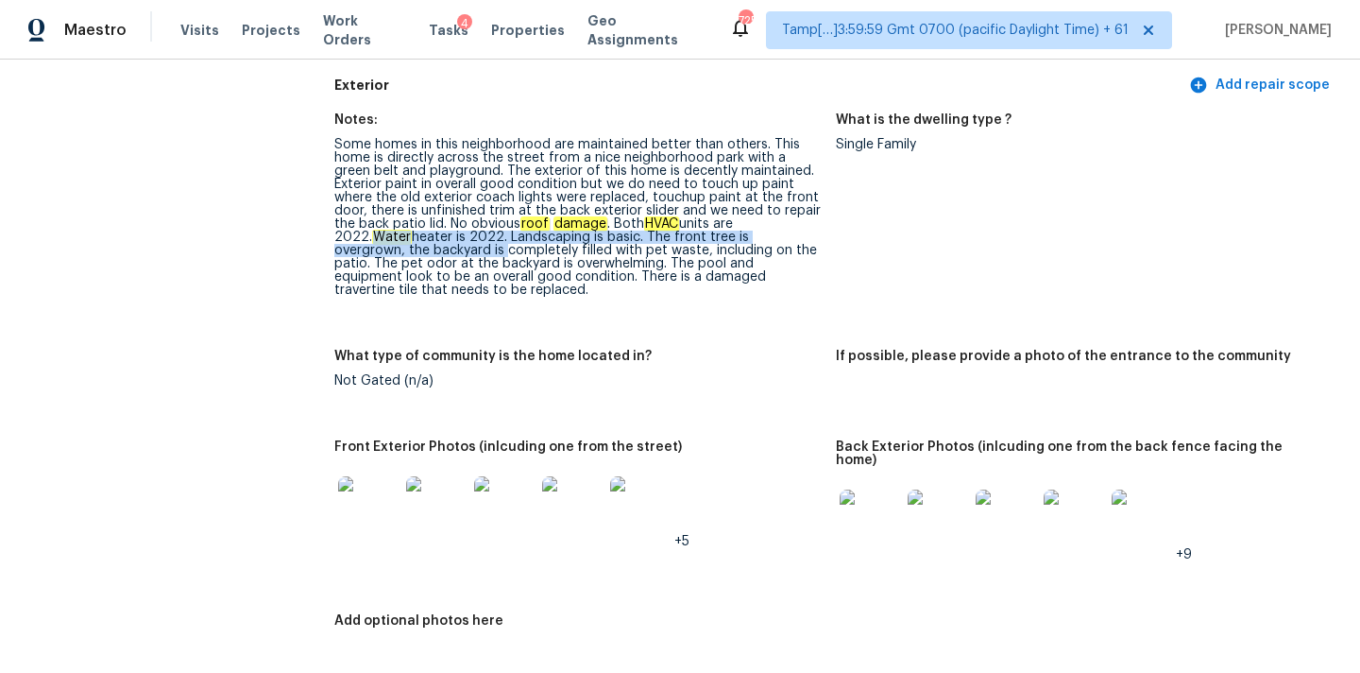
drag, startPoint x: 726, startPoint y: 223, endPoint x: 786, endPoint y: 238, distance: 62.3
click at [786, 238] on div "Some homes in this neighborhood are maintained better than others. This home is…" at bounding box center [577, 217] width 487 height 159
click at [527, 251] on div "Some homes in this neighborhood are maintained better than others. This home is…" at bounding box center [577, 217] width 487 height 159
copy div "Landscaping is basic."
drag, startPoint x: 373, startPoint y: 237, endPoint x: 506, endPoint y: 237, distance: 133.2
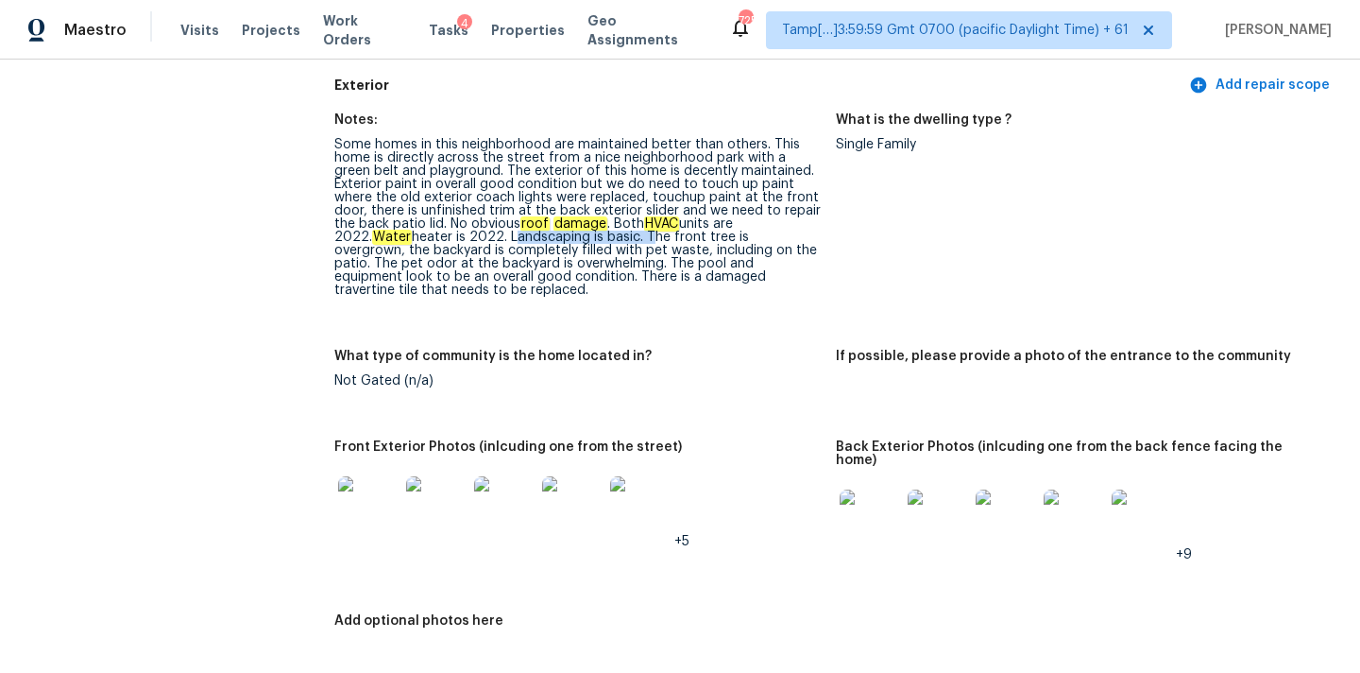
click at [506, 237] on div "Some homes in this neighborhood are maintained better than others. This home is…" at bounding box center [577, 217] width 487 height 159
click at [554, 230] on em "damage" at bounding box center [581, 223] width 54 height 15
drag, startPoint x: 534, startPoint y: 237, endPoint x: 537, endPoint y: 248, distance: 11.7
click at [537, 248] on div "Some homes in this neighborhood are maintained better than others. This home is…" at bounding box center [577, 217] width 487 height 159
click at [576, 240] on div "Some homes in this neighborhood are maintained better than others. This home is…" at bounding box center [577, 217] width 487 height 159
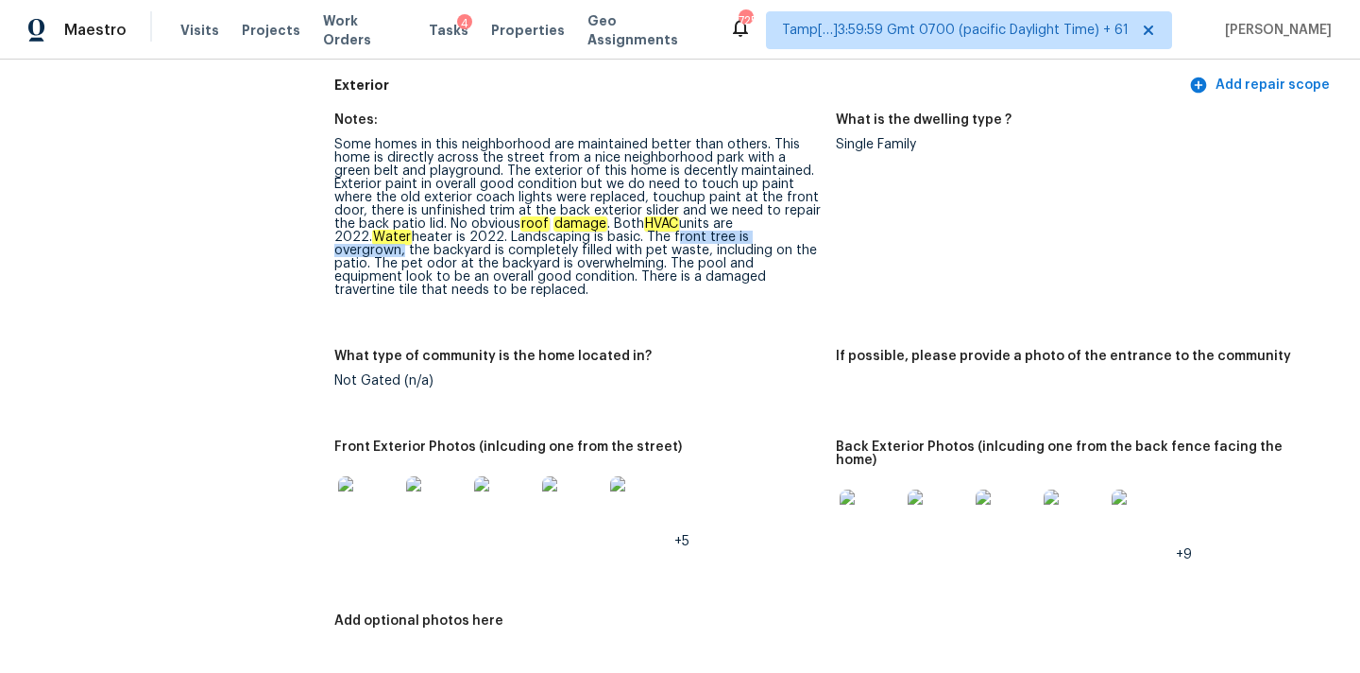
copy div "front tree is overgrown"
drag, startPoint x: 536, startPoint y: 237, endPoint x: 674, endPoint y: 233, distance: 138.0
click at [674, 233] on div "Some homes in this neighborhood are maintained better than others. This home is…" at bounding box center [577, 217] width 487 height 159
copy div "damaged travertine tile that needs to be replaced."
drag, startPoint x: 463, startPoint y: 277, endPoint x: 787, endPoint y: 274, distance: 324.1
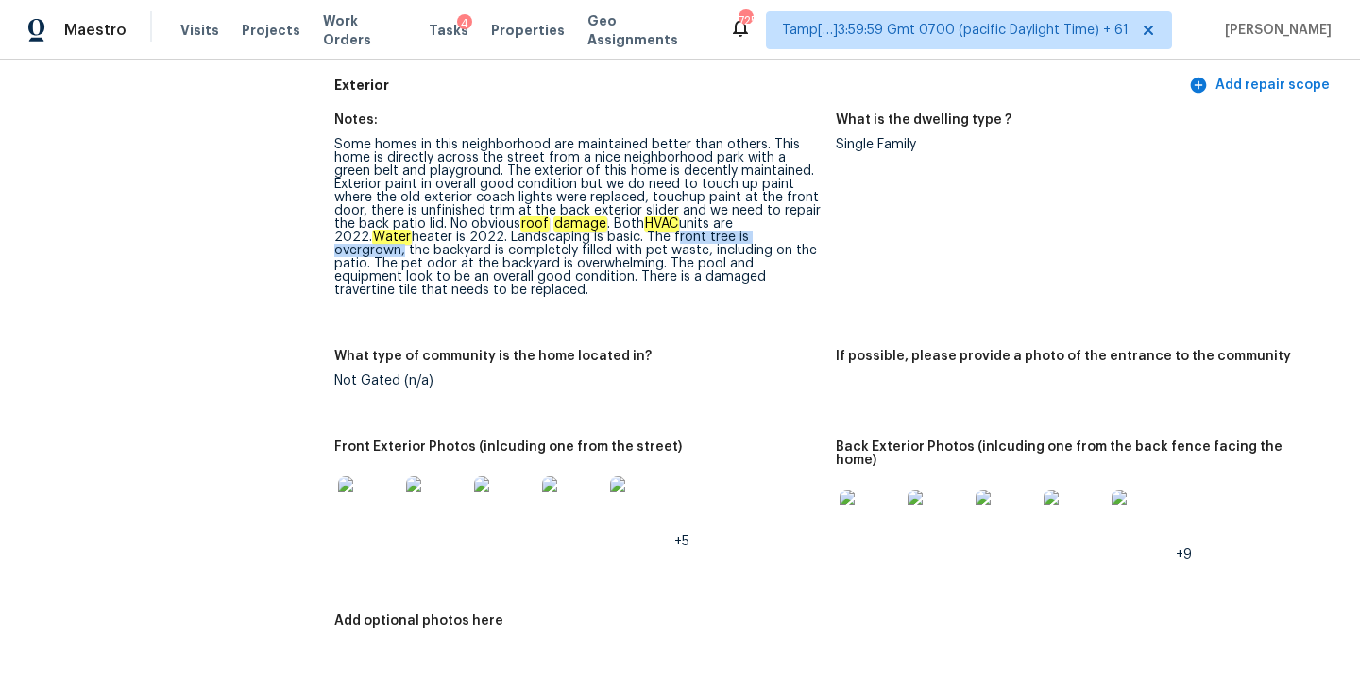
click at [787, 274] on div "Some homes in this neighborhood are maintained better than others. This home is…" at bounding box center [577, 217] width 487 height 159
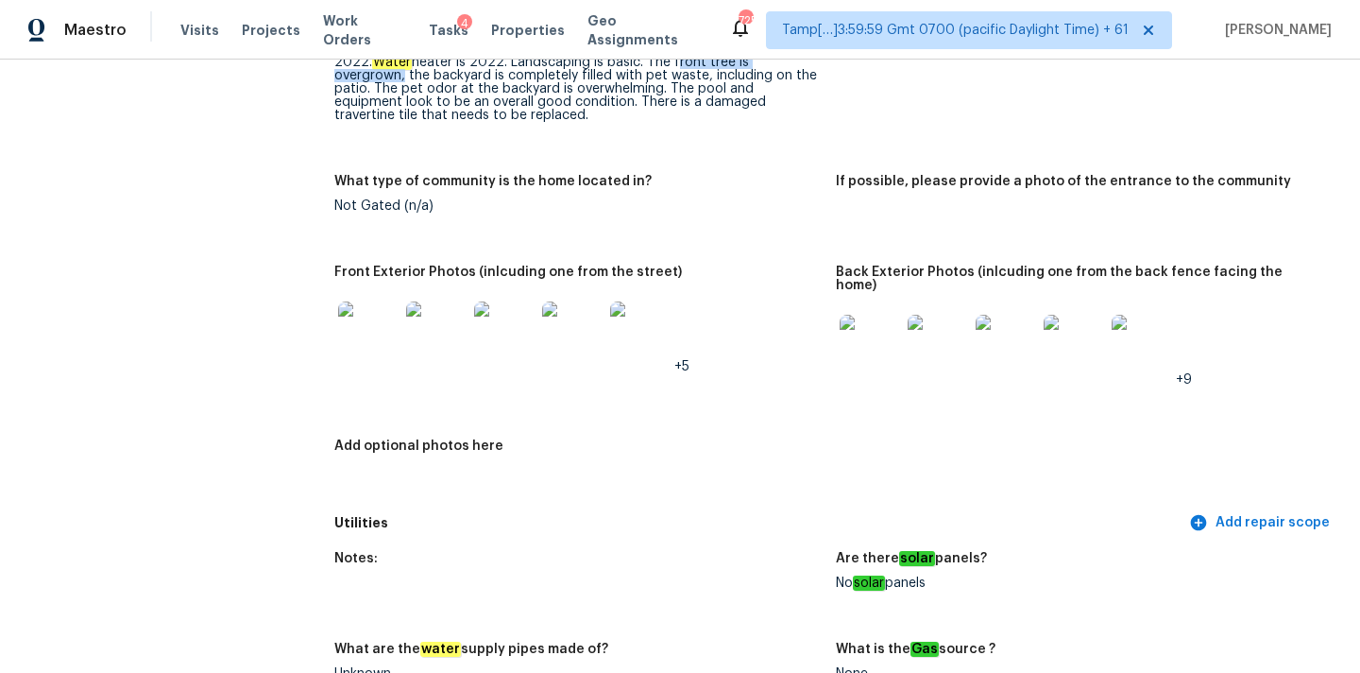
scroll to position [987, 0]
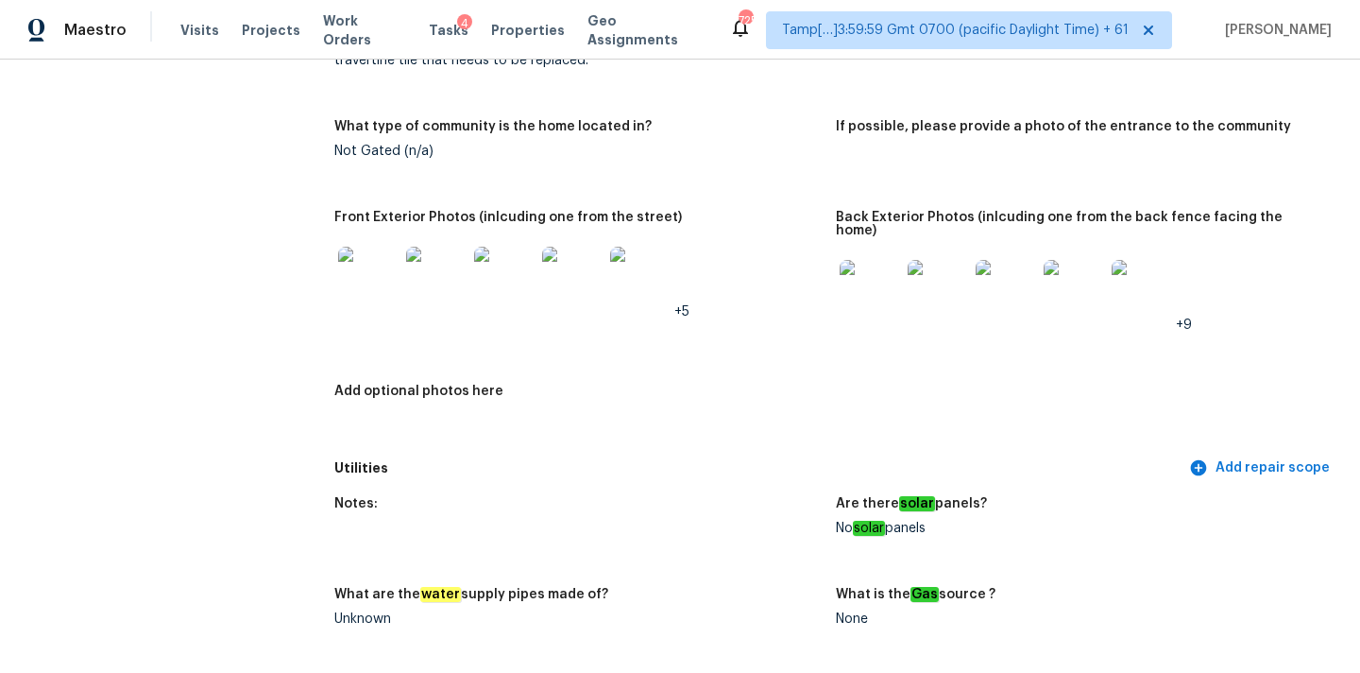
click at [886, 272] on img at bounding box center [870, 290] width 60 height 60
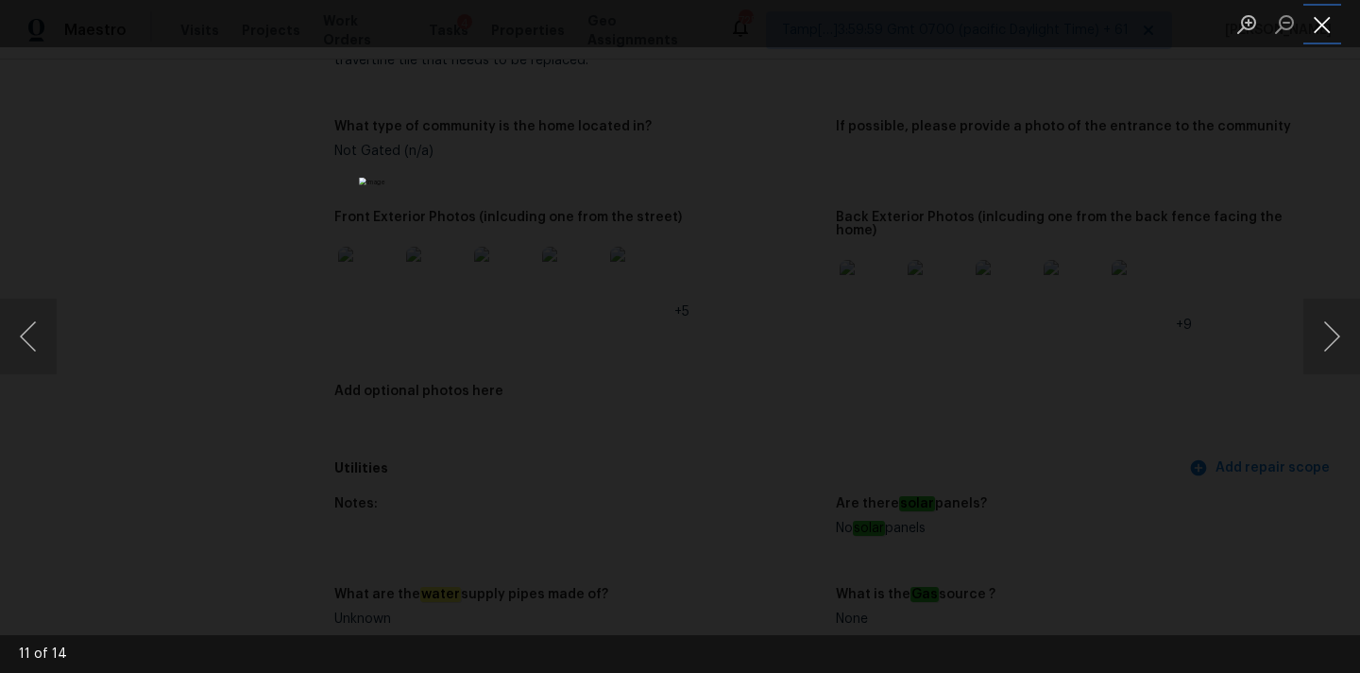
click at [1319, 28] on button "Close lightbox" at bounding box center [1323, 24] width 38 height 33
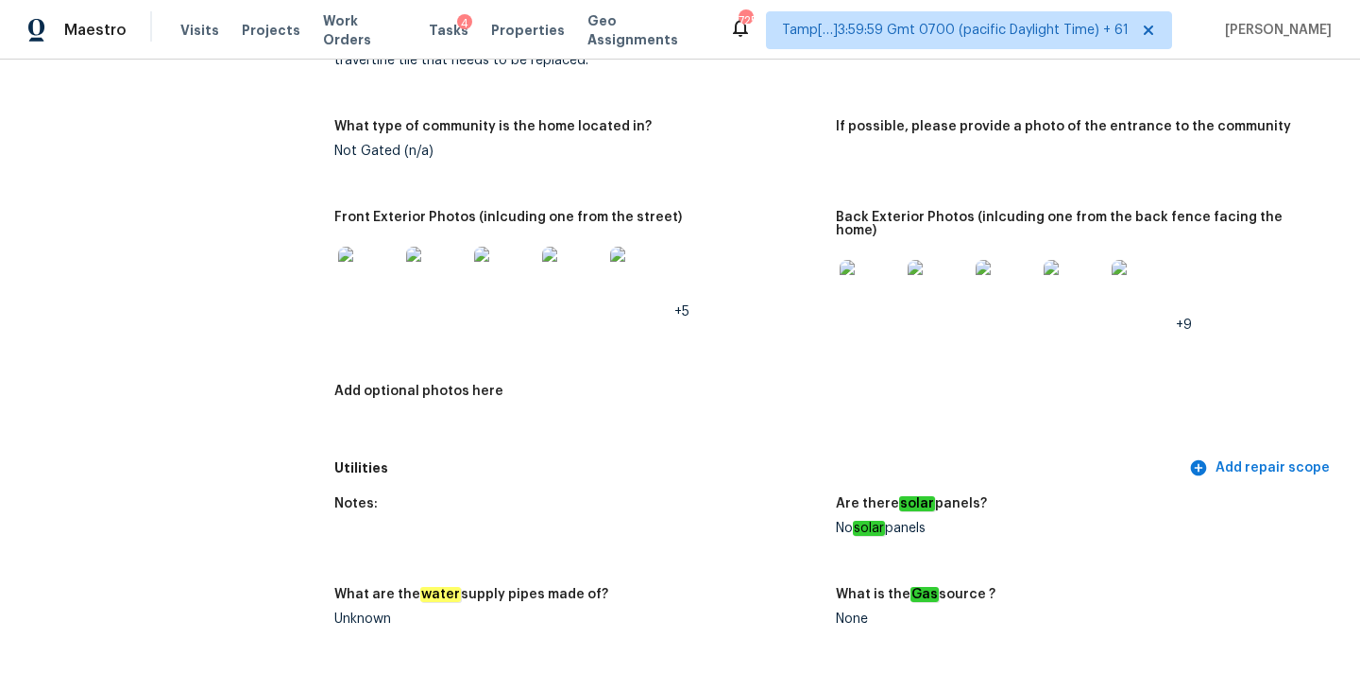
click at [394, 264] on img at bounding box center [368, 277] width 60 height 60
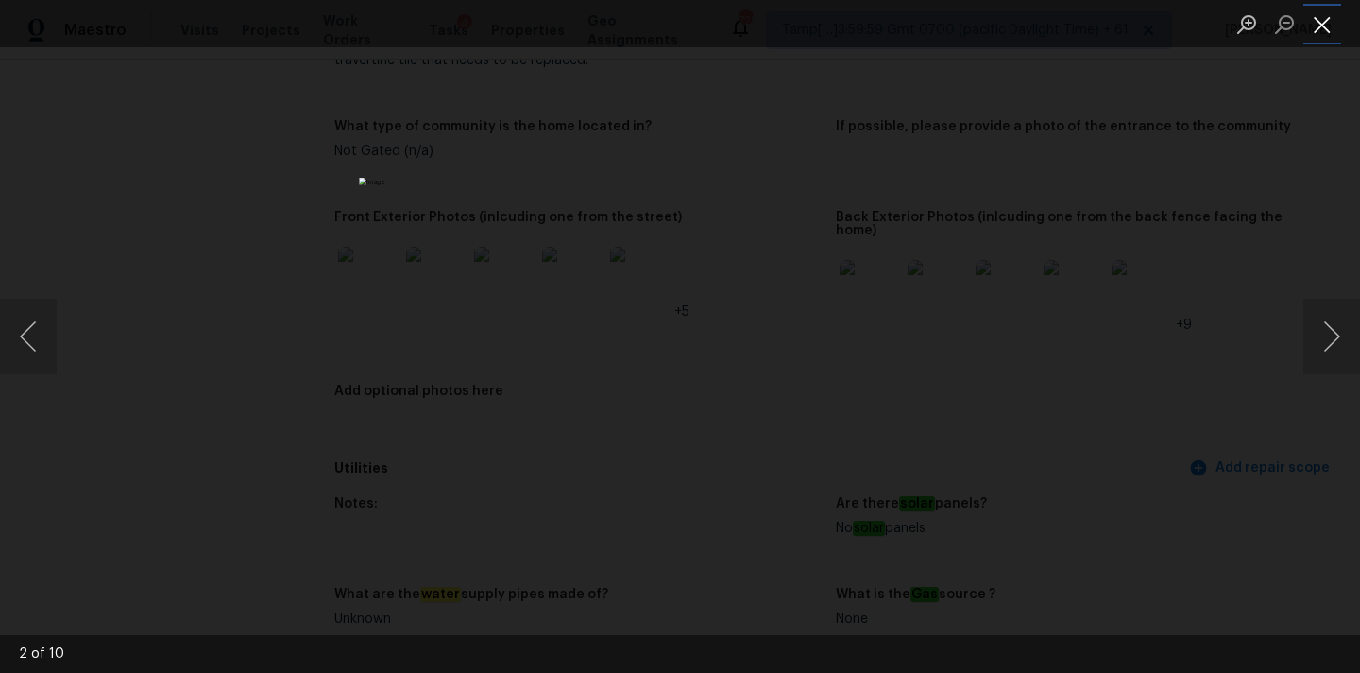
click at [1321, 23] on button "Close lightbox" at bounding box center [1323, 24] width 38 height 33
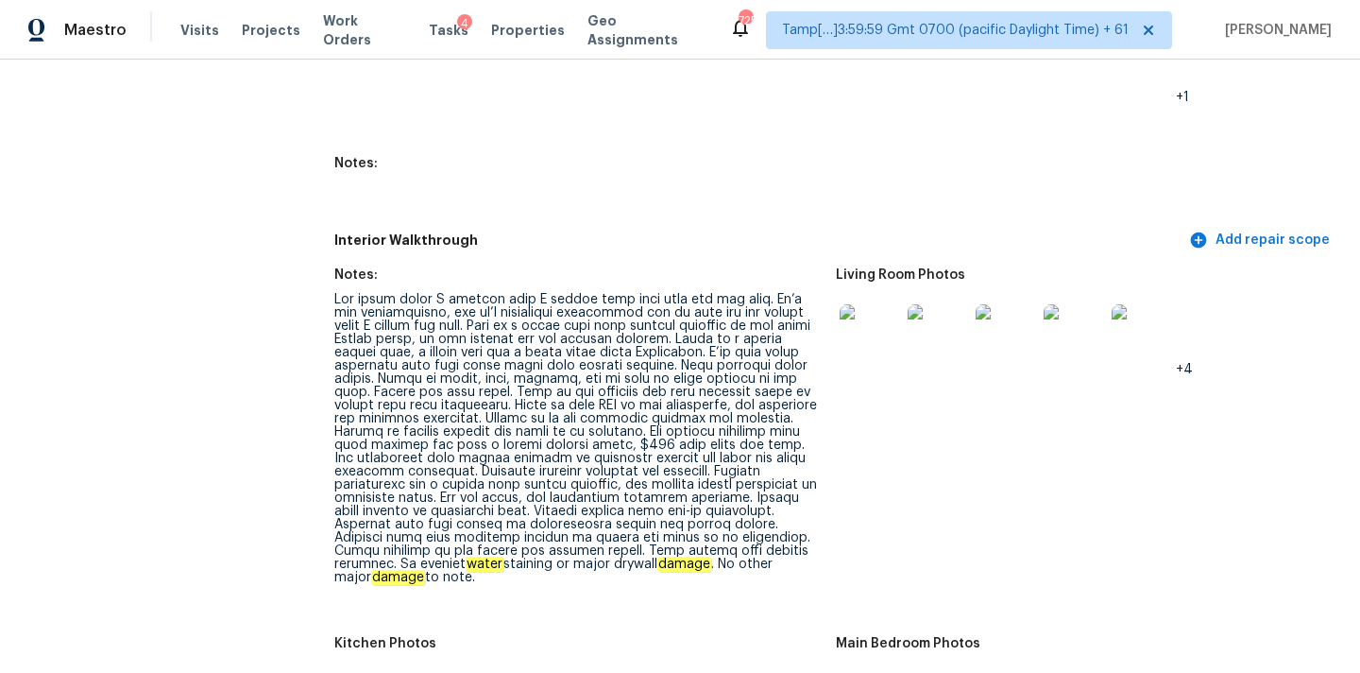
scroll to position [2253, 0]
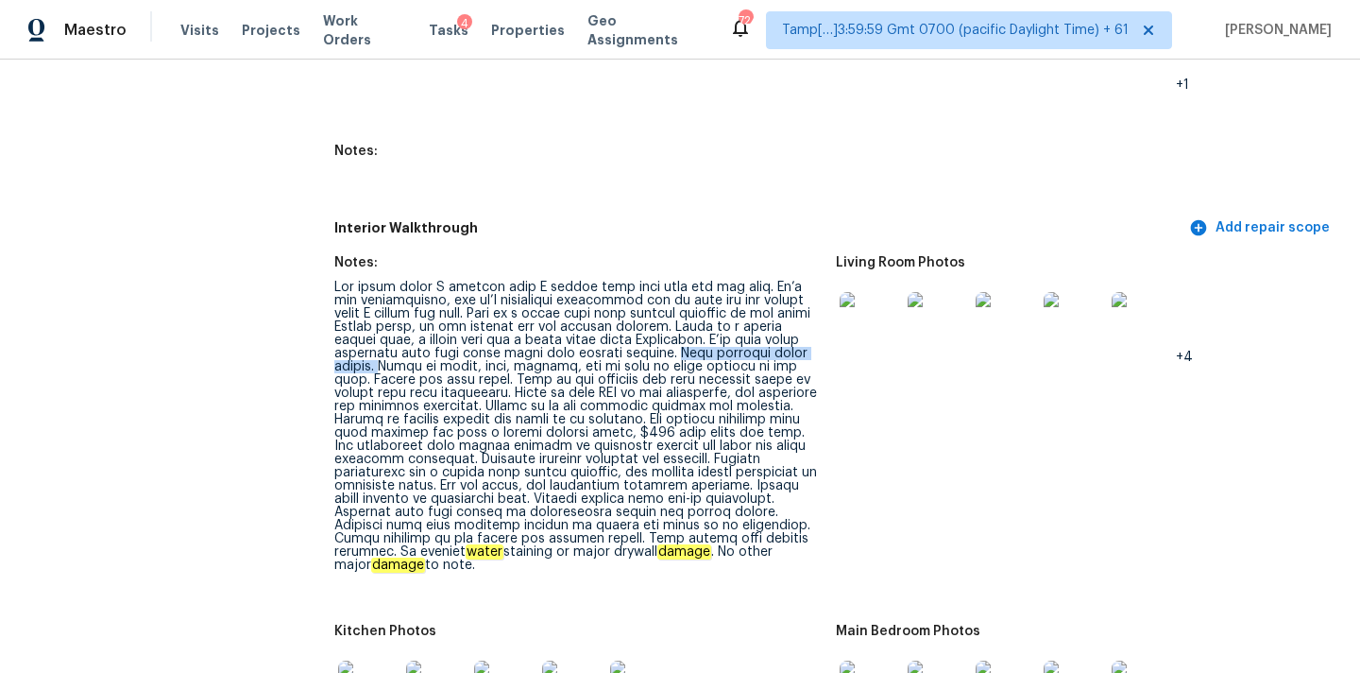
copy div "Full interior paint needed."
drag, startPoint x: 615, startPoint y: 328, endPoint x: 822, endPoint y: 345, distance: 207.6
click at [822, 345] on figure "Notes: water staining or major drywall damage . No other major damage to note." at bounding box center [585, 429] width 502 height 346
click at [764, 333] on div "water staining or major drywall damage . No other major damage to note." at bounding box center [577, 426] width 487 height 291
copy div "Primer for bold walls."
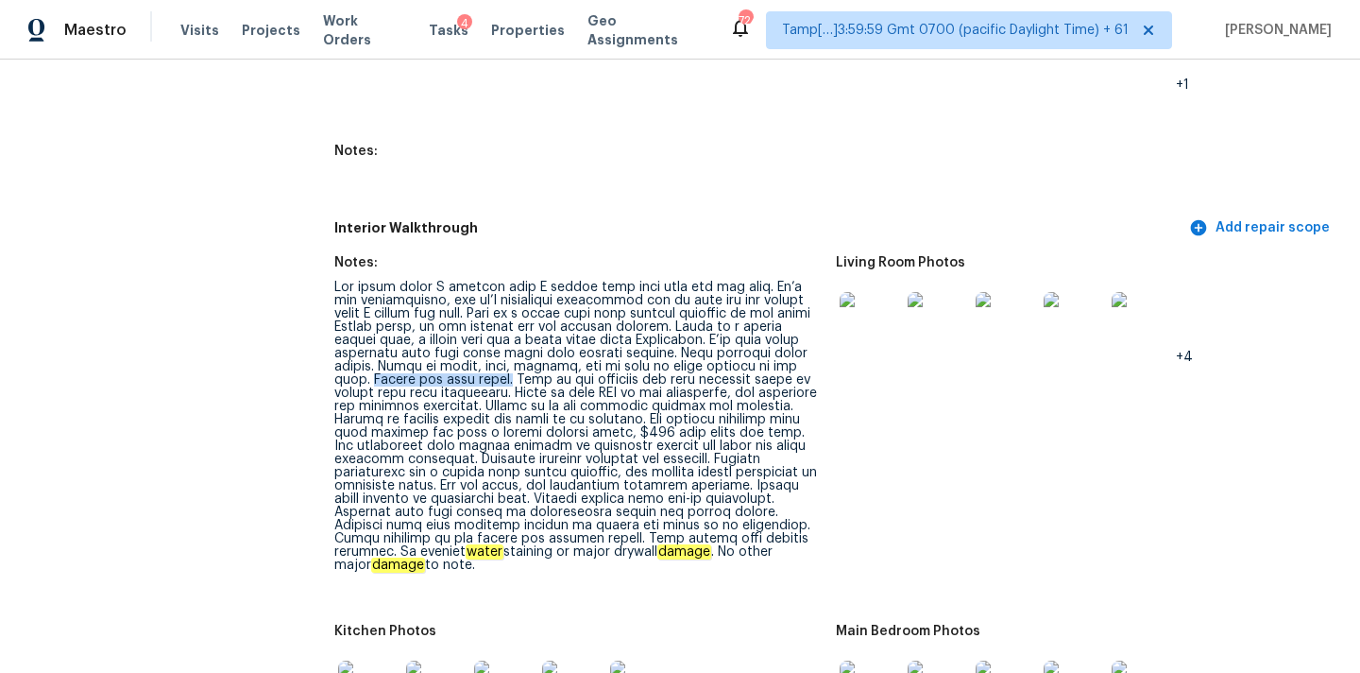
drag, startPoint x: 740, startPoint y: 341, endPoint x: 401, endPoint y: 355, distance: 339.5
click at [401, 355] on div "water staining or major drywall damage . No other major damage to note." at bounding box center [577, 426] width 487 height 291
copy div "Carpet is heavily stained and needs to be replaced."
drag, startPoint x: 708, startPoint y: 381, endPoint x: 543, endPoint y: 394, distance: 164.9
click at [543, 394] on div "water staining or major drywall damage . No other major damage to note." at bounding box center [577, 426] width 487 height 291
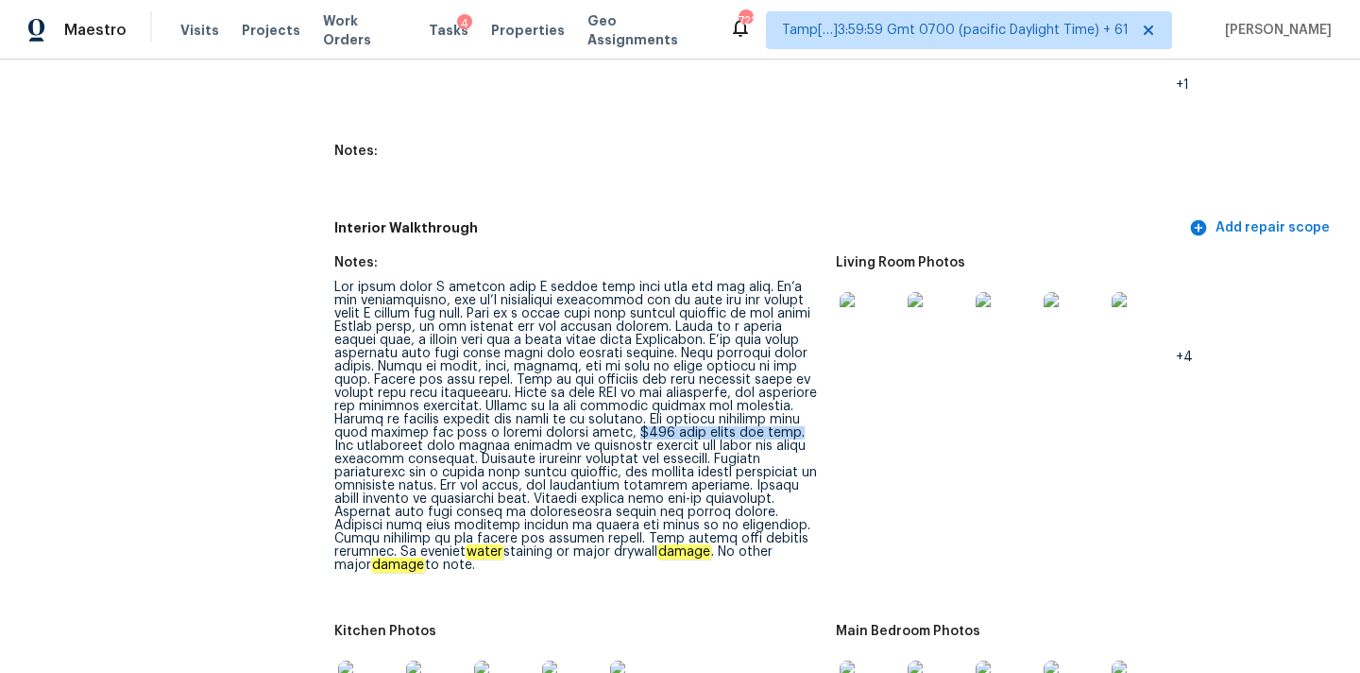
copy div "$200 will cover the cost."
drag, startPoint x: 529, startPoint y: 405, endPoint x: 684, endPoint y: 410, distance: 155.0
click at [684, 410] on div "water staining or major drywall damage . No other major damage to note." at bounding box center [577, 426] width 487 height 291
click at [536, 457] on div "water staining or major drywall damage . No other major damage to note." at bounding box center [577, 426] width 487 height 291
drag, startPoint x: 536, startPoint y: 457, endPoint x: 790, endPoint y: 456, distance: 254.1
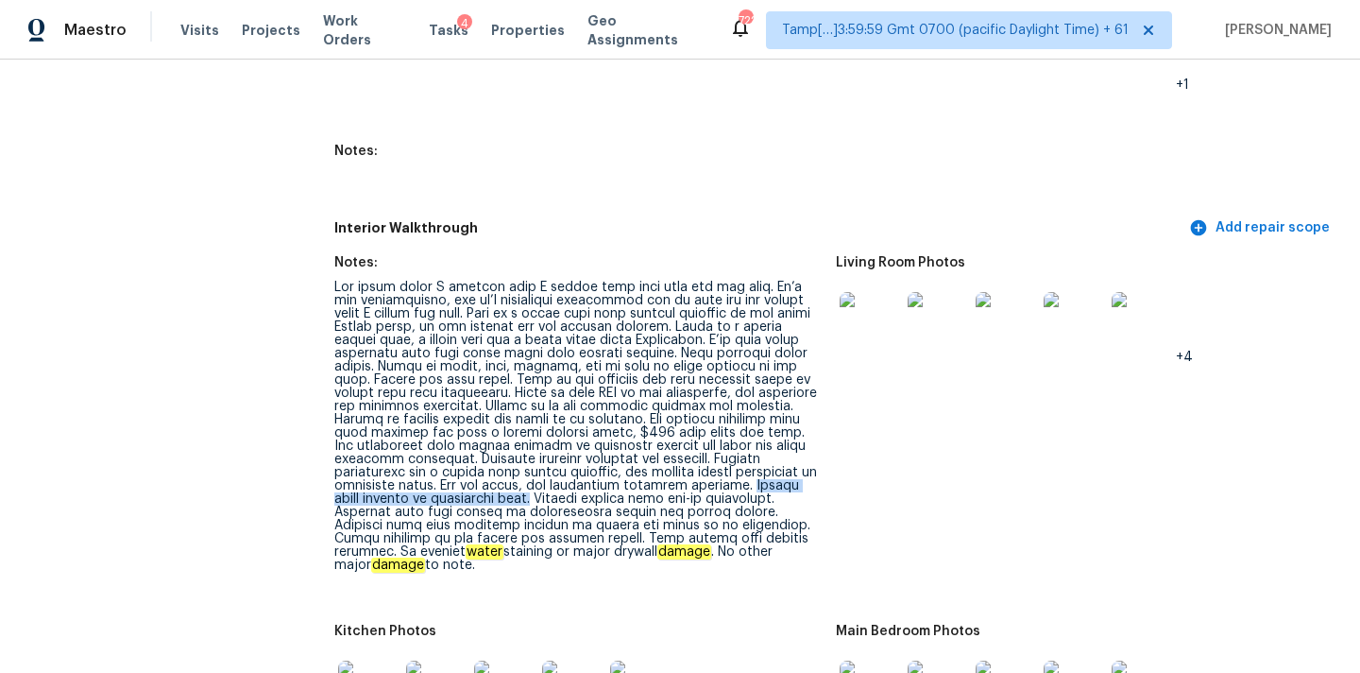
click at [790, 456] on div "water staining or major drywall damage . No other major damage to note." at bounding box center [577, 426] width 487 height 291
drag, startPoint x: 385, startPoint y: 478, endPoint x: 582, endPoint y: 478, distance: 197.4
click at [582, 478] on div "water staining or major drywall damage . No other major damage to note." at bounding box center [577, 426] width 487 height 291
drag, startPoint x: 548, startPoint y: 500, endPoint x: 793, endPoint y: 503, distance: 244.7
click at [797, 503] on div "water staining or major drywall damage . No other major damage to note." at bounding box center [577, 426] width 487 height 291
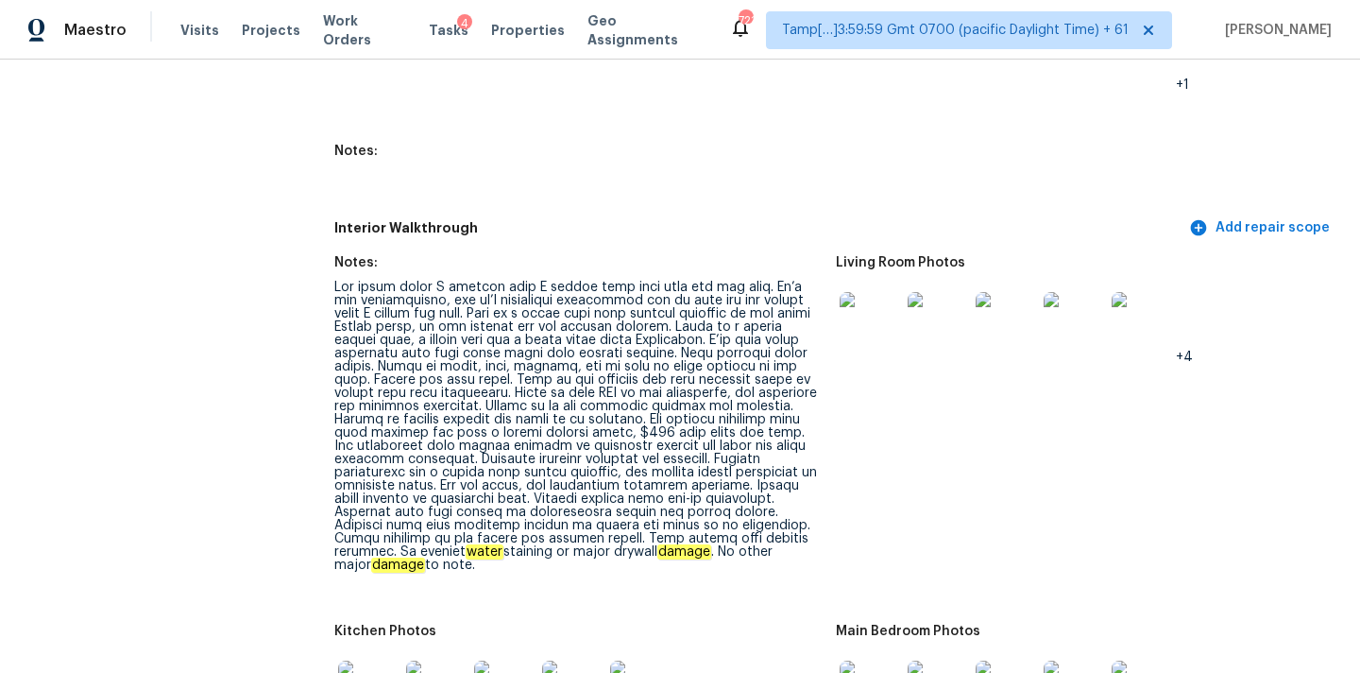
drag, startPoint x: 547, startPoint y: 500, endPoint x: 824, endPoint y: 503, distance: 276.8
click at [827, 503] on figure "Notes: water staining or major drywall damage . No other major damage to note." at bounding box center [585, 429] width 502 height 346
drag, startPoint x: 549, startPoint y: 500, endPoint x: 820, endPoint y: 501, distance: 271.1
click at [820, 501] on div "water staining or major drywall damage . No other major damage to note." at bounding box center [577, 426] width 487 height 291
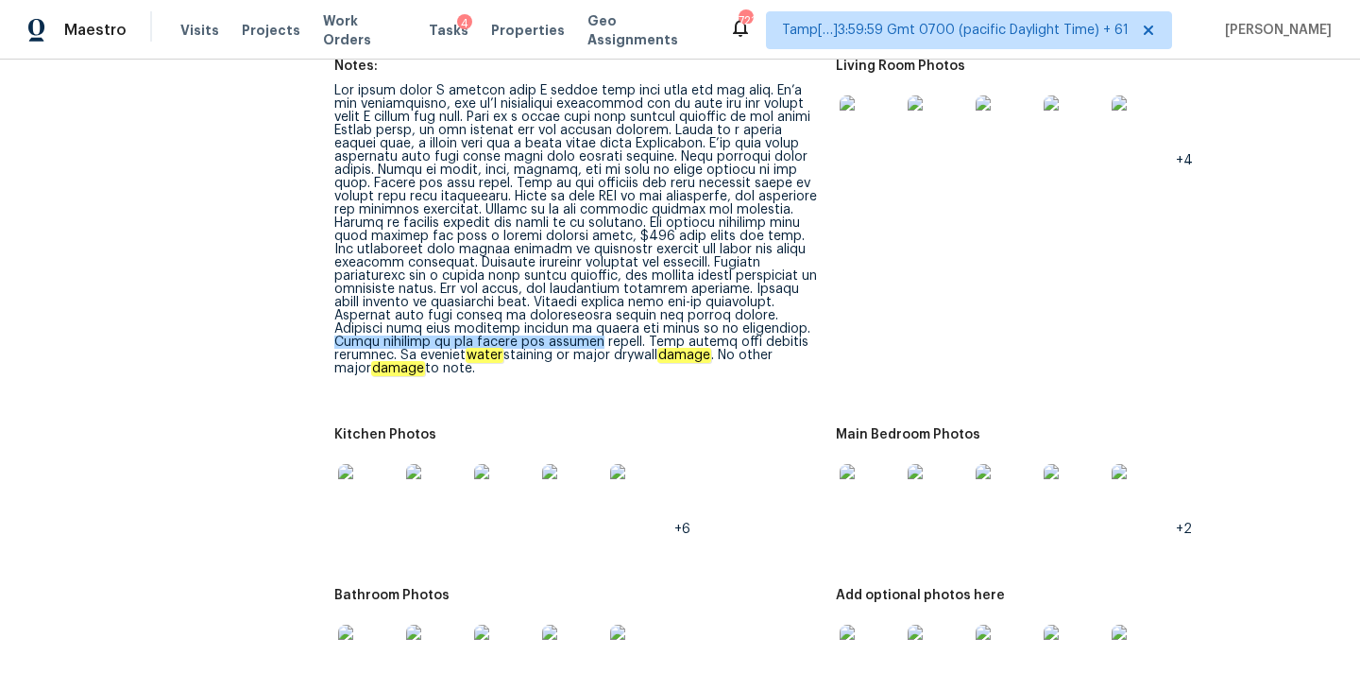
scroll to position [2344, 0]
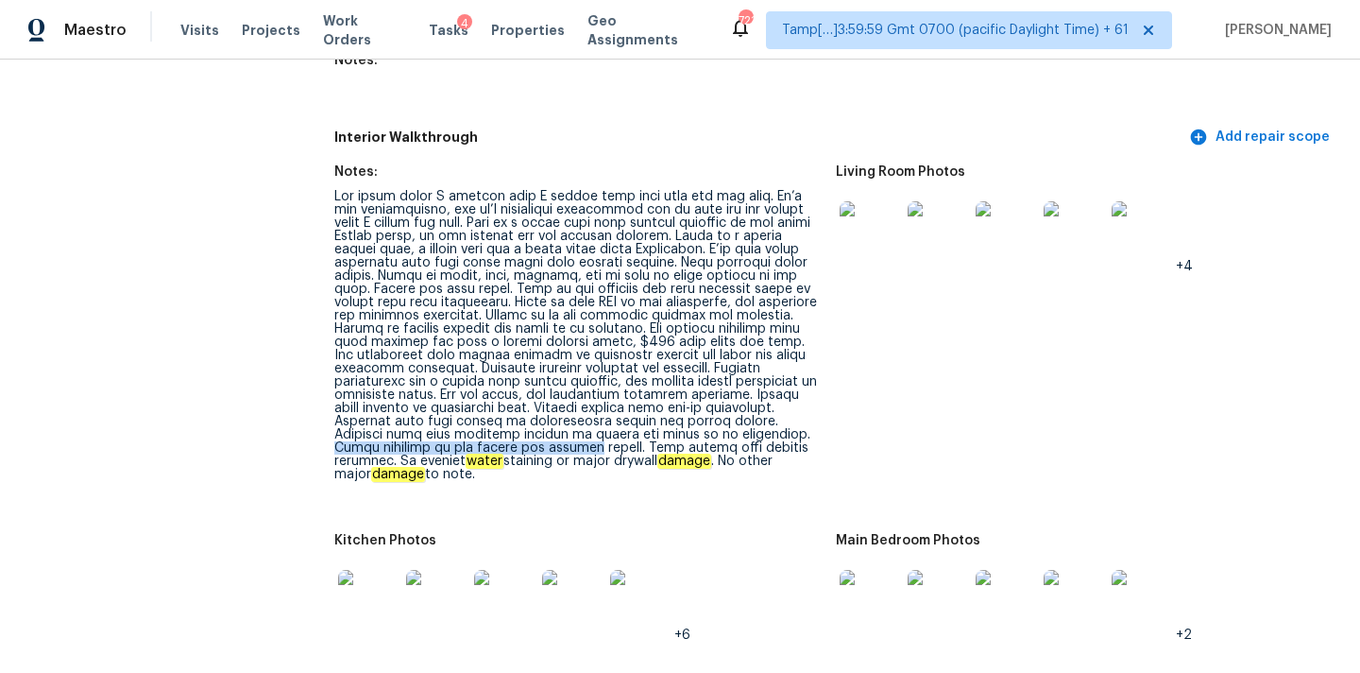
click at [873, 203] on img at bounding box center [870, 231] width 60 height 60
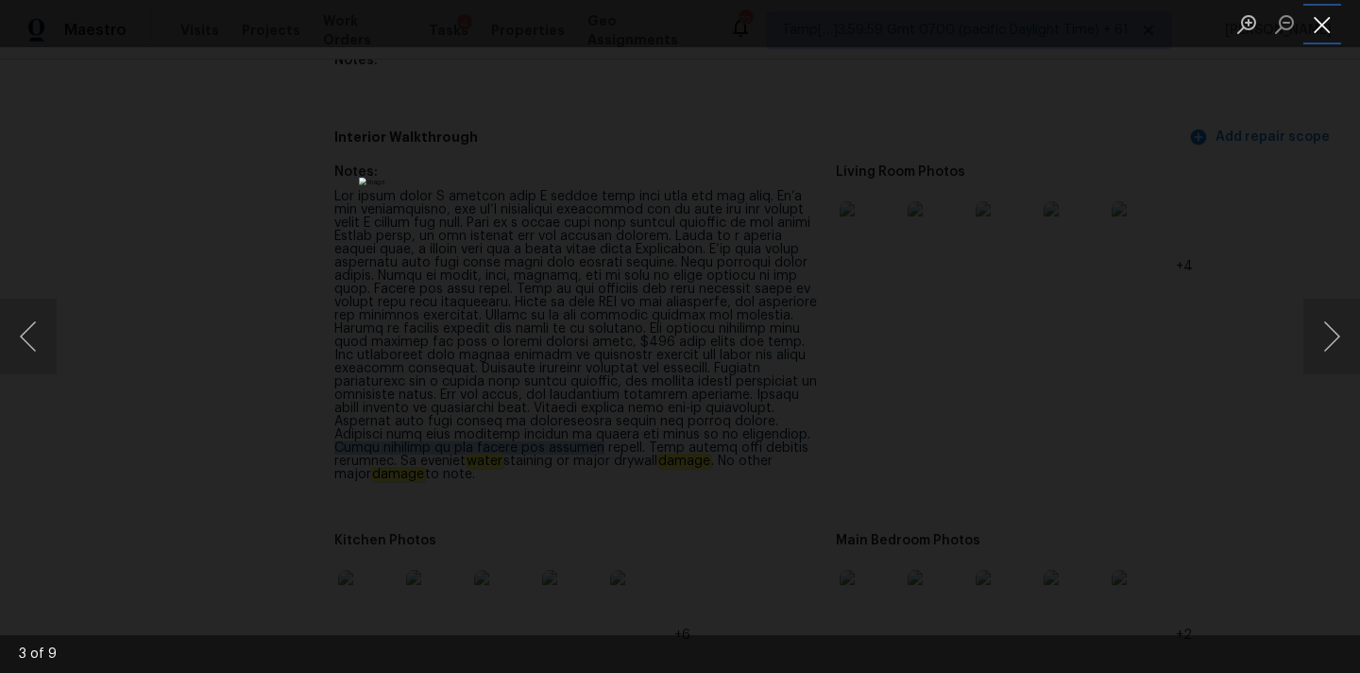
click at [1317, 30] on button "Close lightbox" at bounding box center [1323, 24] width 38 height 33
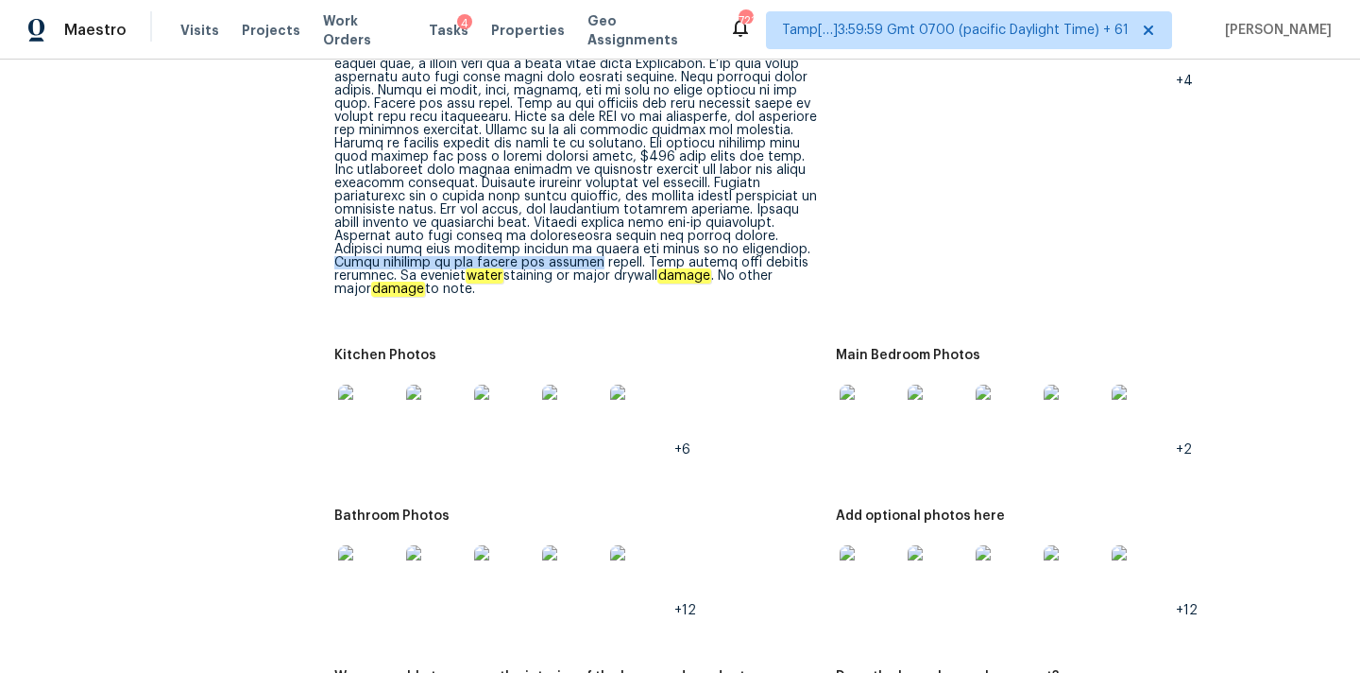
scroll to position [2572, 0]
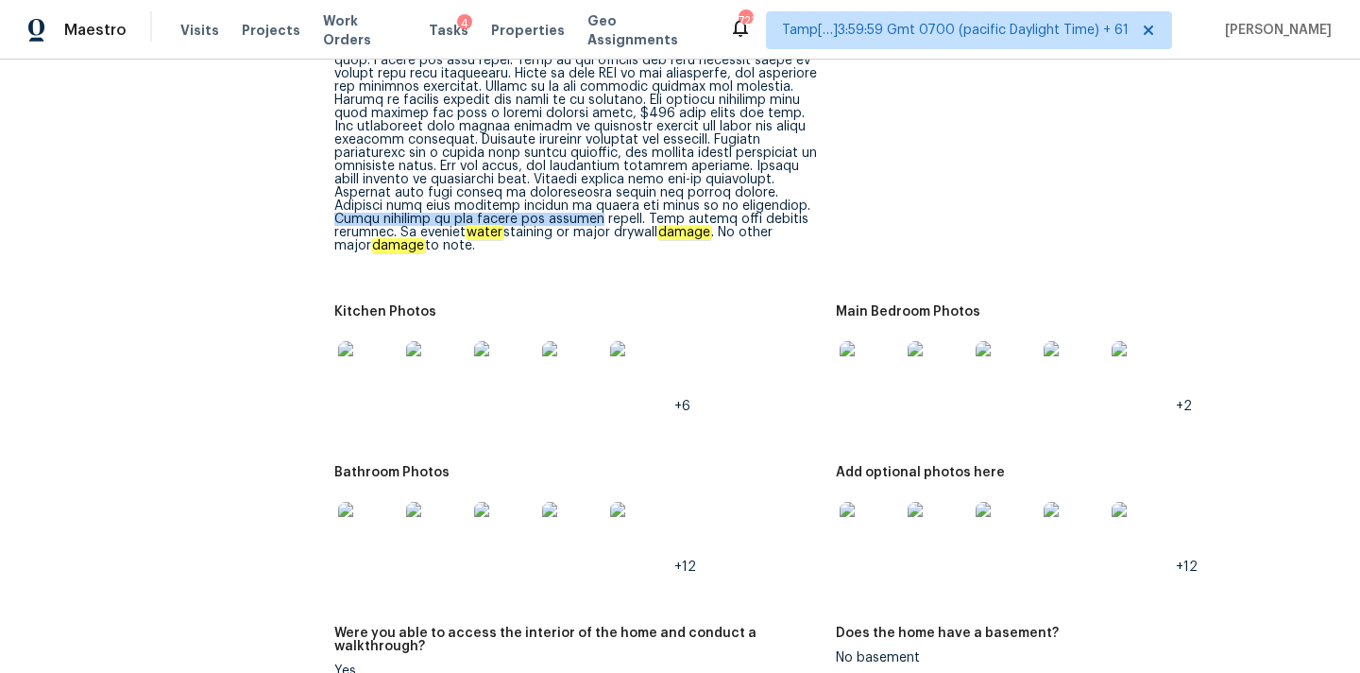
click at [882, 341] on img at bounding box center [870, 371] width 60 height 60
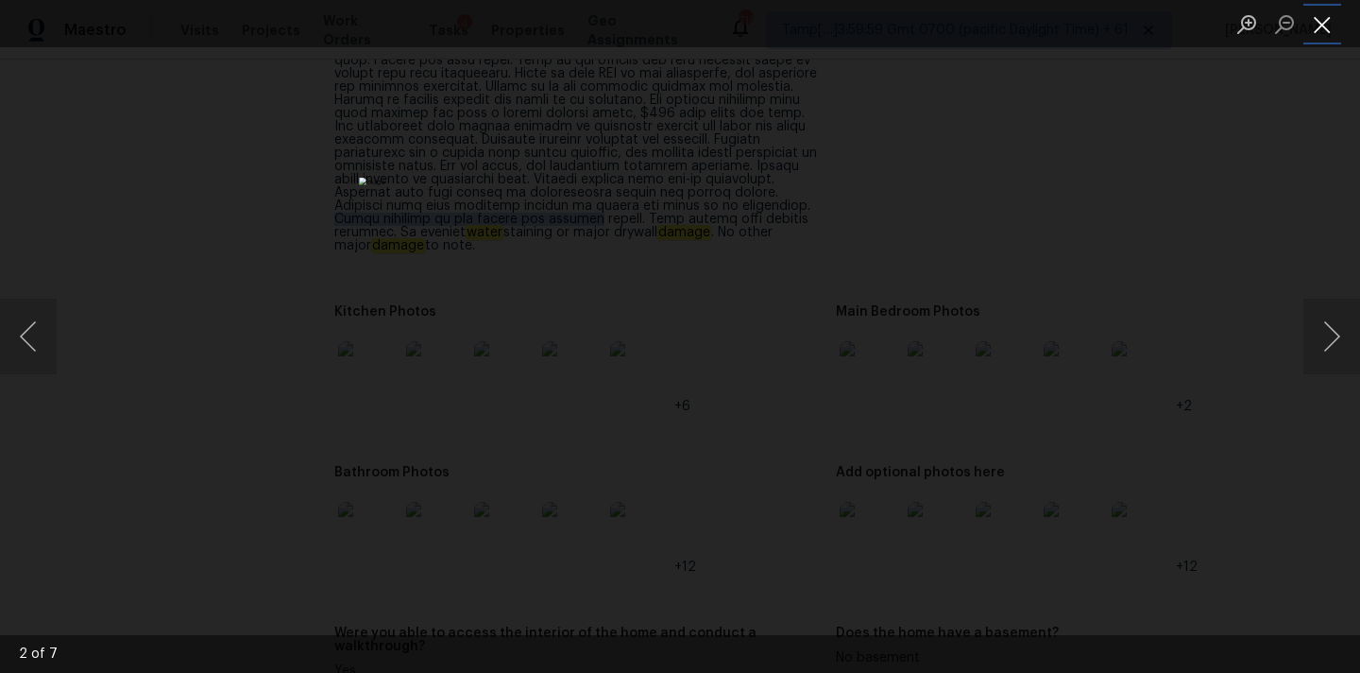
click at [1324, 28] on button "Close lightbox" at bounding box center [1323, 24] width 38 height 33
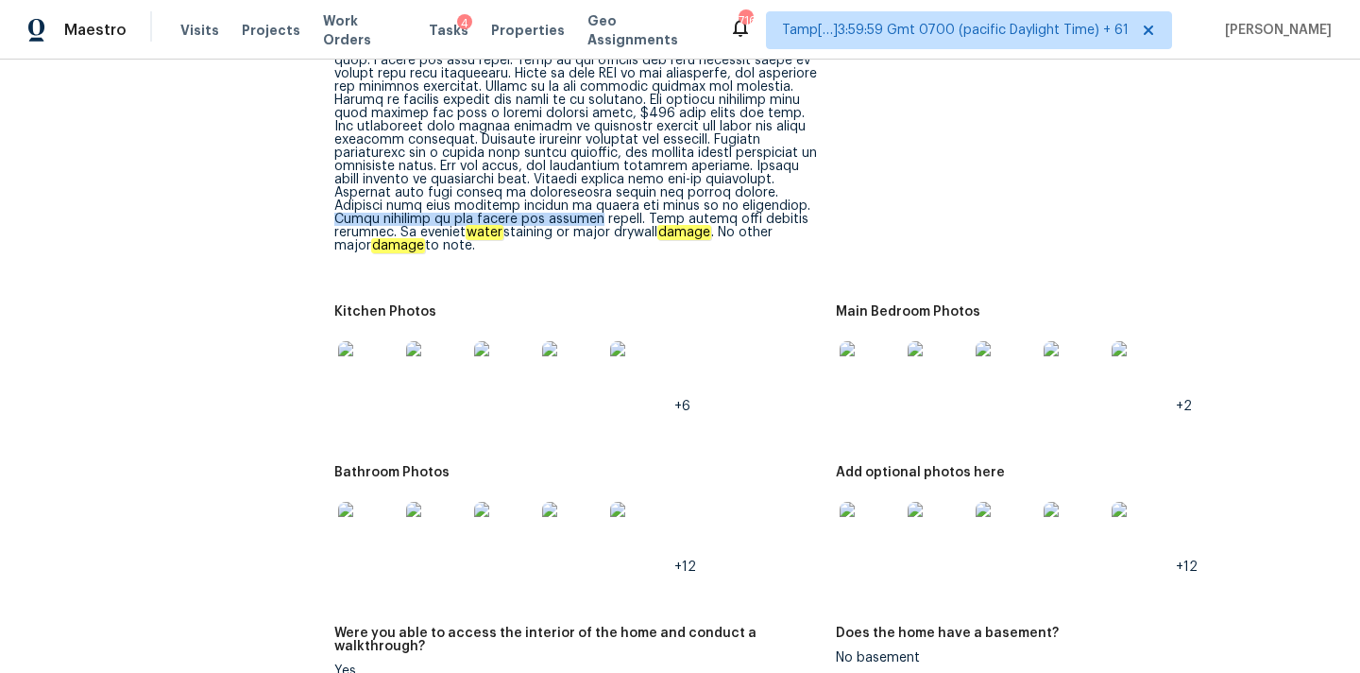
click at [358, 341] on img at bounding box center [368, 371] width 60 height 60
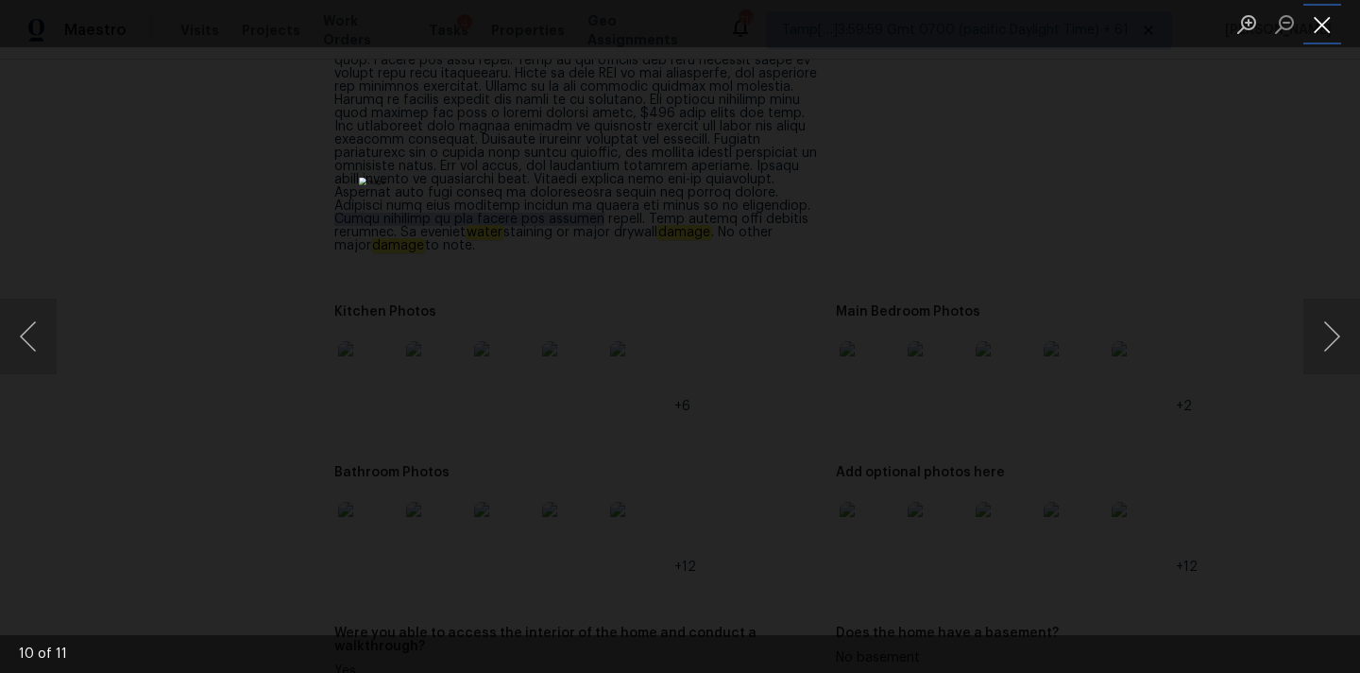
click at [1316, 35] on button "Close lightbox" at bounding box center [1323, 24] width 38 height 33
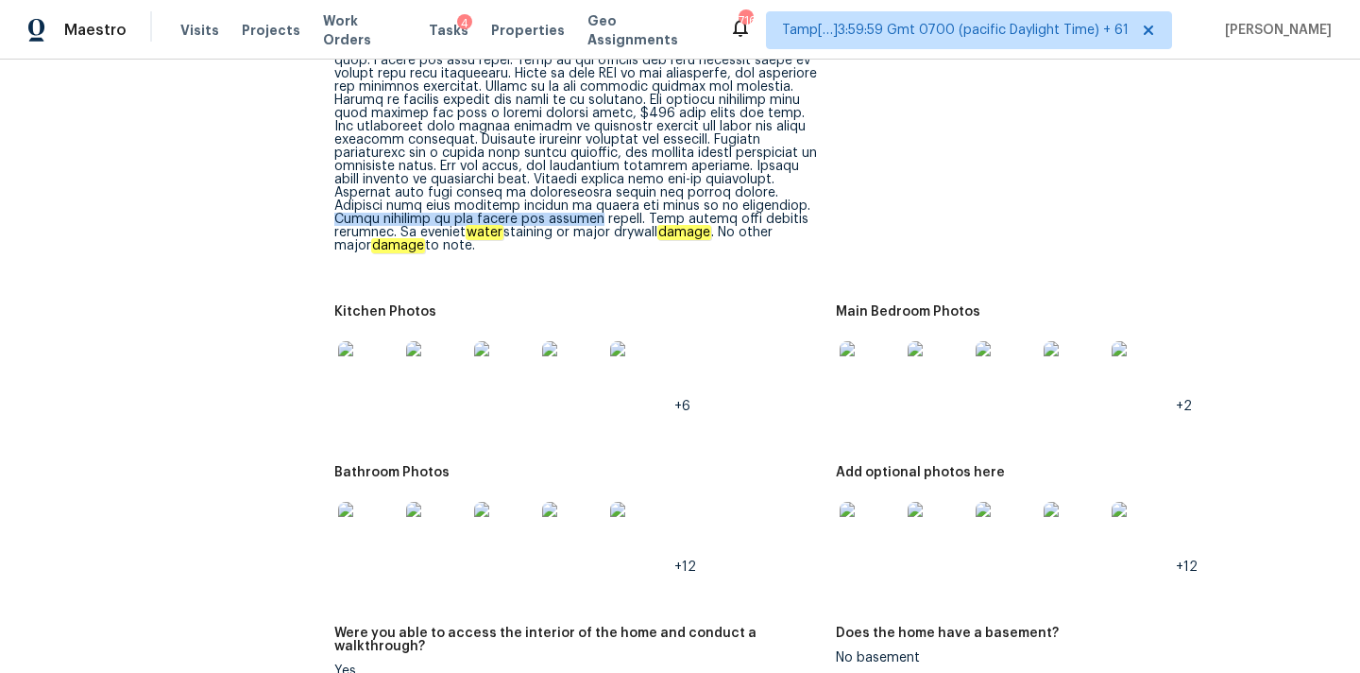
click at [370, 502] on img at bounding box center [368, 532] width 60 height 60
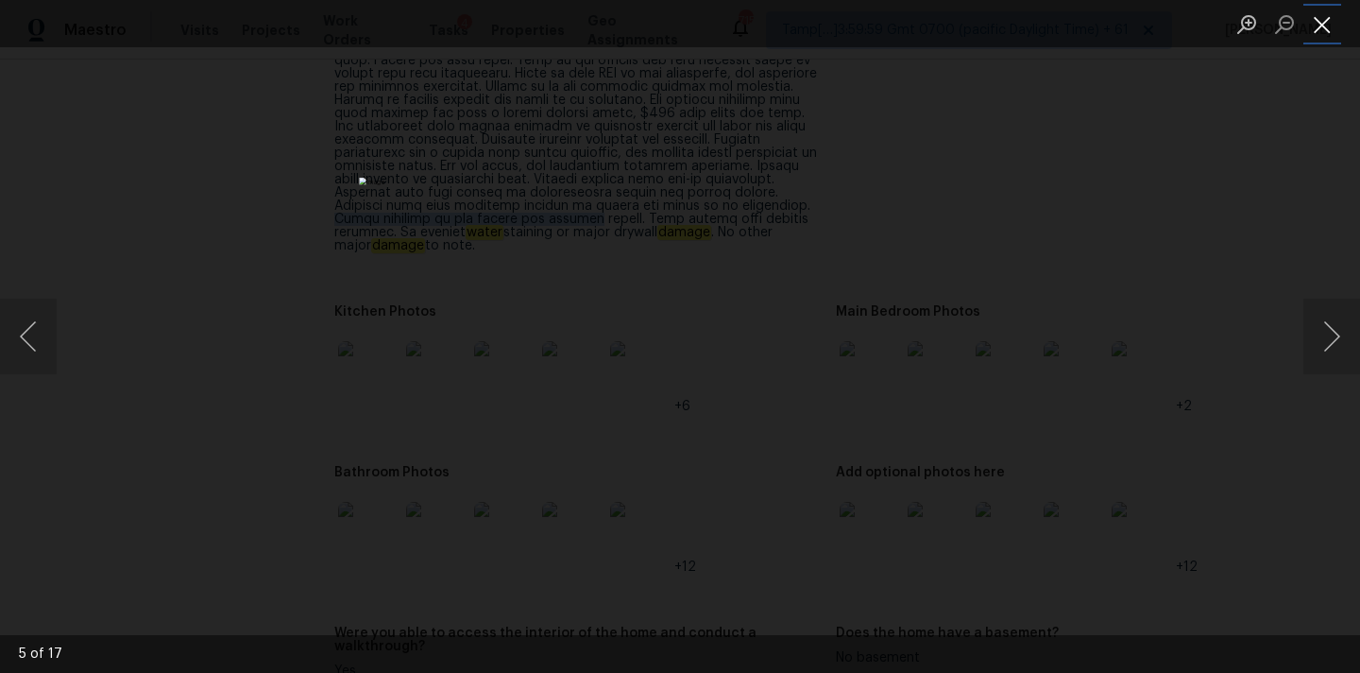
click at [1317, 31] on button "Close lightbox" at bounding box center [1323, 24] width 38 height 33
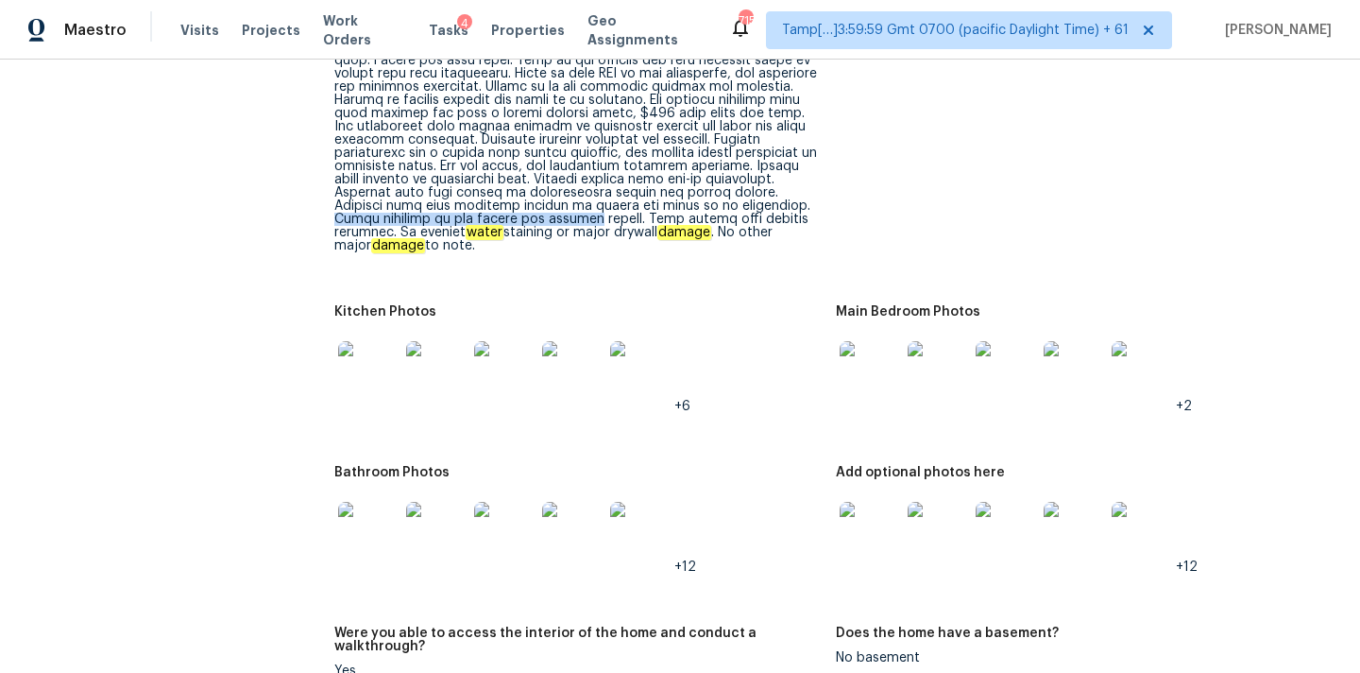
click at [861, 506] on img at bounding box center [870, 532] width 60 height 60
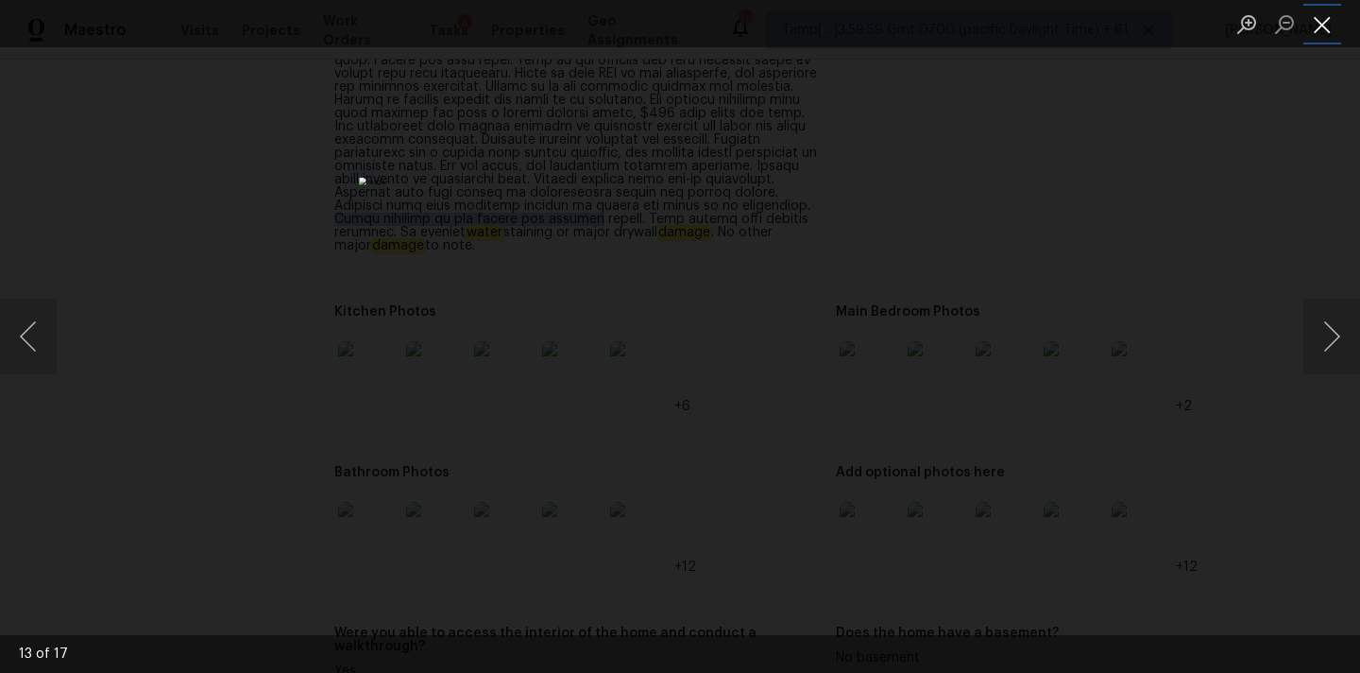
click at [1324, 30] on button "Close lightbox" at bounding box center [1323, 24] width 38 height 33
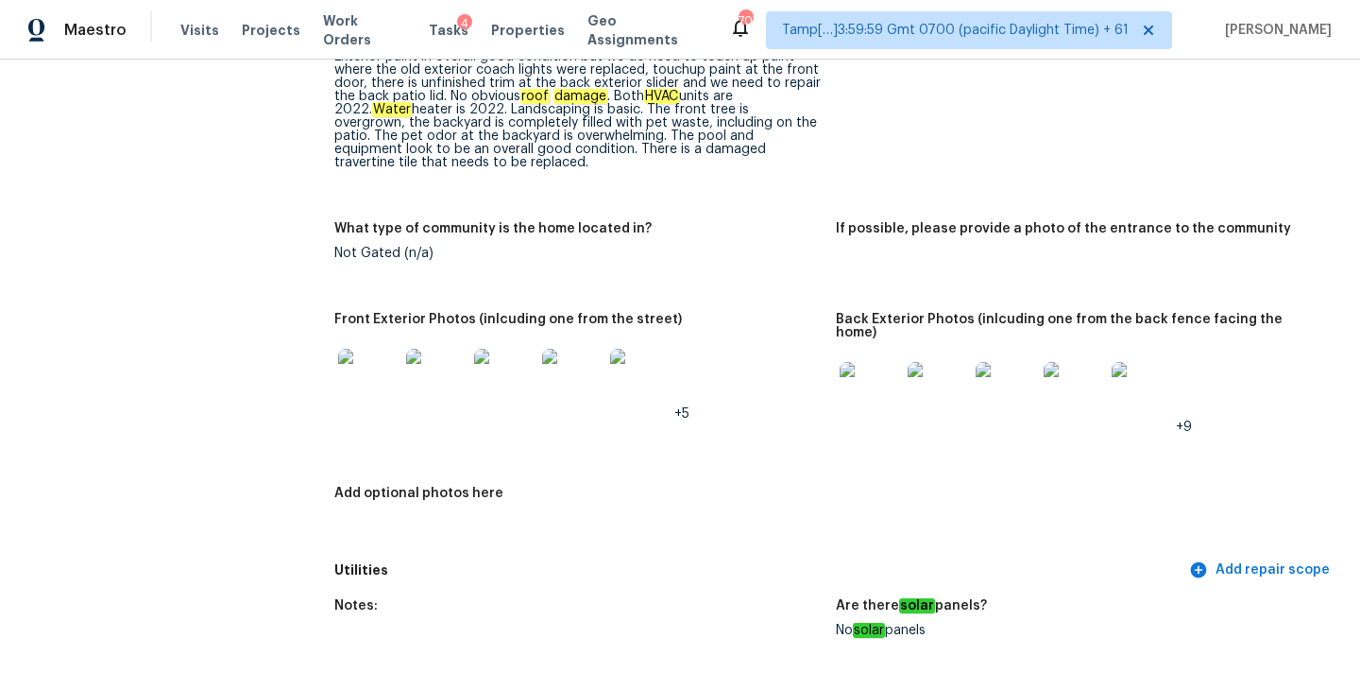
scroll to position [925, 0]
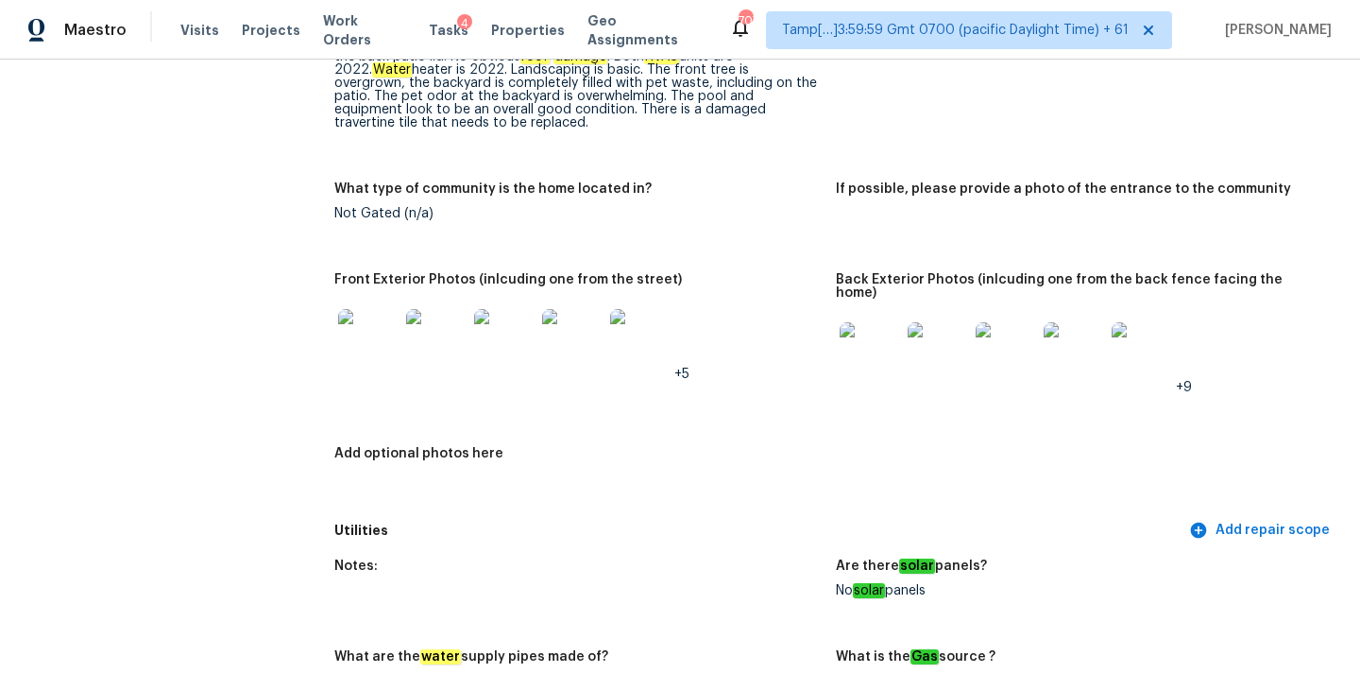
click at [887, 322] on img at bounding box center [870, 352] width 60 height 60
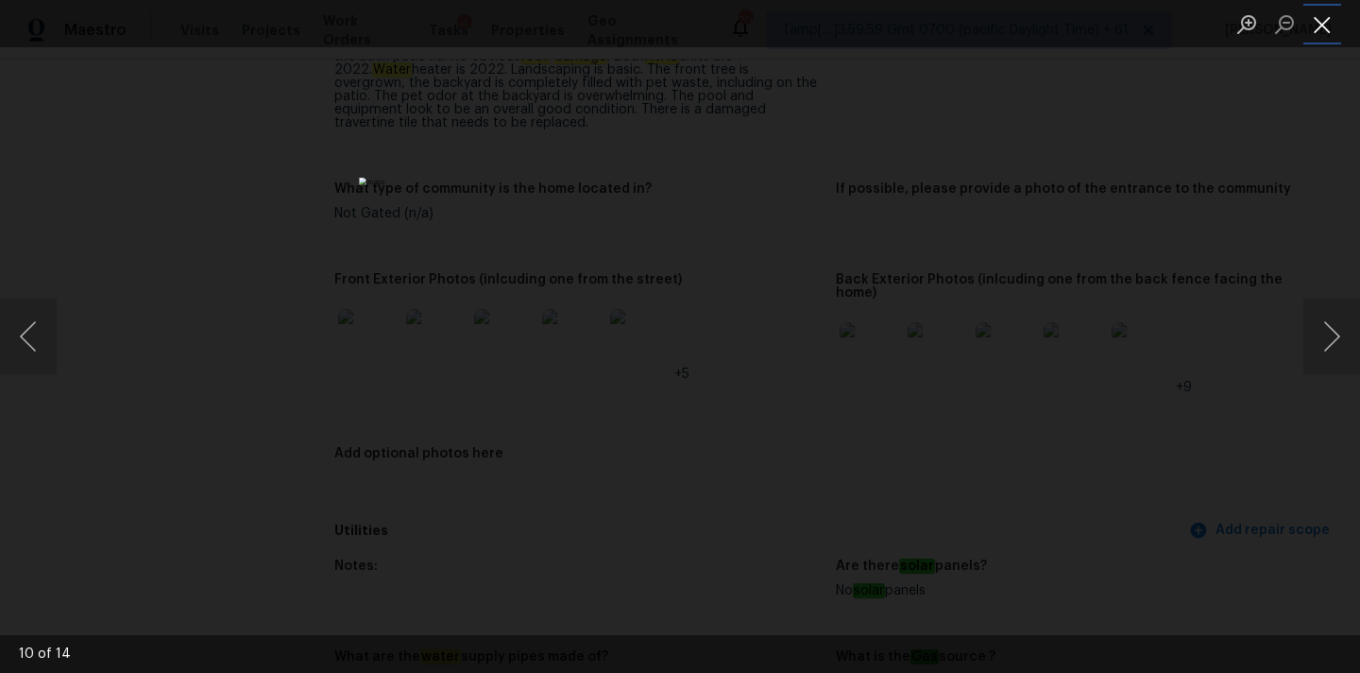
click at [1319, 26] on button "Close lightbox" at bounding box center [1323, 24] width 38 height 33
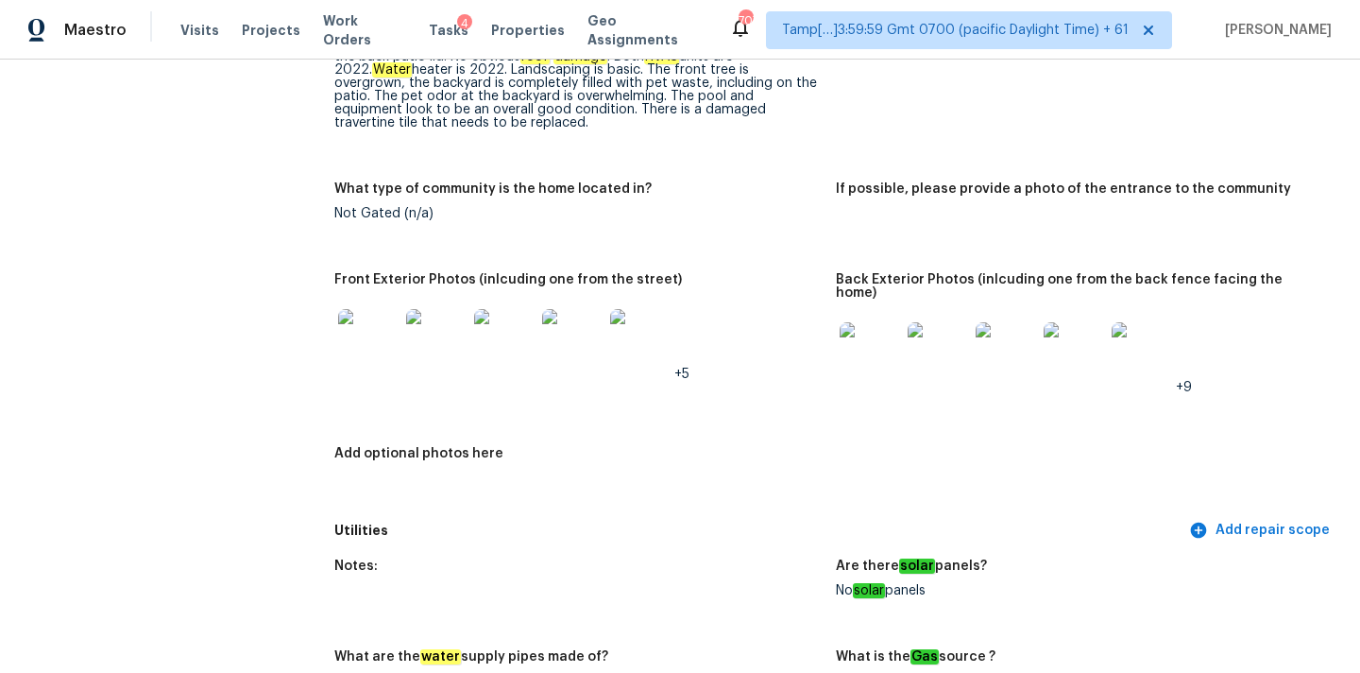
click at [641, 321] on img at bounding box center [640, 339] width 60 height 60
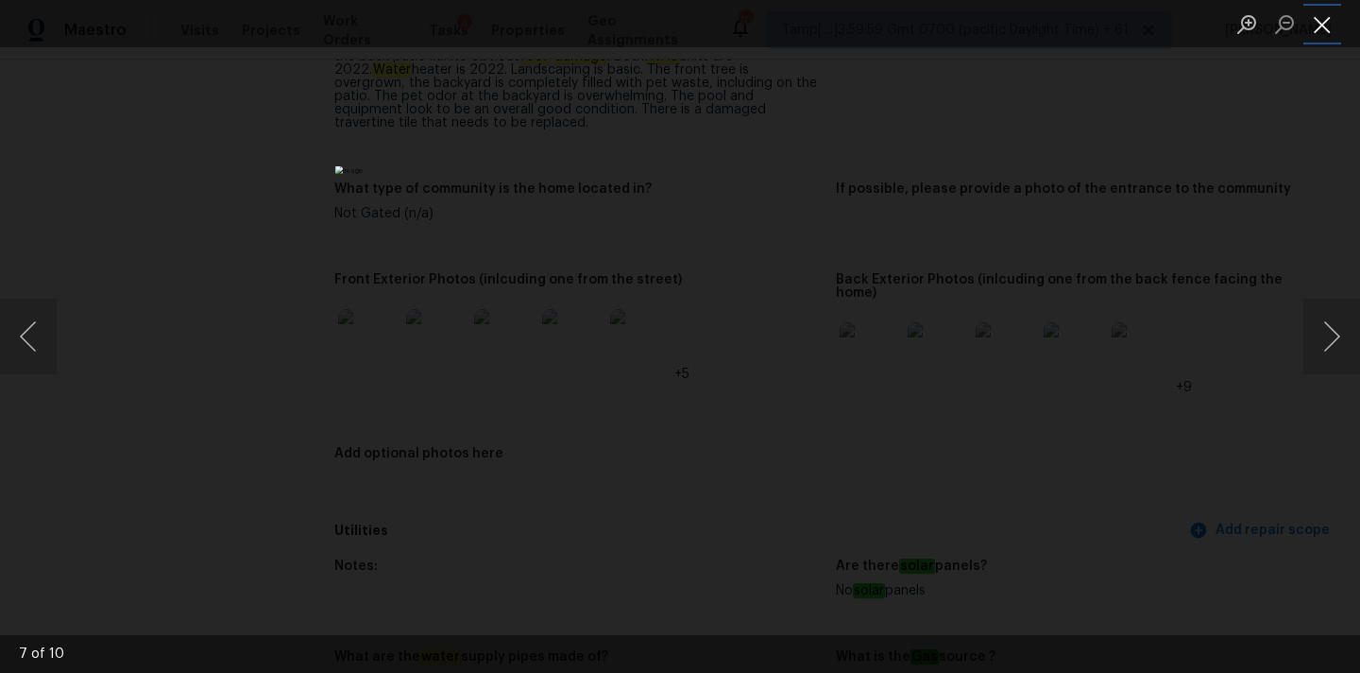
click at [1331, 28] on button "Close lightbox" at bounding box center [1323, 24] width 38 height 33
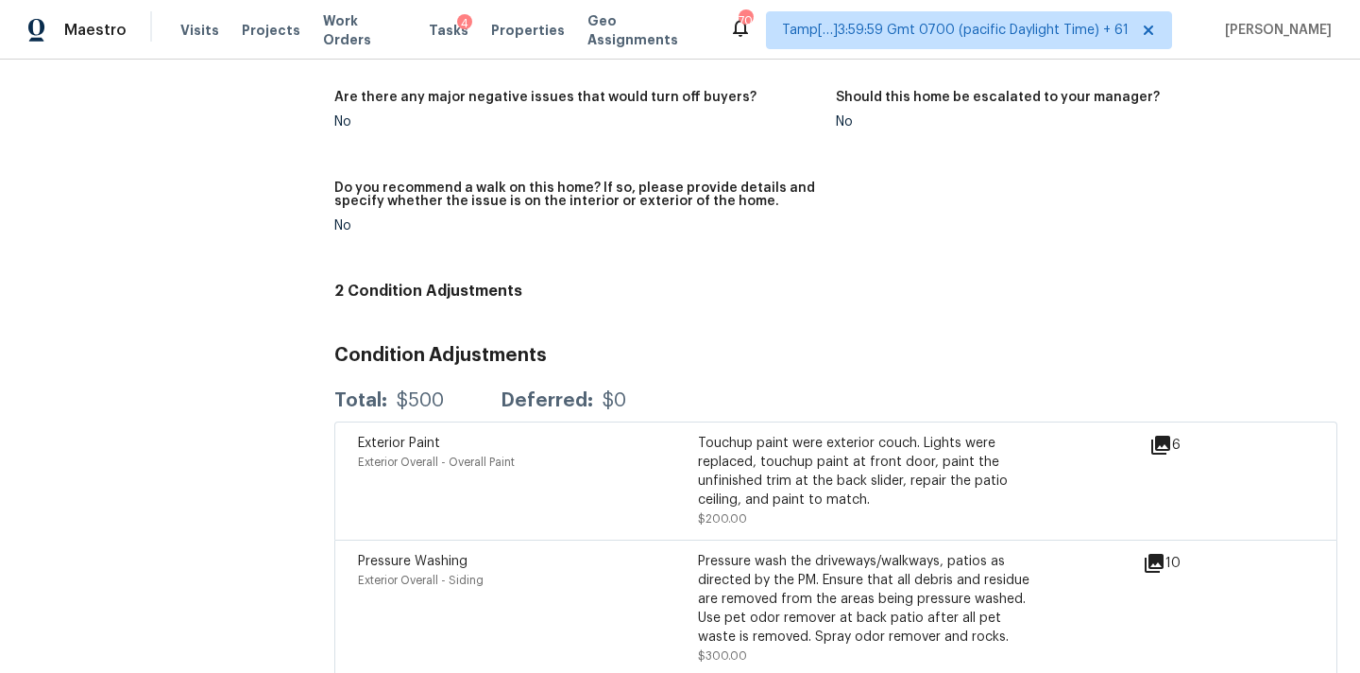
scroll to position [220, 0]
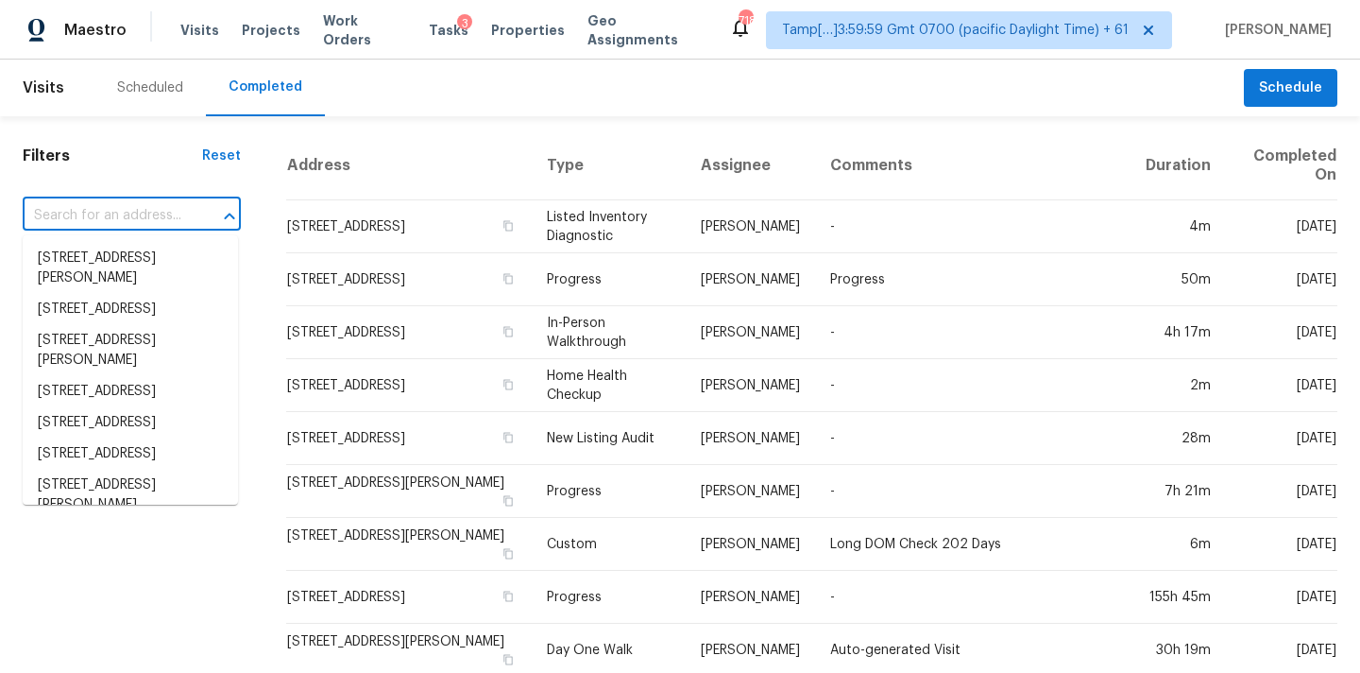
click at [47, 212] on input "text" at bounding box center [105, 215] width 165 height 29
paste input "[STREET_ADDRESS]"
type input "[STREET_ADDRESS]"
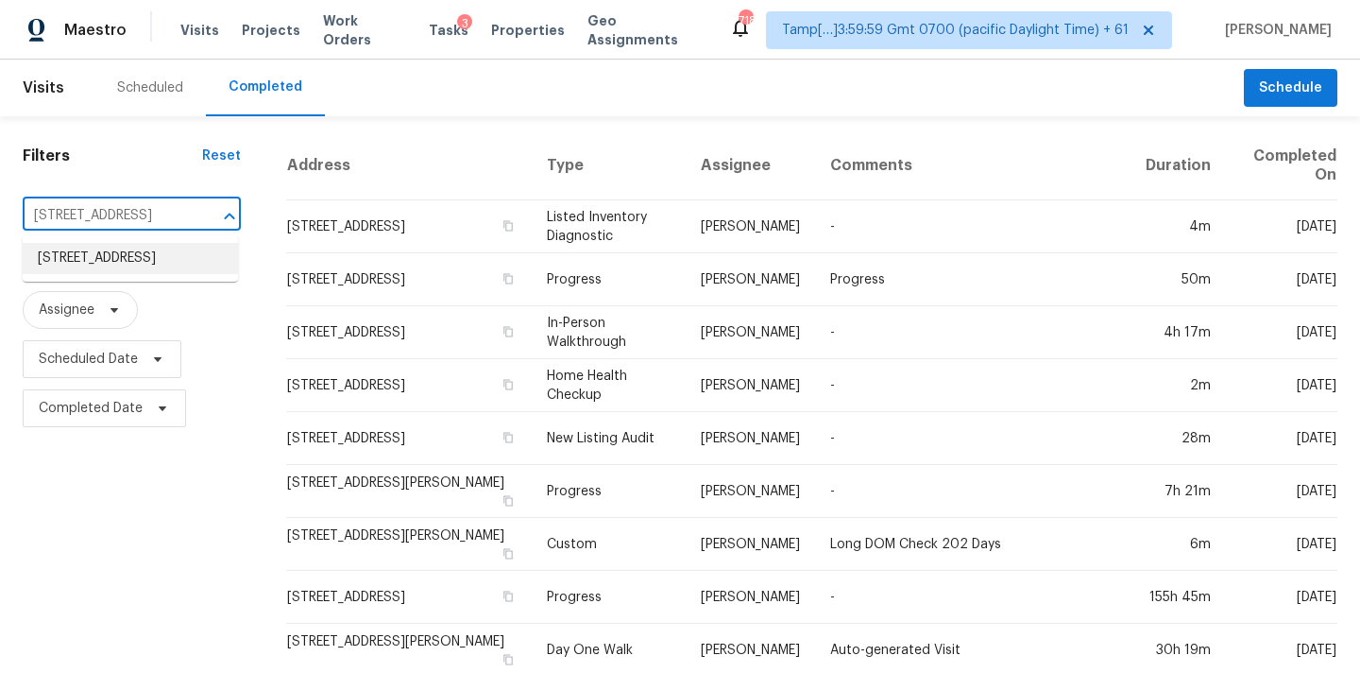
click at [129, 250] on li "[STREET_ADDRESS]" at bounding box center [130, 258] width 215 height 31
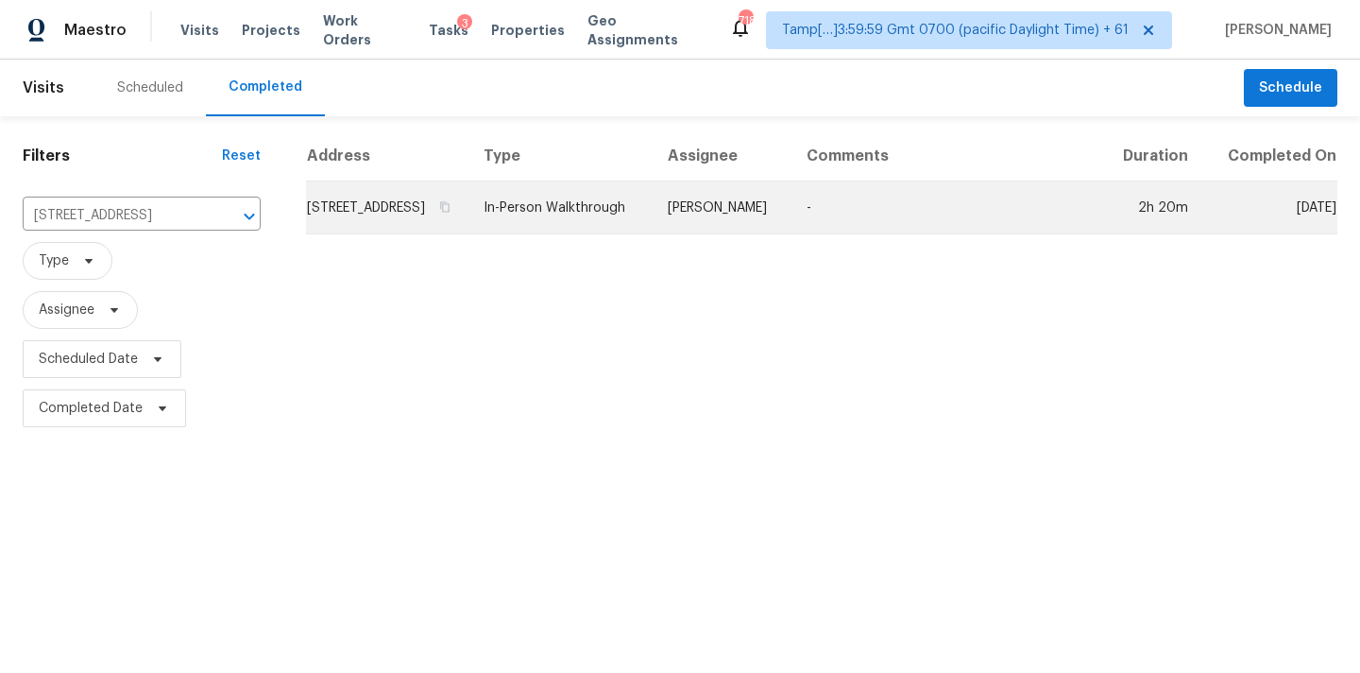
click at [653, 206] on td "In-Person Walkthrough" at bounding box center [561, 207] width 184 height 53
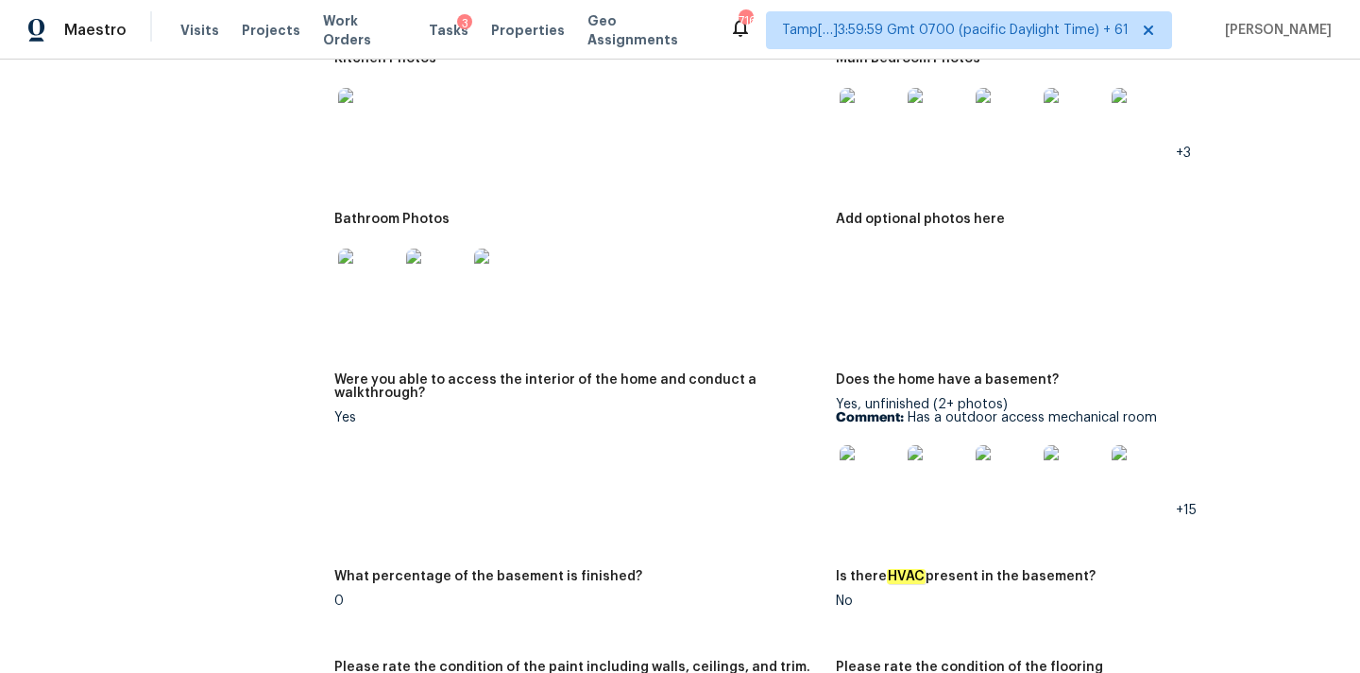
scroll to position [4594, 0]
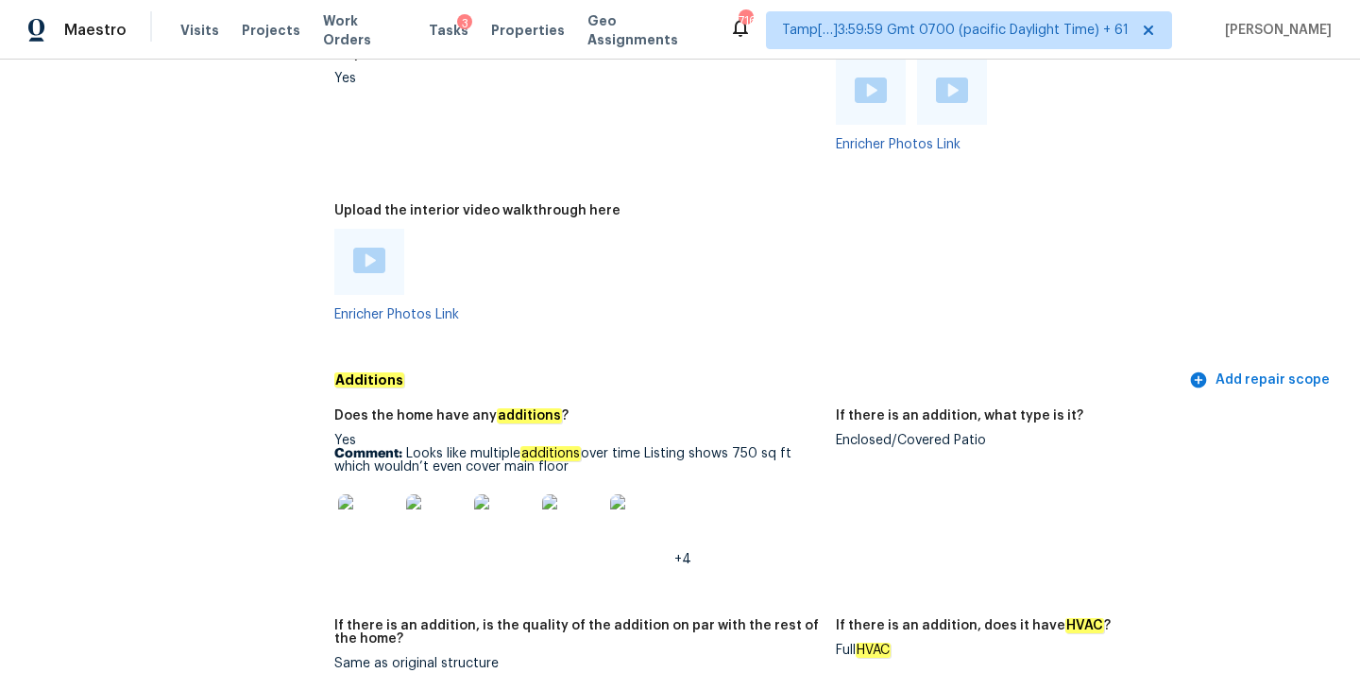
copy p "Looks like multiple additions over time Listing shows 750 sq ft which wouldn’t …"
drag, startPoint x: 406, startPoint y: 439, endPoint x: 589, endPoint y: 453, distance: 182.8
click at [589, 453] on p "Comment: Looks like multiple additions over time Listing shows 750 sq ft which …" at bounding box center [577, 460] width 487 height 26
click at [358, 507] on img at bounding box center [368, 524] width 60 height 60
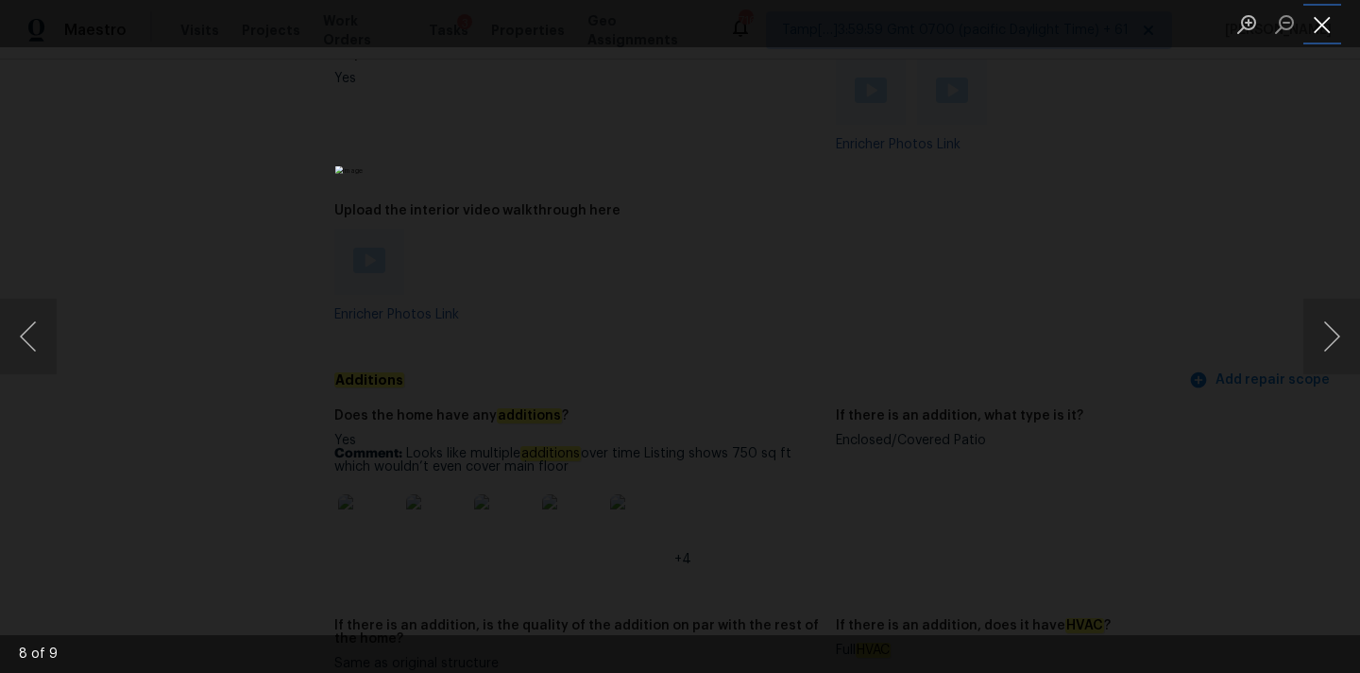
click at [1324, 26] on button "Close lightbox" at bounding box center [1323, 24] width 38 height 33
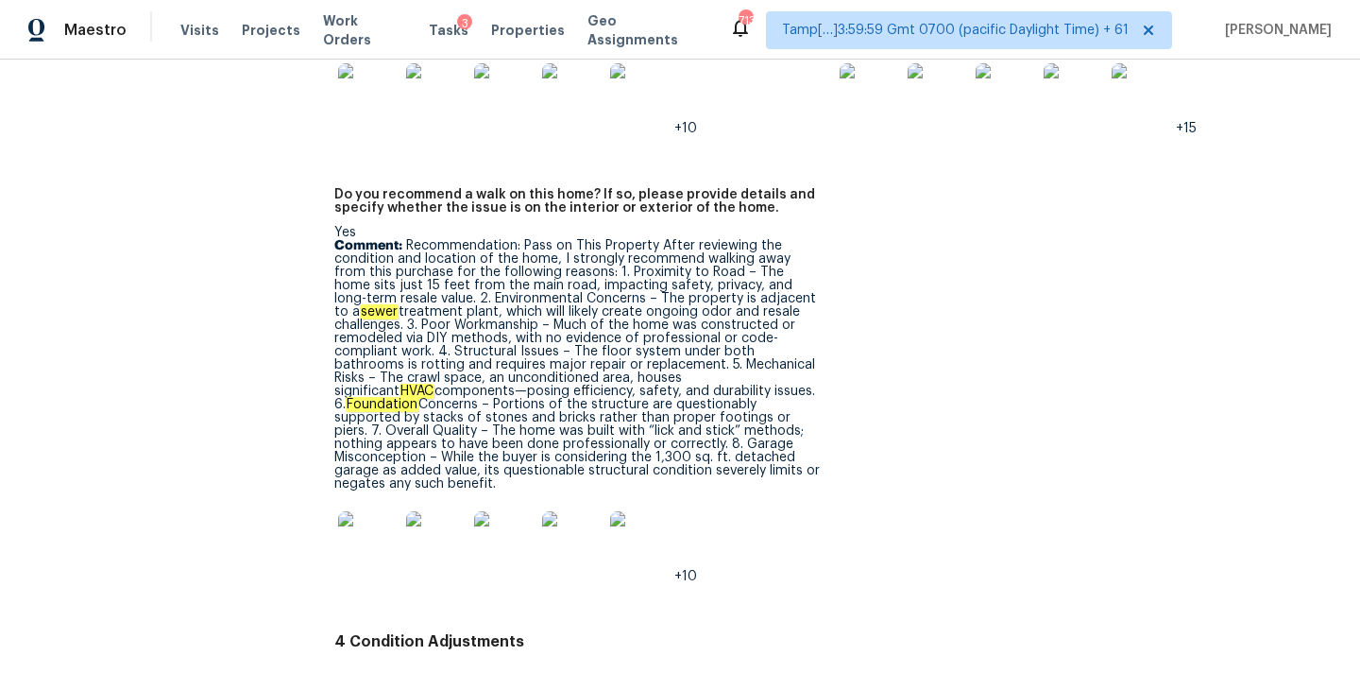
scroll to position [6171, 0]
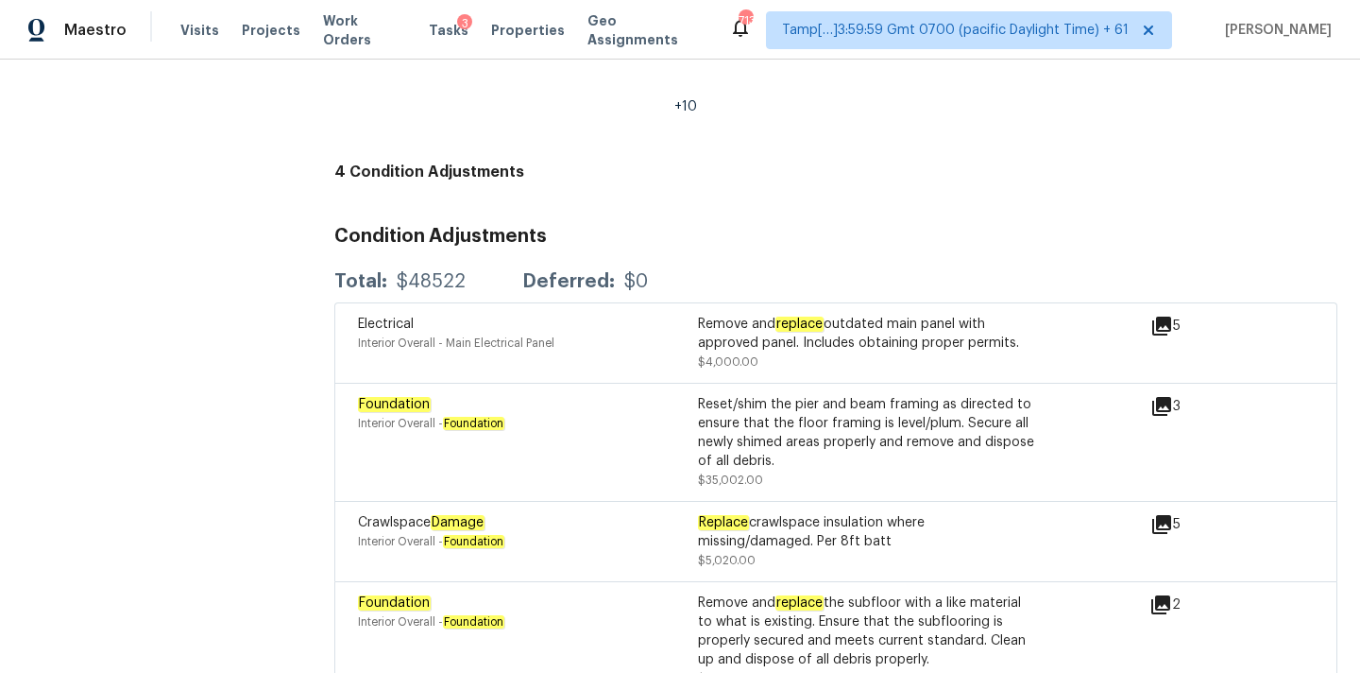
click at [1165, 395] on icon at bounding box center [1162, 406] width 23 height 23
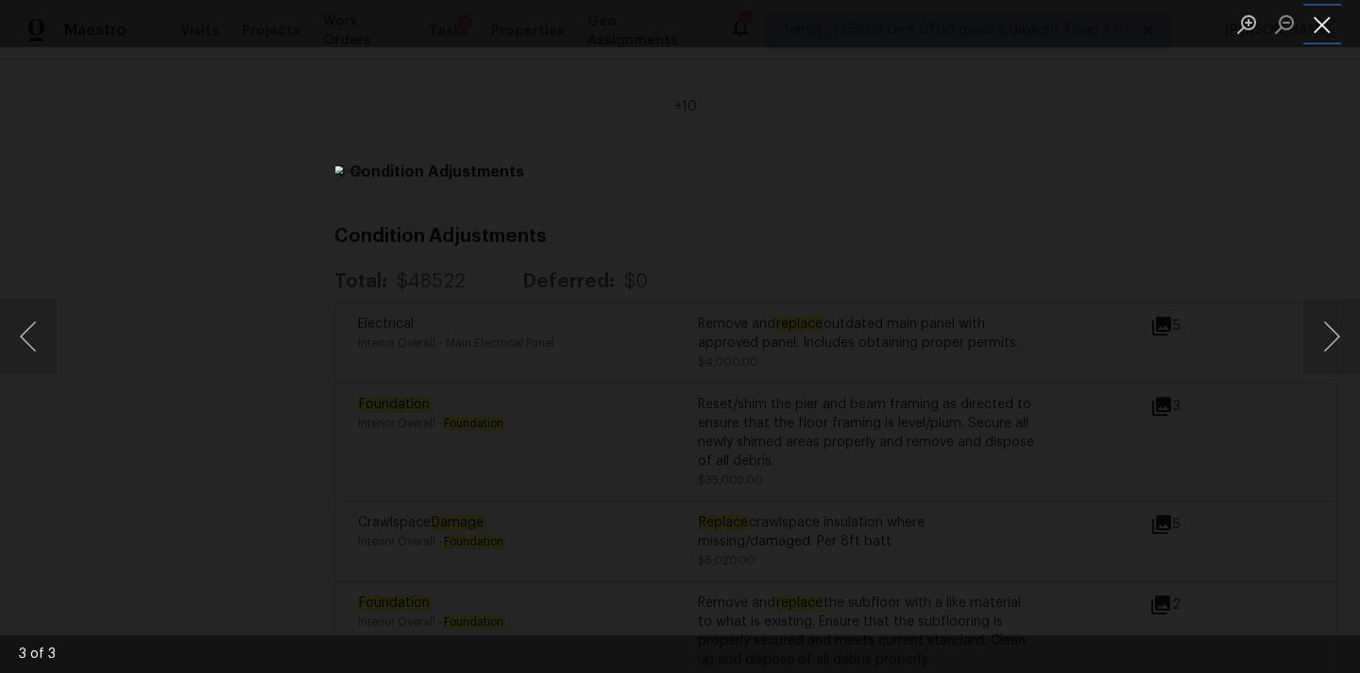
click at [1328, 22] on button "Close lightbox" at bounding box center [1323, 24] width 38 height 33
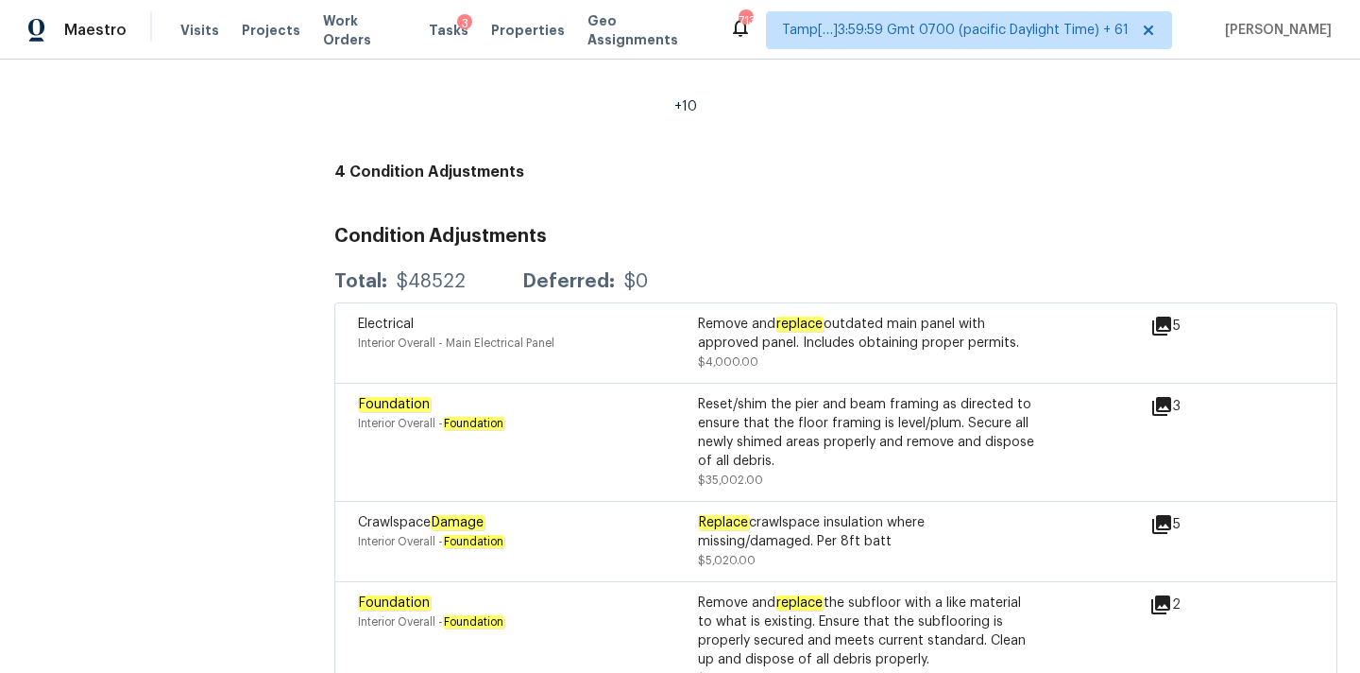
click at [1148, 395] on div "Foundation Interior Overall - Foundation Reset/shim the pier and beam framing a…" at bounding box center [754, 442] width 793 height 94
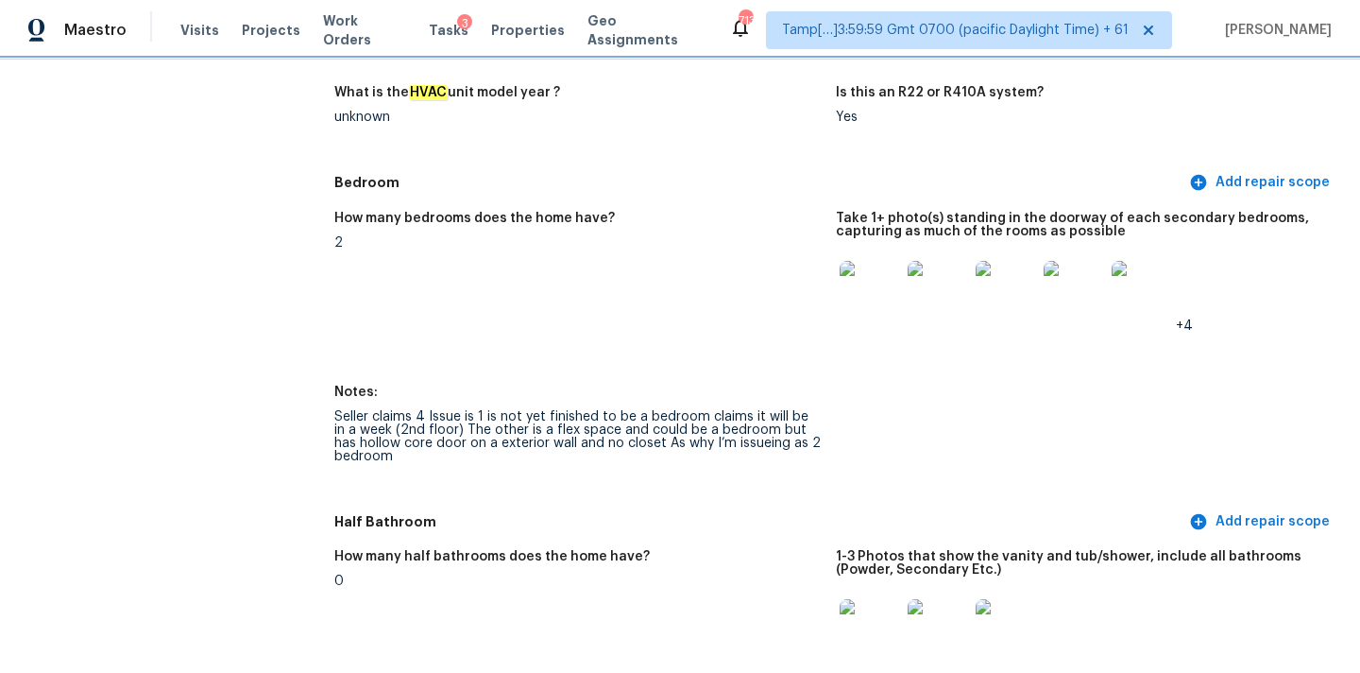
scroll to position [1821, 0]
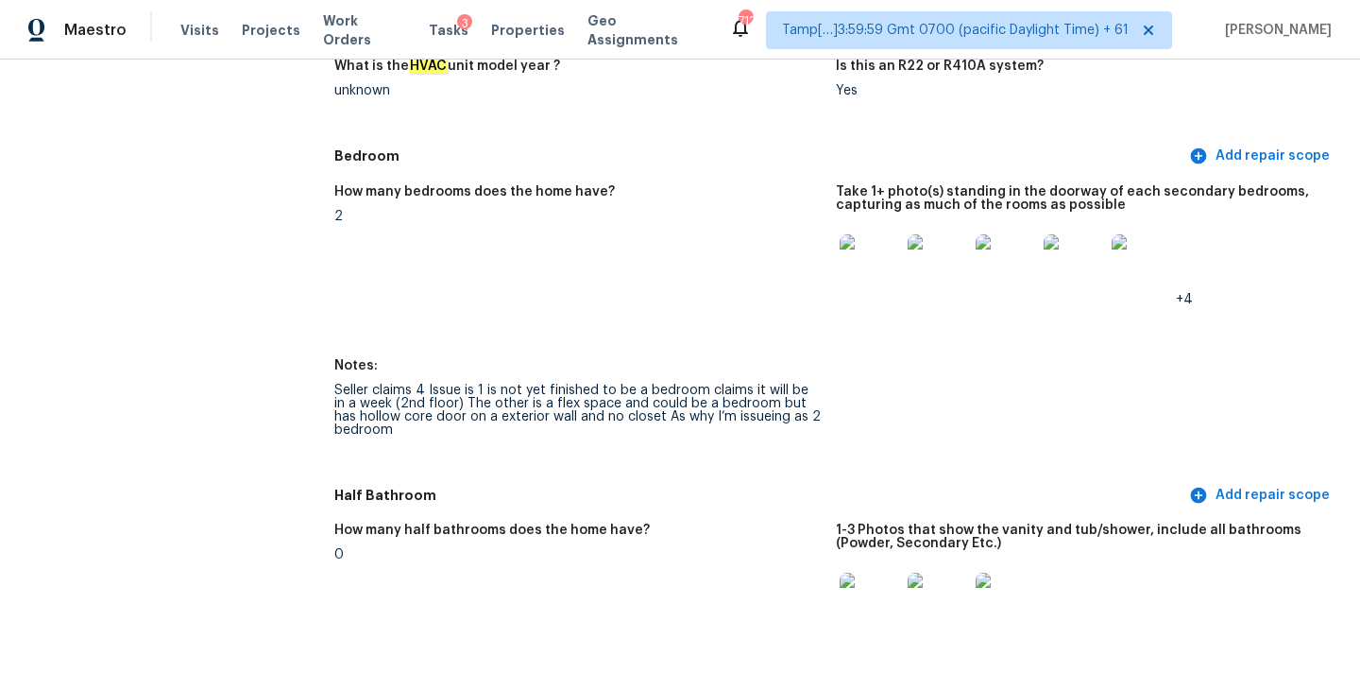
click at [649, 404] on div "Seller claims 4 Issue is 1 is not yet finished to be a bedroom claims it will b…" at bounding box center [577, 410] width 487 height 53
drag, startPoint x: 640, startPoint y: 401, endPoint x: 843, endPoint y: 402, distance: 203.1
click at [843, 402] on div "How many bedrooms does the home have? 2 Take 1+ photo(s) standing in the doorwa…" at bounding box center [835, 326] width 1003 height 304
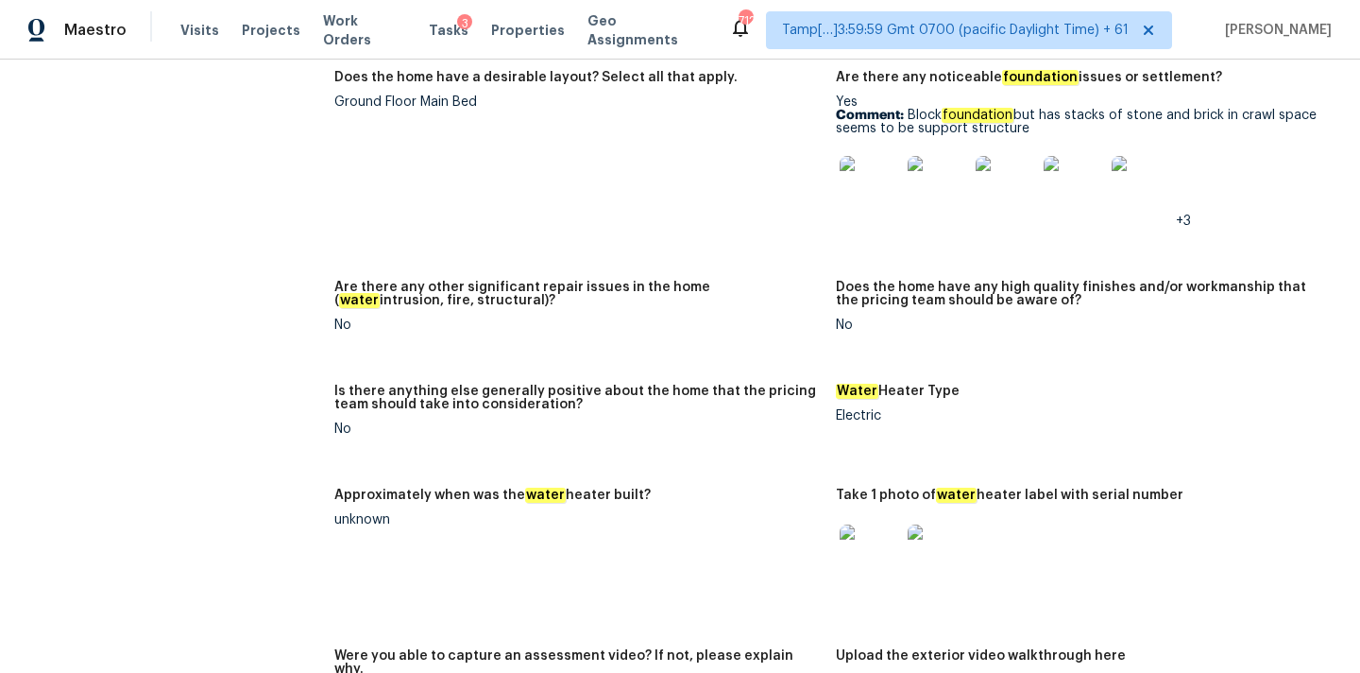
scroll to position [3884, 0]
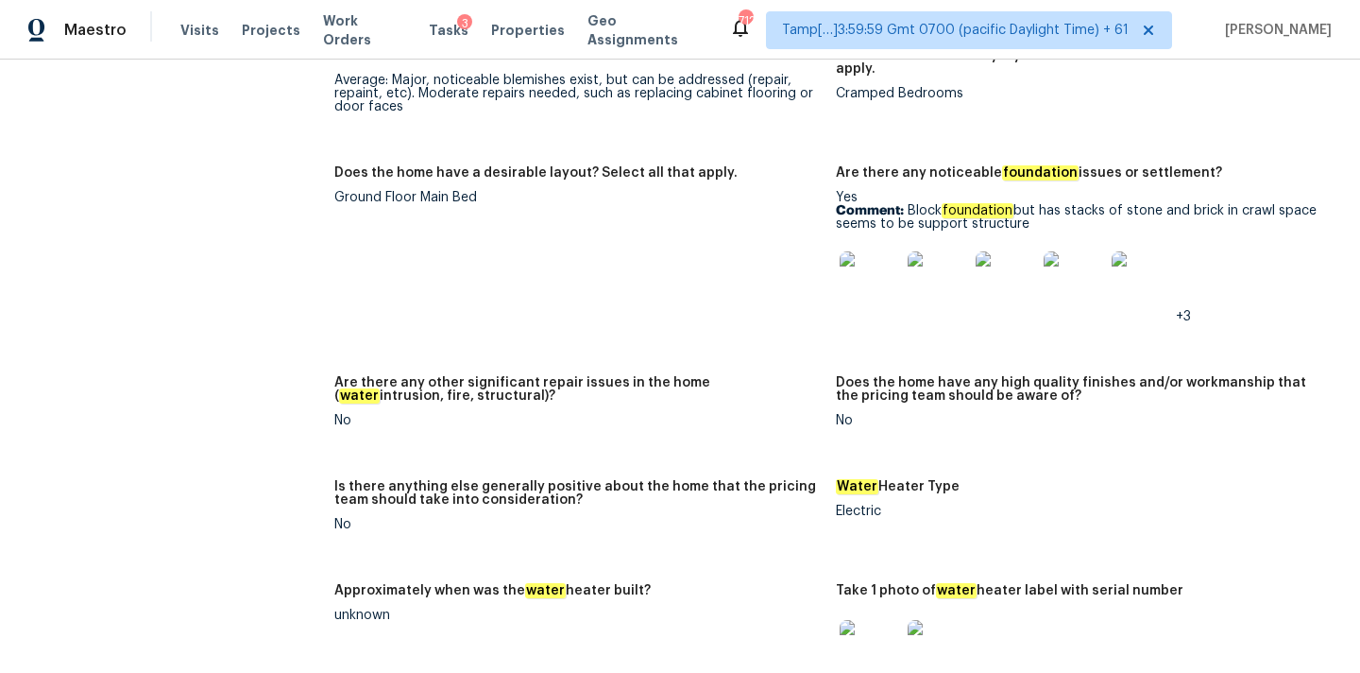
click at [885, 272] on img at bounding box center [870, 281] width 60 height 60
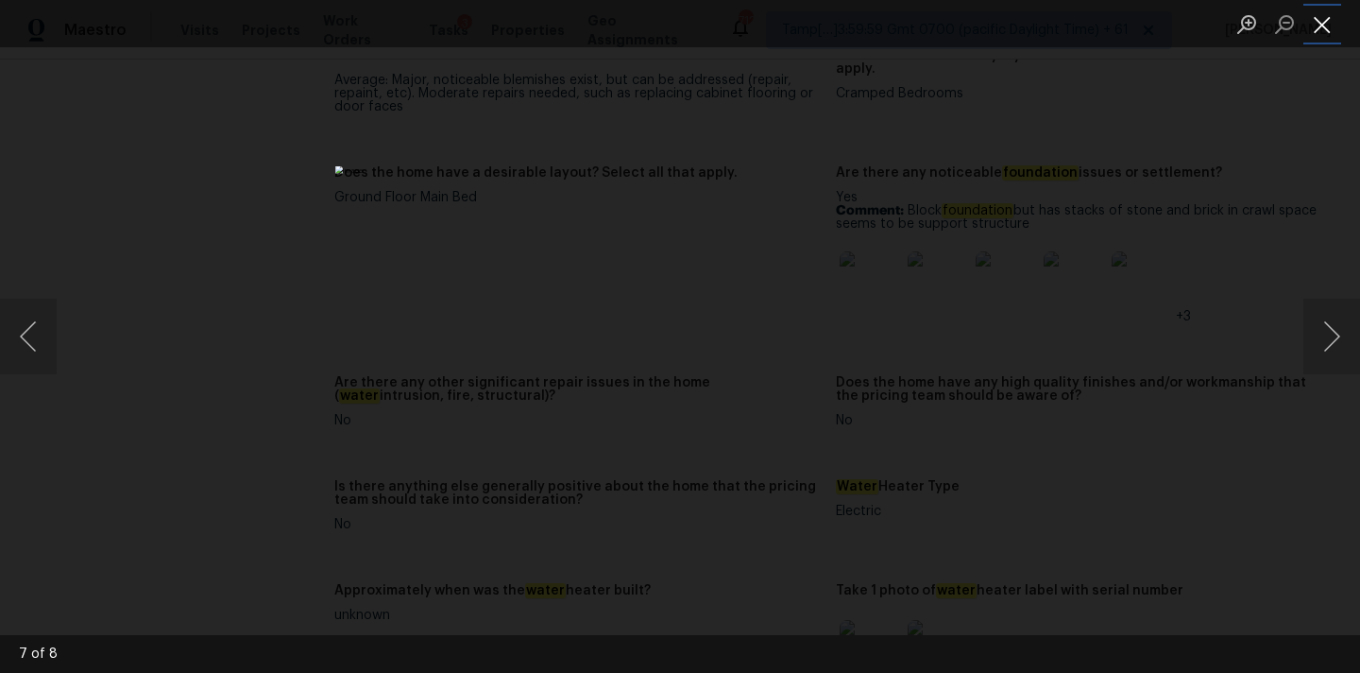
click at [1328, 26] on button "Close lightbox" at bounding box center [1323, 24] width 38 height 33
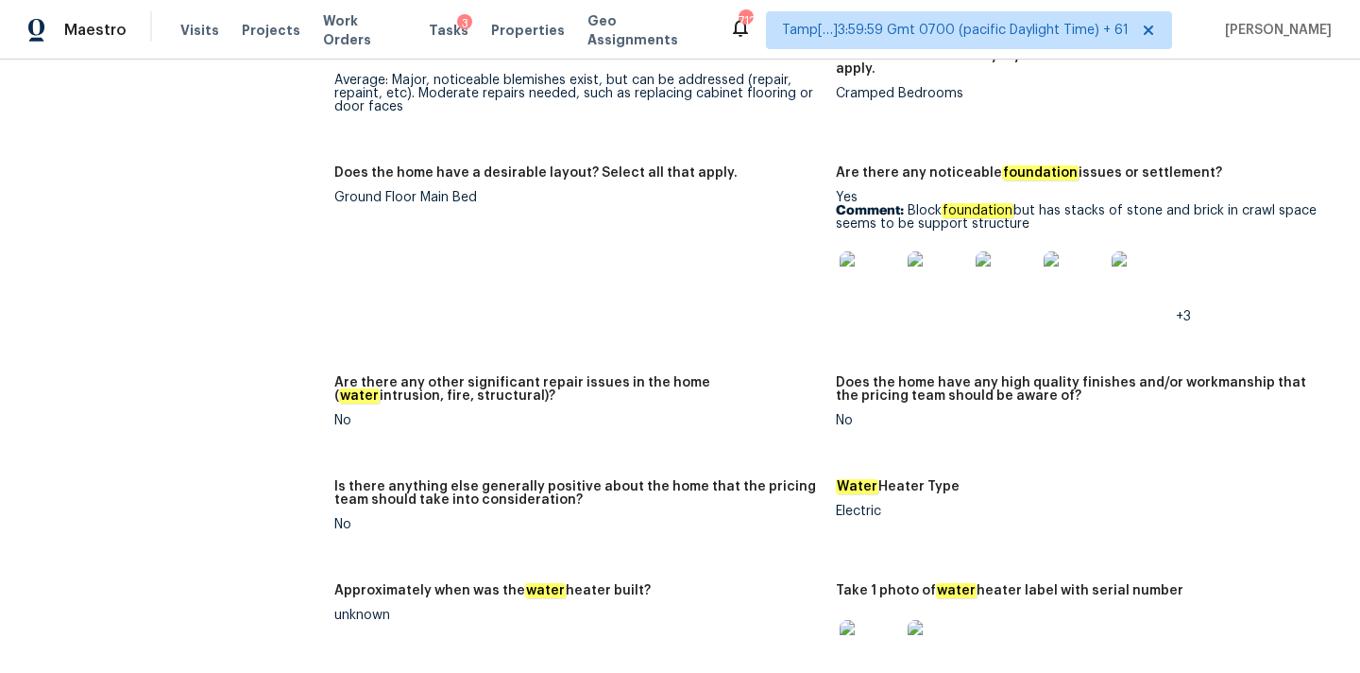
copy p "Block foundation but has stacks of stone and brick in crawl space seems to be s…"
drag, startPoint x: 909, startPoint y: 197, endPoint x: 1028, endPoint y: 208, distance: 119.6
click at [1028, 208] on p "Comment: Block foundation but has stacks of stone and brick in crawl space seem…" at bounding box center [1079, 217] width 487 height 26
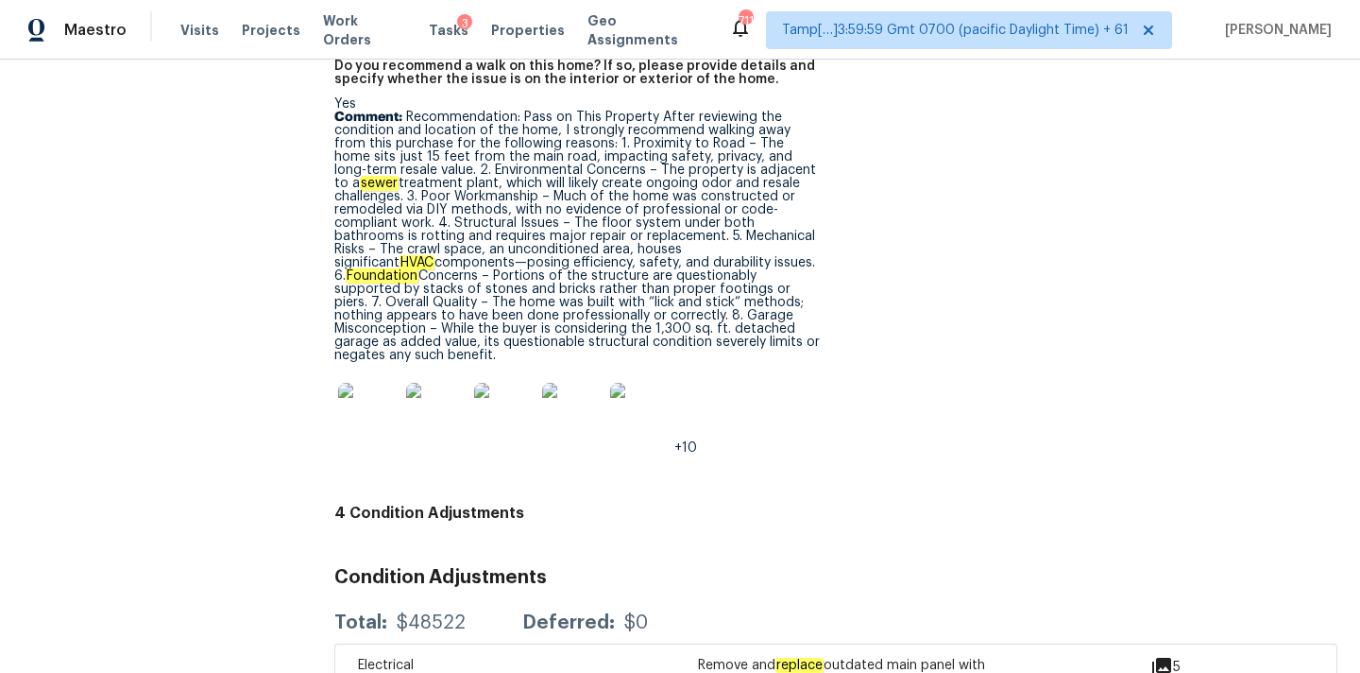
scroll to position [5807, 0]
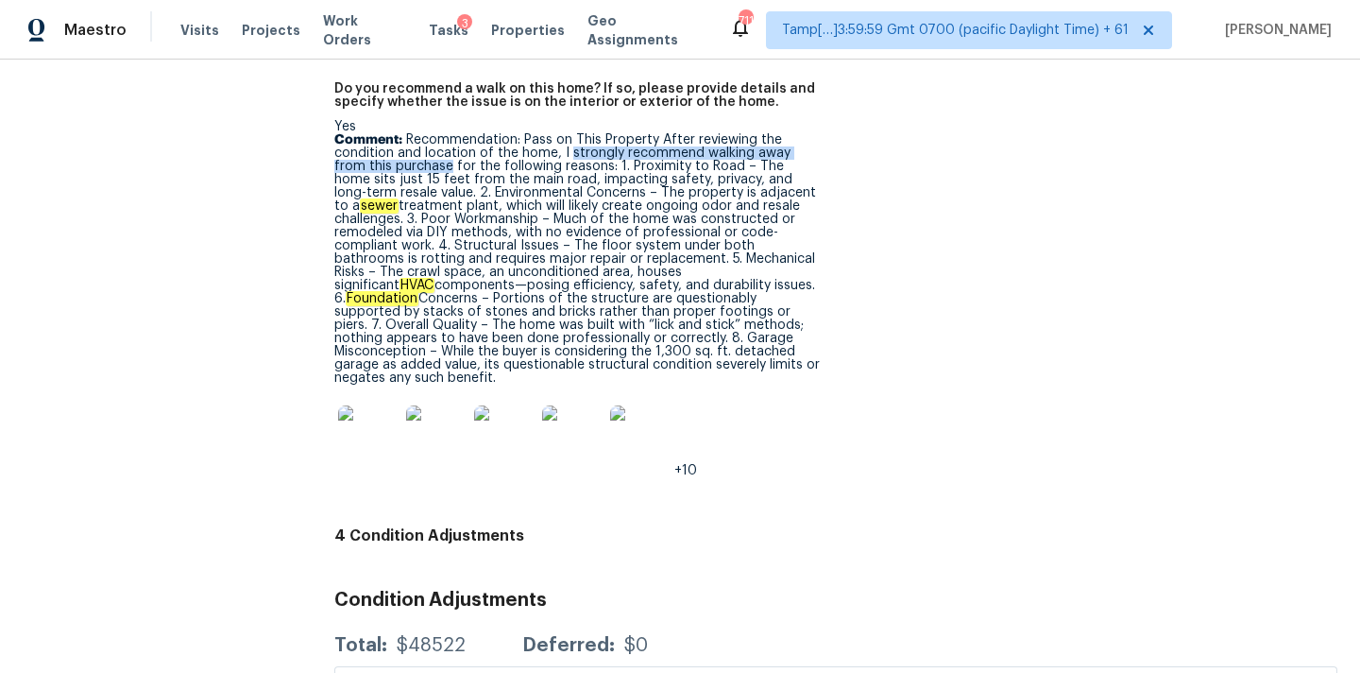
copy p "strongly recommend walking away from this purchase"
drag, startPoint x: 567, startPoint y: 129, endPoint x: 415, endPoint y: 141, distance: 152.5
click at [415, 141] on p "Comment: Recommendation: Pass on This Property After reviewing the condition an…" at bounding box center [577, 258] width 487 height 251
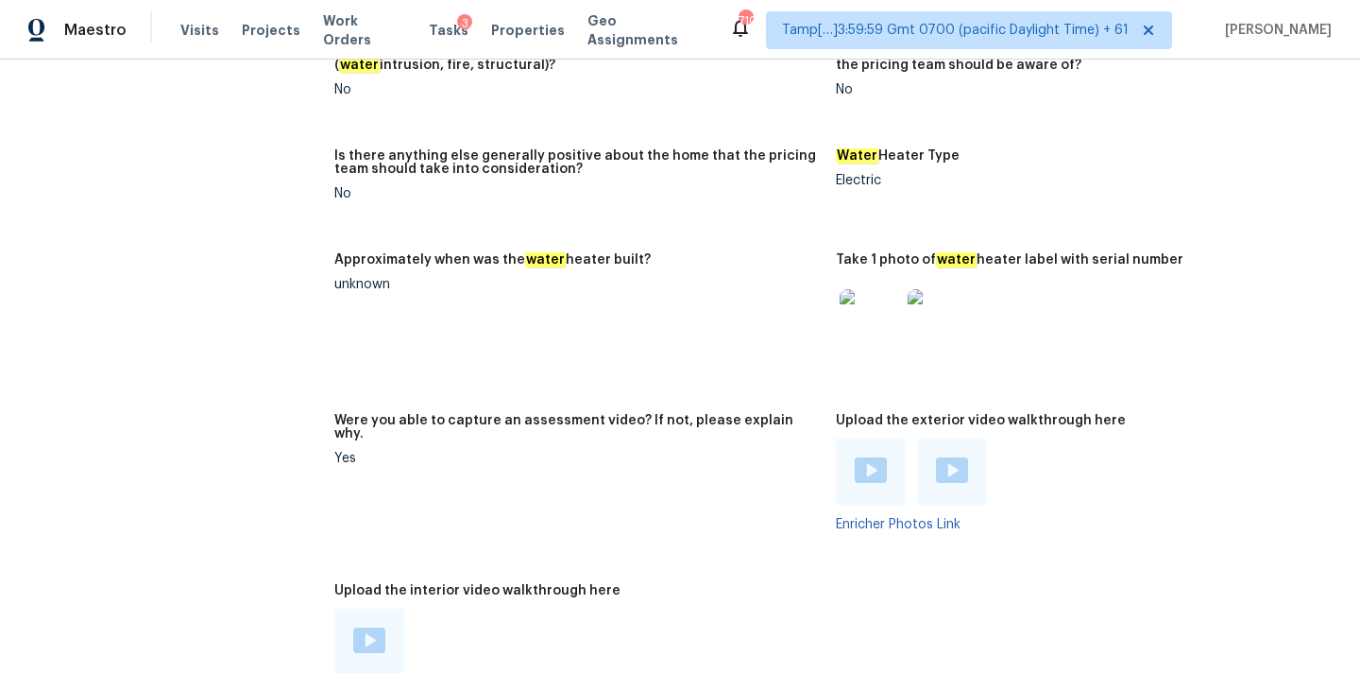
scroll to position [4409, 0]
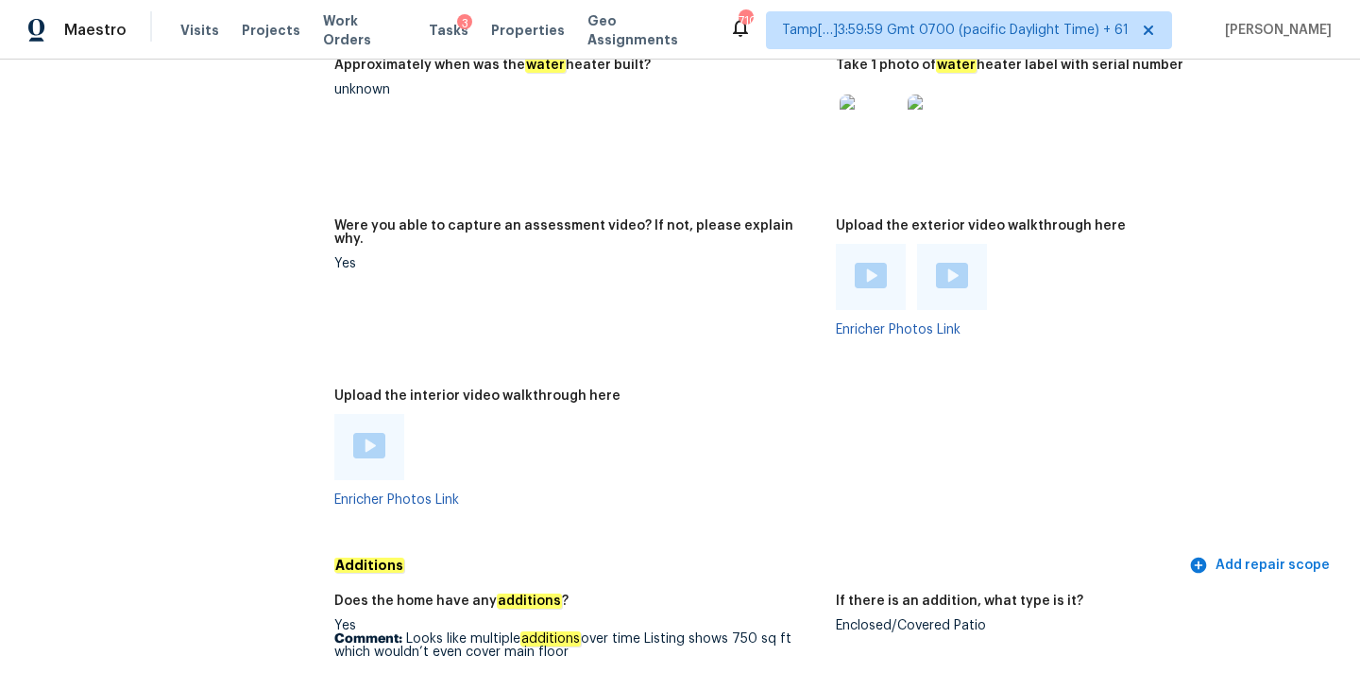
click at [367, 440] on img at bounding box center [369, 446] width 32 height 26
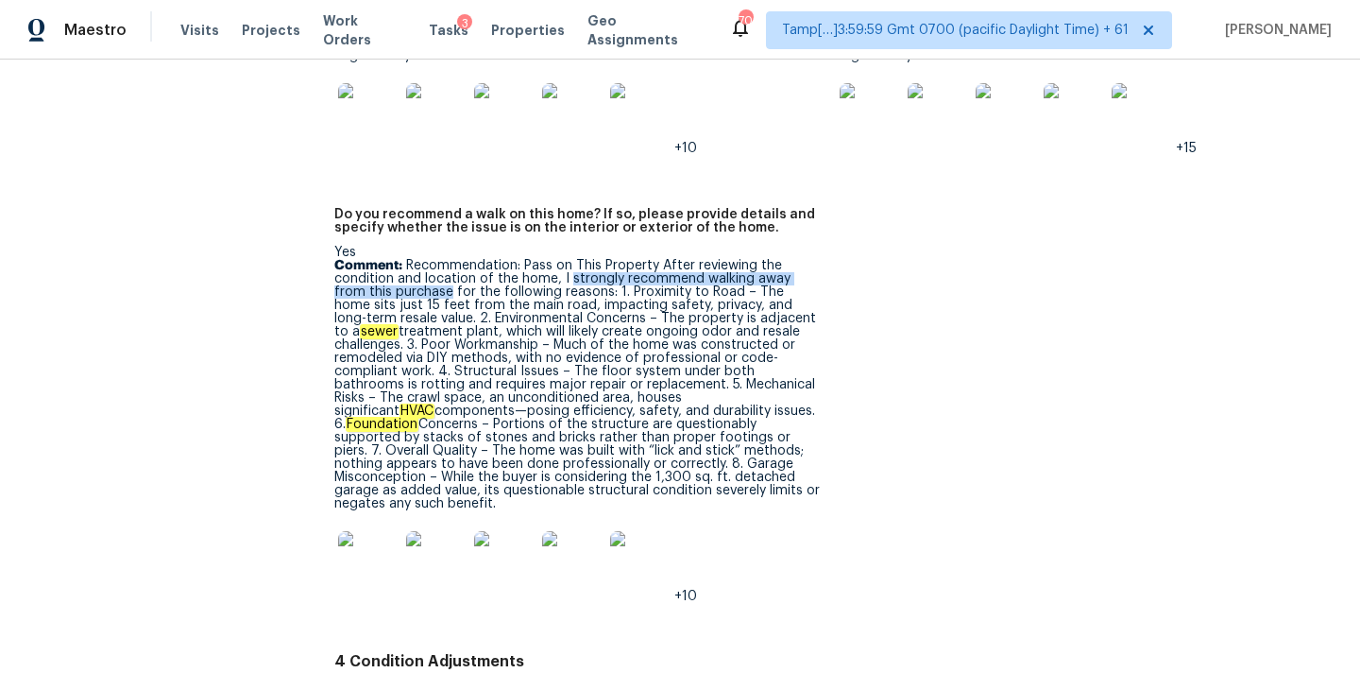
scroll to position [5699, 0]
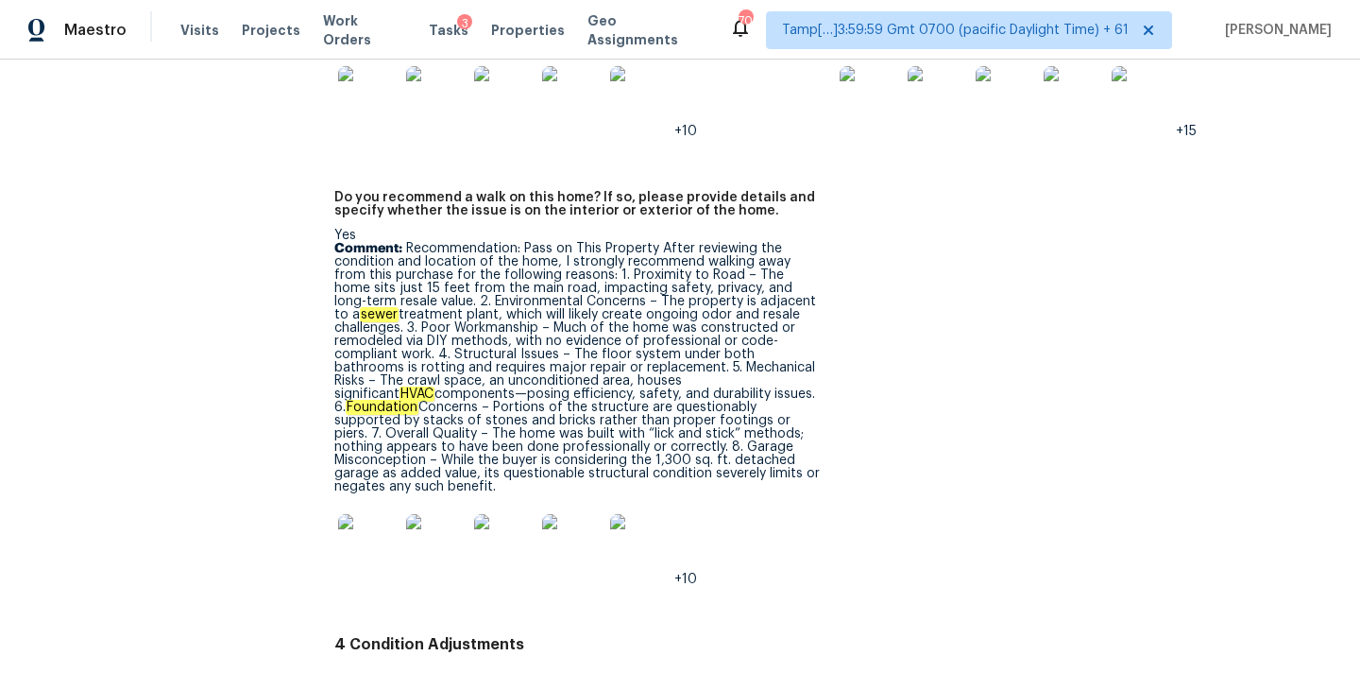
click at [739, 503] on div "+10" at bounding box center [577, 544] width 487 height 83
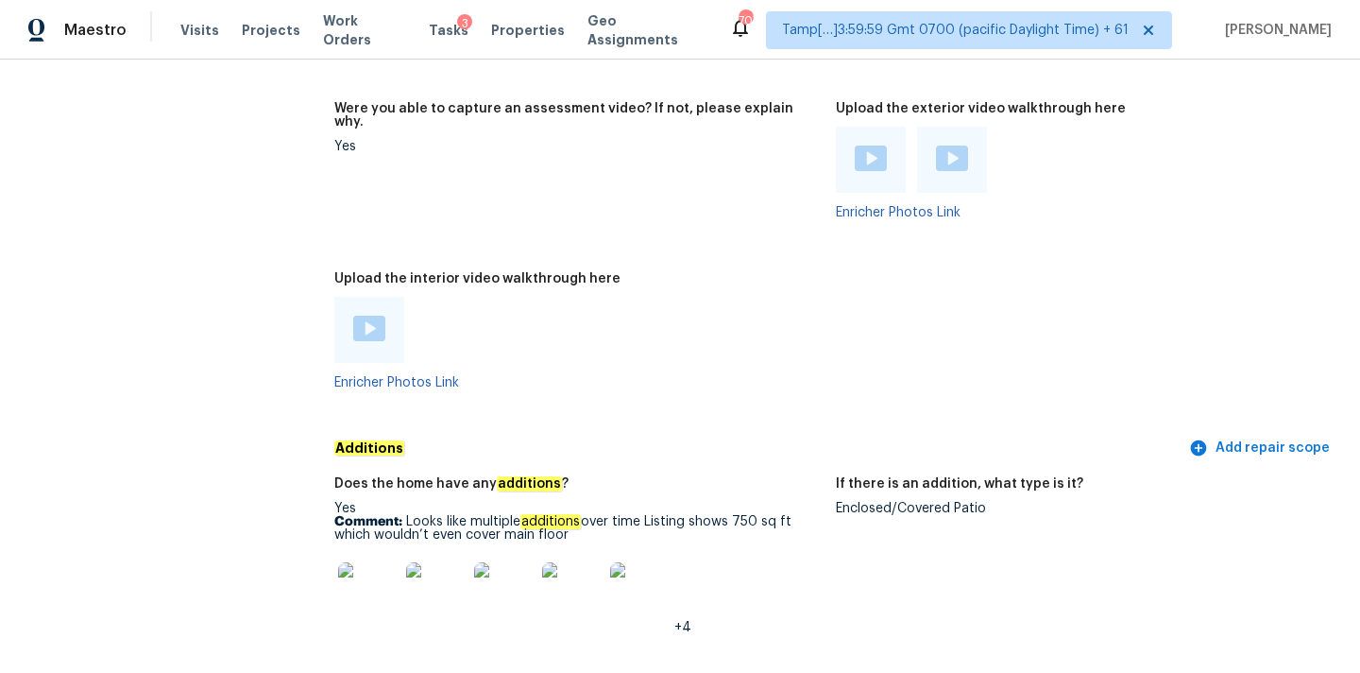
scroll to position [4501, 0]
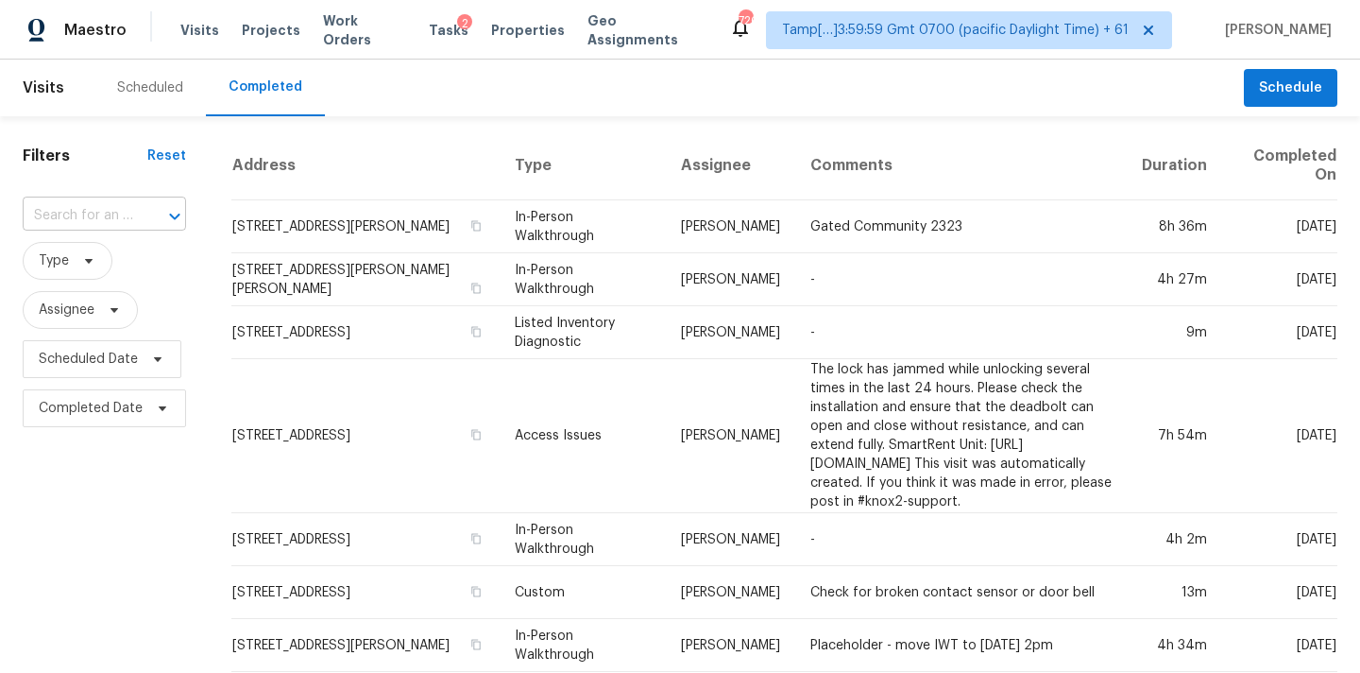
click at [48, 220] on input "text" at bounding box center [78, 215] width 111 height 29
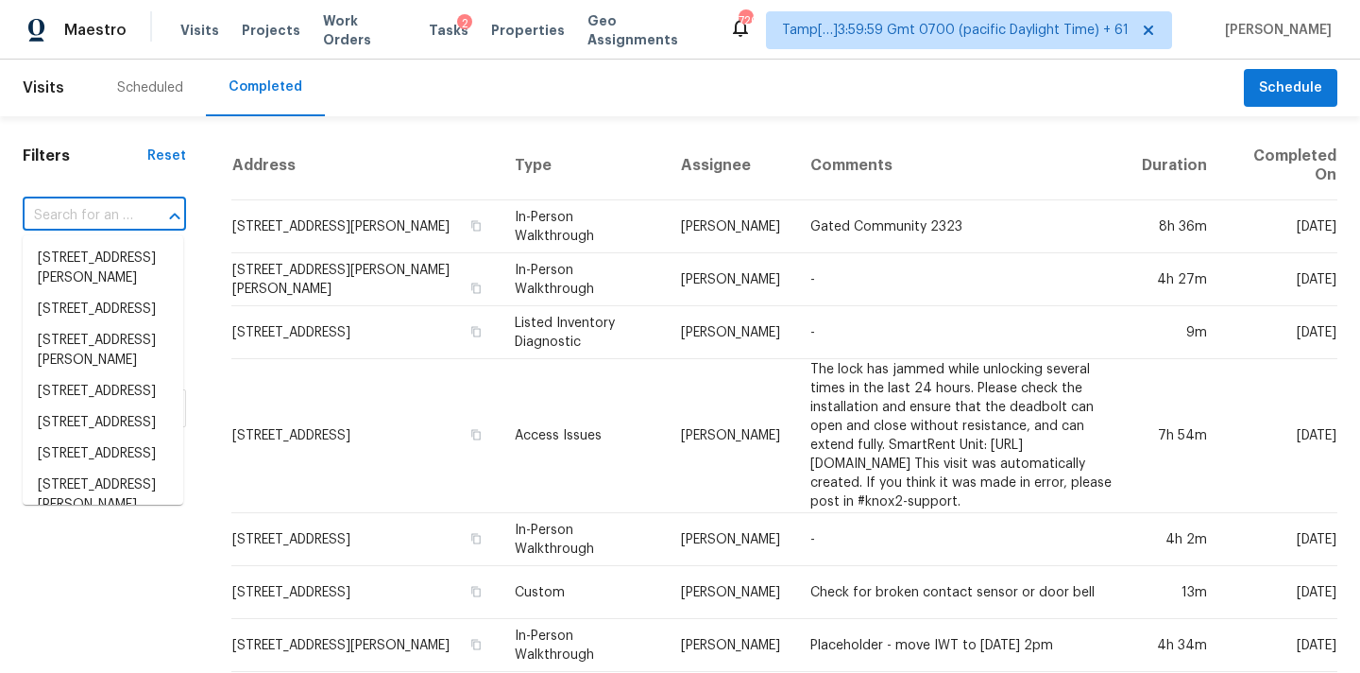
paste input "[STREET_ADDRESS]"
type input "[STREET_ADDRESS]"
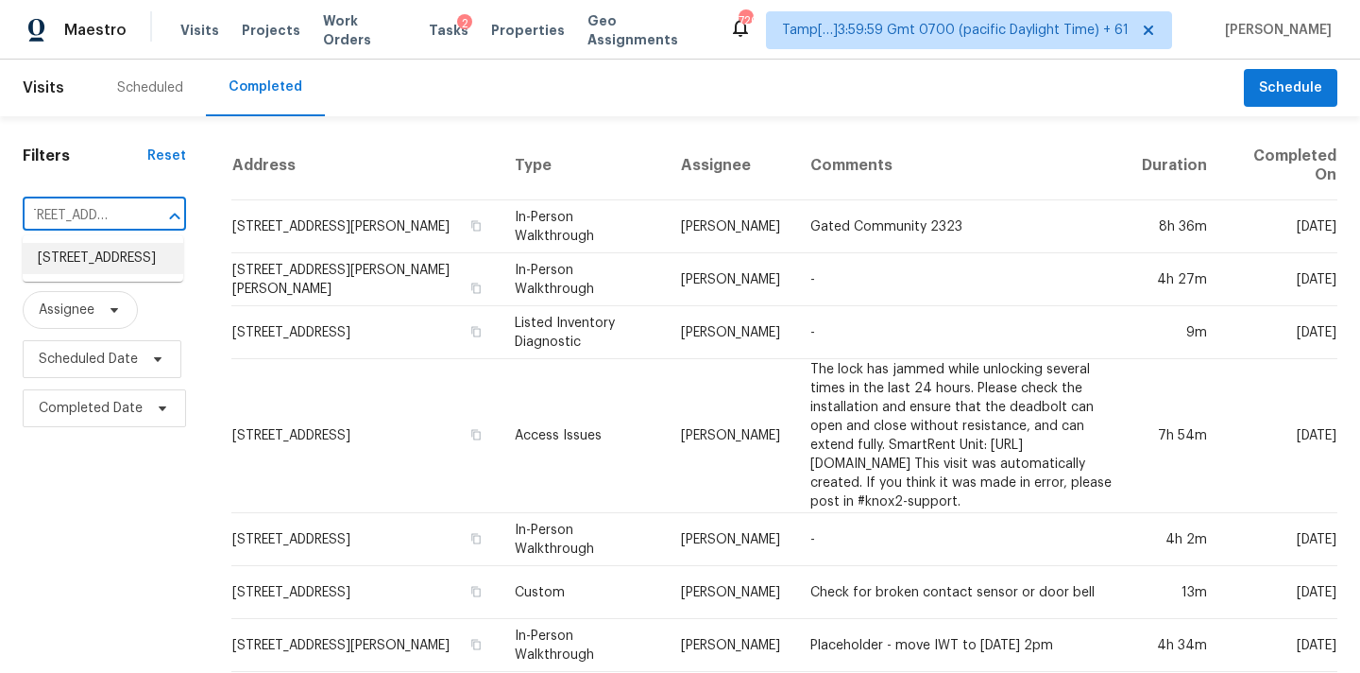
click at [82, 265] on li "[STREET_ADDRESS]" at bounding box center [103, 258] width 161 height 31
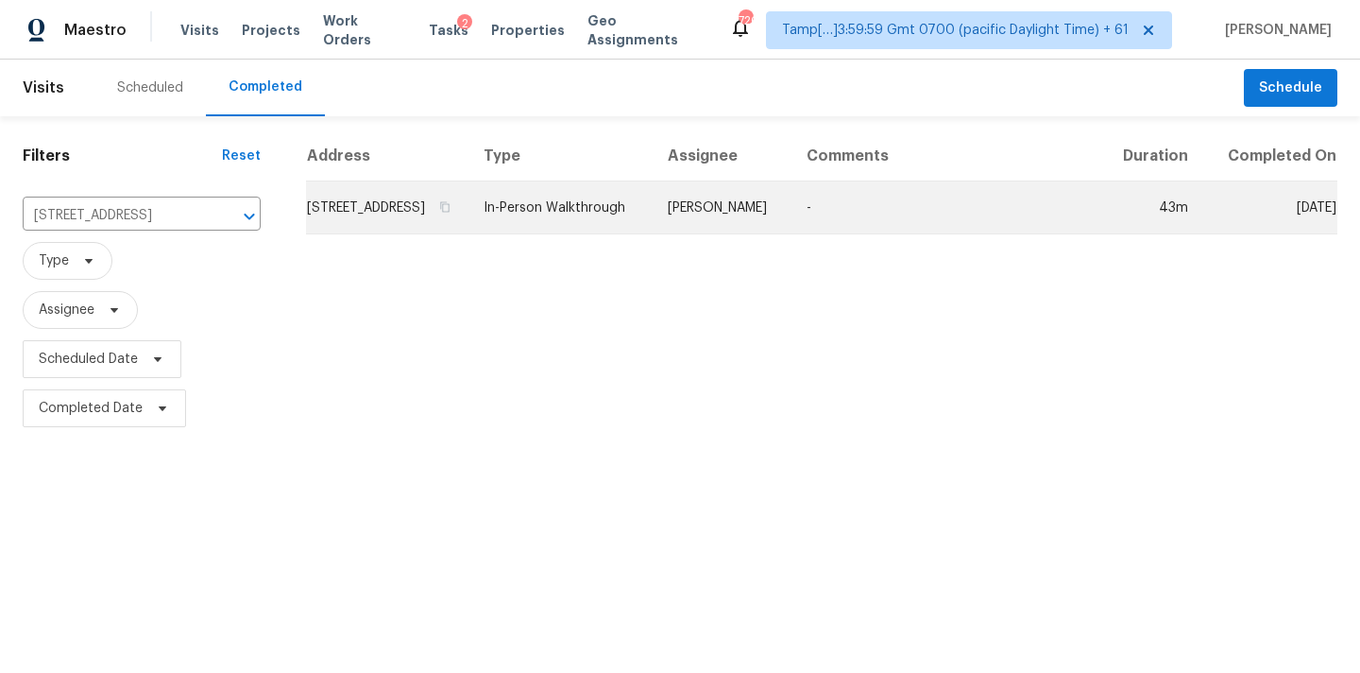
click at [653, 219] on td "In-Person Walkthrough" at bounding box center [561, 207] width 184 height 53
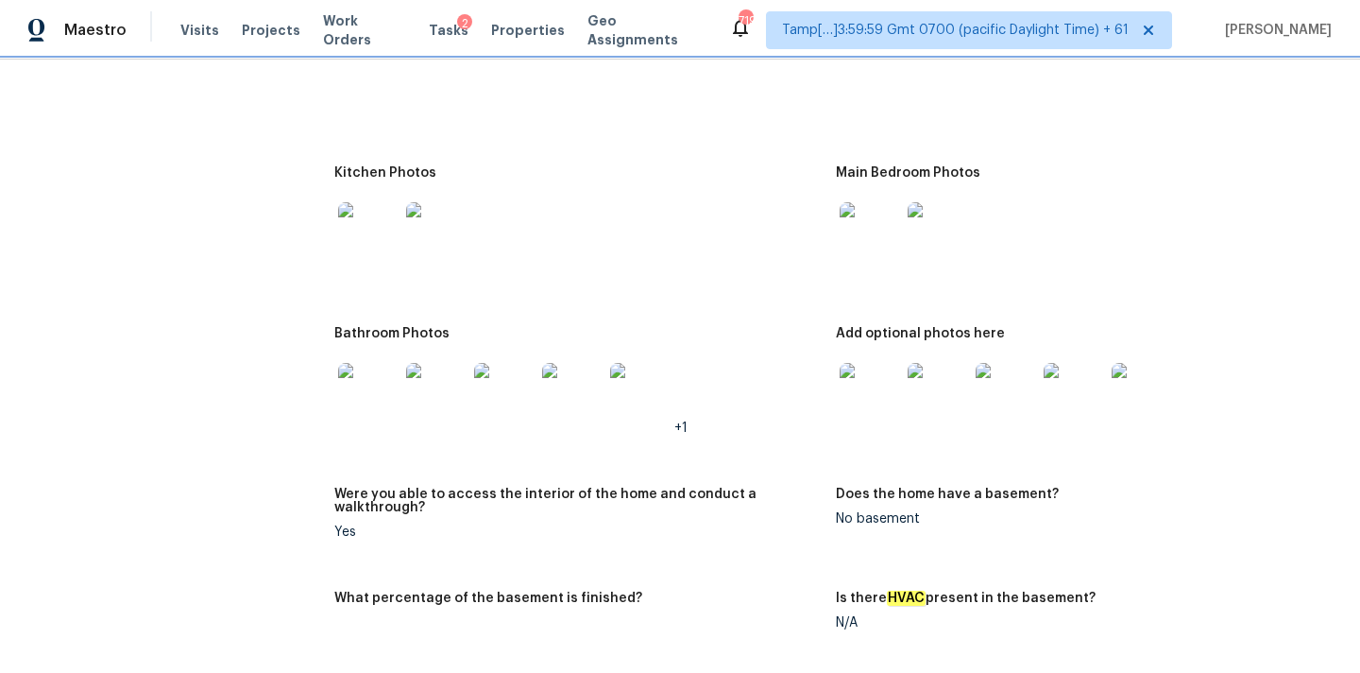
scroll to position [2461, 0]
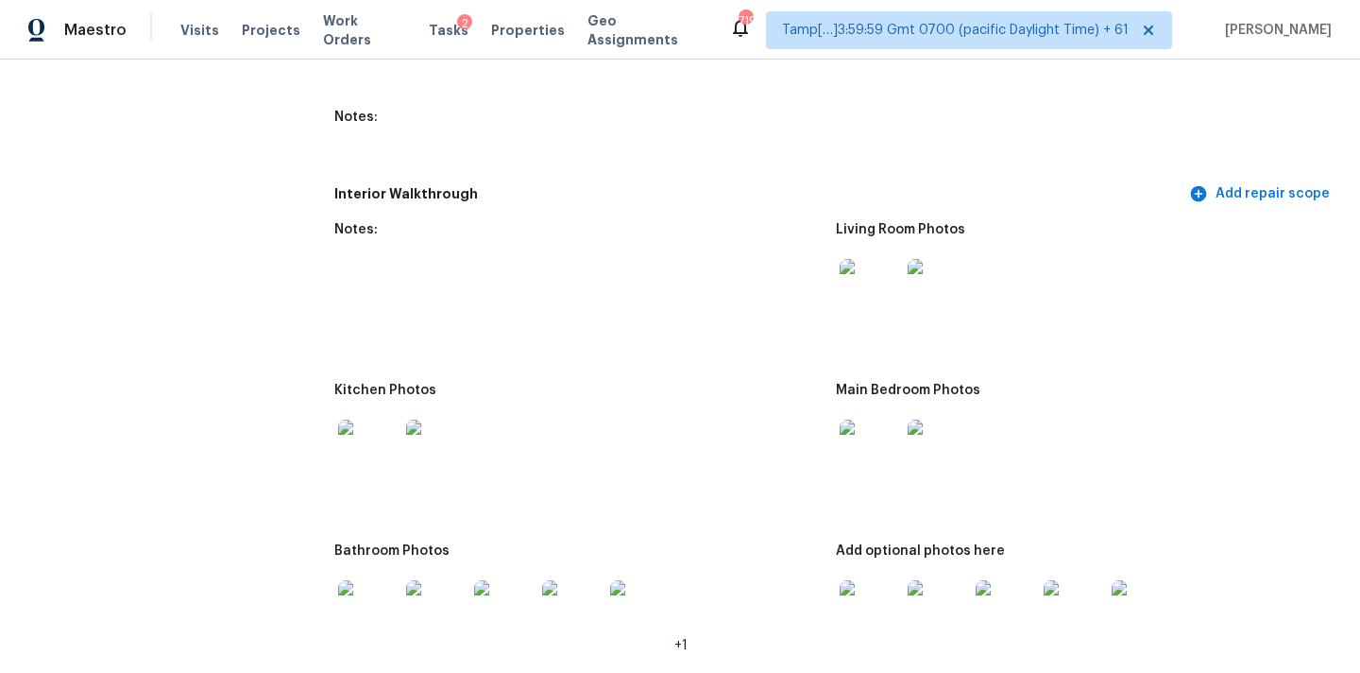
click at [861, 282] on img at bounding box center [870, 289] width 60 height 60
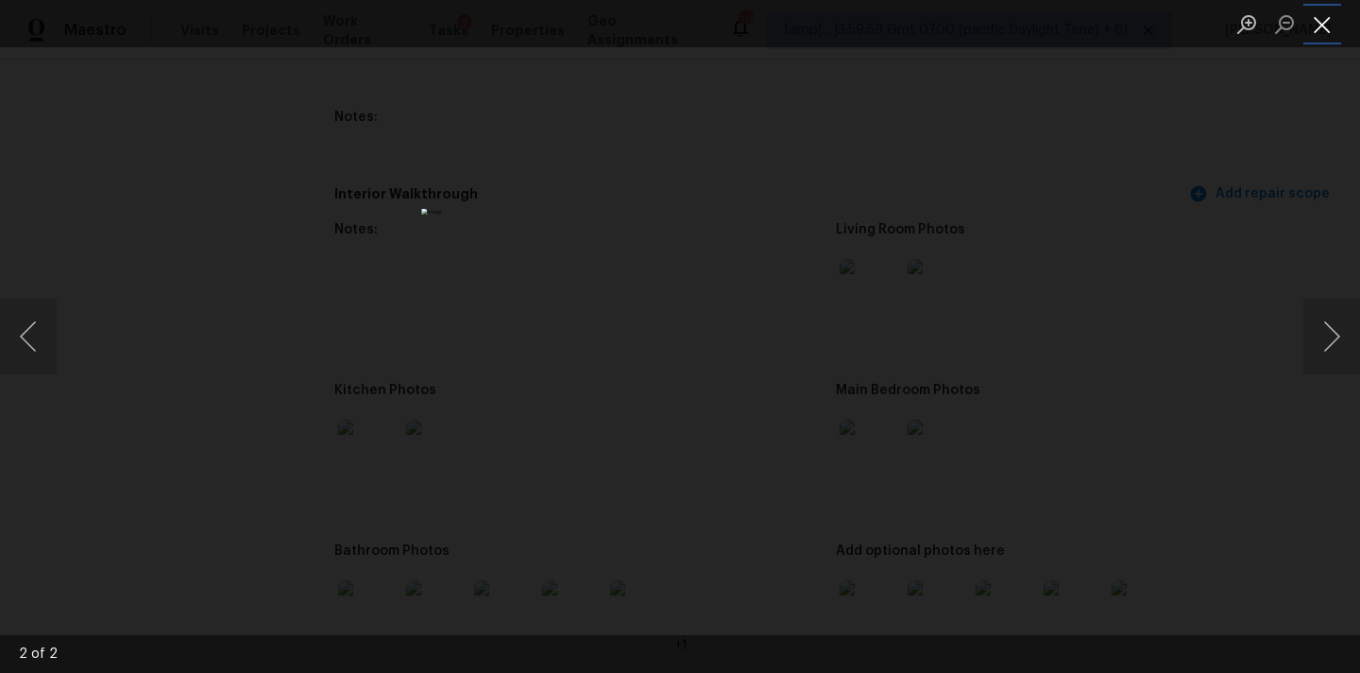
click at [1324, 22] on button "Close lightbox" at bounding box center [1323, 24] width 38 height 33
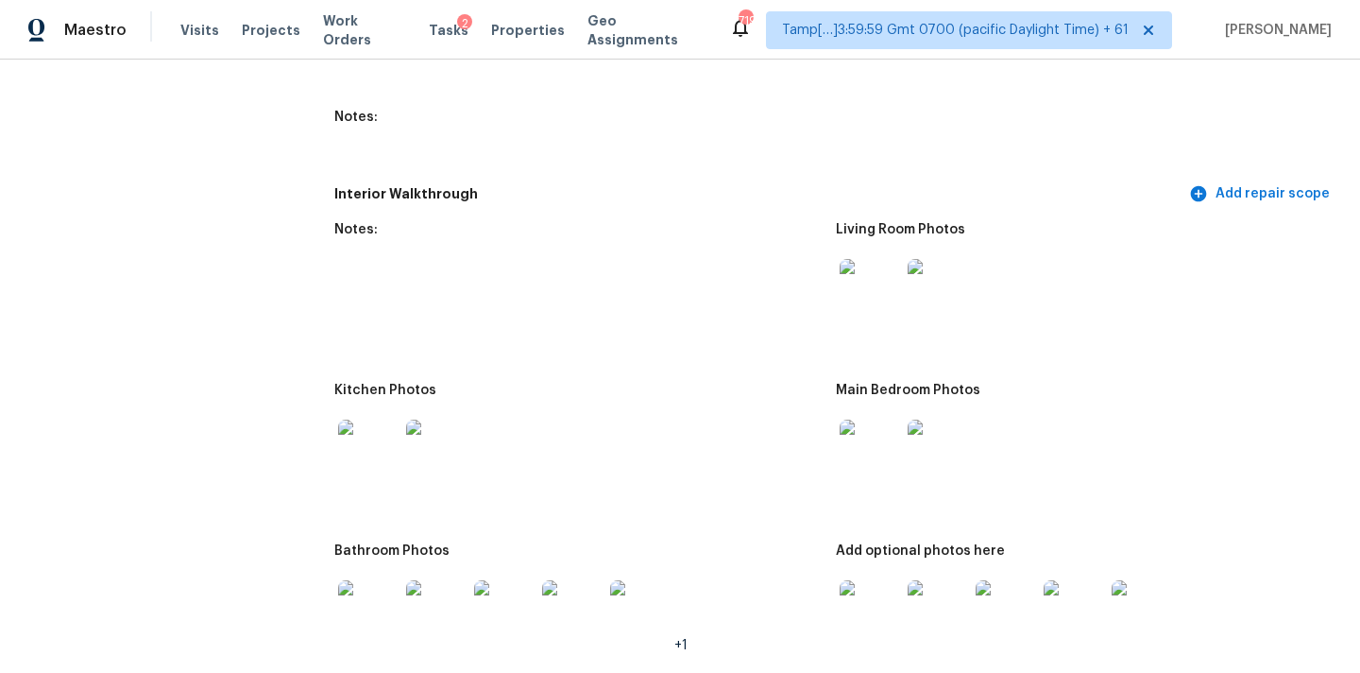
click at [872, 421] on img at bounding box center [870, 449] width 60 height 60
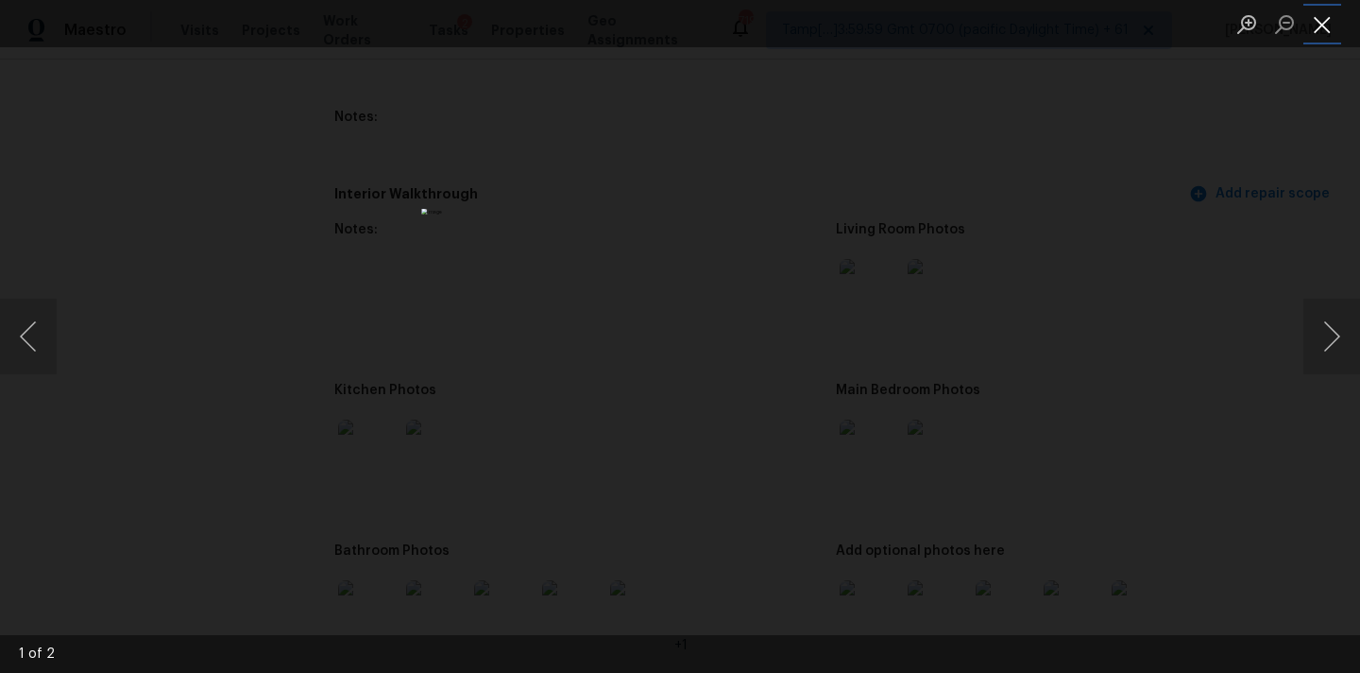
click at [1333, 10] on button "Close lightbox" at bounding box center [1323, 24] width 38 height 33
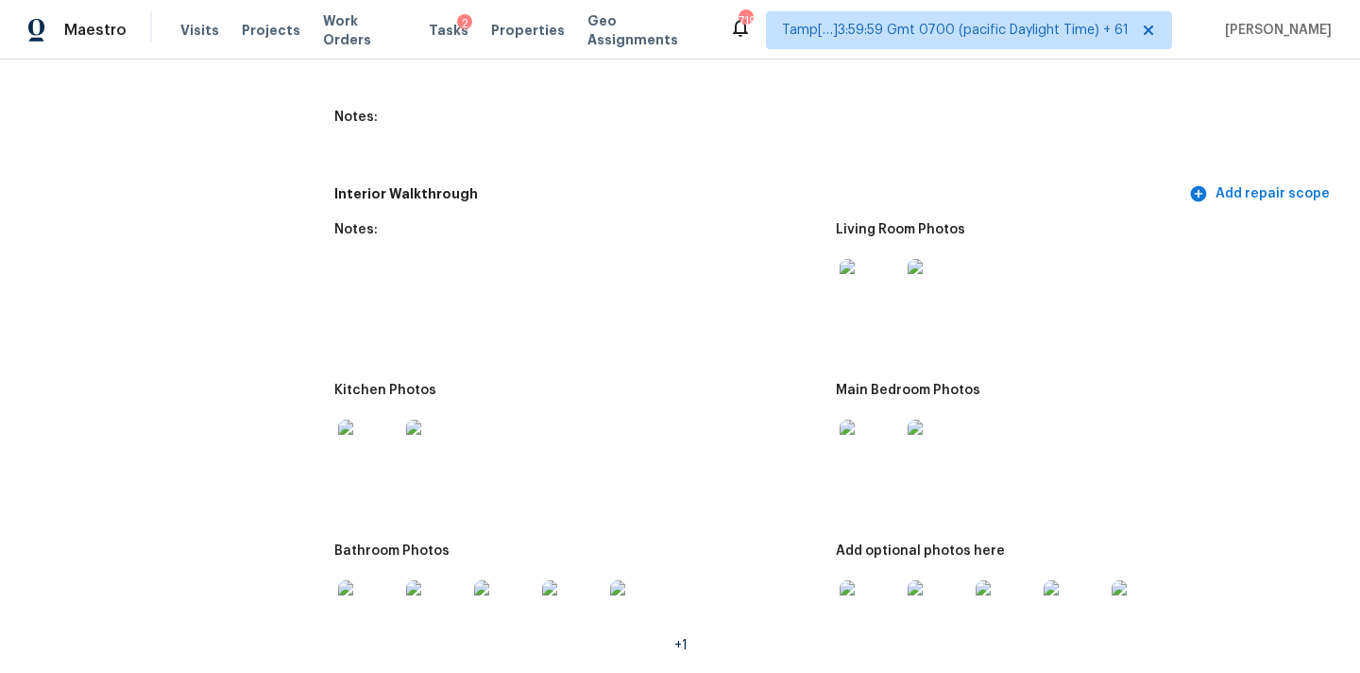
click at [858, 587] on img at bounding box center [870, 610] width 60 height 60
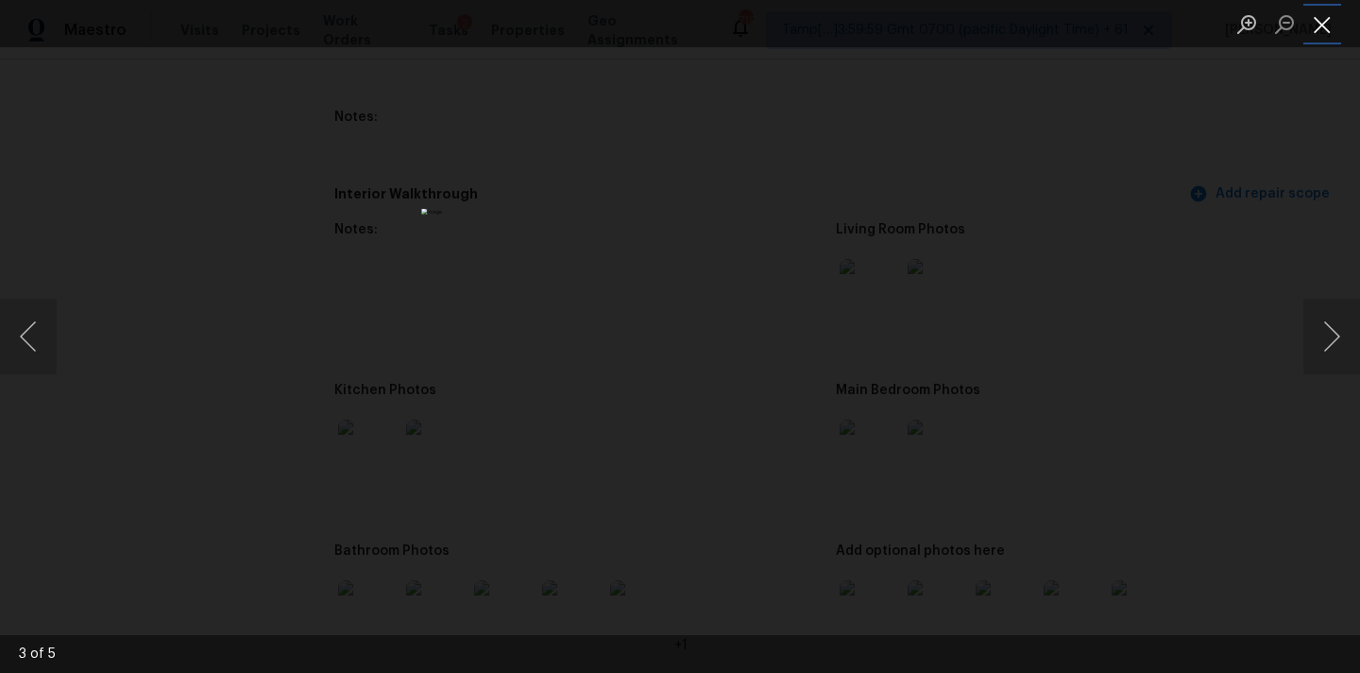
click at [1318, 22] on button "Close lightbox" at bounding box center [1323, 24] width 38 height 33
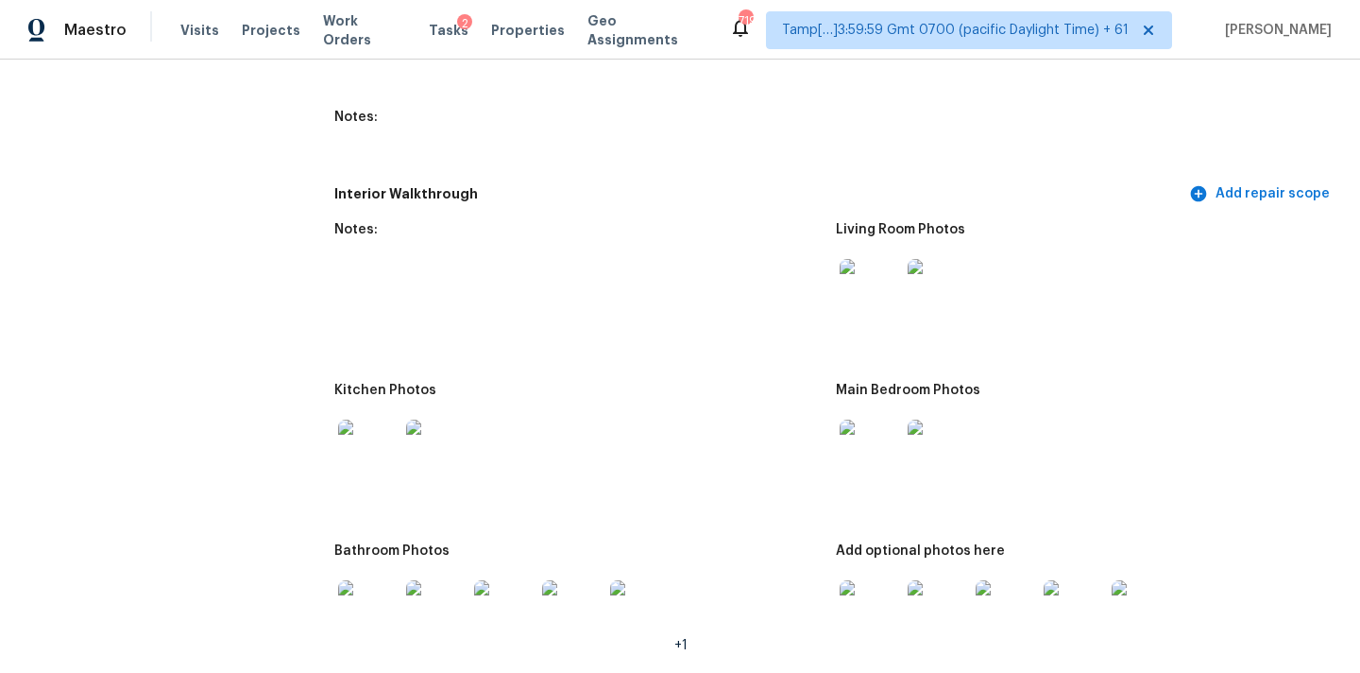
click at [367, 420] on img at bounding box center [368, 449] width 60 height 60
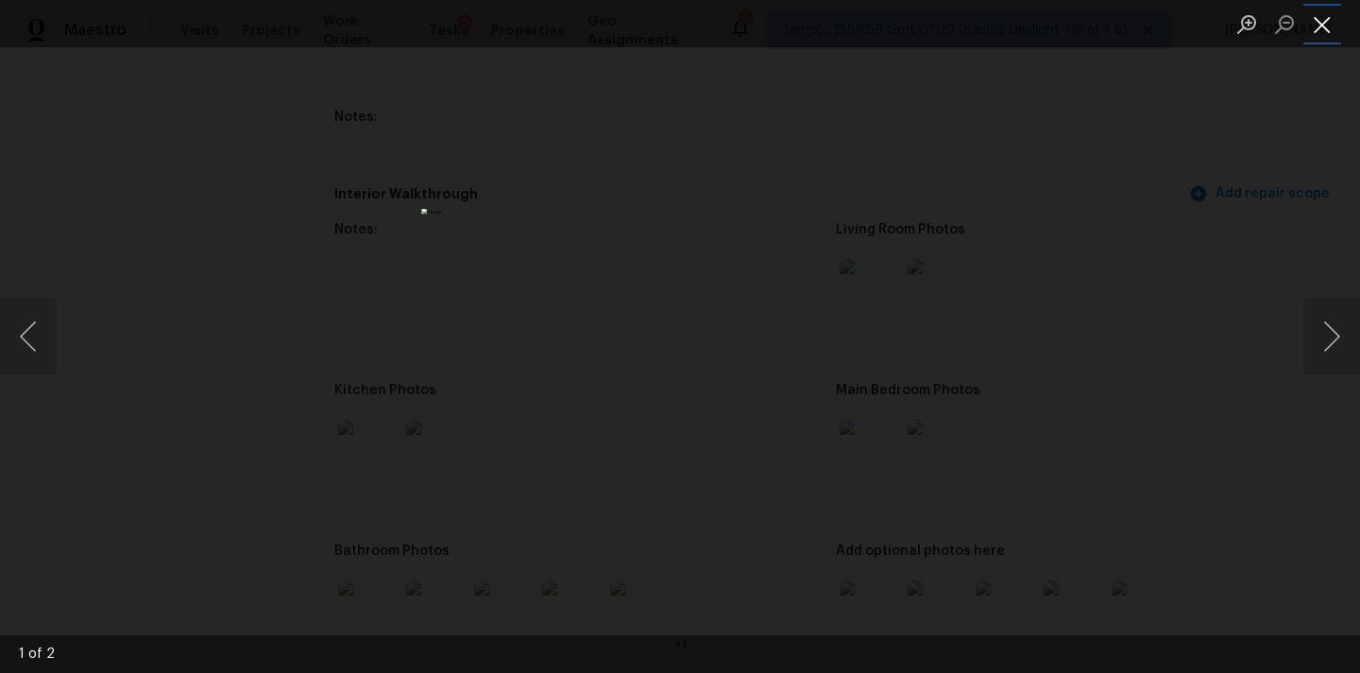
click at [1333, 13] on button "Close lightbox" at bounding box center [1323, 24] width 38 height 33
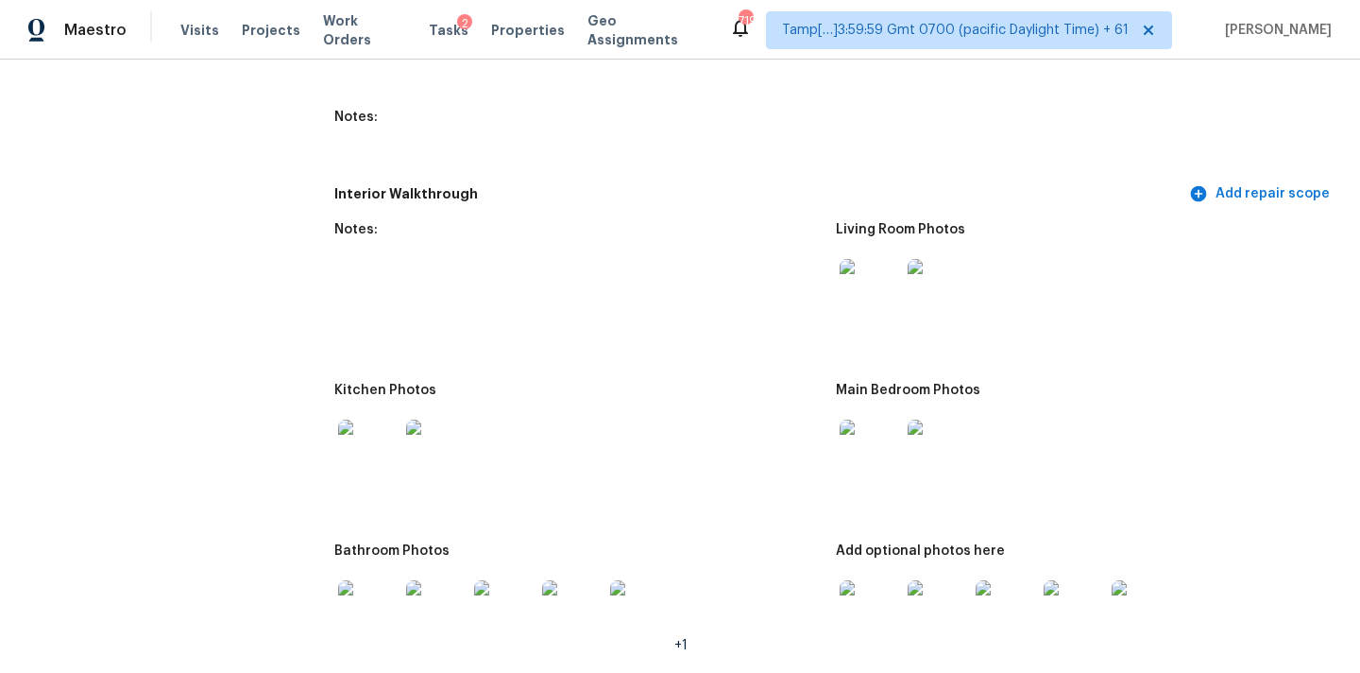
click at [863, 419] on img at bounding box center [870, 449] width 60 height 60
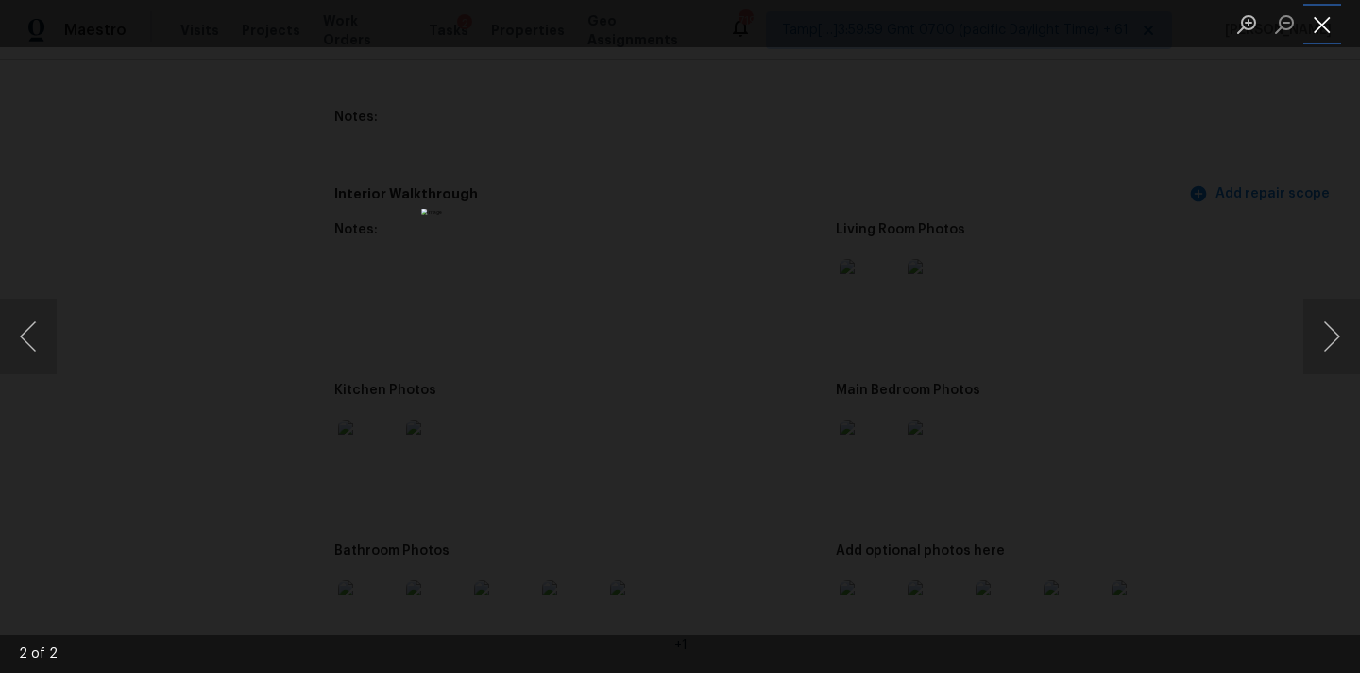
click at [1332, 14] on button "Close lightbox" at bounding box center [1323, 24] width 38 height 33
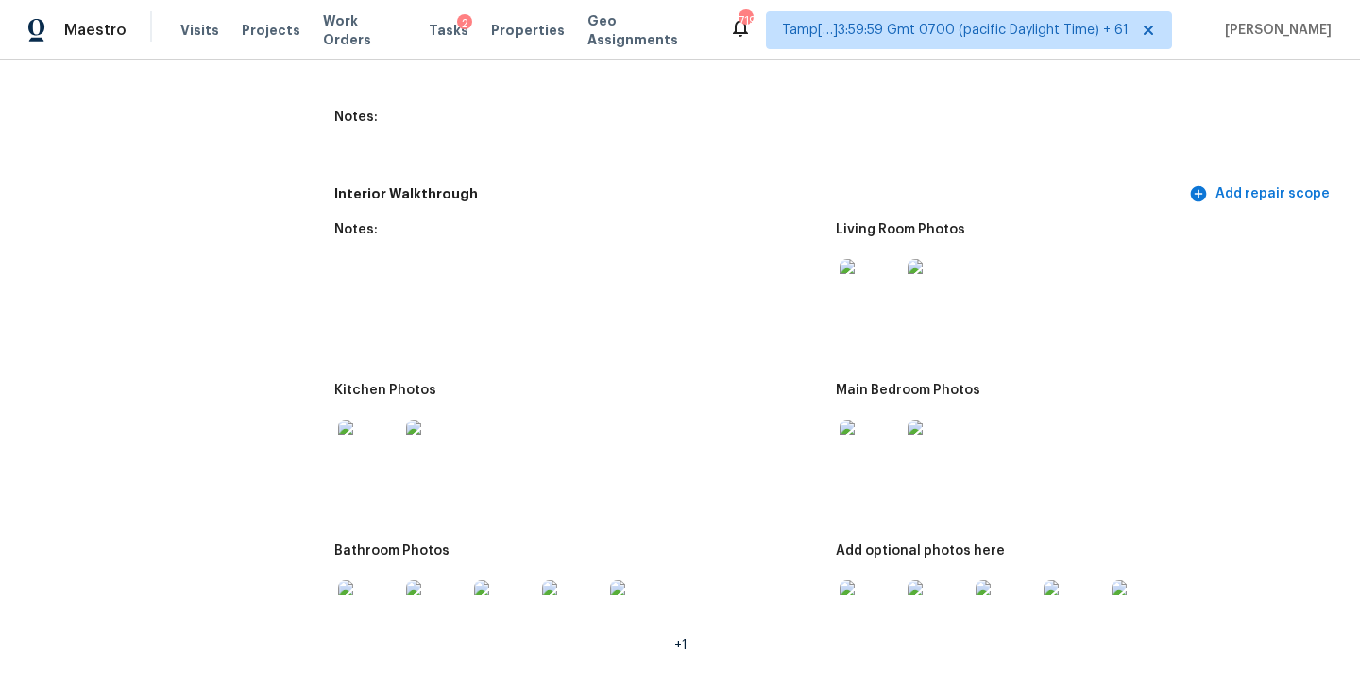
click at [368, 591] on img at bounding box center [368, 610] width 60 height 60
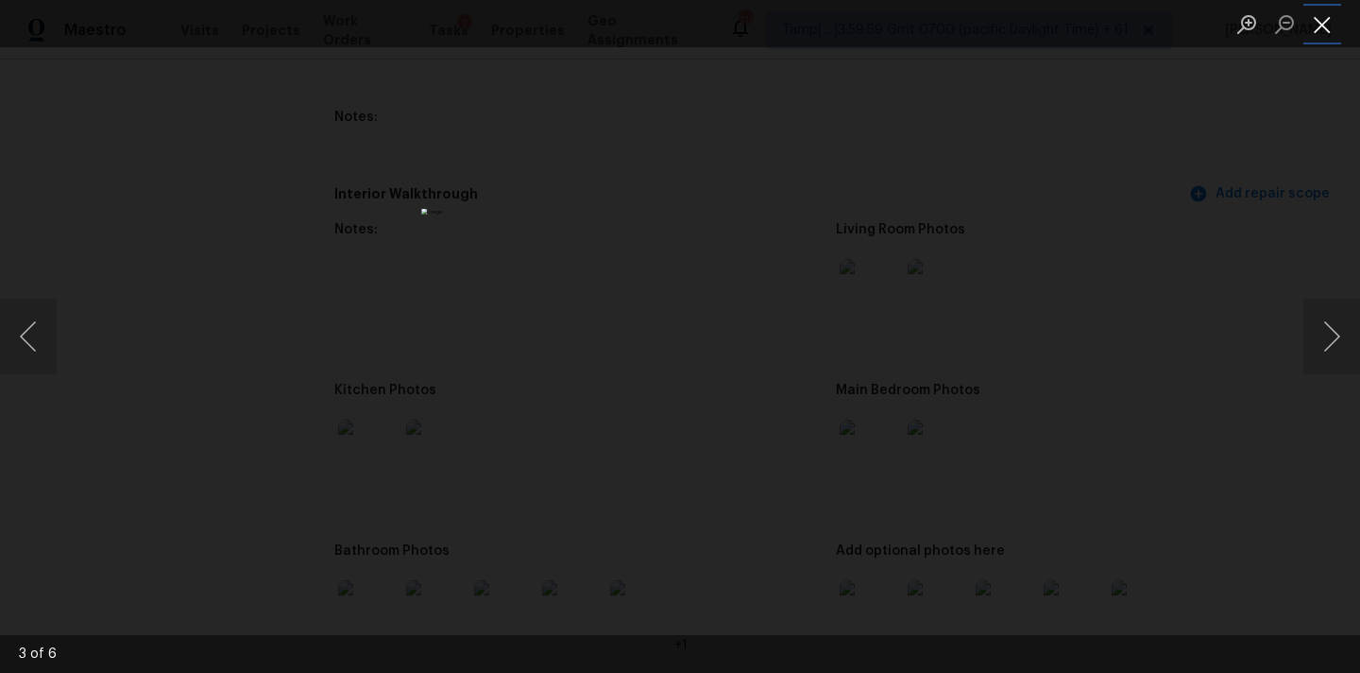
click at [1311, 23] on button "Close lightbox" at bounding box center [1323, 24] width 38 height 33
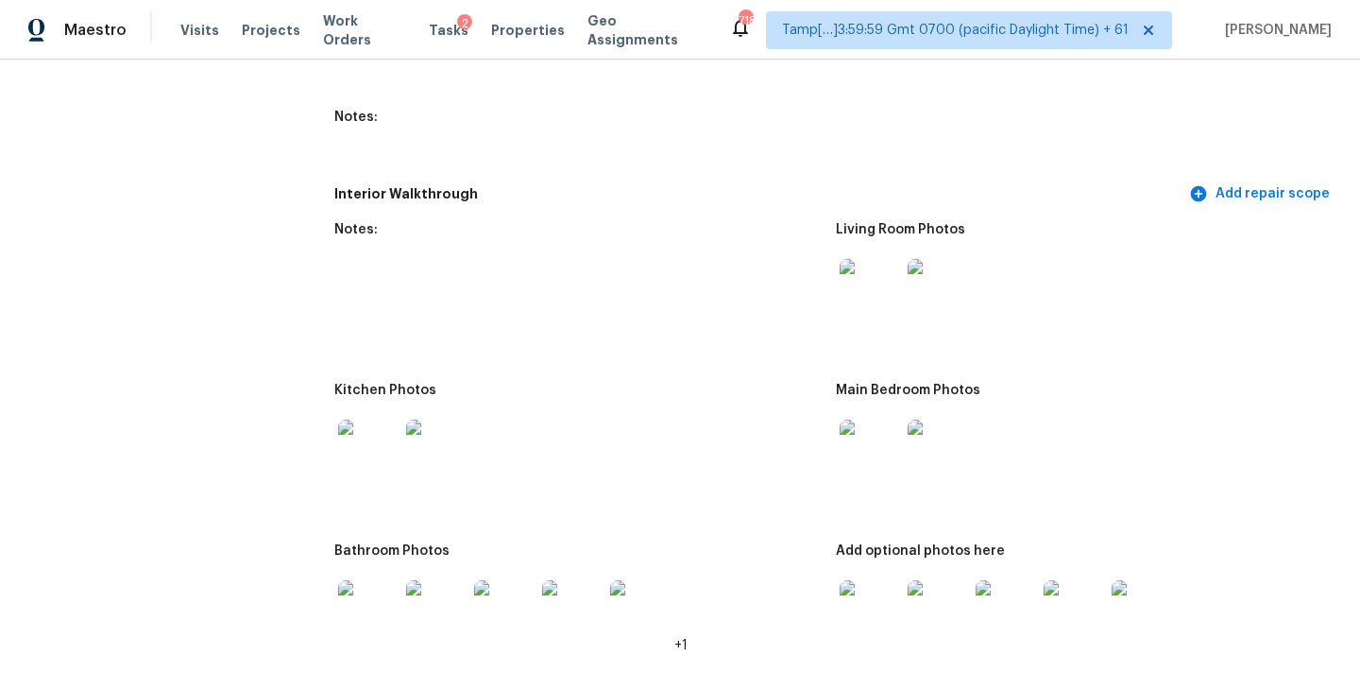
click at [850, 592] on img at bounding box center [870, 610] width 60 height 60
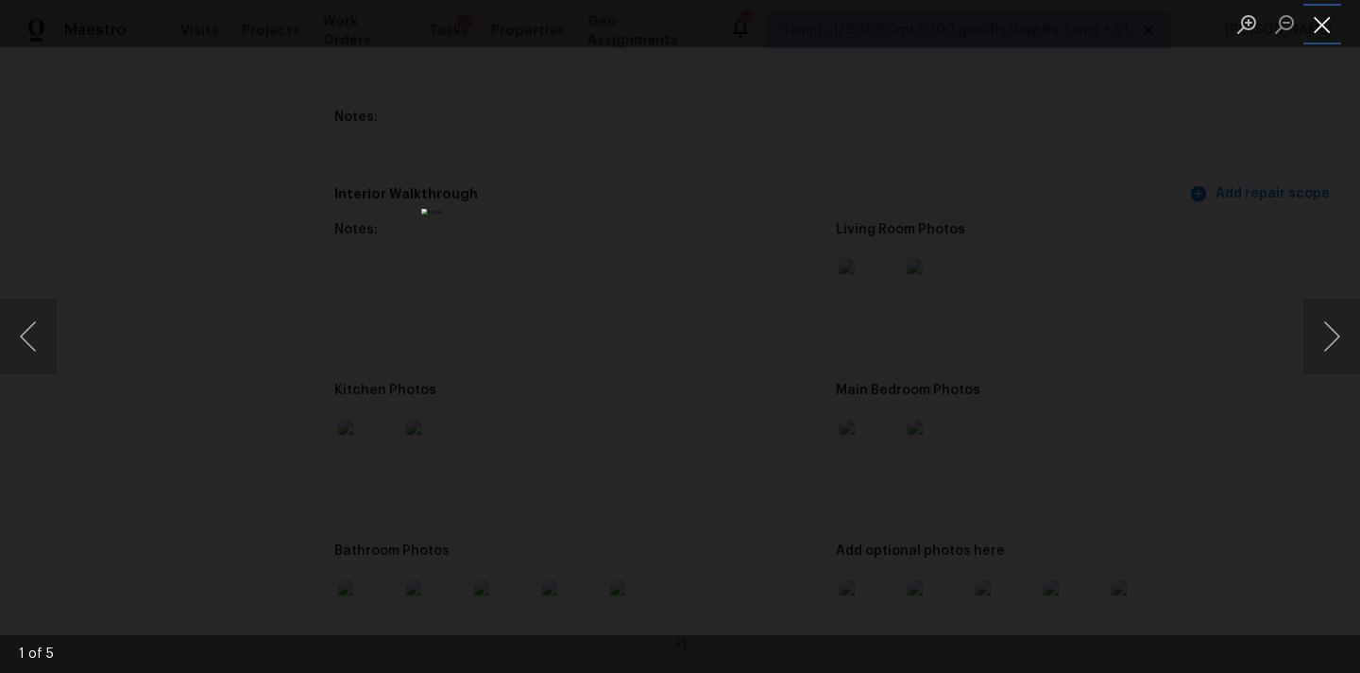
click at [1317, 22] on button "Close lightbox" at bounding box center [1323, 24] width 38 height 33
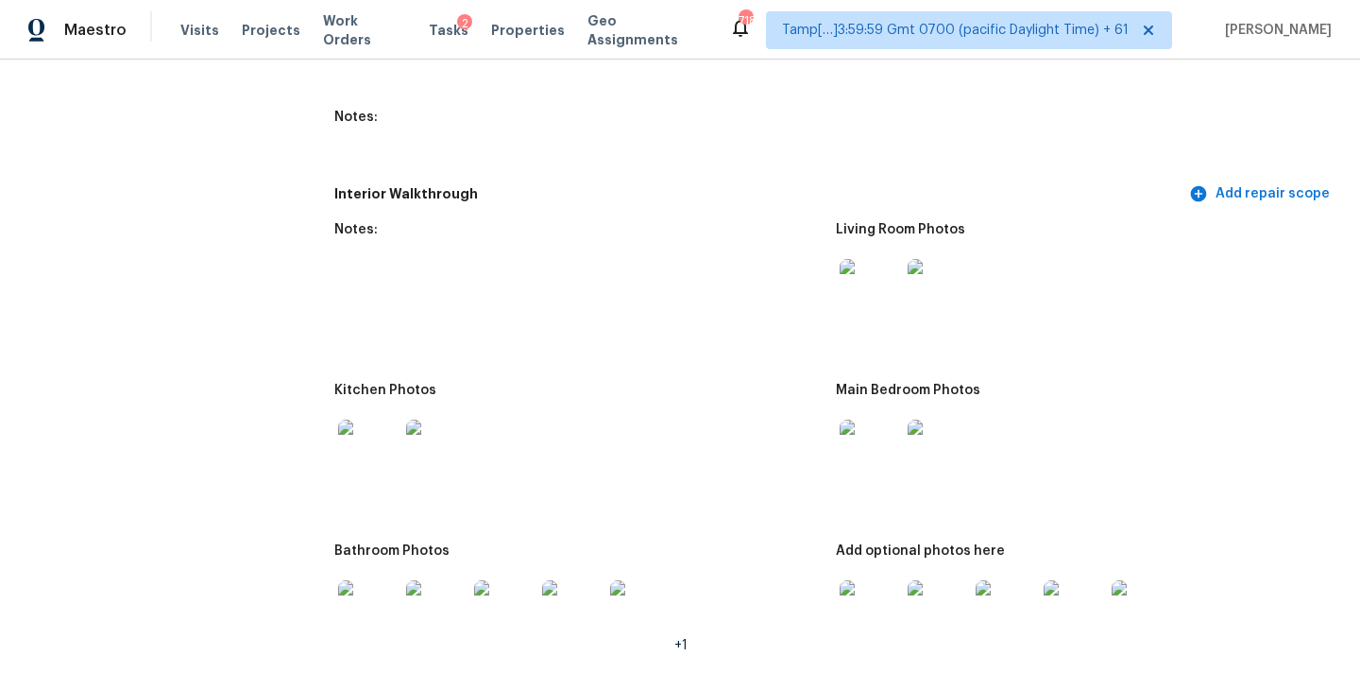
click at [360, 420] on img at bounding box center [368, 449] width 60 height 60
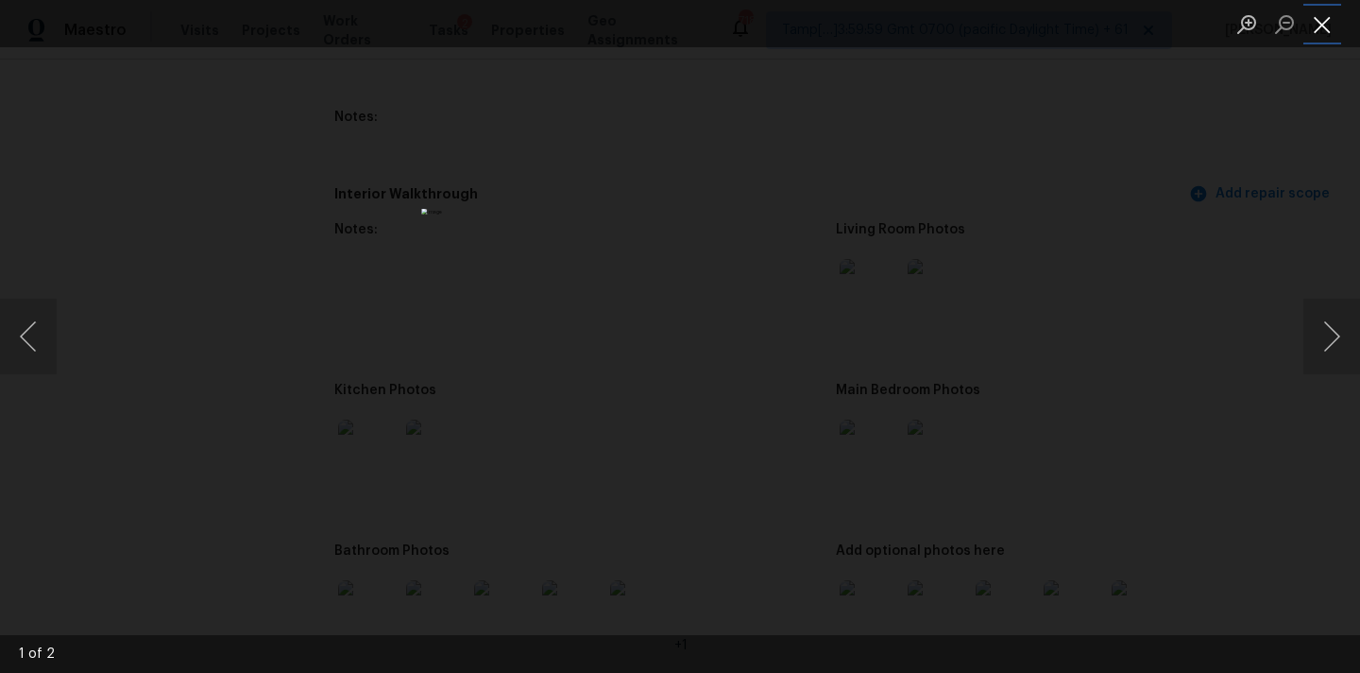
click at [1321, 26] on button "Close lightbox" at bounding box center [1323, 24] width 38 height 33
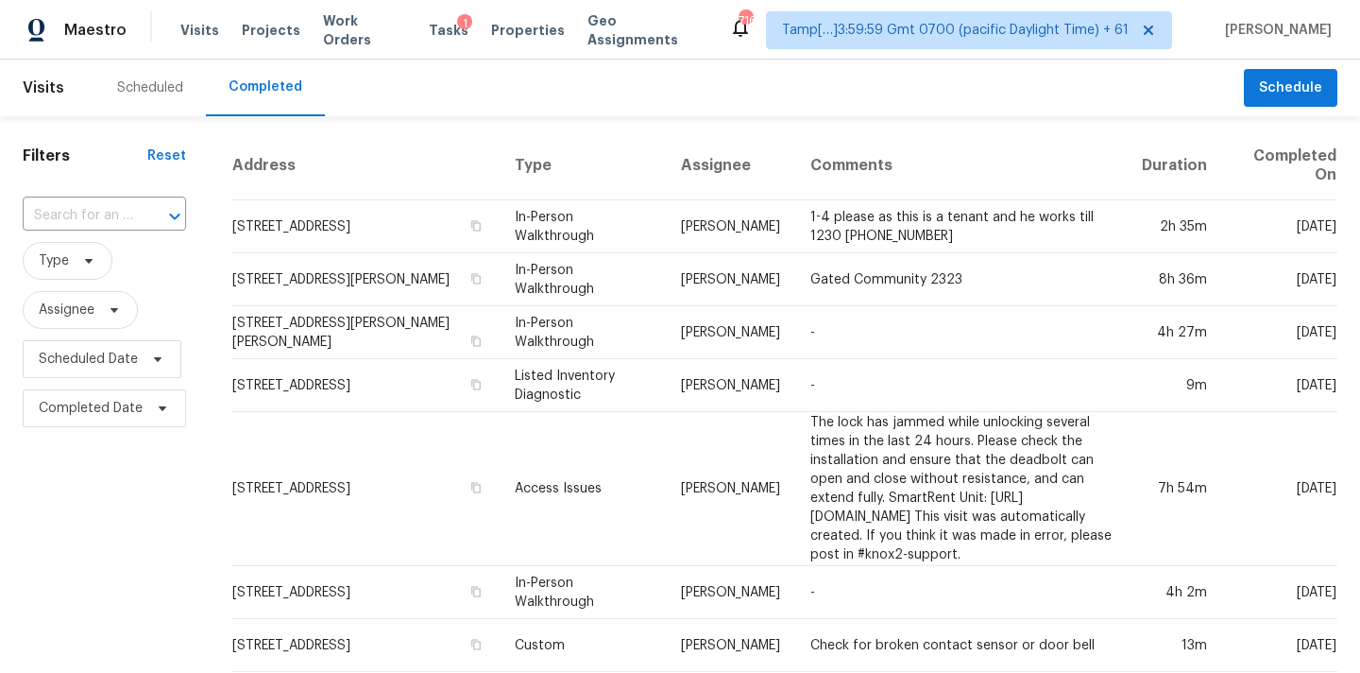
click at [111, 218] on input "text" at bounding box center [78, 215] width 111 height 29
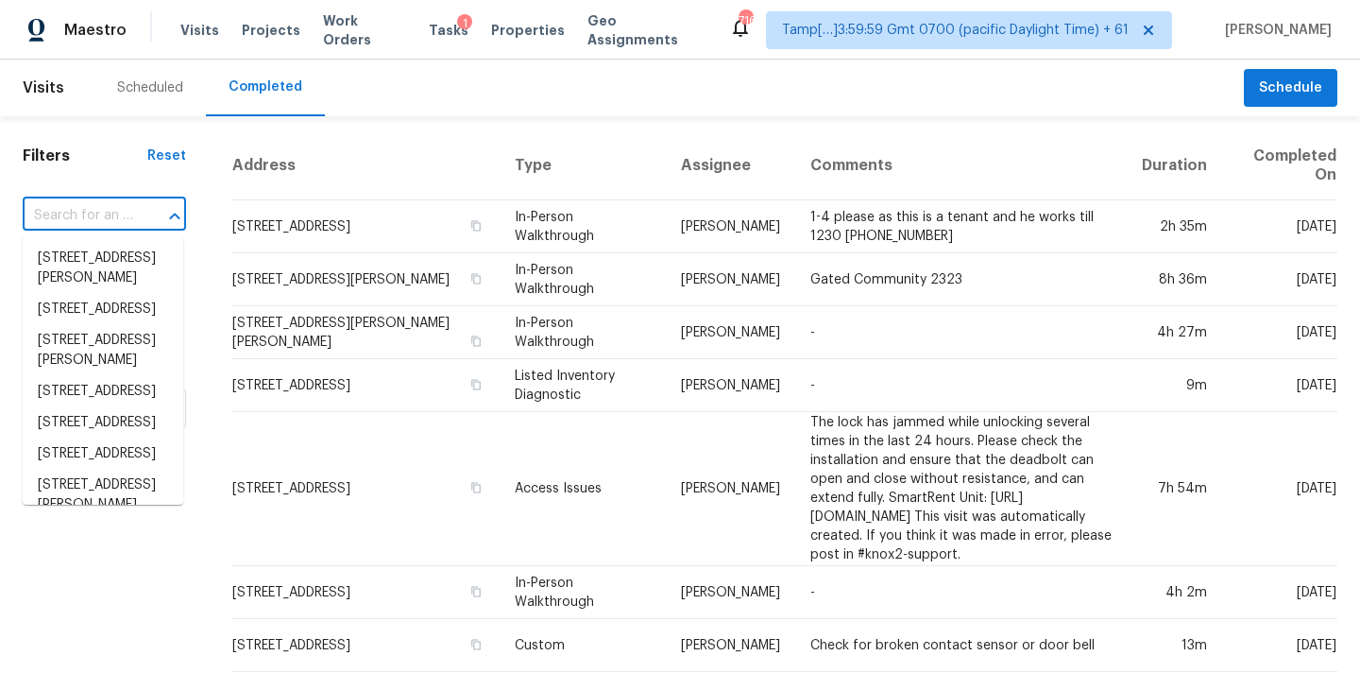
paste input "[STREET_ADDRESS]"
type input "[STREET_ADDRESS]"
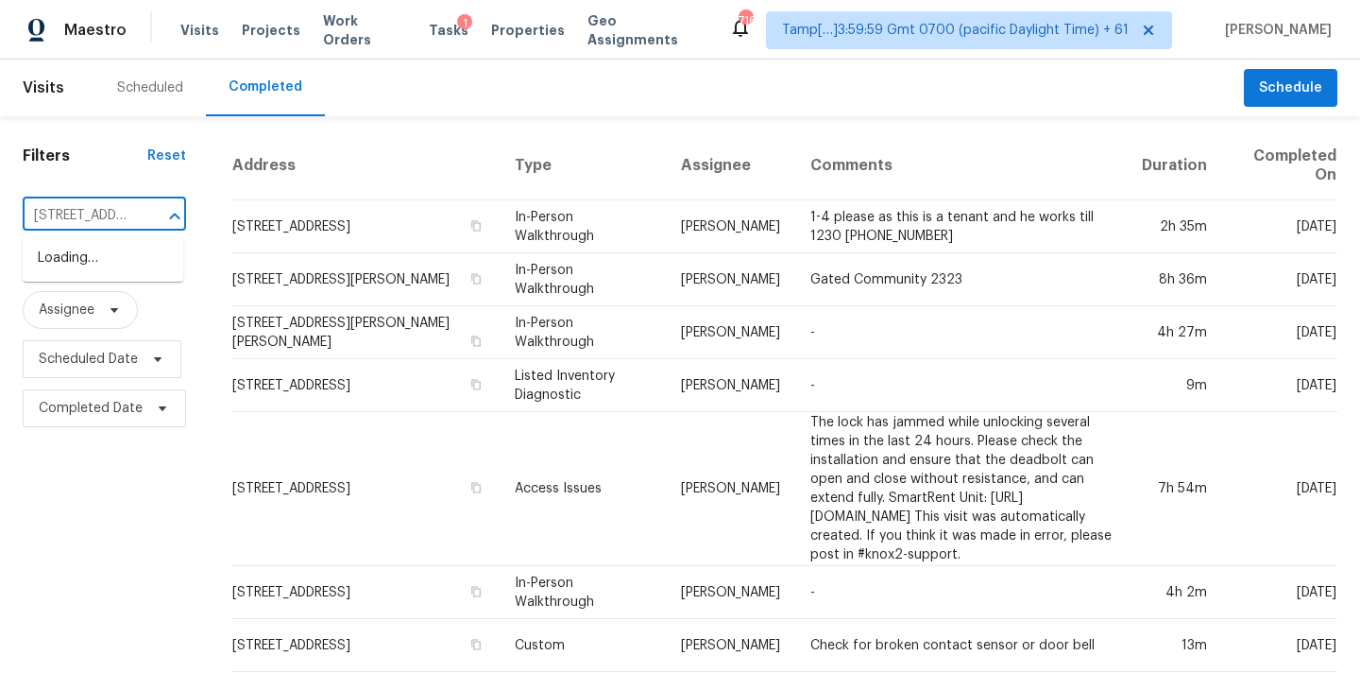
scroll to position [0, 132]
click at [114, 265] on li "[STREET_ADDRESS]" at bounding box center [103, 258] width 161 height 31
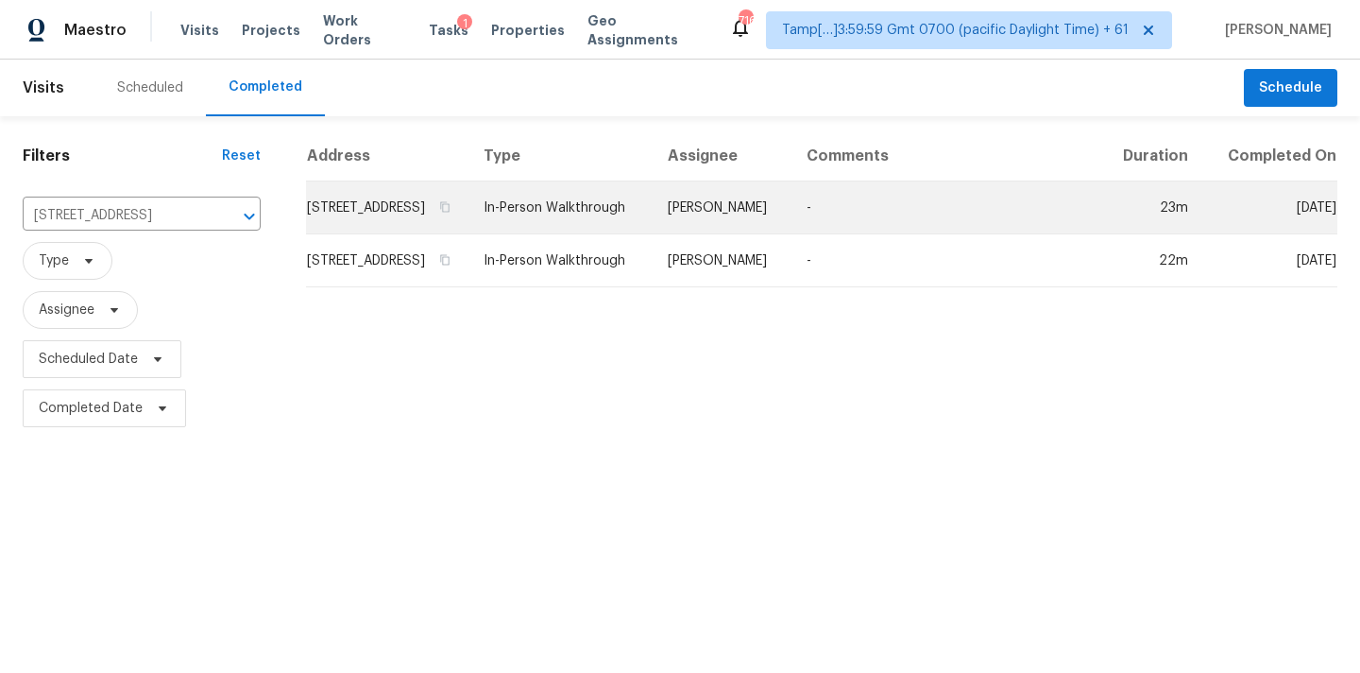
click at [653, 213] on td "In-Person Walkthrough" at bounding box center [561, 207] width 184 height 53
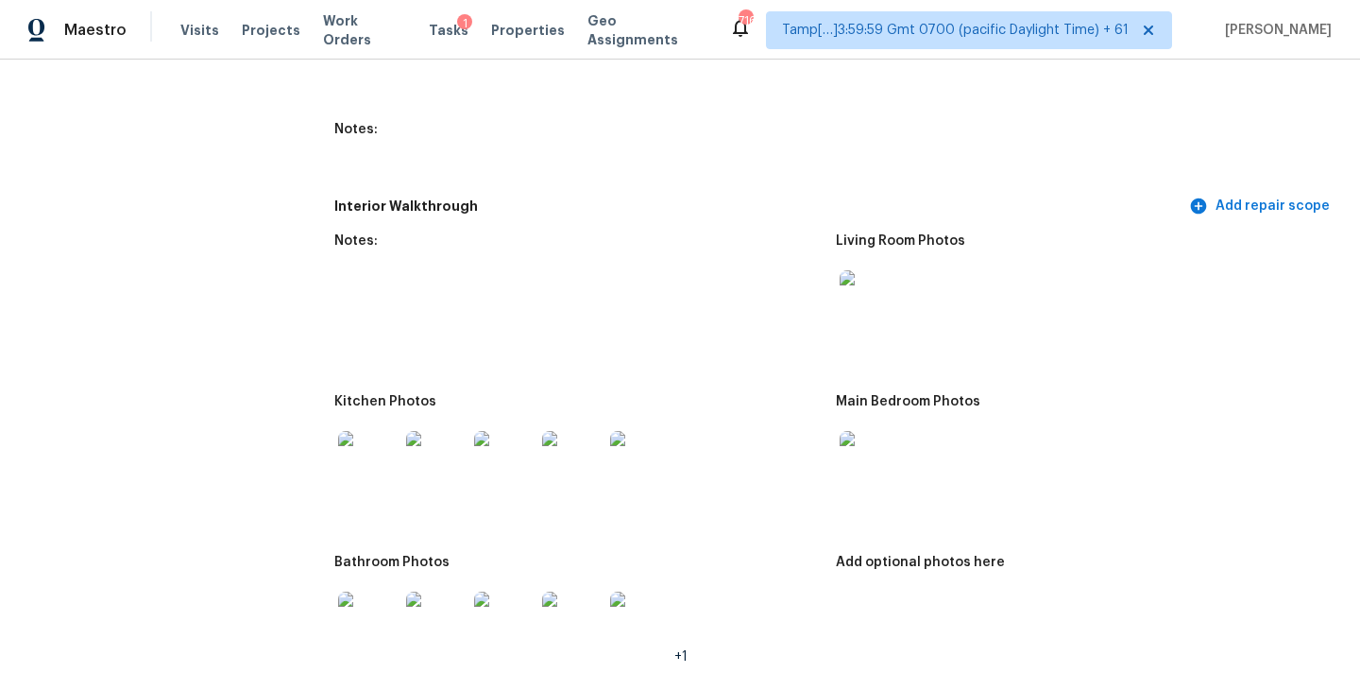
scroll to position [2045, 0]
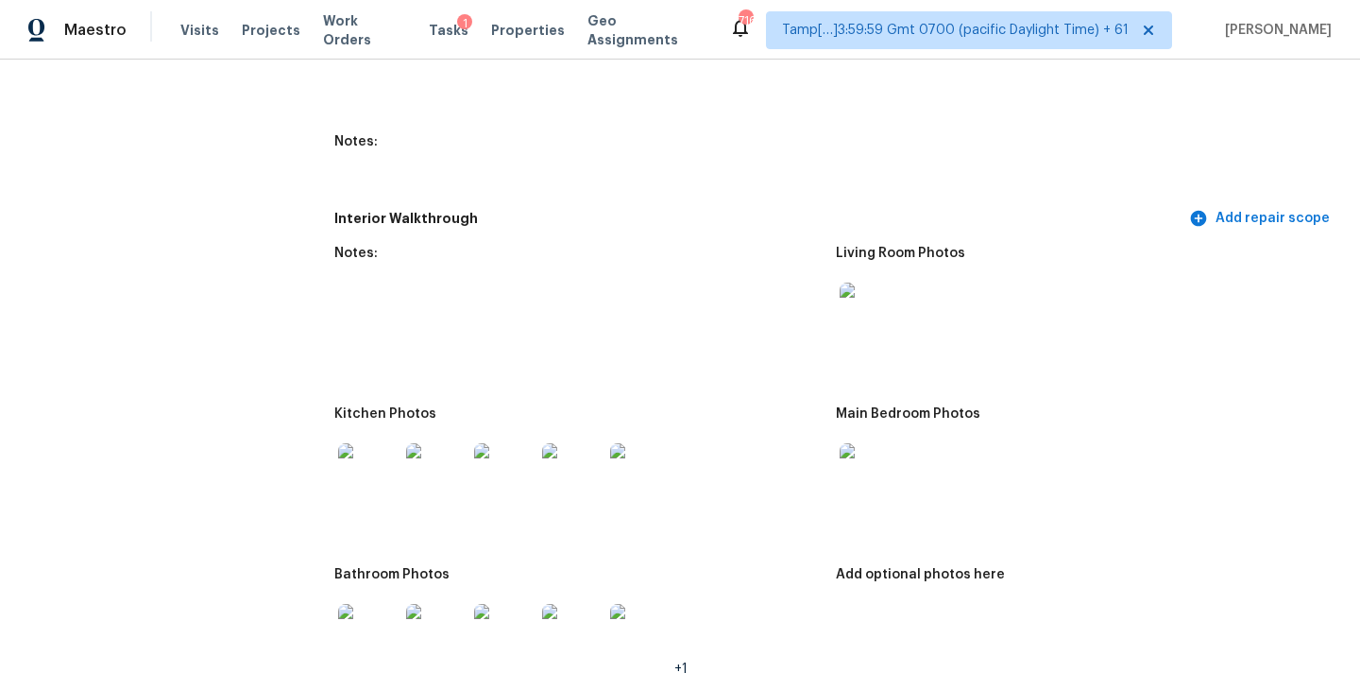
click at [866, 316] on img at bounding box center [870, 312] width 60 height 60
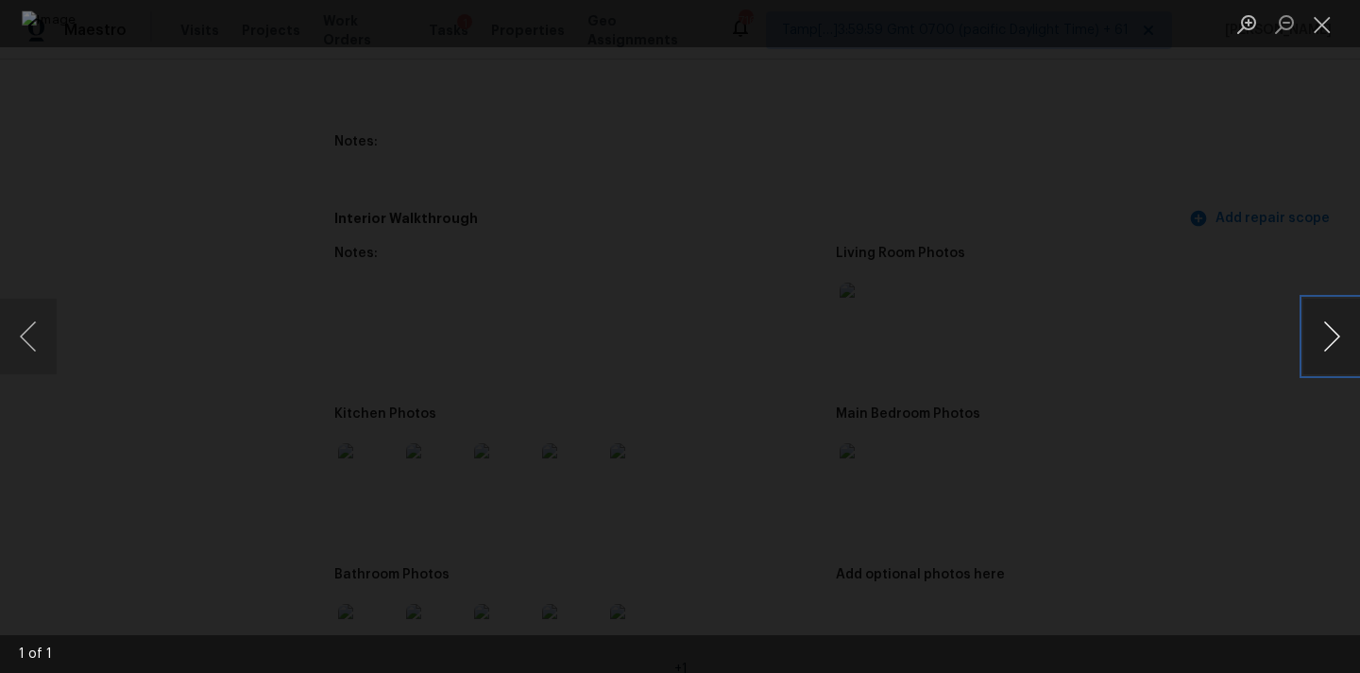
click at [1324, 341] on button "Next image" at bounding box center [1332, 337] width 57 height 76
click at [1329, 16] on button "Close lightbox" at bounding box center [1323, 24] width 38 height 33
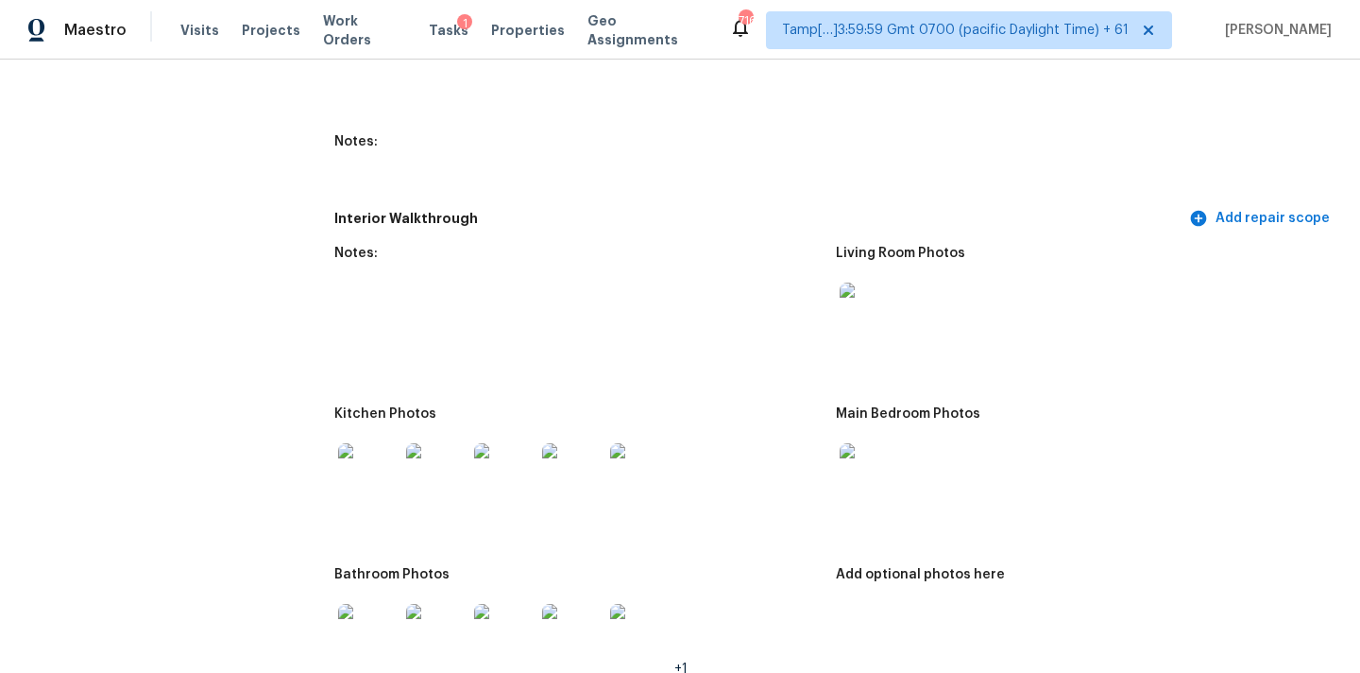
click at [860, 469] on img at bounding box center [870, 473] width 60 height 60
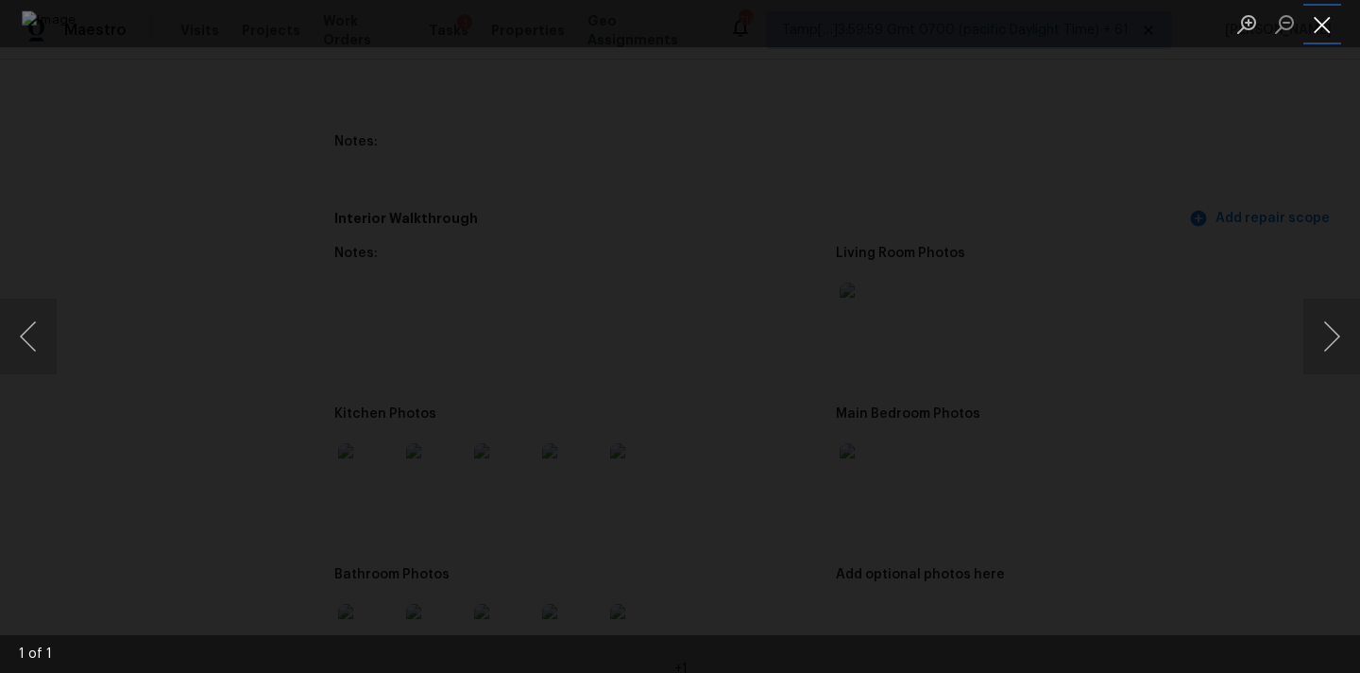
click at [1317, 24] on button "Close lightbox" at bounding box center [1323, 24] width 38 height 33
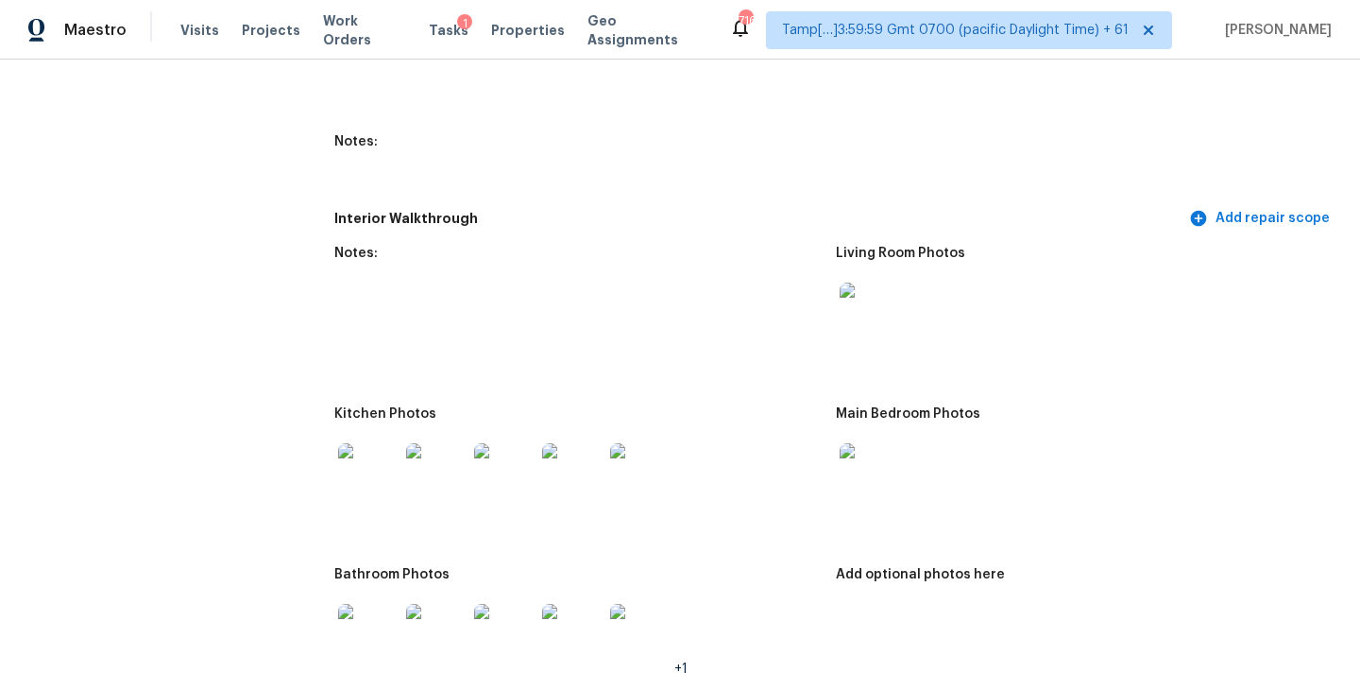
click at [378, 458] on img at bounding box center [368, 473] width 60 height 60
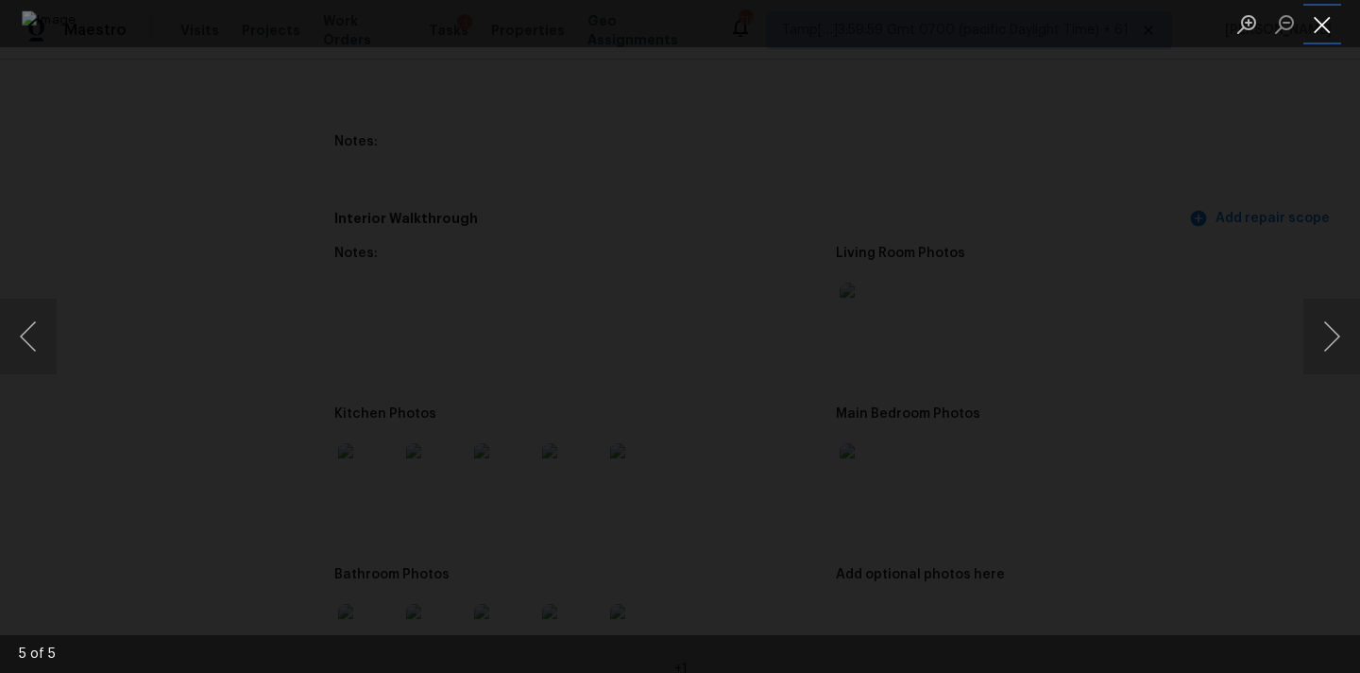
click at [1317, 21] on button "Close lightbox" at bounding box center [1323, 24] width 38 height 33
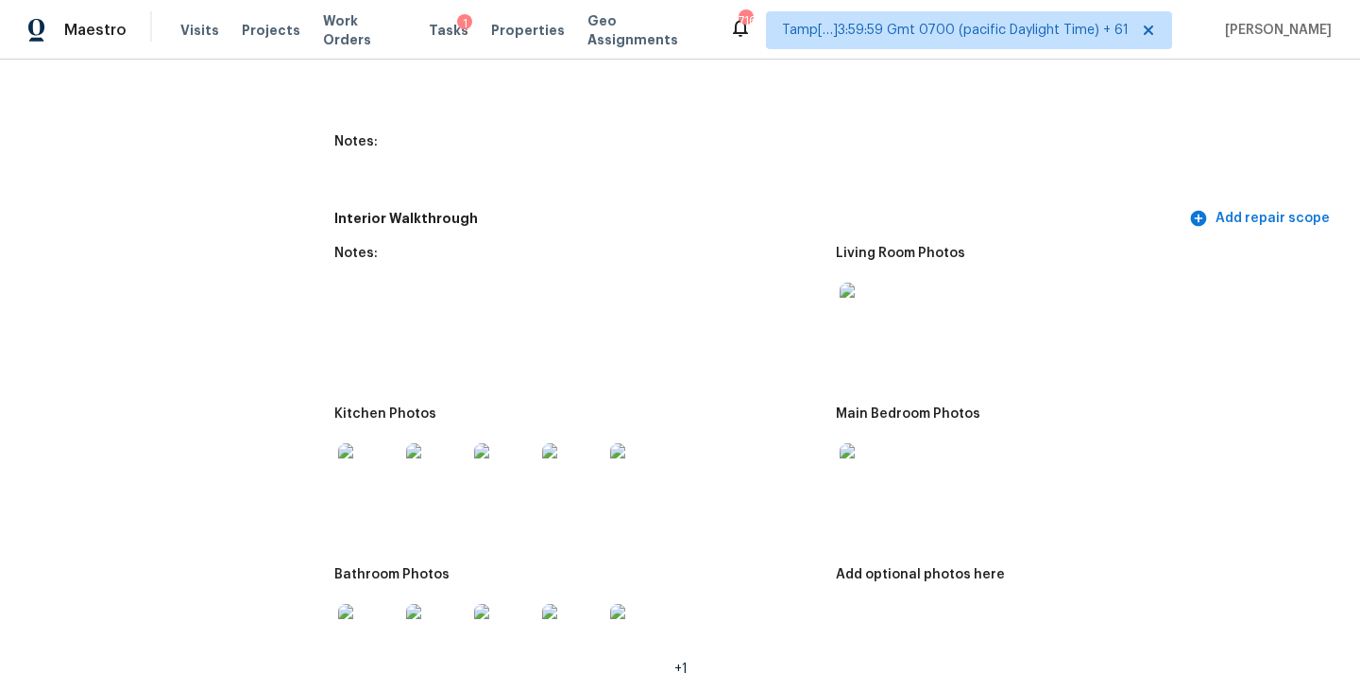
click at [370, 604] on img at bounding box center [368, 634] width 60 height 60
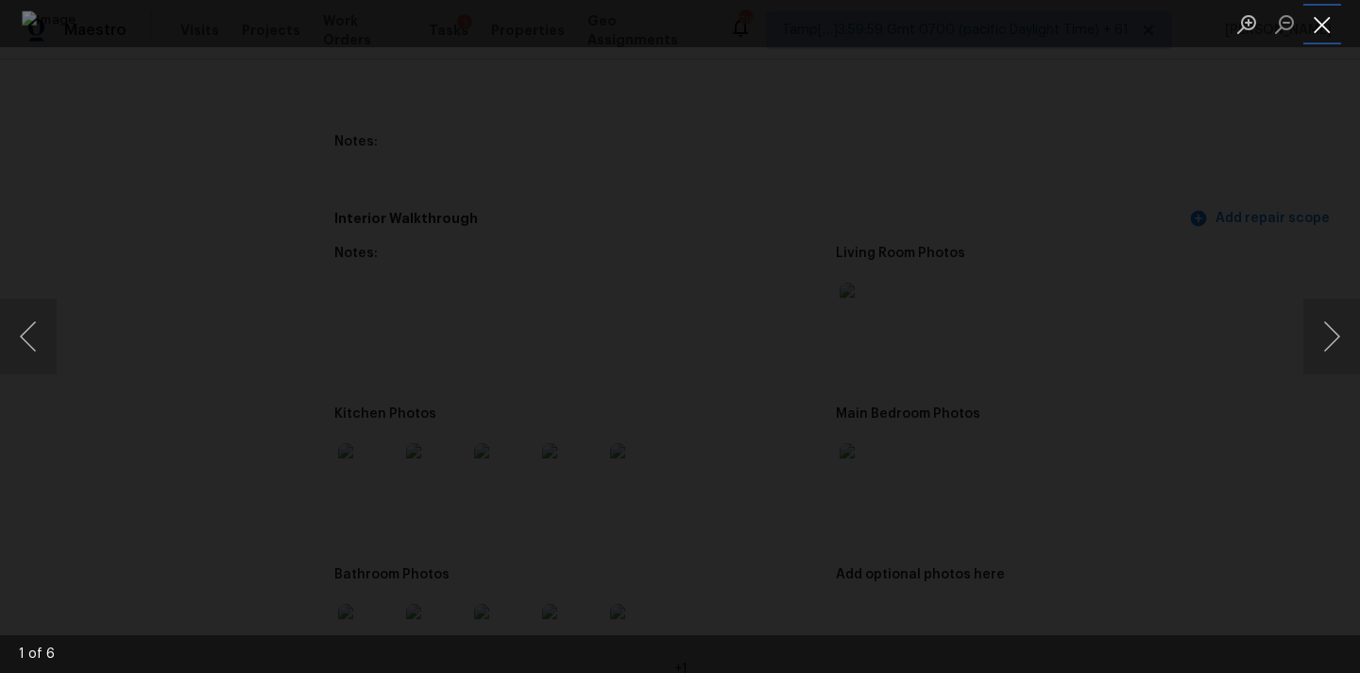
click at [1321, 23] on button "Close lightbox" at bounding box center [1323, 24] width 38 height 33
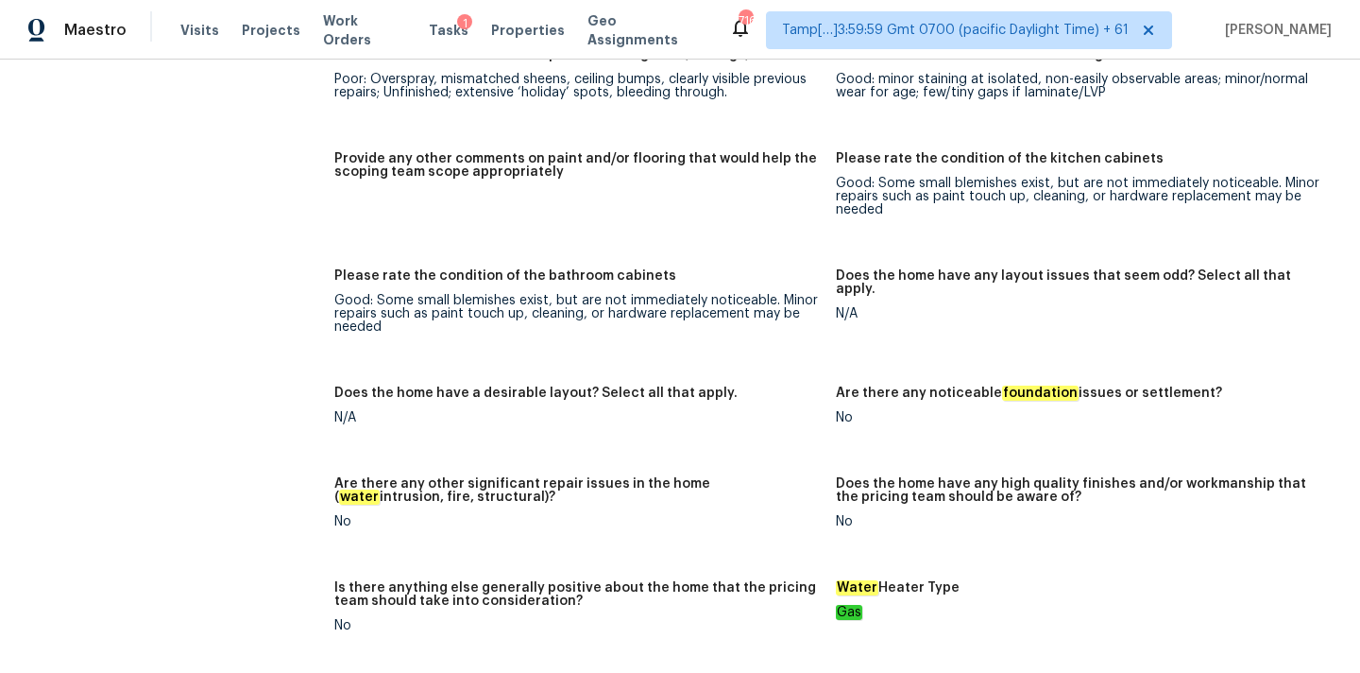
scroll to position [3708, 0]
